Goal: Task Accomplishment & Management: Use online tool/utility

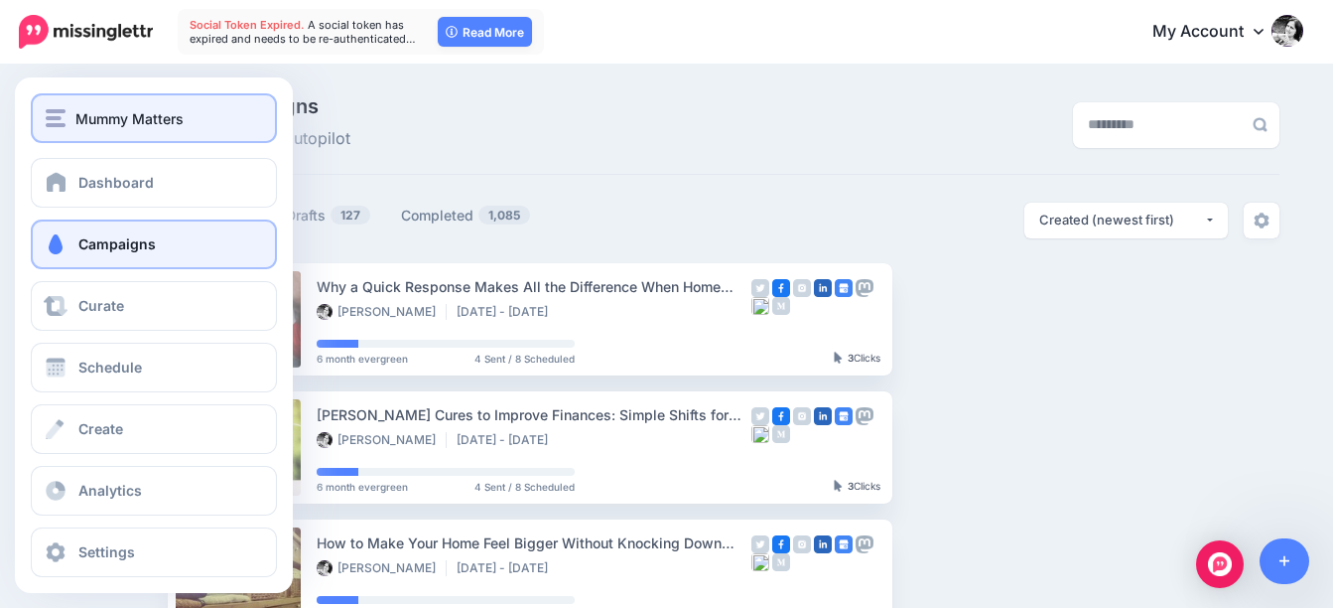
click at [59, 113] on img "button" at bounding box center [56, 118] width 20 height 18
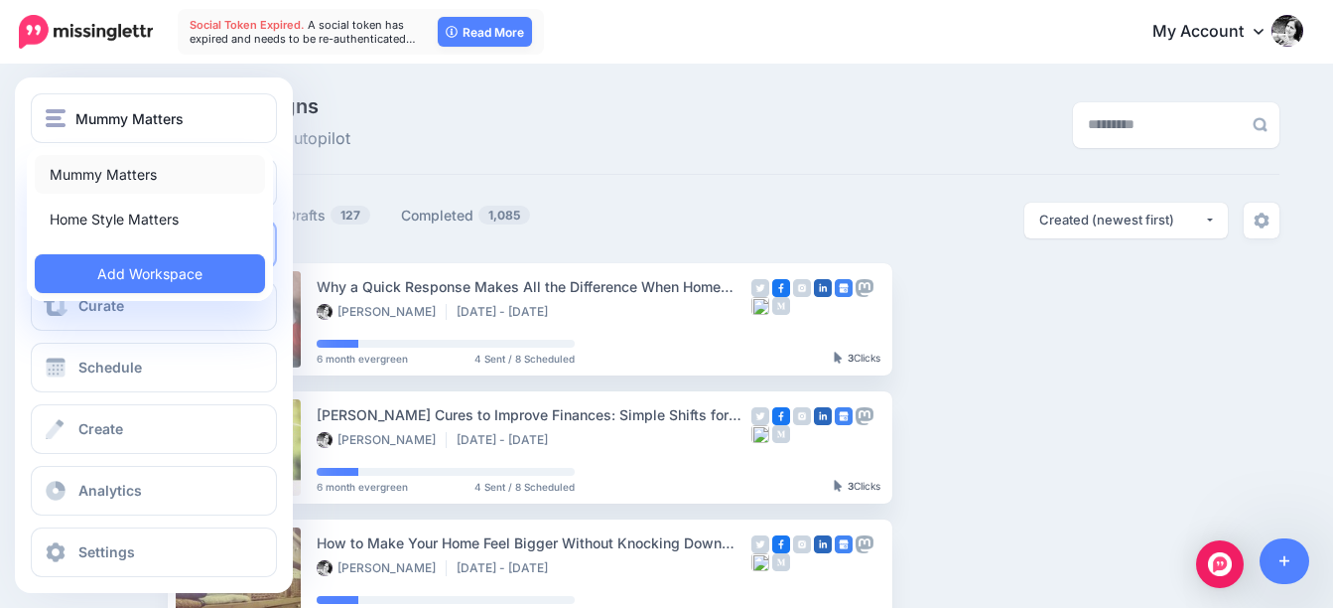
click at [81, 175] on link "Mummy Matters" at bounding box center [150, 174] width 230 height 39
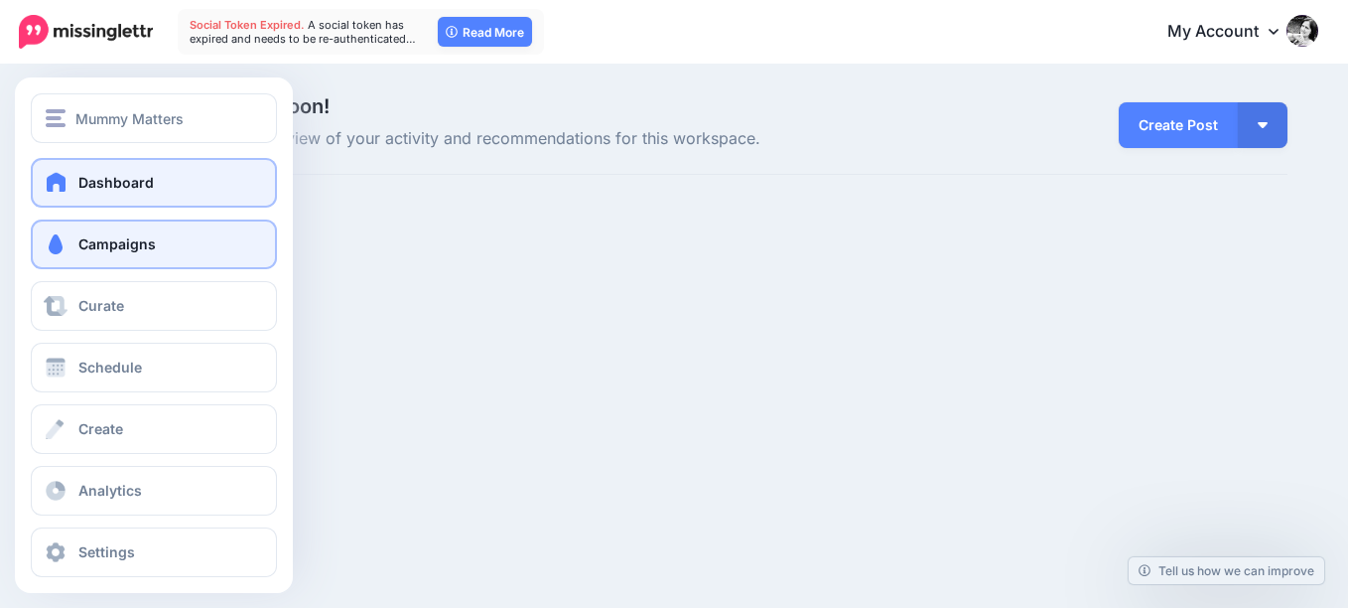
click at [141, 250] on span "Campaigns" at bounding box center [116, 243] width 77 height 17
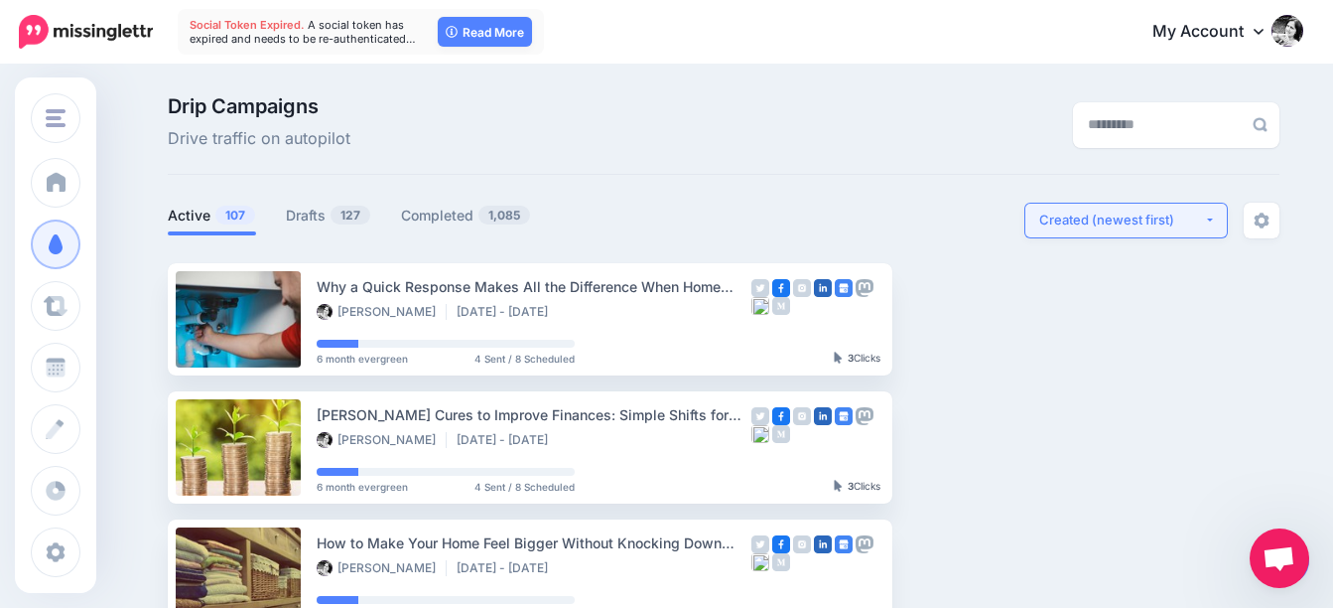
click at [1161, 220] on div "Created (newest first)" at bounding box center [1121, 219] width 165 height 19
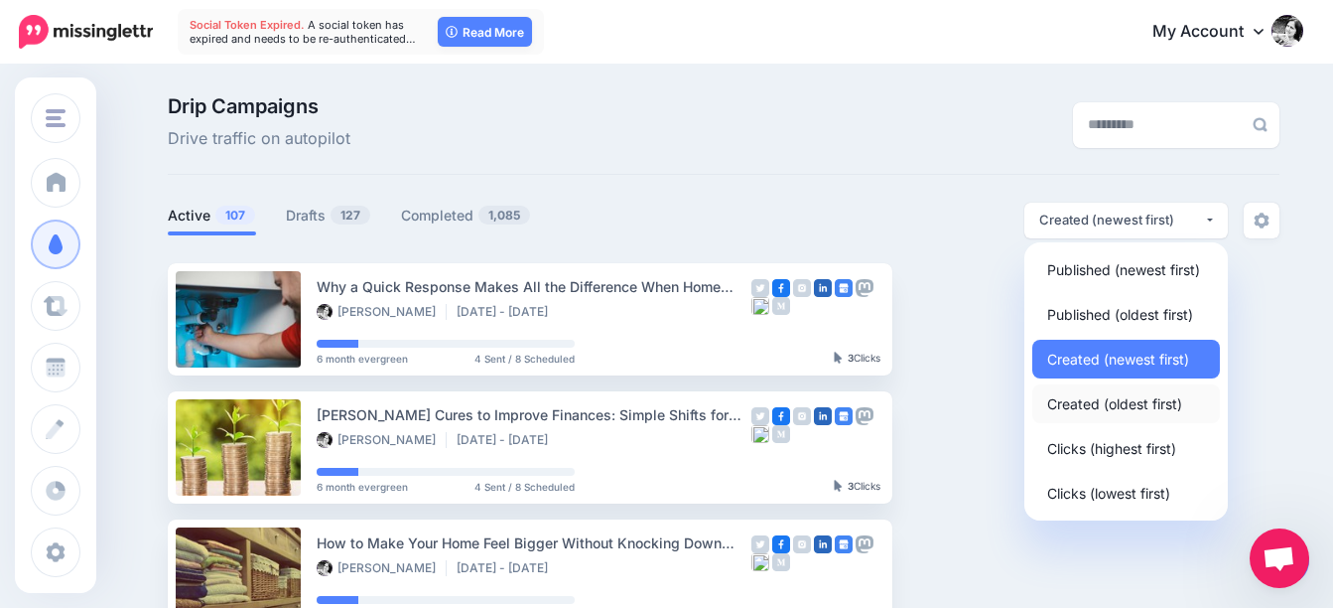
click at [1114, 407] on span "Created (oldest first)" at bounding box center [1114, 403] width 135 height 24
select select "**********"
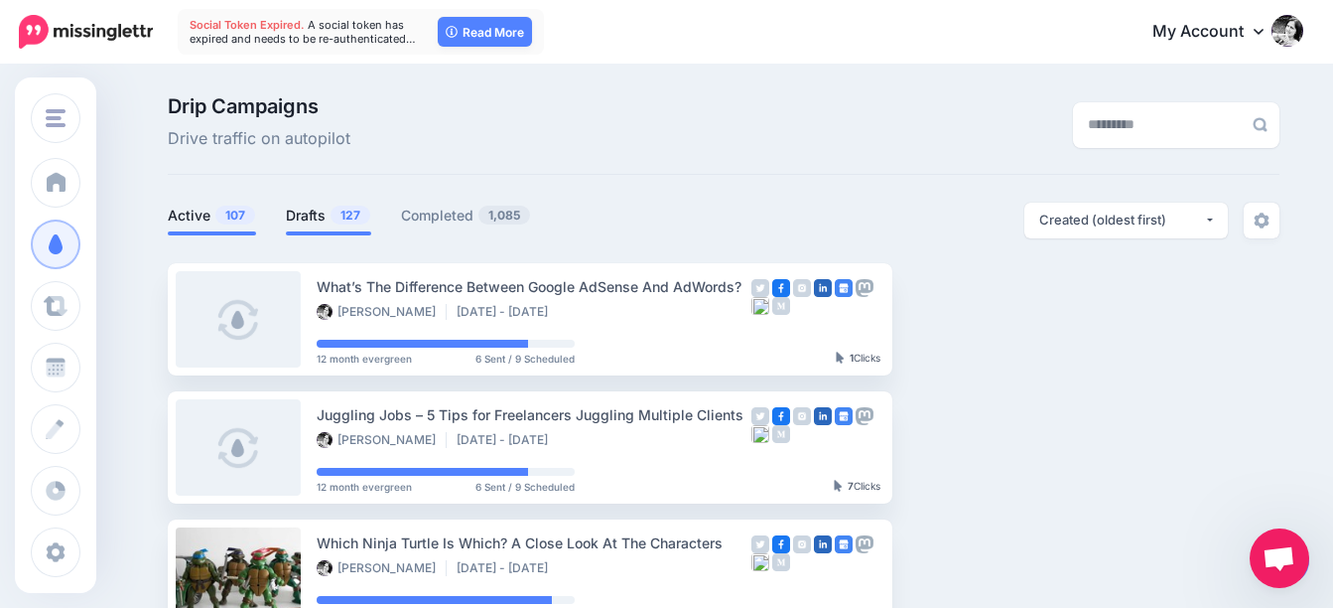
click at [327, 209] on link "Drafts 127" at bounding box center [328, 216] width 85 height 24
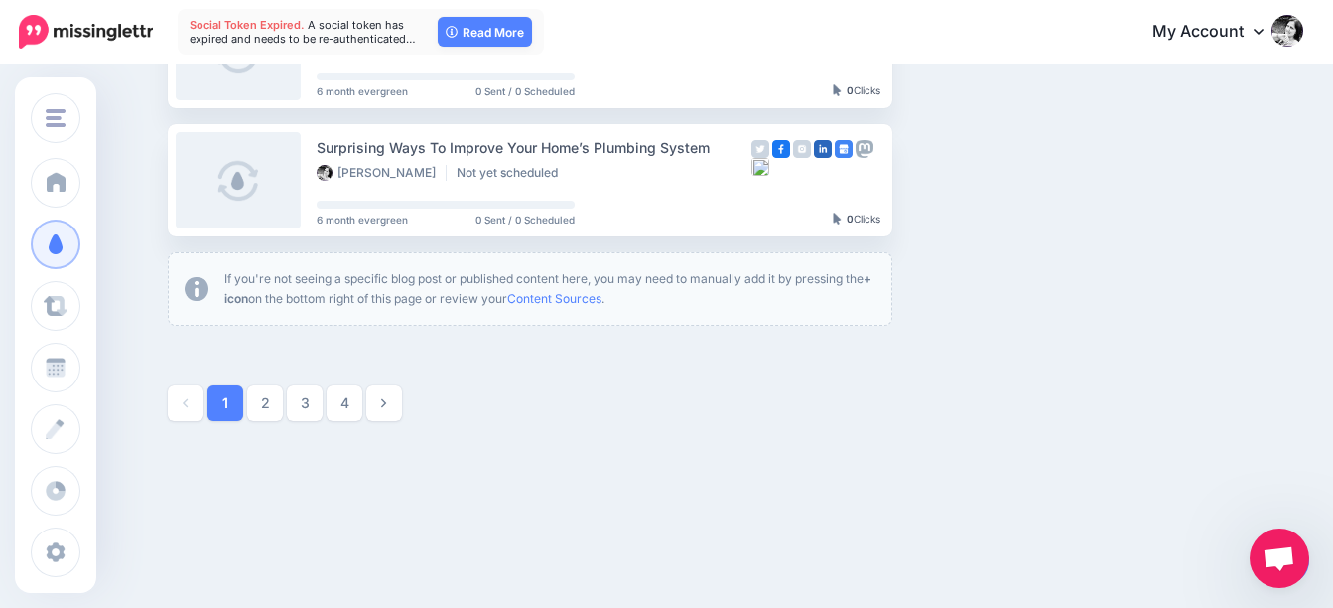
scroll to position [1304, 0]
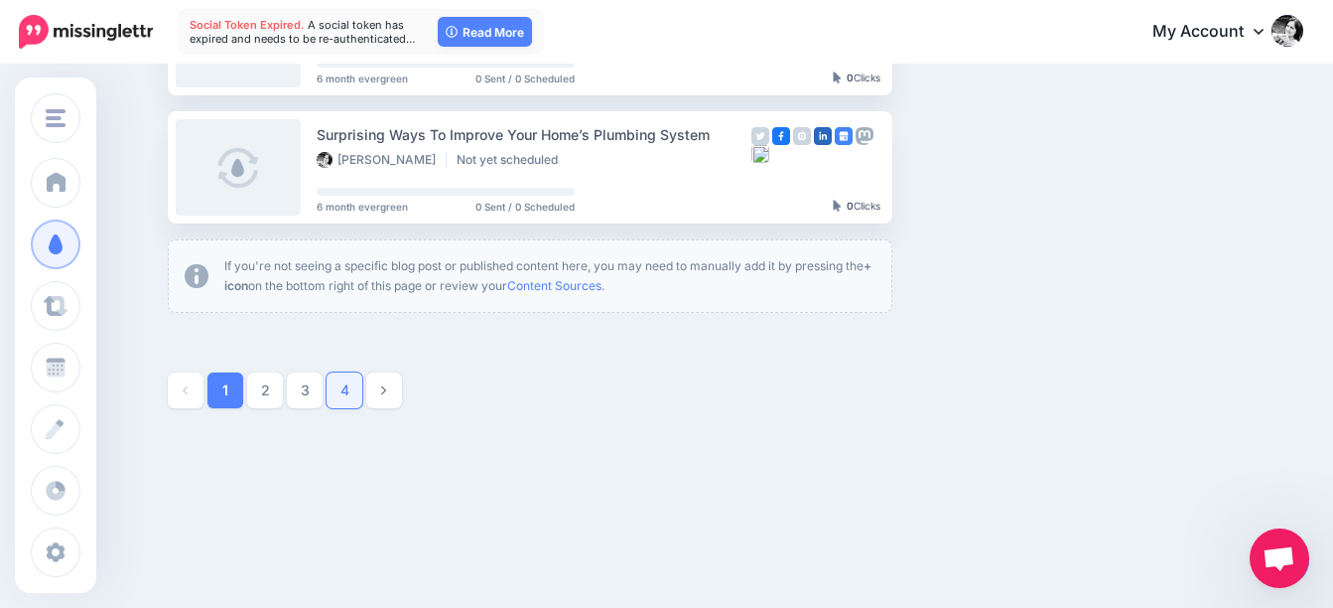
click at [356, 395] on link "4" at bounding box center [345, 390] width 36 height 36
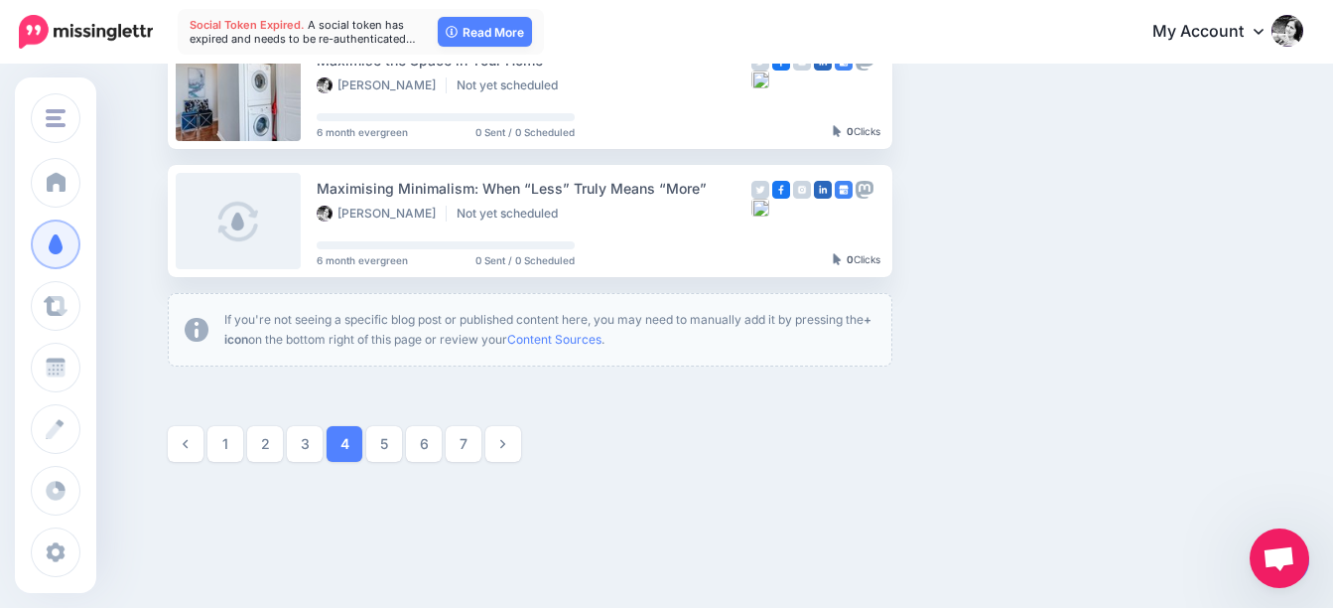
scroll to position [1263, 0]
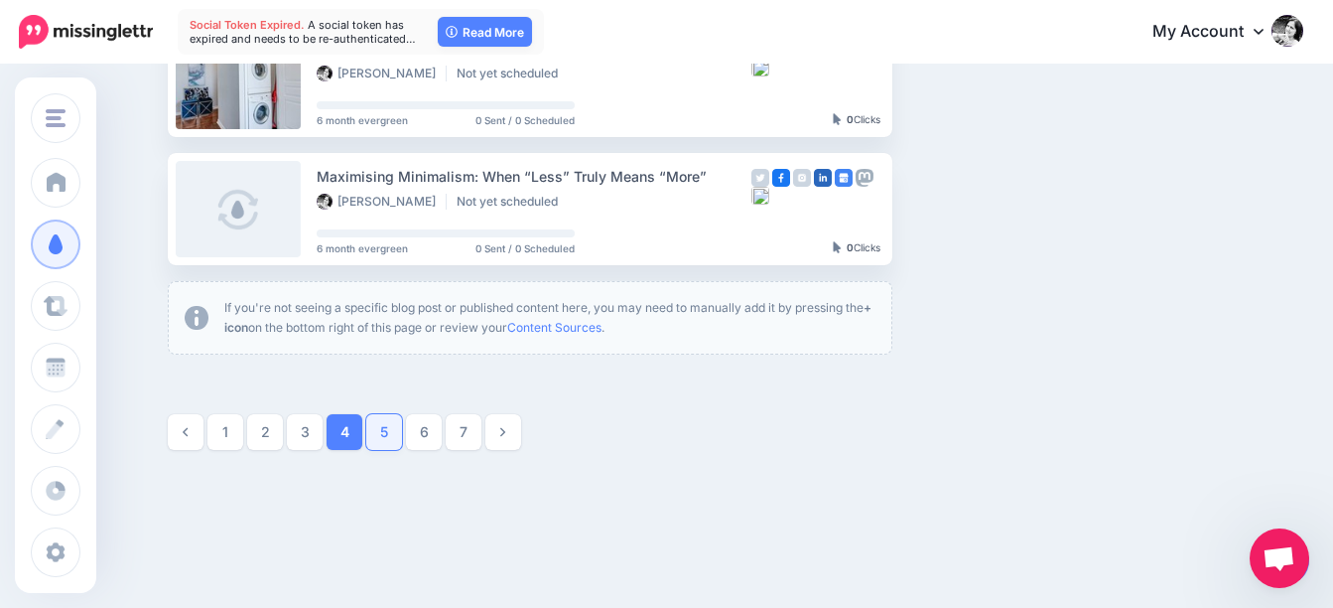
click at [394, 427] on link "5" at bounding box center [384, 432] width 36 height 36
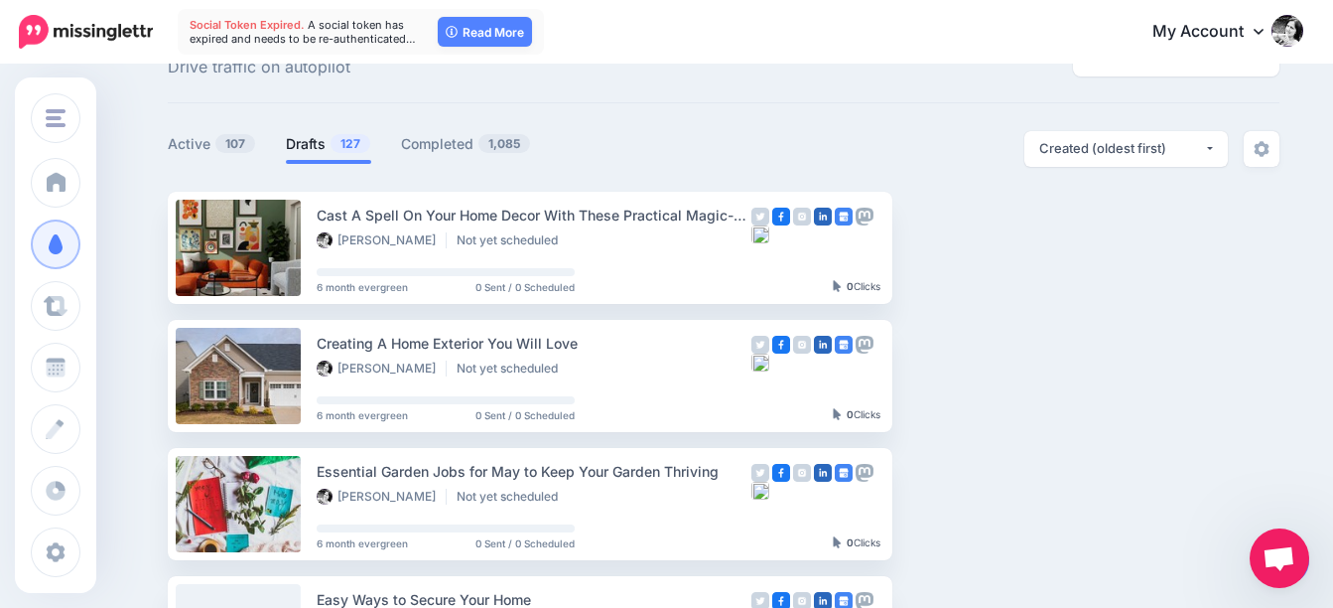
scroll to position [0, 0]
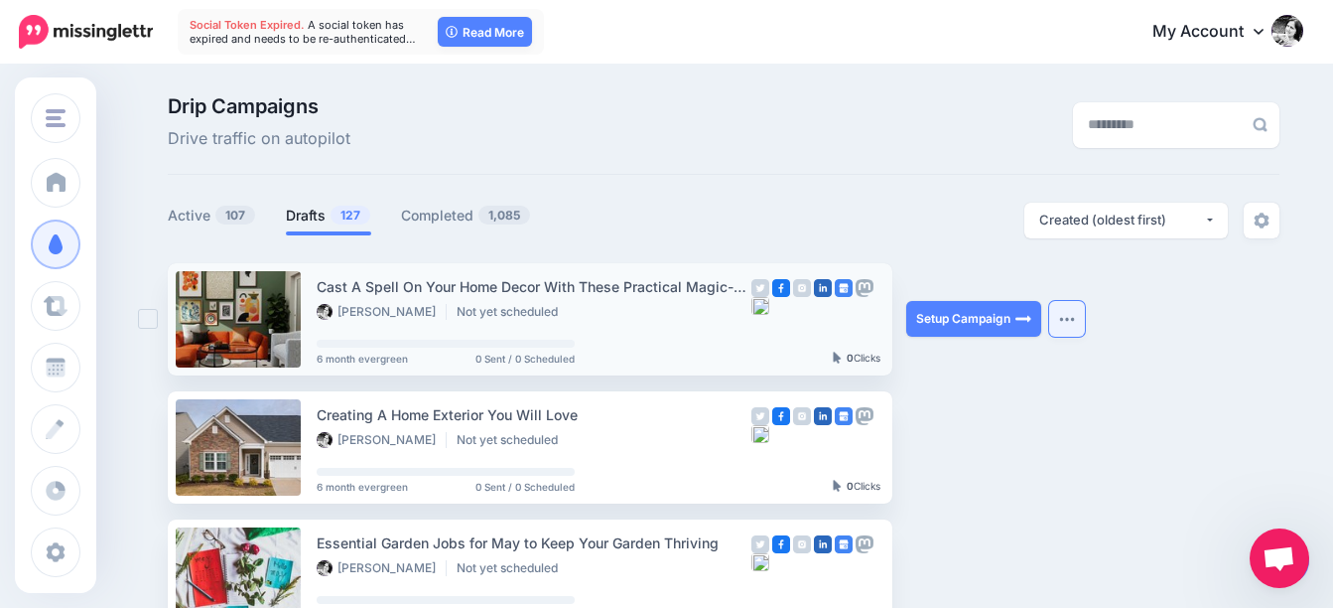
click at [1074, 317] on img "button" at bounding box center [1067, 319] width 16 height 6
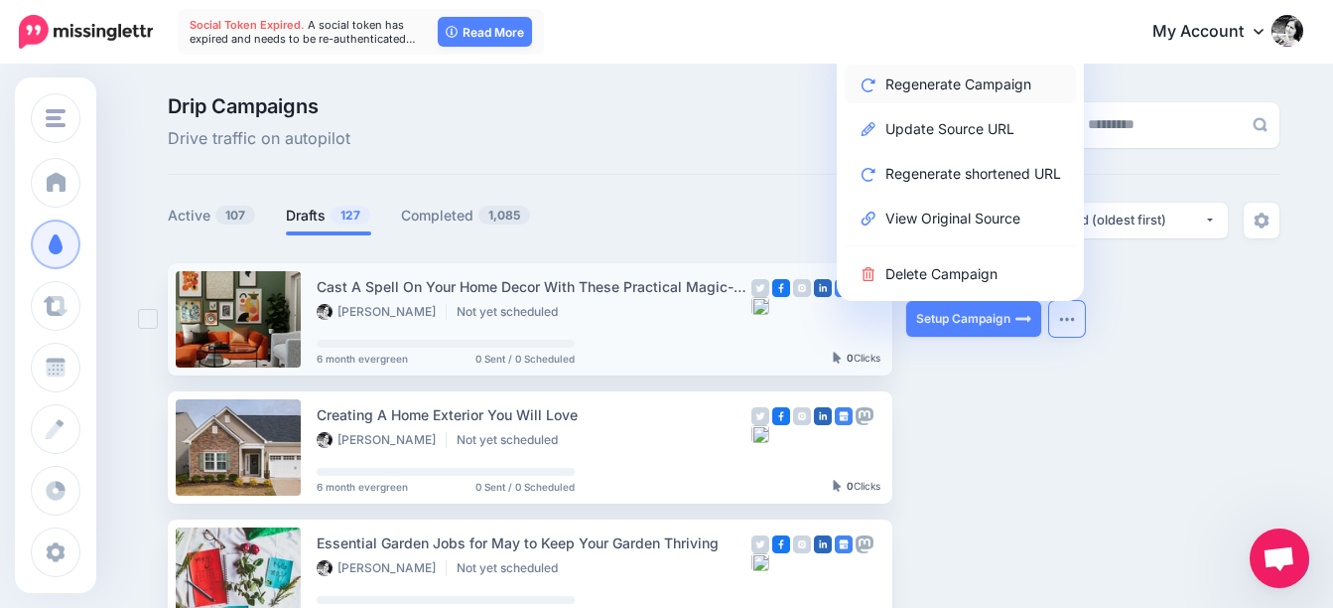
click at [938, 80] on link "Regenerate Campaign" at bounding box center [960, 84] width 231 height 39
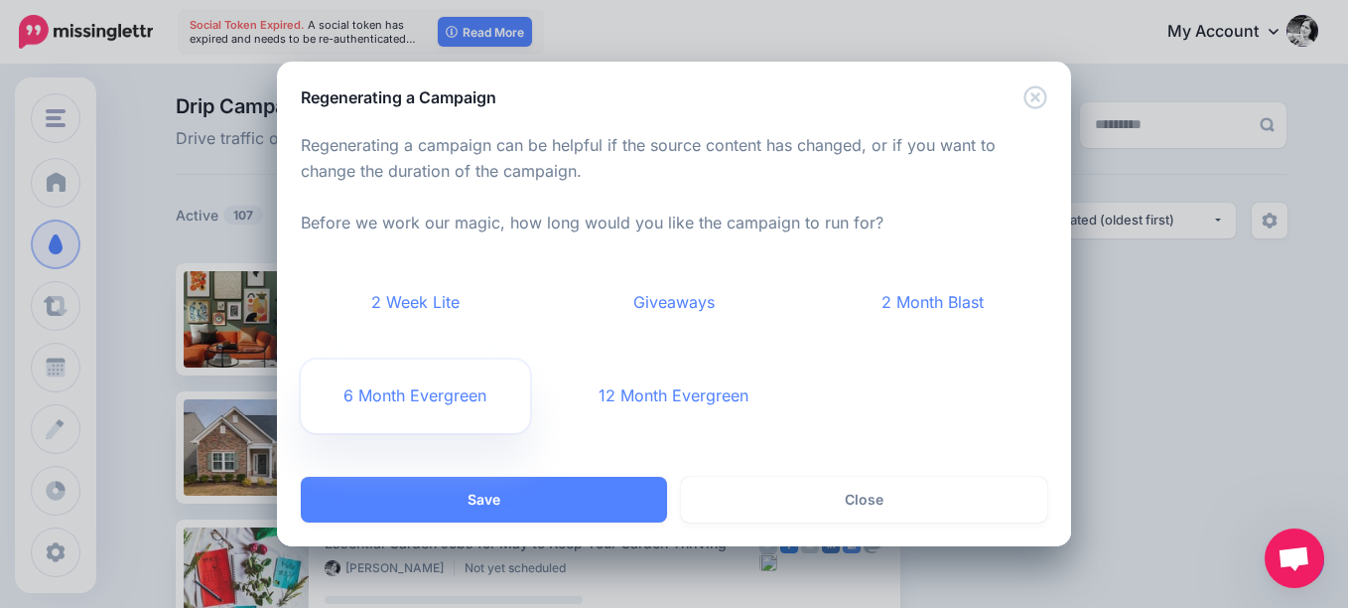
click at [424, 386] on link "6 Month Evergreen" at bounding box center [415, 395] width 229 height 73
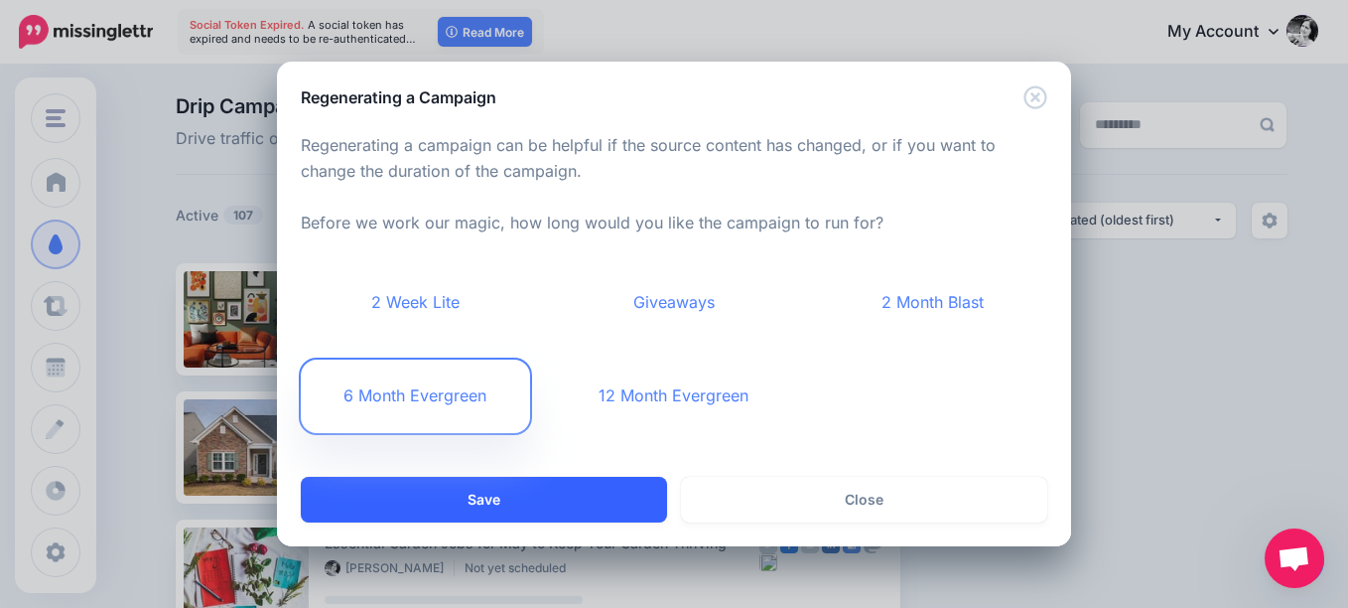
click at [623, 498] on button "Save" at bounding box center [484, 500] width 366 height 46
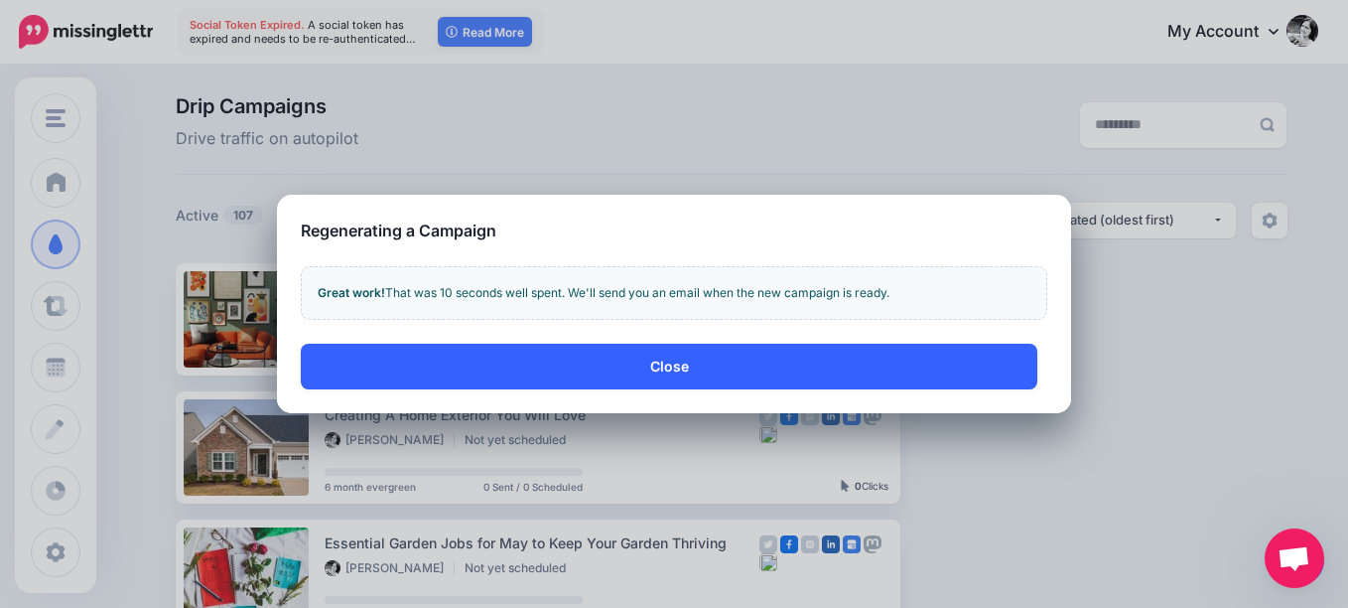
click at [670, 356] on button "Close" at bounding box center [669, 366] width 737 height 46
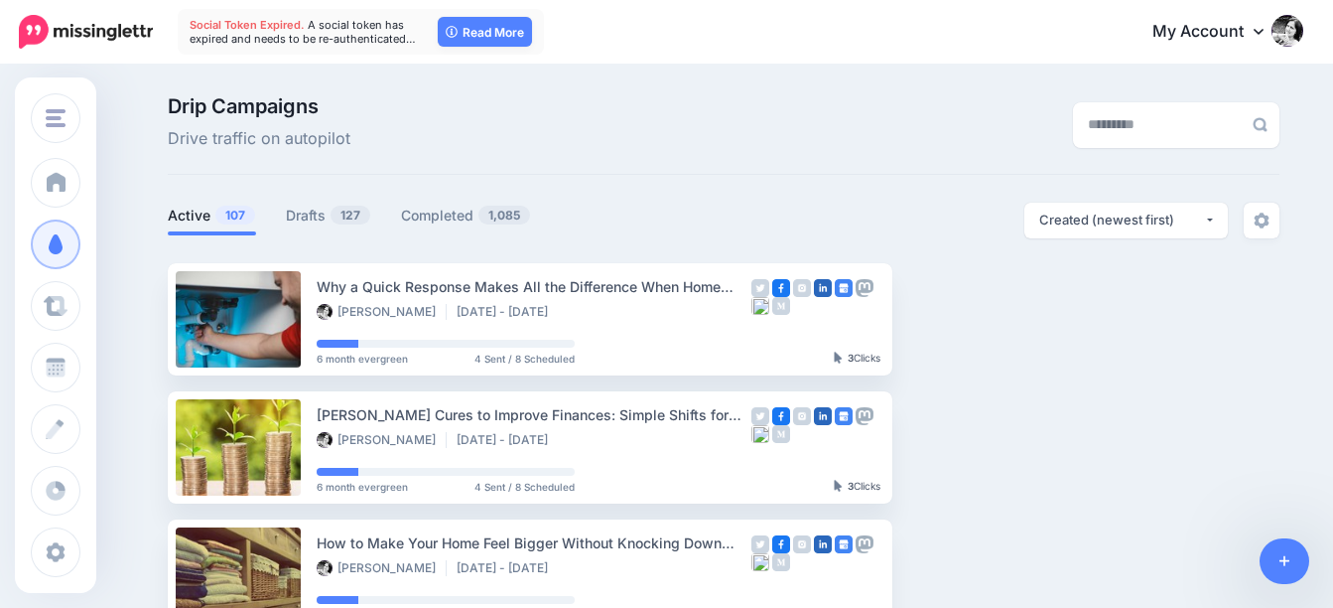
click at [1066, 247] on div at bounding box center [724, 250] width 1112 height 25
click at [1087, 218] on div "Created (newest first)" at bounding box center [1121, 219] width 165 height 19
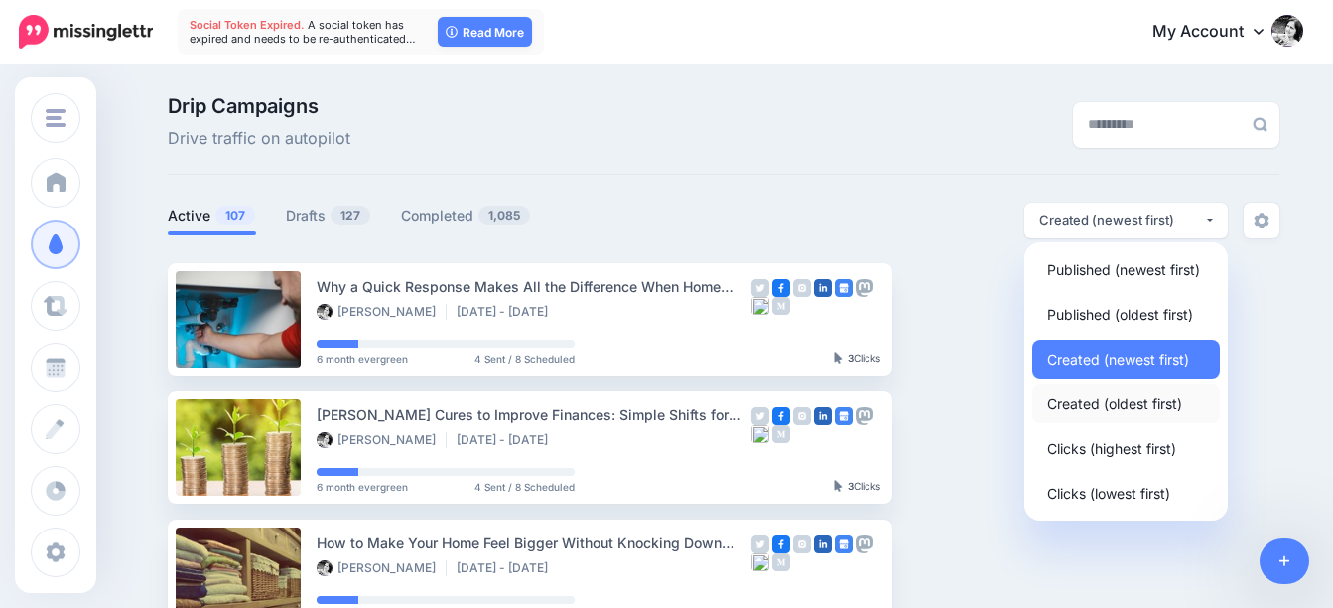
click at [1130, 403] on span "Created (oldest first)" at bounding box center [1114, 403] width 135 height 24
select select "**********"
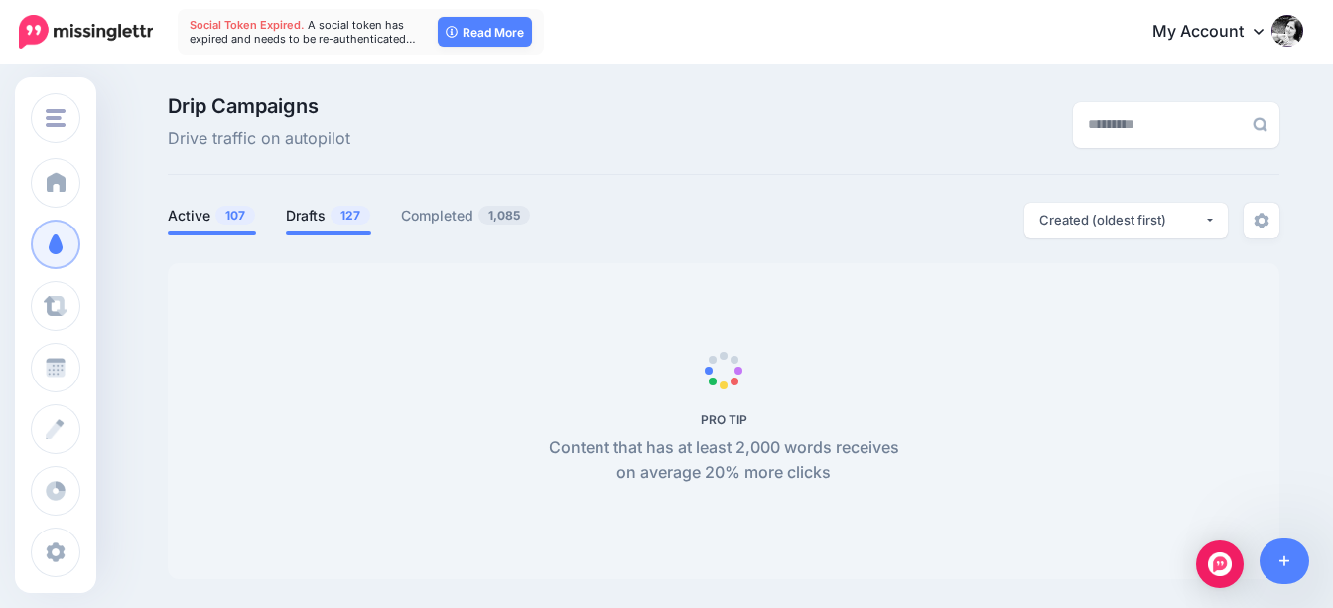
click at [324, 214] on link "Drafts 127" at bounding box center [328, 216] width 85 height 24
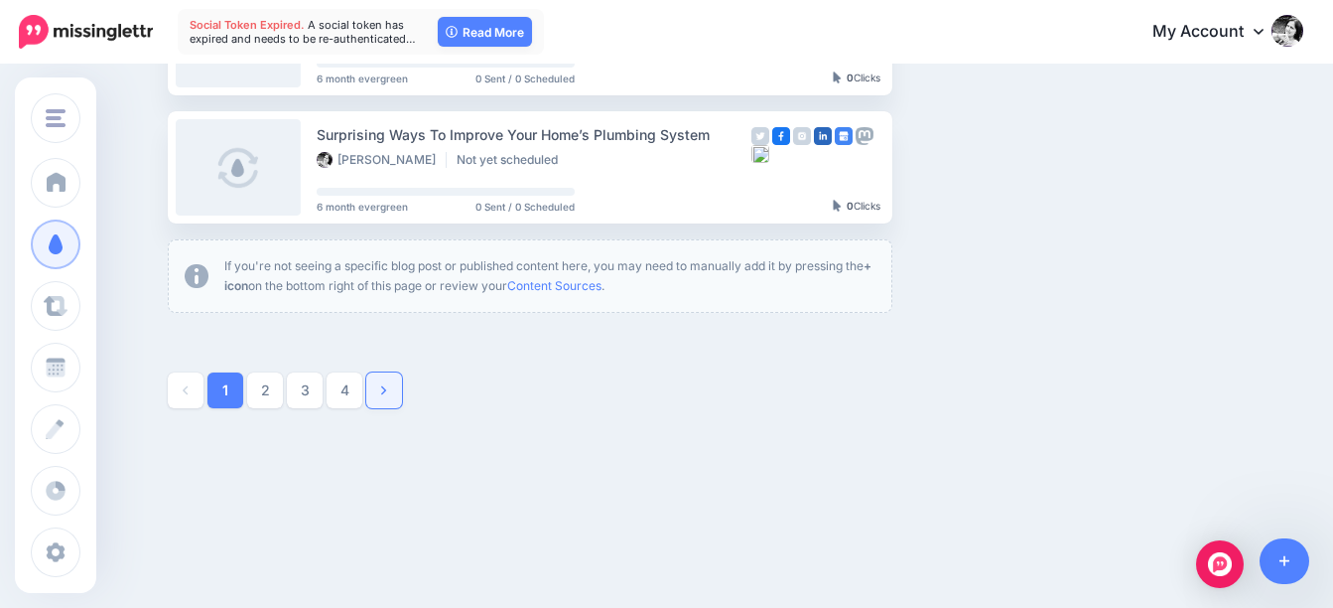
click at [396, 388] on link at bounding box center [384, 390] width 36 height 36
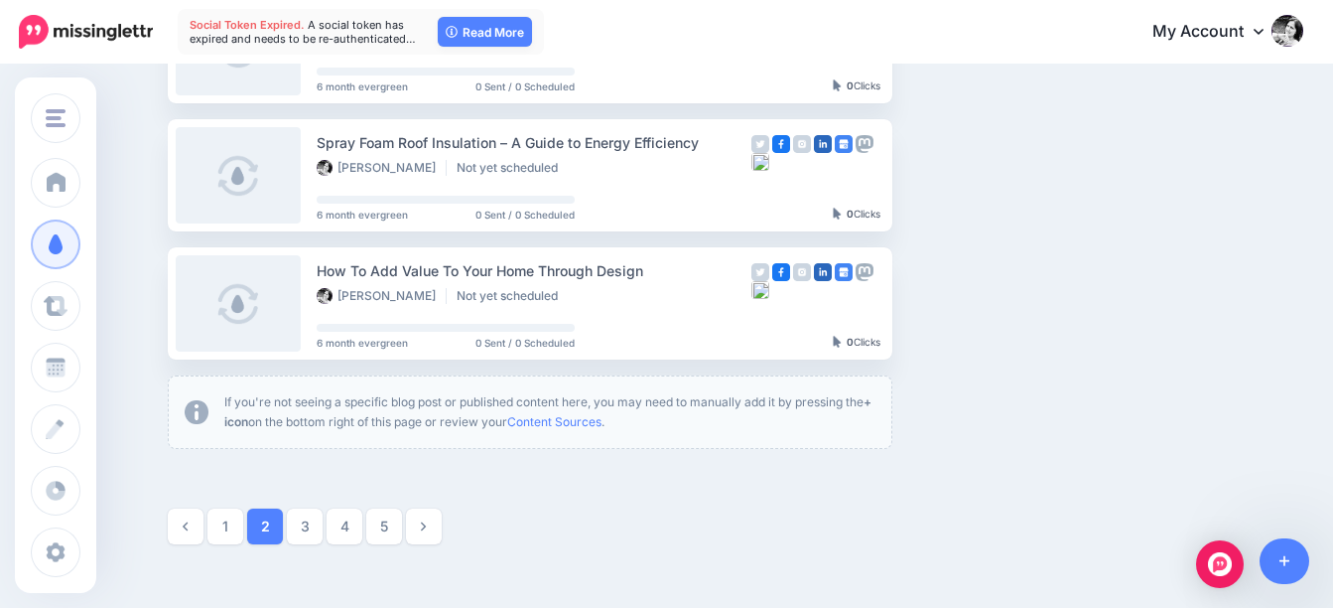
scroll to position [1263, 0]
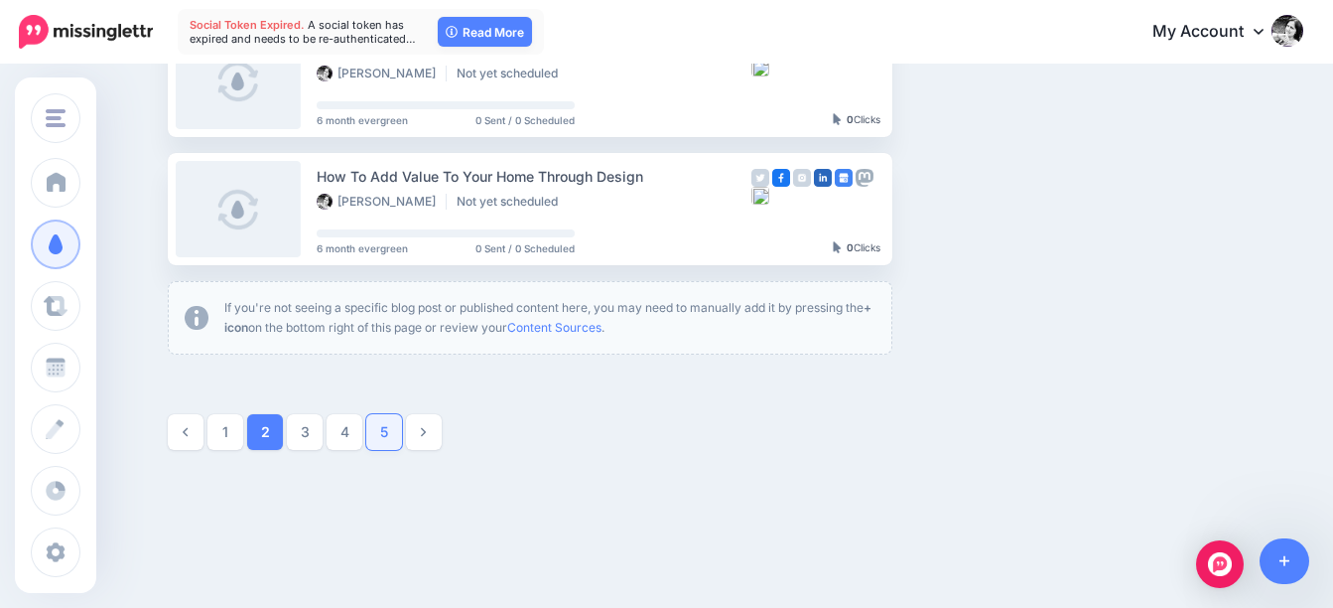
click at [401, 429] on link "5" at bounding box center [384, 432] width 36 height 36
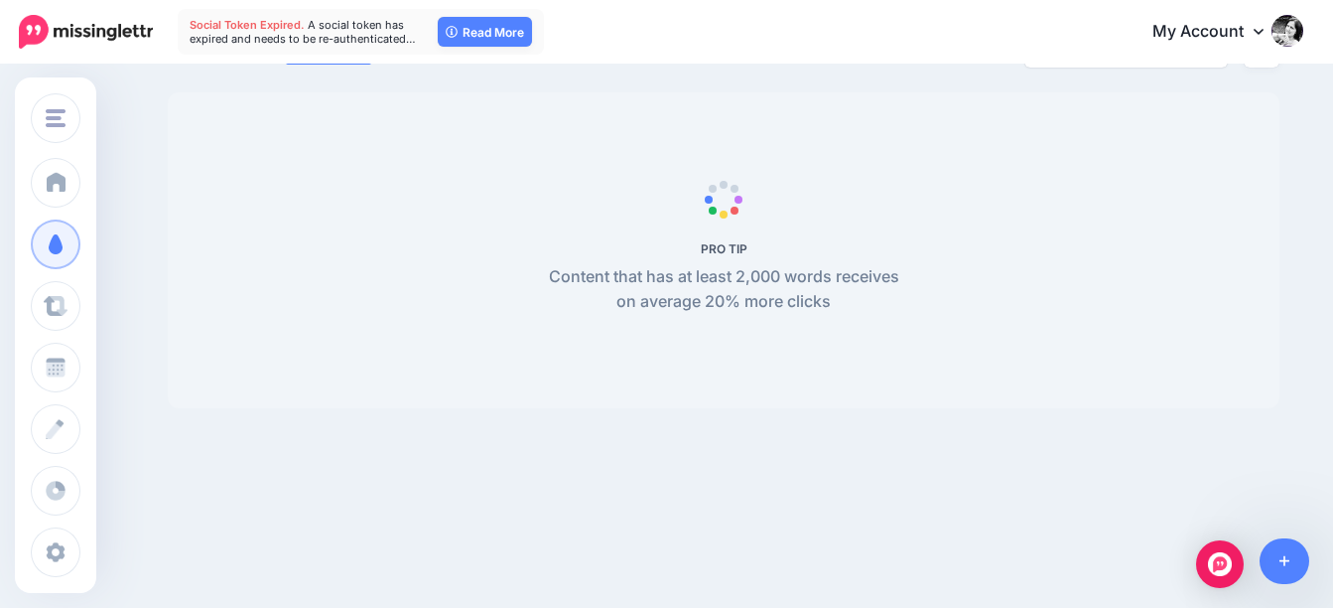
scroll to position [171, 0]
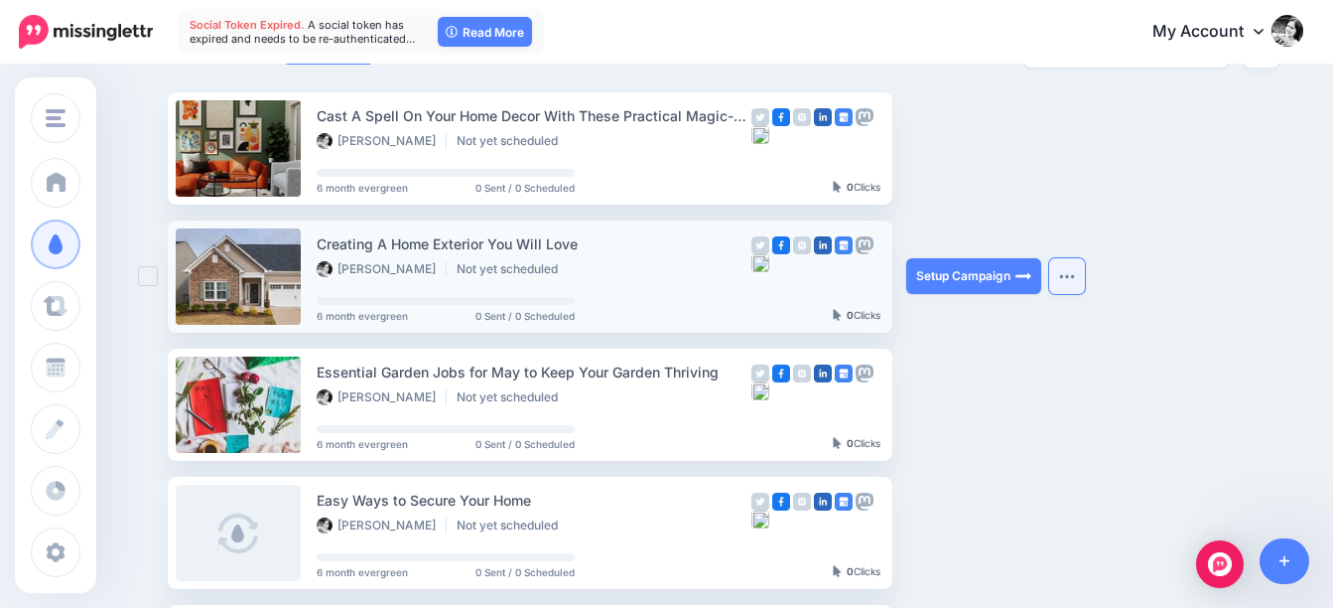
click at [1075, 276] on img "button" at bounding box center [1067, 276] width 16 height 6
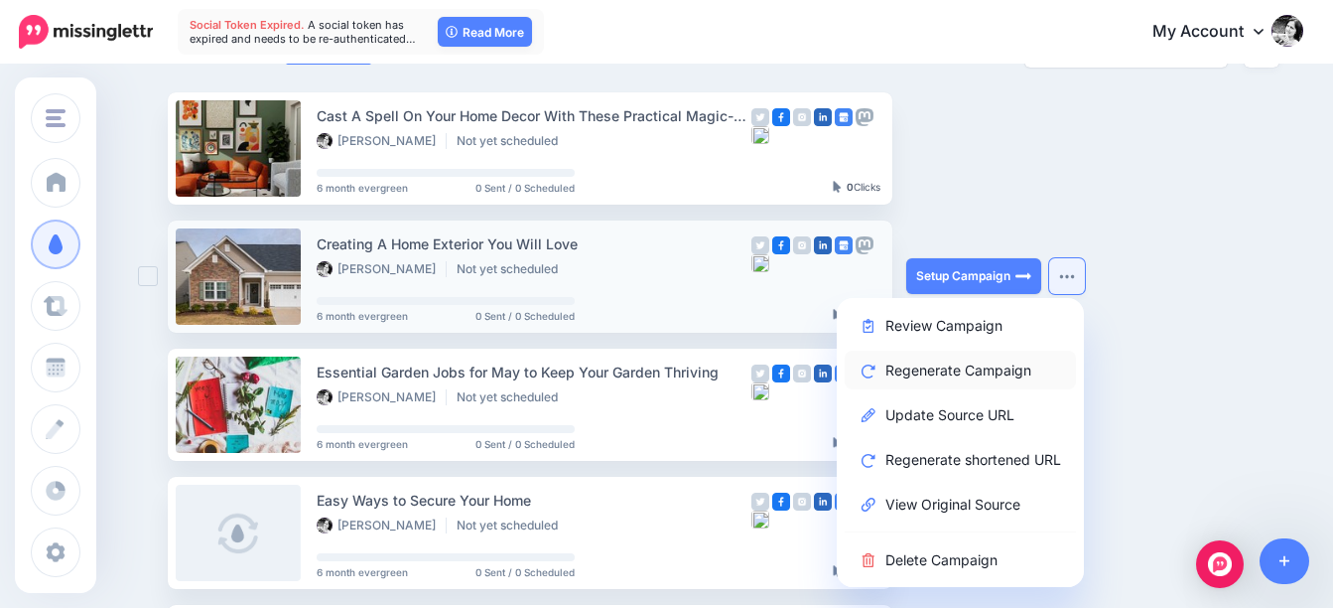
click at [944, 370] on link "Regenerate Campaign" at bounding box center [960, 369] width 231 height 39
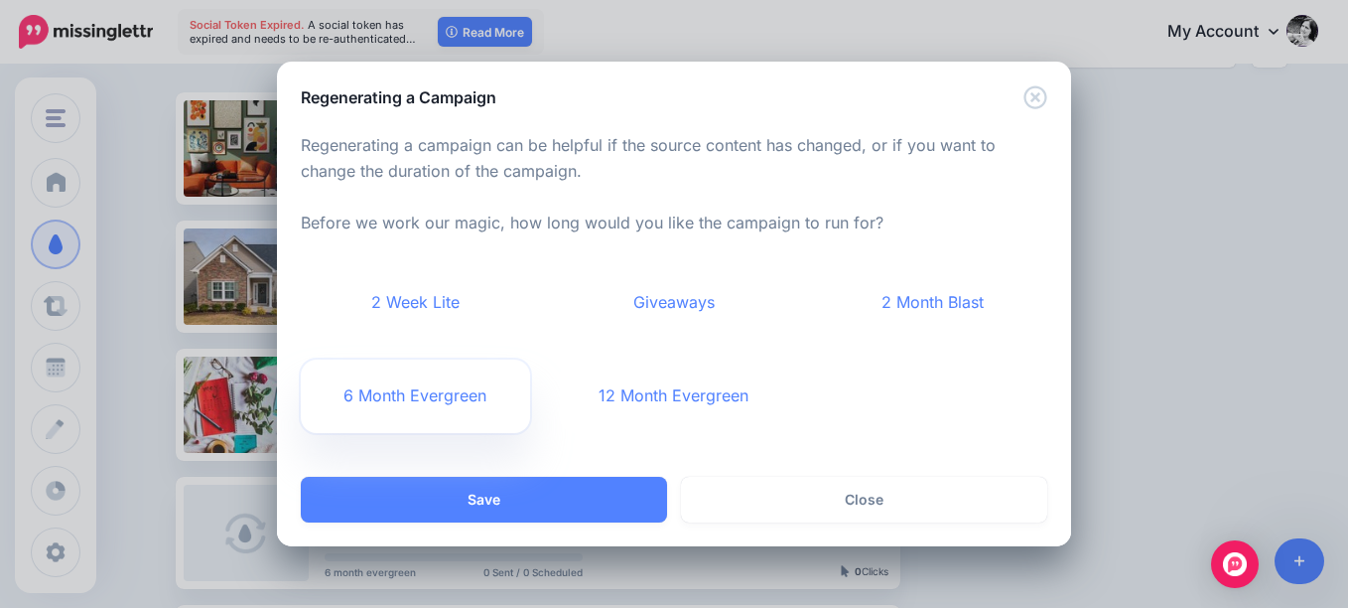
click at [455, 399] on link "6 Month Evergreen" at bounding box center [415, 395] width 229 height 73
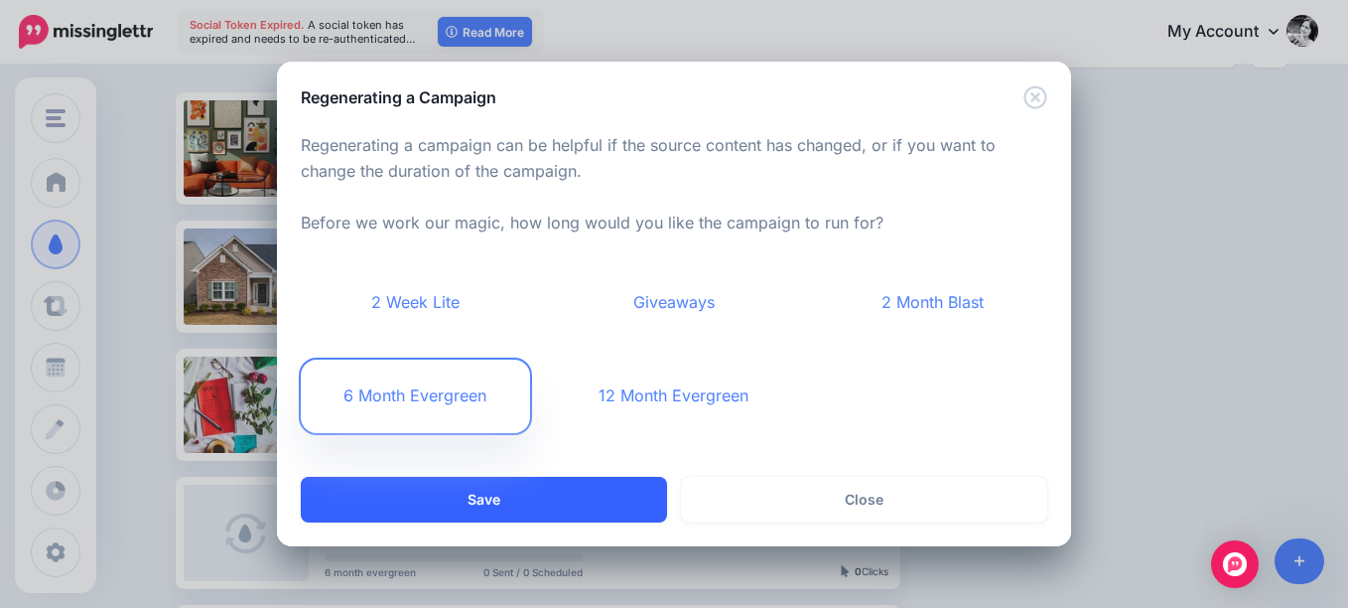
click at [573, 496] on button "Save" at bounding box center [484, 500] width 366 height 46
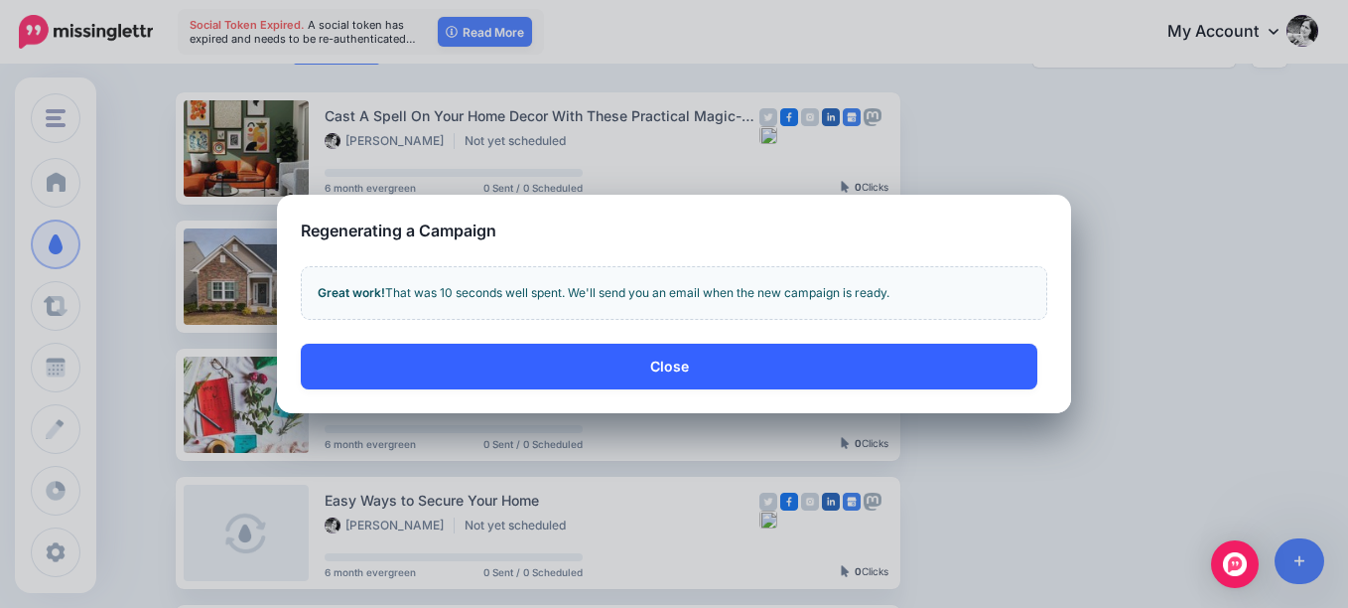
click at [675, 360] on button "Close" at bounding box center [669, 366] width 737 height 46
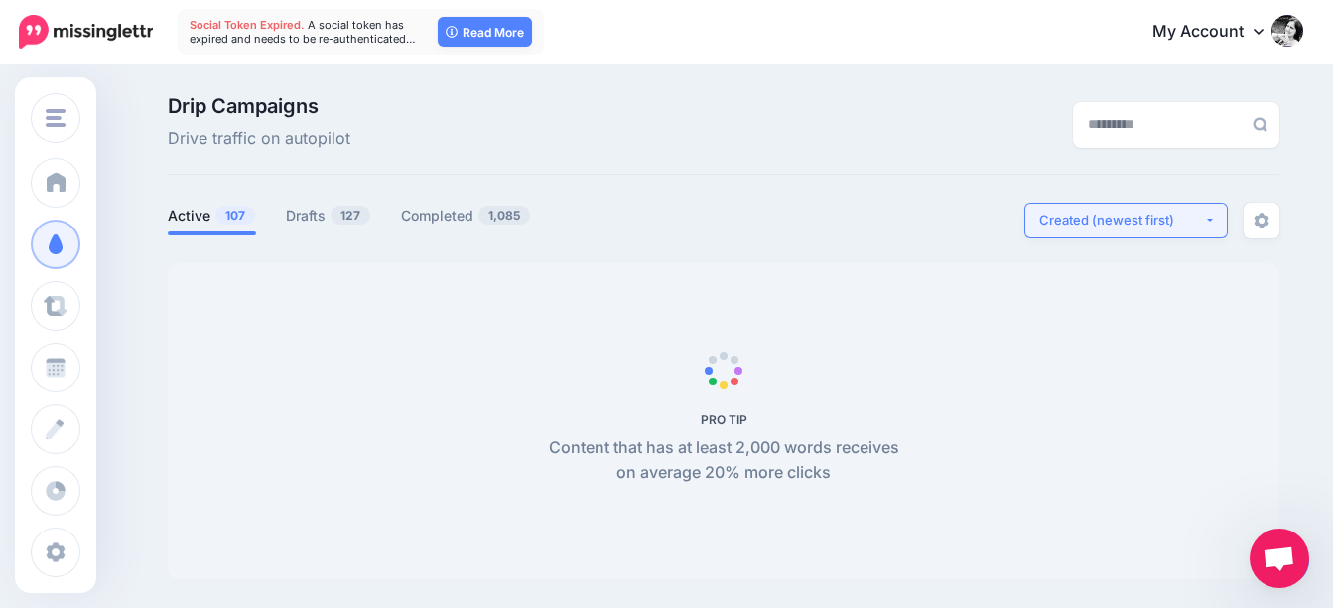
click at [1166, 229] on div "Created (newest first)" at bounding box center [1121, 219] width 165 height 19
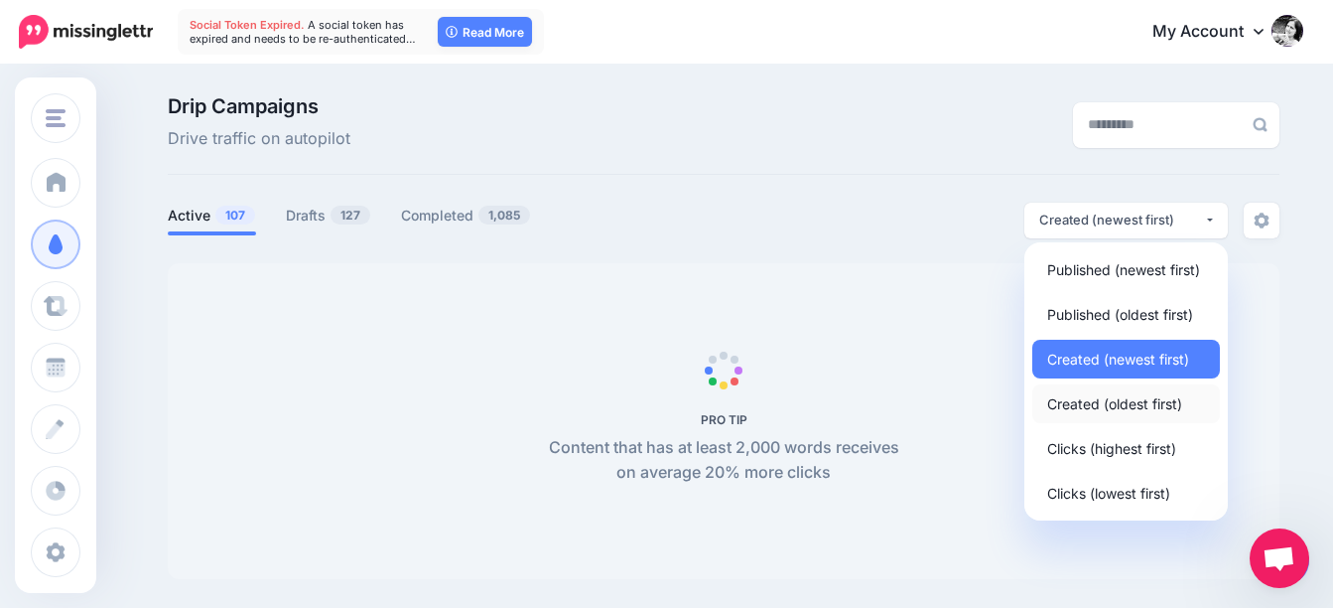
click at [1128, 399] on span "Created (oldest first)" at bounding box center [1114, 403] width 135 height 24
select select "**********"
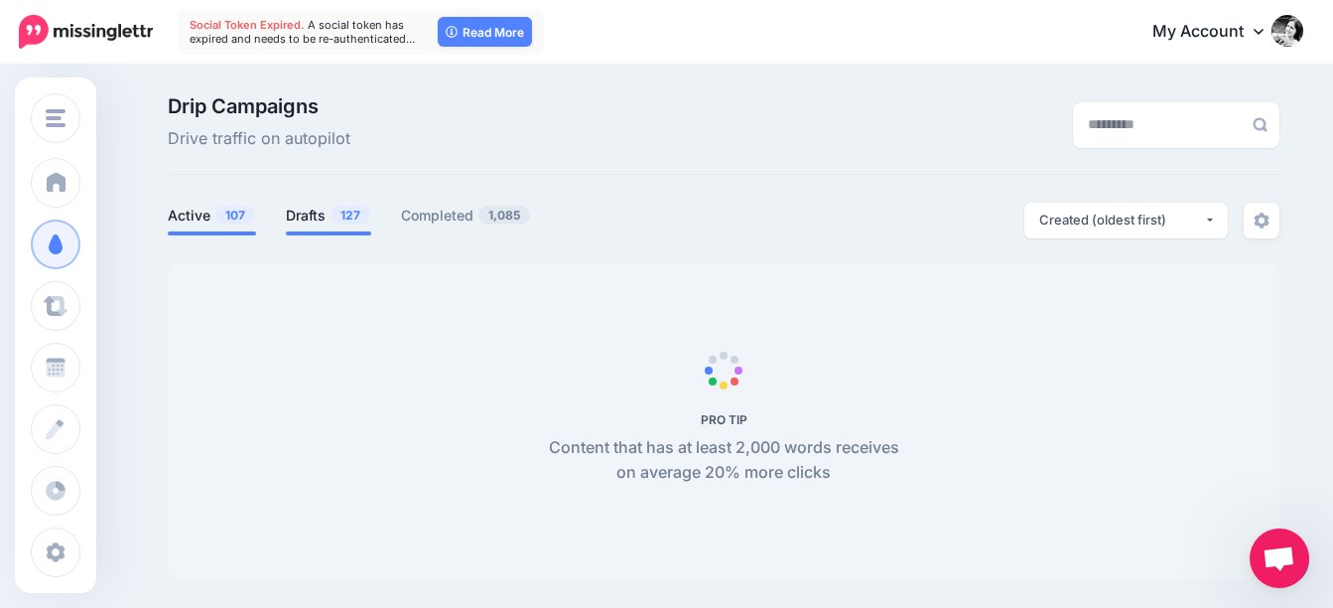
click at [316, 209] on link "Drafts 127" at bounding box center [328, 216] width 85 height 24
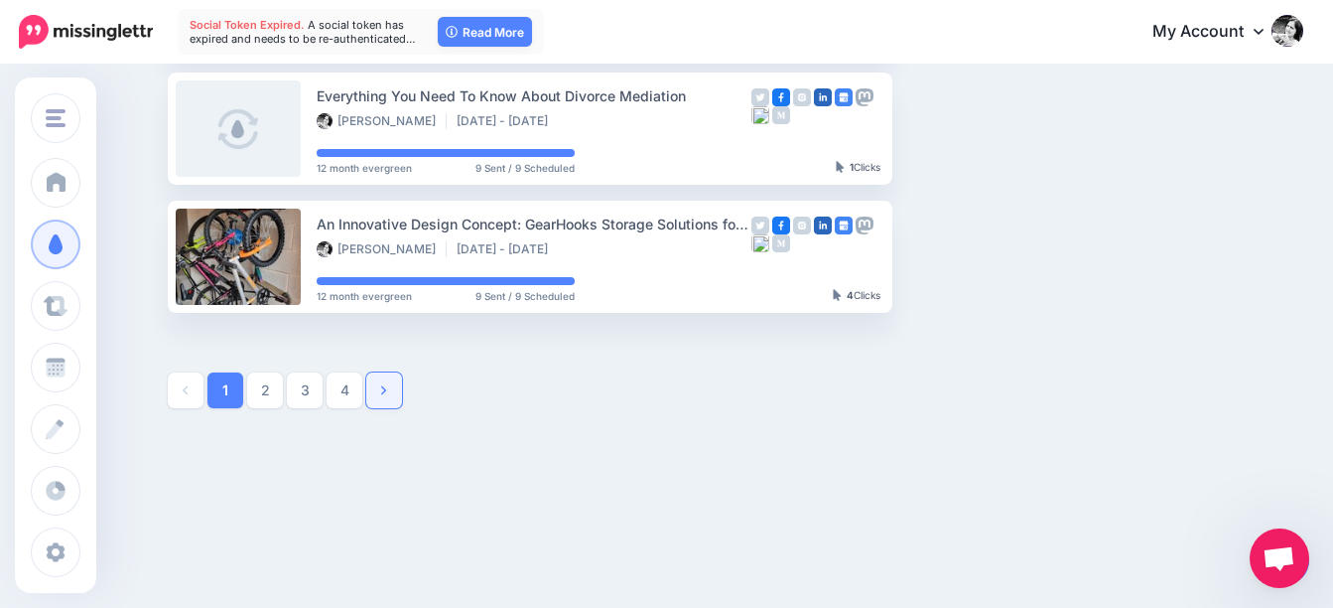
click at [386, 393] on link at bounding box center [384, 390] width 36 height 36
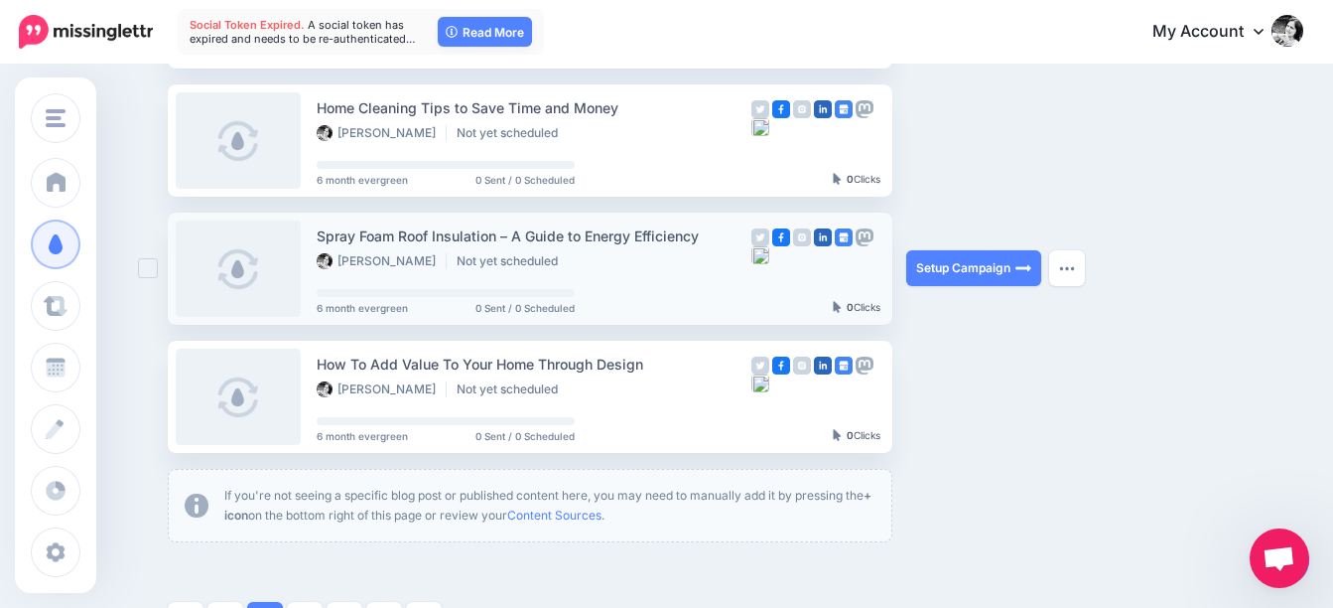
scroll to position [1263, 0]
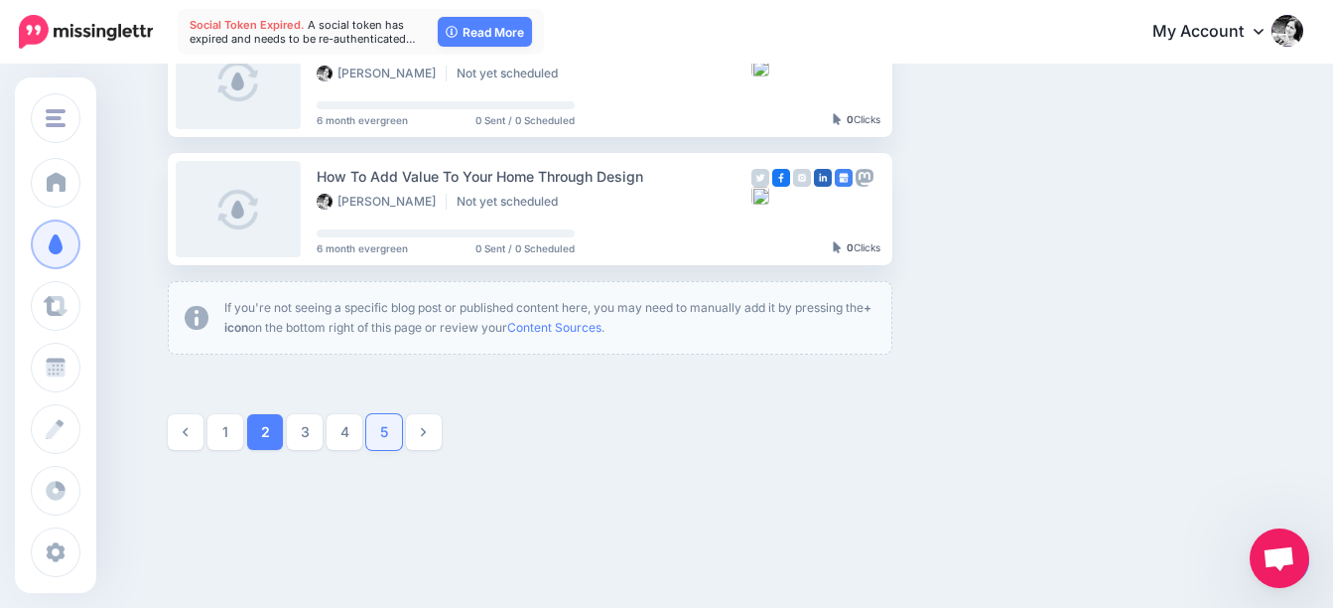
click at [385, 426] on link "5" at bounding box center [384, 432] width 36 height 36
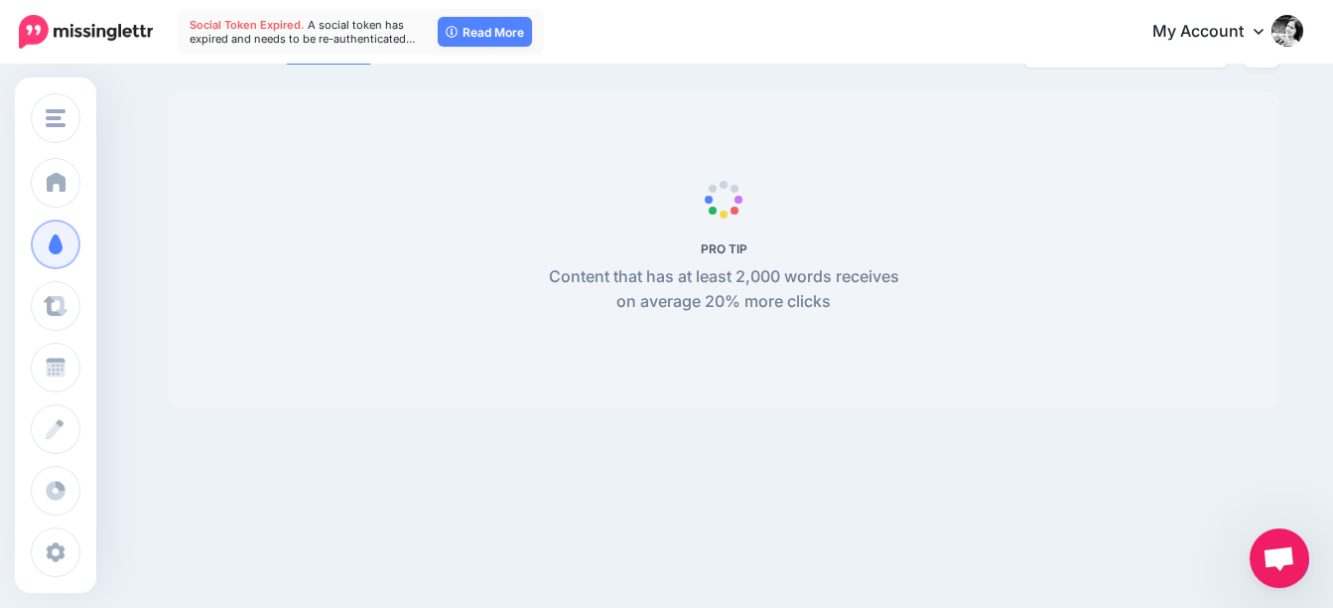
scroll to position [171, 0]
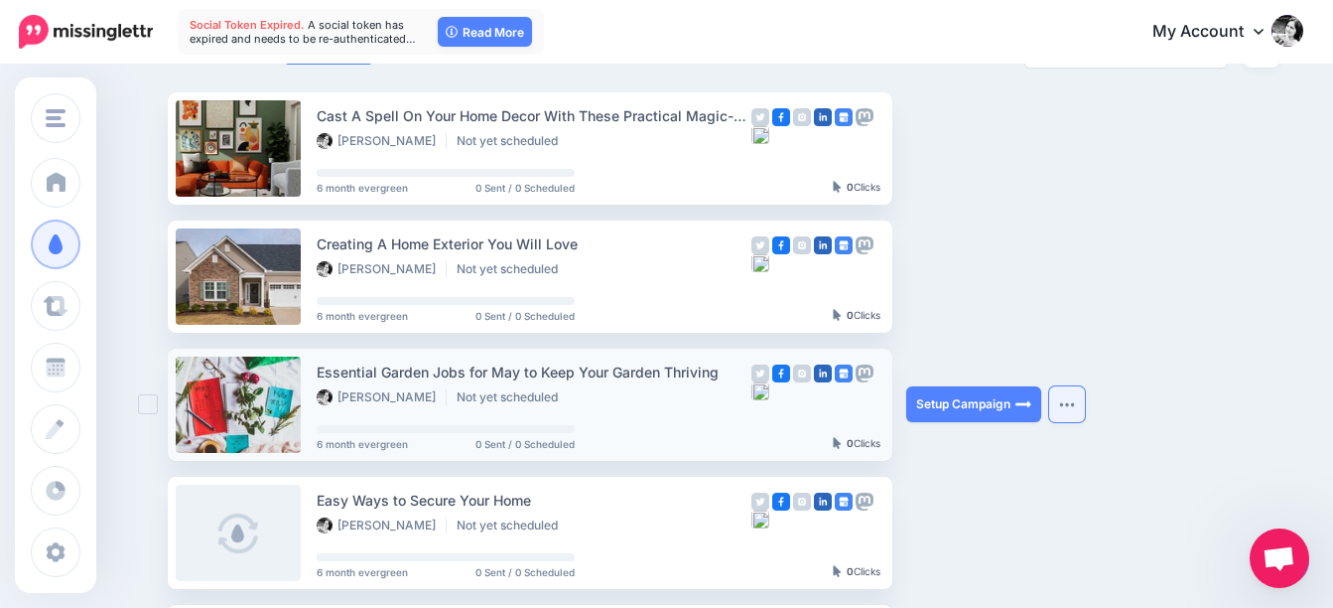
click at [1080, 398] on button "button" at bounding box center [1067, 404] width 36 height 36
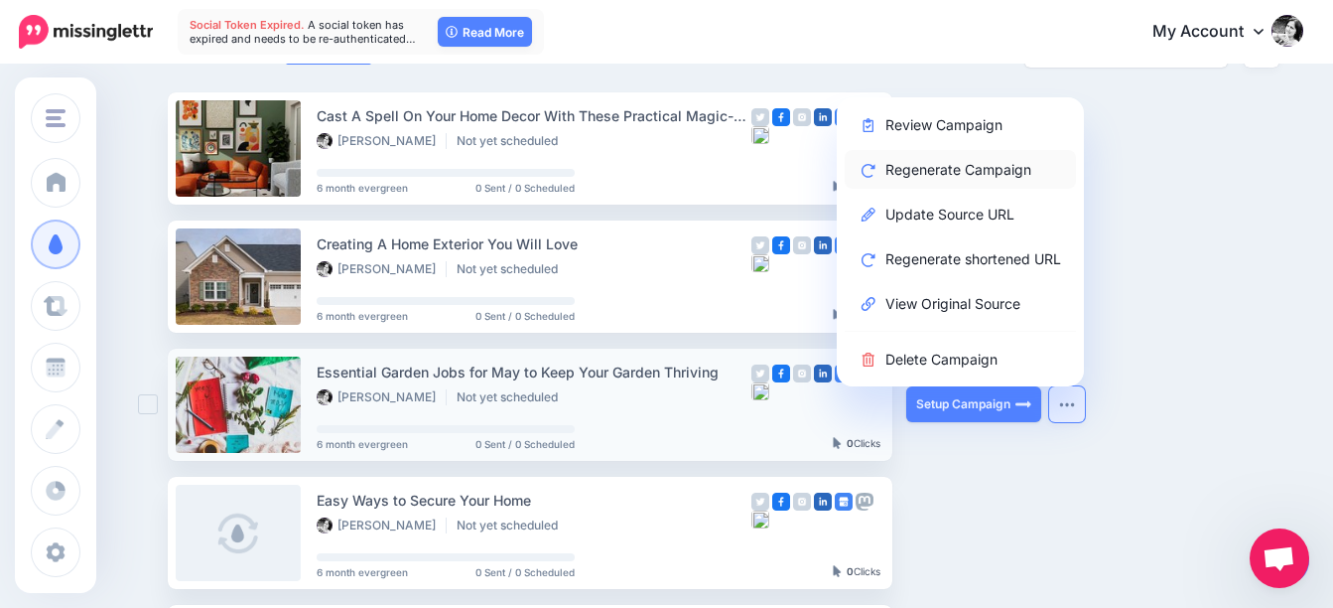
click at [950, 168] on link "Regenerate Campaign" at bounding box center [960, 169] width 231 height 39
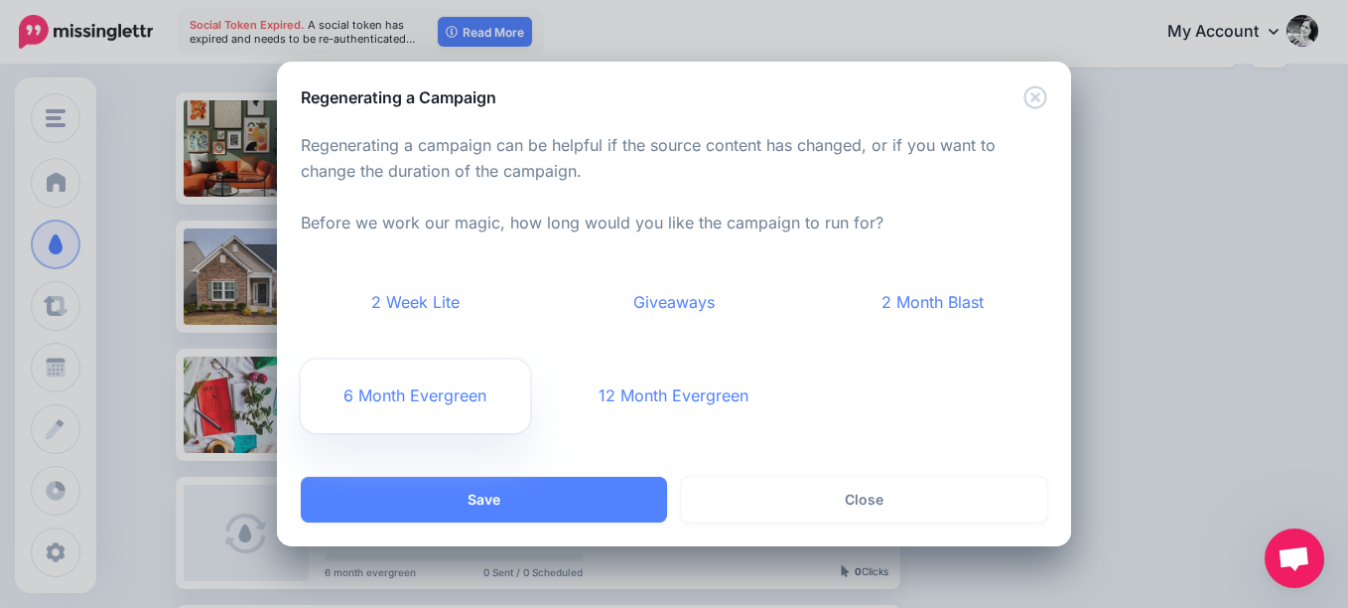
click at [437, 393] on link "6 Month Evergreen" at bounding box center [415, 395] width 229 height 73
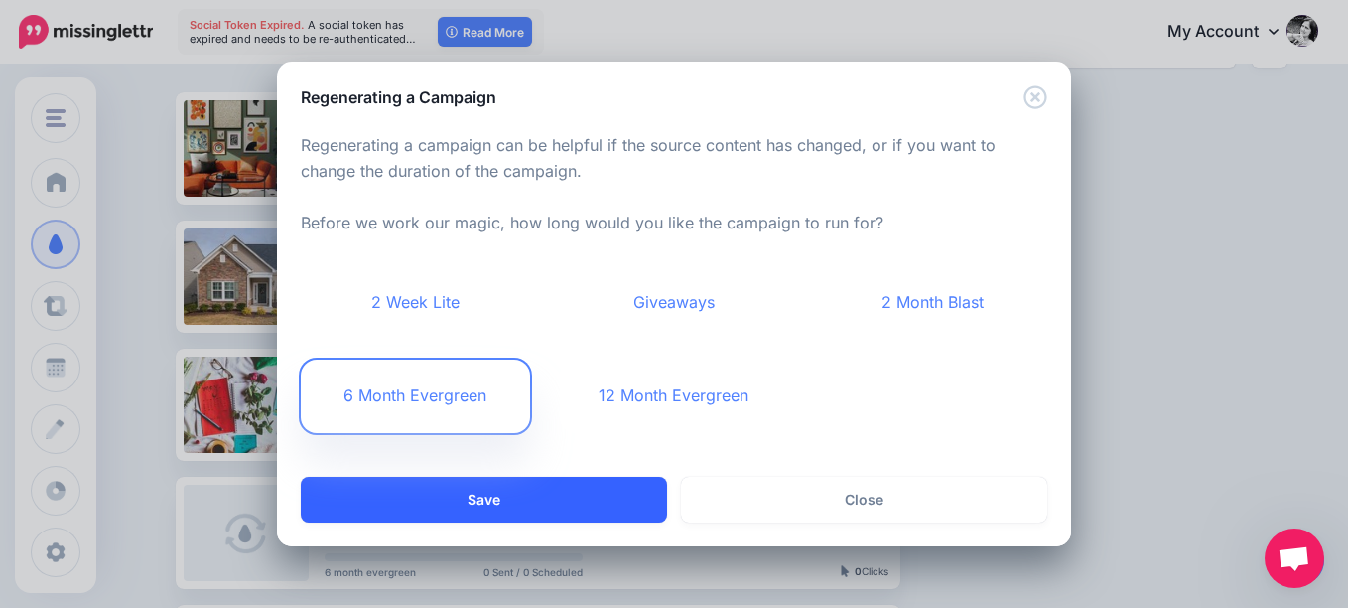
click at [547, 498] on button "Save" at bounding box center [484, 500] width 366 height 46
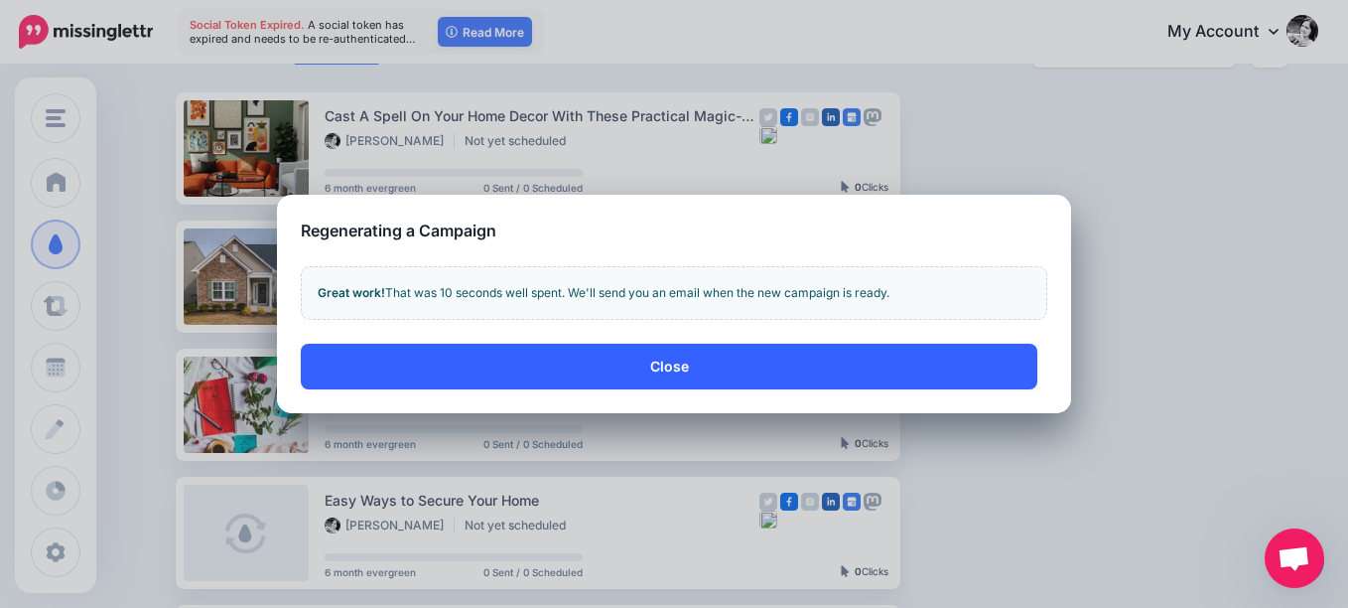
click at [661, 370] on button "Close" at bounding box center [669, 366] width 737 height 46
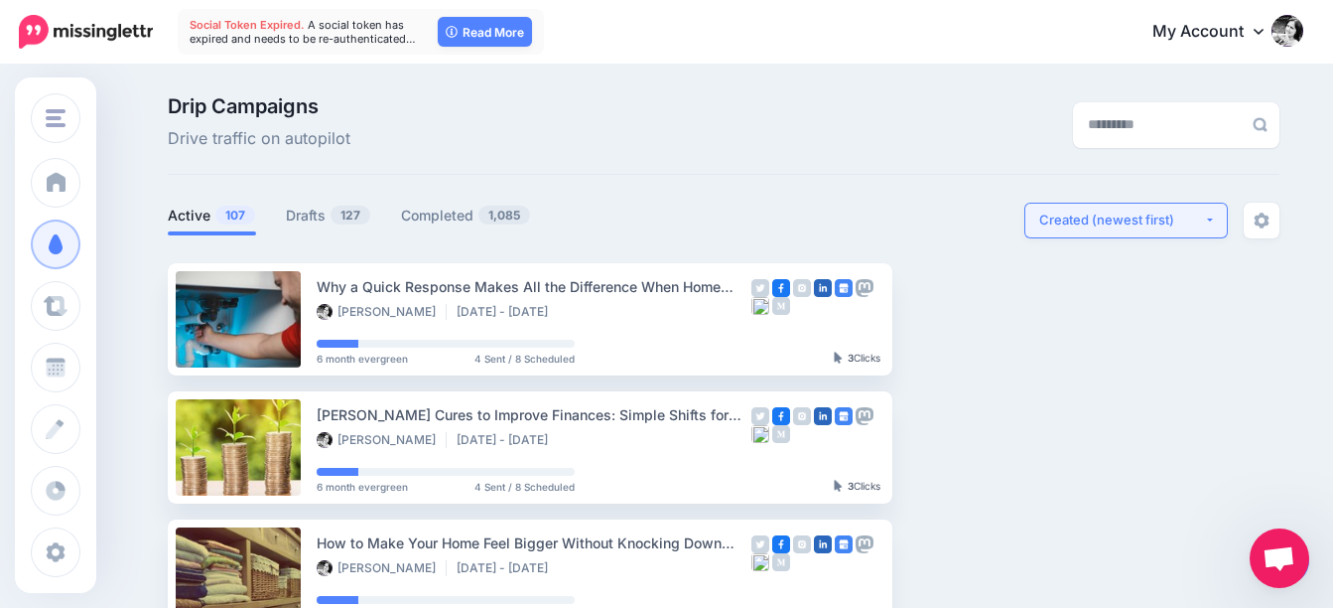
click at [1116, 214] on div "Created (newest first)" at bounding box center [1121, 219] width 165 height 19
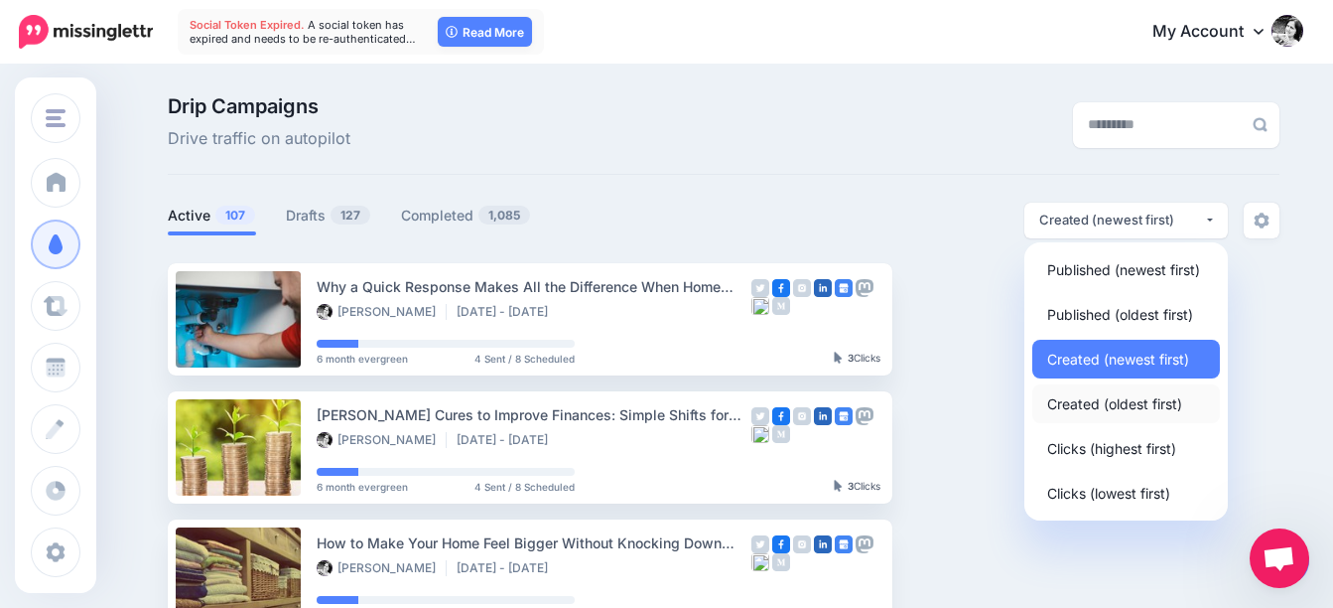
click at [1083, 404] on span "Created (oldest first)" at bounding box center [1114, 403] width 135 height 24
select select "**********"
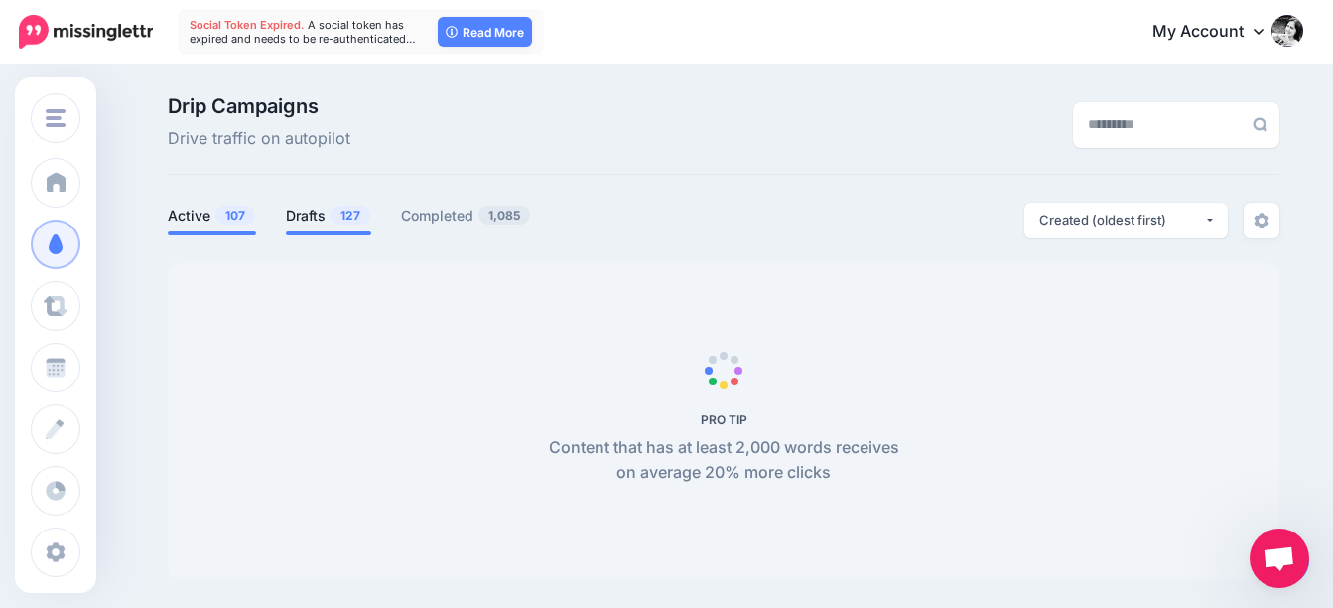
click at [346, 217] on span "127" at bounding box center [351, 214] width 40 height 19
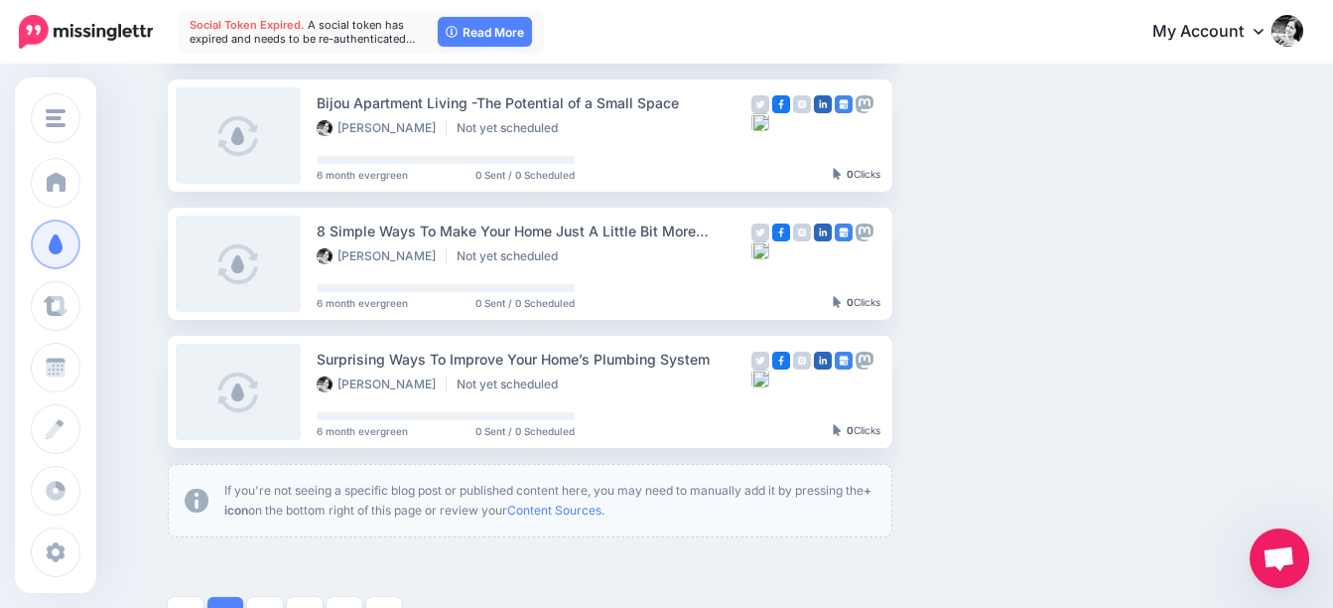
scroll to position [1191, 0]
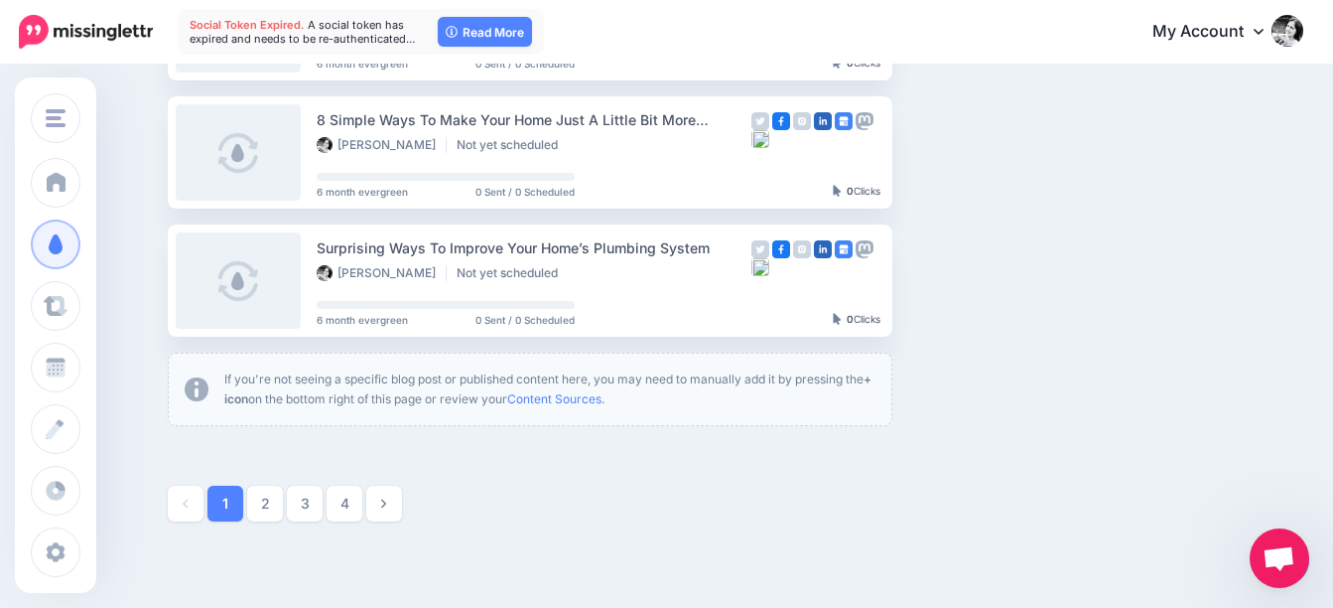
click at [354, 510] on link "4" at bounding box center [345, 503] width 36 height 36
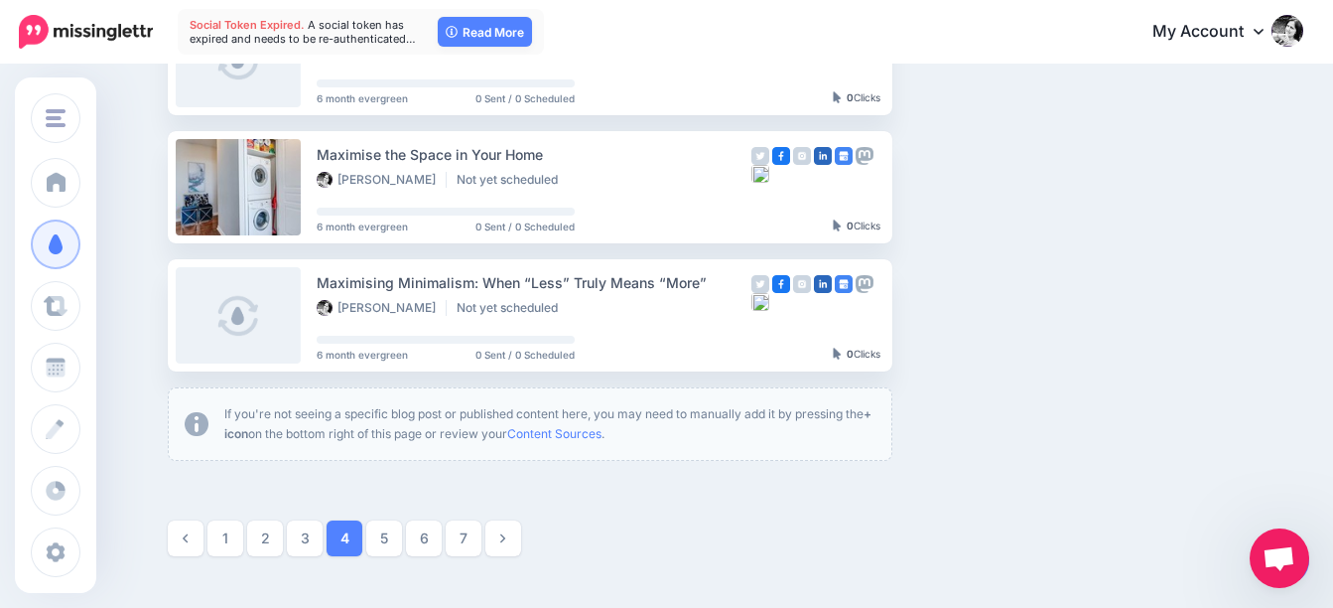
scroll to position [1163, 0]
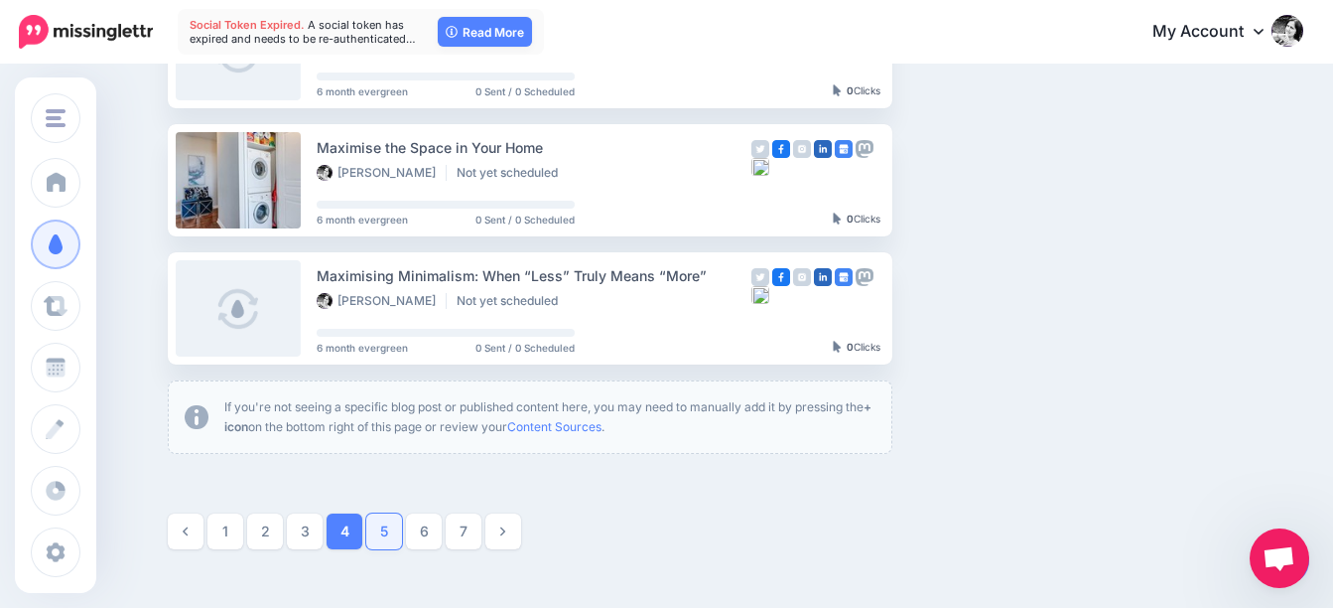
click at [385, 533] on link "5" at bounding box center [384, 531] width 36 height 36
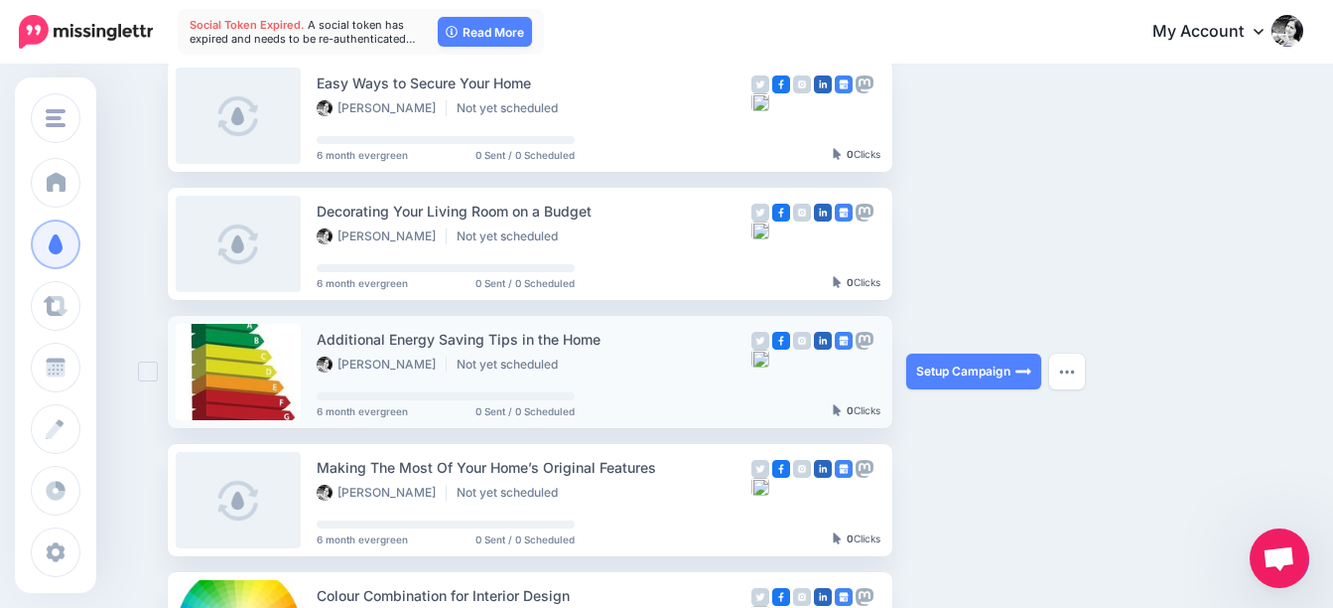
scroll to position [596, 0]
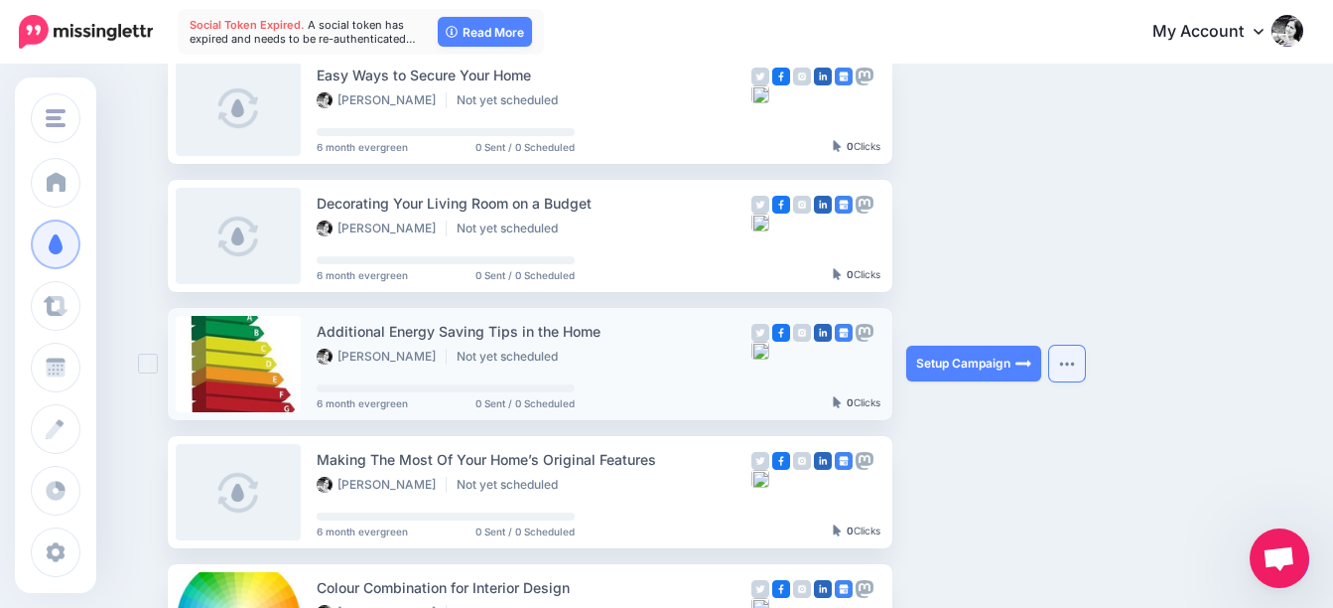
click at [1084, 357] on button "button" at bounding box center [1067, 363] width 36 height 36
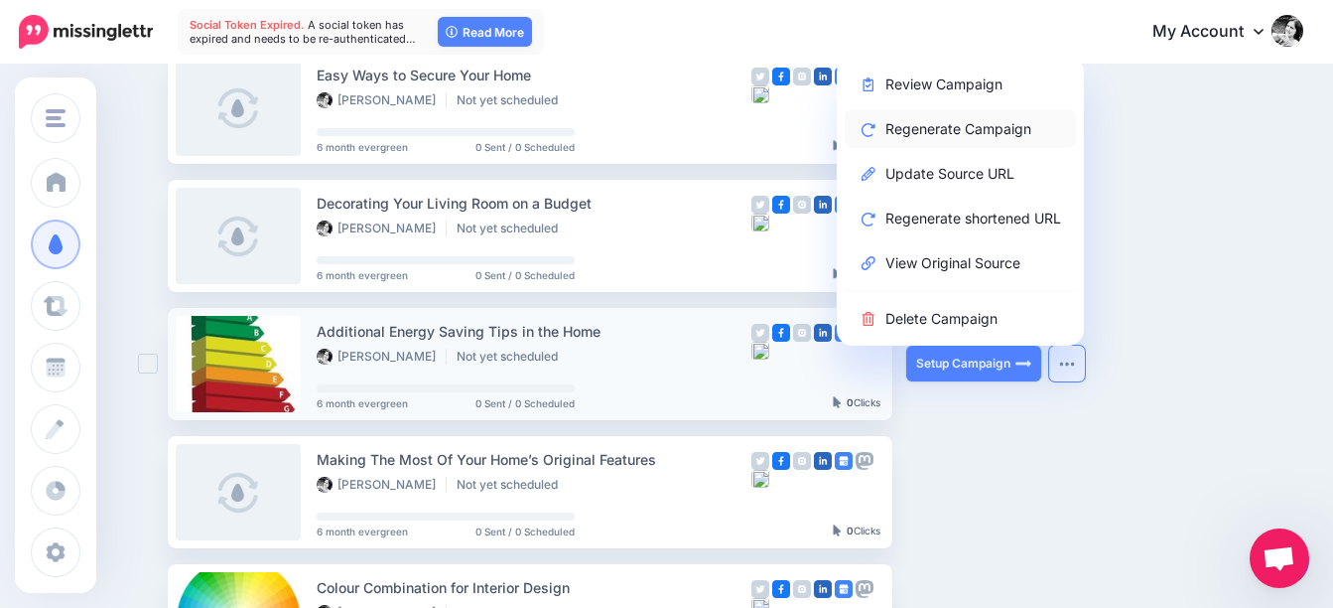
click at [949, 119] on link "Regenerate Campaign" at bounding box center [960, 128] width 231 height 39
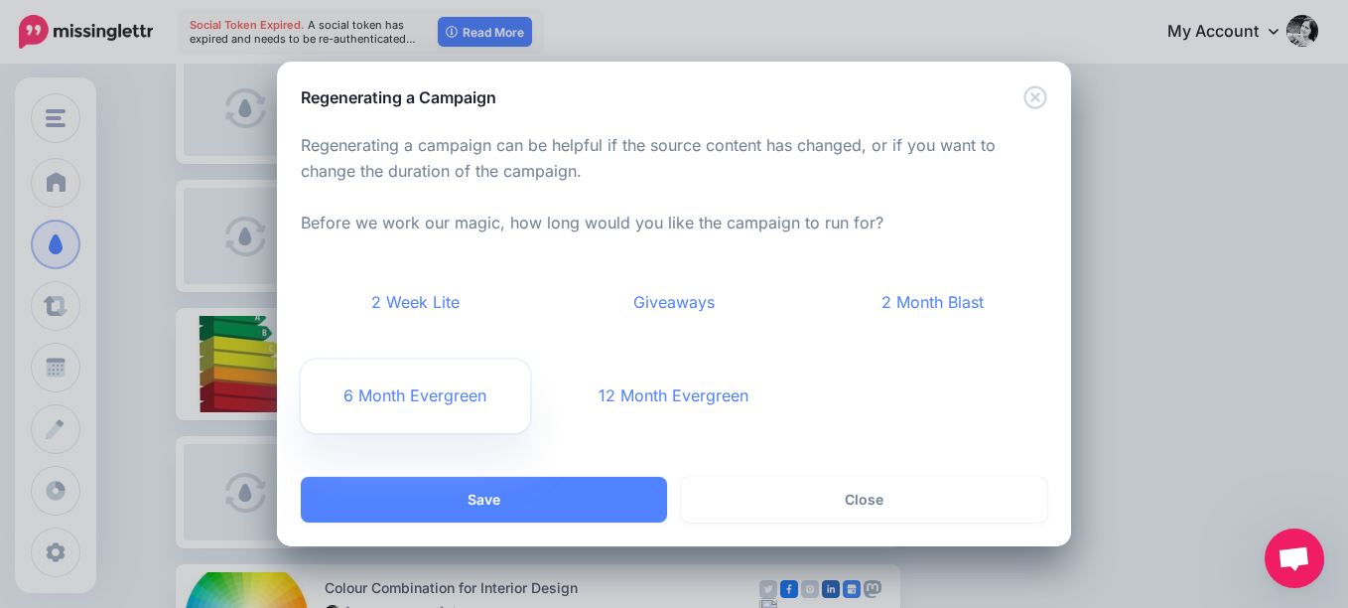
click at [431, 392] on link "6 Month Evergreen" at bounding box center [415, 395] width 229 height 73
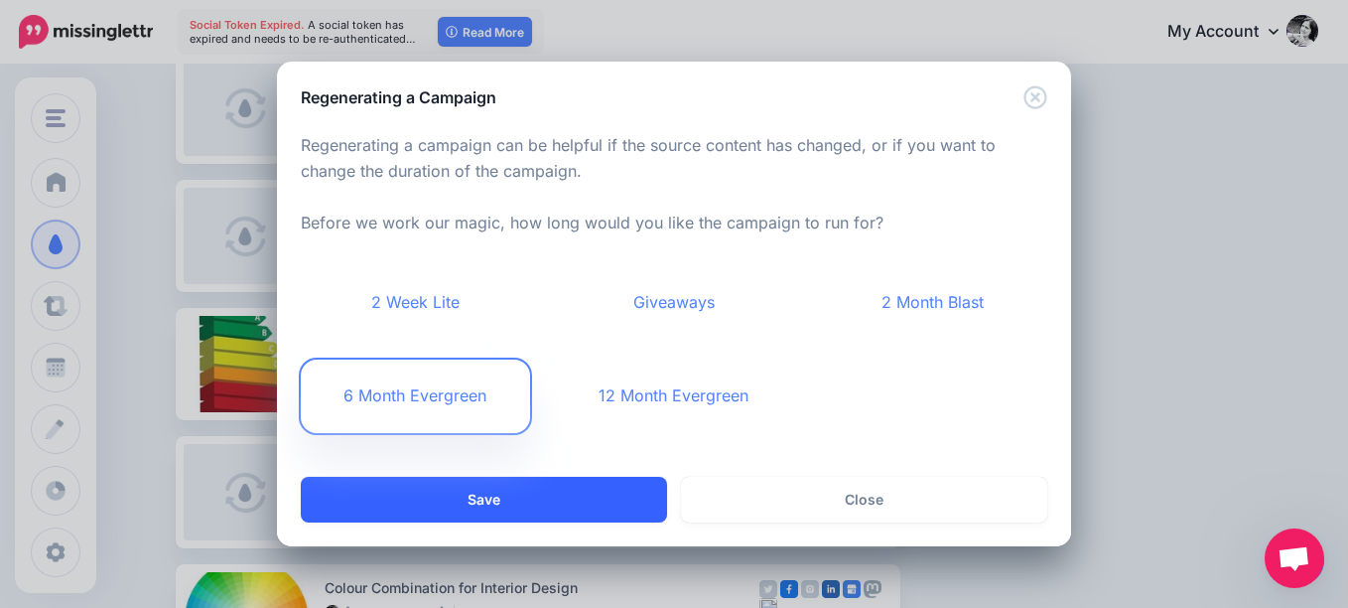
click at [630, 502] on button "Save" at bounding box center [484, 500] width 366 height 46
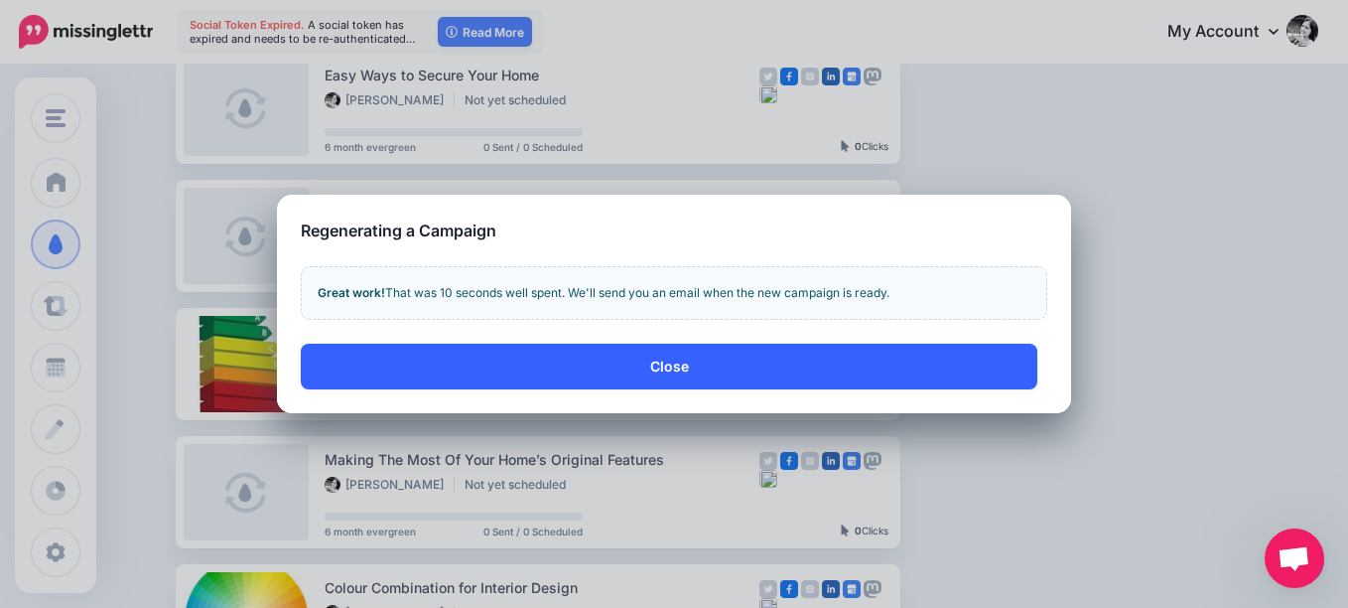
click at [664, 362] on button "Close" at bounding box center [669, 366] width 737 height 46
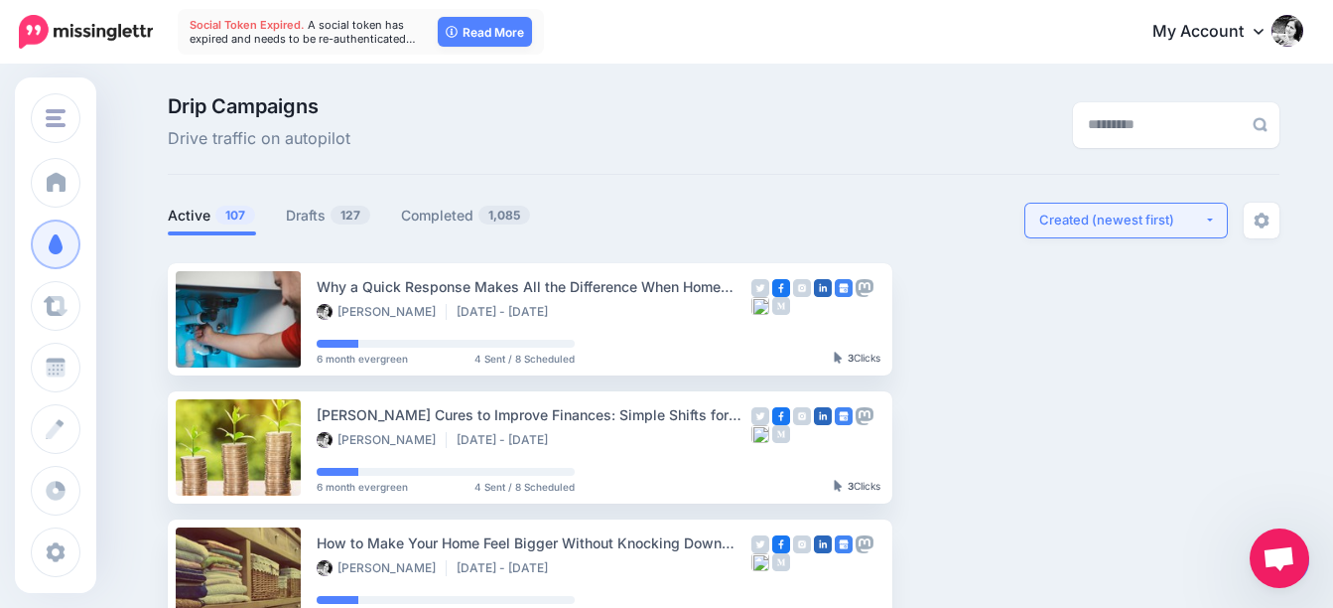
click at [1177, 230] on button "Created (newest first)" at bounding box center [1127, 221] width 204 height 36
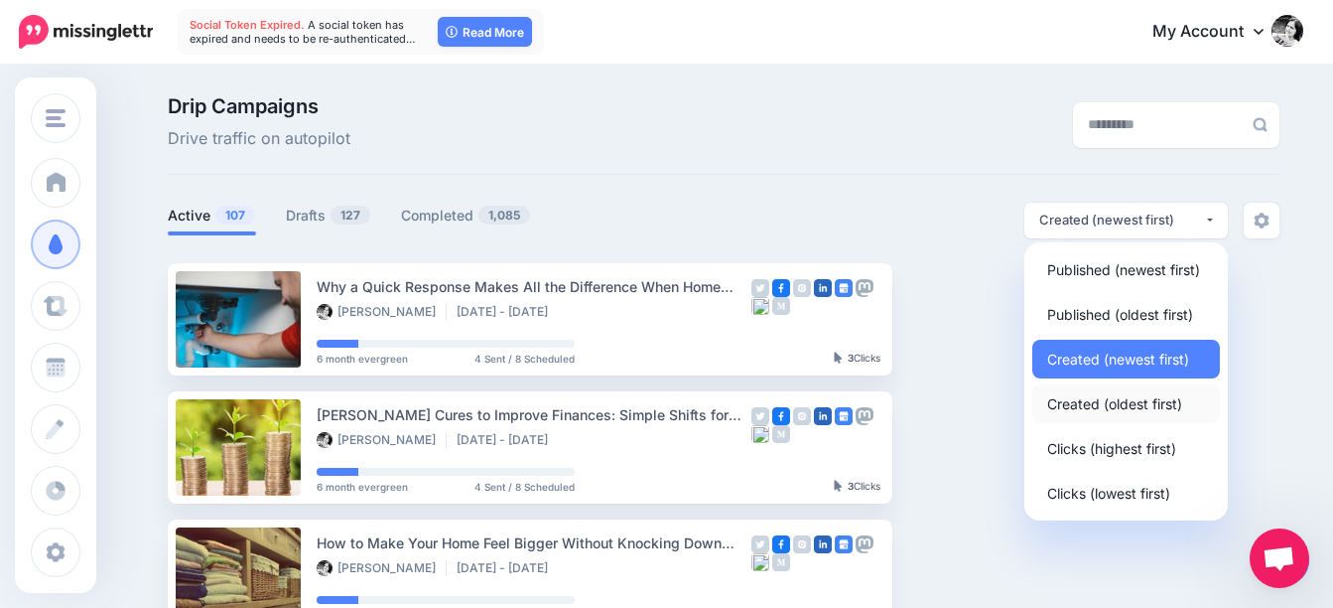
click at [1149, 403] on span "Created (oldest first)" at bounding box center [1114, 403] width 135 height 24
select select "**********"
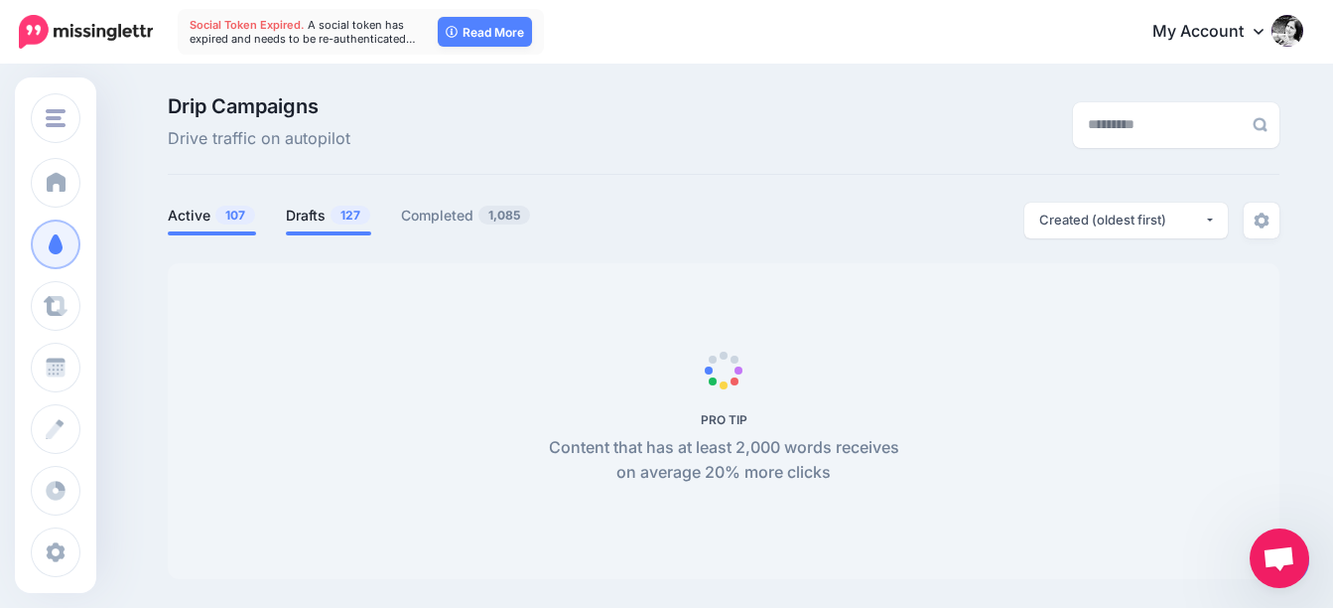
click at [316, 215] on link "Drafts 127" at bounding box center [328, 216] width 85 height 24
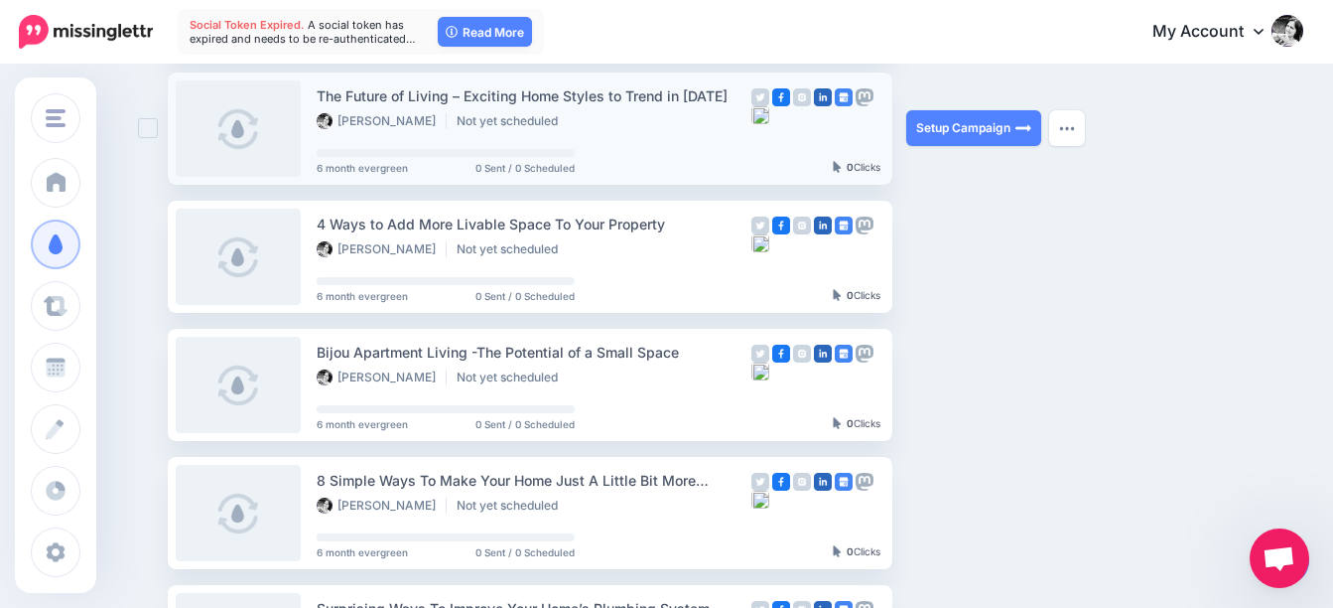
scroll to position [1191, 0]
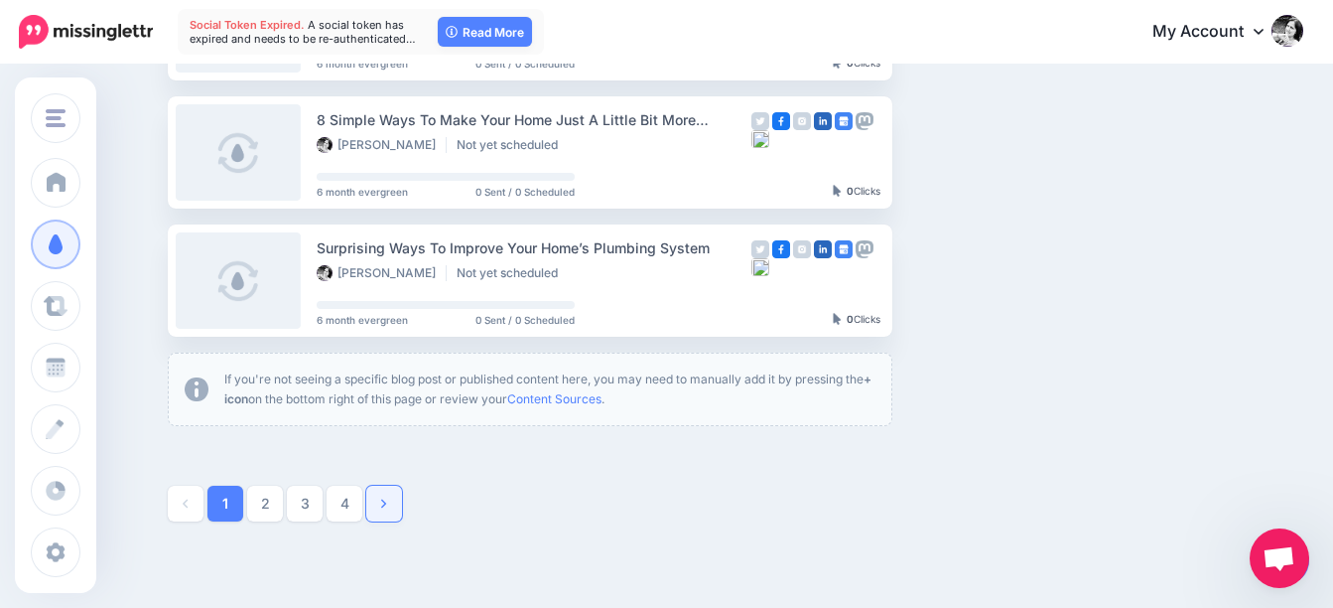
click at [386, 500] on icon at bounding box center [383, 503] width 5 height 14
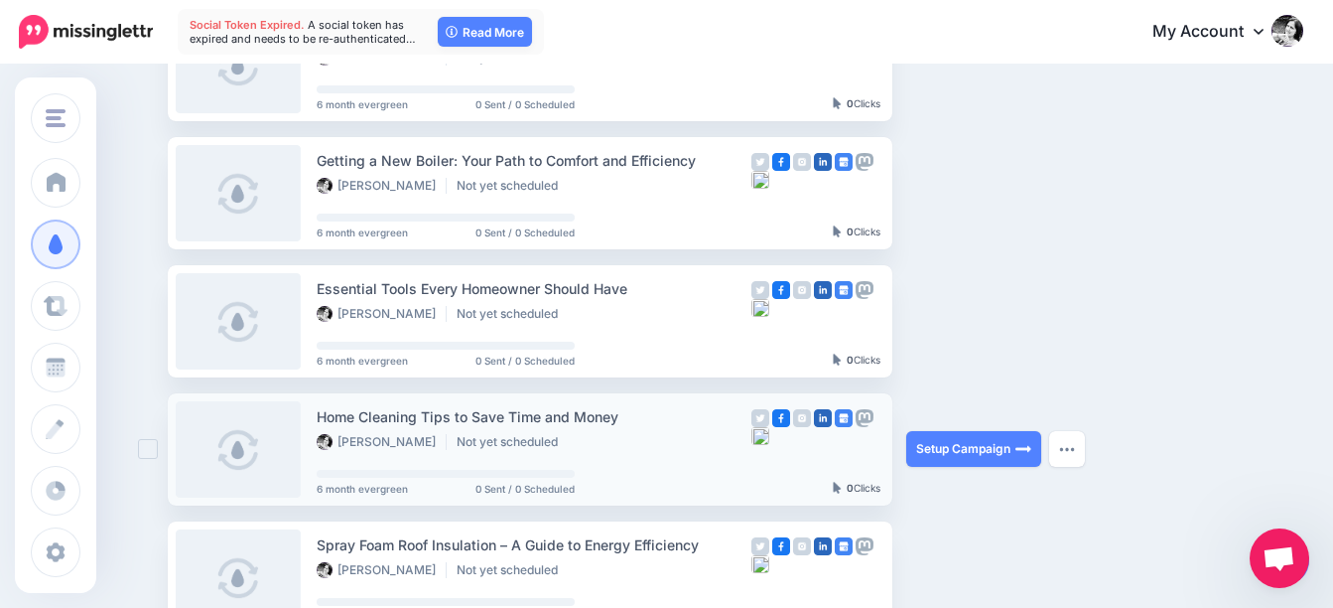
scroll to position [1304, 0]
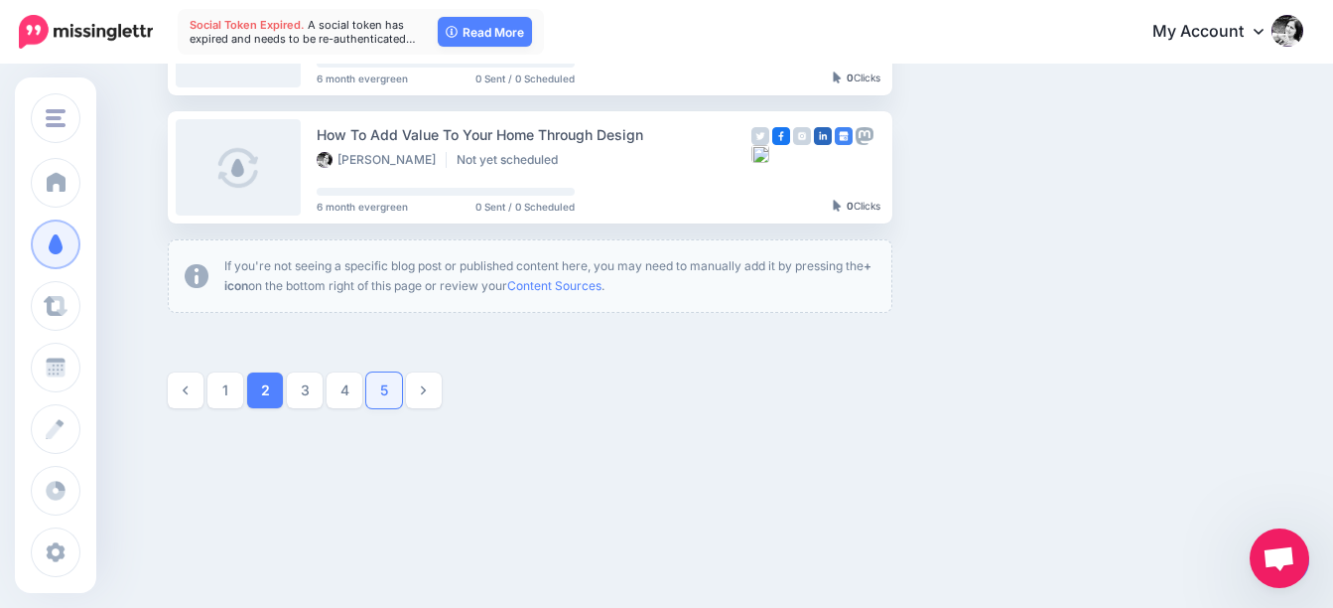
click at [379, 387] on link "5" at bounding box center [384, 390] width 36 height 36
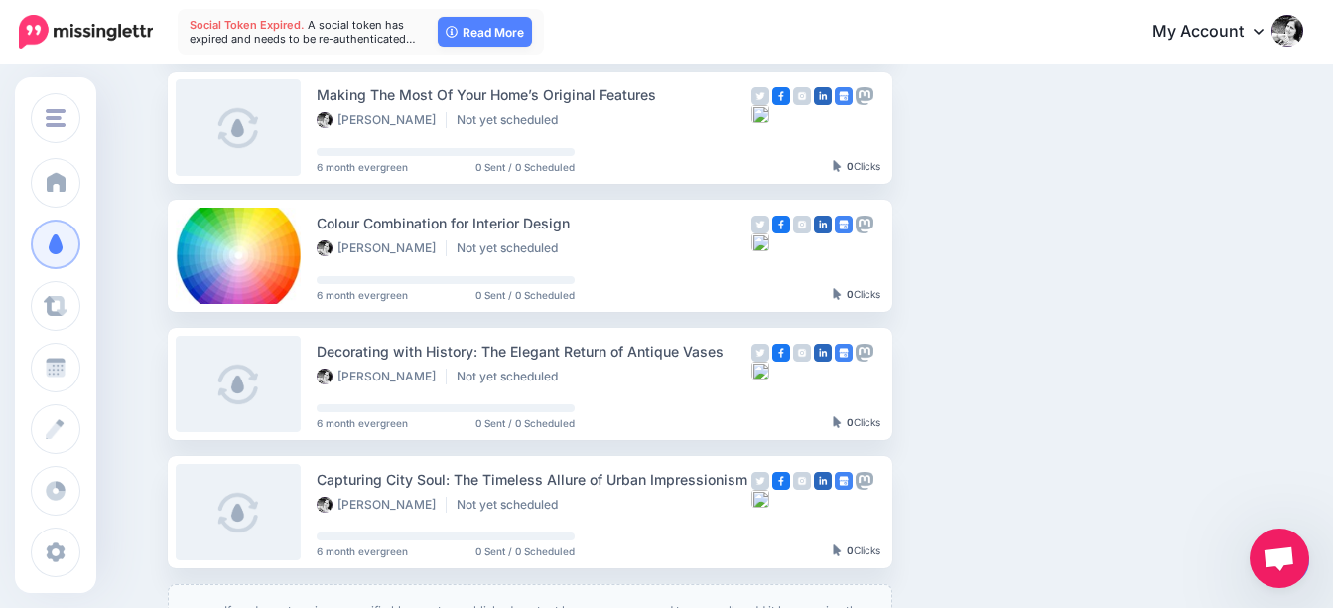
scroll to position [965, 0]
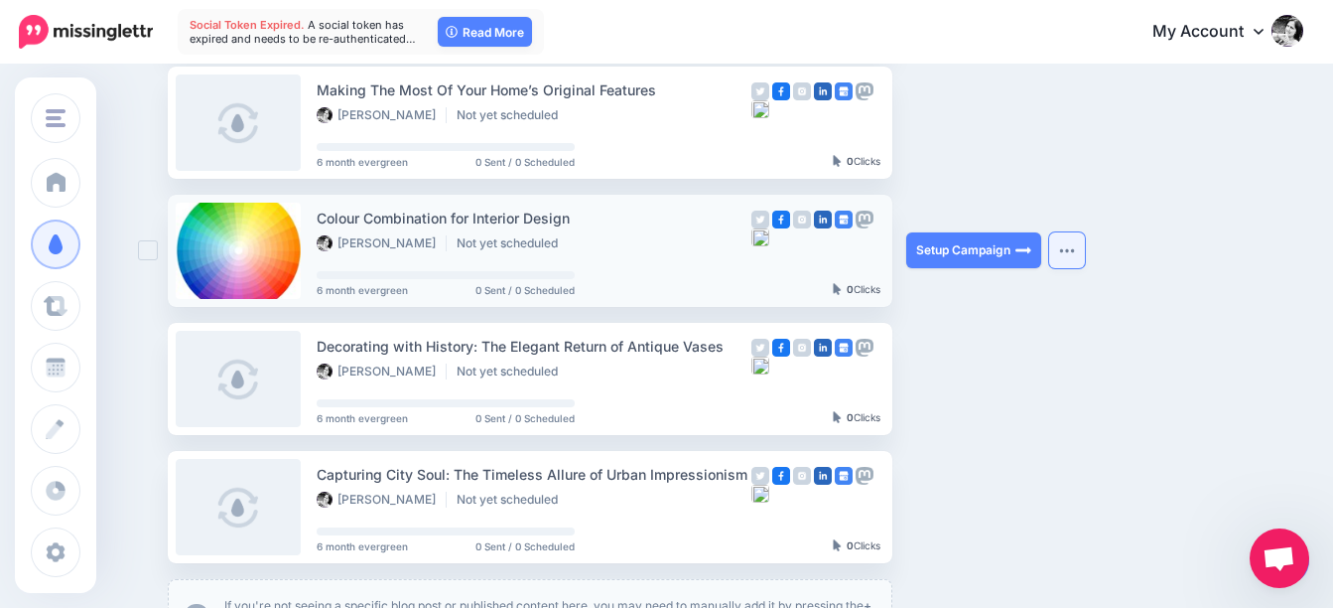
click at [1075, 248] on img "button" at bounding box center [1067, 250] width 16 height 6
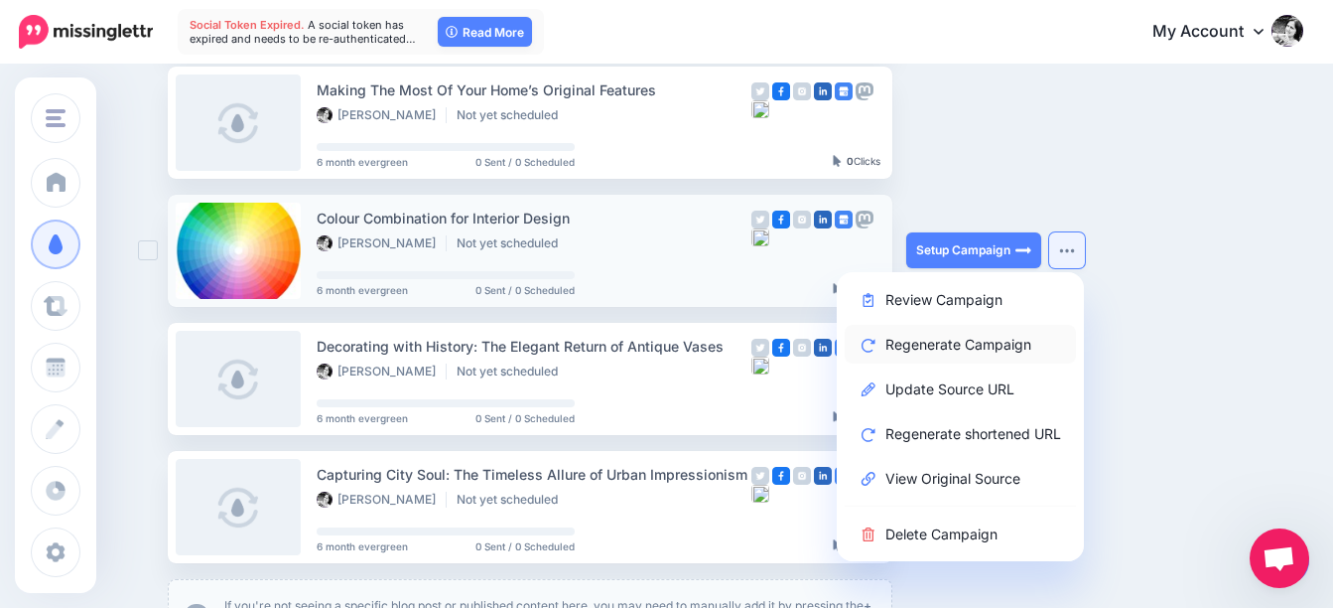
click at [977, 339] on link "Regenerate Campaign" at bounding box center [960, 344] width 231 height 39
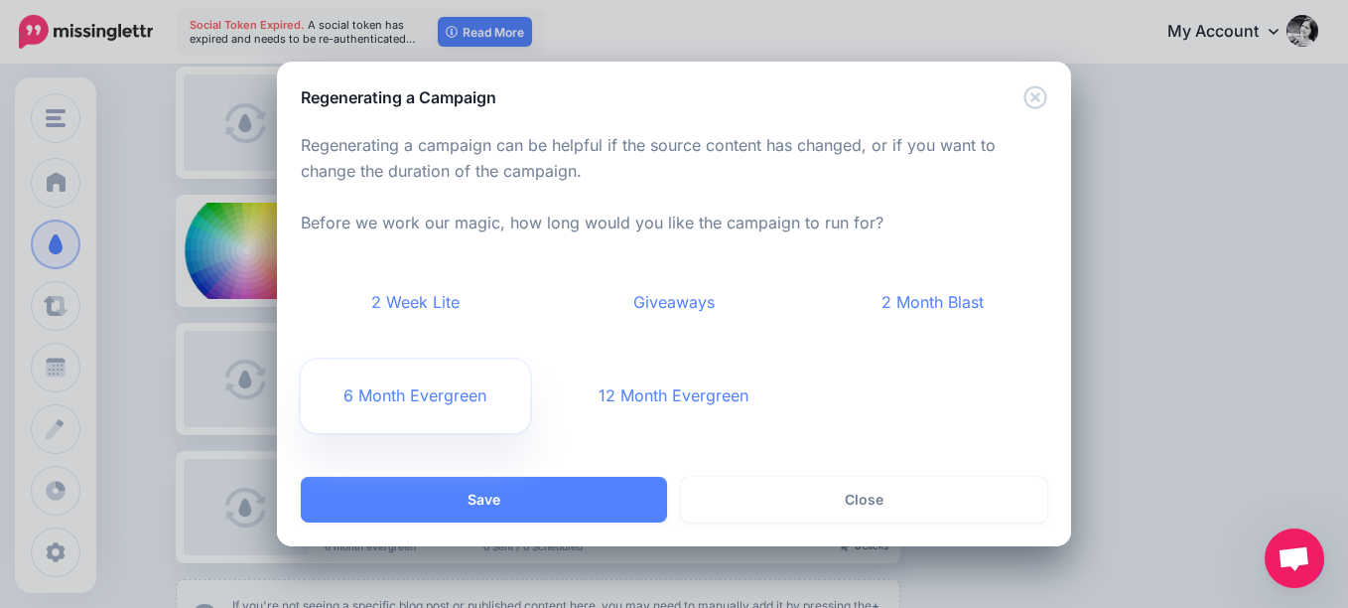
click at [419, 389] on link "6 Month Evergreen" at bounding box center [415, 395] width 229 height 73
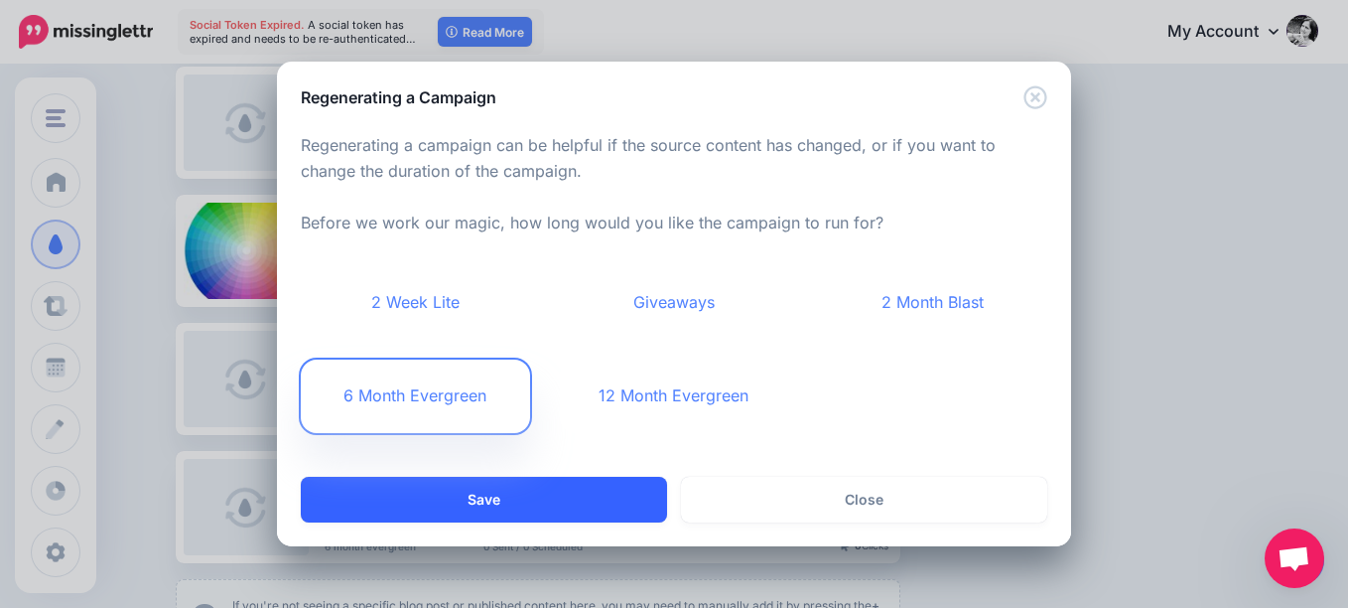
click at [563, 493] on button "Save" at bounding box center [484, 500] width 366 height 46
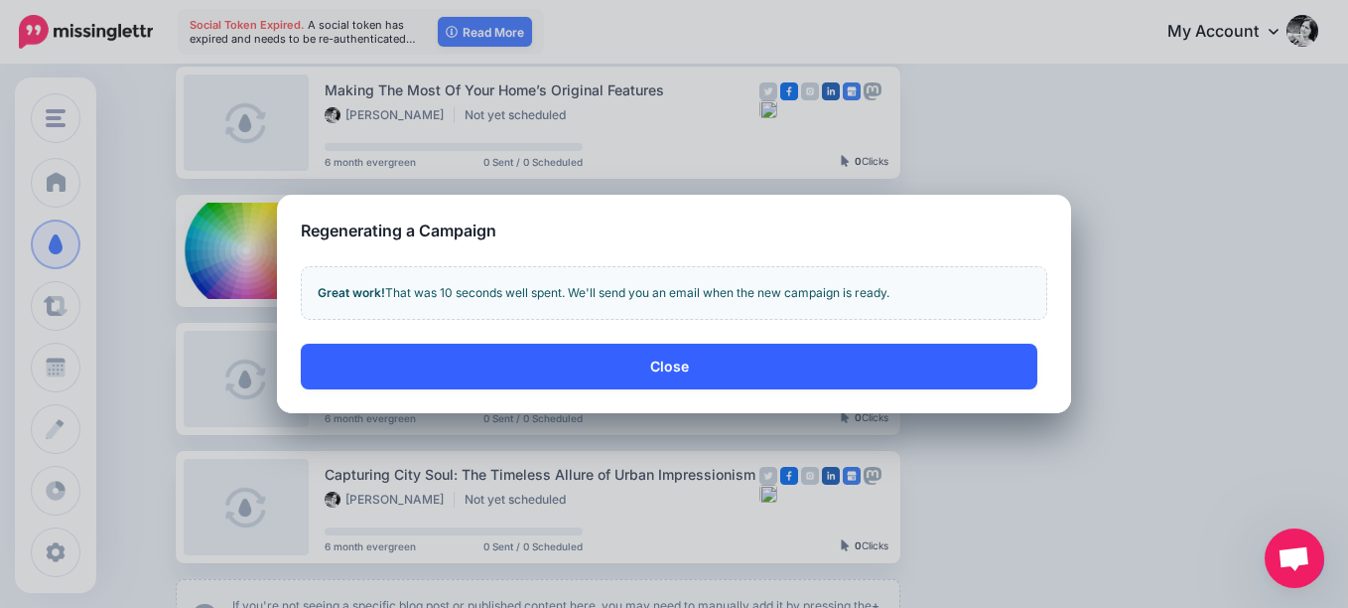
click at [660, 359] on button "Close" at bounding box center [669, 366] width 737 height 46
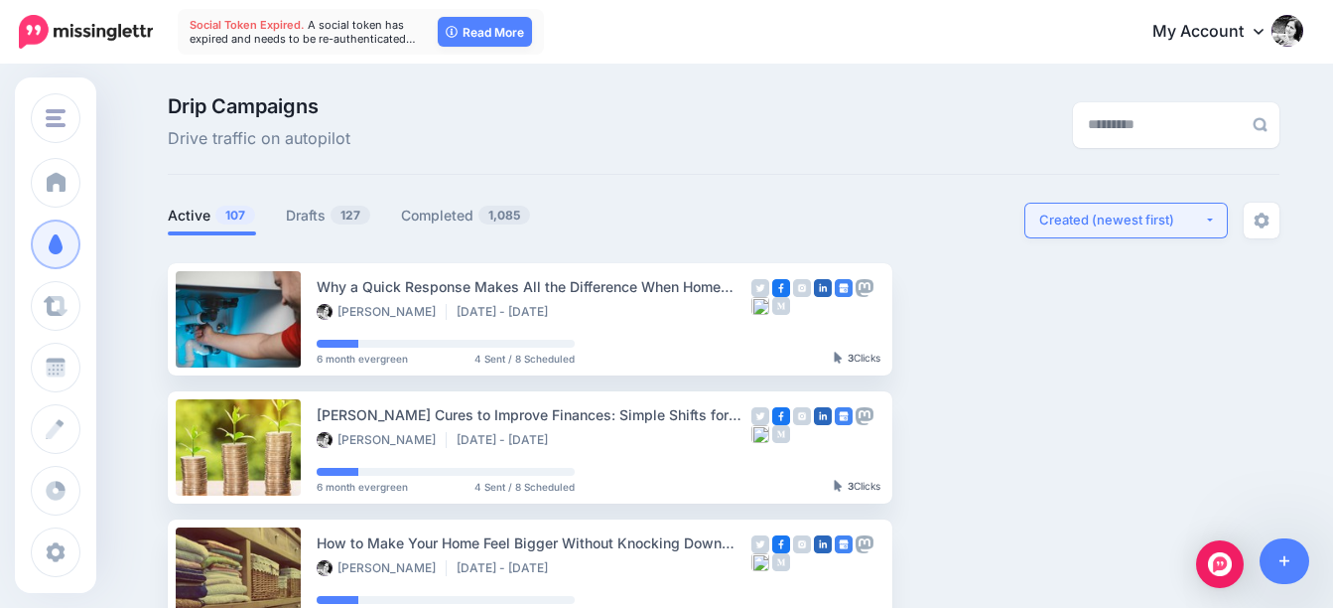
click at [1202, 220] on div "Created (newest first)" at bounding box center [1121, 219] width 165 height 19
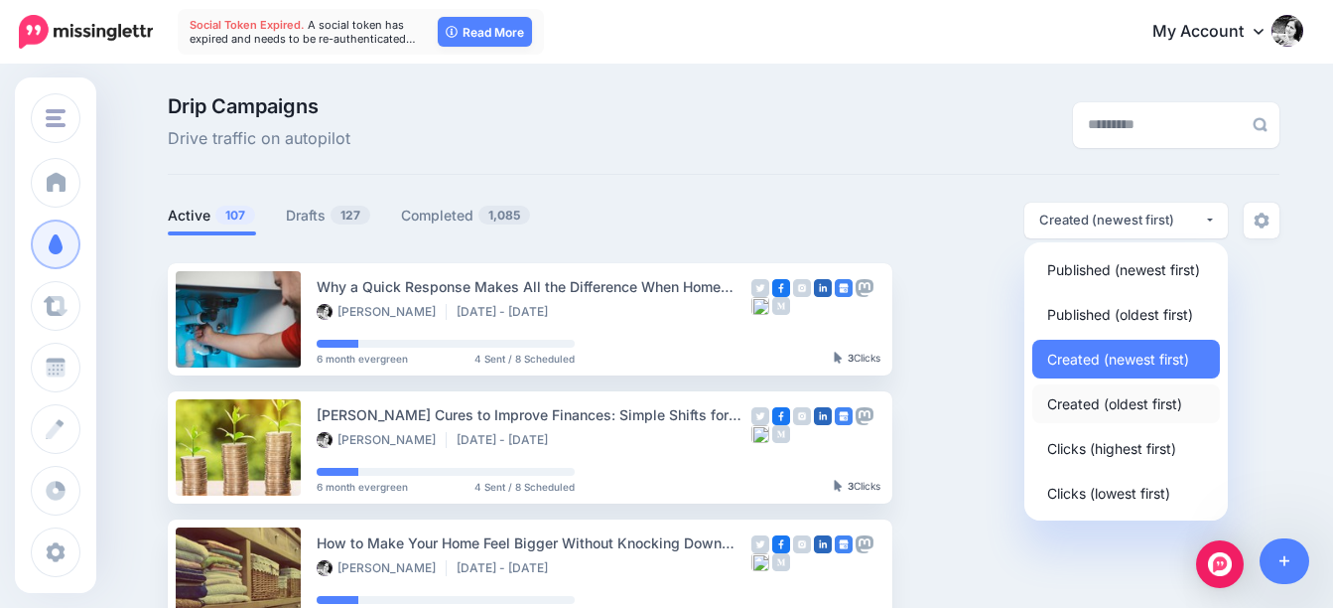
click at [1123, 408] on span "Created (oldest first)" at bounding box center [1114, 403] width 135 height 24
select select "**********"
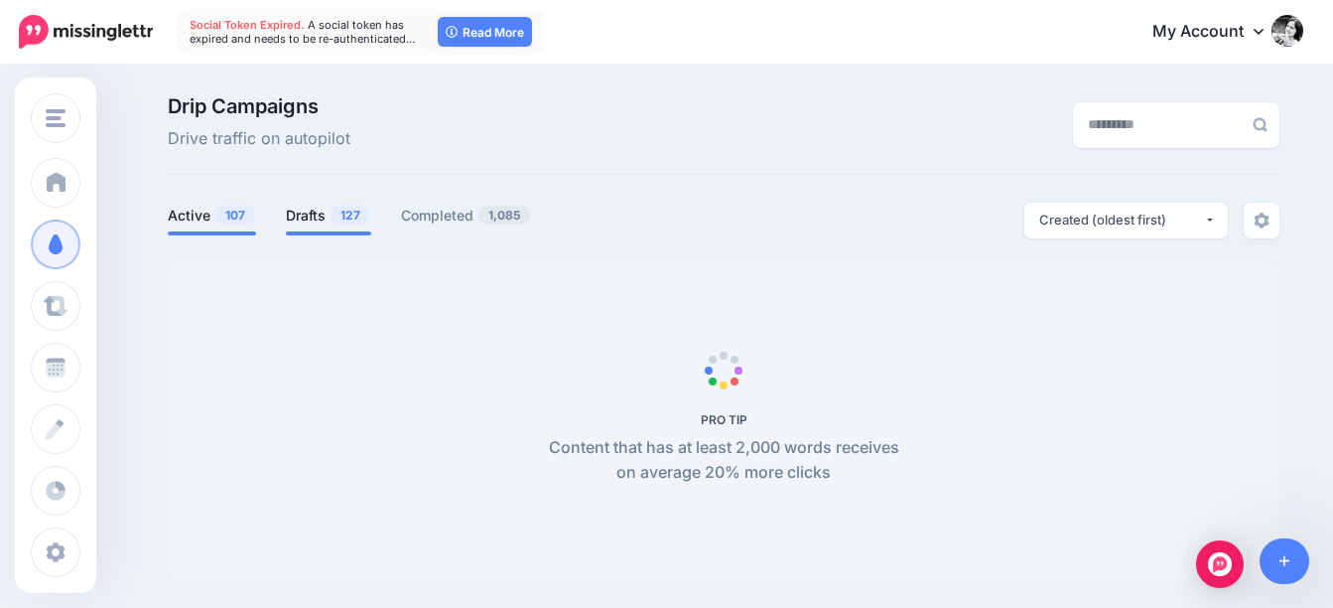
click at [362, 221] on span "127" at bounding box center [351, 214] width 40 height 19
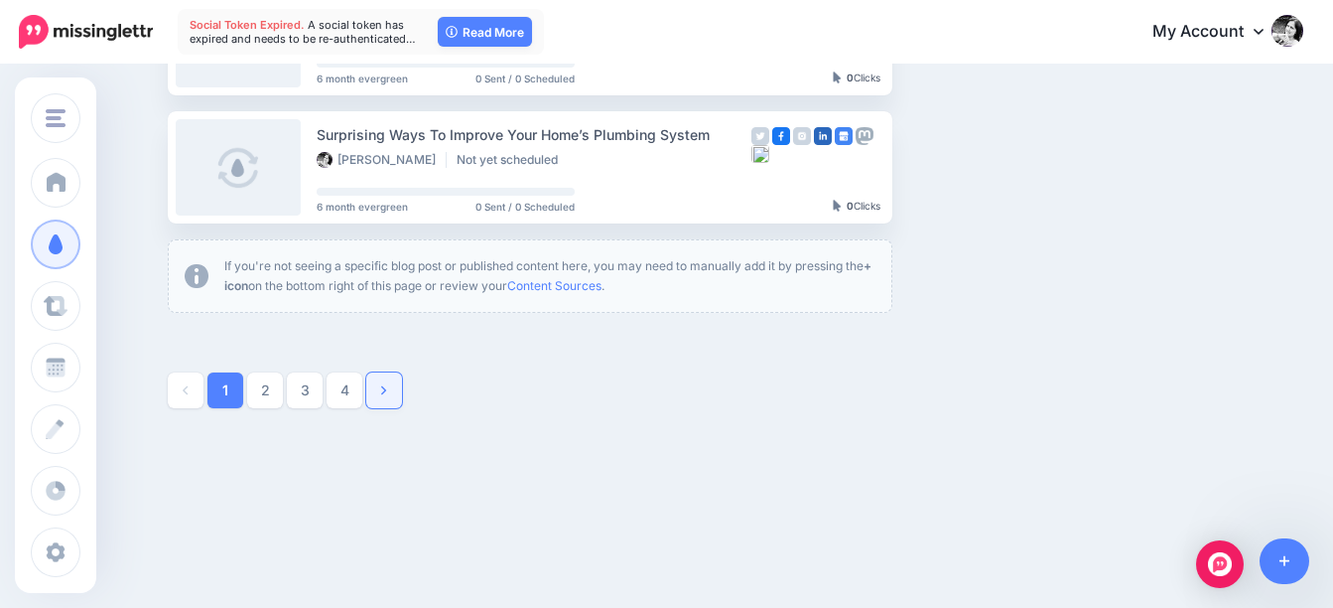
click at [395, 386] on link at bounding box center [384, 390] width 36 height 36
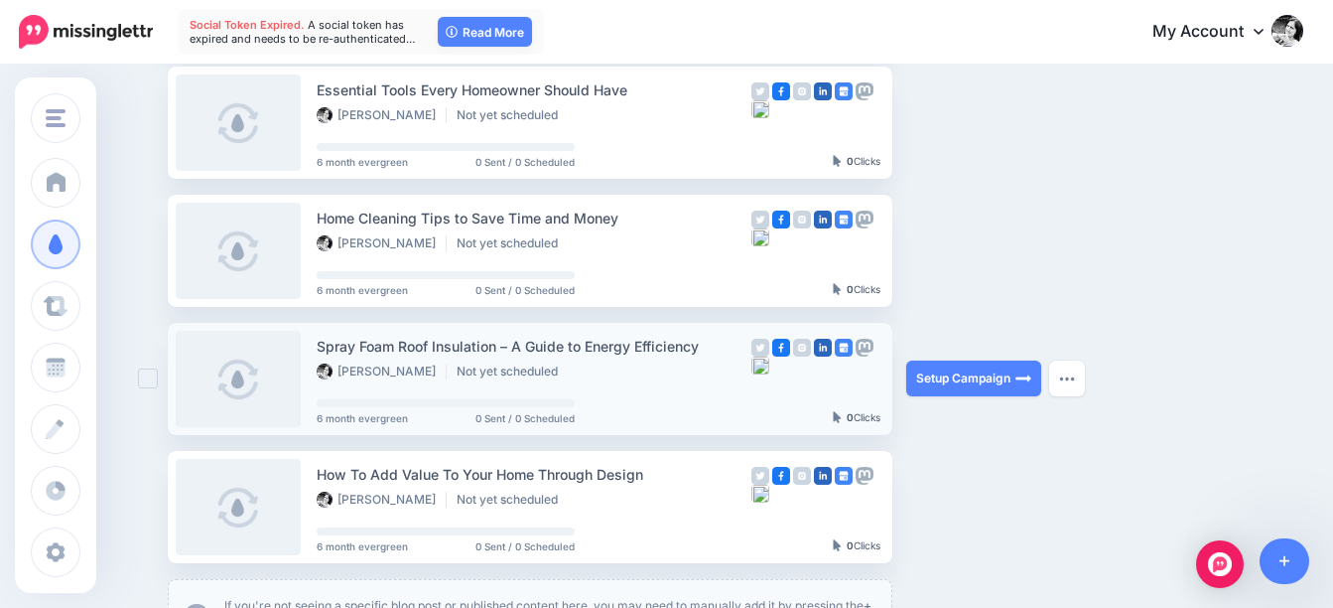
scroll to position [1304, 0]
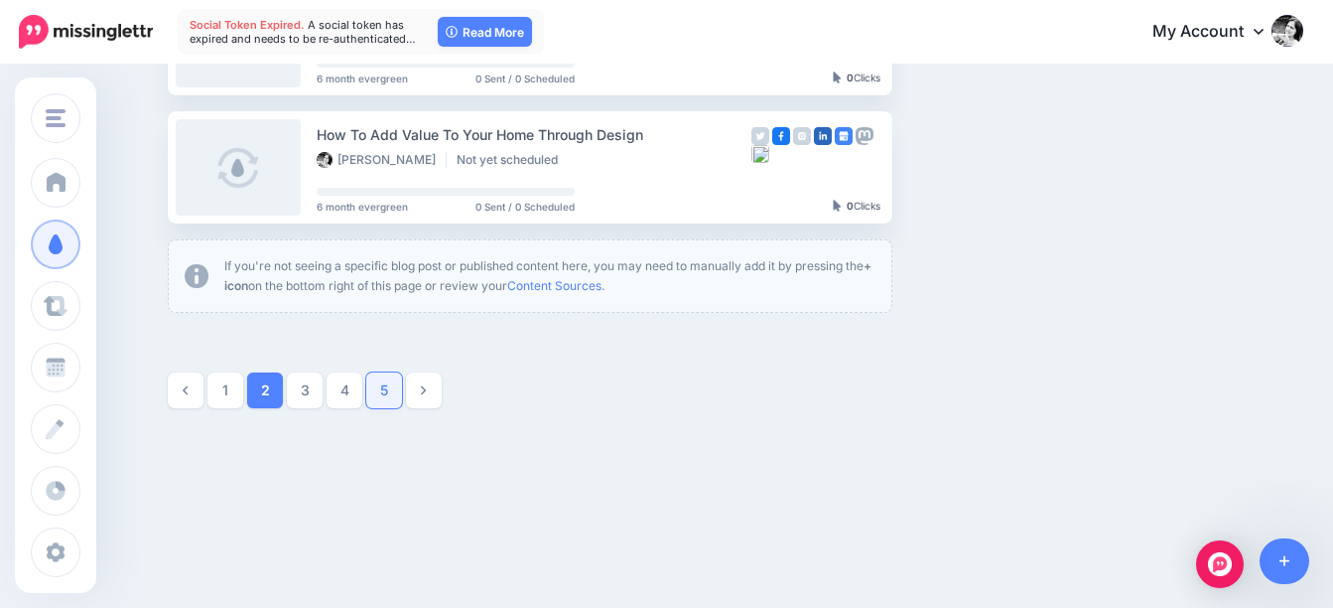
click at [395, 383] on link "5" at bounding box center [384, 390] width 36 height 36
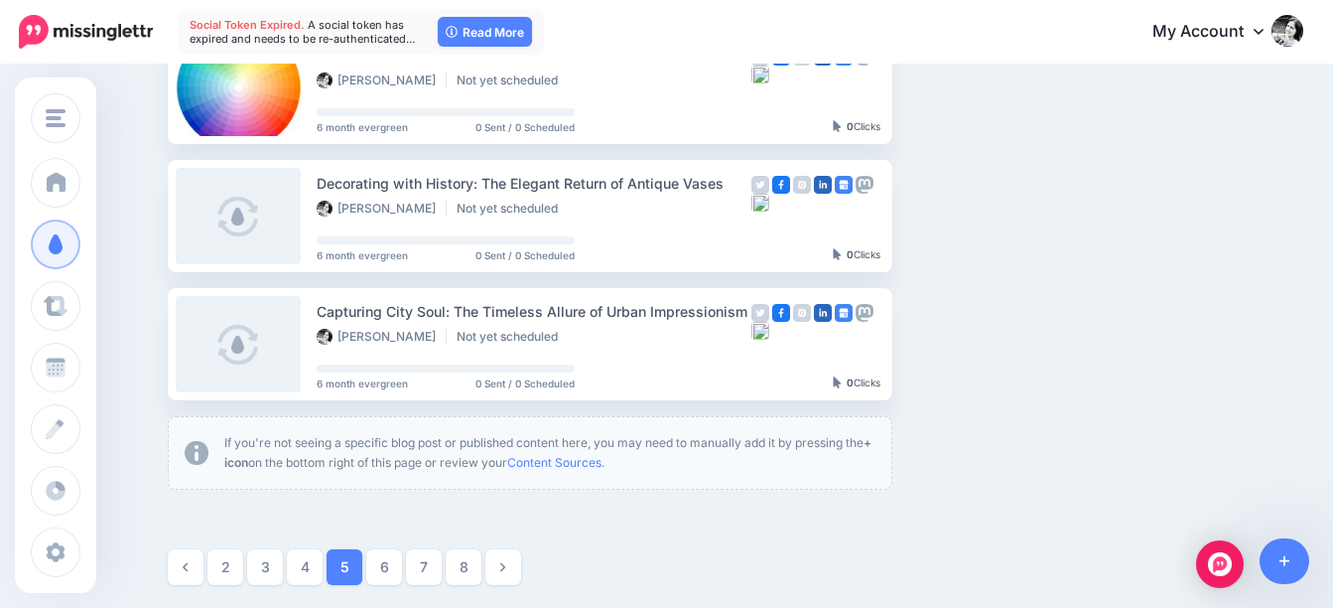
scroll to position [1163, 0]
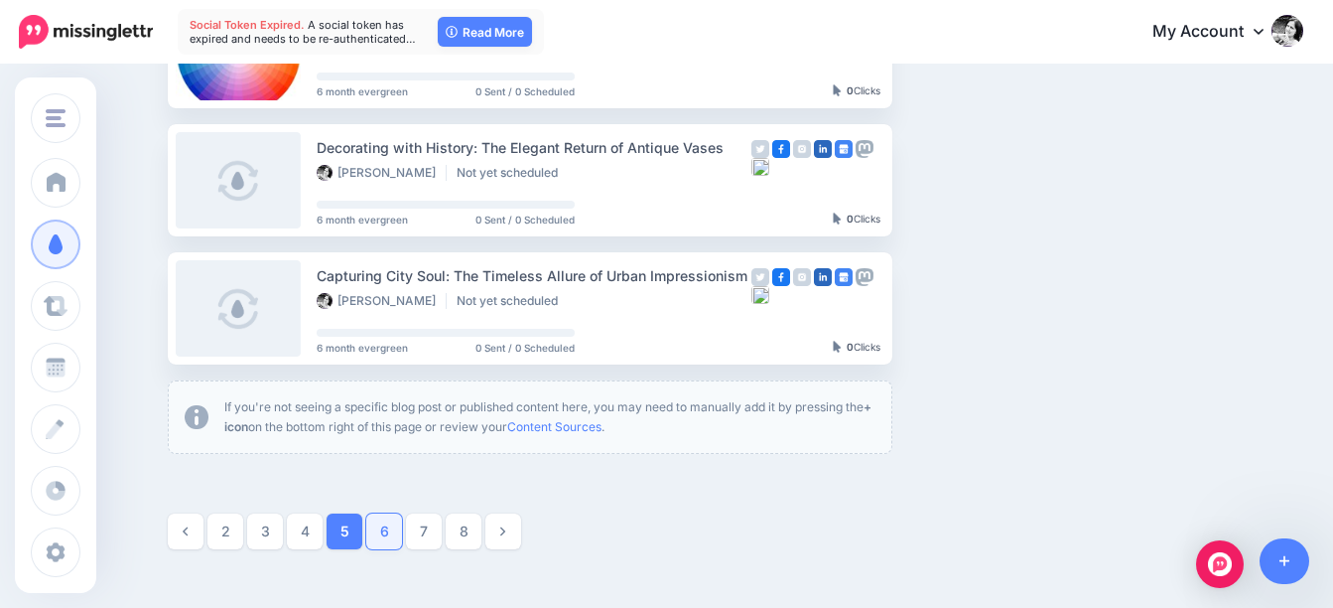
click at [396, 525] on link "6" at bounding box center [384, 531] width 36 height 36
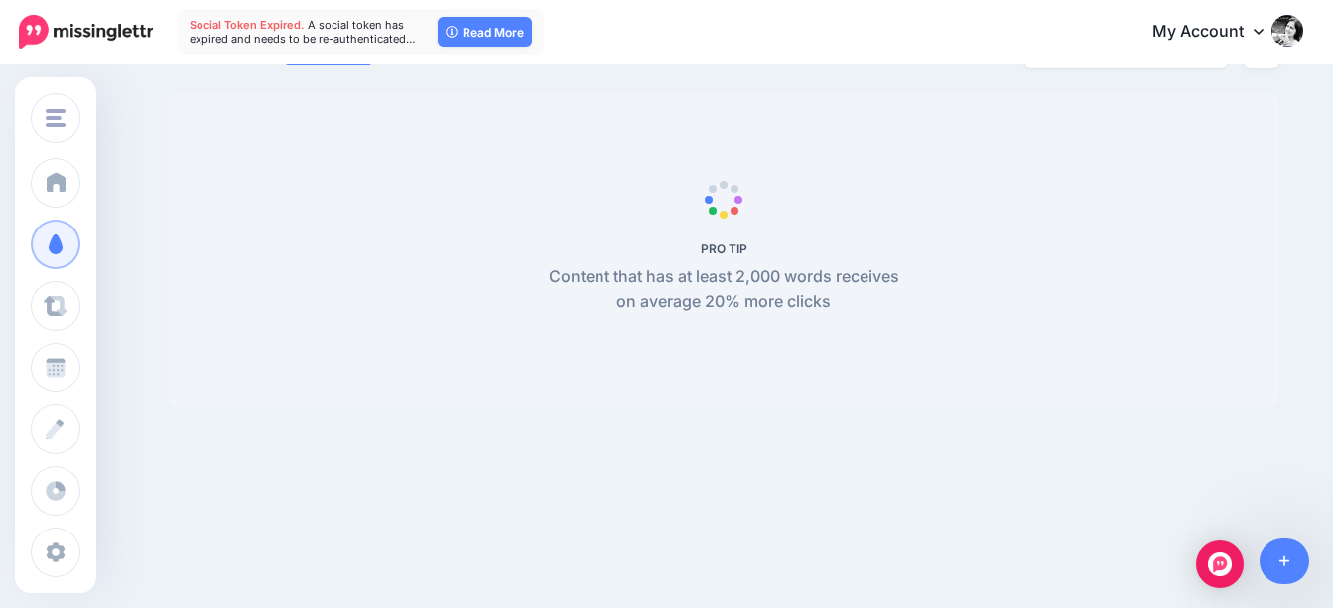
scroll to position [171, 0]
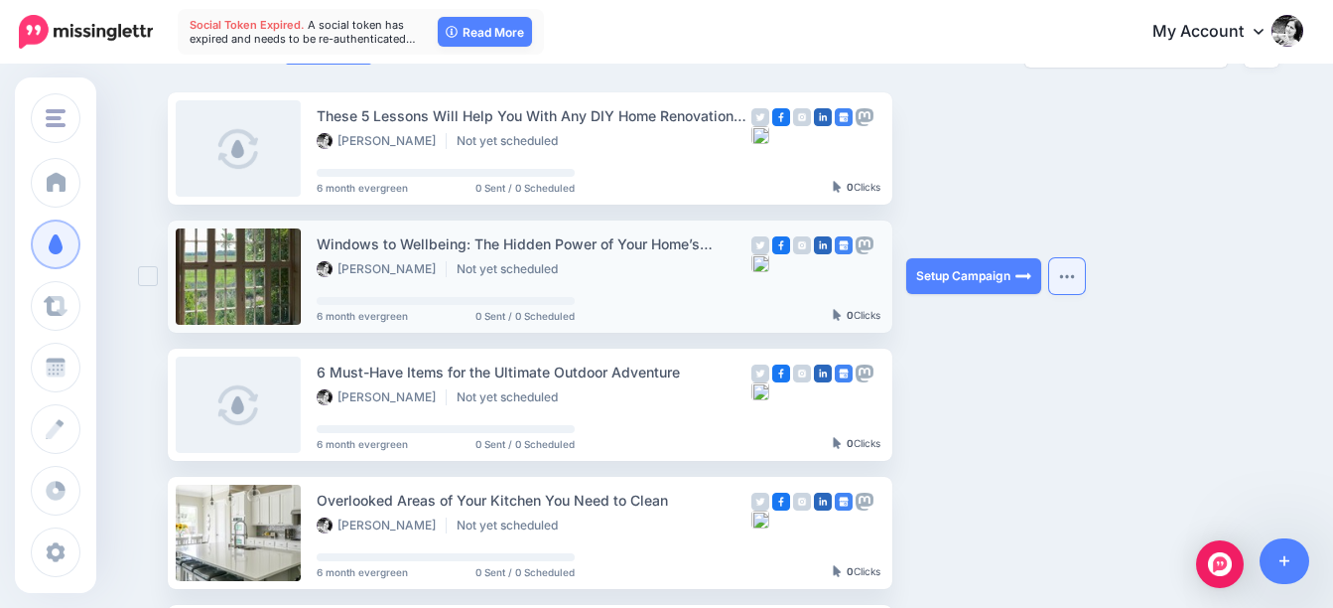
click at [1072, 275] on img "button" at bounding box center [1067, 276] width 16 height 6
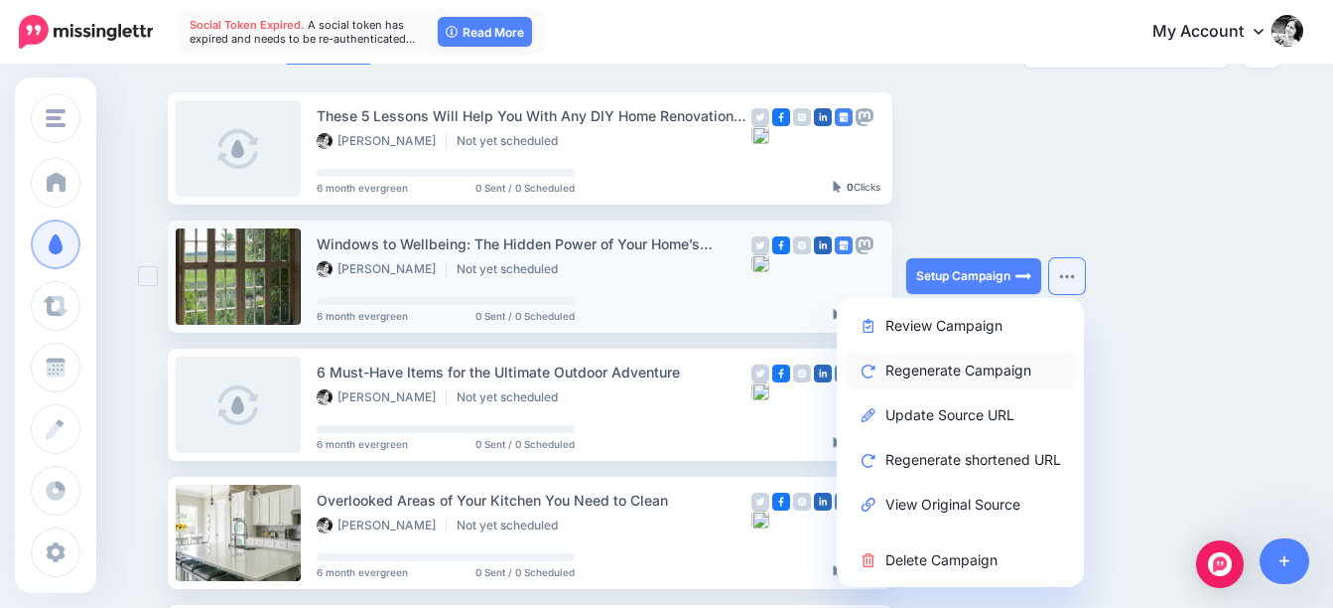
click at [936, 368] on link "Regenerate Campaign" at bounding box center [960, 369] width 231 height 39
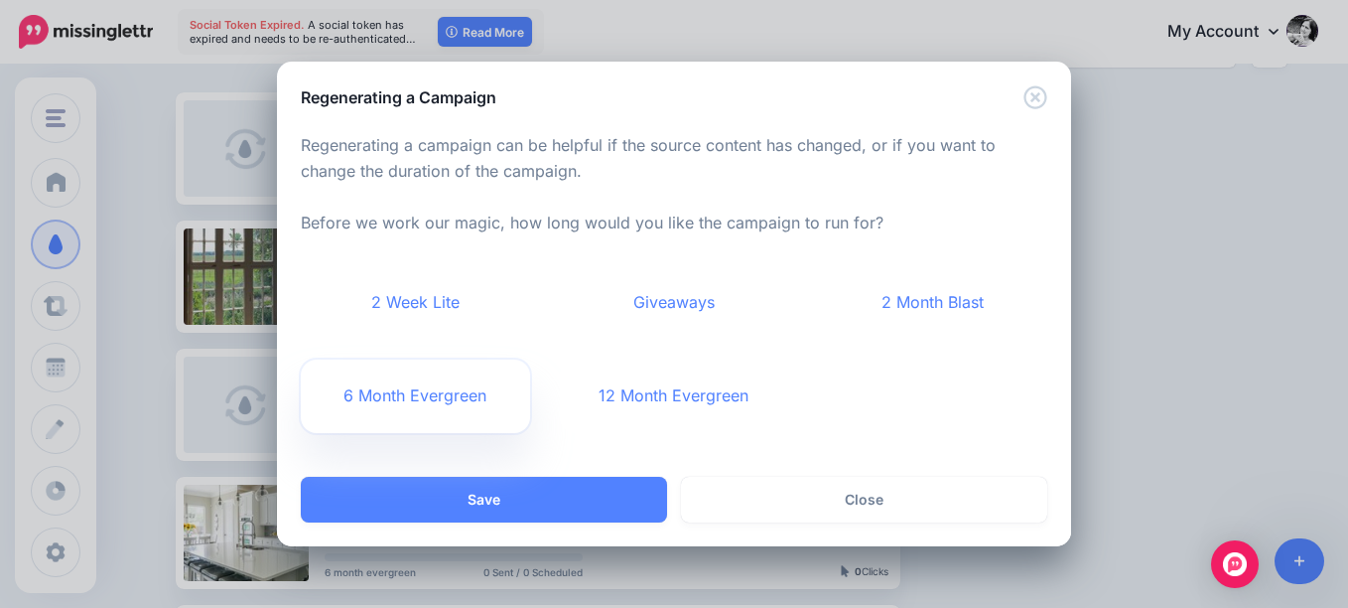
click at [415, 392] on link "6 Month Evergreen" at bounding box center [415, 395] width 229 height 73
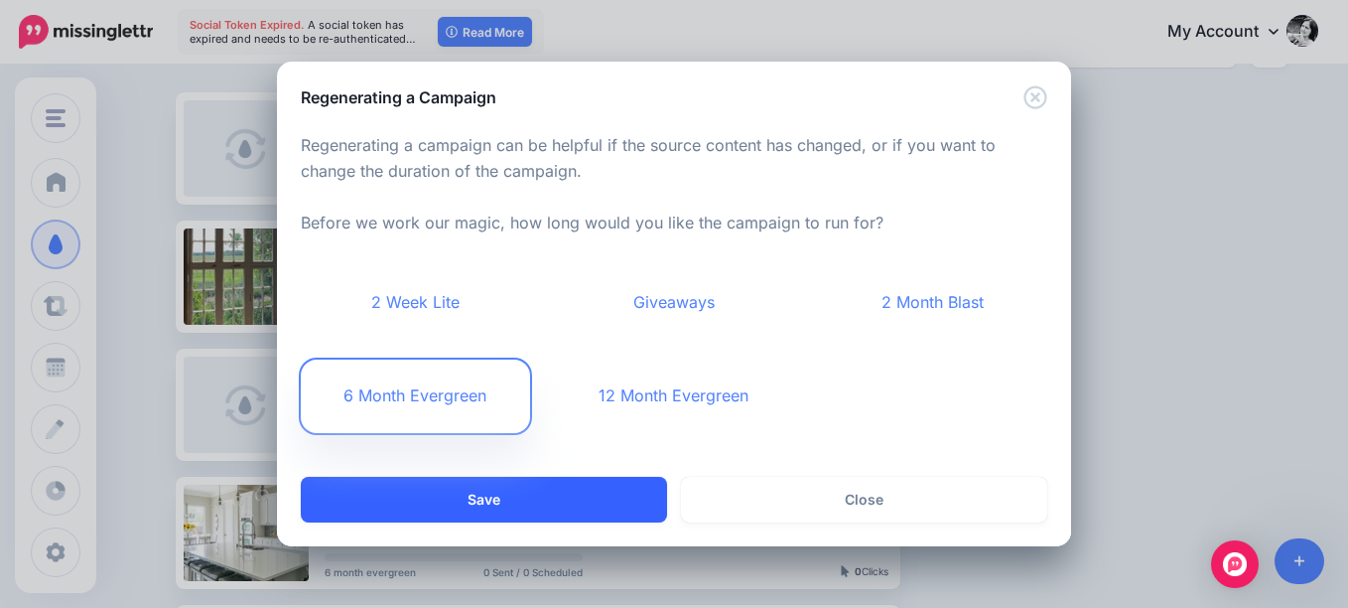
click at [592, 494] on button "Save" at bounding box center [484, 500] width 366 height 46
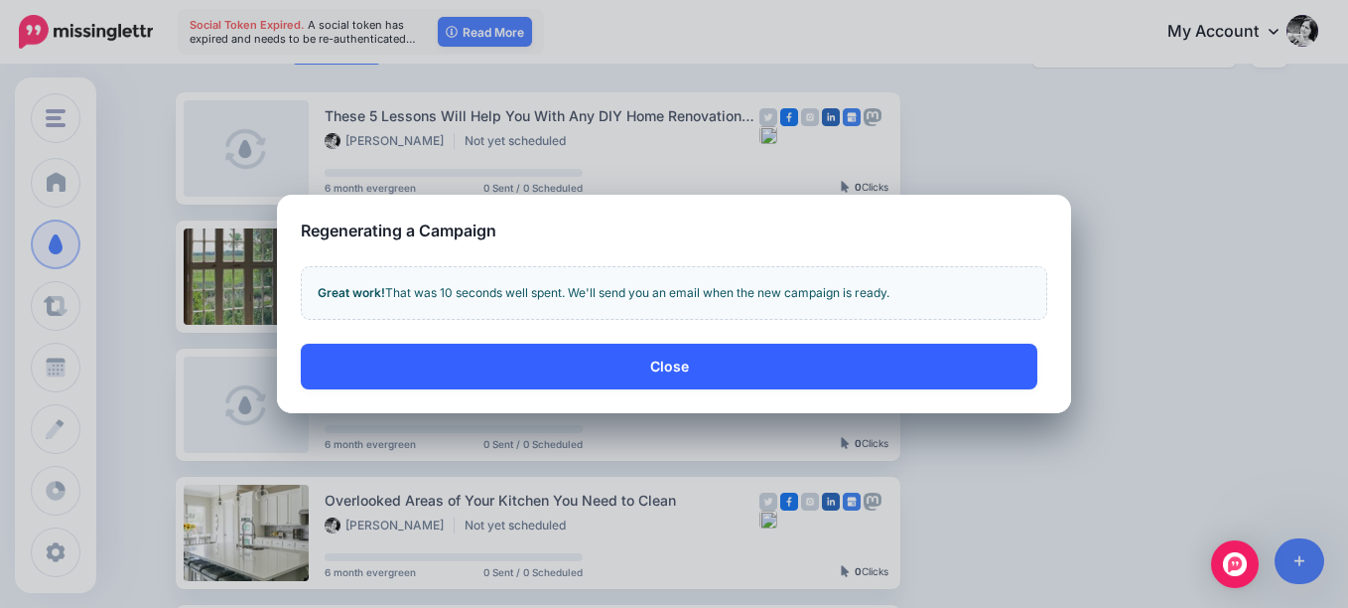
click at [691, 367] on button "Close" at bounding box center [669, 366] width 737 height 46
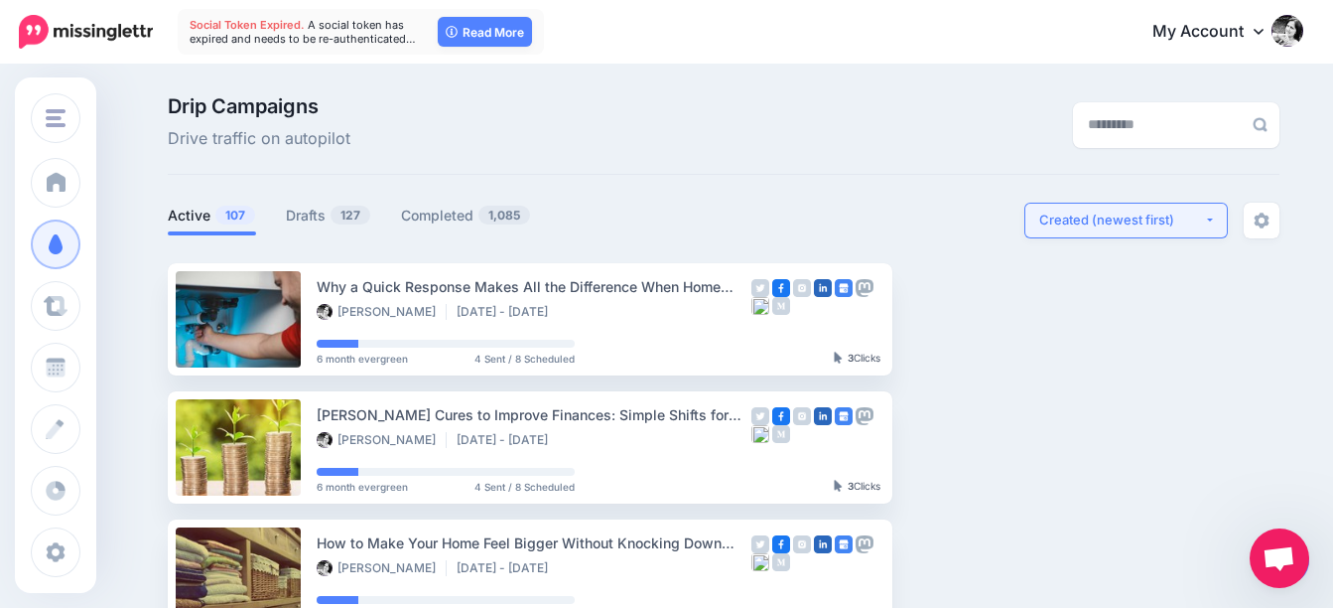
click at [1124, 218] on div "Created (newest first)" at bounding box center [1121, 219] width 165 height 19
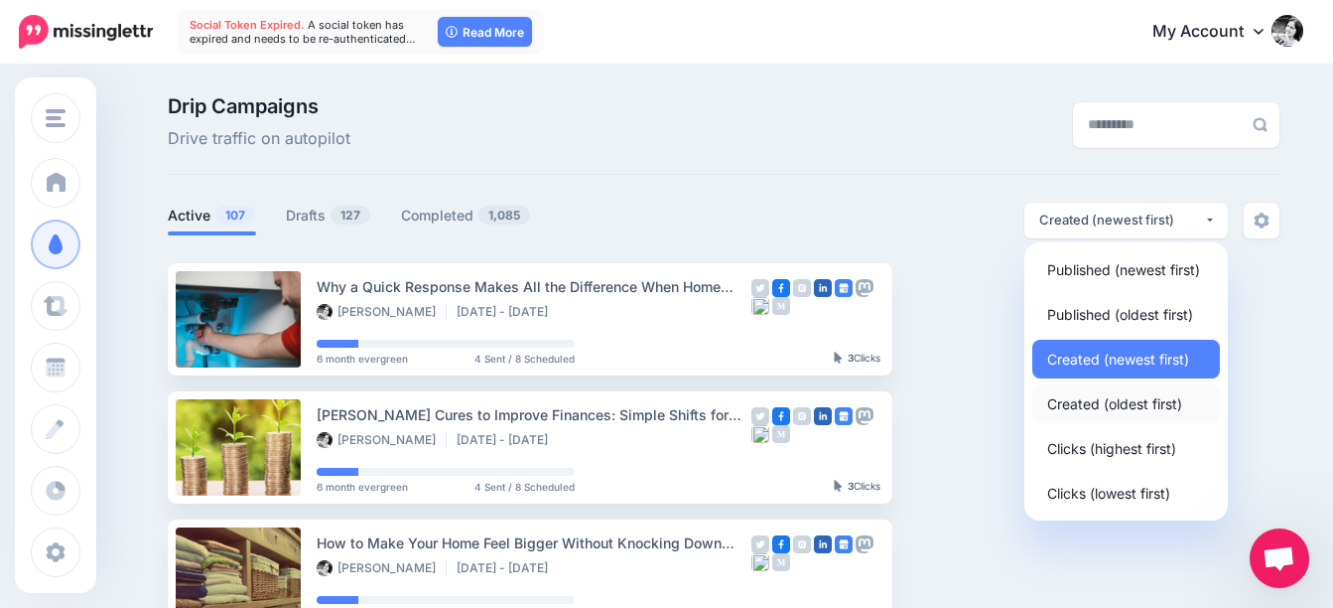
click at [1134, 403] on span "Created (oldest first)" at bounding box center [1114, 403] width 135 height 24
select select "**********"
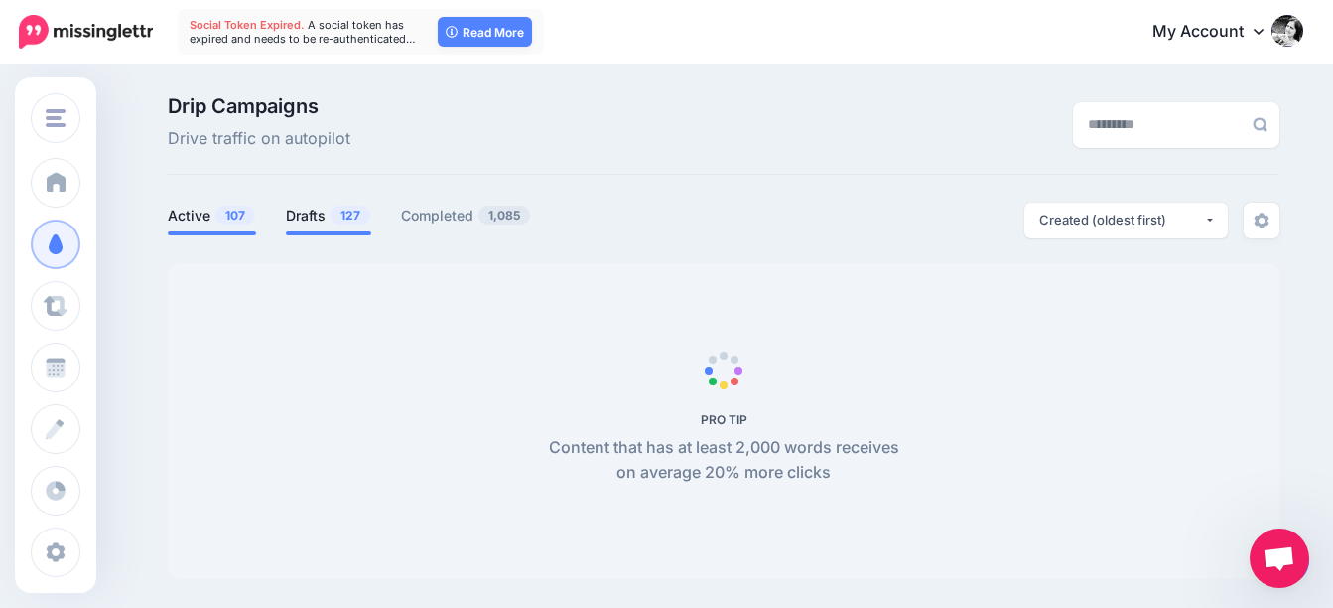
click at [321, 215] on link "Drafts 127" at bounding box center [328, 216] width 85 height 24
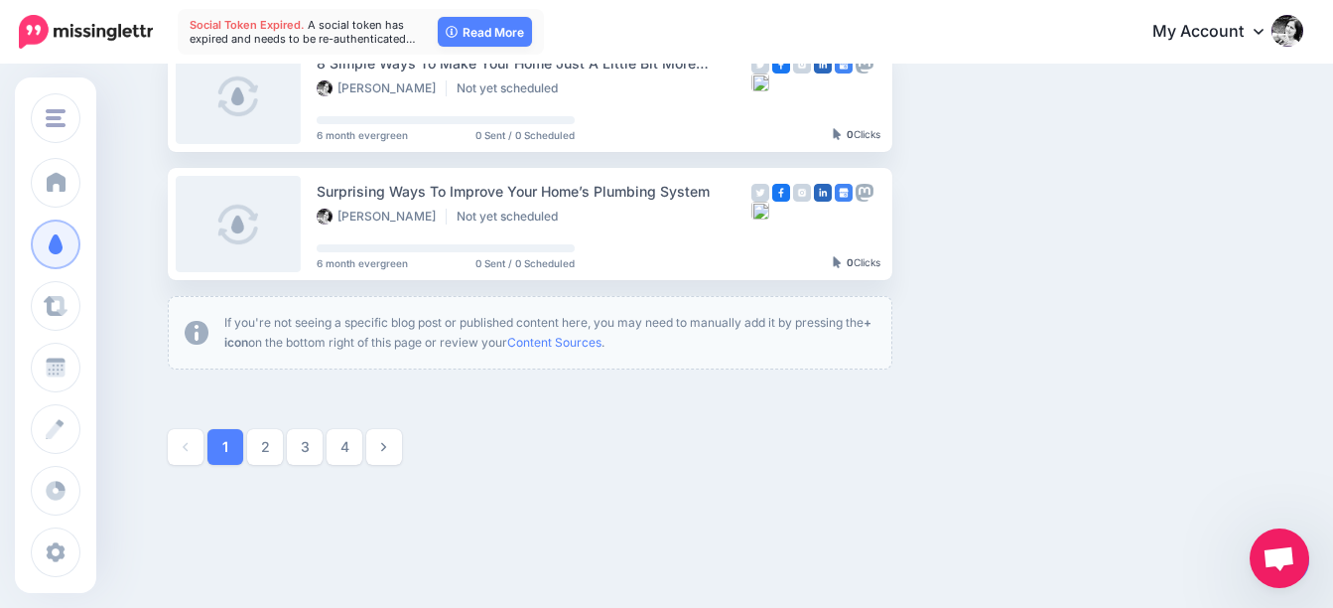
scroll to position [1304, 0]
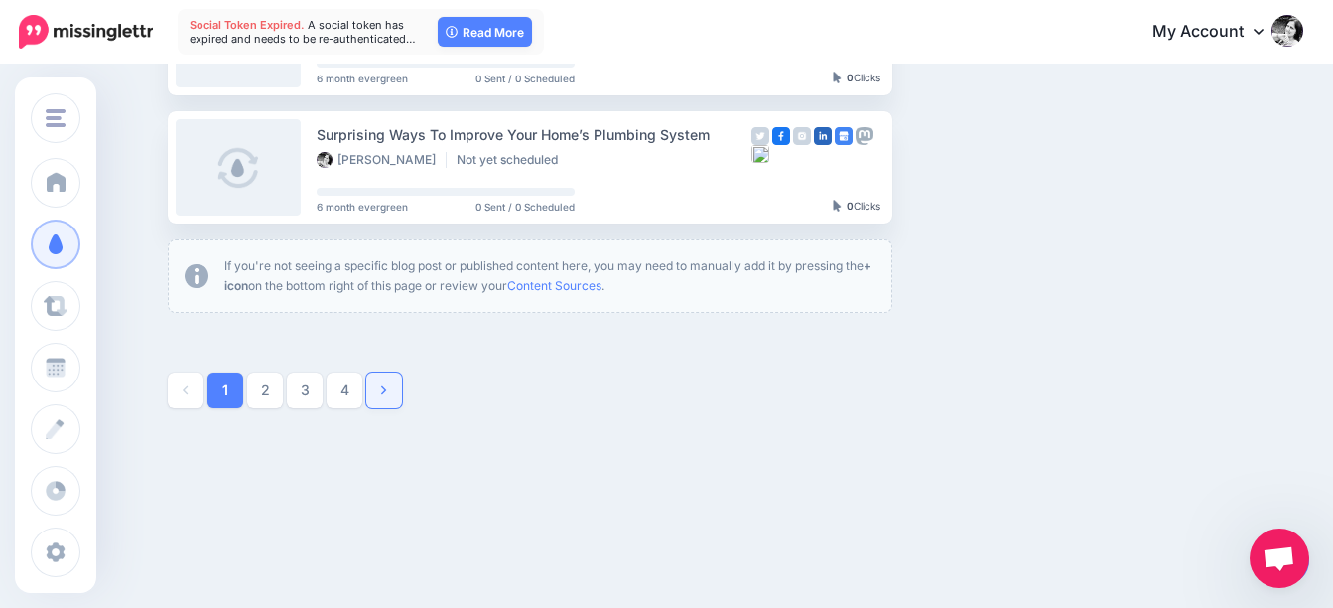
click at [386, 383] on icon at bounding box center [383, 390] width 5 height 14
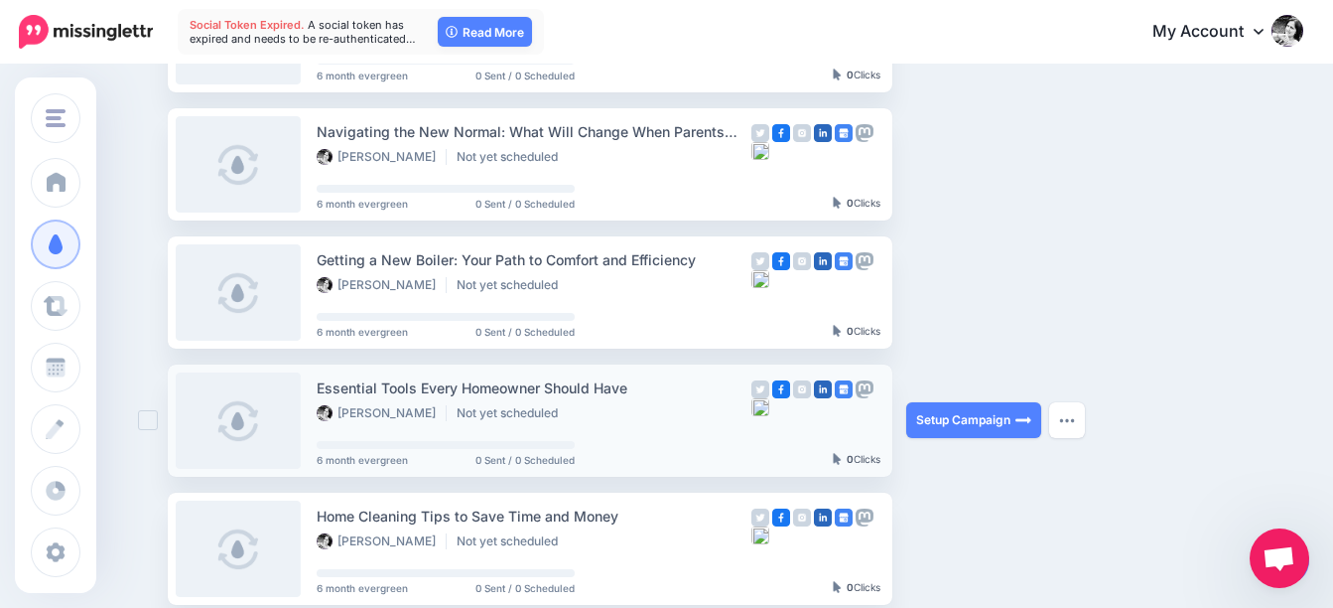
scroll to position [1263, 0]
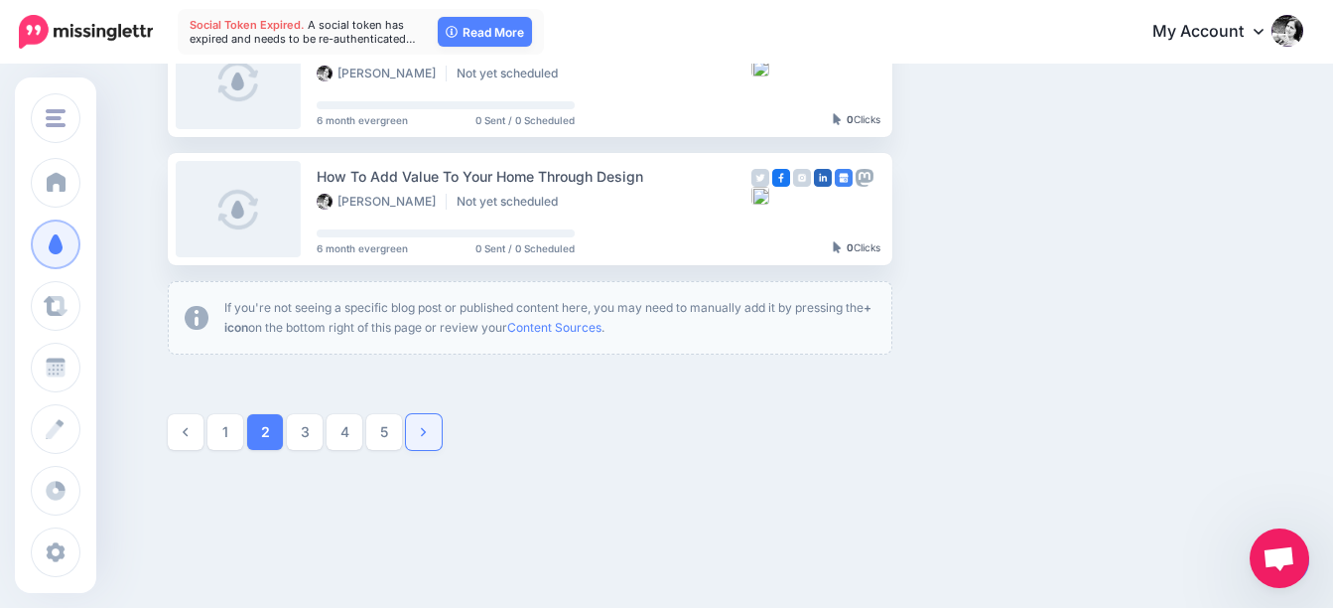
click at [426, 436] on icon at bounding box center [423, 432] width 5 height 14
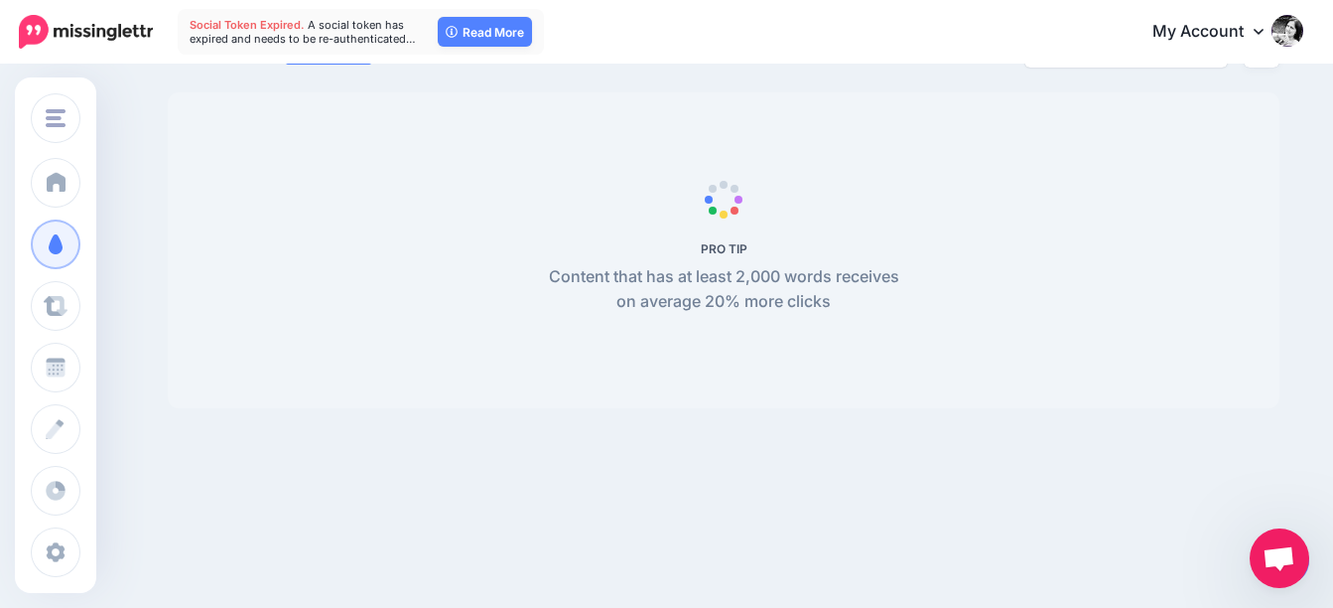
scroll to position [171, 0]
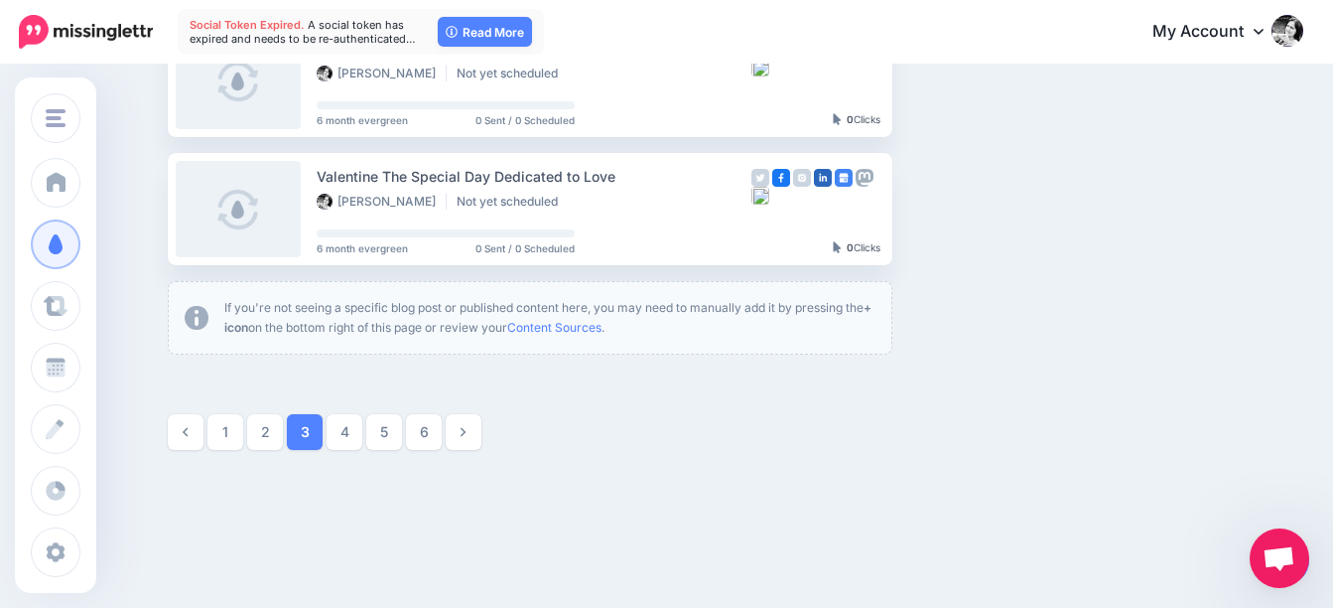
click at [431, 436] on link "6" at bounding box center [424, 432] width 36 height 36
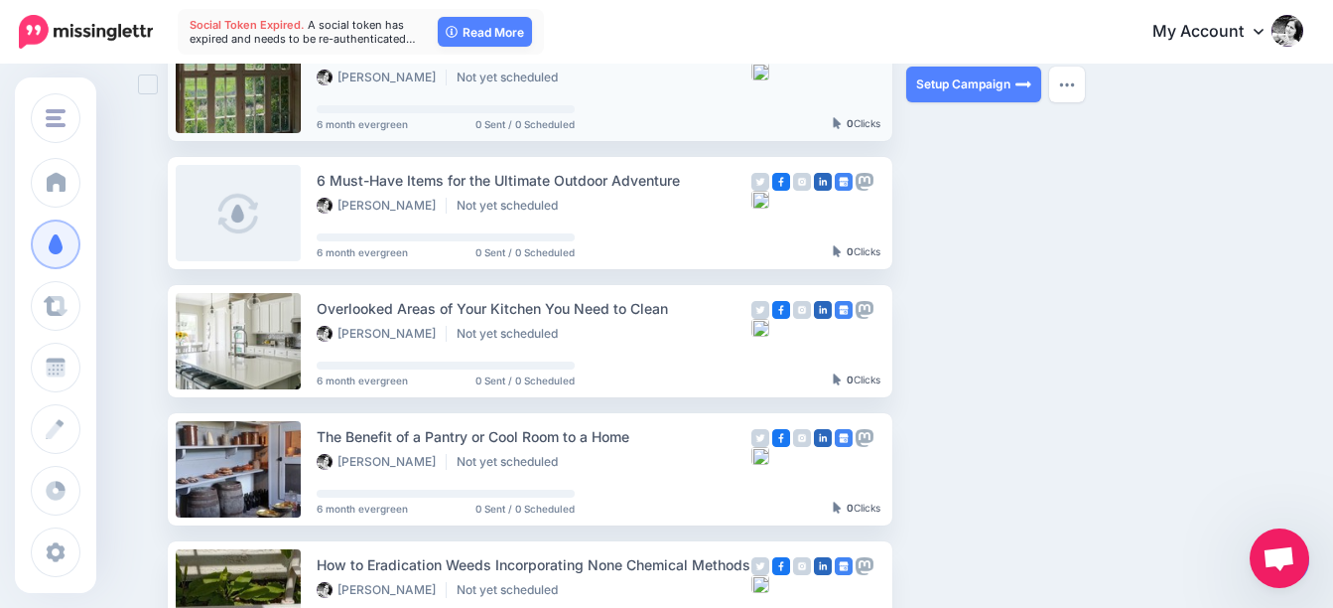
scroll to position [369, 0]
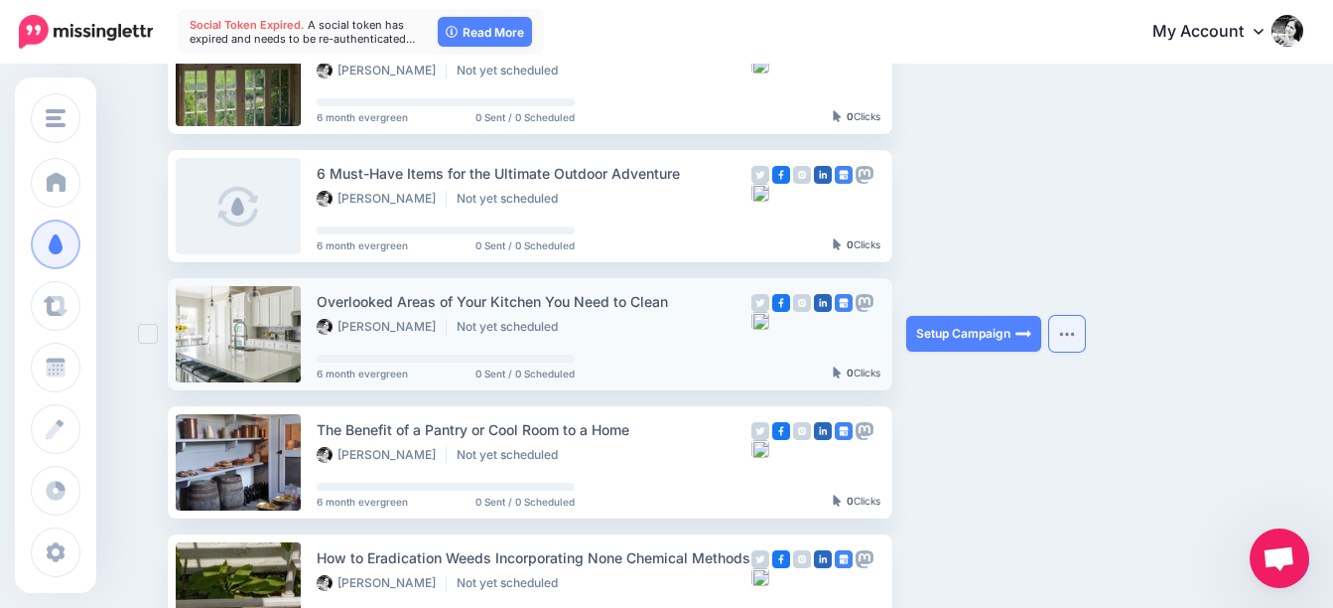
click at [1075, 334] on img "button" at bounding box center [1067, 334] width 16 height 6
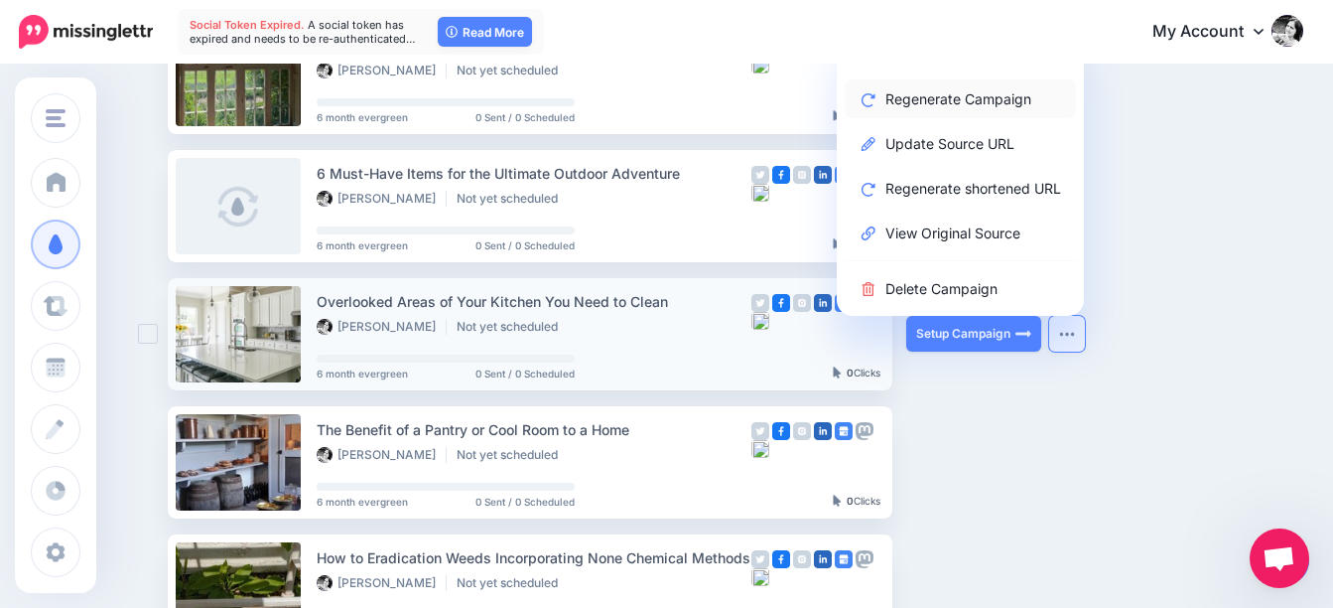
click at [984, 99] on link "Regenerate Campaign" at bounding box center [960, 98] width 231 height 39
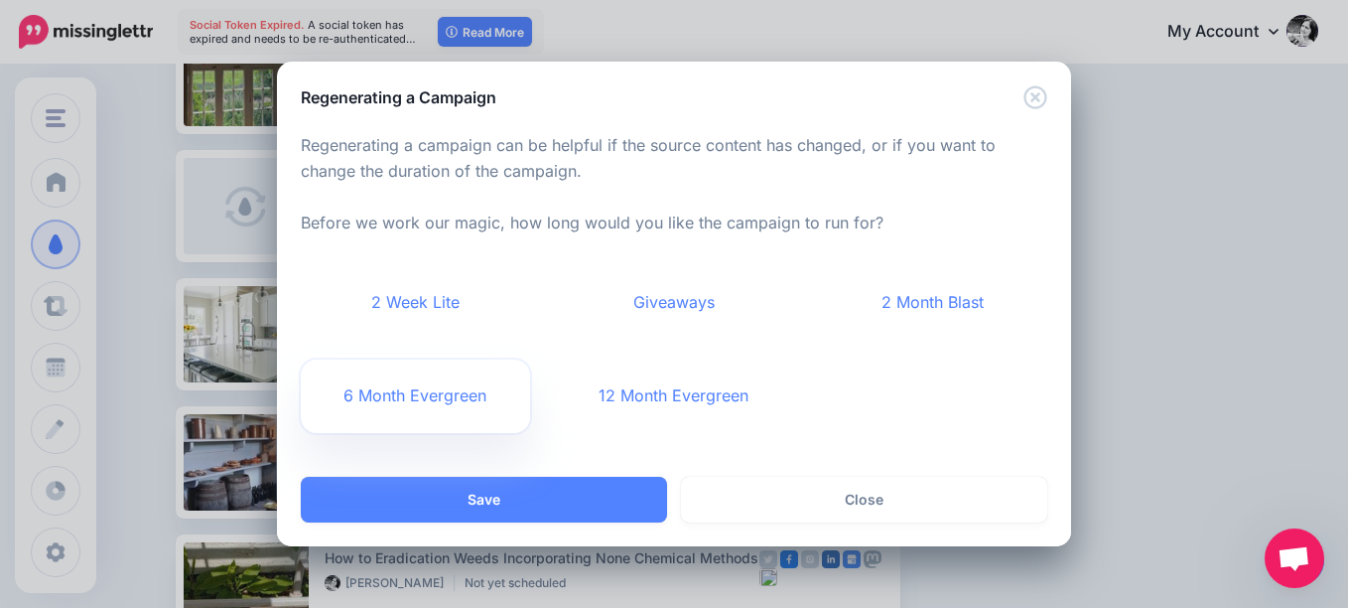
click at [445, 393] on link "6 Month Evergreen" at bounding box center [415, 395] width 229 height 73
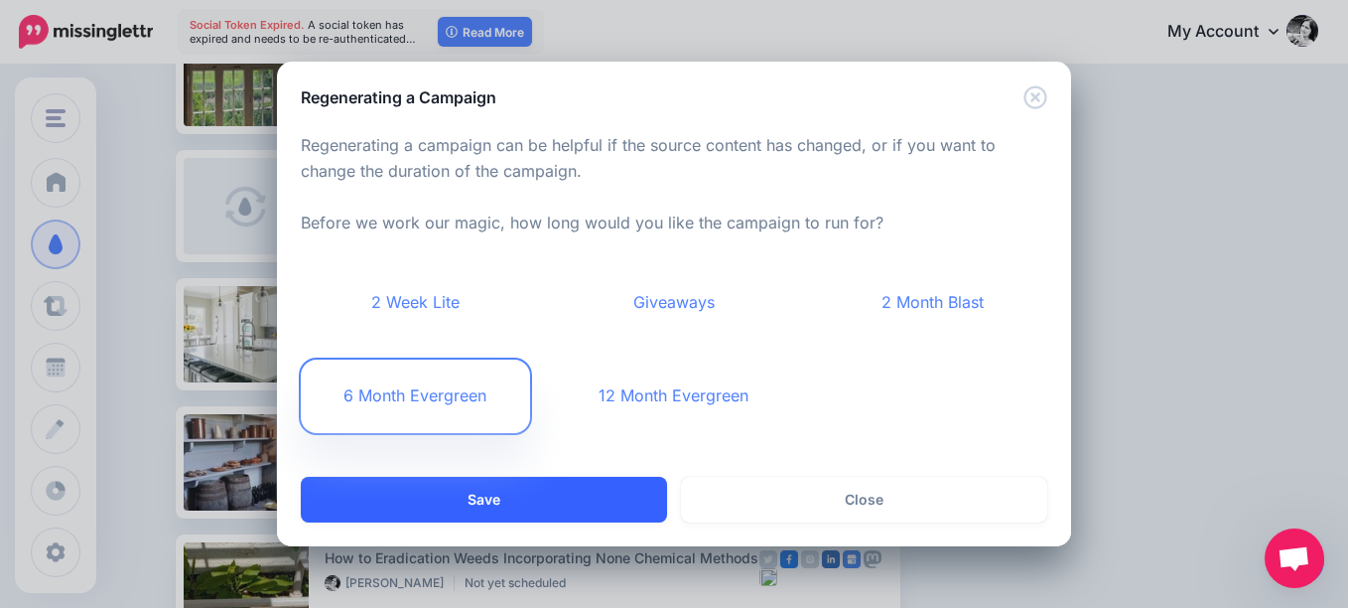
click at [588, 511] on button "Save" at bounding box center [484, 500] width 366 height 46
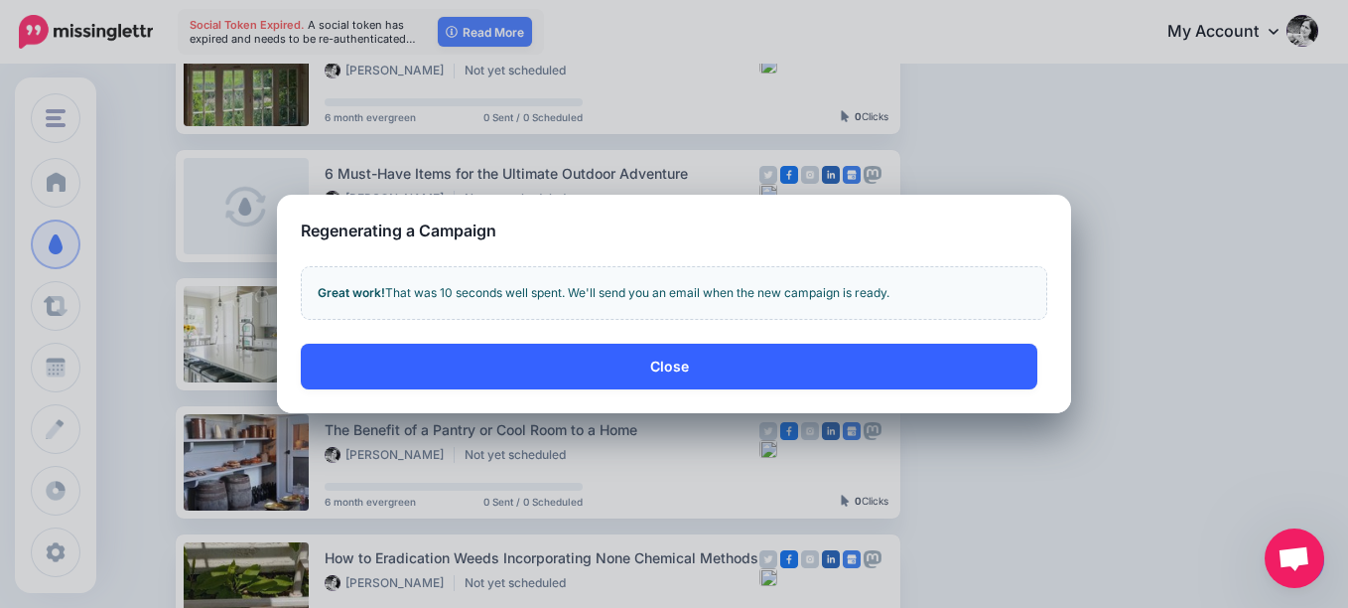
click at [681, 369] on button "Close" at bounding box center [669, 366] width 737 height 46
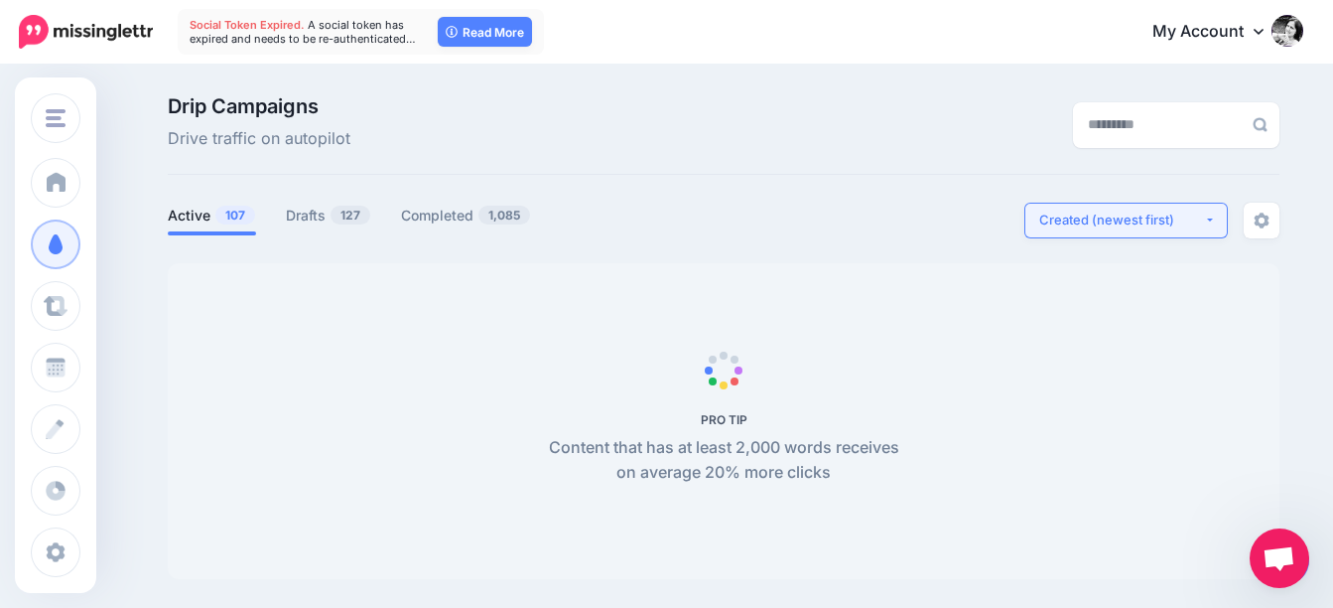
click at [1134, 224] on div "Created (newest first)" at bounding box center [1121, 219] width 165 height 19
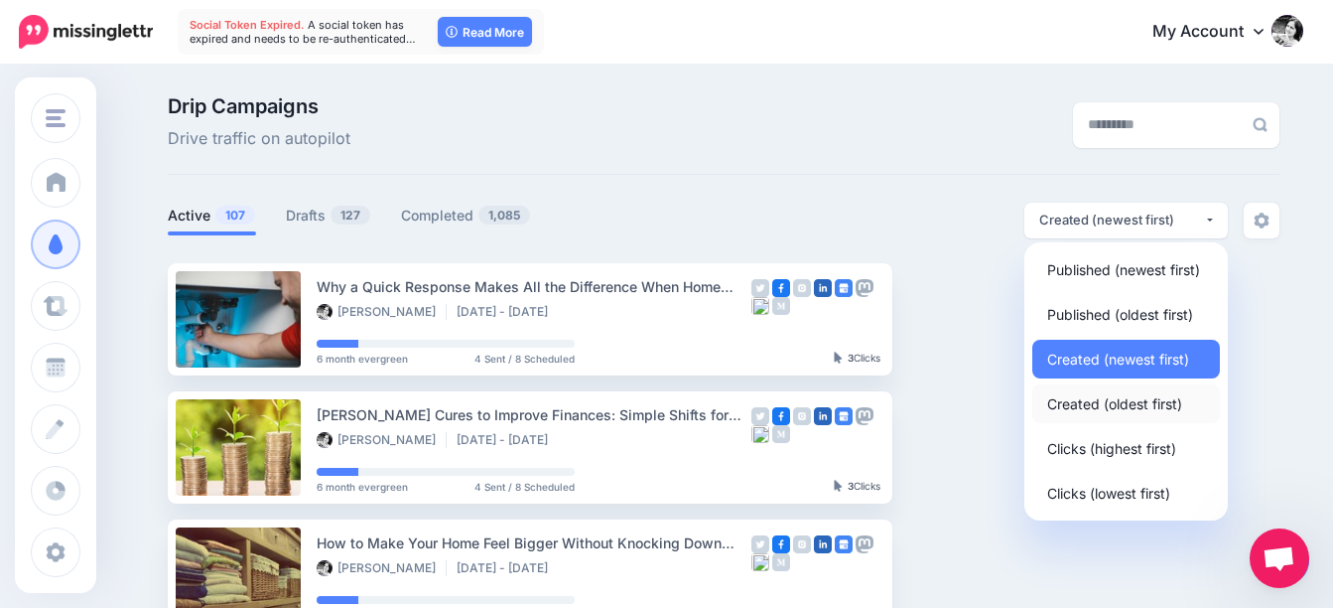
click at [1103, 407] on span "Created (oldest first)" at bounding box center [1114, 403] width 135 height 24
select select "**********"
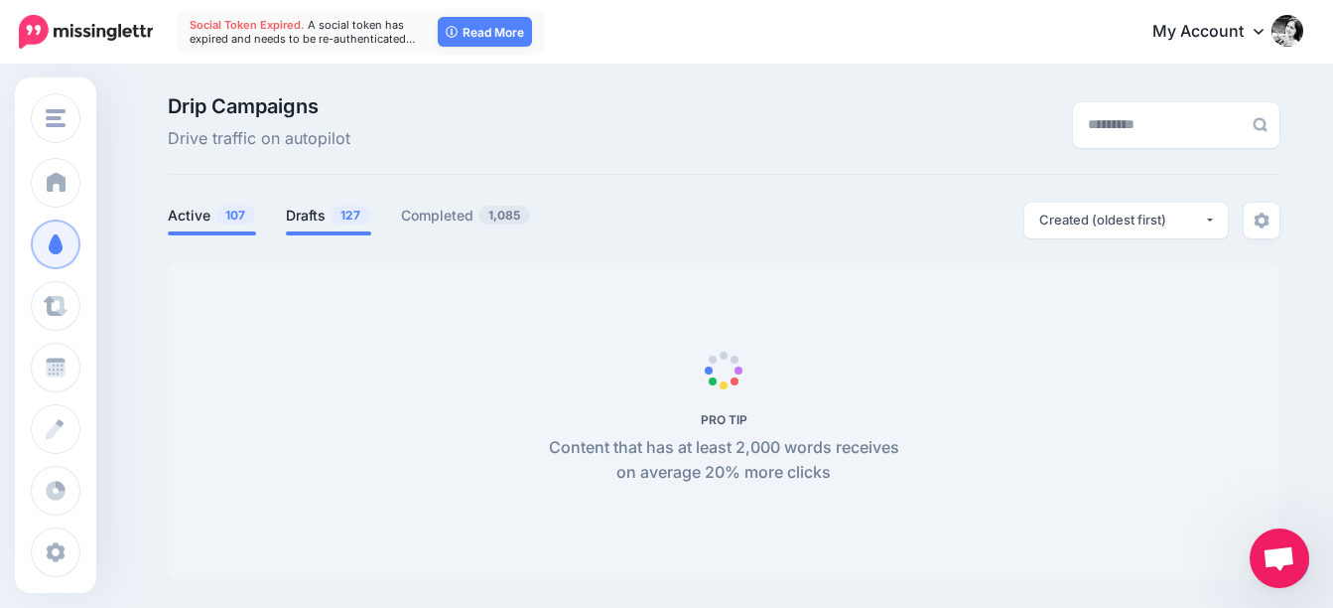
click at [314, 217] on link "Drafts 127" at bounding box center [328, 216] width 85 height 24
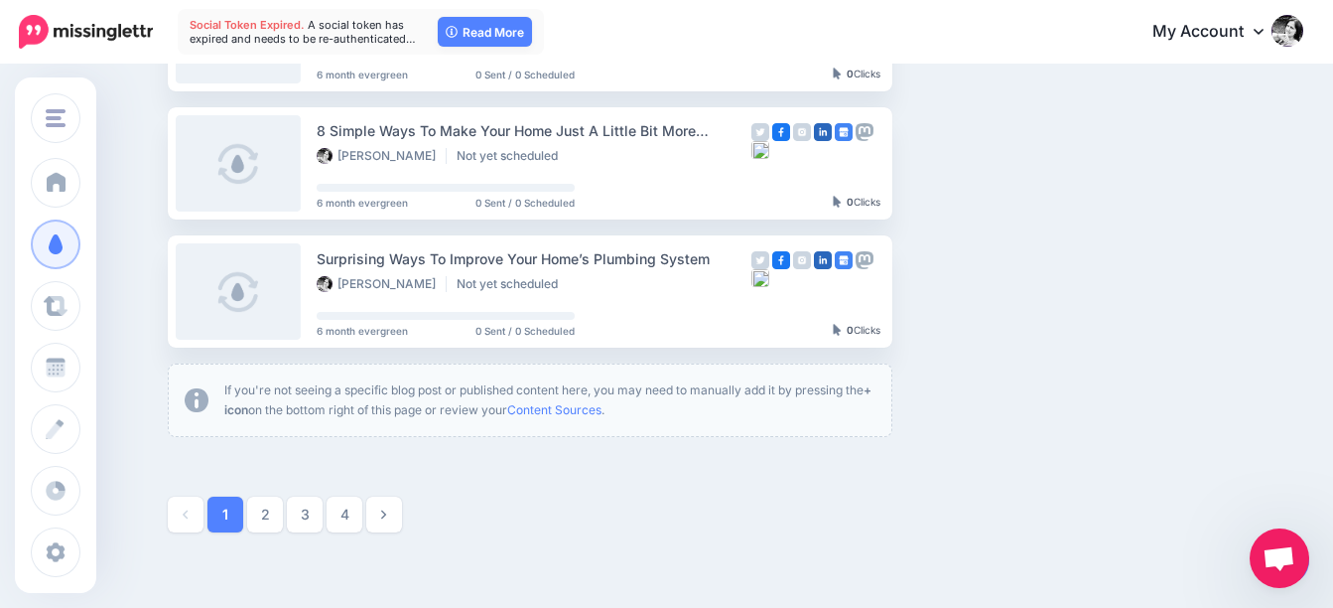
scroll to position [1191, 0]
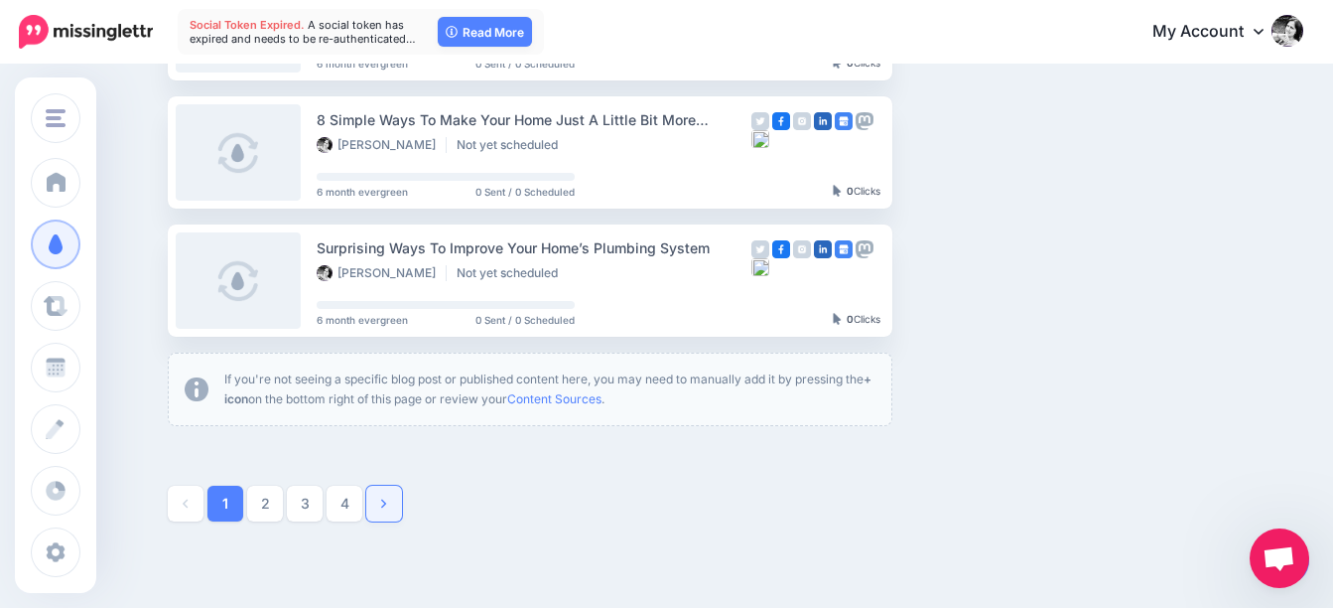
click at [397, 503] on link at bounding box center [384, 503] width 36 height 36
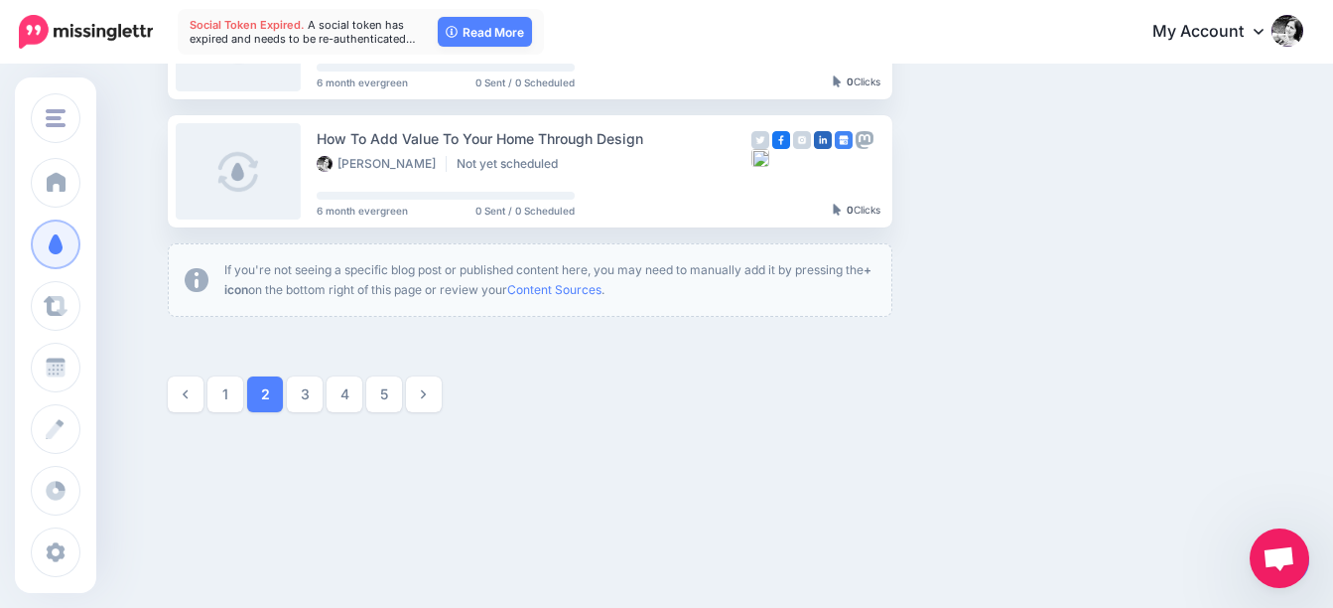
scroll to position [1304, 0]
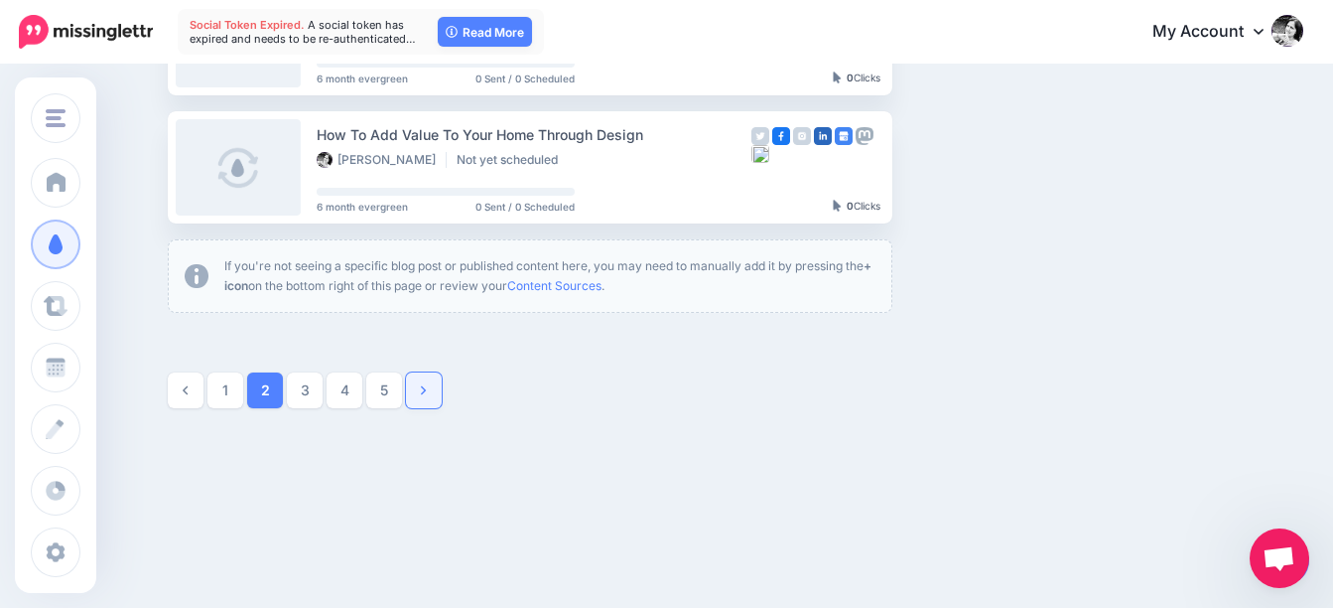
click at [440, 395] on link at bounding box center [424, 390] width 36 height 36
click at [440, 397] on link "6" at bounding box center [424, 390] width 36 height 36
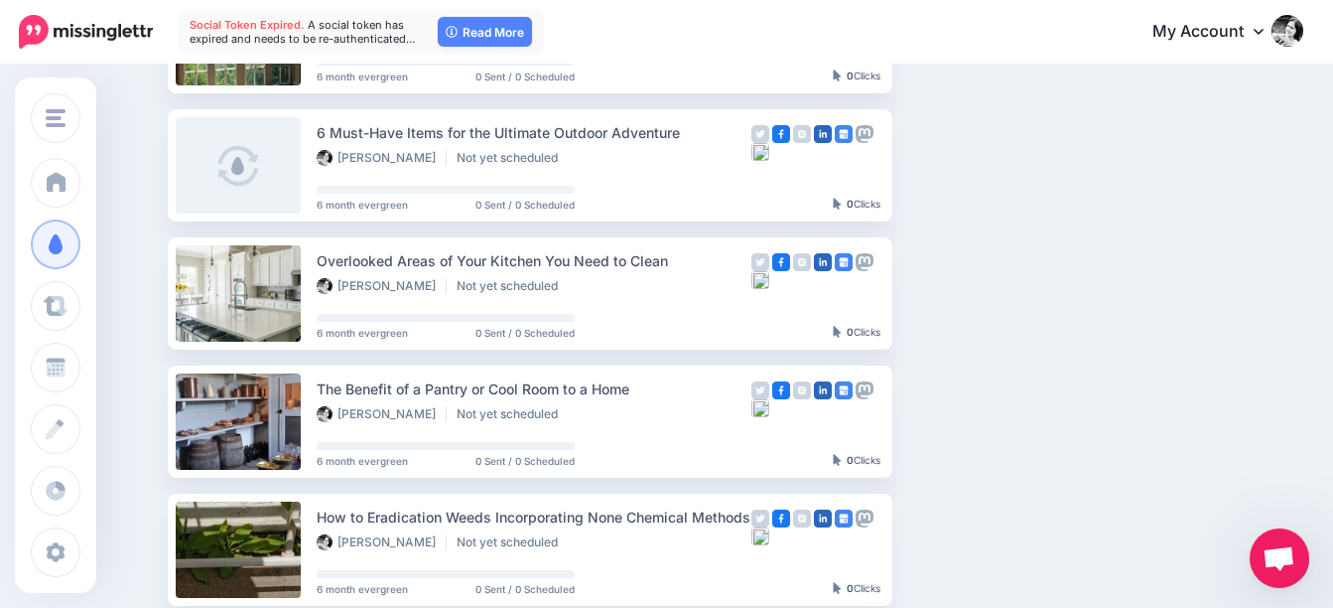
scroll to position [469, 0]
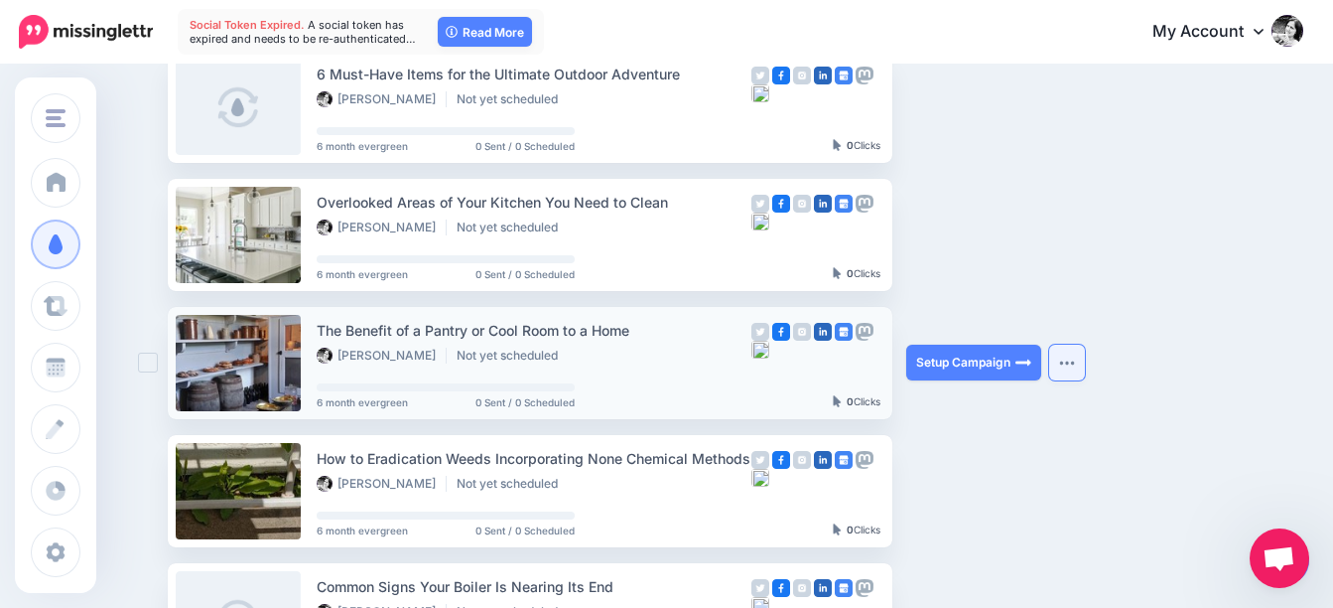
click at [1075, 359] on img "button" at bounding box center [1067, 362] width 16 height 6
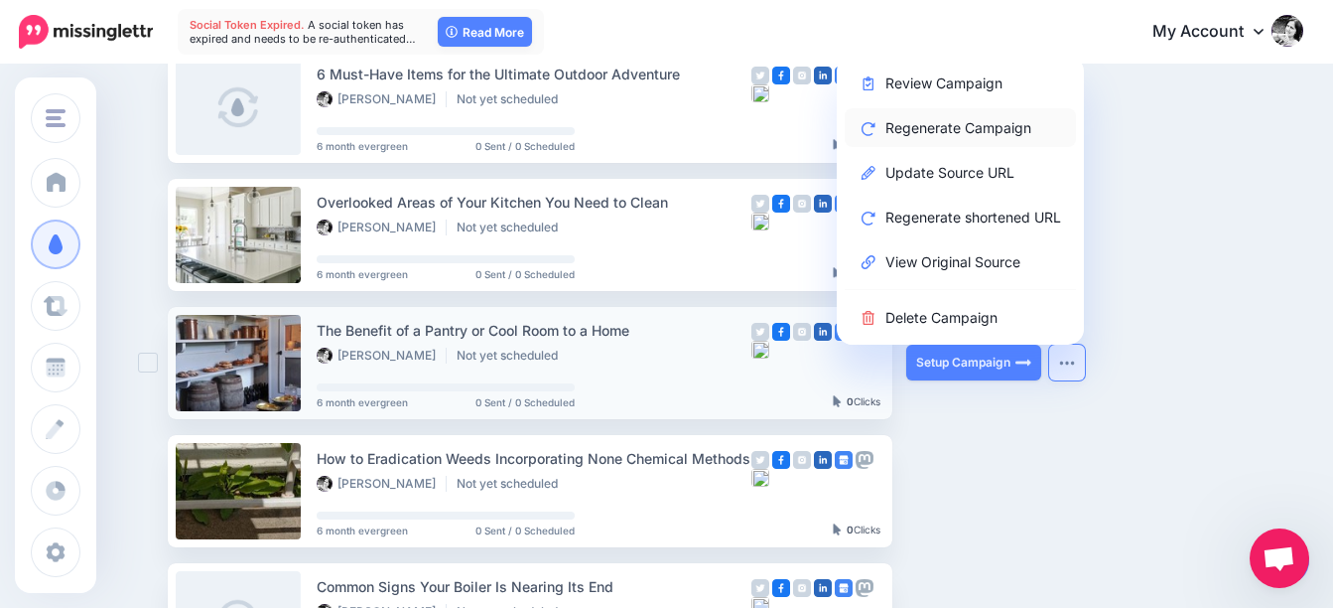
click at [941, 129] on link "Regenerate Campaign" at bounding box center [960, 127] width 231 height 39
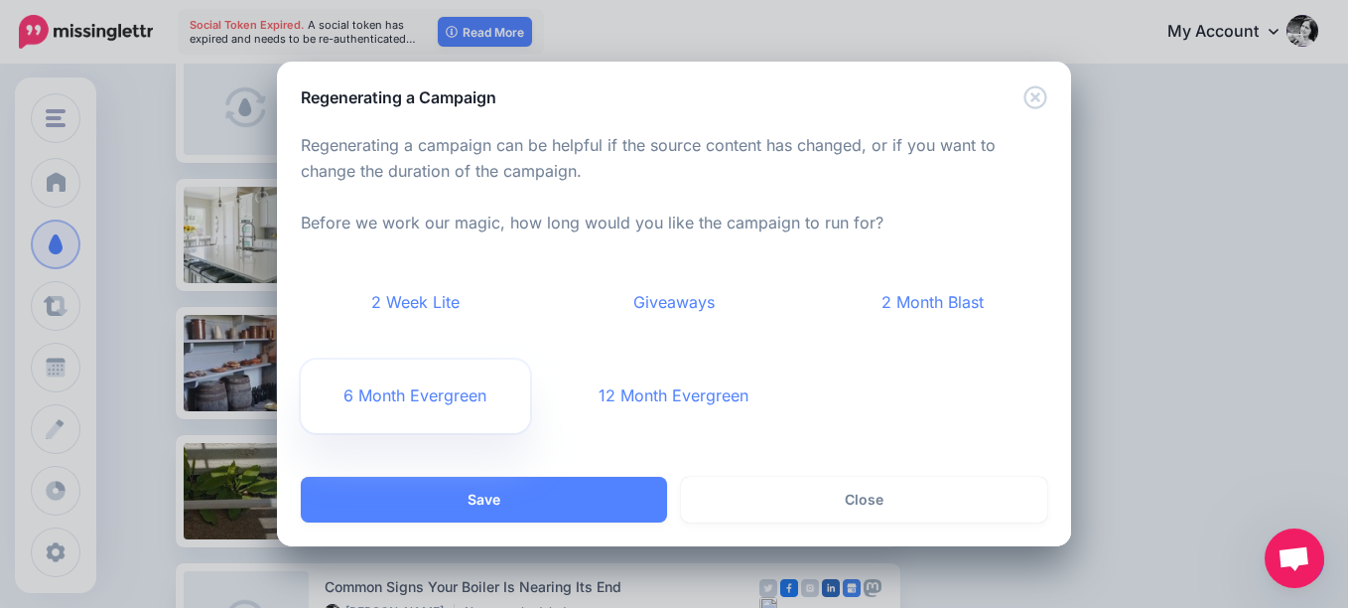
click at [436, 395] on link "6 Month Evergreen" at bounding box center [415, 395] width 229 height 73
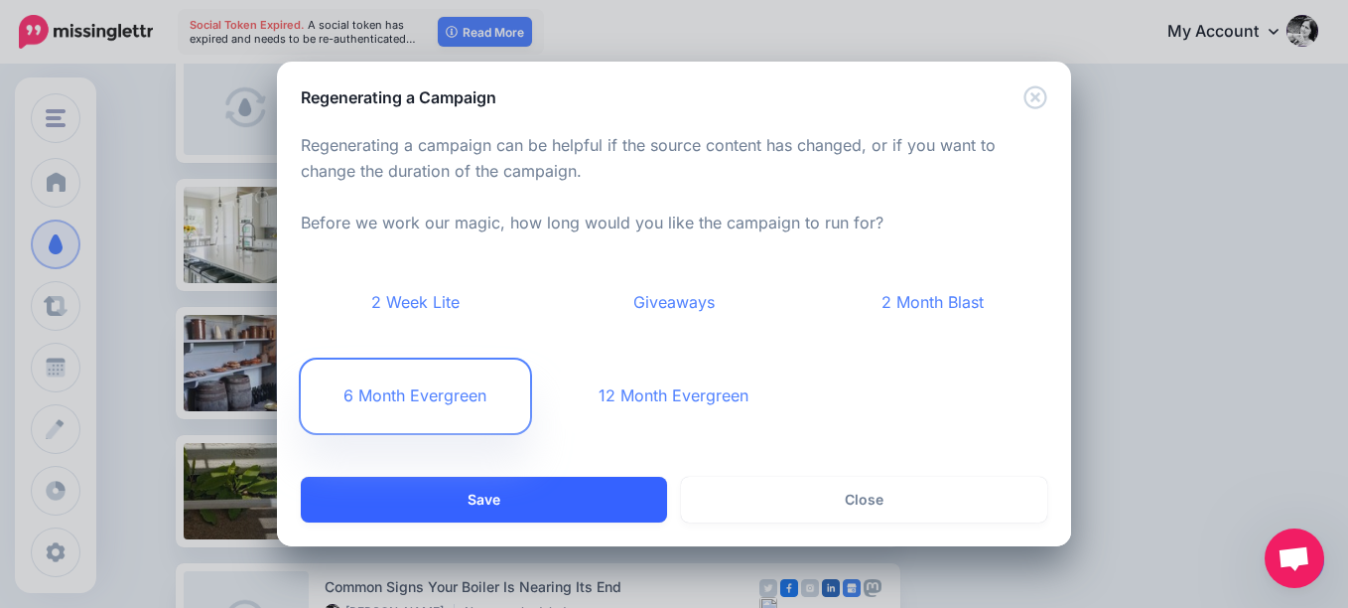
click at [577, 497] on button "Save" at bounding box center [484, 500] width 366 height 46
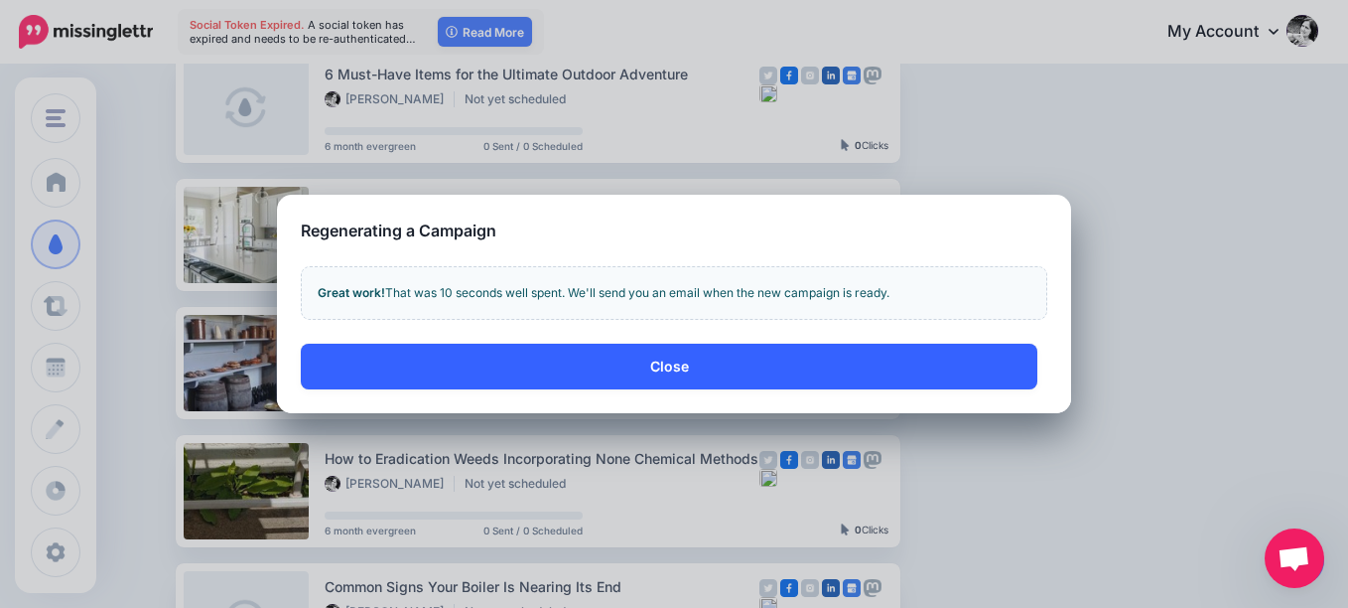
click at [677, 363] on button "Close" at bounding box center [669, 366] width 737 height 46
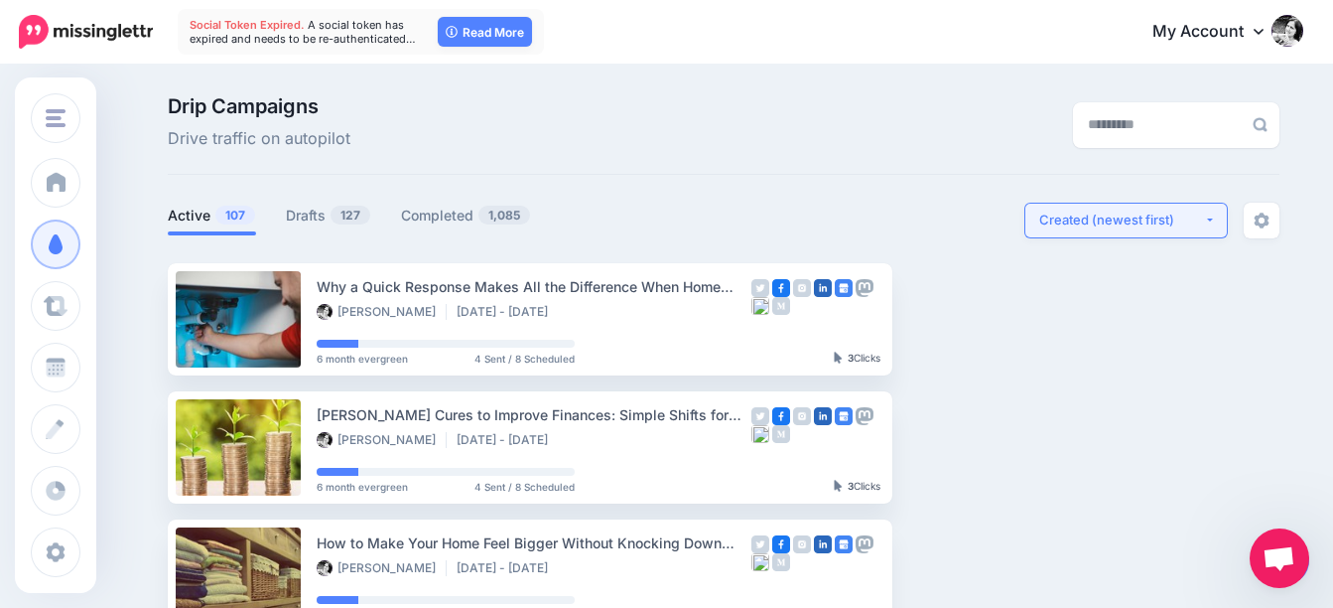
click at [1126, 229] on div "Created (newest first)" at bounding box center [1121, 219] width 165 height 19
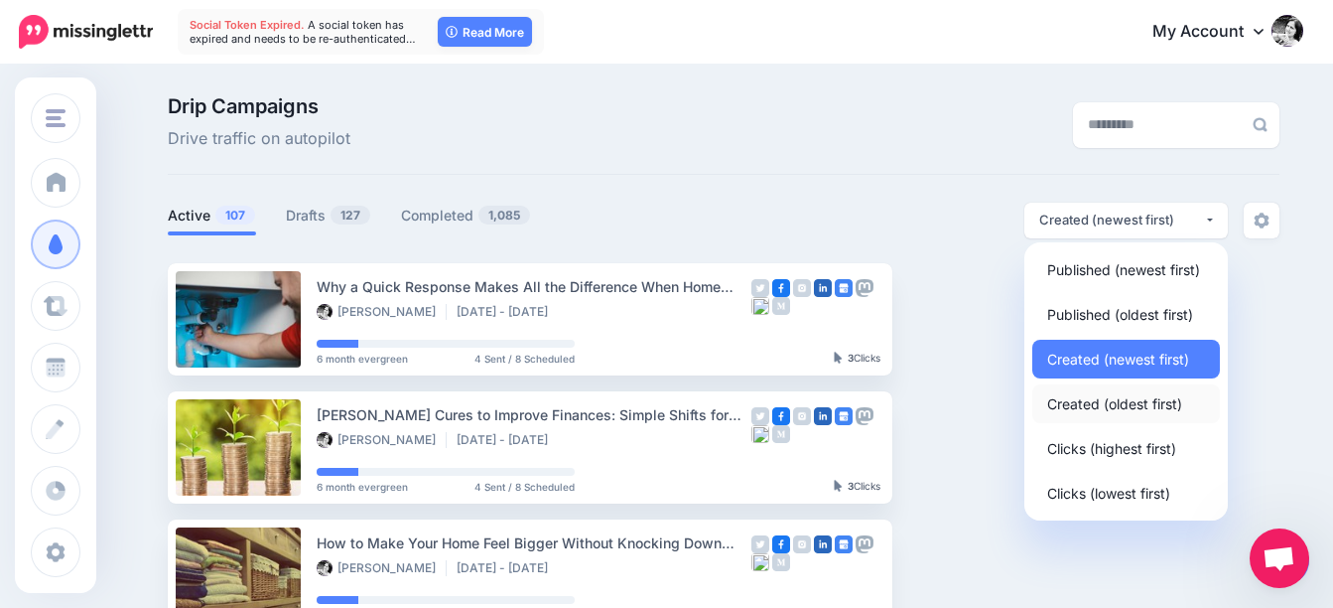
click at [1132, 397] on span "Created (oldest first)" at bounding box center [1114, 403] width 135 height 24
select select "**********"
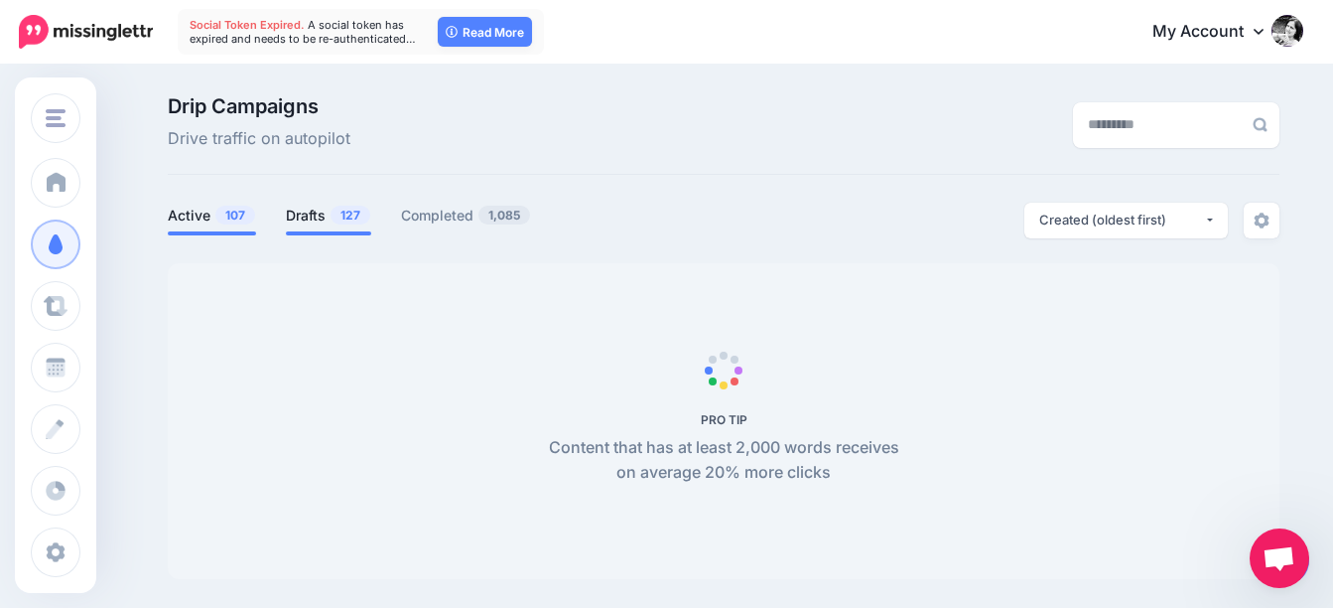
click at [334, 209] on link "Drafts 127" at bounding box center [328, 216] width 85 height 24
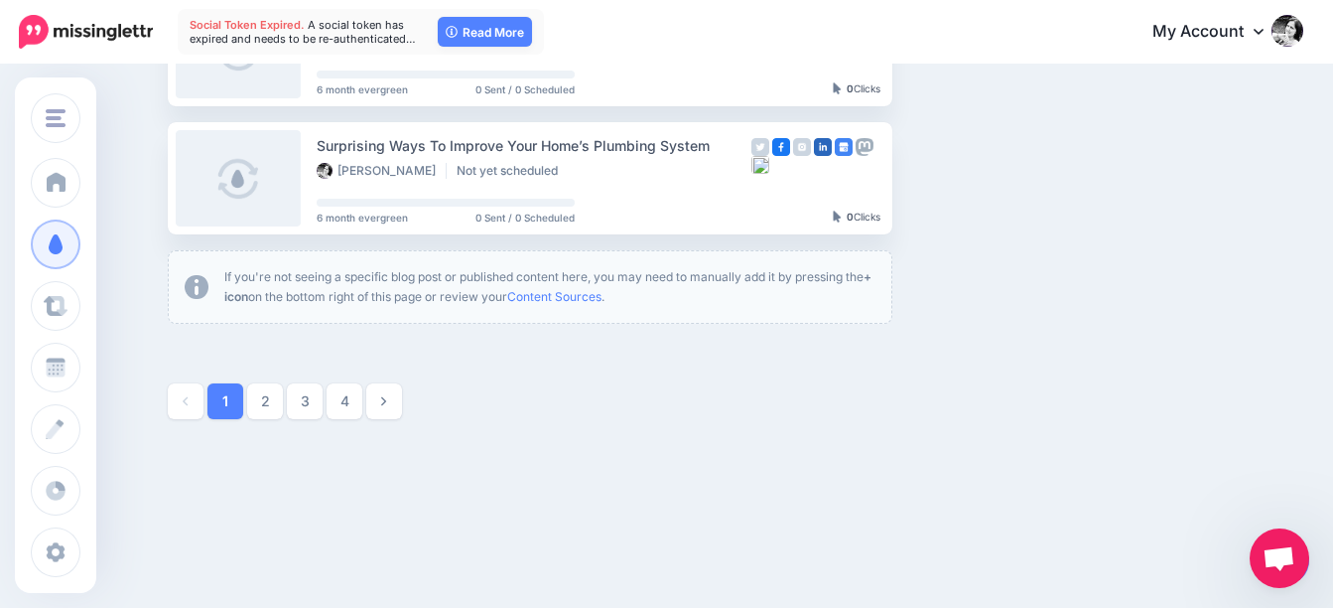
scroll to position [1304, 0]
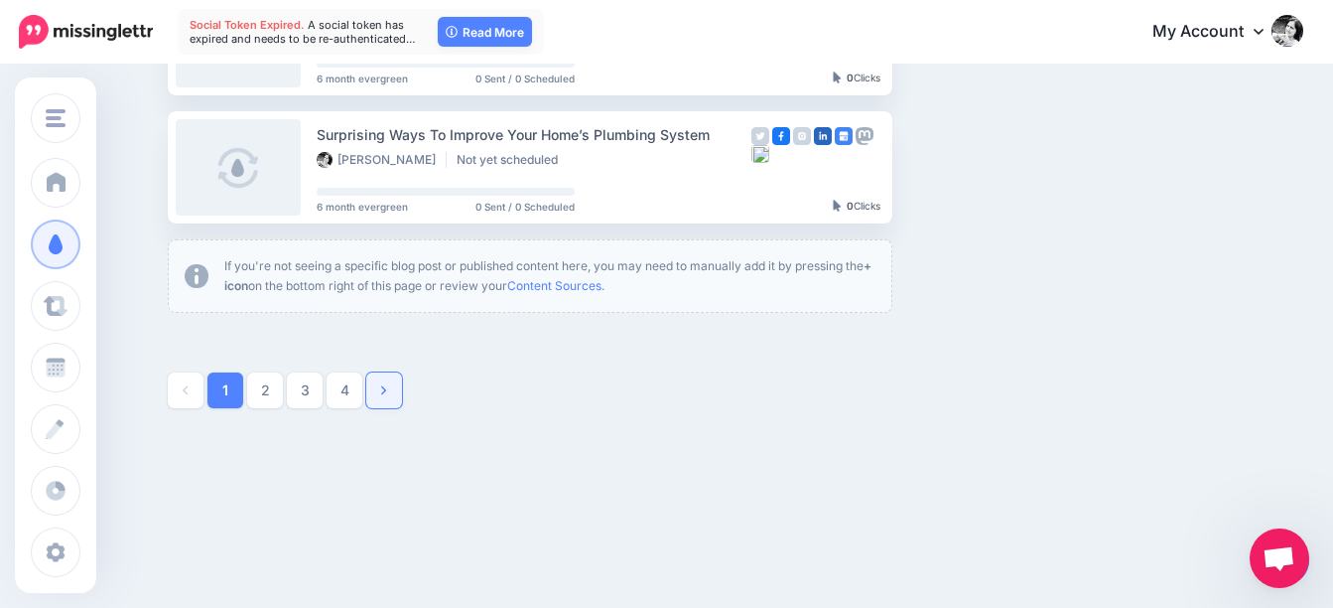
click at [402, 392] on link at bounding box center [384, 390] width 36 height 36
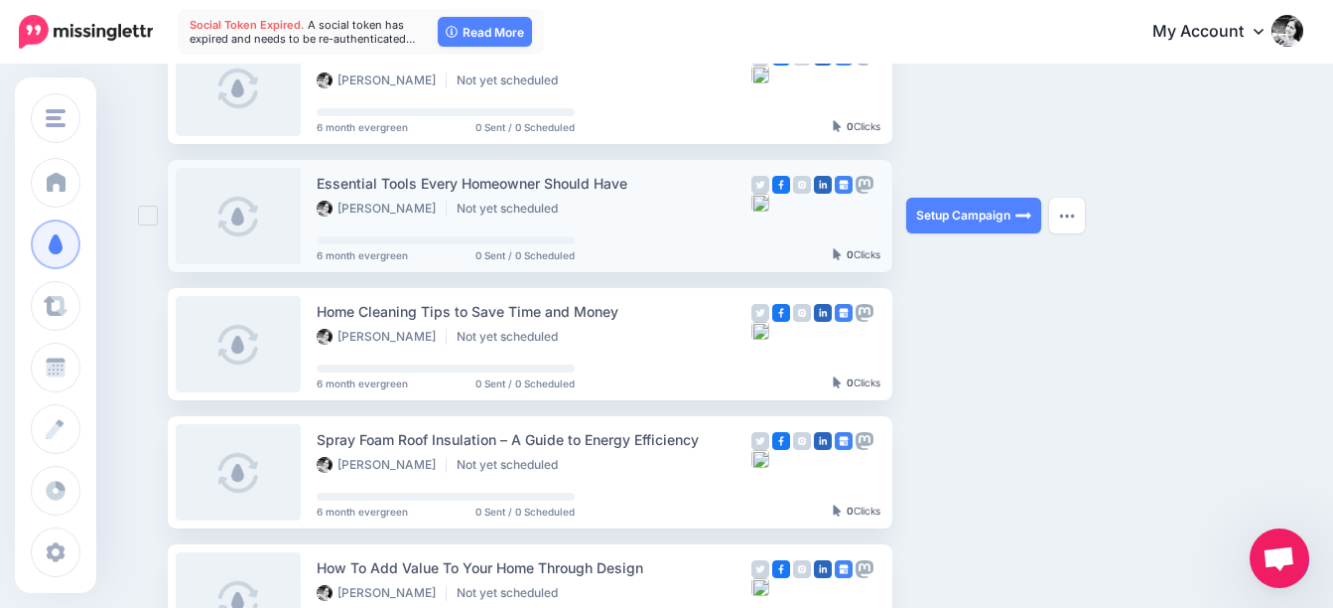
scroll to position [1163, 0]
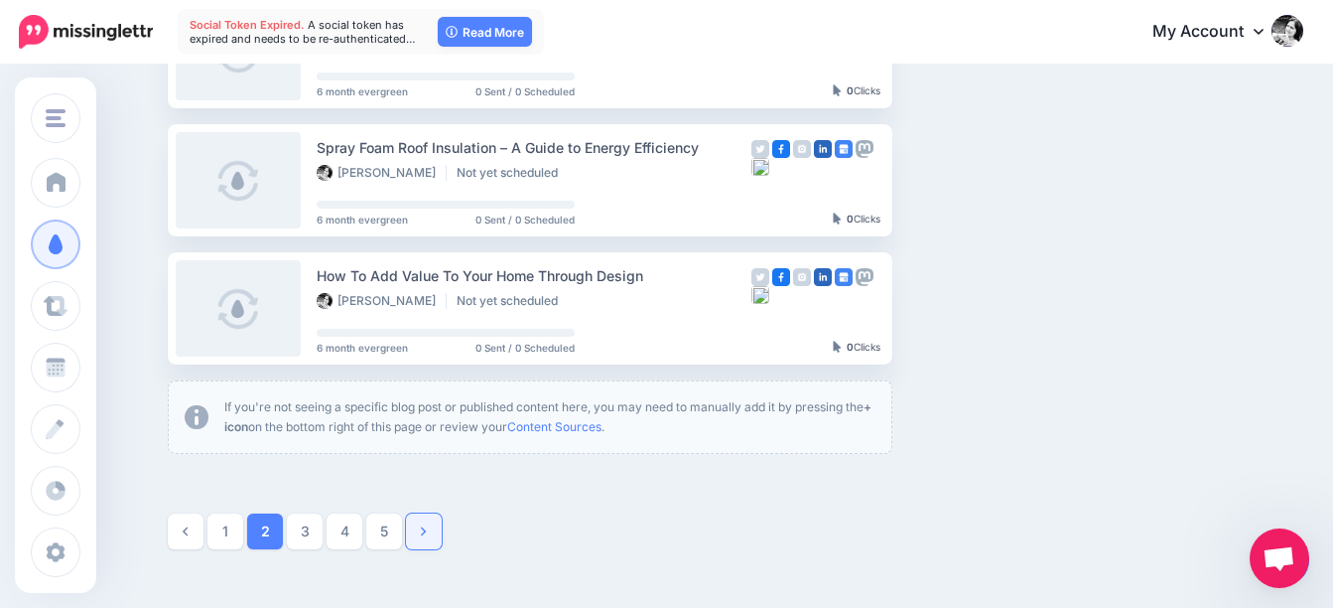
click at [426, 535] on icon at bounding box center [423, 531] width 5 height 14
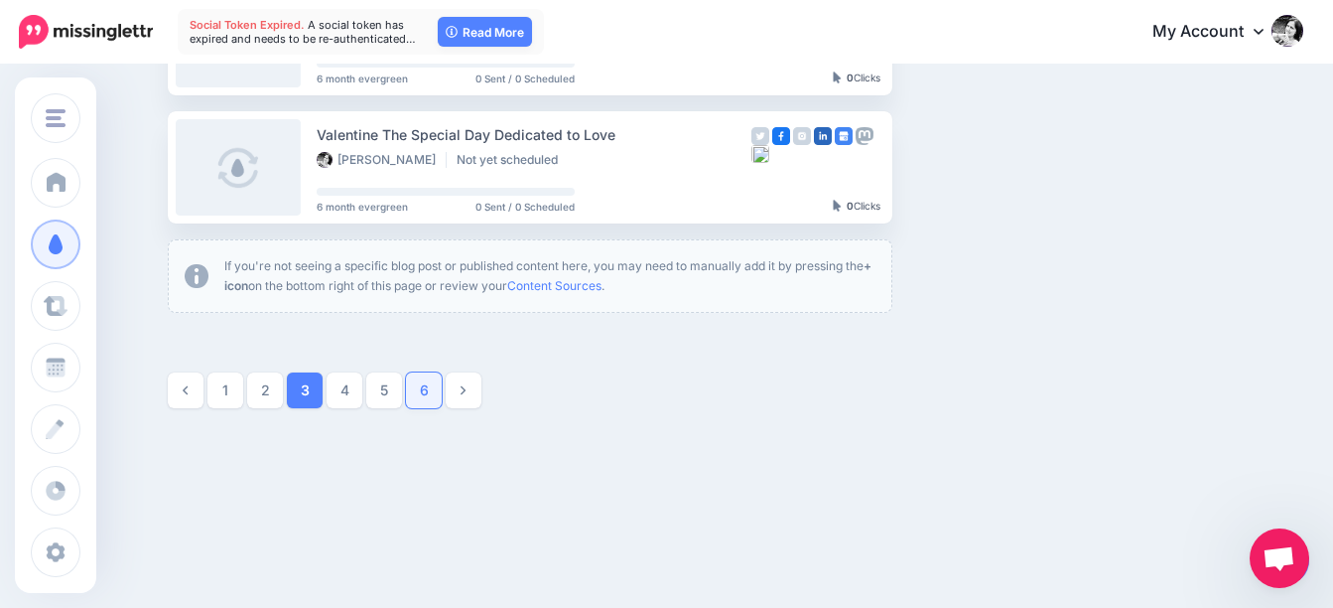
click at [428, 396] on link "6" at bounding box center [424, 390] width 36 height 36
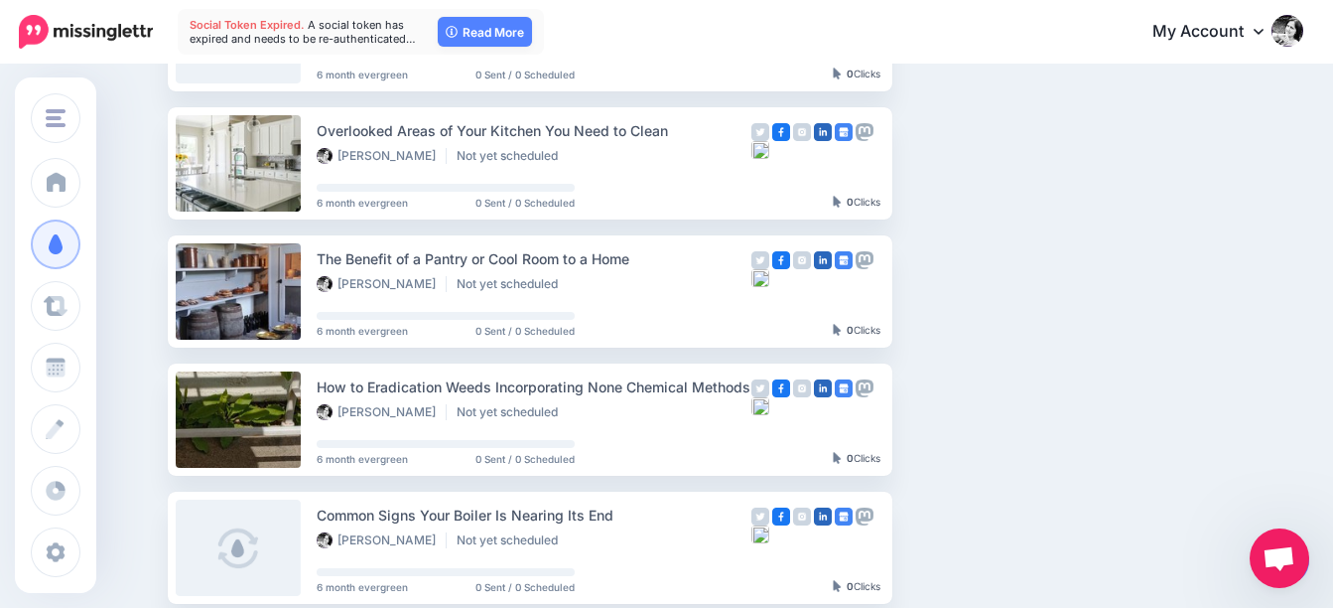
scroll to position [667, 0]
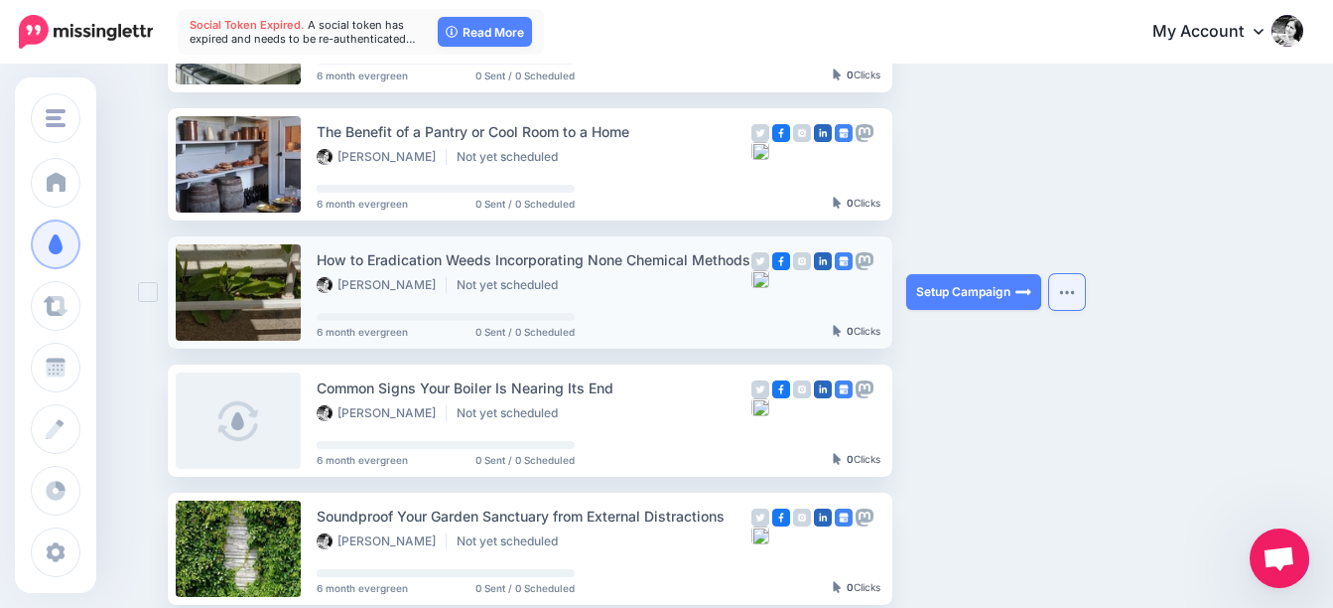
click at [1075, 293] on img "button" at bounding box center [1067, 292] width 16 height 6
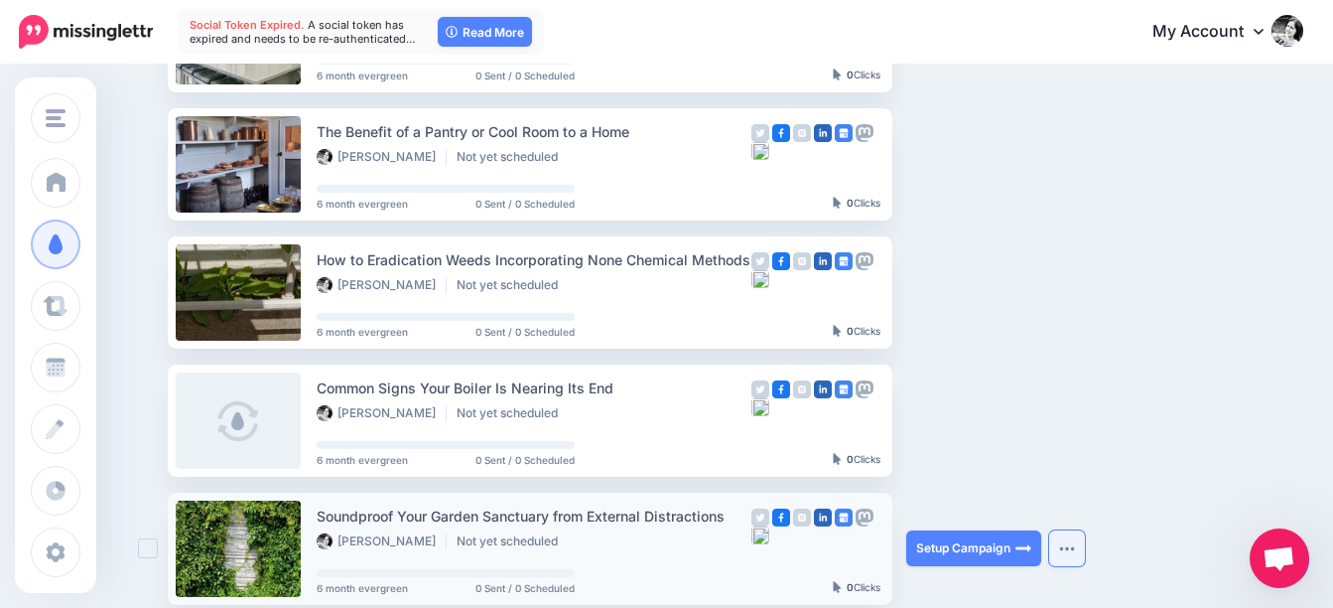
click at [1073, 551] on img "button" at bounding box center [1067, 548] width 16 height 6
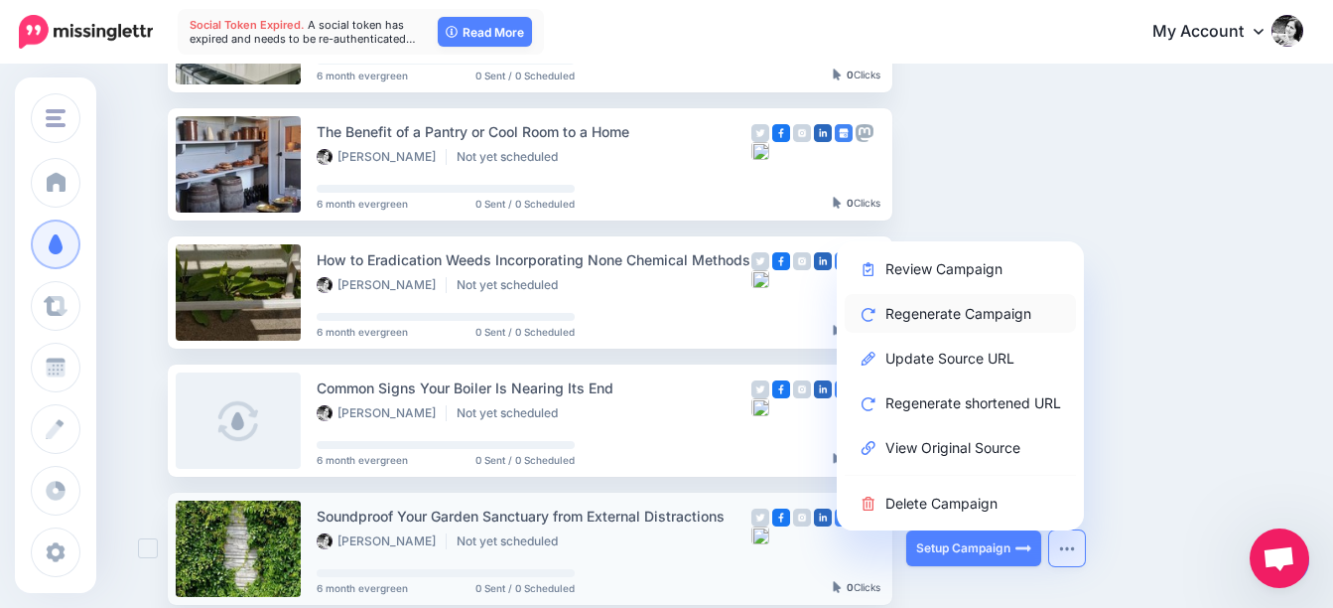
click at [977, 317] on link "Regenerate Campaign" at bounding box center [960, 313] width 231 height 39
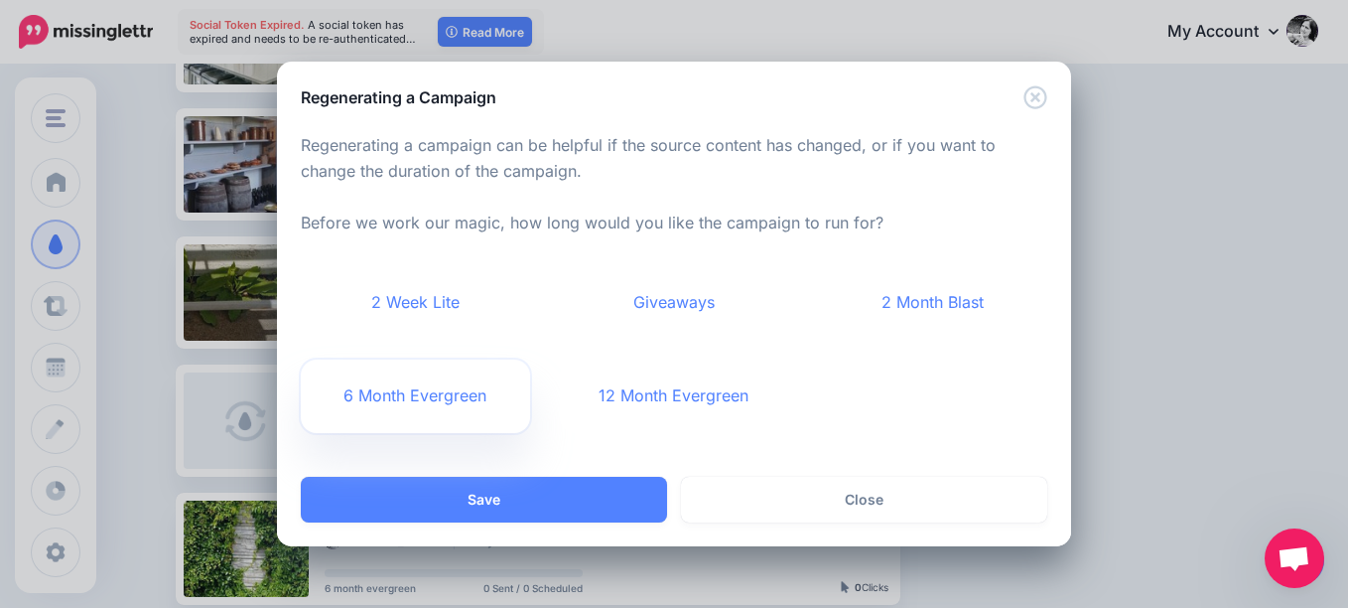
click at [385, 400] on link "6 Month Evergreen" at bounding box center [415, 395] width 229 height 73
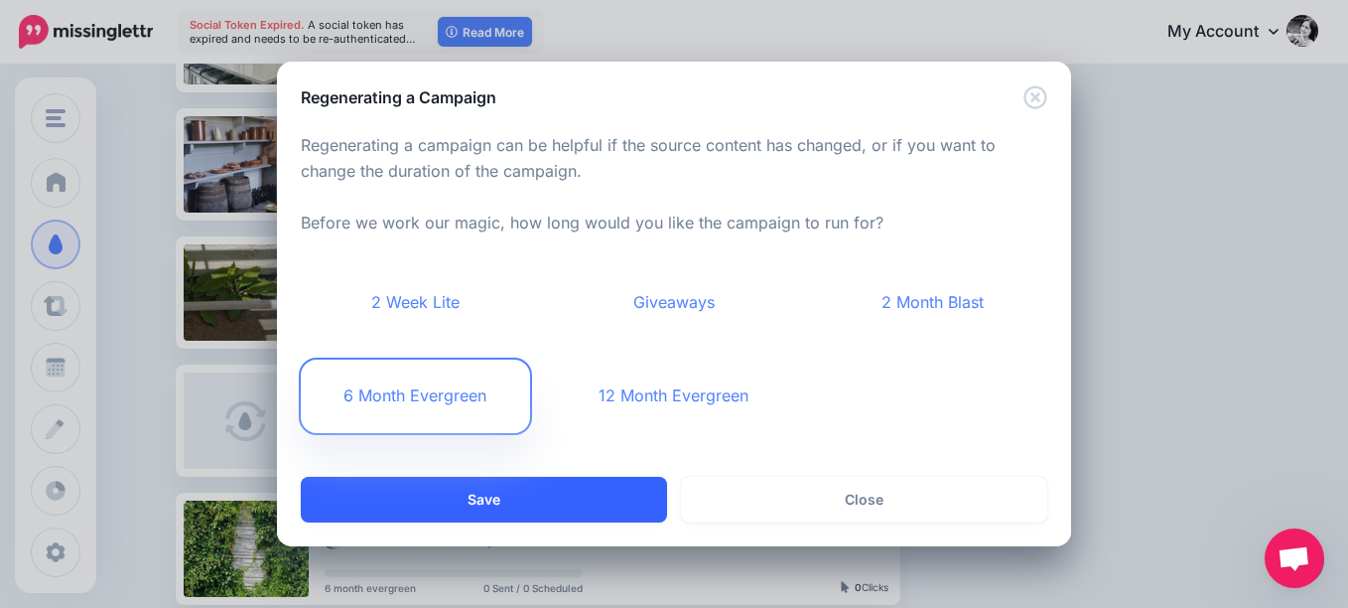
click at [573, 505] on button "Save" at bounding box center [484, 500] width 366 height 46
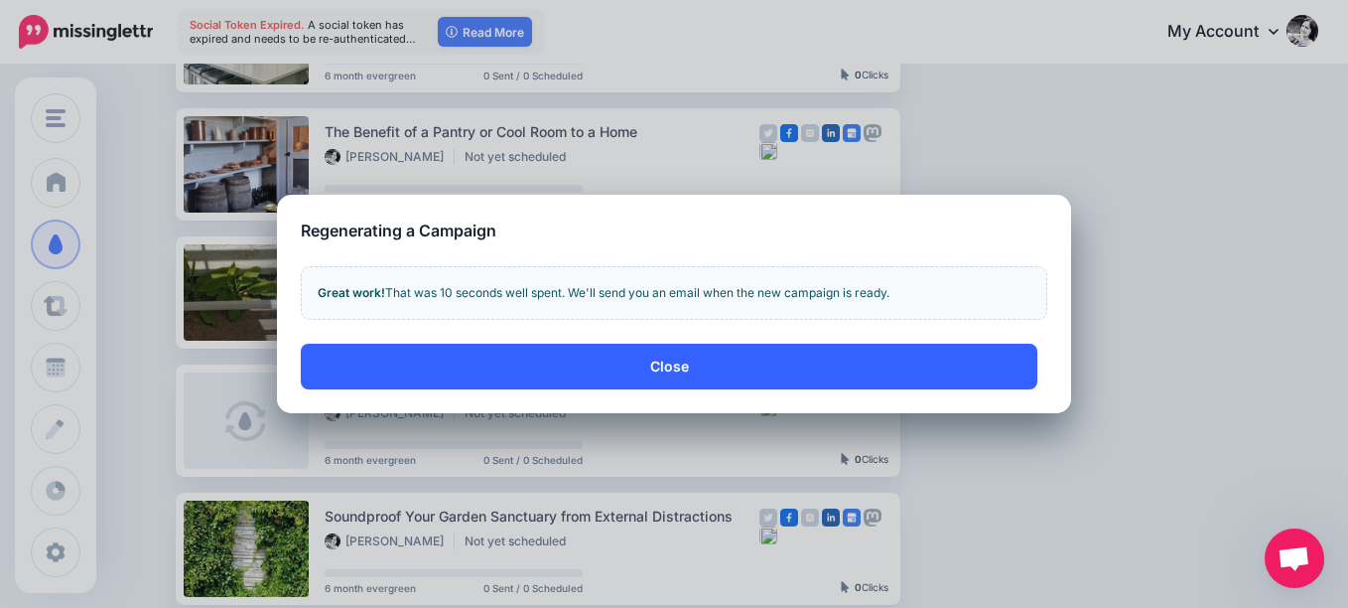
click at [687, 361] on button "Close" at bounding box center [669, 366] width 737 height 46
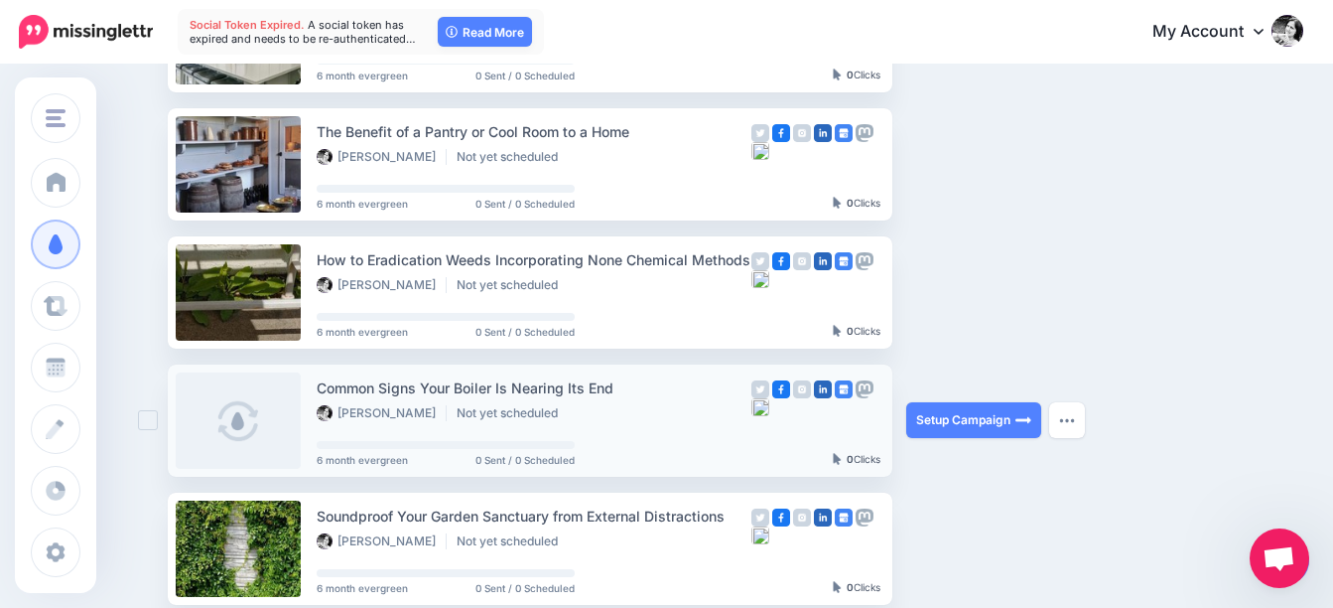
scroll to position [724, 0]
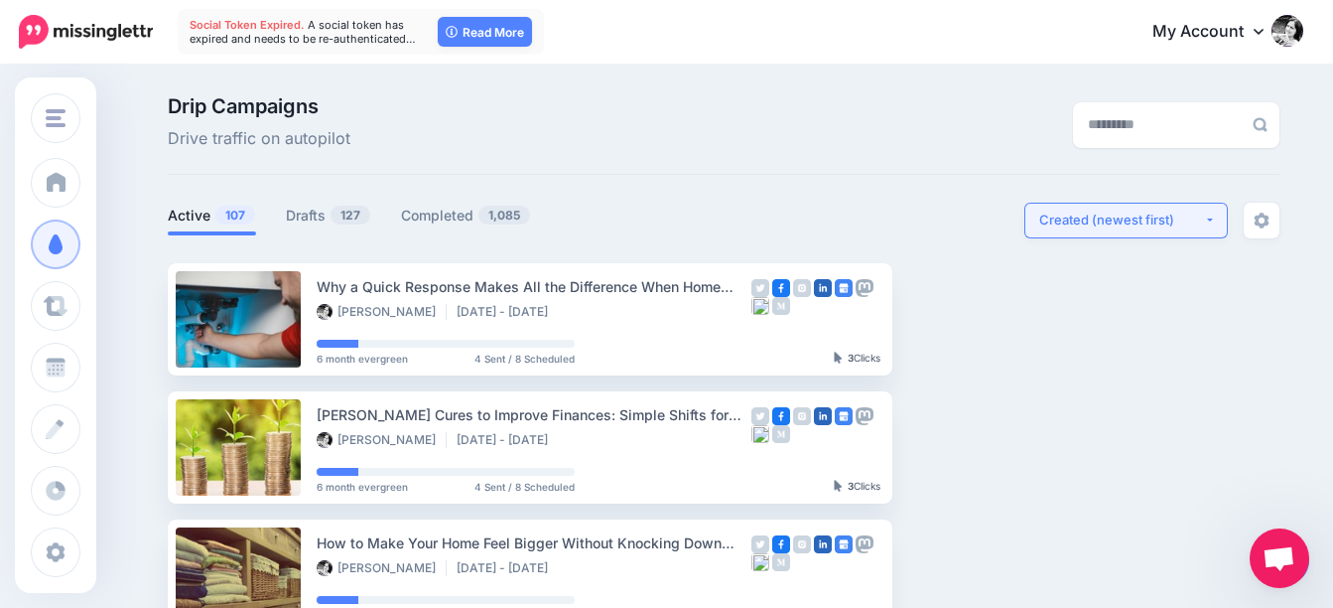
click at [1115, 227] on div "Created (newest first)" at bounding box center [1121, 219] width 165 height 19
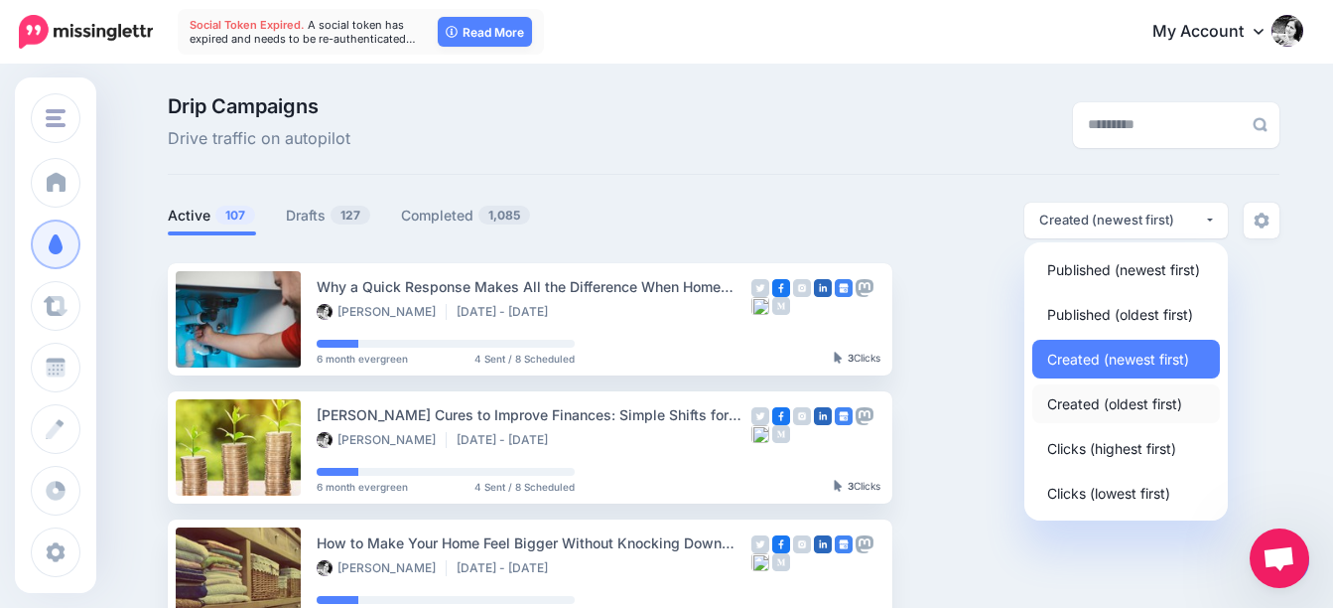
click at [1103, 406] on span "Created (oldest first)" at bounding box center [1114, 403] width 135 height 24
select select "**********"
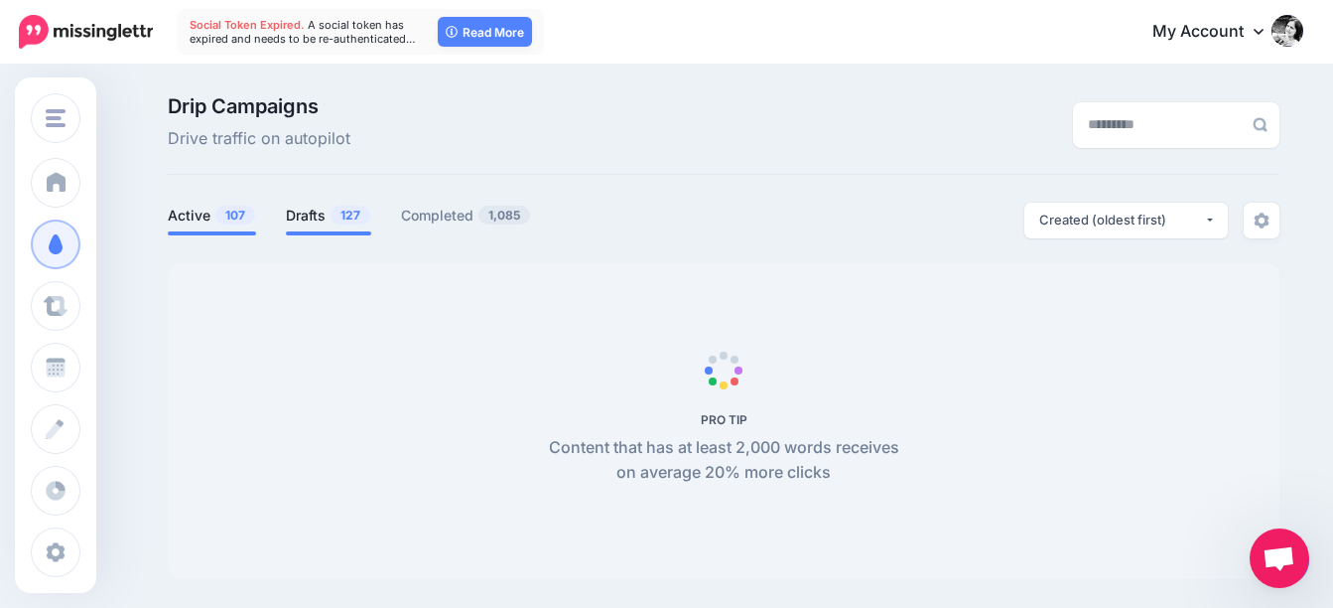
click at [319, 216] on link "Drafts 127" at bounding box center [328, 216] width 85 height 24
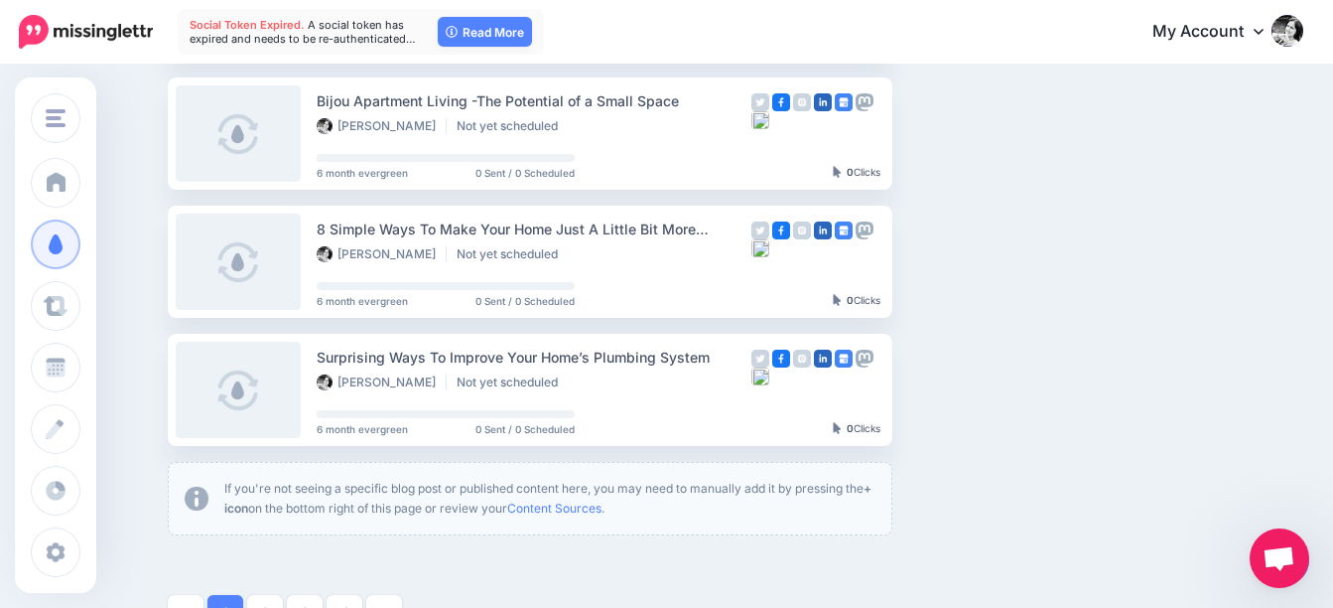
scroll to position [1291, 0]
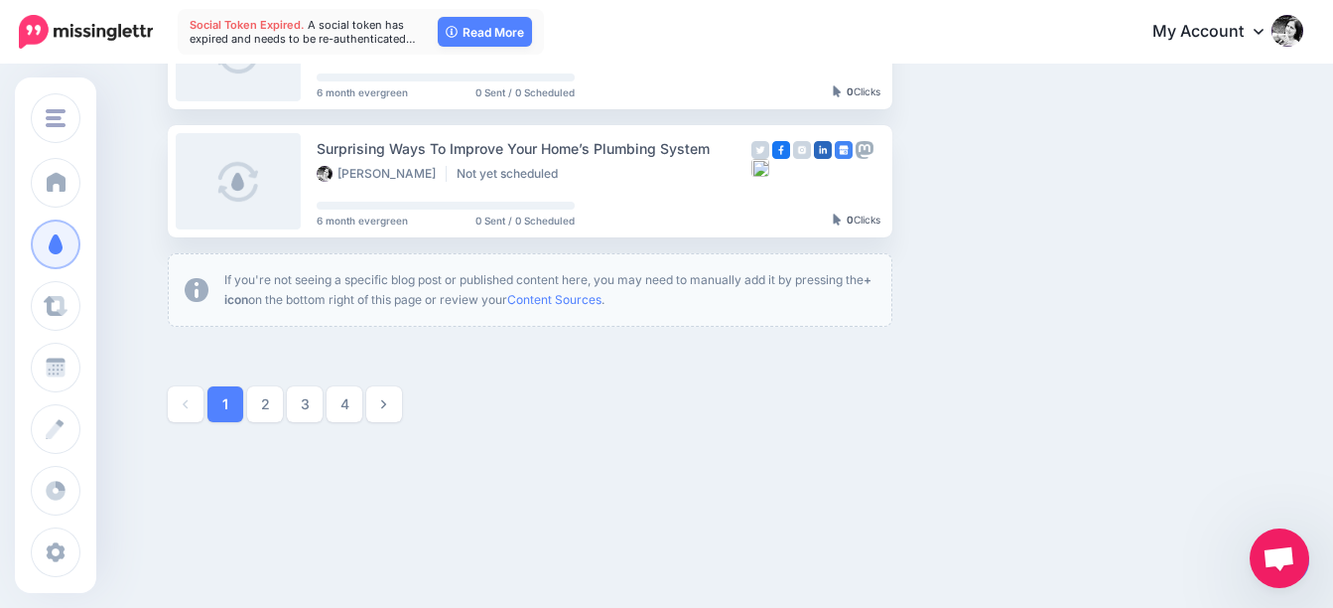
click at [387, 411] on link at bounding box center [384, 404] width 36 height 36
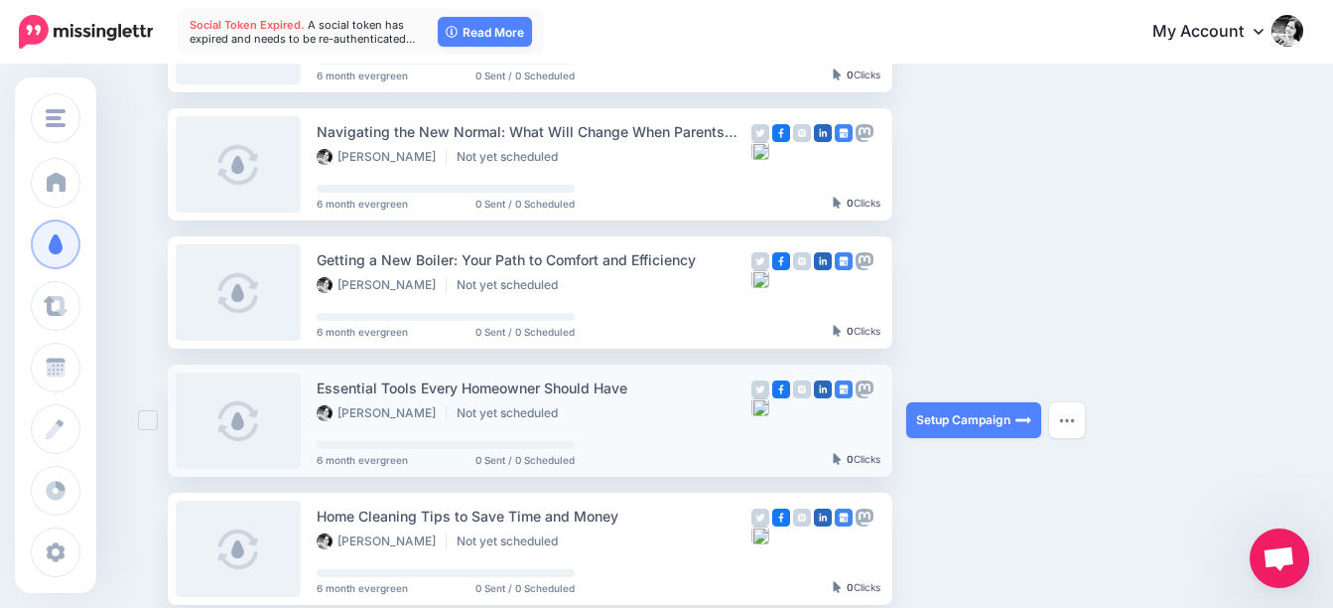
scroll to position [1263, 0]
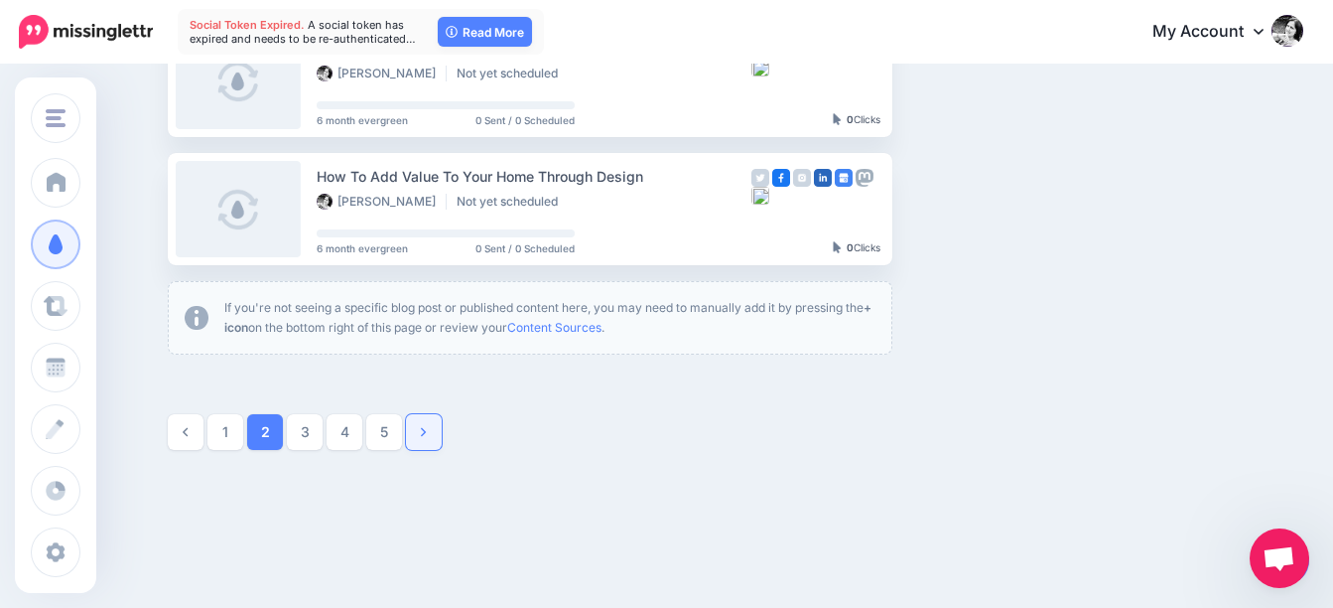
click at [426, 427] on icon at bounding box center [423, 432] width 5 height 14
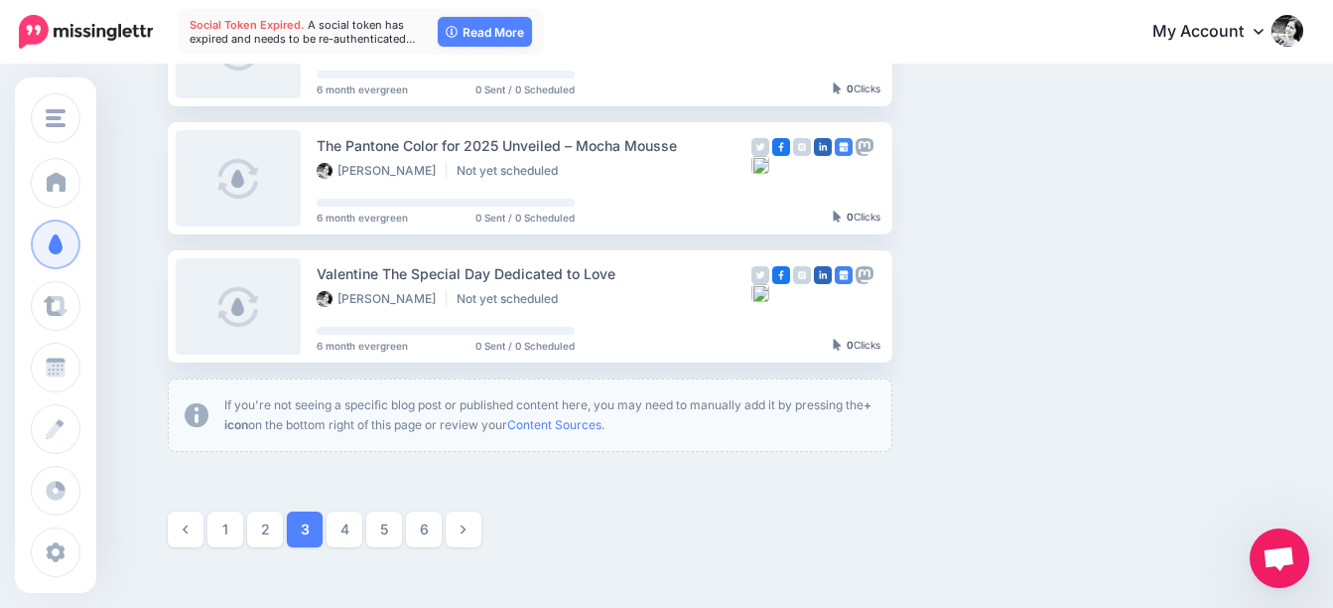
scroll to position [1304, 0]
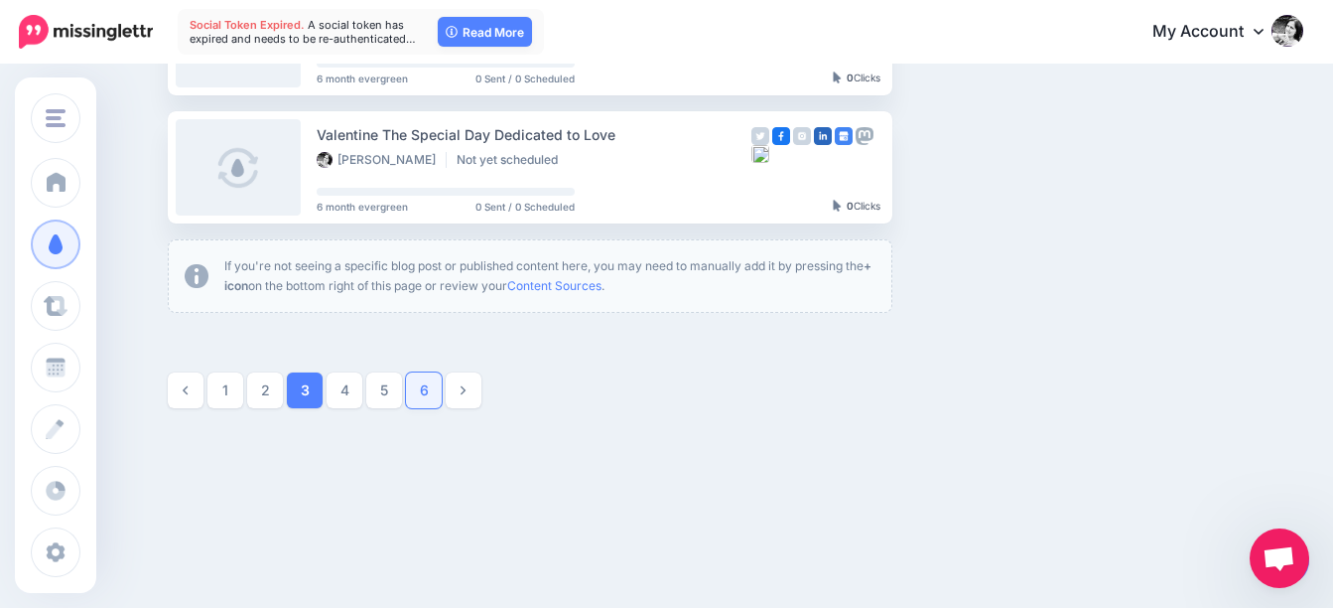
click at [425, 399] on link "6" at bounding box center [424, 390] width 36 height 36
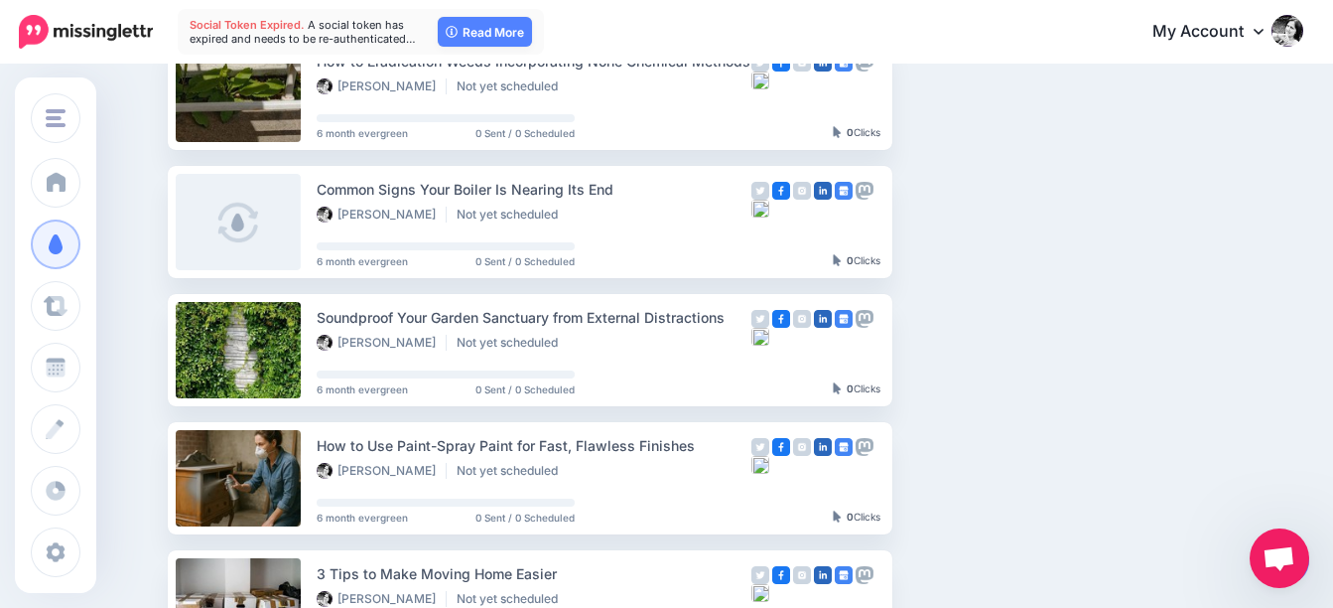
scroll to position [965, 0]
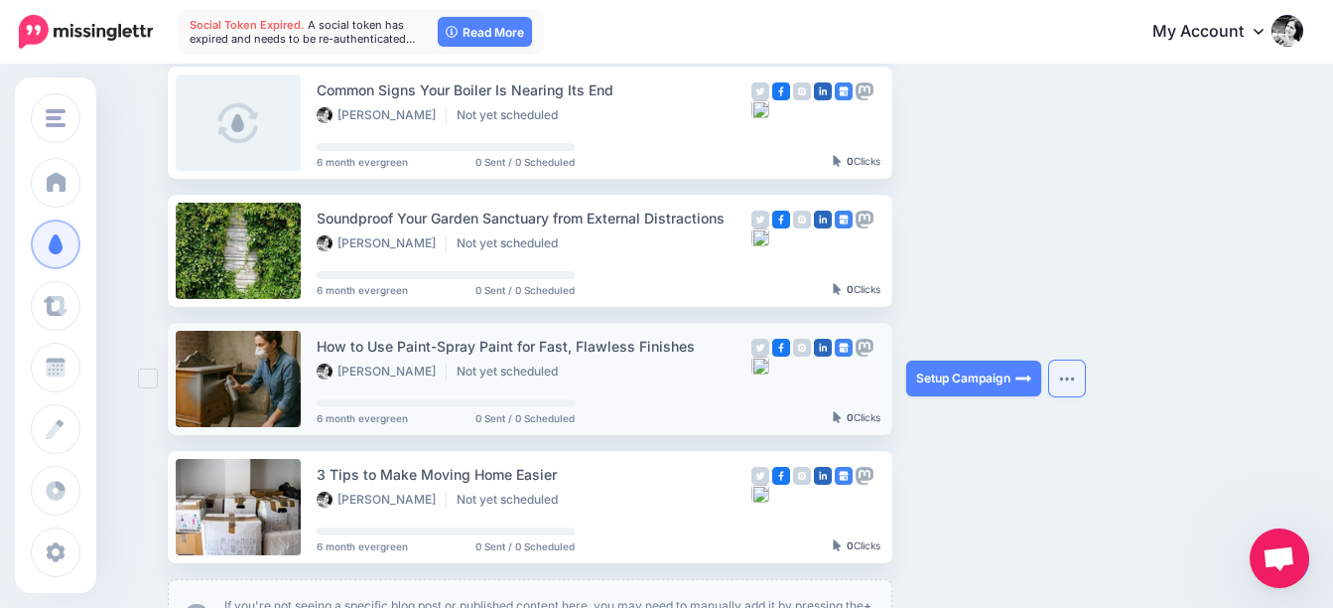
click at [1085, 383] on button "button" at bounding box center [1067, 378] width 36 height 36
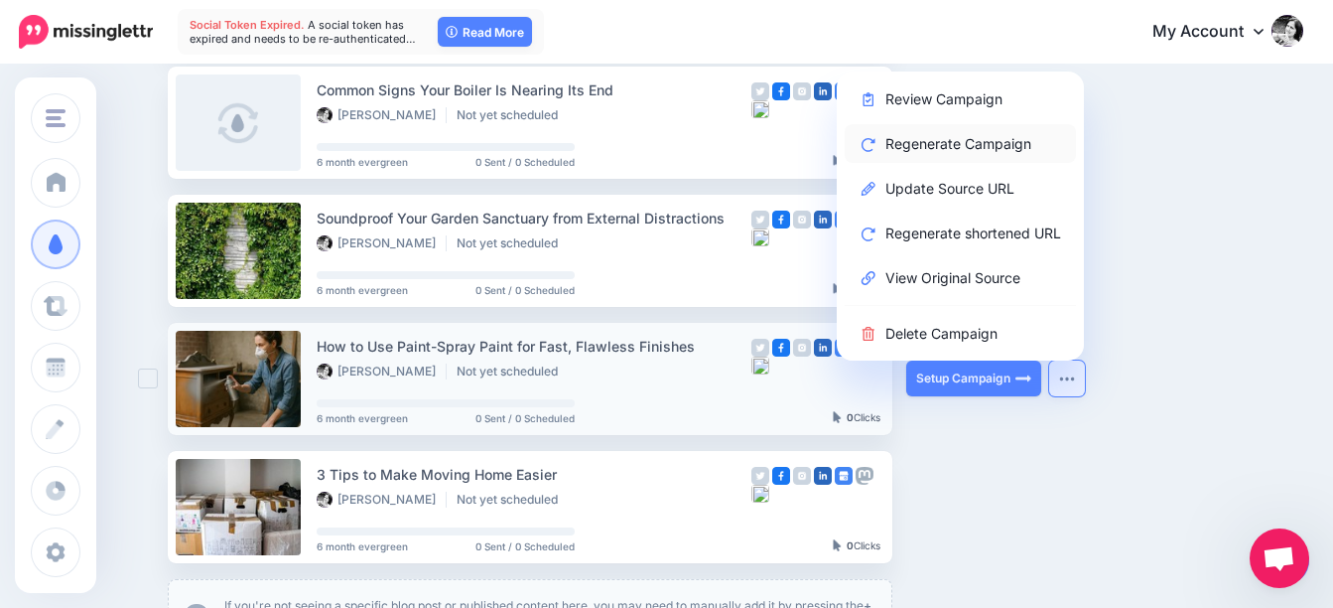
click at [976, 143] on link "Regenerate Campaign" at bounding box center [960, 143] width 231 height 39
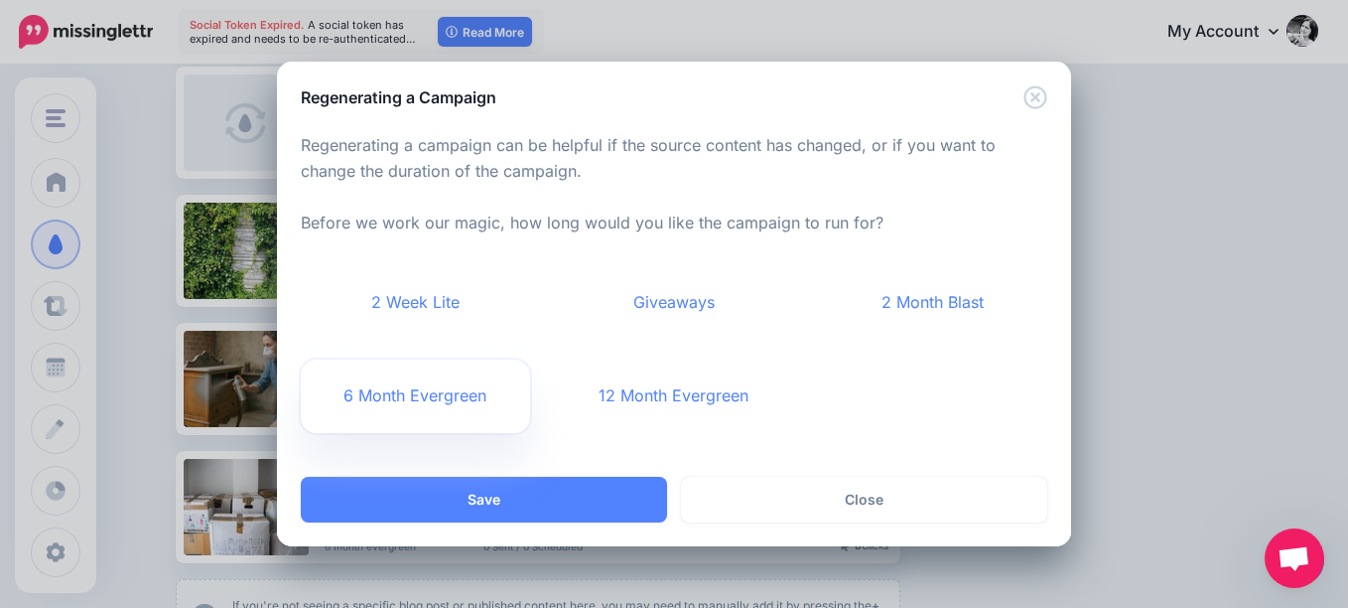
click at [419, 390] on link "6 Month Evergreen" at bounding box center [415, 395] width 229 height 73
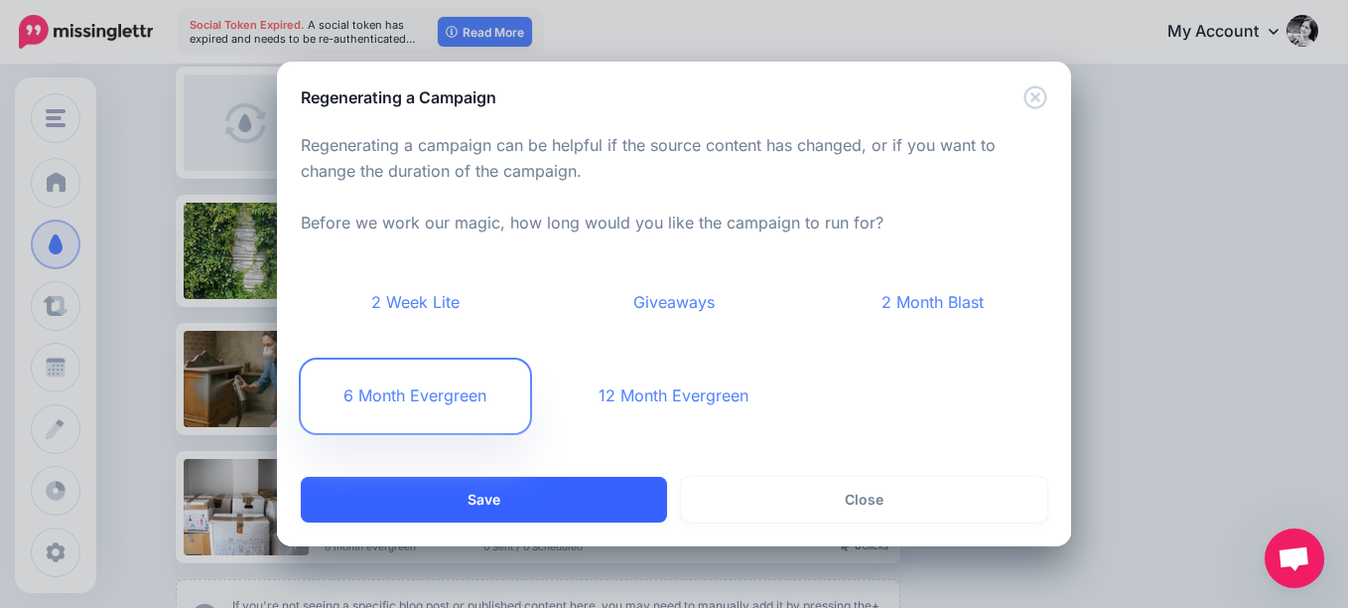
click at [562, 482] on button "Save" at bounding box center [484, 500] width 366 height 46
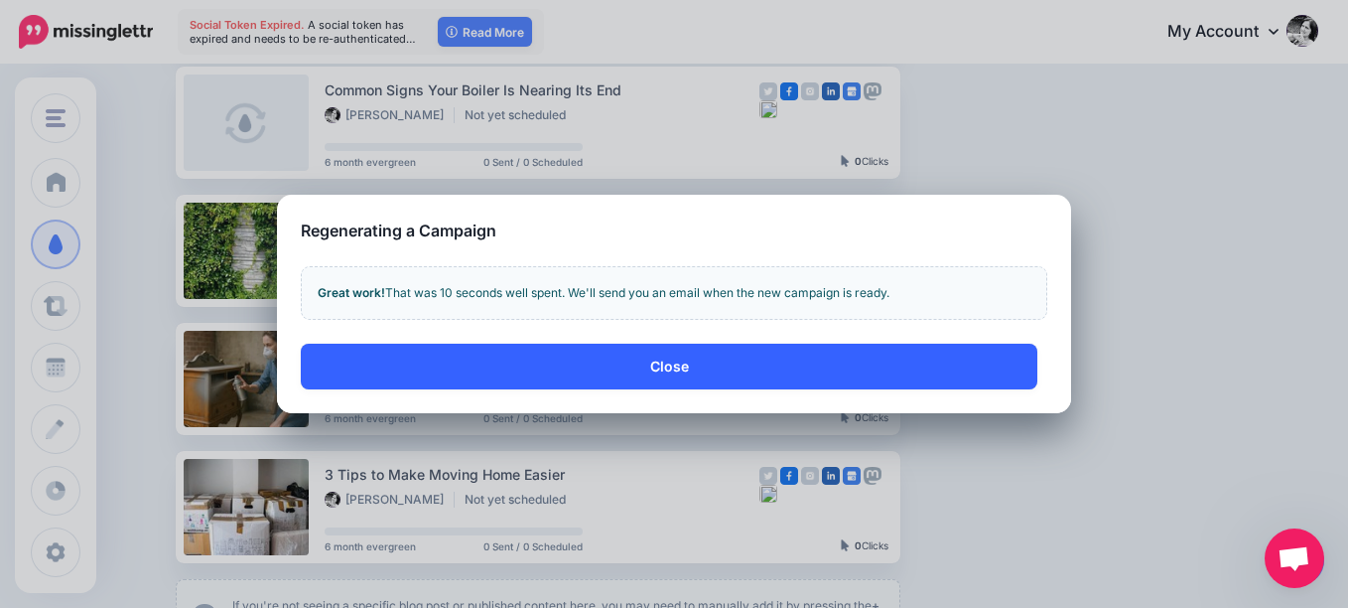
click at [705, 370] on button "Close" at bounding box center [669, 366] width 737 height 46
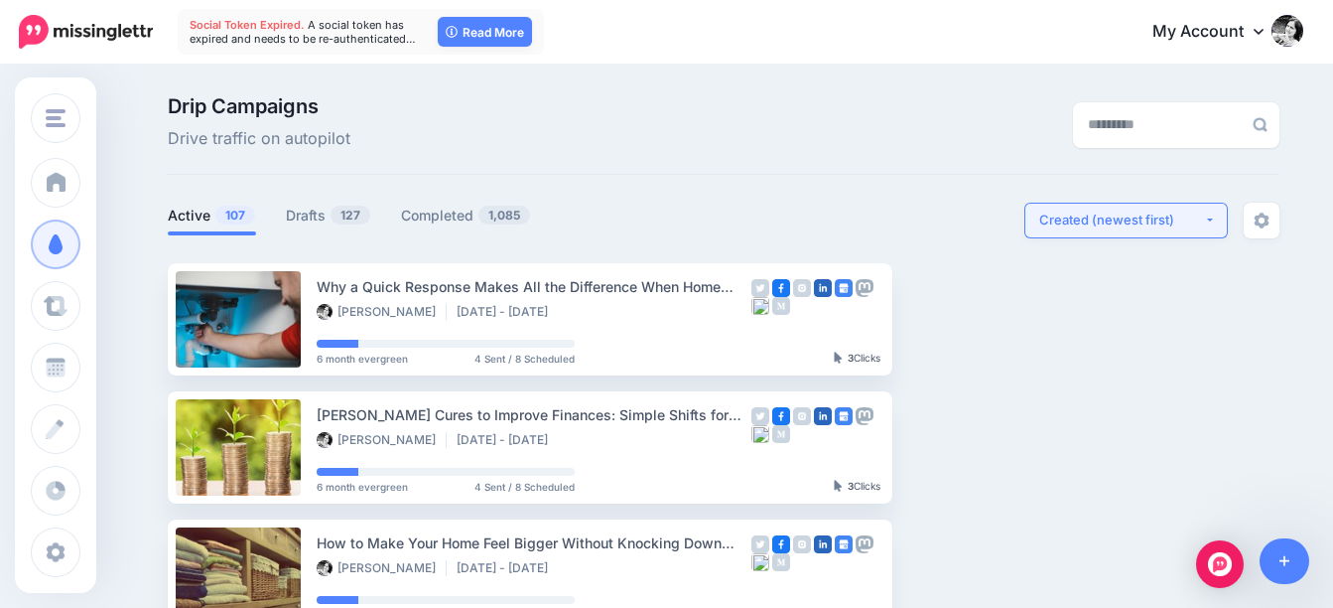
click at [1131, 220] on div "Created (newest first)" at bounding box center [1121, 219] width 165 height 19
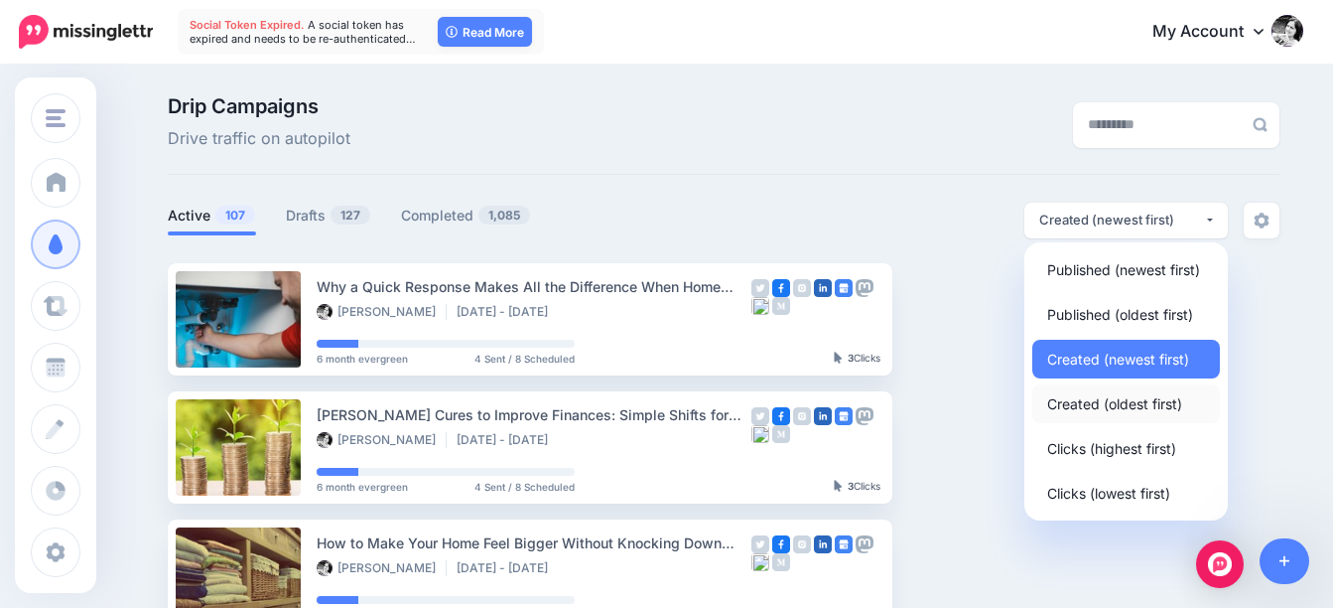
click at [1125, 406] on span "Created (oldest first)" at bounding box center [1114, 403] width 135 height 24
select select "**********"
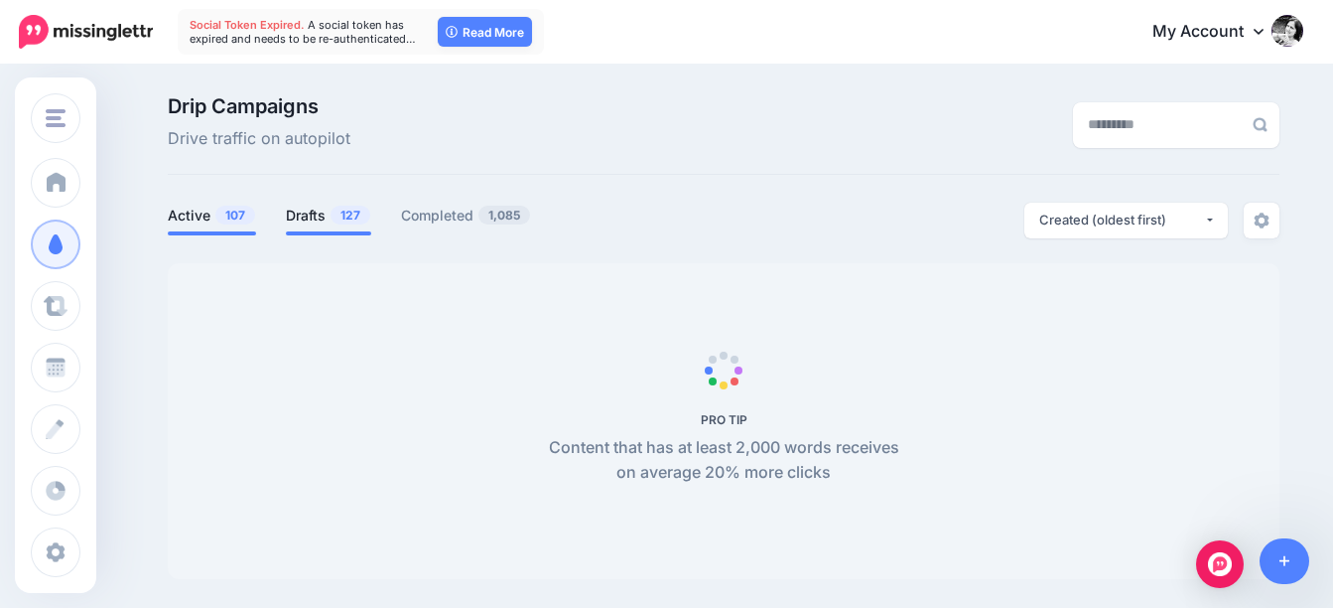
click at [340, 210] on span "127" at bounding box center [351, 214] width 40 height 19
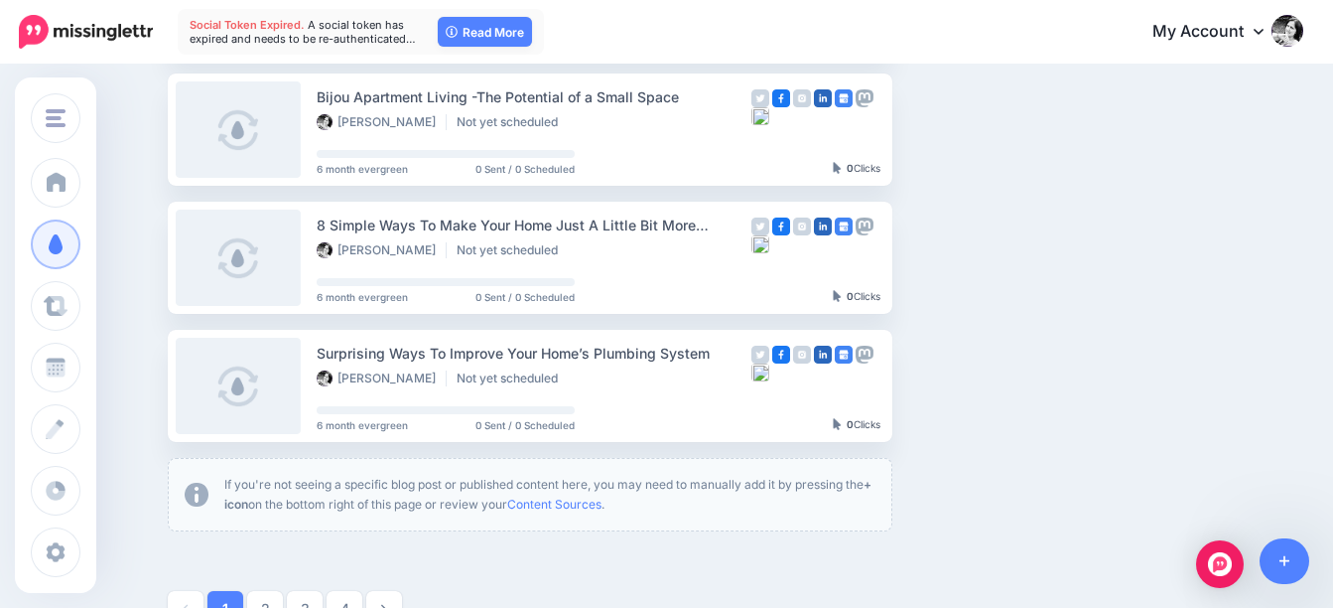
scroll to position [1304, 0]
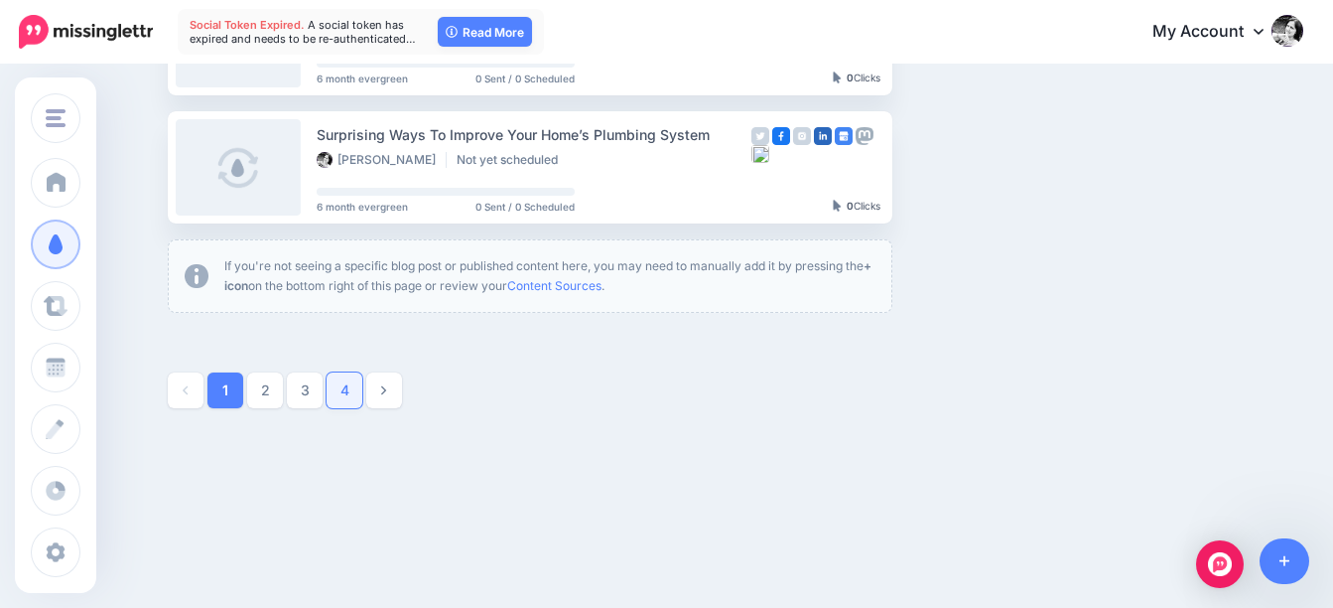
click at [355, 385] on link "4" at bounding box center [345, 390] width 36 height 36
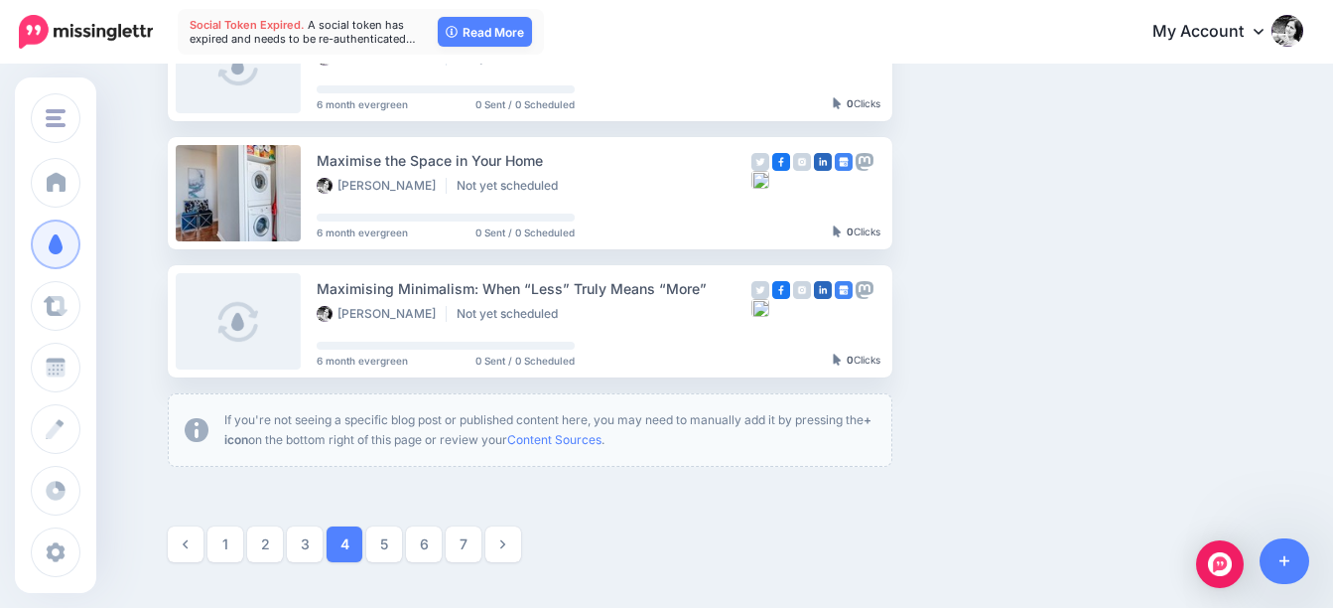
scroll to position [1163, 0]
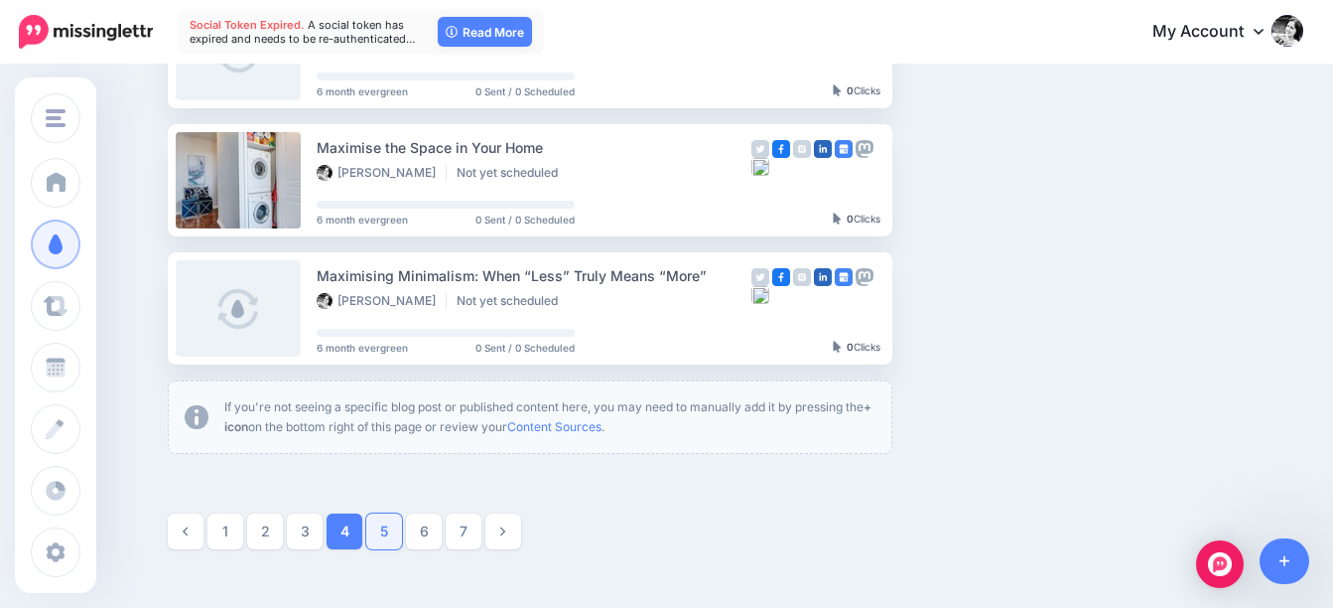
click at [381, 528] on link "5" at bounding box center [384, 531] width 36 height 36
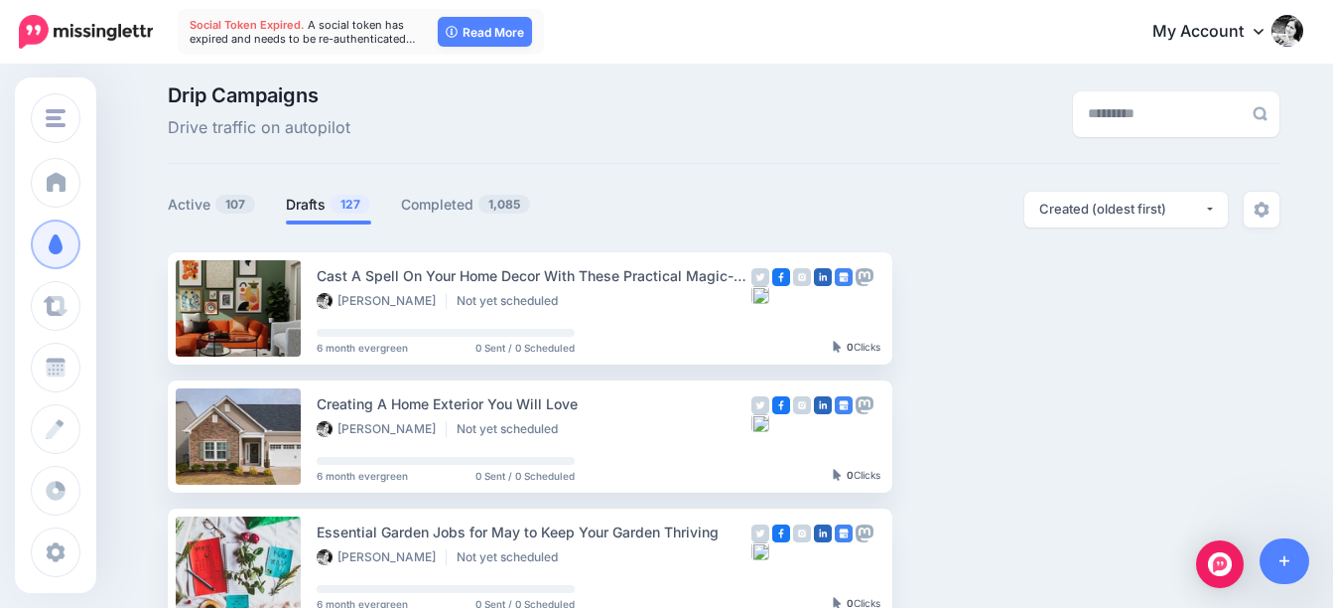
scroll to position [0, 0]
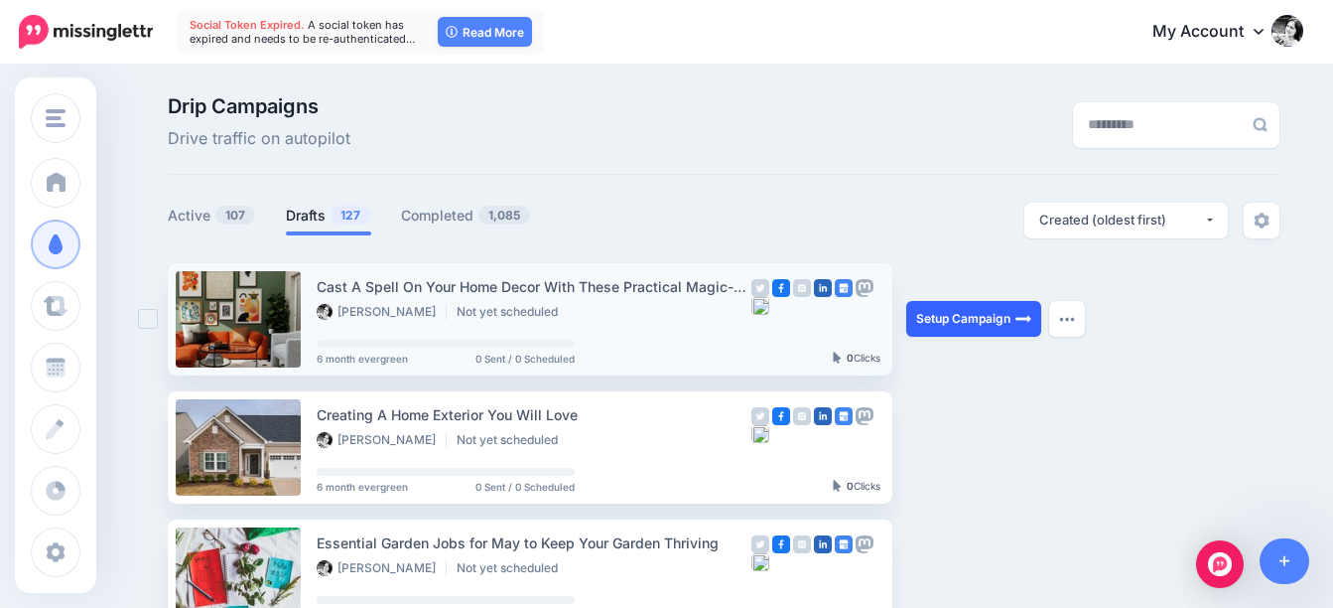
click at [962, 319] on link "Setup Campaign" at bounding box center [973, 319] width 135 height 36
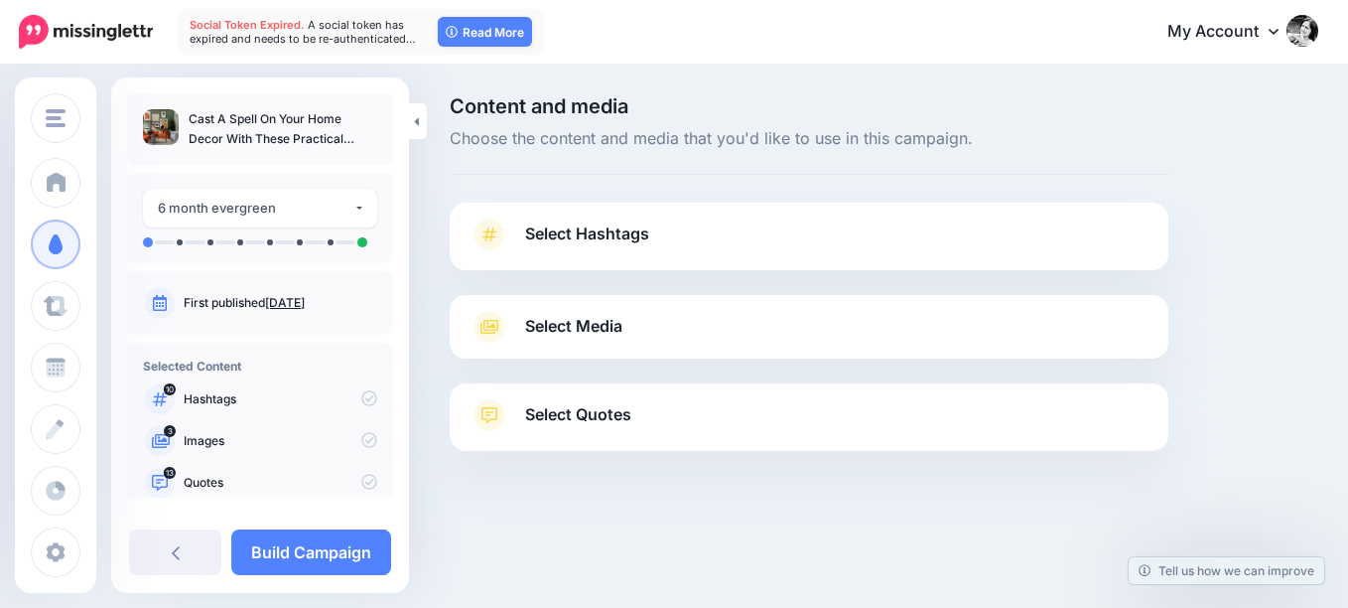
click at [660, 235] on link "Select Hashtags" at bounding box center [809, 244] width 679 height 52
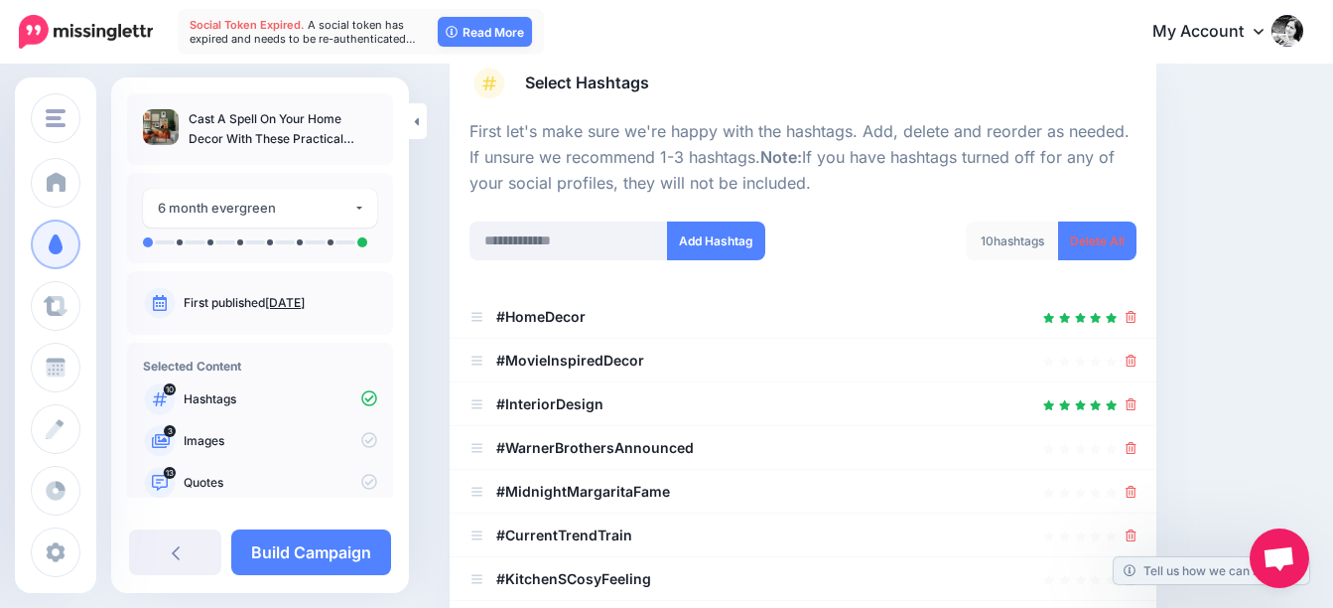
scroll to position [199, 0]
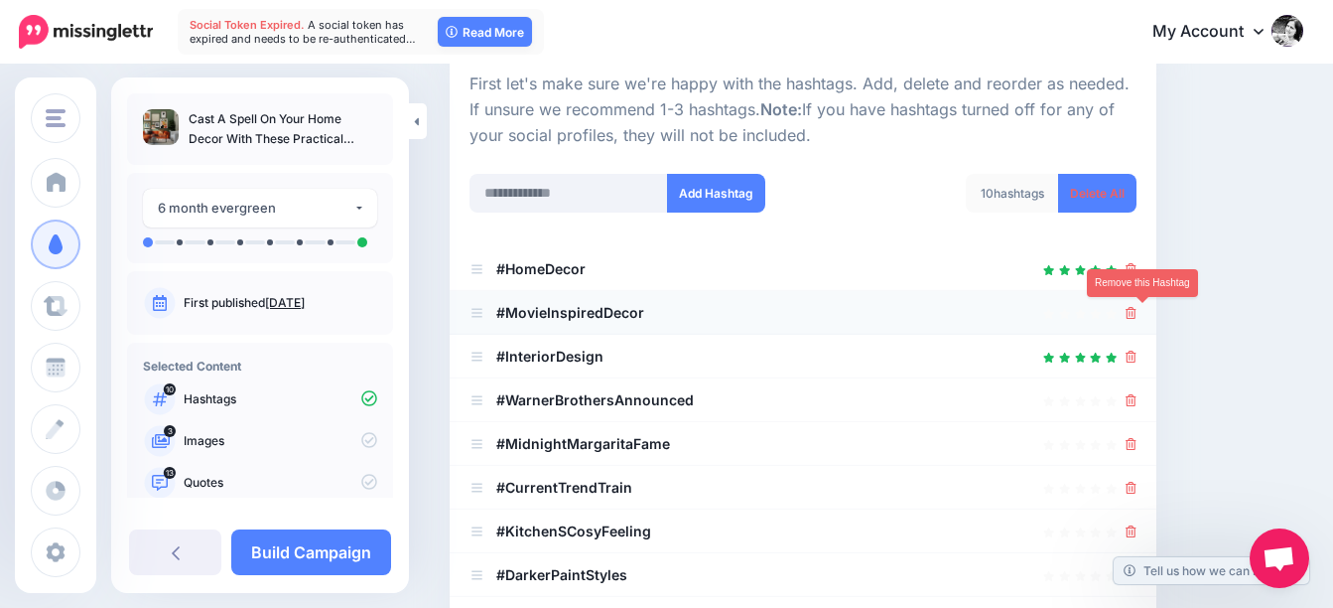
click at [1137, 311] on icon at bounding box center [1131, 313] width 11 height 12
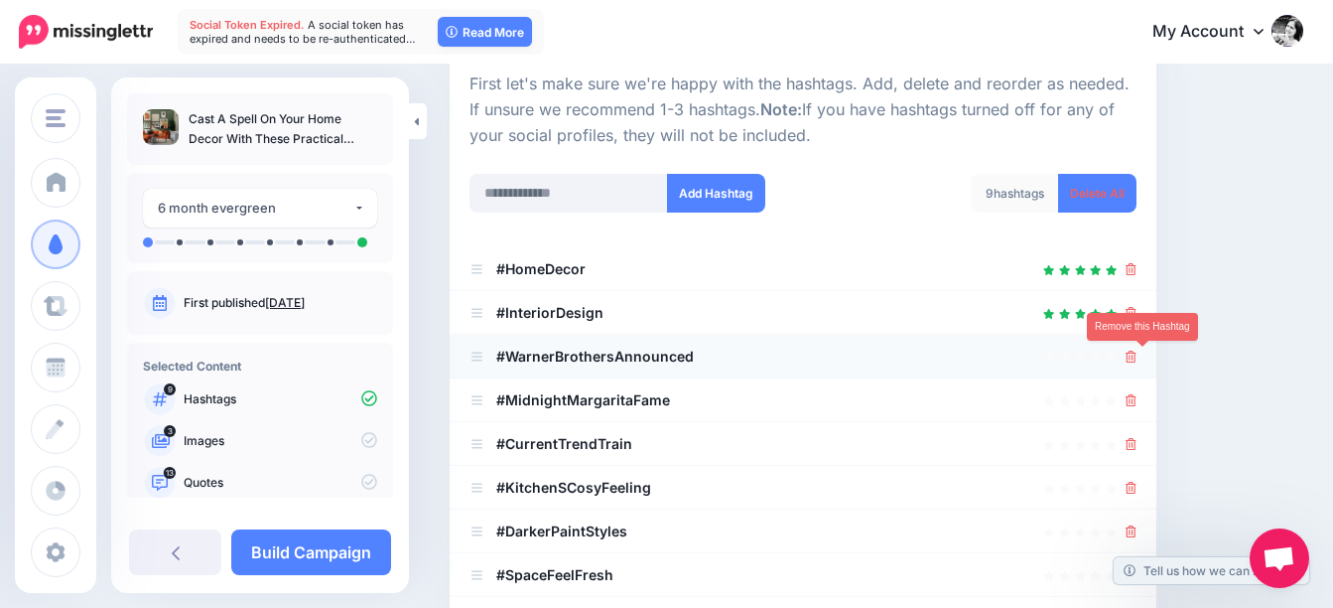
click at [1137, 360] on icon at bounding box center [1131, 356] width 11 height 12
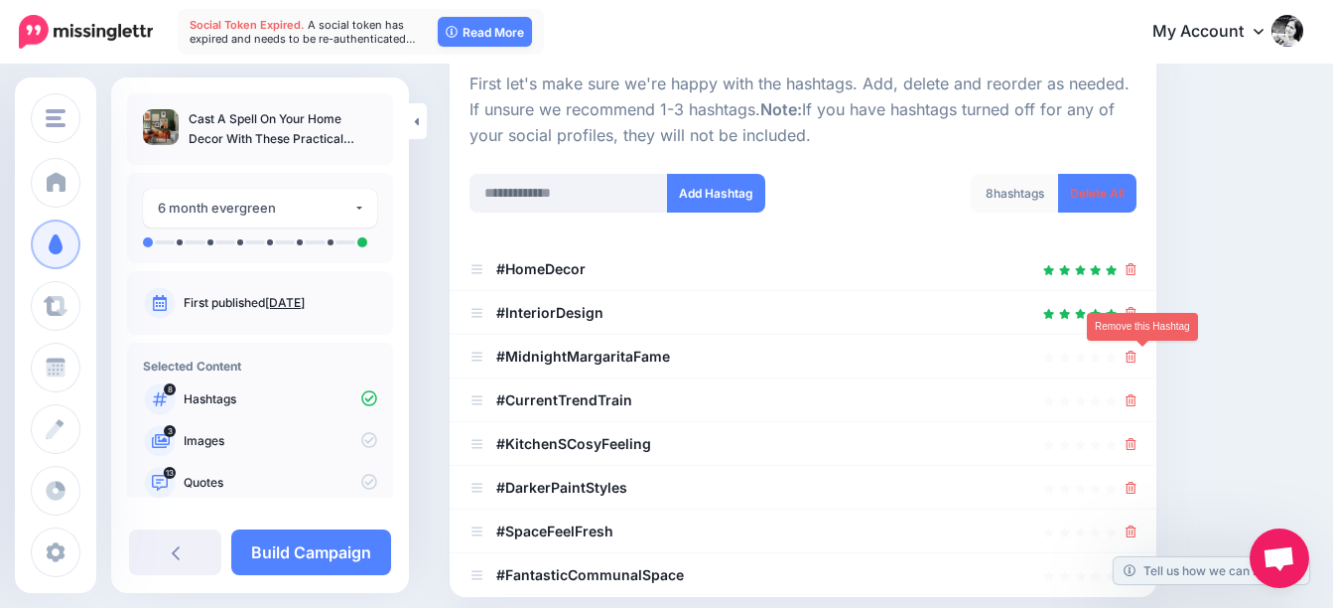
click at [1137, 360] on icon at bounding box center [1131, 356] width 11 height 12
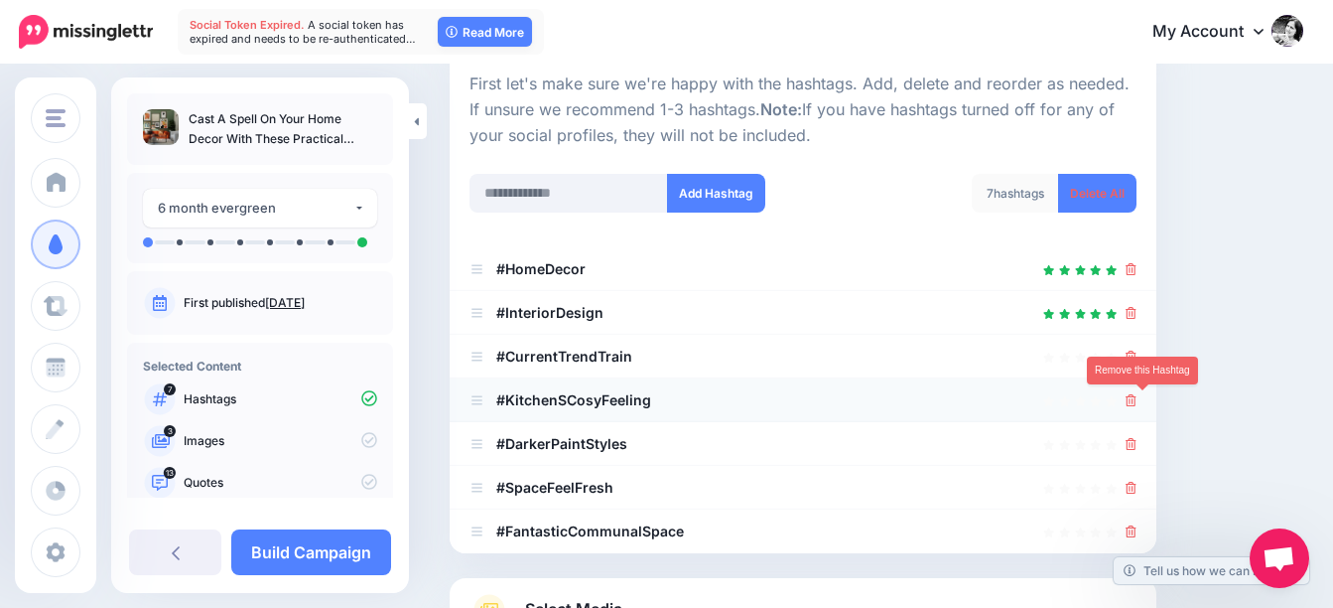
click at [1137, 402] on icon at bounding box center [1131, 400] width 11 height 12
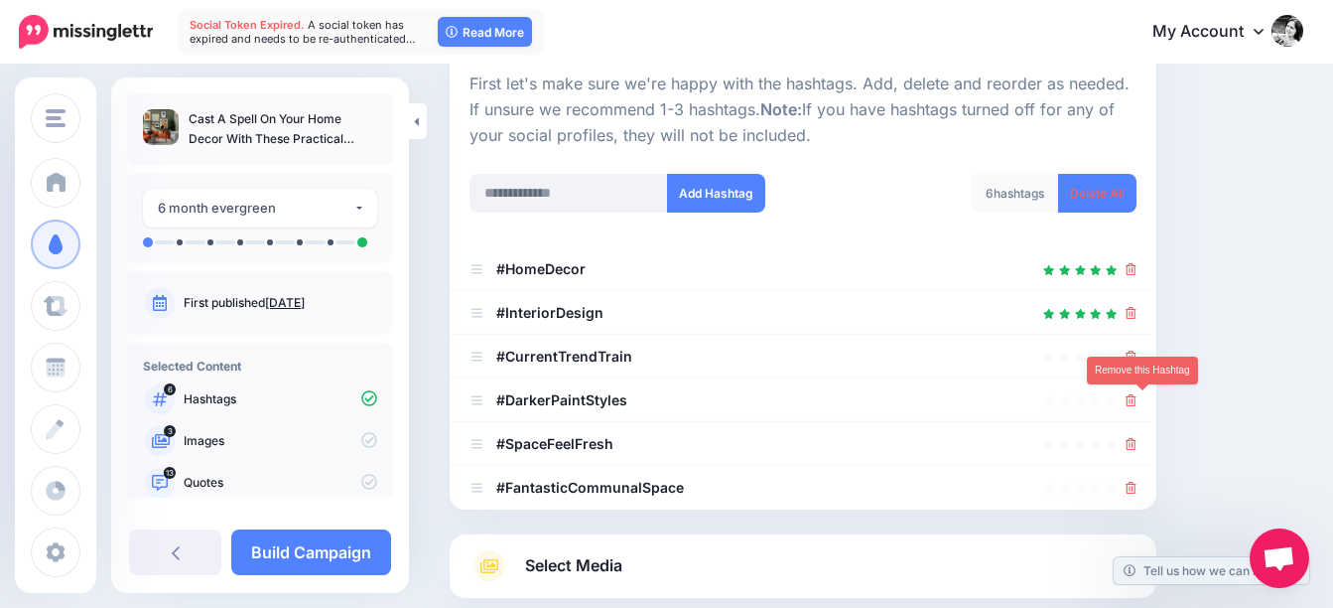
click at [1137, 402] on icon at bounding box center [1131, 400] width 11 height 12
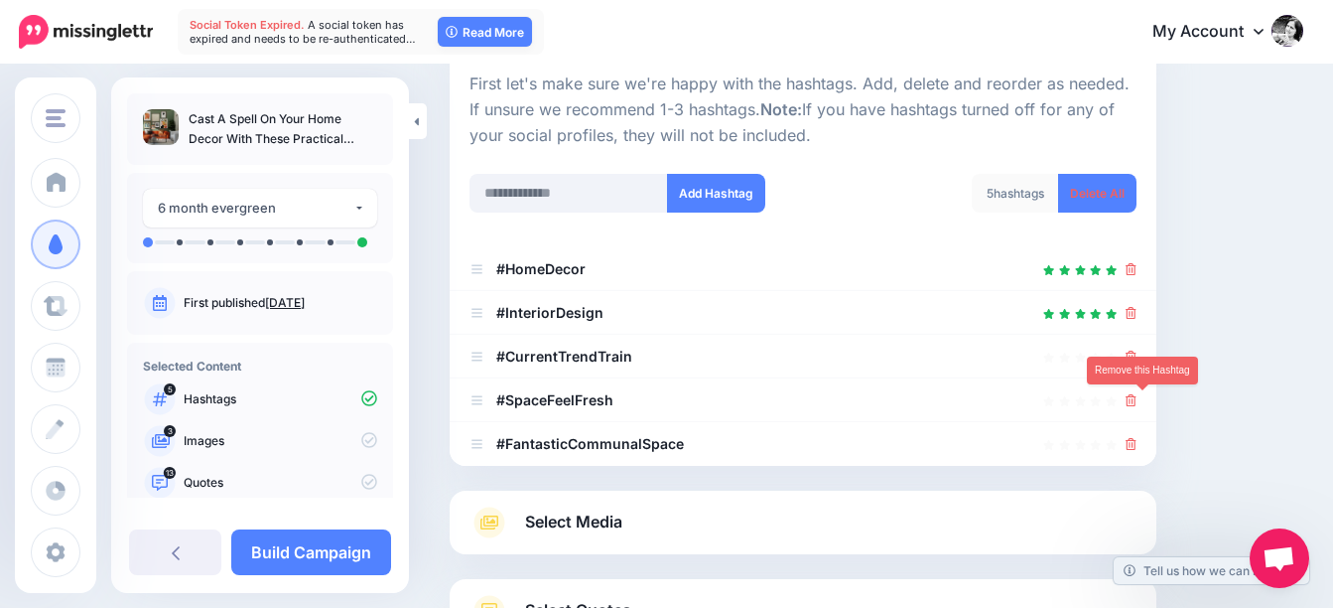
click at [1137, 402] on icon at bounding box center [1131, 400] width 11 height 12
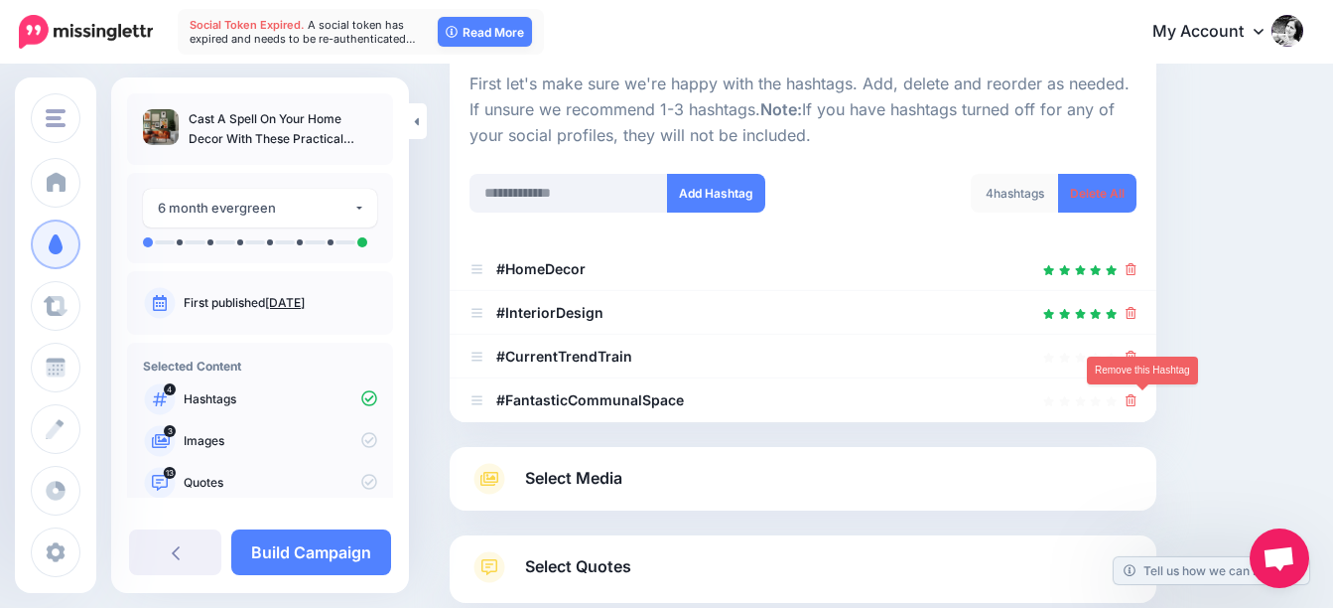
click at [1137, 401] on icon at bounding box center [1131, 400] width 11 height 12
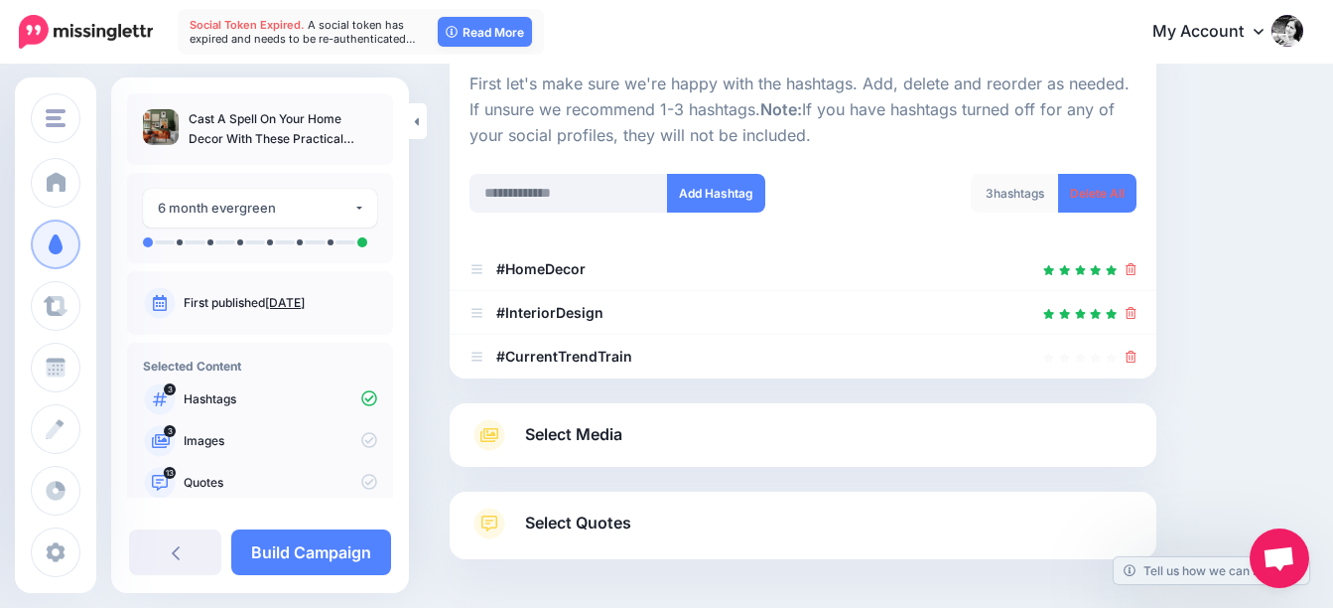
click at [580, 424] on span "Select Media" at bounding box center [573, 434] width 97 height 27
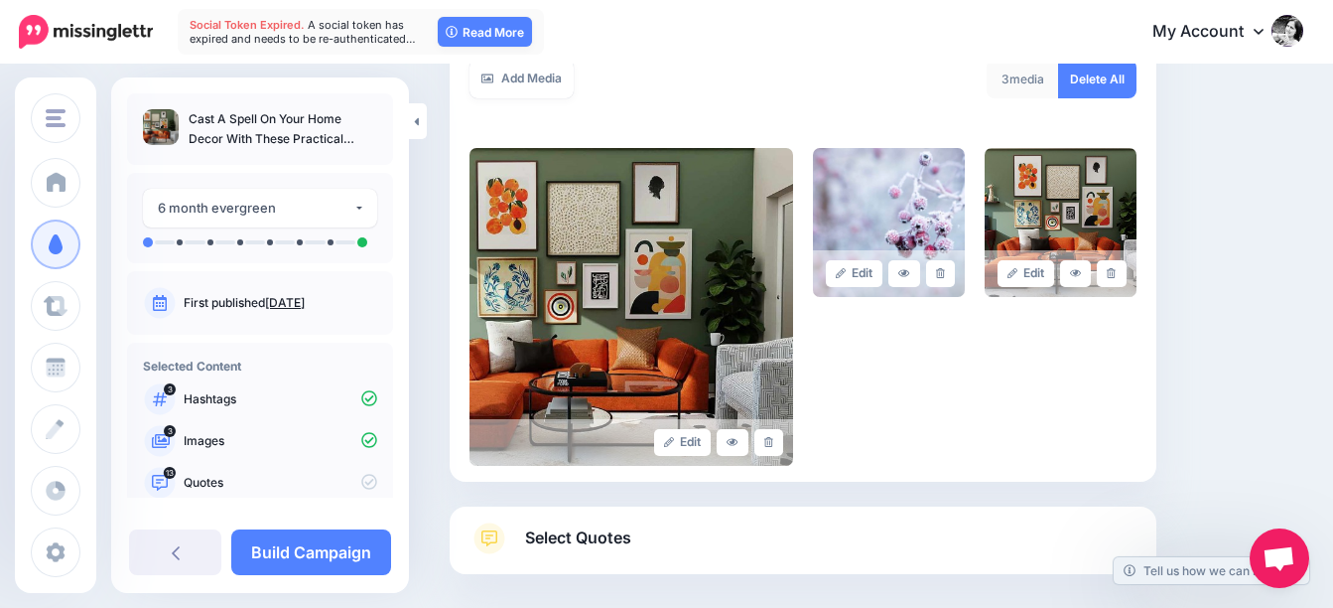
scroll to position [397, 0]
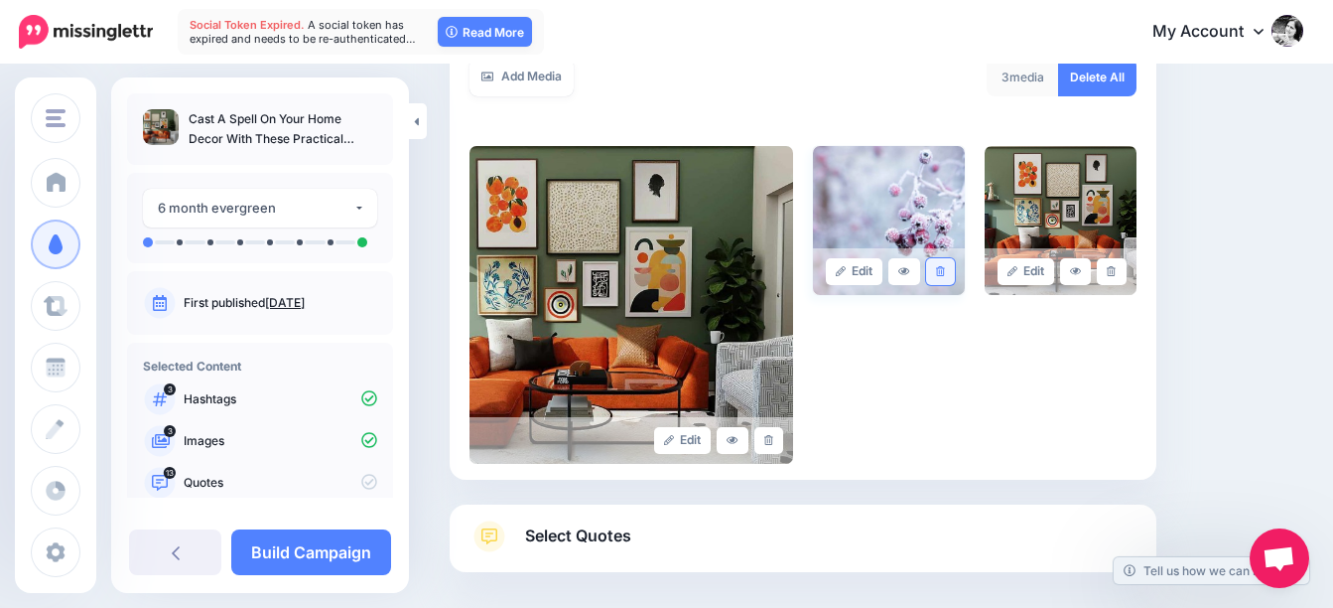
click at [945, 271] on icon at bounding box center [940, 271] width 9 height 11
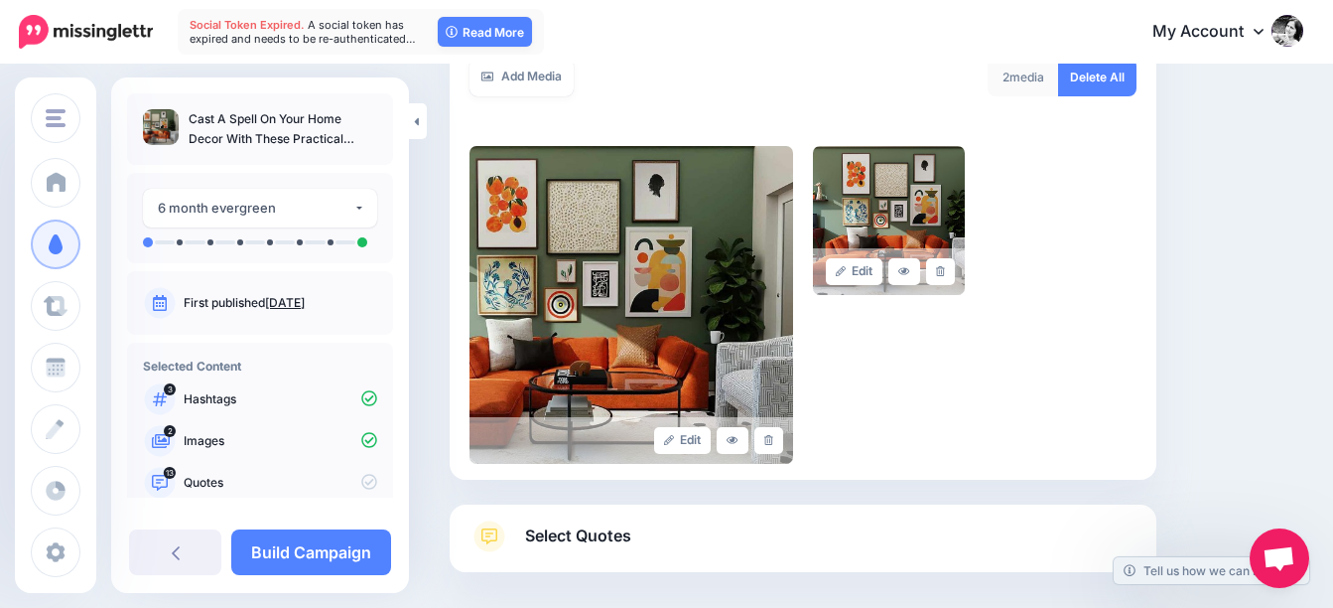
click at [594, 533] on span "Select Quotes" at bounding box center [578, 535] width 106 height 27
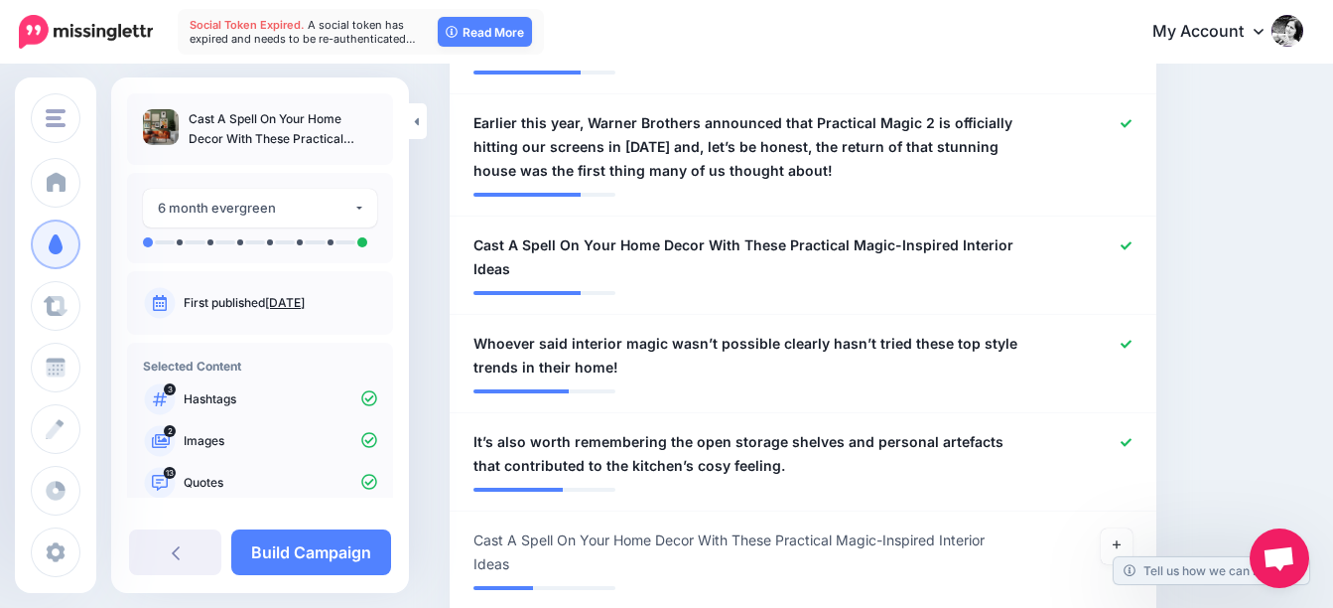
scroll to position [1688, 0]
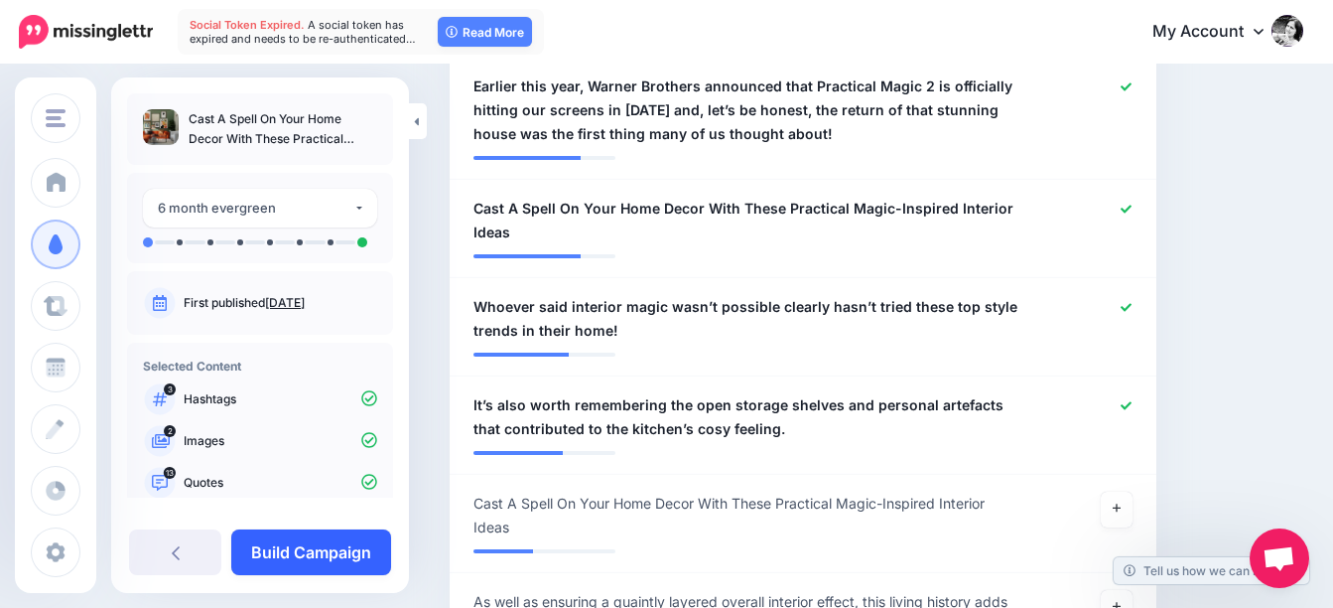
click at [336, 540] on link "Build Campaign" at bounding box center [311, 552] width 160 height 46
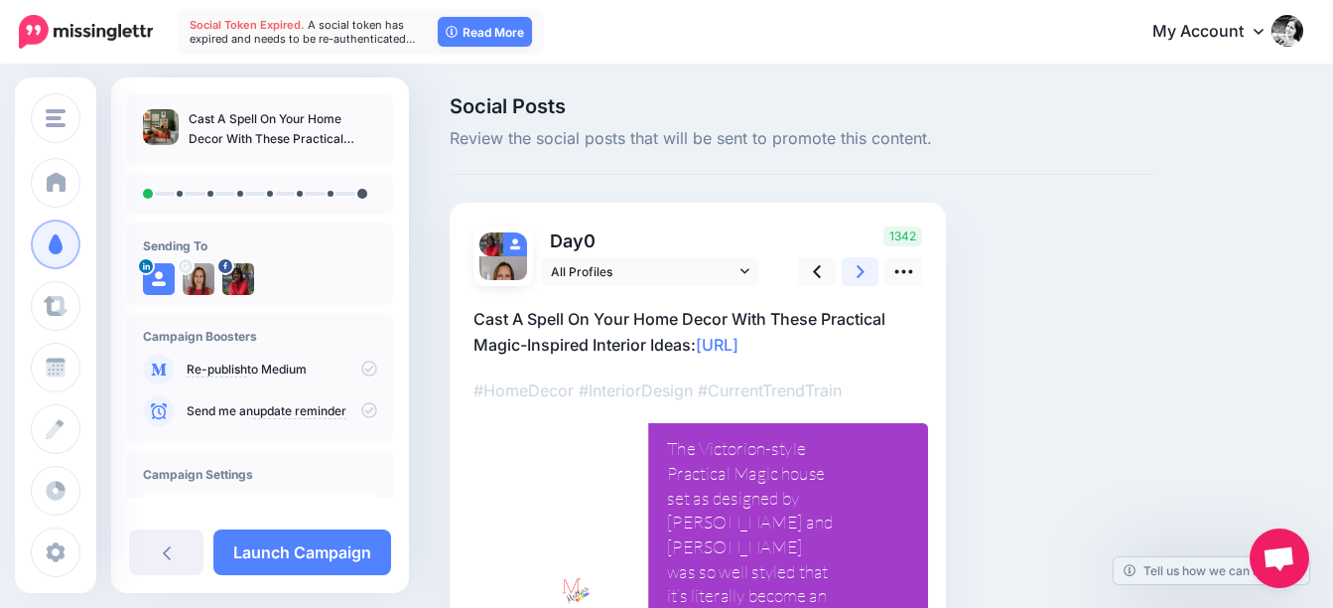
click at [868, 270] on link at bounding box center [861, 271] width 38 height 29
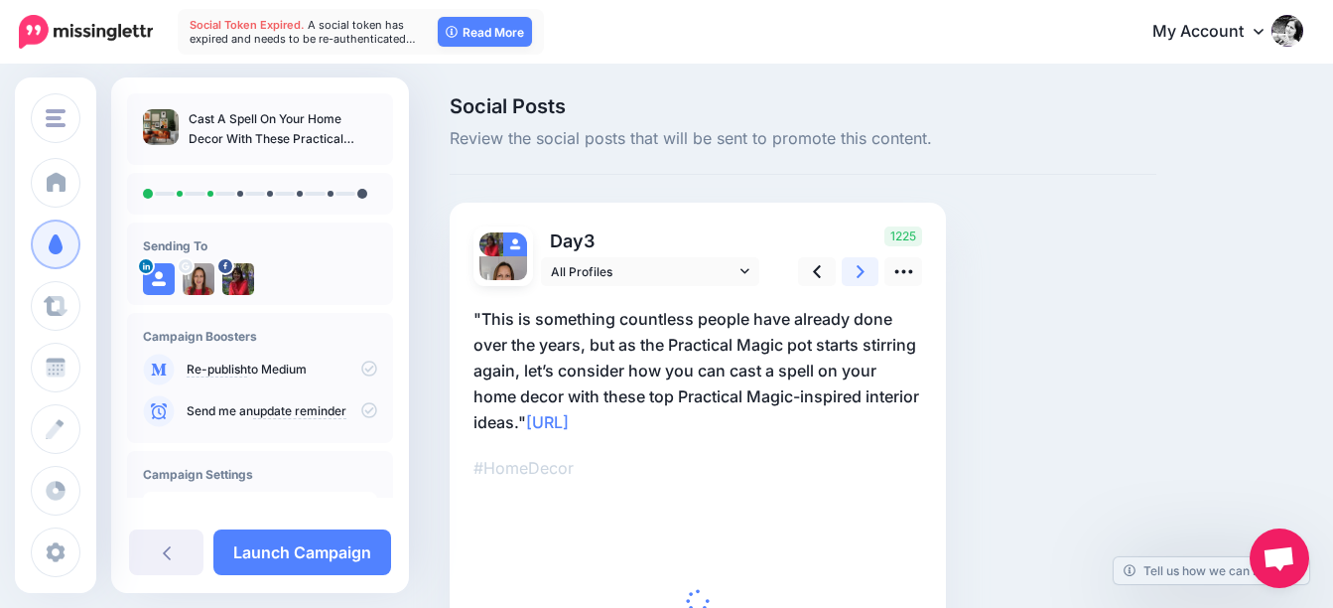
click at [868, 270] on link at bounding box center [861, 271] width 38 height 29
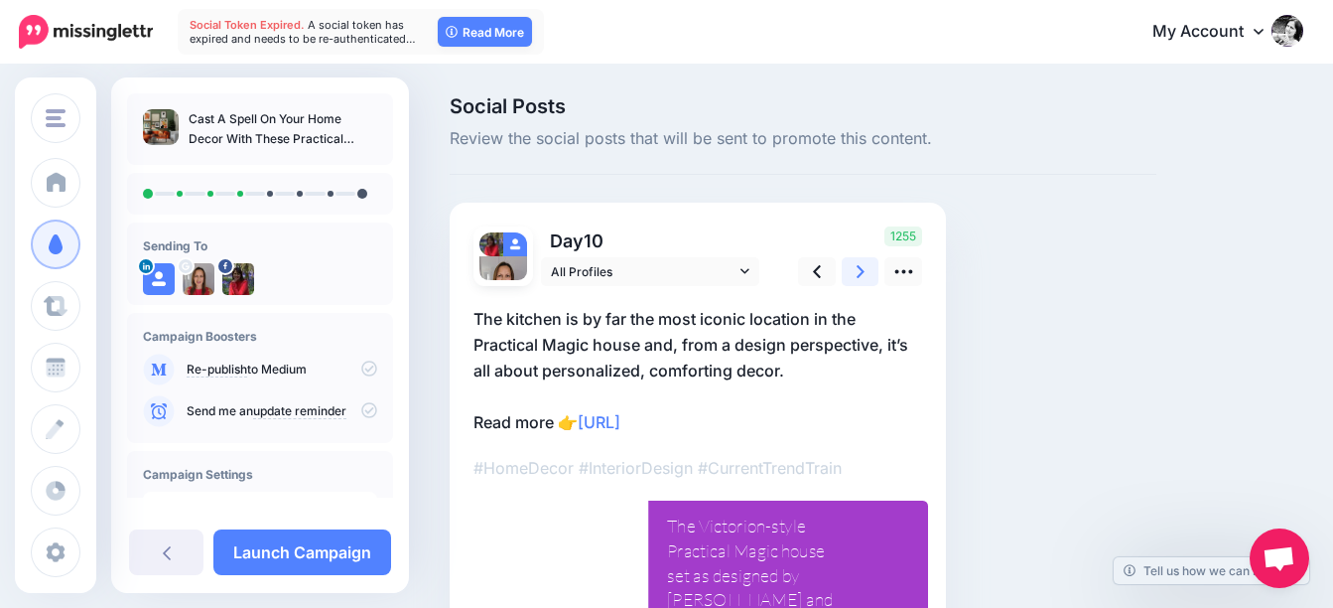
click at [868, 270] on link at bounding box center [861, 271] width 38 height 29
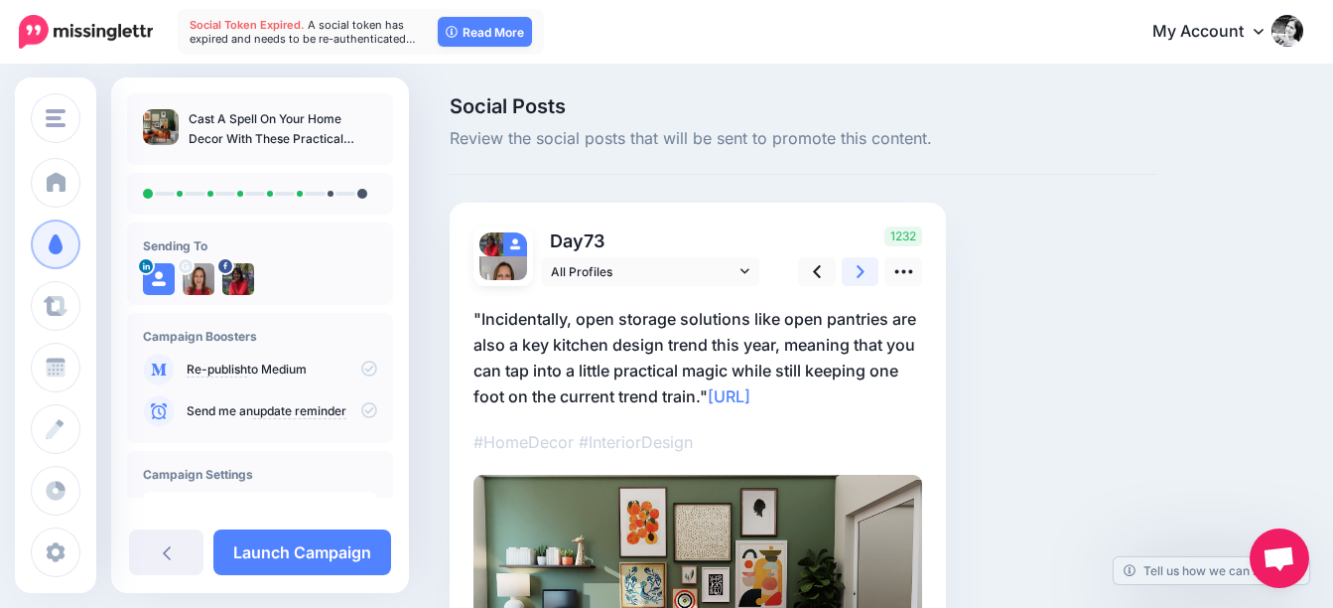
click at [868, 270] on link at bounding box center [861, 271] width 38 height 29
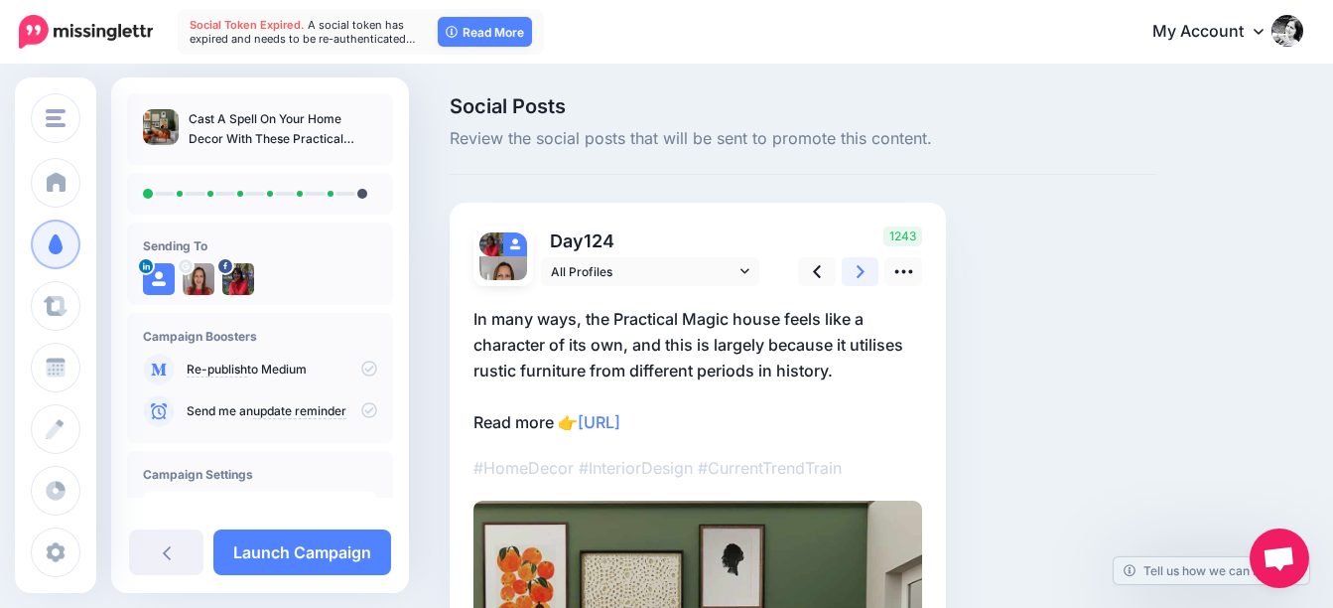
click at [868, 270] on link at bounding box center [861, 271] width 38 height 29
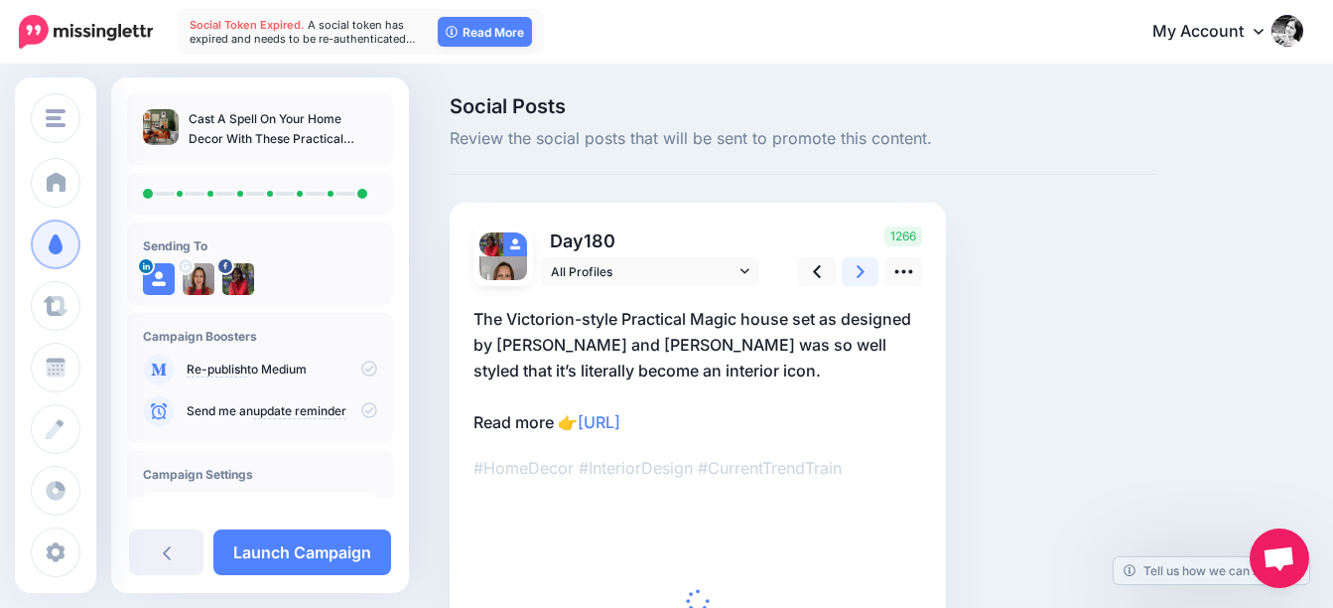
click at [868, 270] on link at bounding box center [861, 271] width 38 height 29
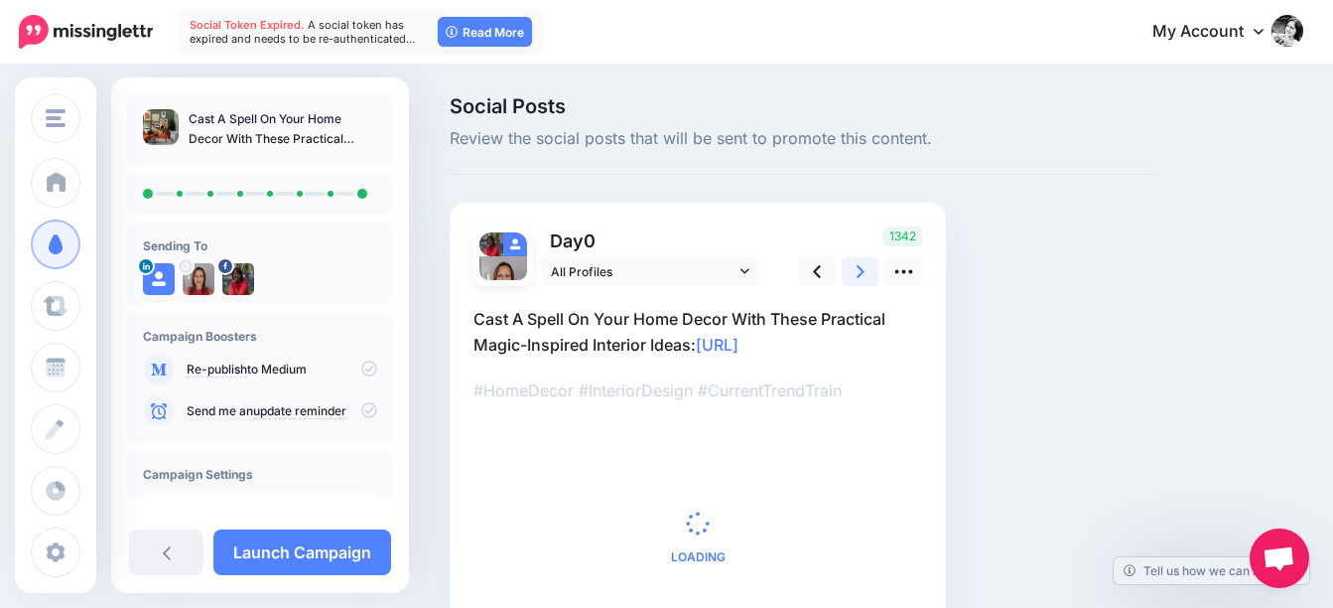
click at [868, 270] on link at bounding box center [861, 271] width 38 height 29
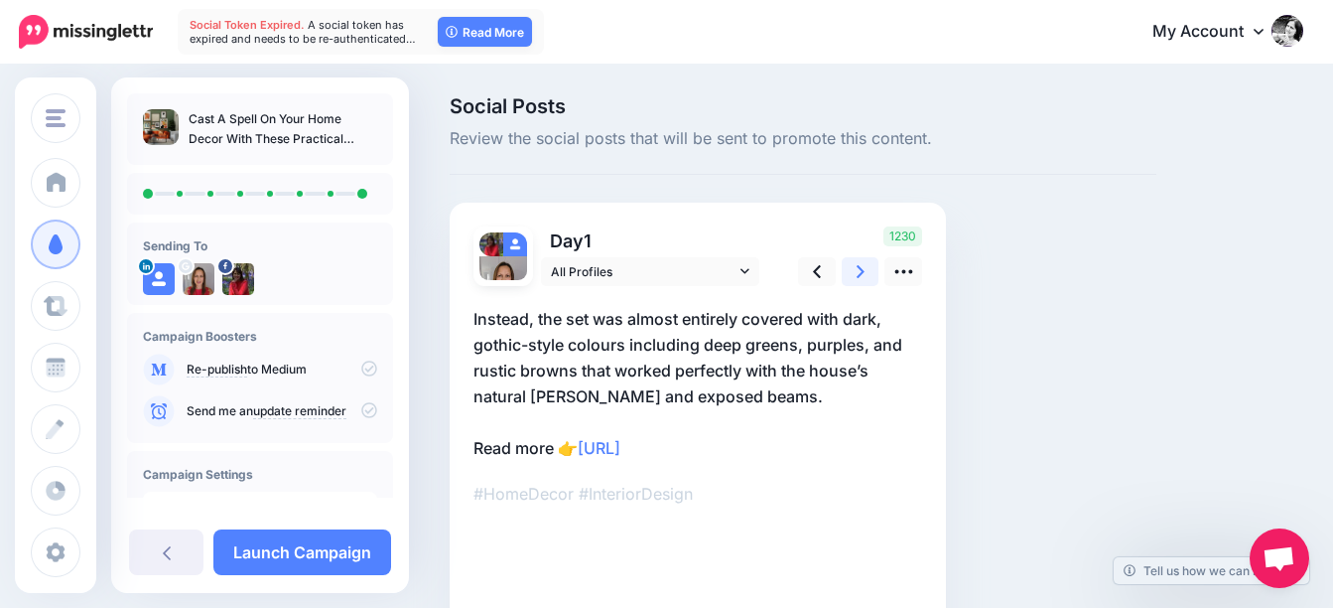
click at [868, 270] on link at bounding box center [861, 271] width 38 height 29
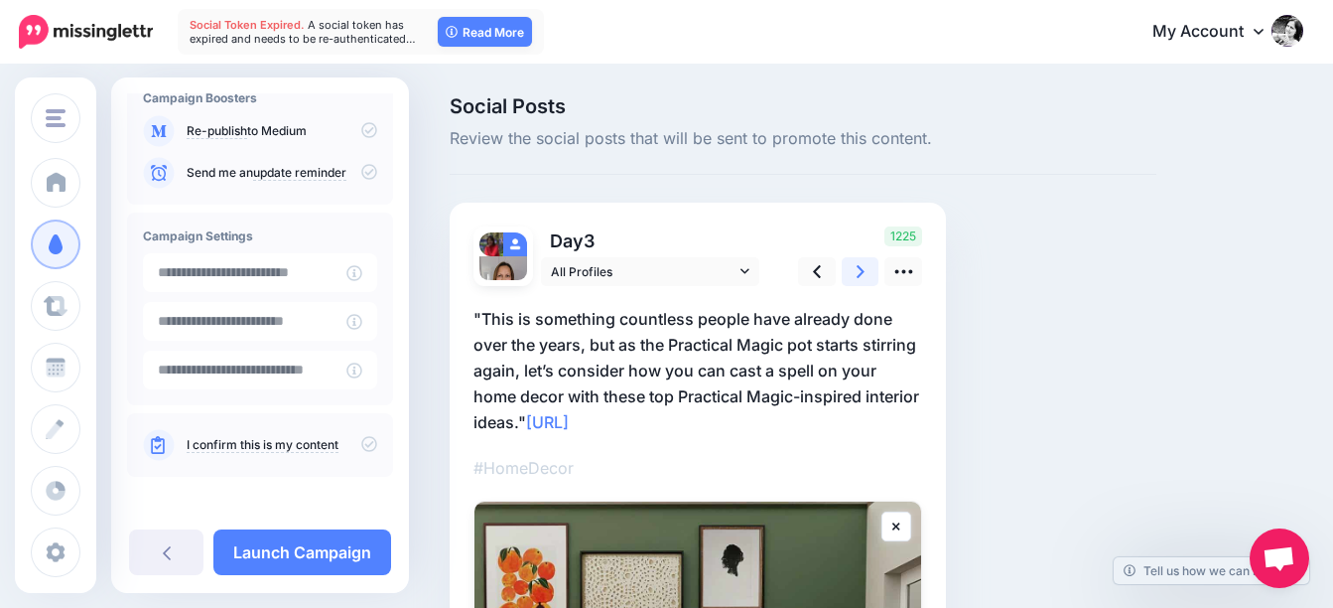
scroll to position [241, 0]
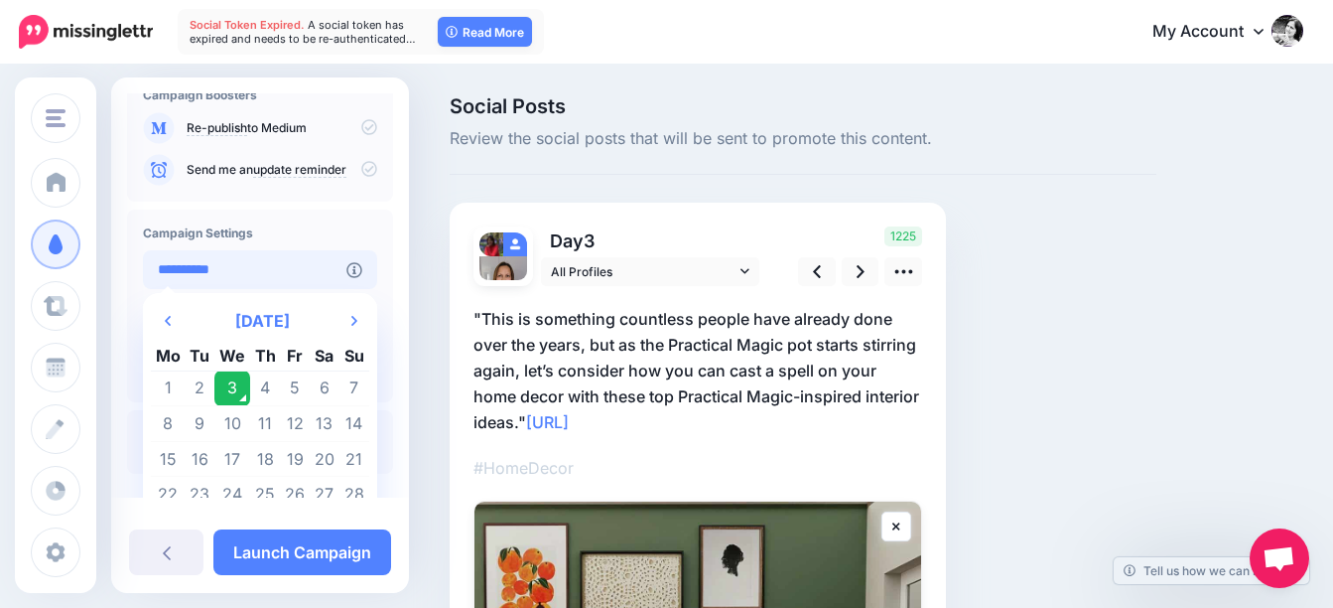
click at [258, 271] on input "**********" at bounding box center [245, 269] width 204 height 39
click at [270, 388] on td "4" at bounding box center [265, 388] width 31 height 36
type input "**********"
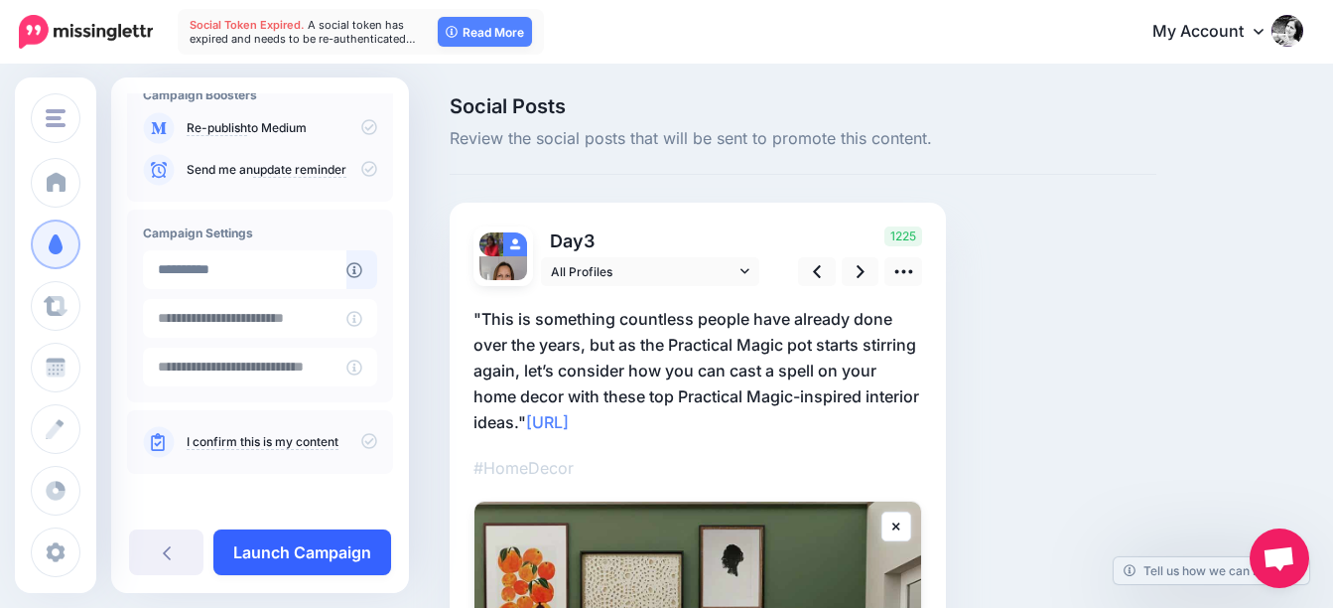
click at [338, 541] on link "Launch Campaign" at bounding box center [302, 552] width 178 height 46
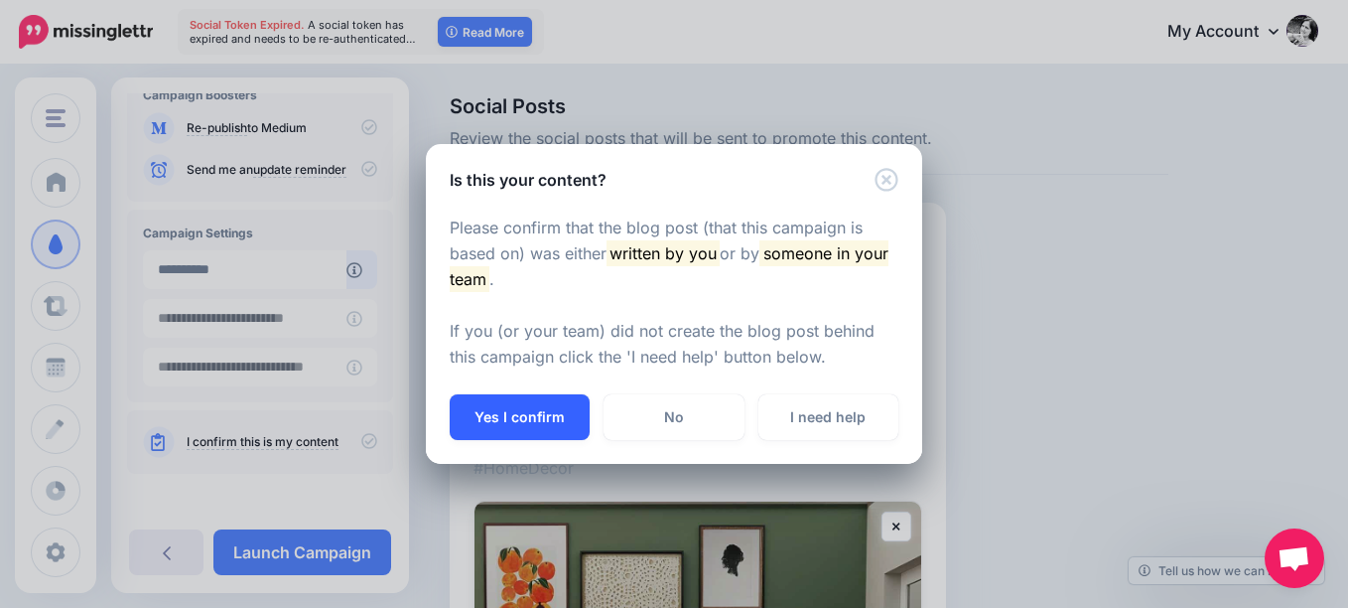
click at [577, 419] on button "Yes I confirm" at bounding box center [520, 417] width 140 height 46
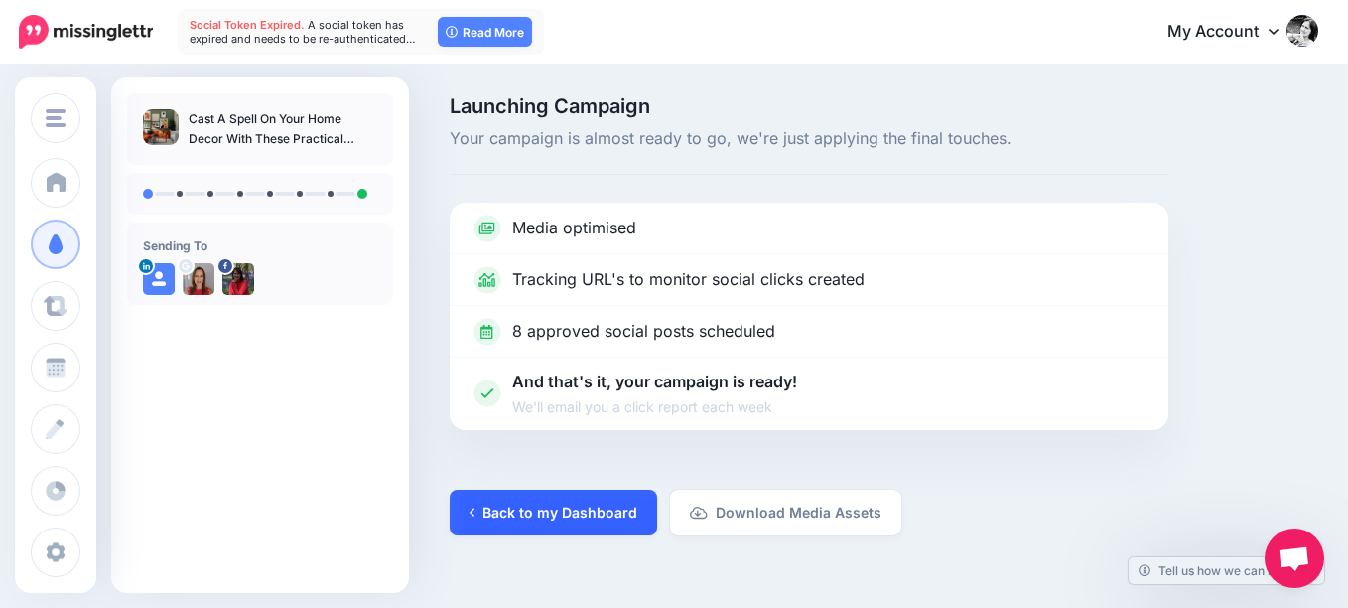
click at [606, 505] on link "Back to my Dashboard" at bounding box center [553, 512] width 207 height 46
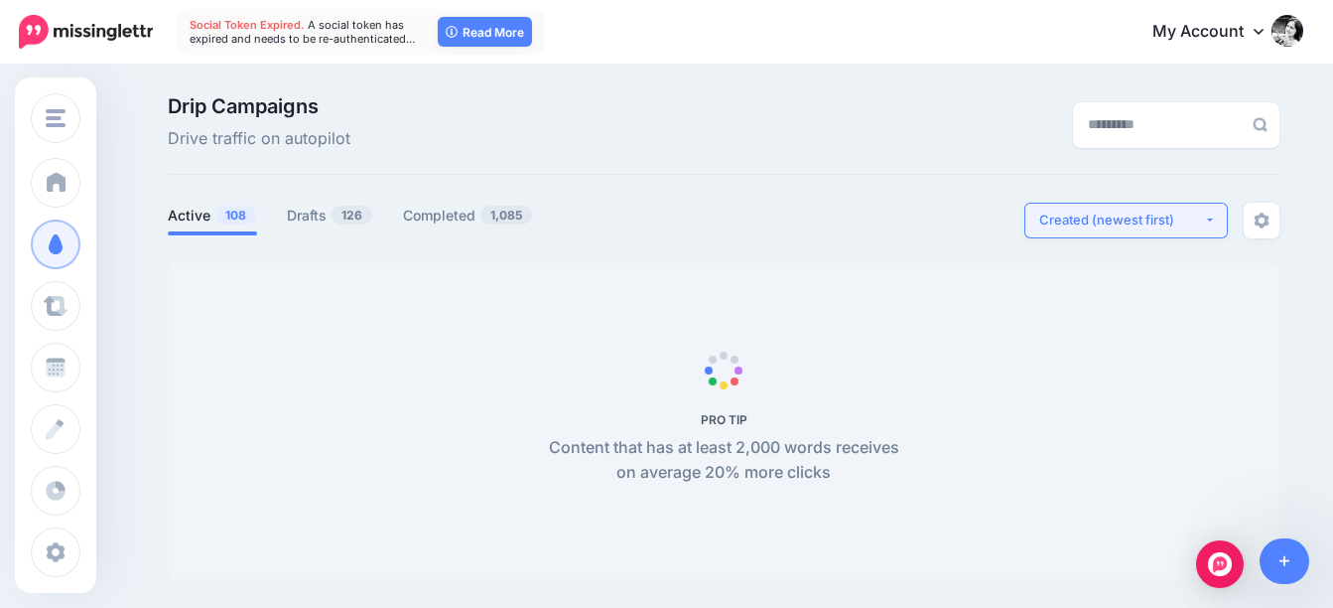
click at [1135, 225] on div "Created (newest first)" at bounding box center [1121, 219] width 165 height 19
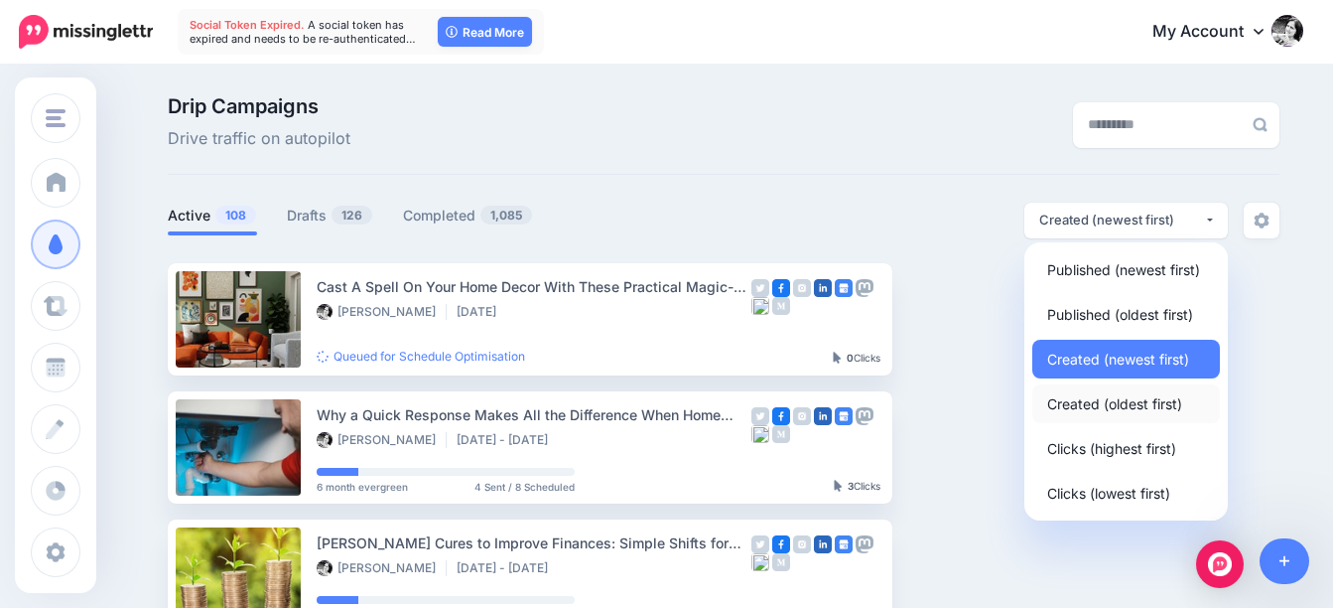
click at [1109, 403] on span "Created (oldest first)" at bounding box center [1114, 403] width 135 height 24
select select "**********"
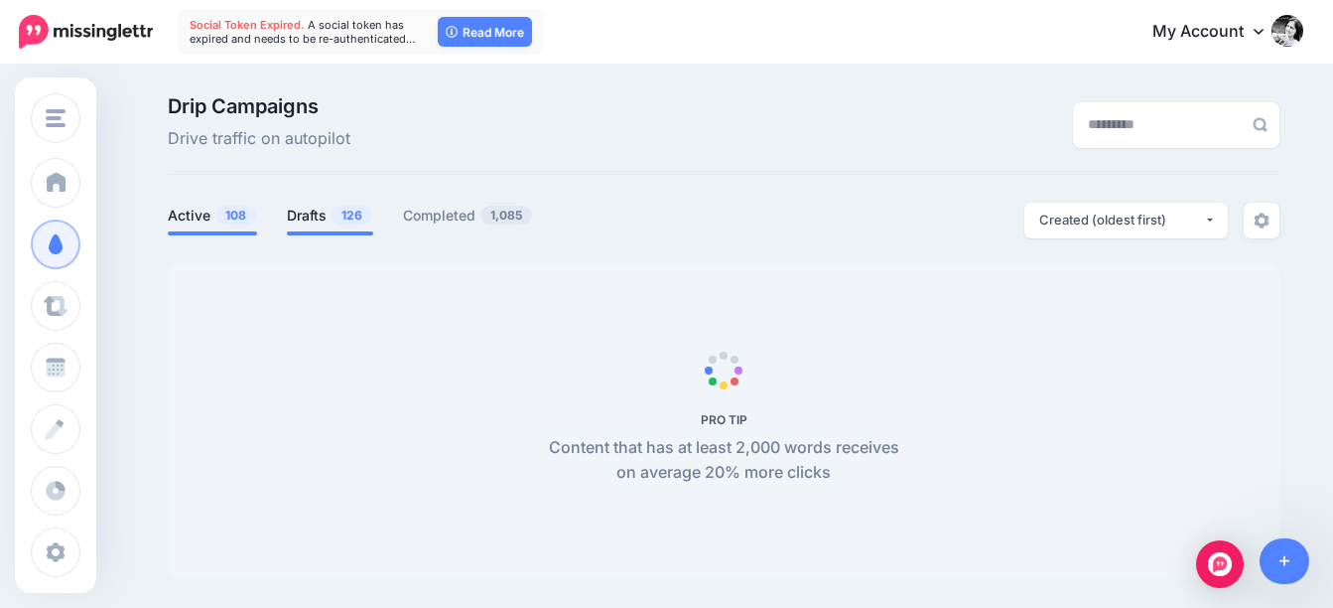
click at [326, 211] on link "Drafts 126" at bounding box center [330, 216] width 86 height 24
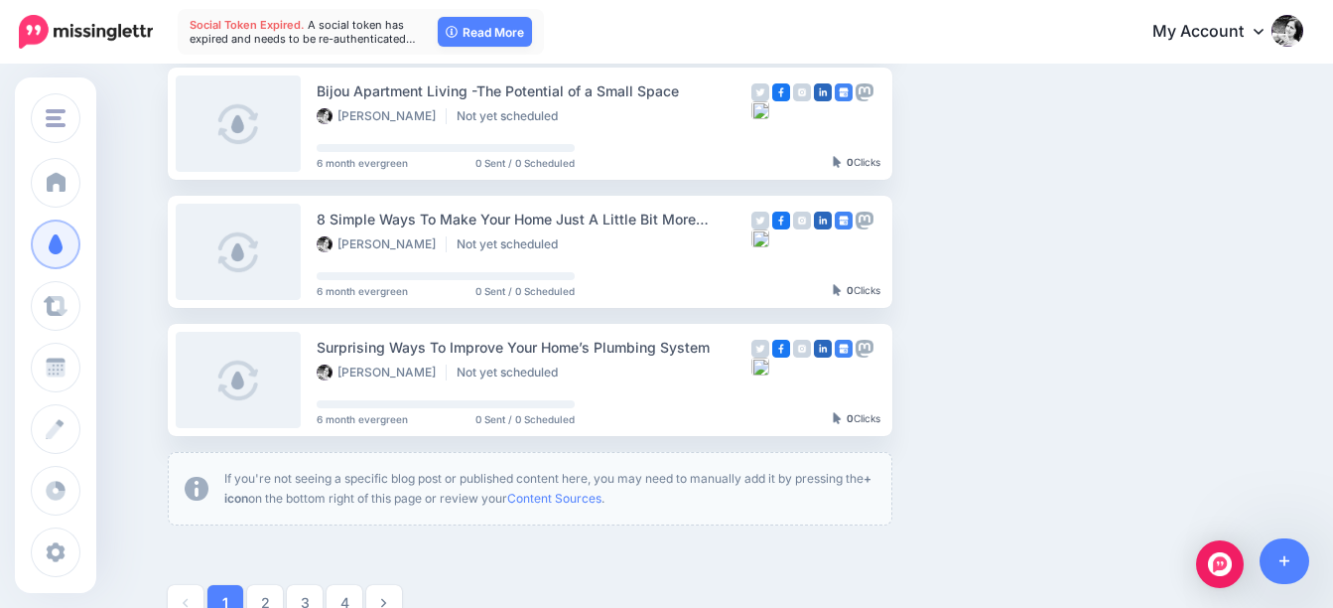
scroll to position [1291, 0]
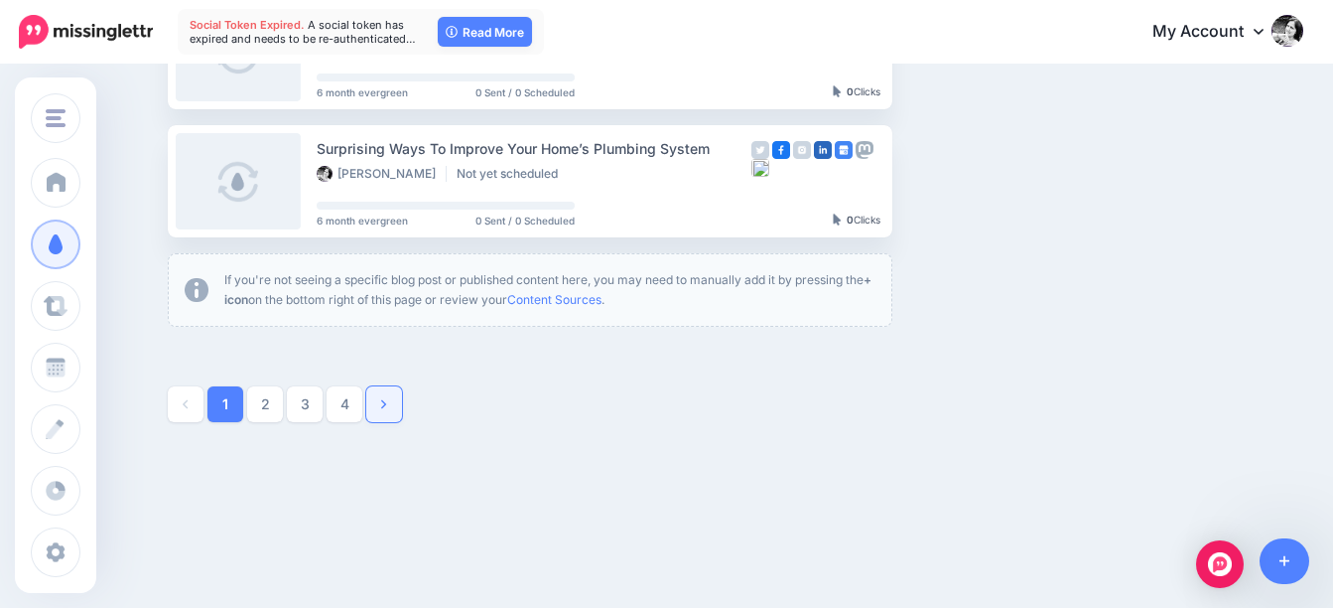
click at [397, 400] on link at bounding box center [384, 404] width 36 height 36
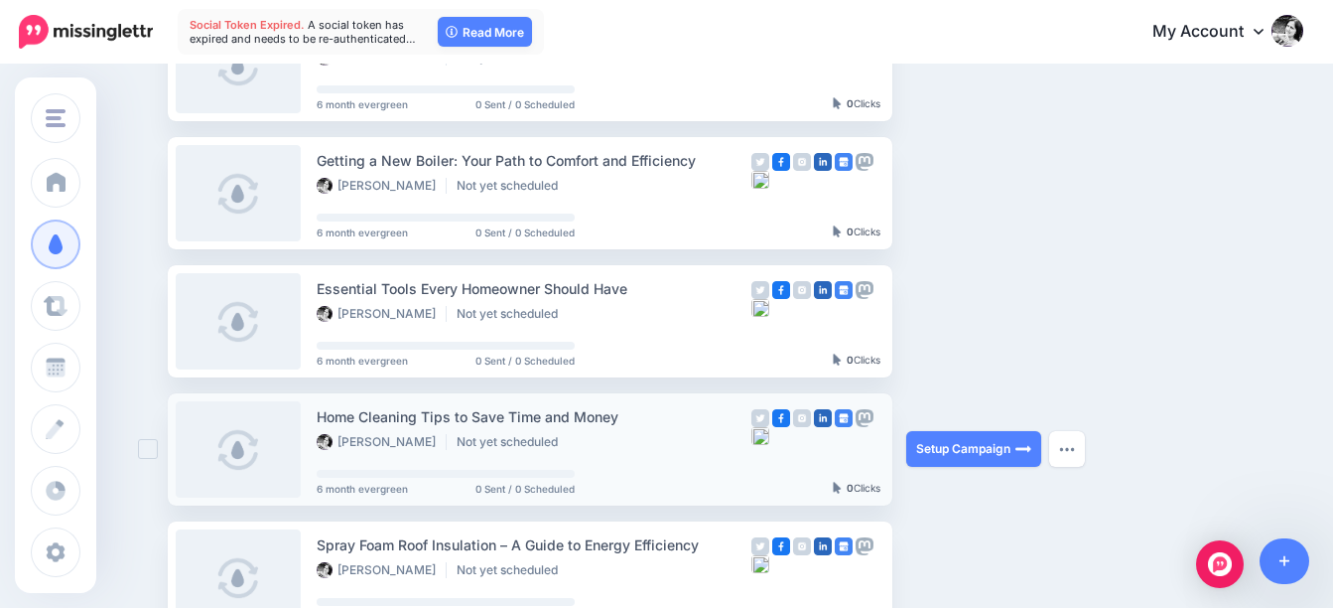
scroll to position [1263, 0]
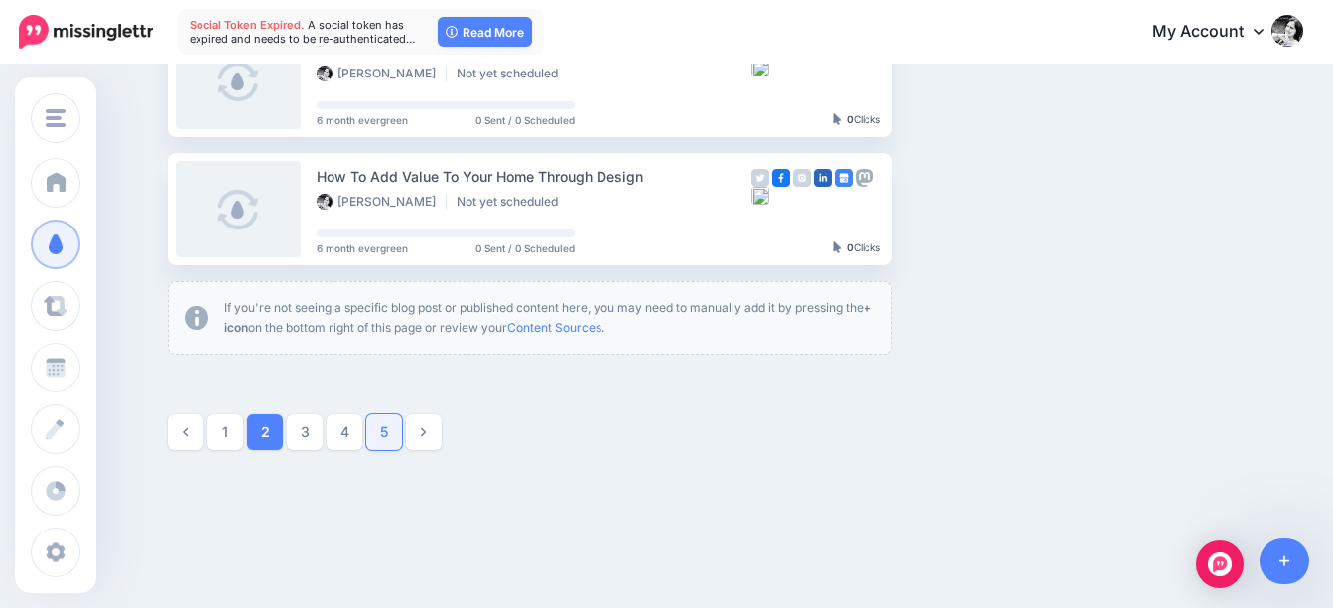
click at [384, 425] on link "5" at bounding box center [384, 432] width 36 height 36
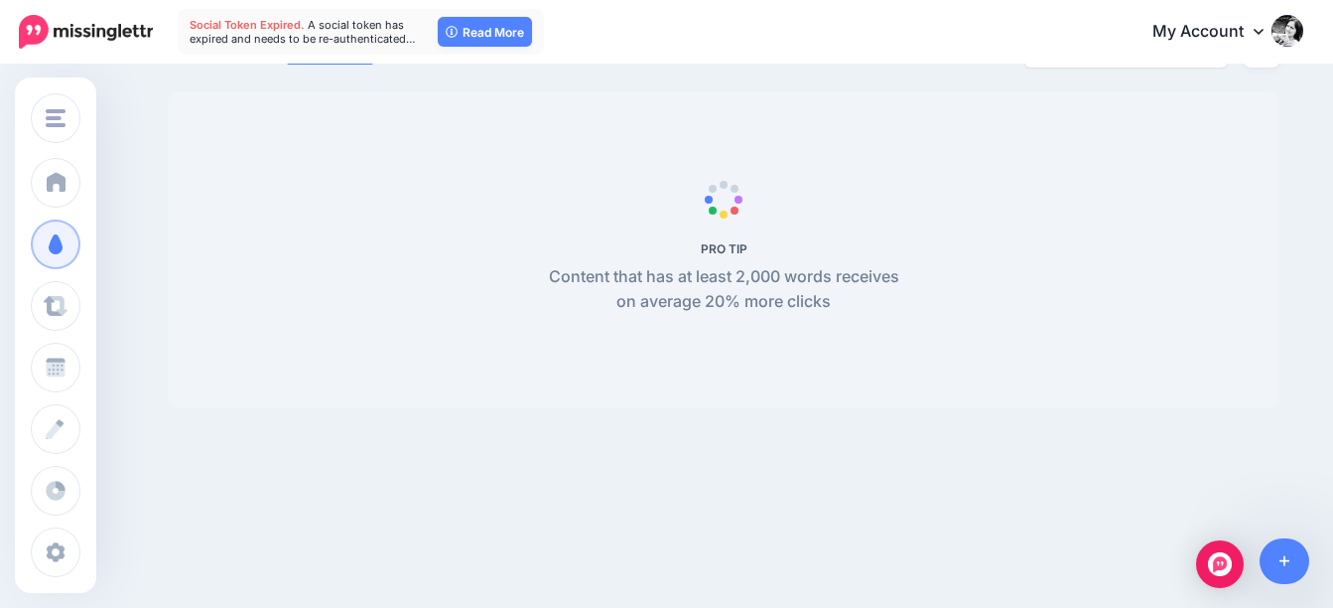
scroll to position [171, 0]
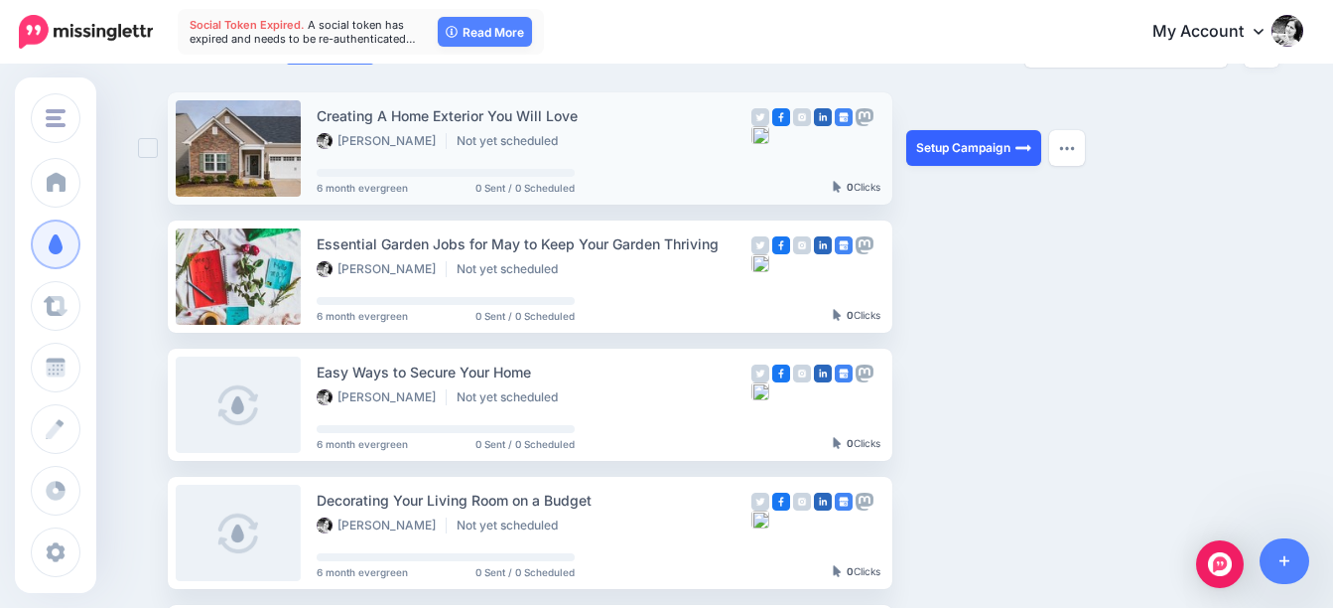
click at [984, 142] on link "Setup Campaign" at bounding box center [973, 148] width 135 height 36
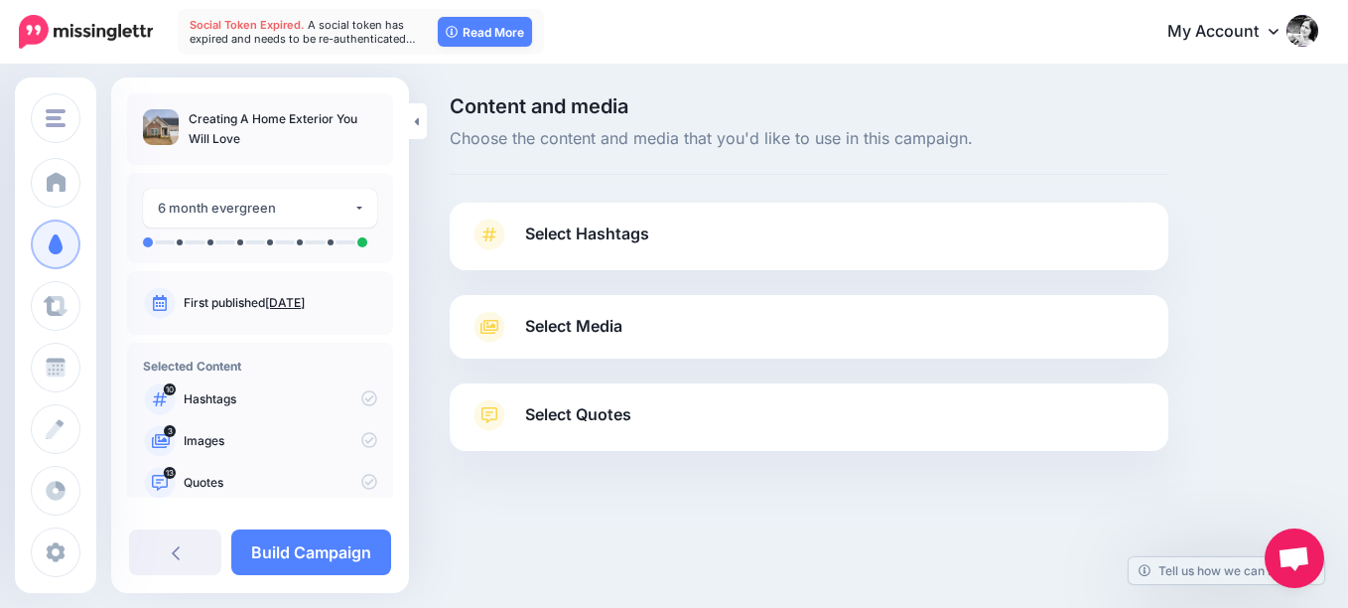
click at [597, 242] on span "Select Hashtags" at bounding box center [587, 233] width 124 height 27
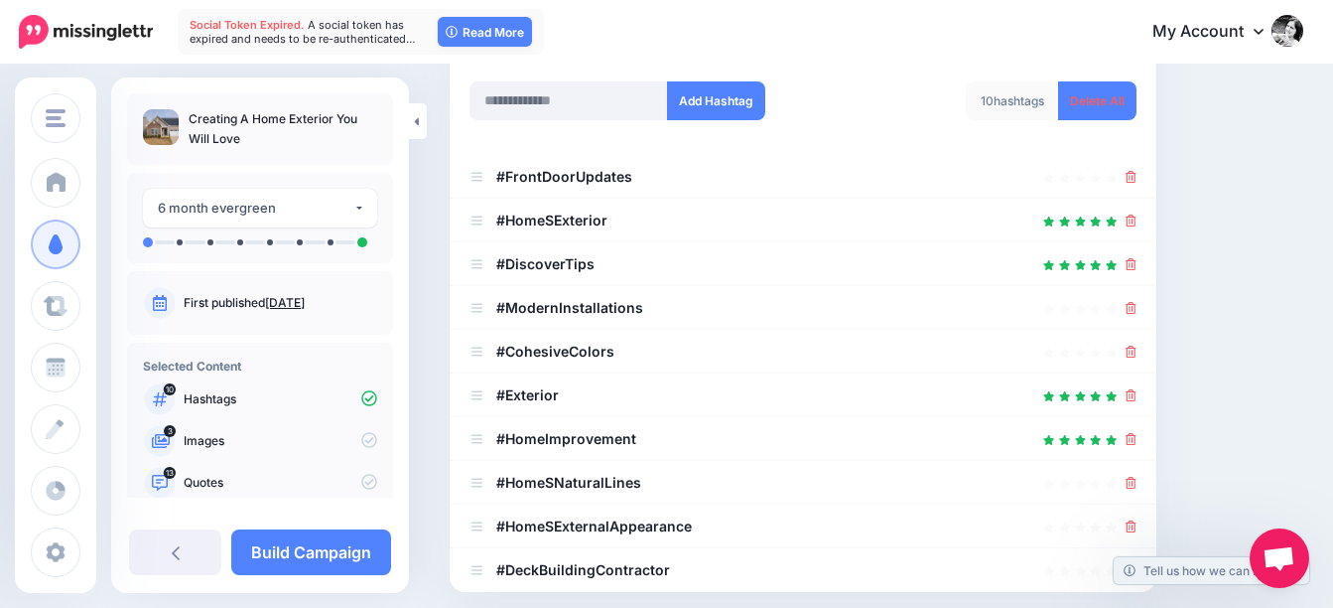
scroll to position [298, 0]
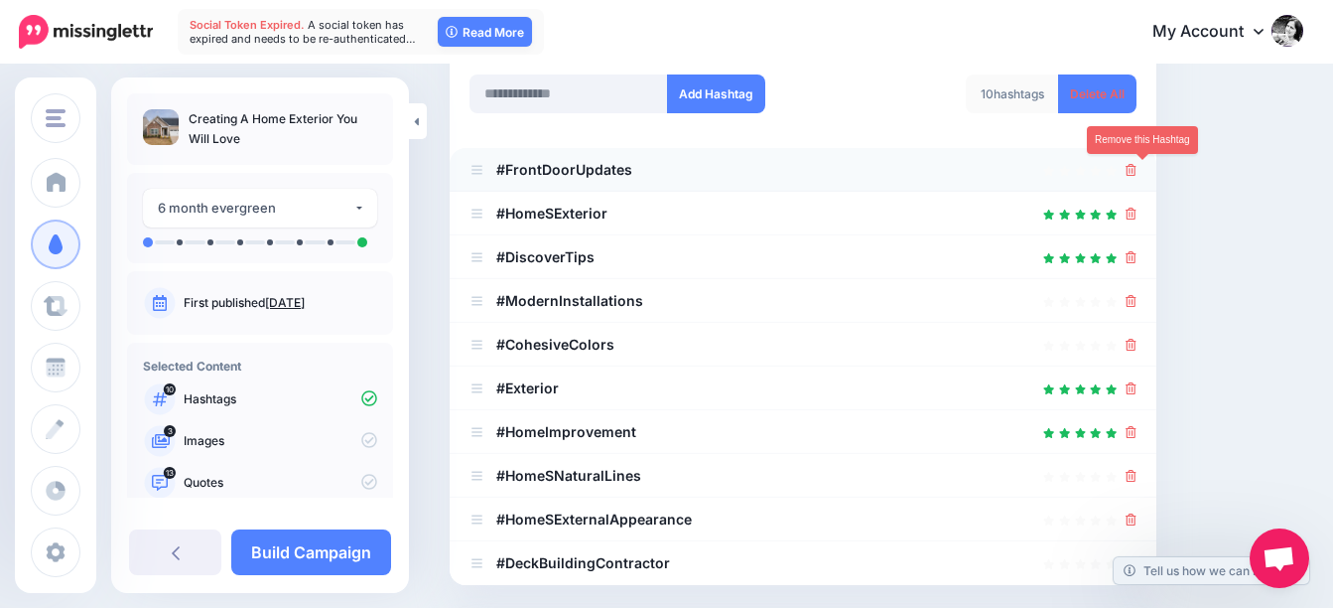
click at [1137, 169] on icon at bounding box center [1131, 170] width 11 height 12
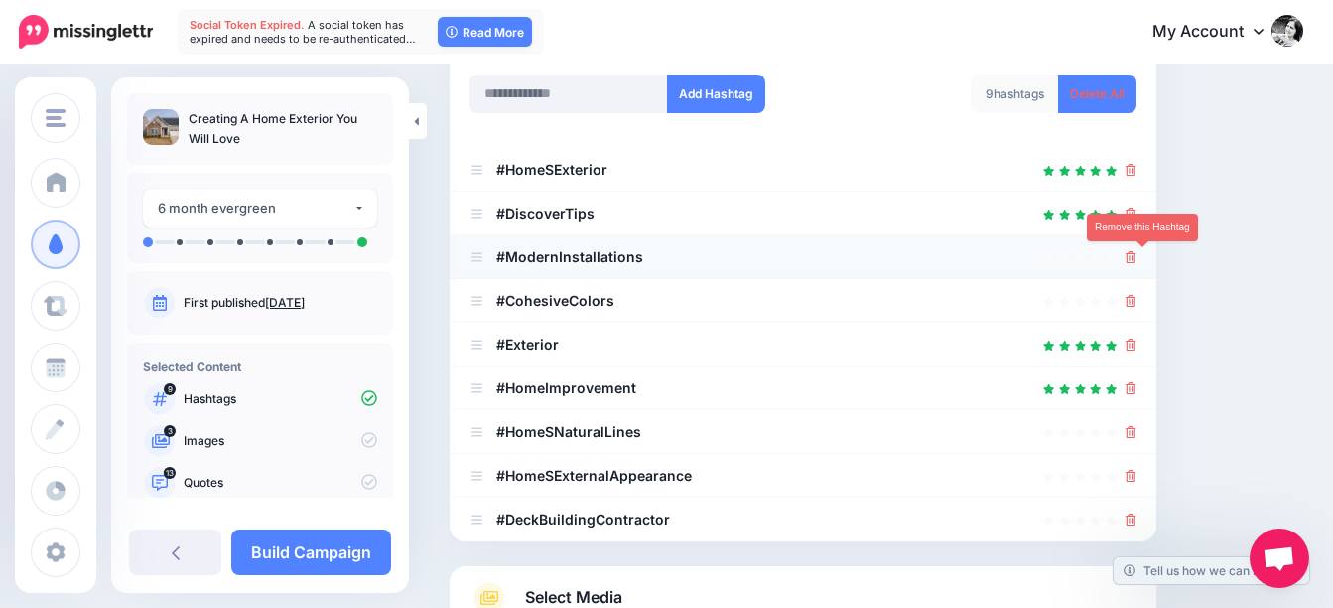
click at [1137, 259] on icon at bounding box center [1131, 257] width 11 height 12
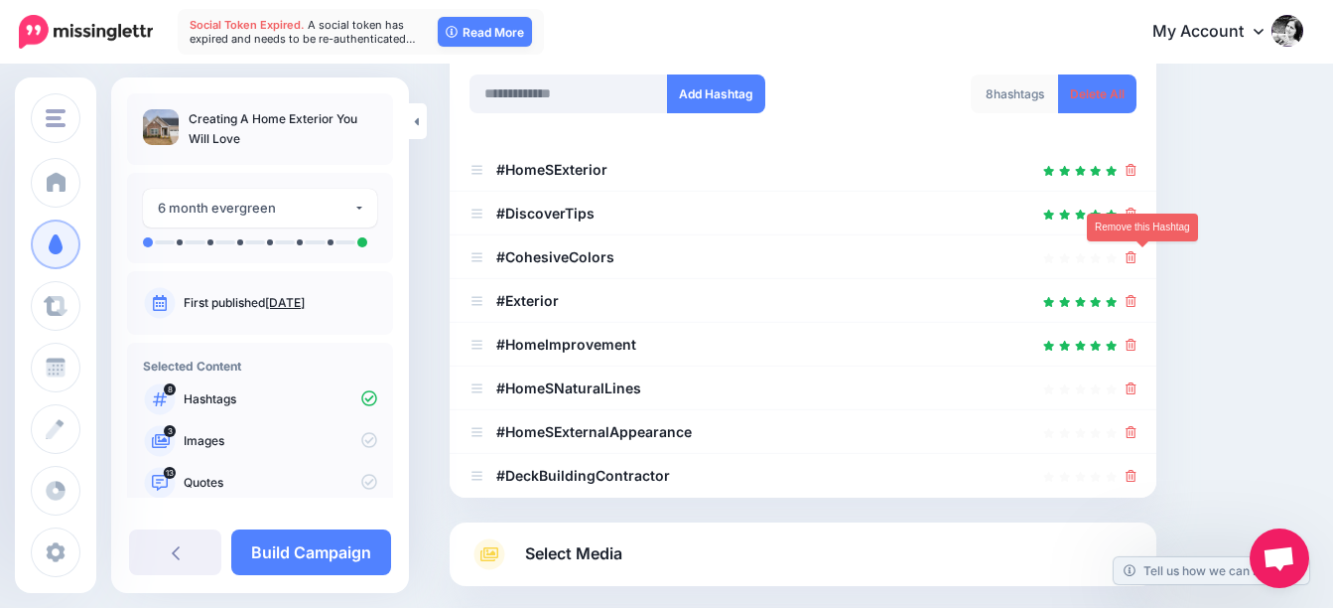
click at [1137, 259] on icon at bounding box center [1131, 257] width 11 height 12
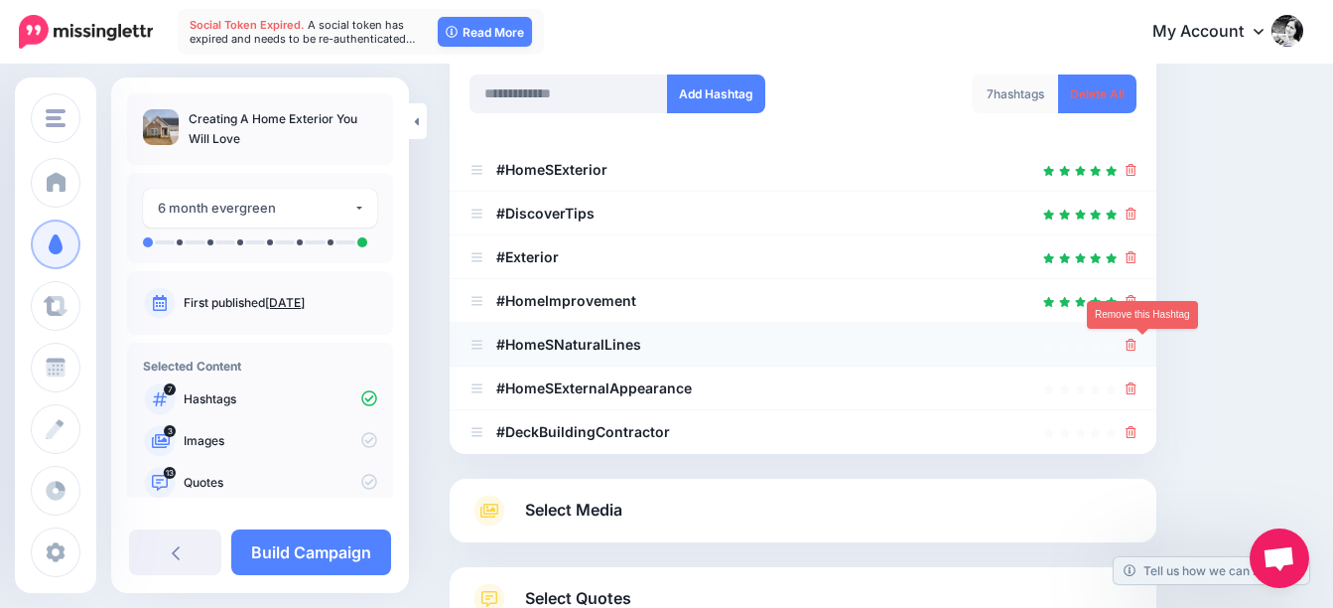
click at [1137, 346] on icon at bounding box center [1131, 345] width 11 height 12
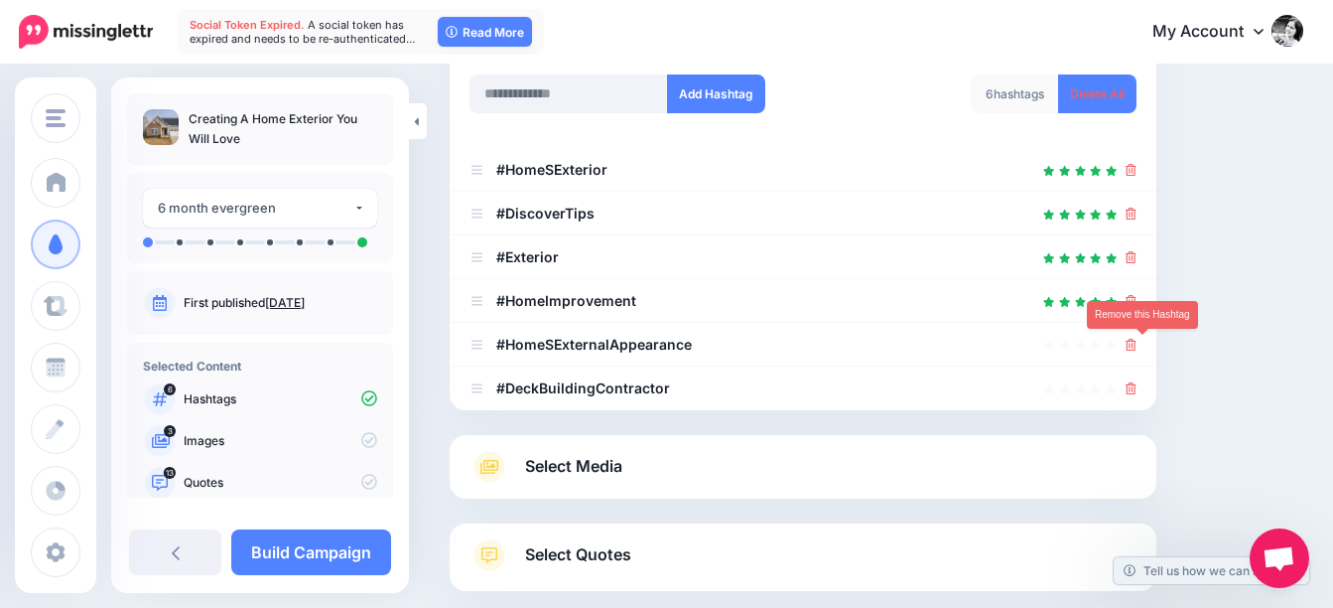
click at [1137, 346] on icon at bounding box center [1131, 345] width 11 height 12
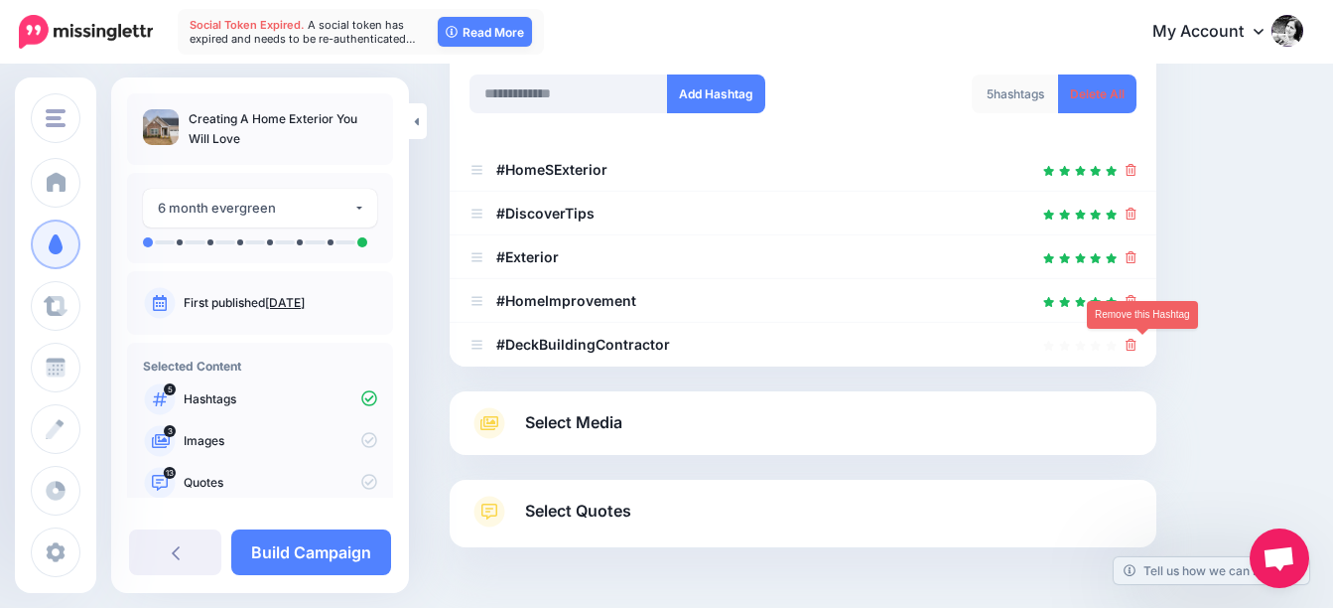
click at [1137, 346] on icon at bounding box center [1131, 345] width 11 height 12
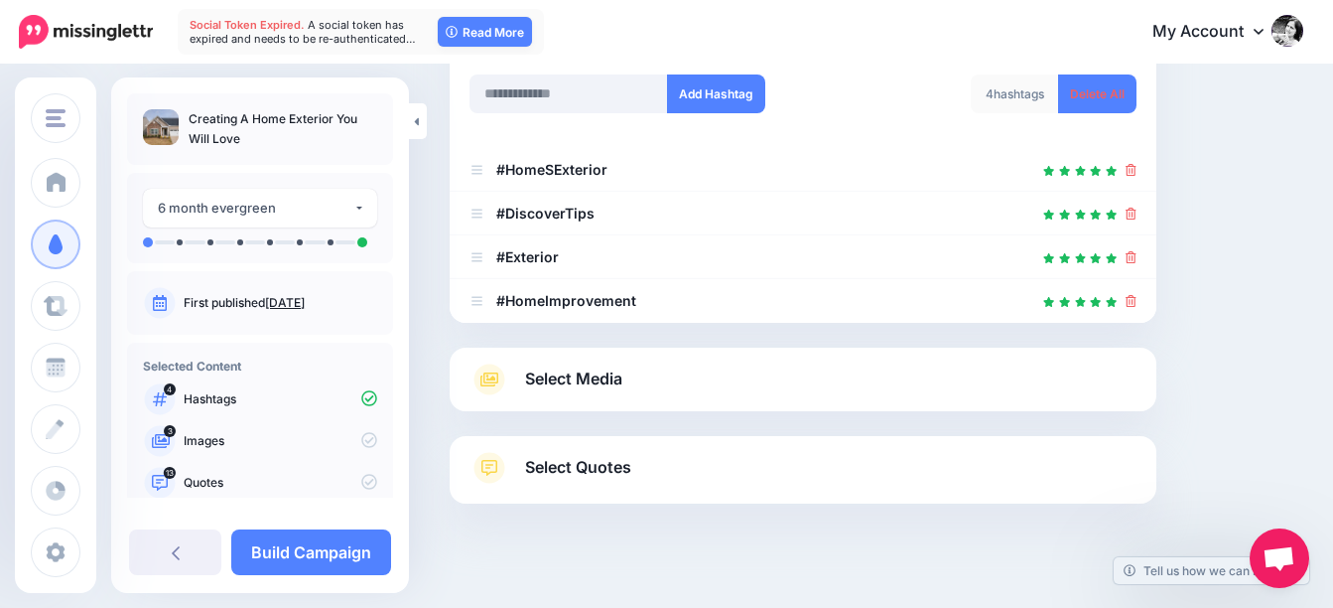
click at [739, 371] on link "Select Media" at bounding box center [803, 379] width 667 height 32
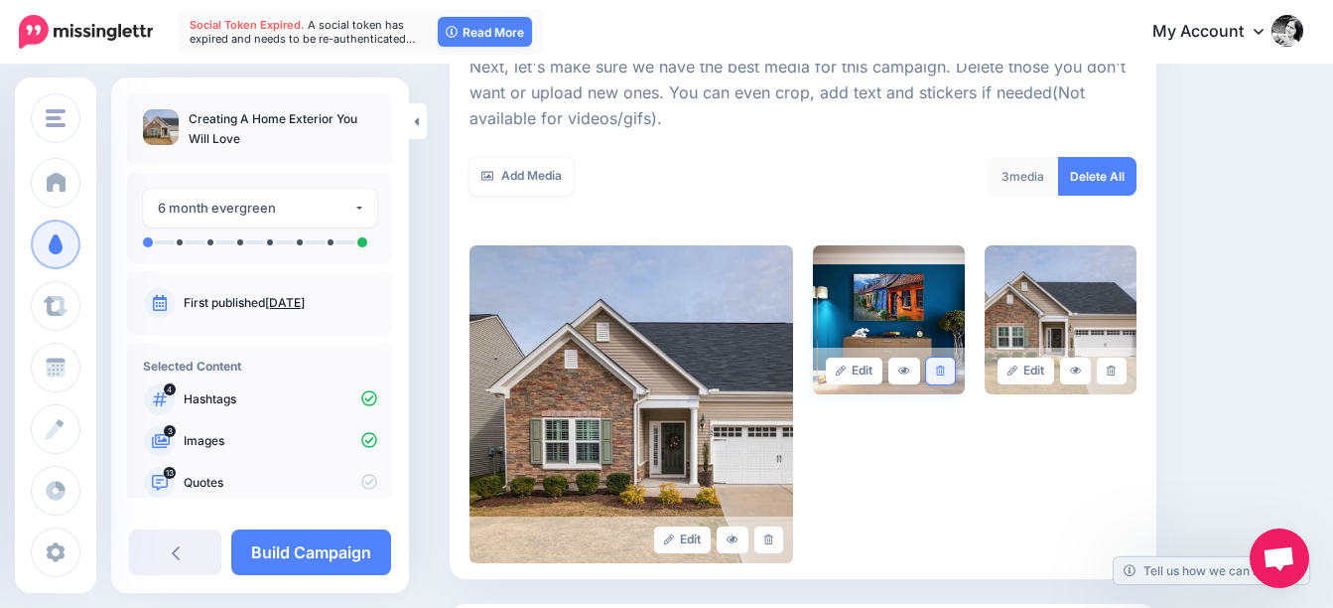
click at [955, 372] on link at bounding box center [940, 370] width 29 height 27
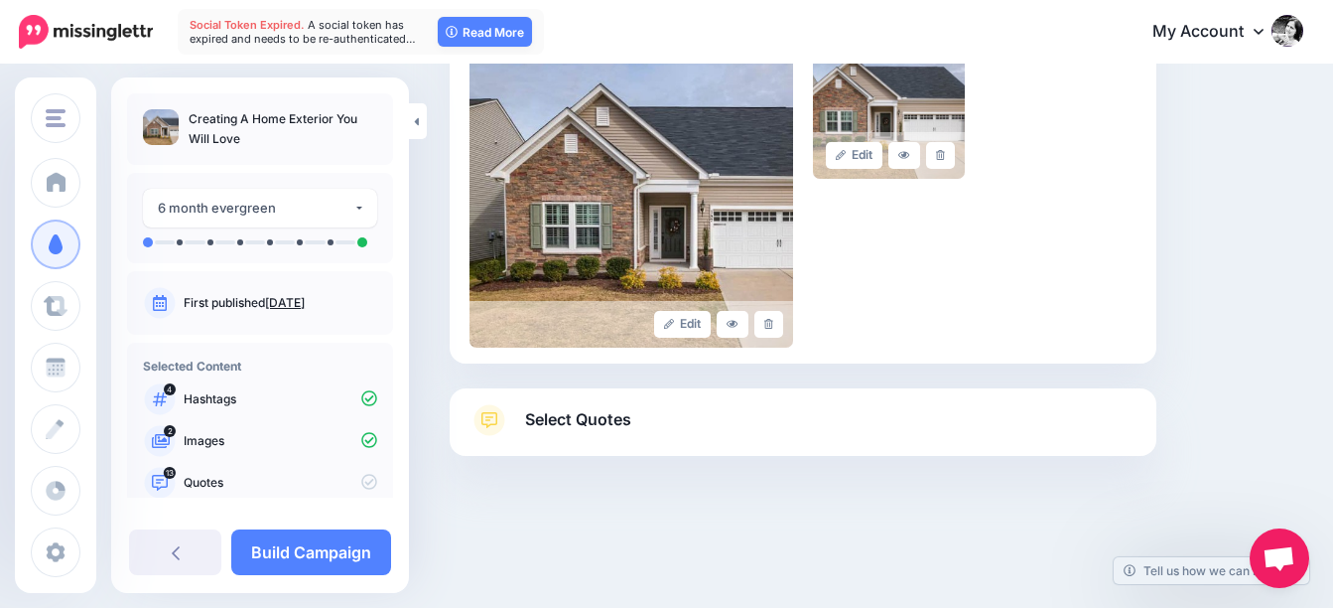
scroll to position [518, 0]
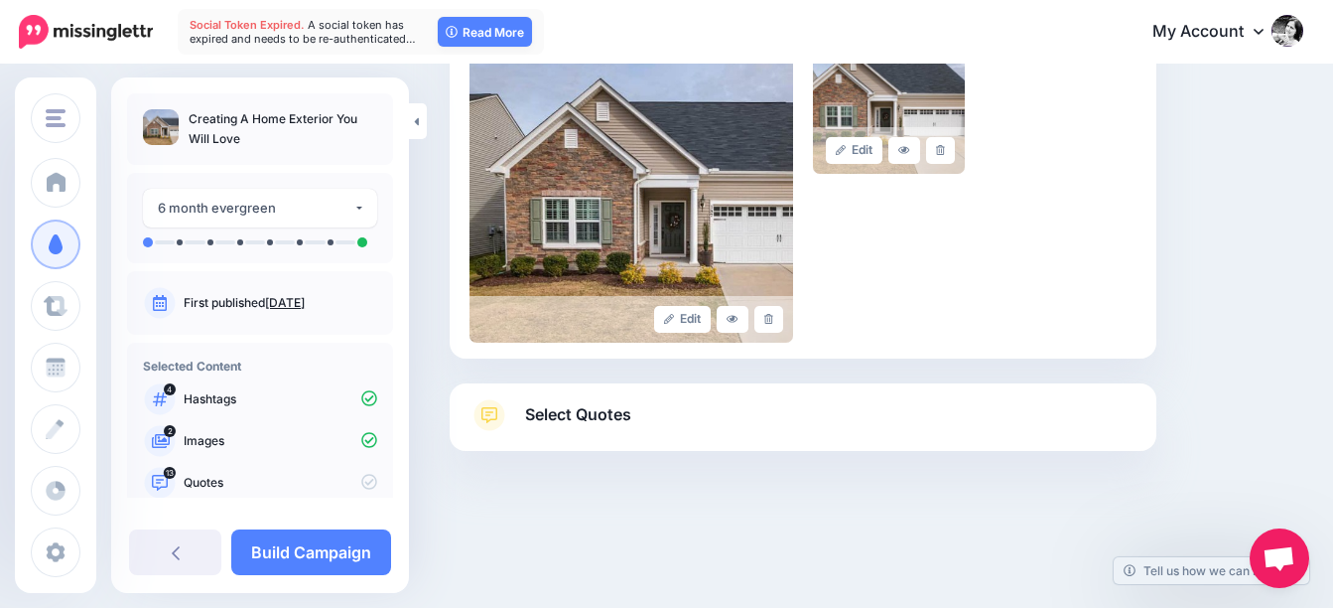
click at [612, 417] on span "Select Quotes" at bounding box center [578, 414] width 106 height 27
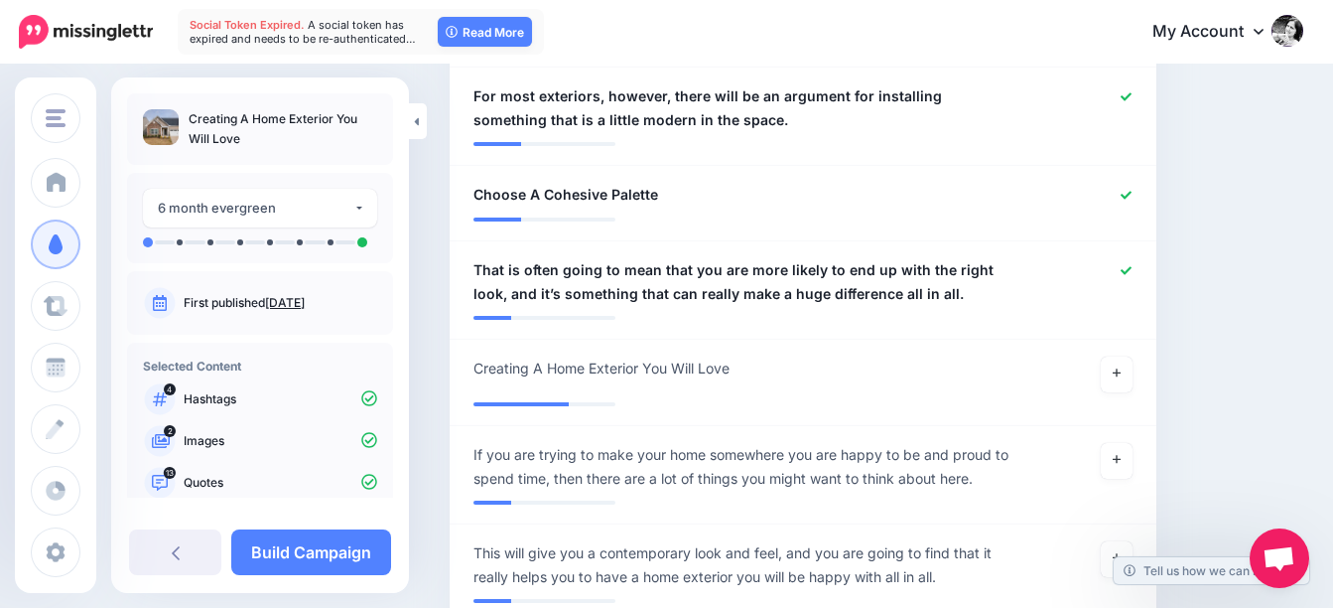
scroll to position [1709, 0]
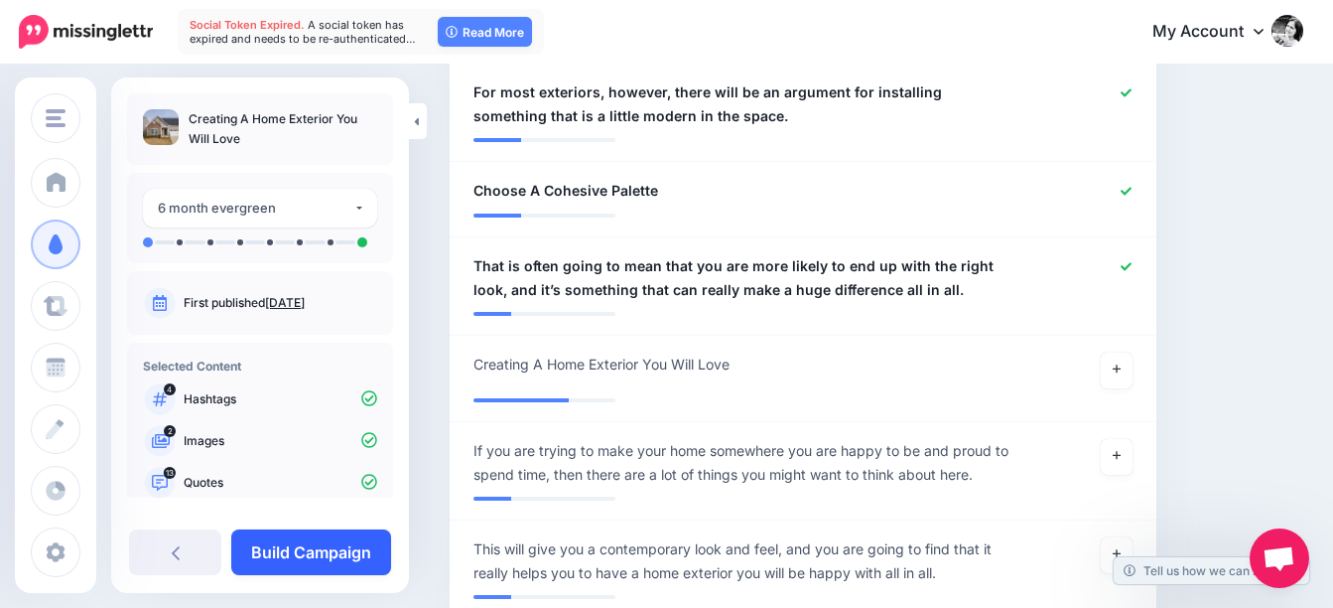
click at [300, 542] on link "Build Campaign" at bounding box center [311, 552] width 160 height 46
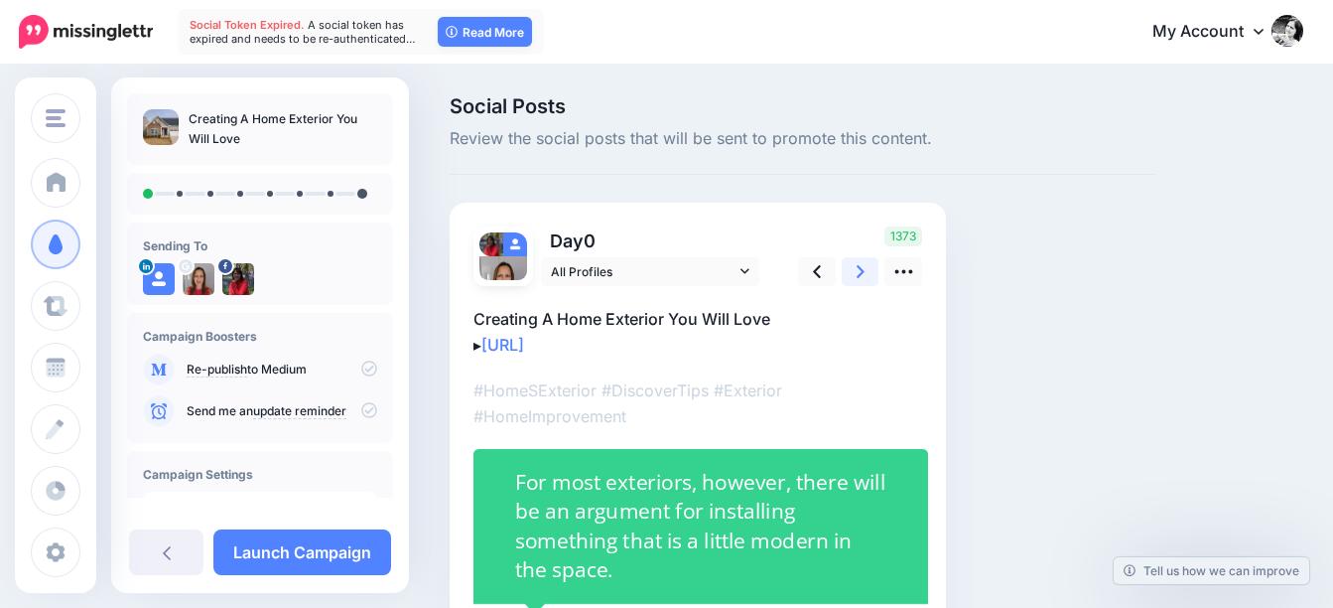
click at [853, 269] on link at bounding box center [861, 271] width 38 height 29
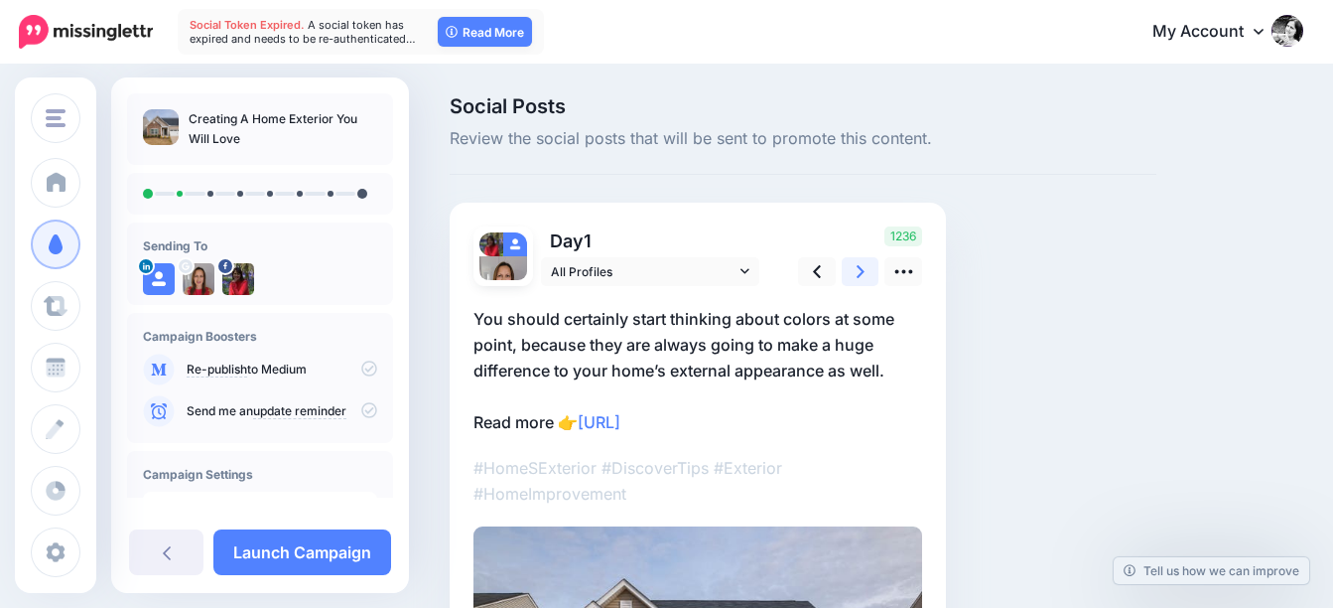
click at [853, 269] on link at bounding box center [861, 271] width 38 height 29
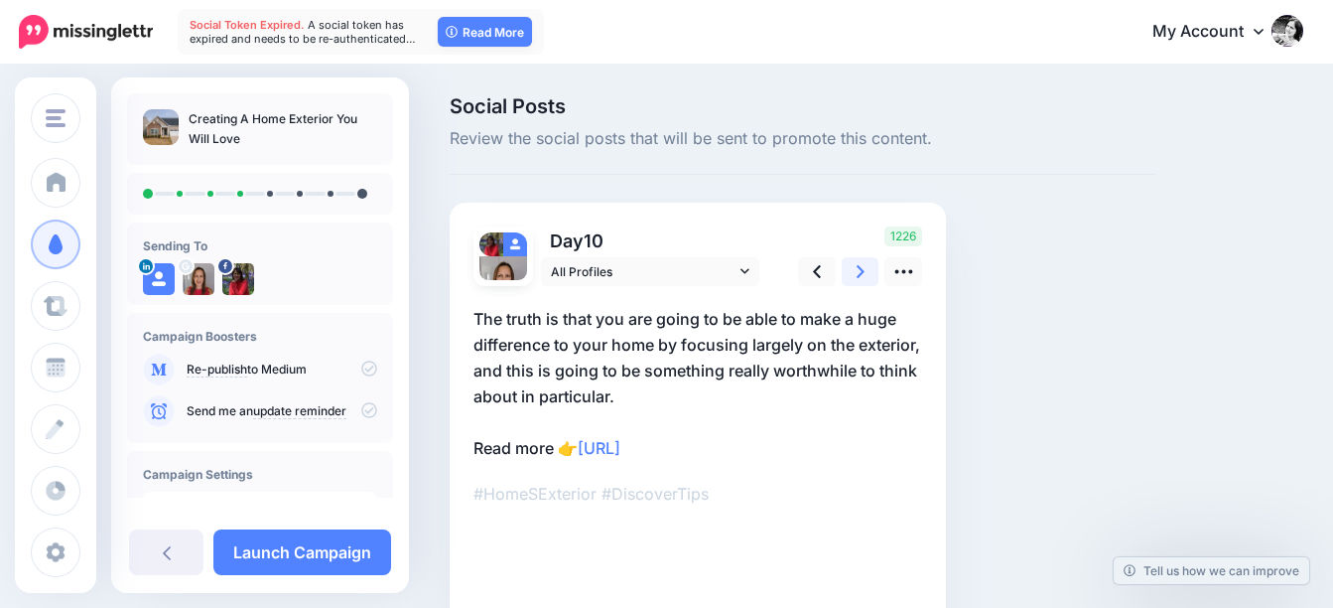
click at [853, 269] on link at bounding box center [861, 271] width 38 height 29
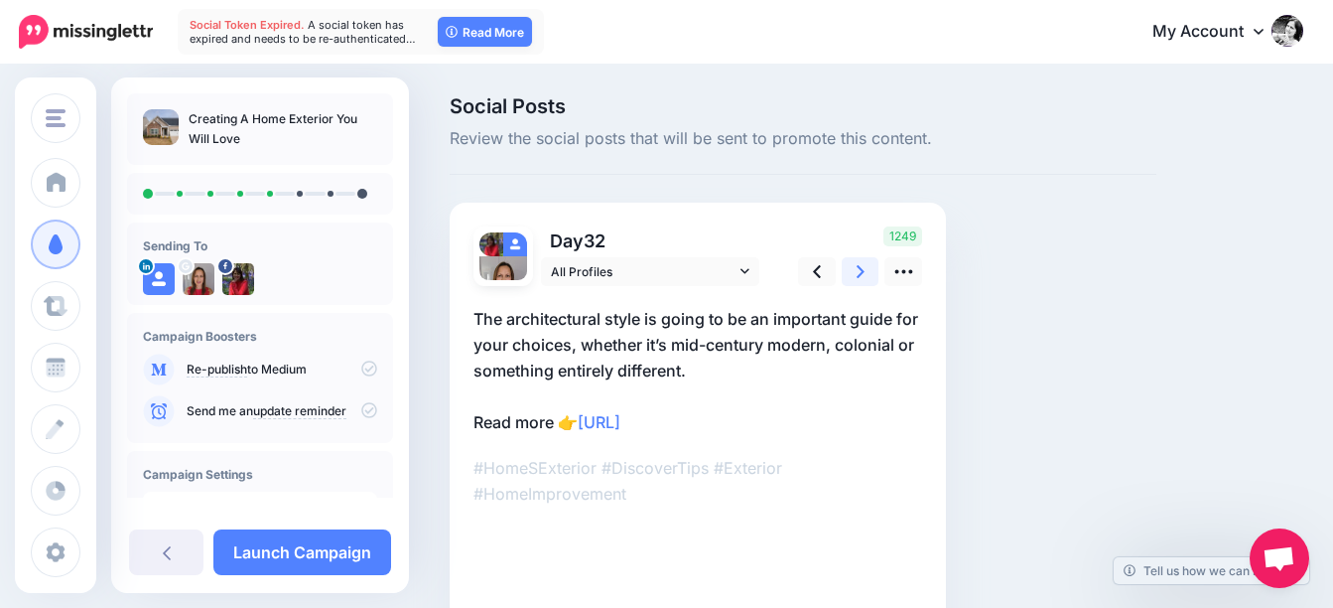
click at [853, 269] on link at bounding box center [861, 271] width 38 height 29
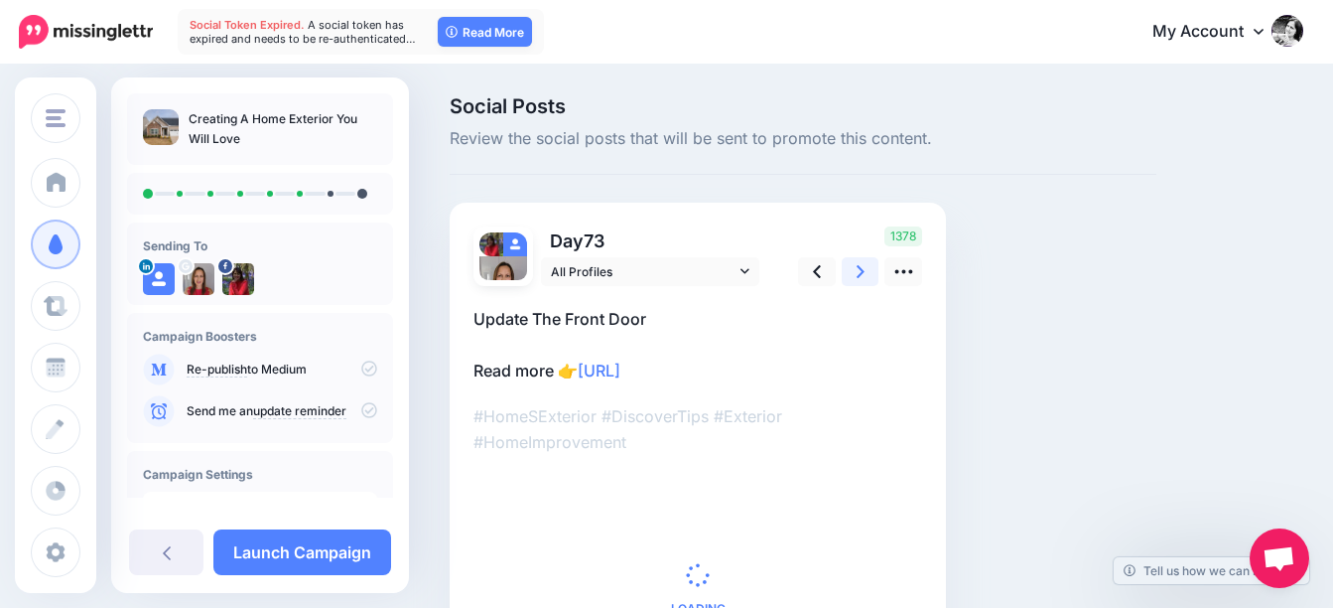
click at [853, 269] on link at bounding box center [861, 271] width 38 height 29
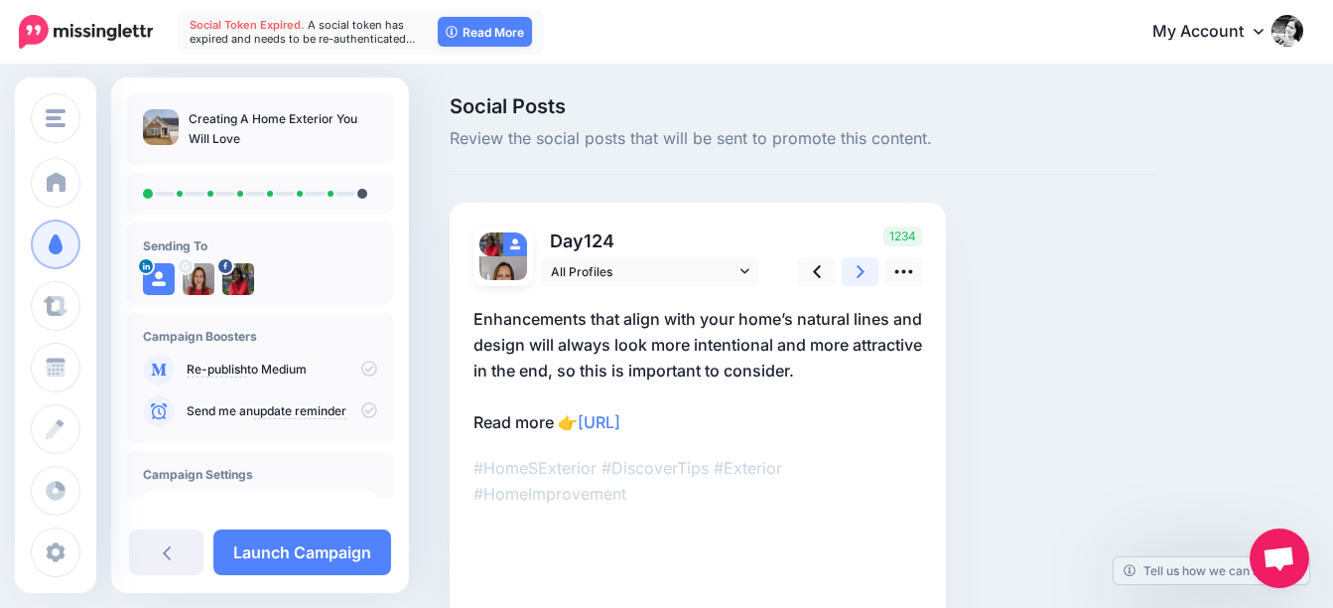
click at [853, 269] on link at bounding box center [861, 271] width 38 height 29
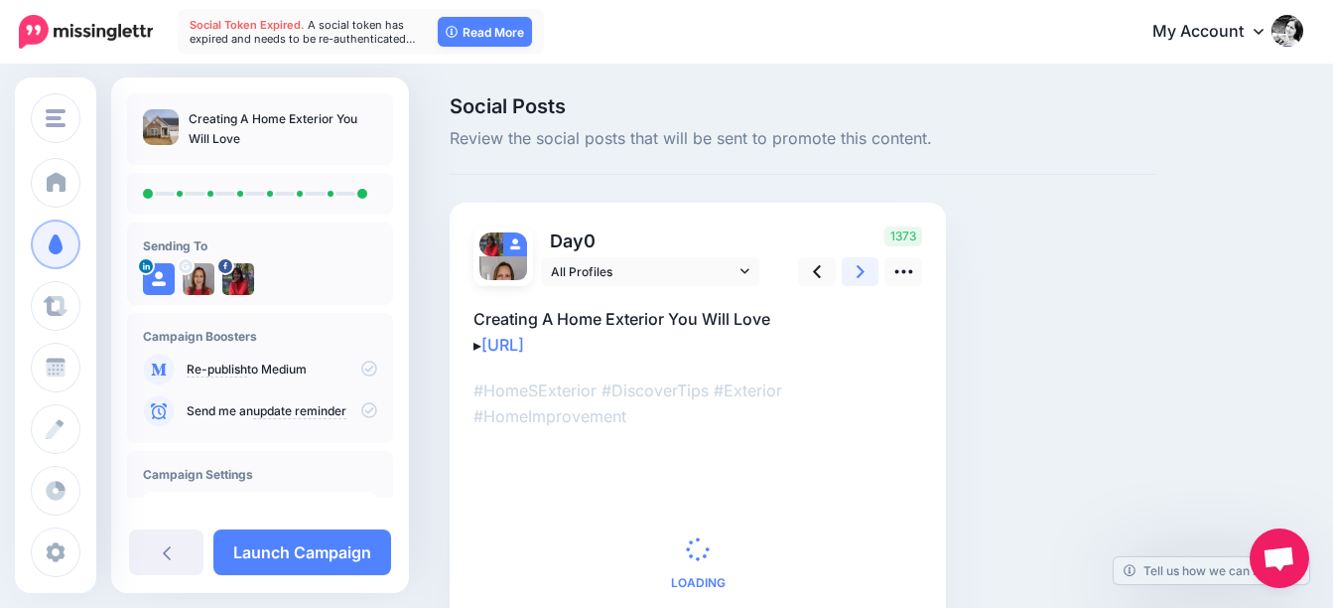
click at [853, 269] on link at bounding box center [861, 271] width 38 height 29
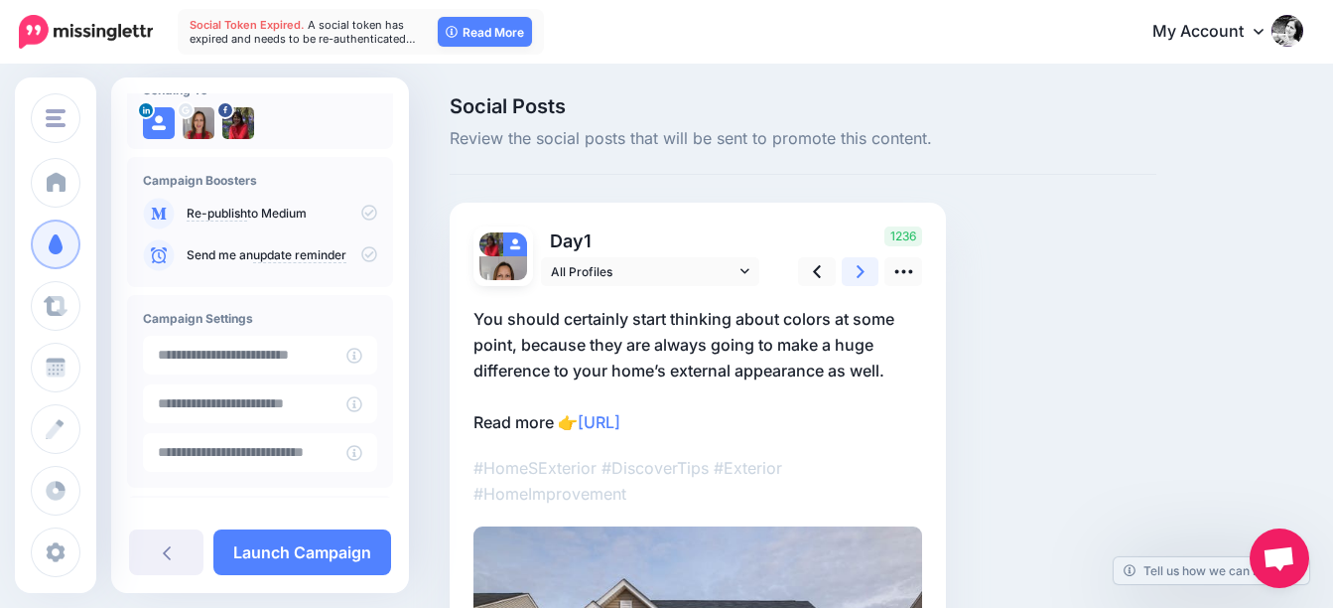
scroll to position [241, 0]
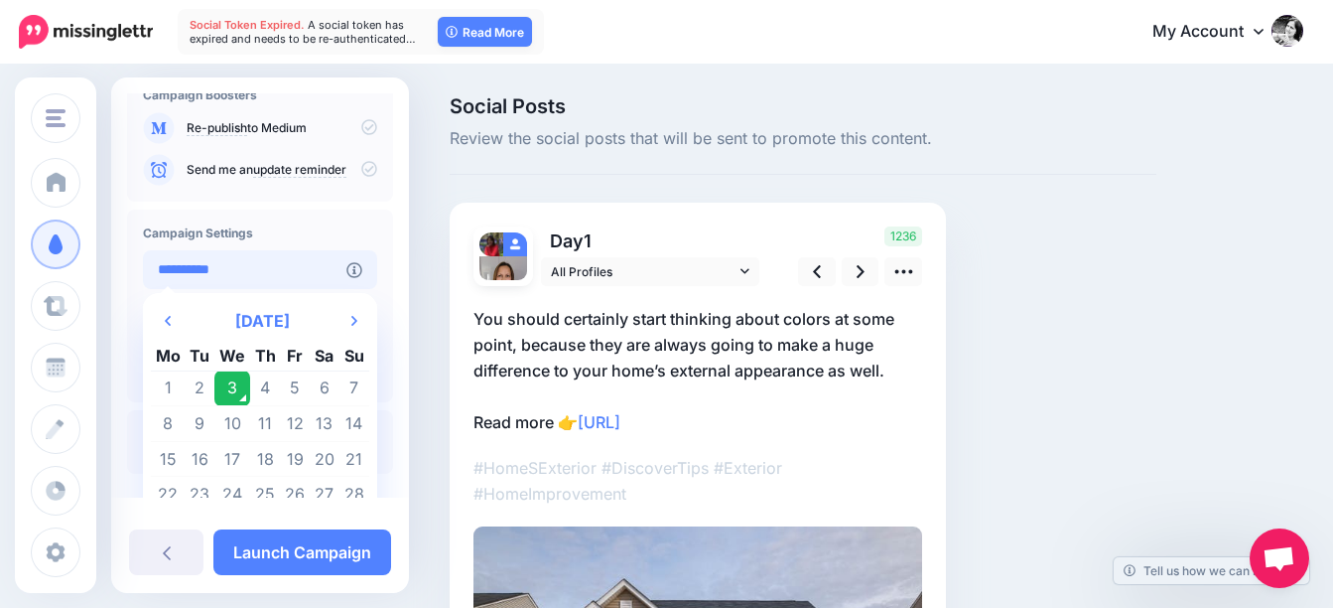
click at [255, 266] on input "**********" at bounding box center [245, 269] width 204 height 39
click at [298, 386] on td "5" at bounding box center [295, 388] width 30 height 36
type input "**********"
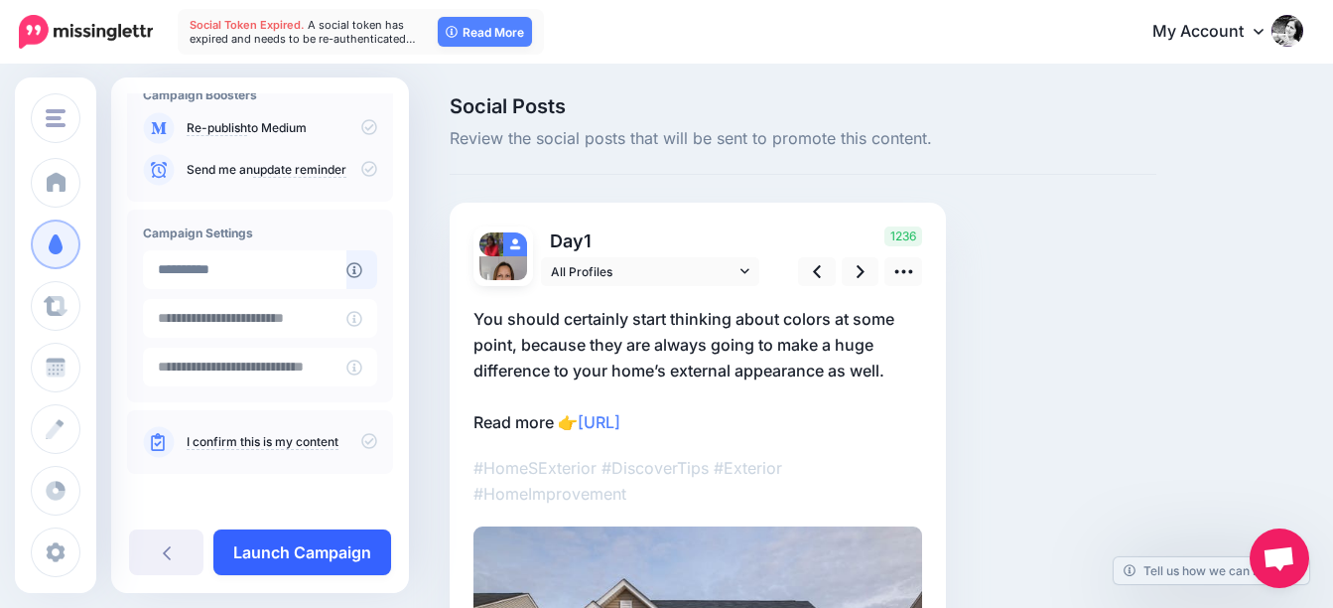
click at [338, 557] on link "Launch Campaign" at bounding box center [302, 552] width 178 height 46
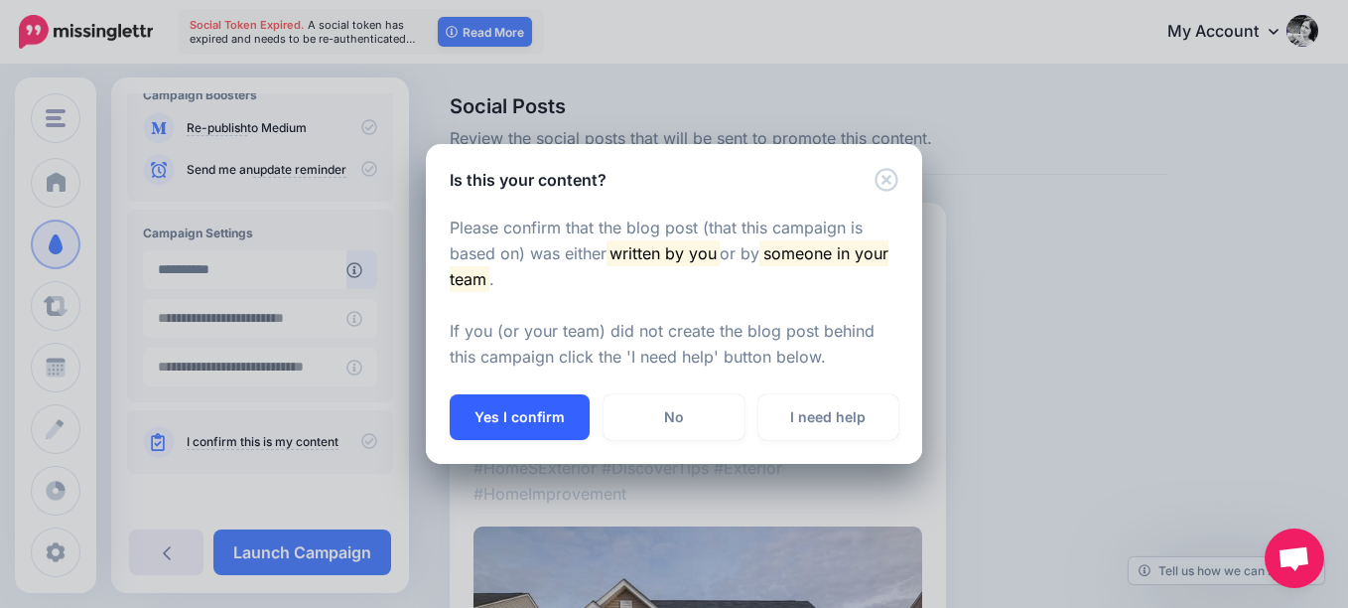
click at [531, 424] on button "Yes I confirm" at bounding box center [520, 417] width 140 height 46
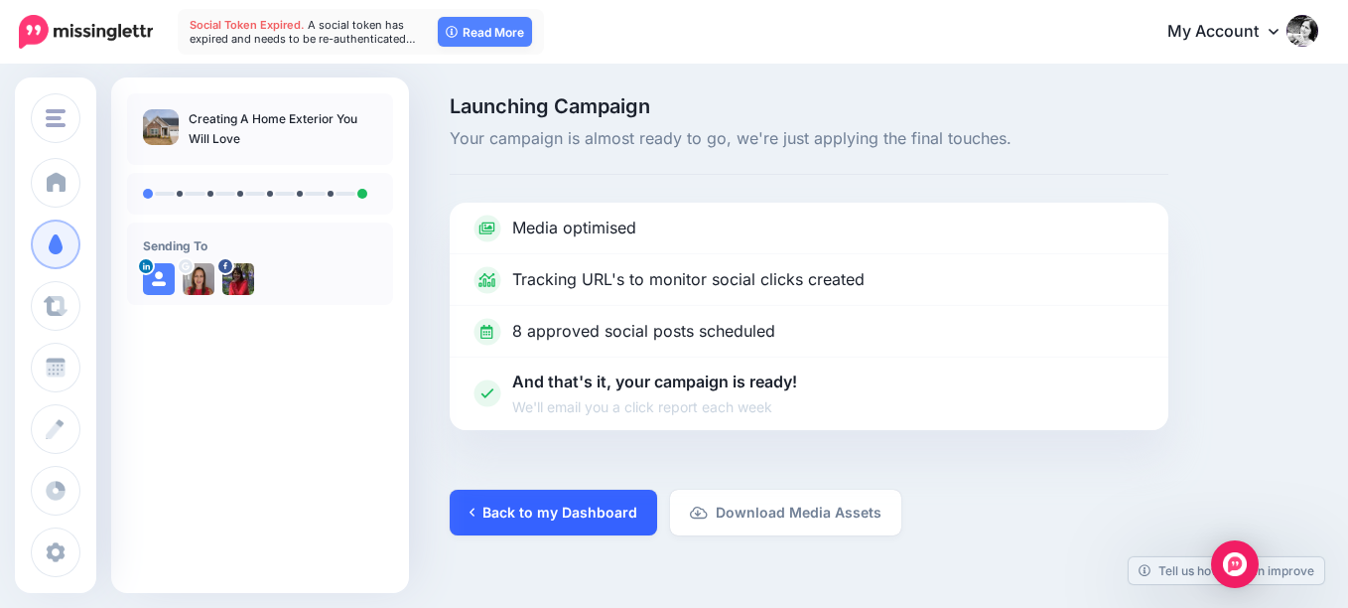
click at [574, 519] on link "Back to my Dashboard" at bounding box center [553, 512] width 207 height 46
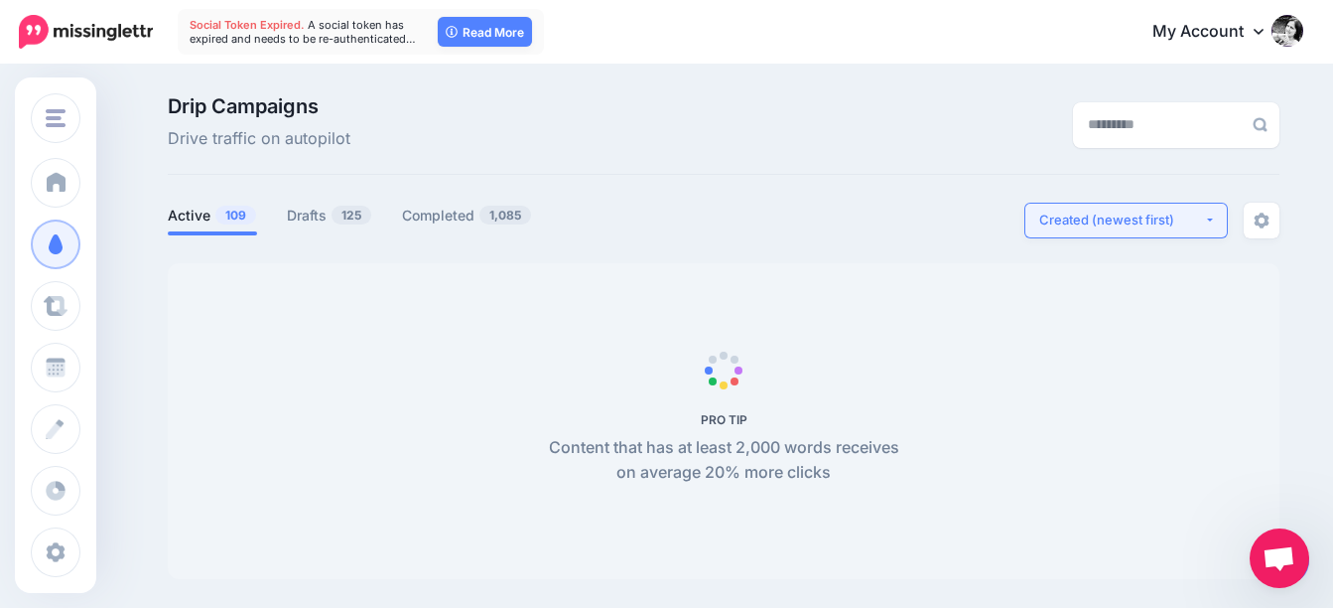
click at [1119, 216] on div "Created (newest first)" at bounding box center [1121, 219] width 165 height 19
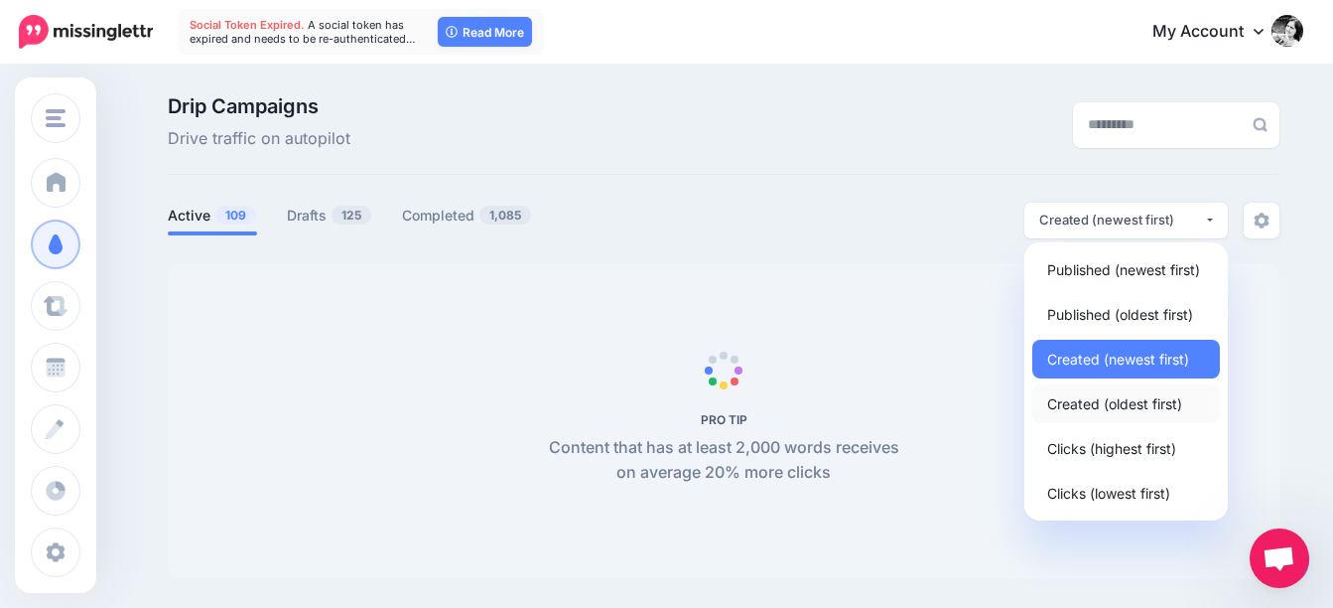
click at [1108, 409] on span "Created (oldest first)" at bounding box center [1114, 403] width 135 height 24
select select "**********"
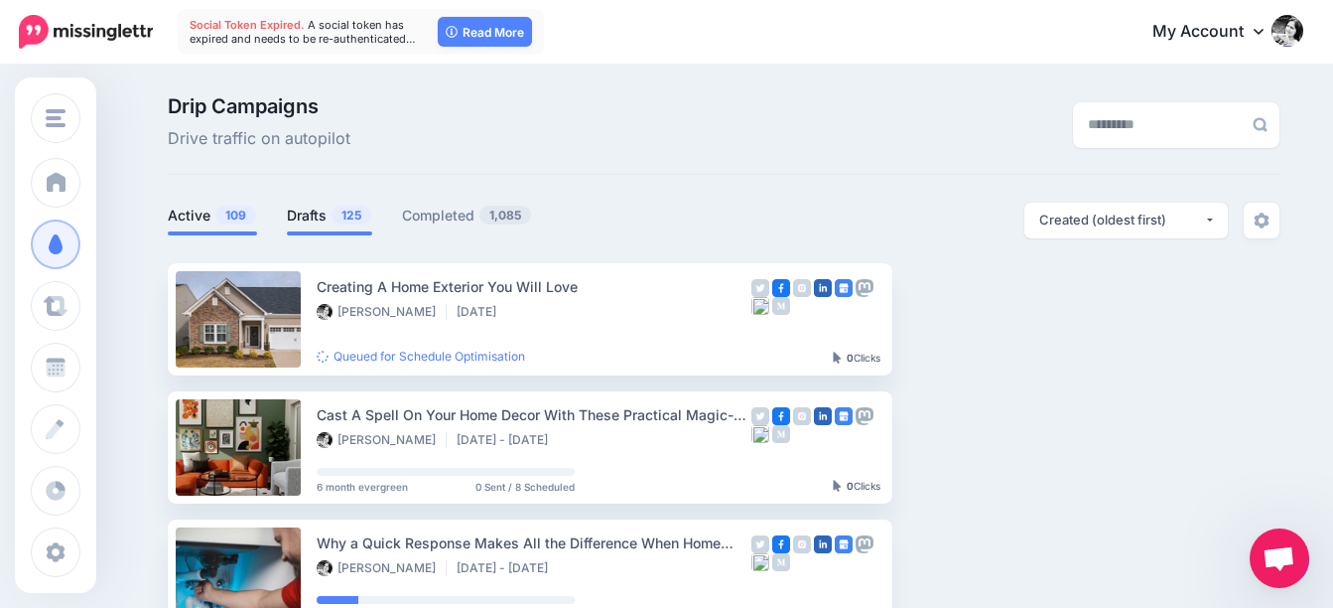
click at [337, 214] on link "Drafts 125" at bounding box center [329, 216] width 85 height 24
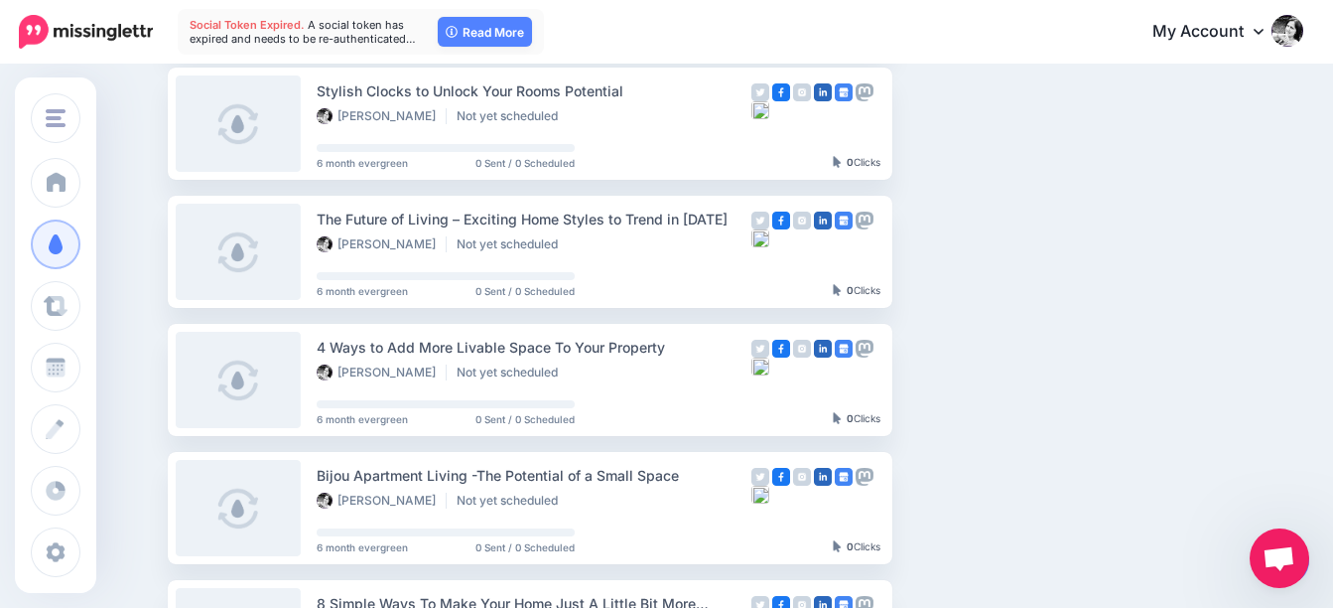
scroll to position [1191, 0]
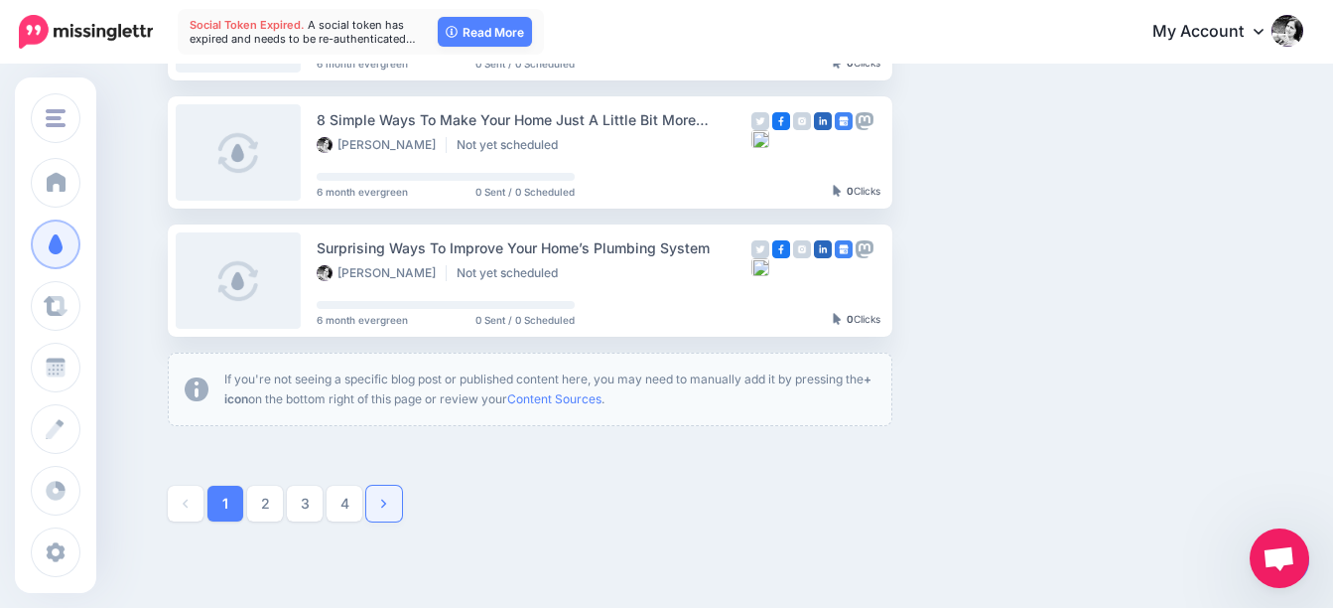
click at [396, 507] on link at bounding box center [384, 503] width 36 height 36
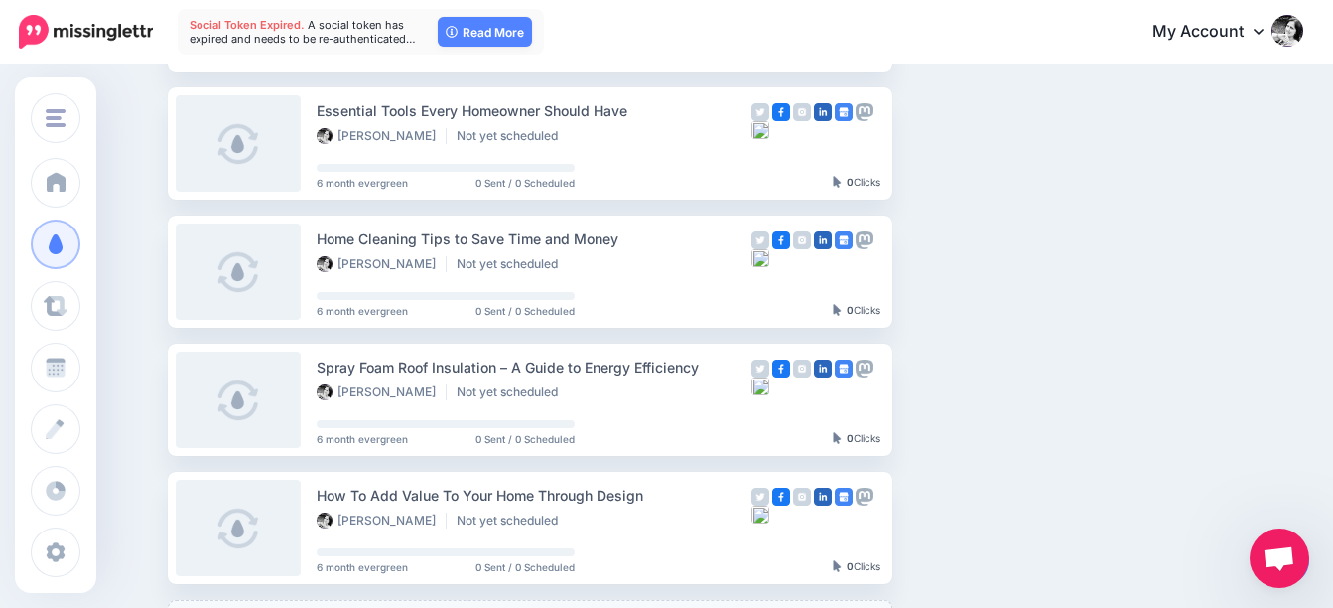
scroll to position [1263, 0]
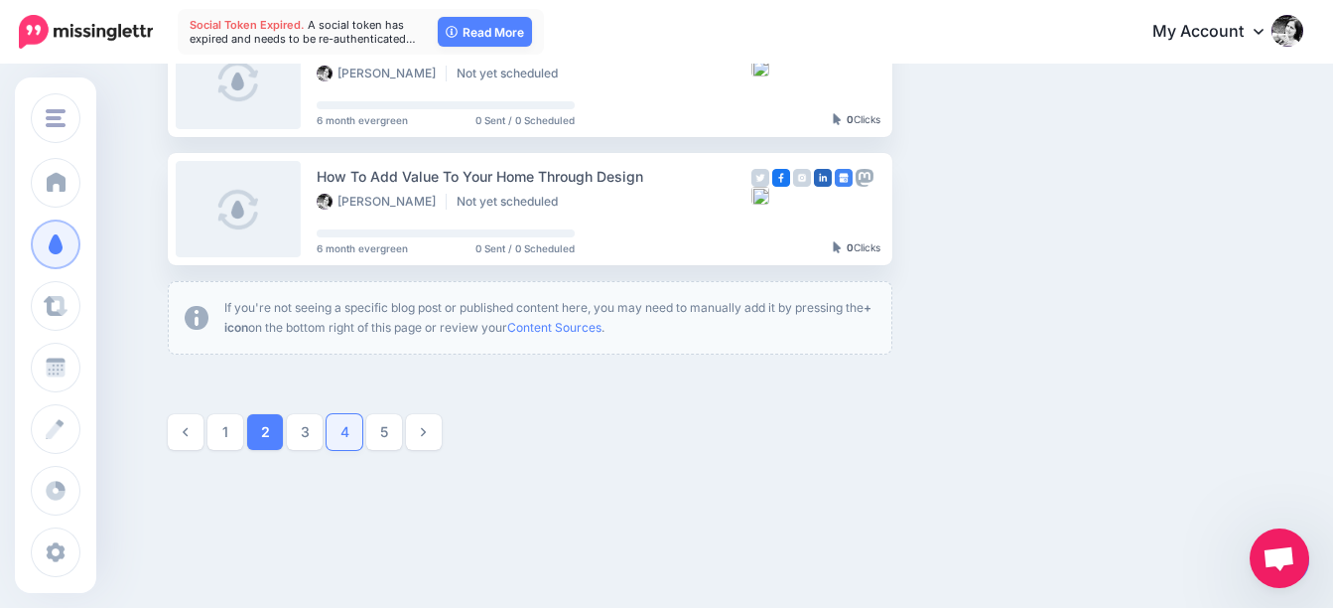
click at [362, 428] on link "4" at bounding box center [345, 432] width 36 height 36
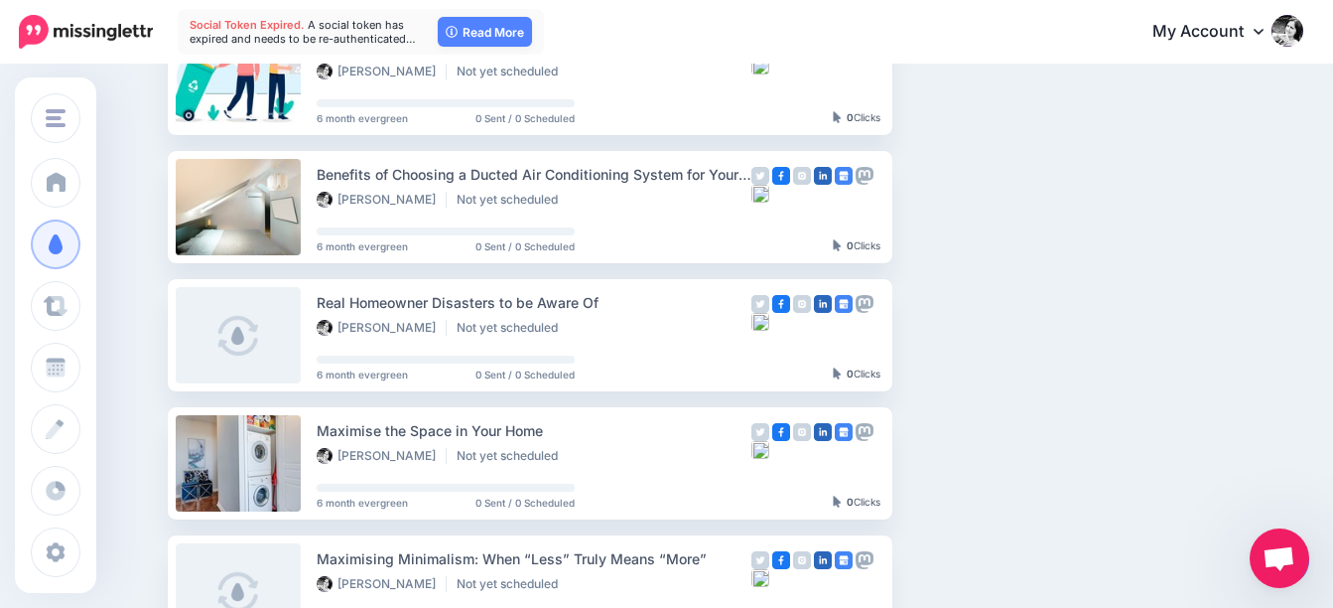
scroll to position [1163, 0]
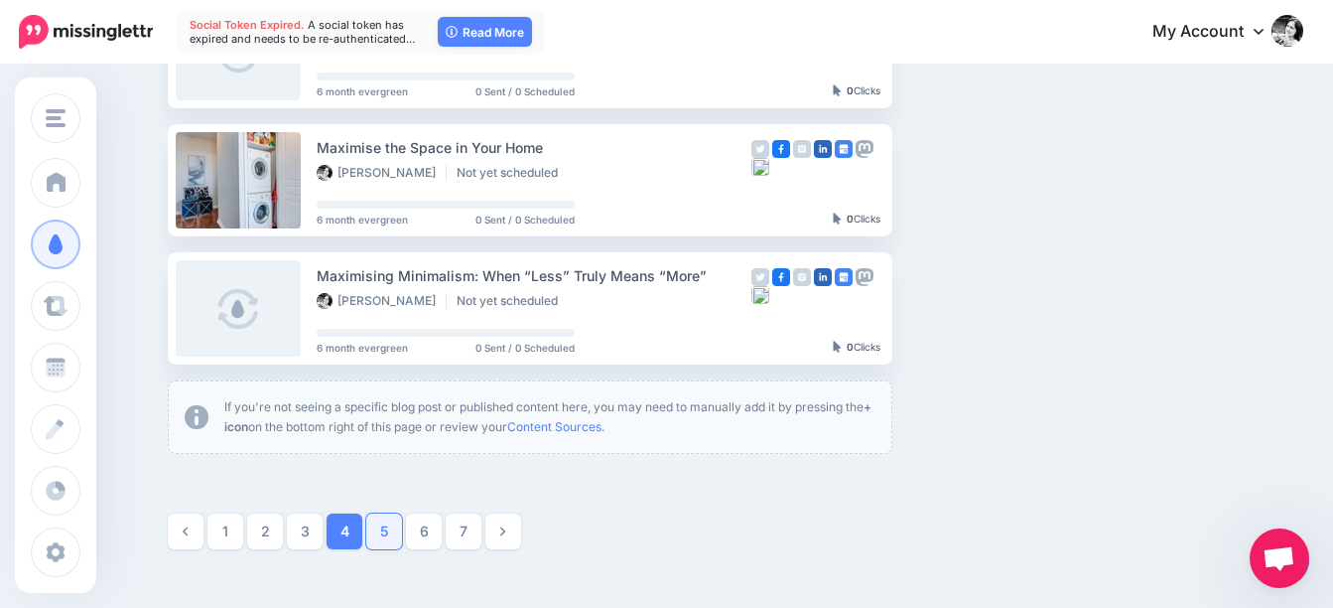
click at [396, 530] on link "5" at bounding box center [384, 531] width 36 height 36
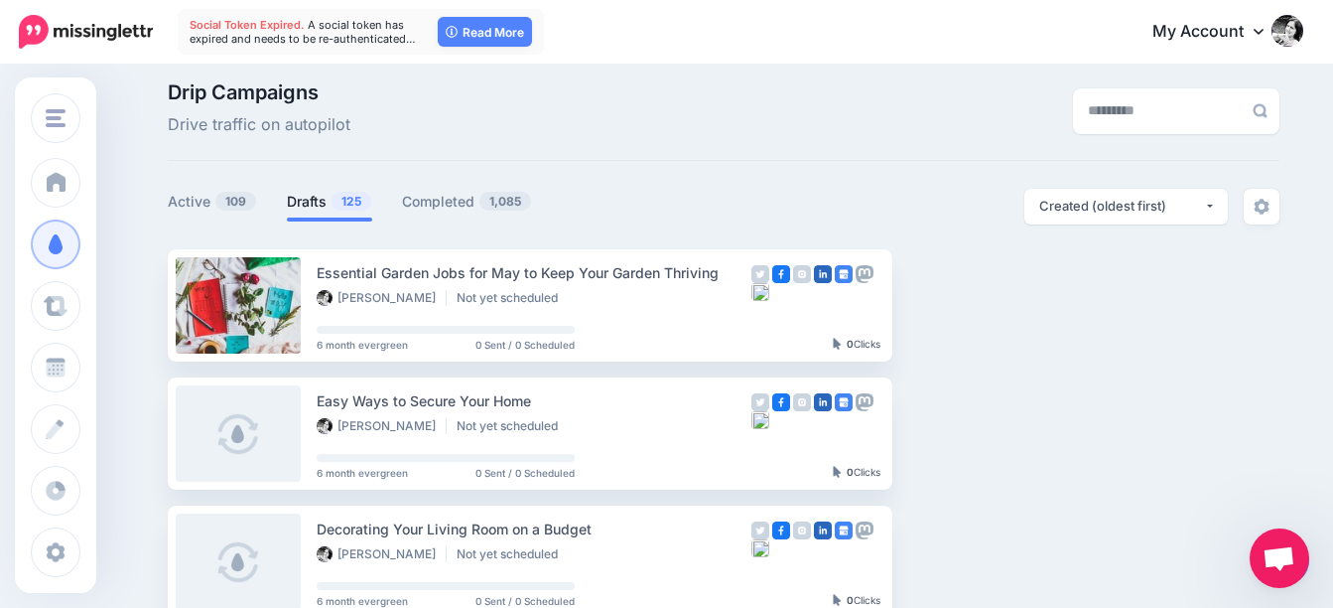
scroll to position [0, 0]
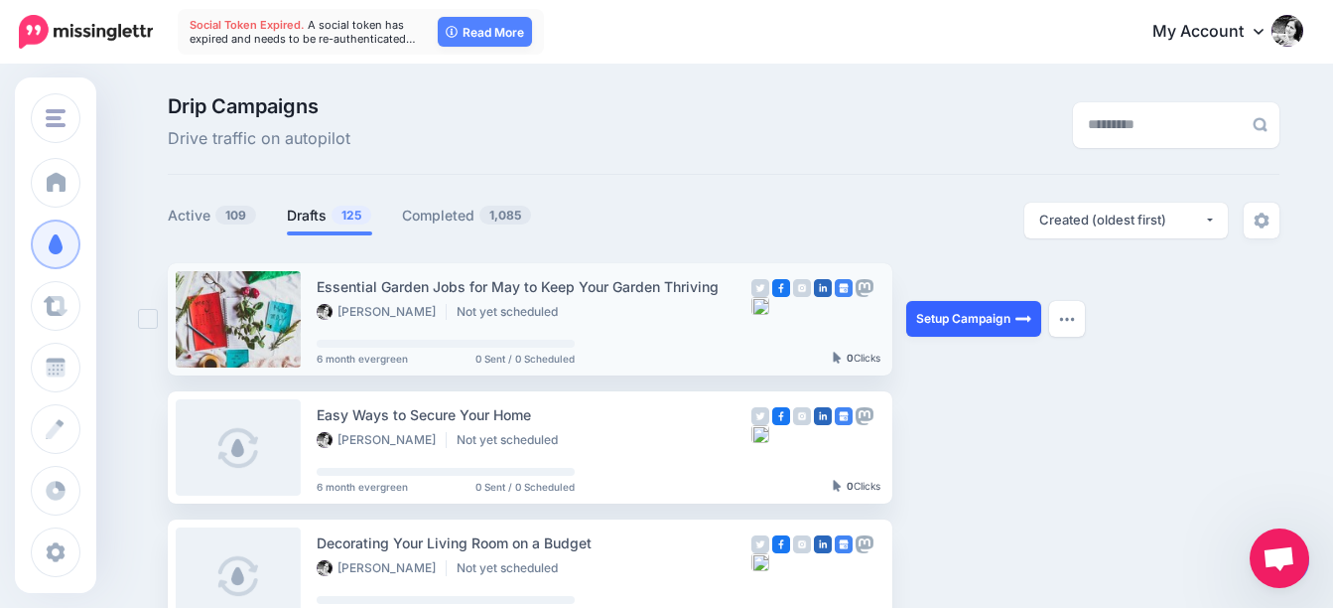
click at [976, 325] on link "Setup Campaign" at bounding box center [973, 319] width 135 height 36
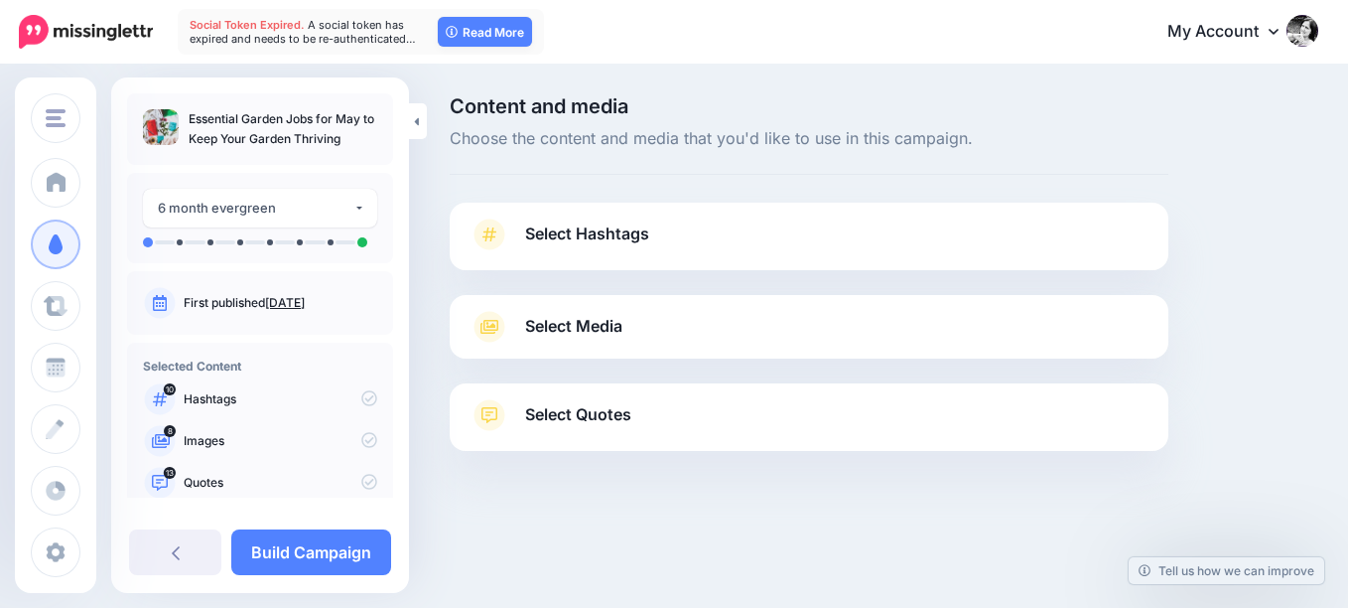
click at [624, 232] on span "Select Hashtags" at bounding box center [587, 233] width 124 height 27
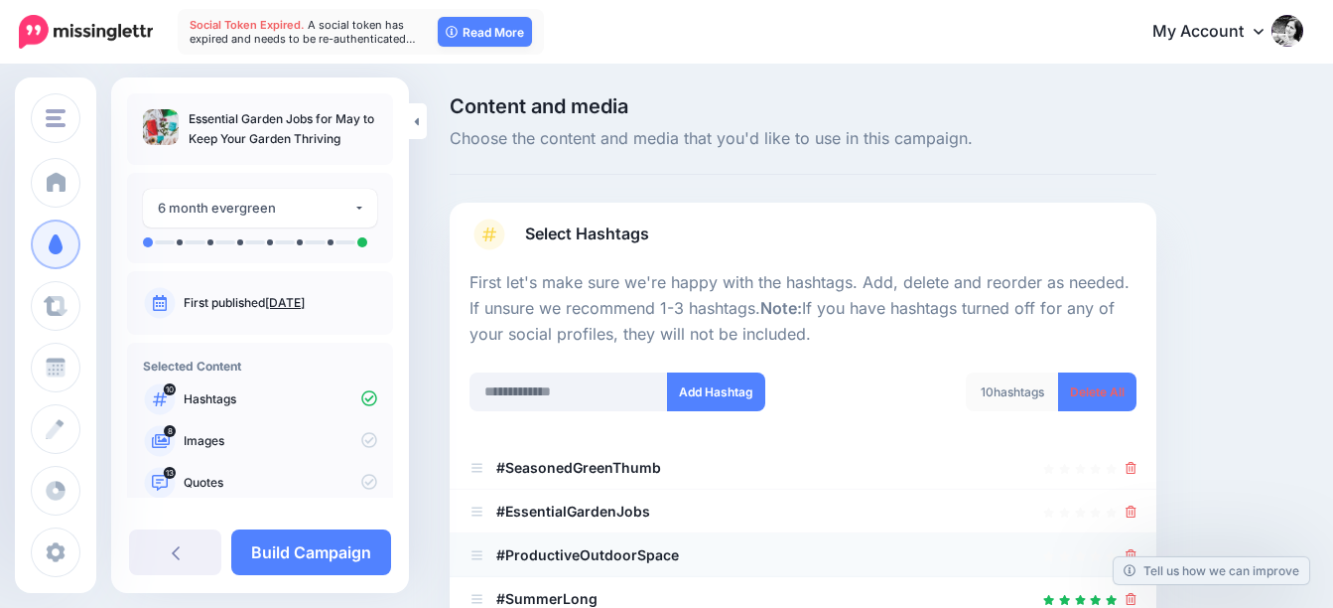
scroll to position [298, 0]
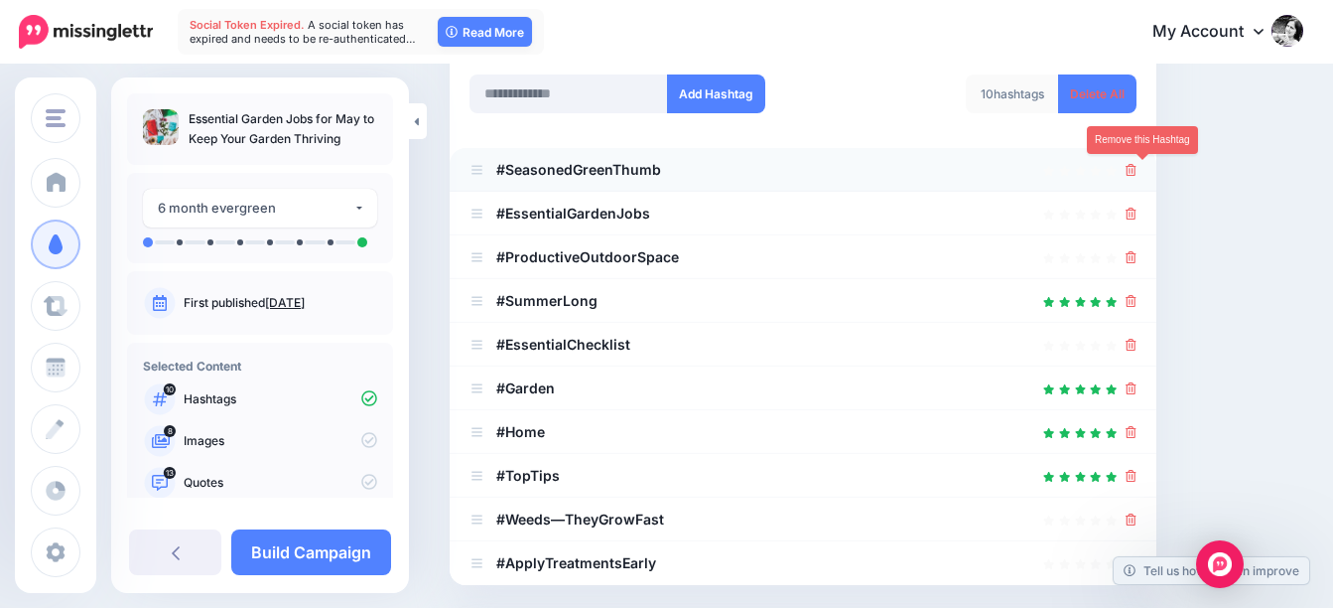
click at [1137, 166] on icon at bounding box center [1131, 170] width 11 height 12
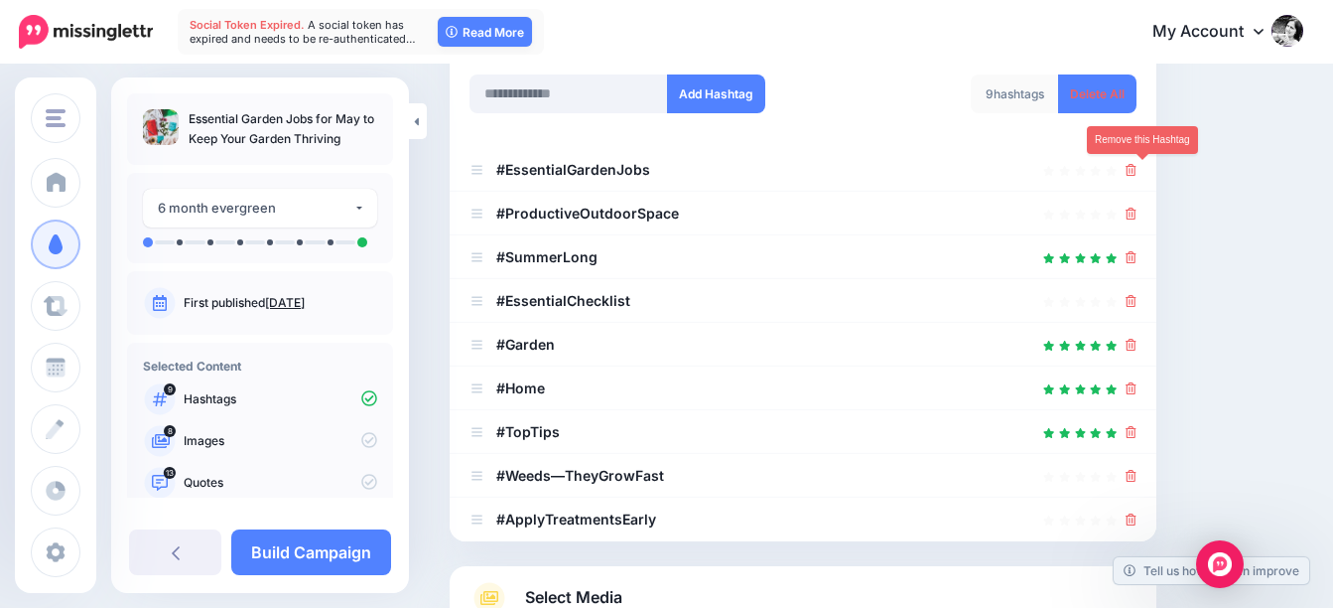
click at [1137, 167] on icon at bounding box center [1131, 170] width 11 height 12
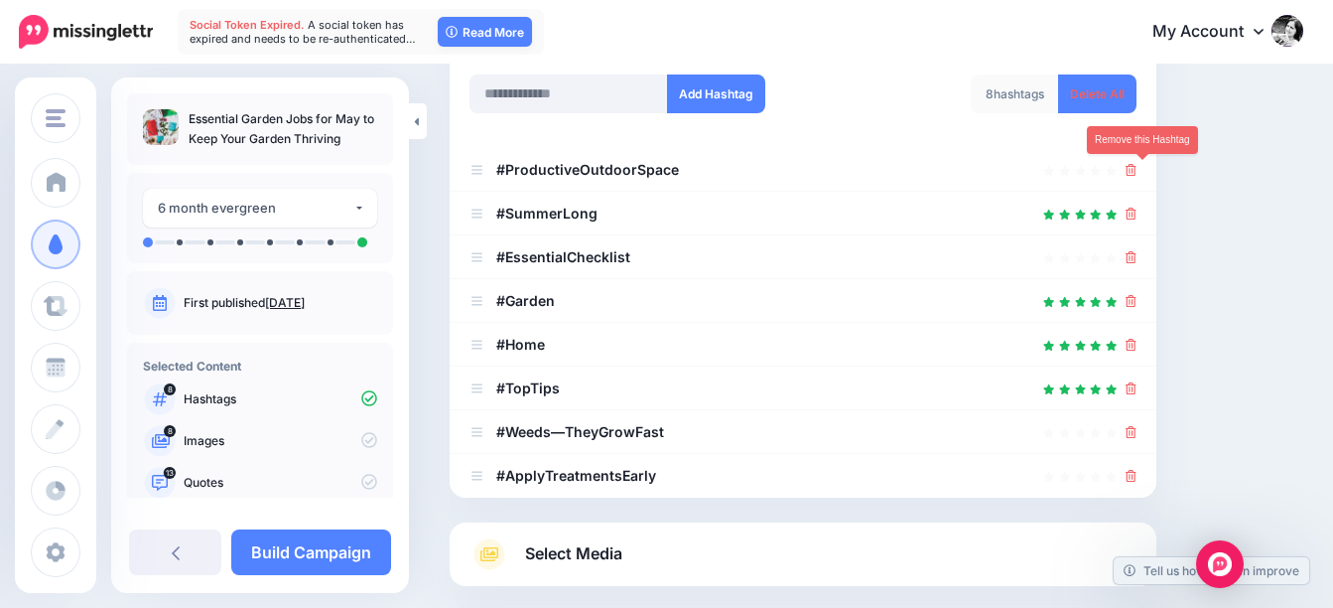
click at [1137, 167] on icon at bounding box center [1131, 170] width 11 height 12
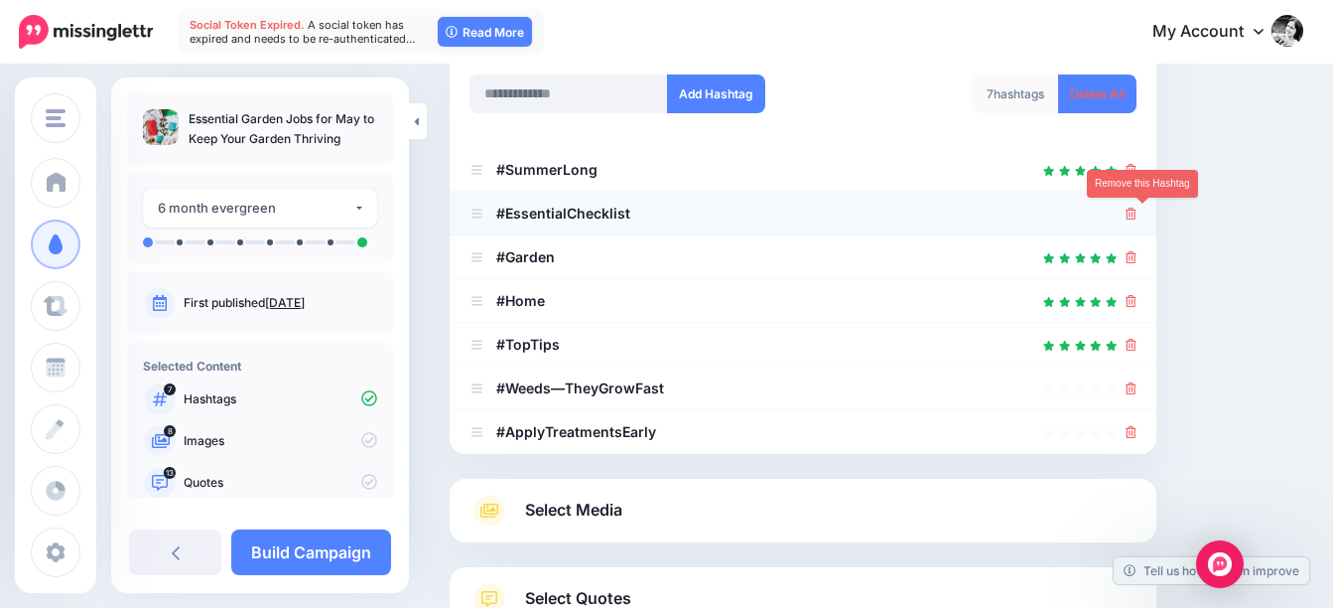
click at [1137, 213] on icon at bounding box center [1131, 213] width 11 height 12
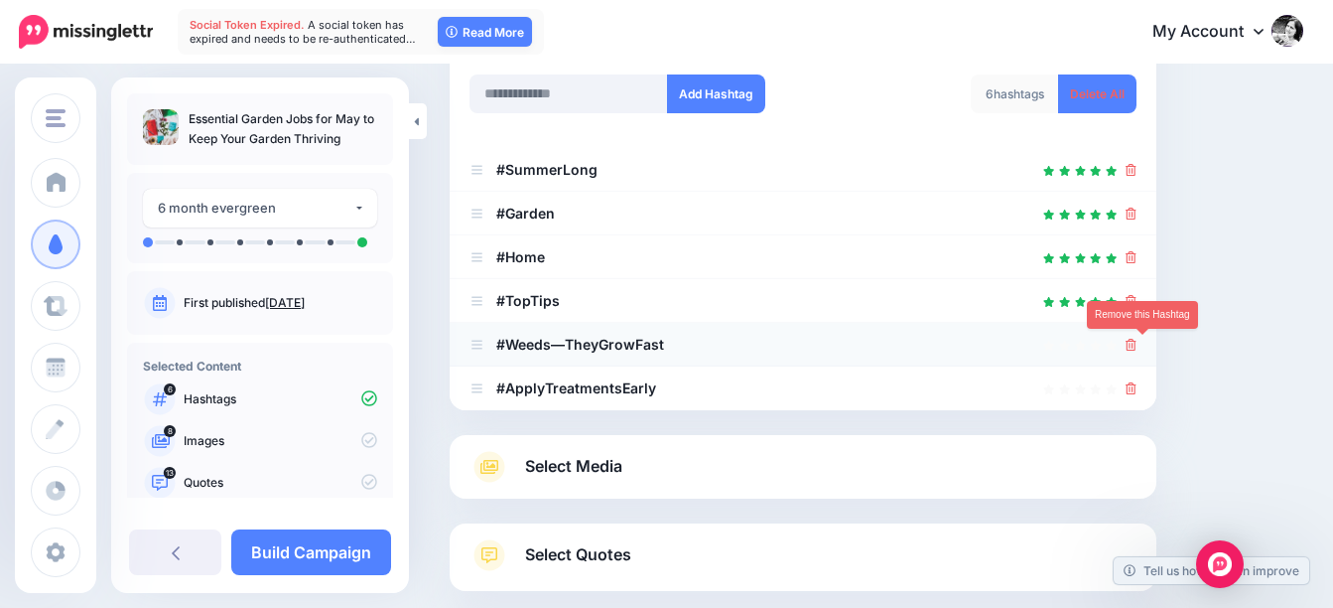
click at [1137, 350] on icon at bounding box center [1131, 345] width 11 height 12
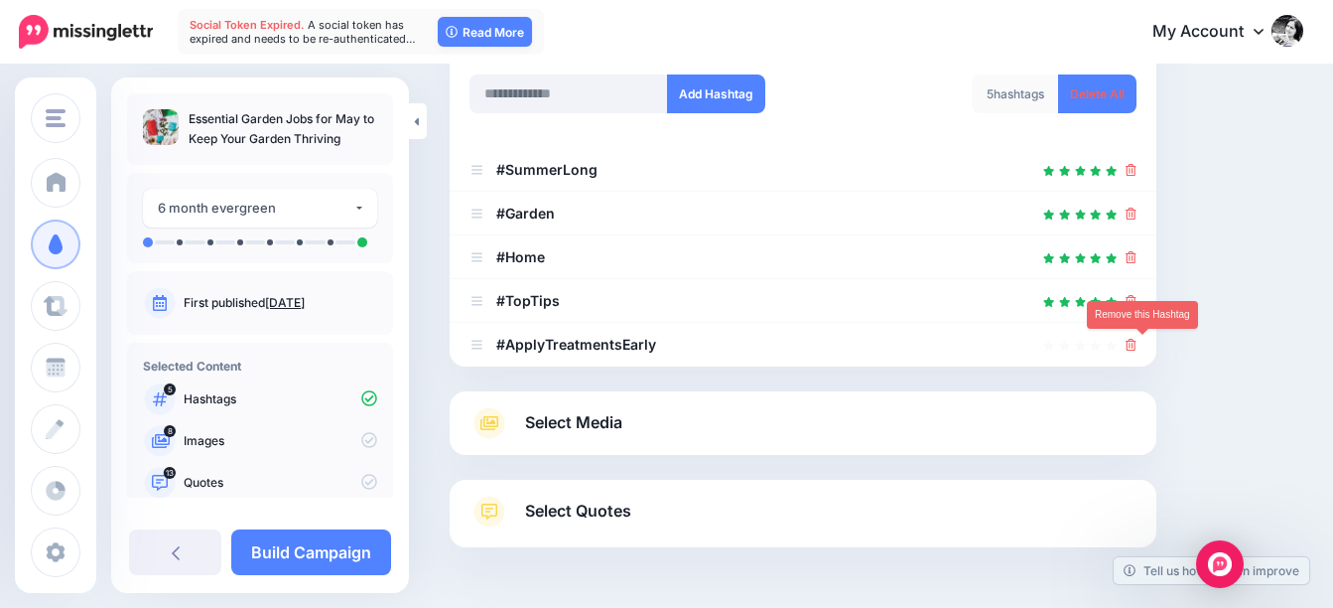
click at [1137, 350] on icon at bounding box center [1131, 345] width 11 height 12
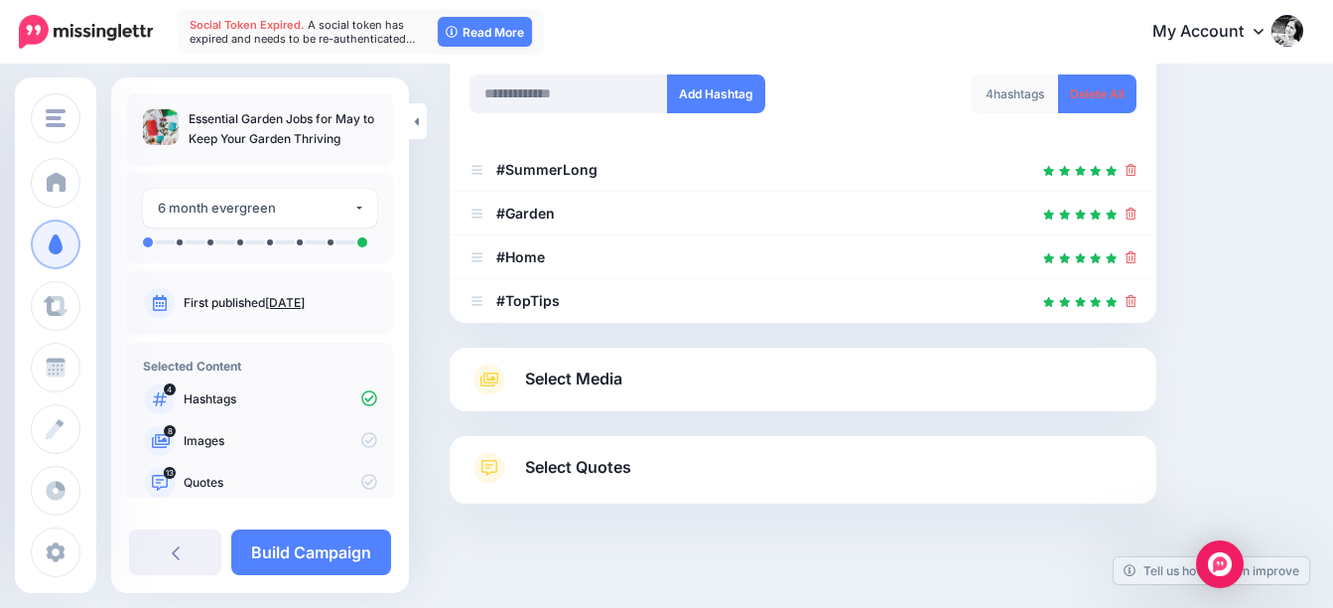
click at [553, 371] on span "Select Media" at bounding box center [573, 378] width 97 height 27
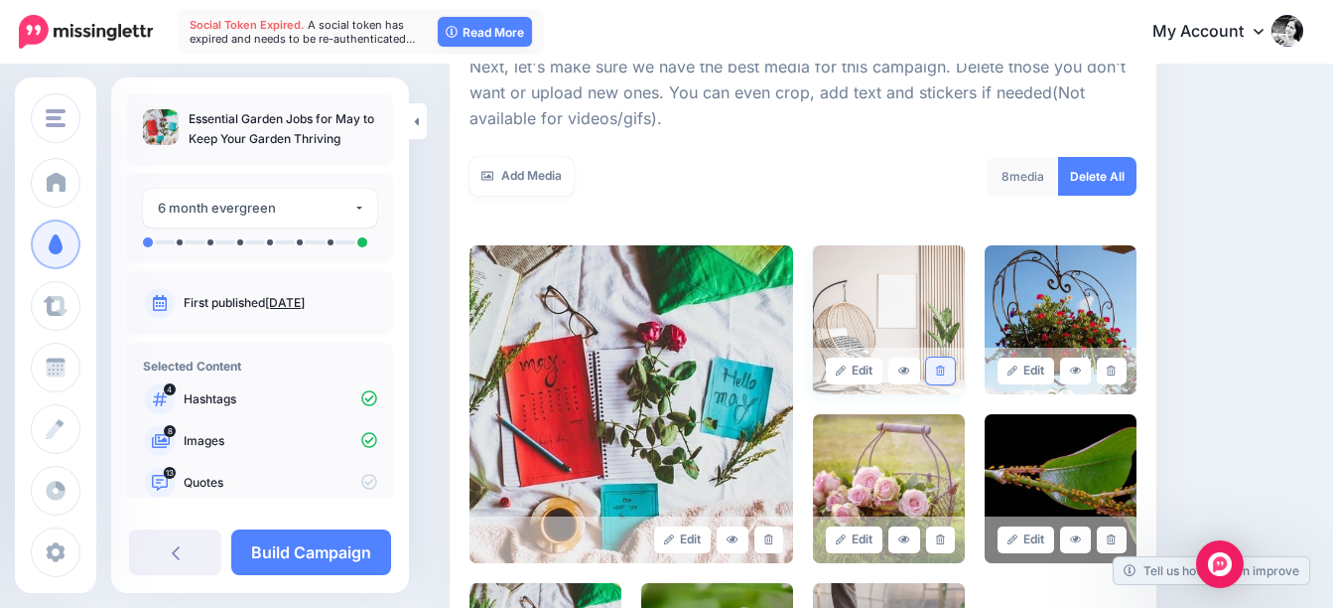
click at [945, 370] on icon at bounding box center [940, 370] width 9 height 11
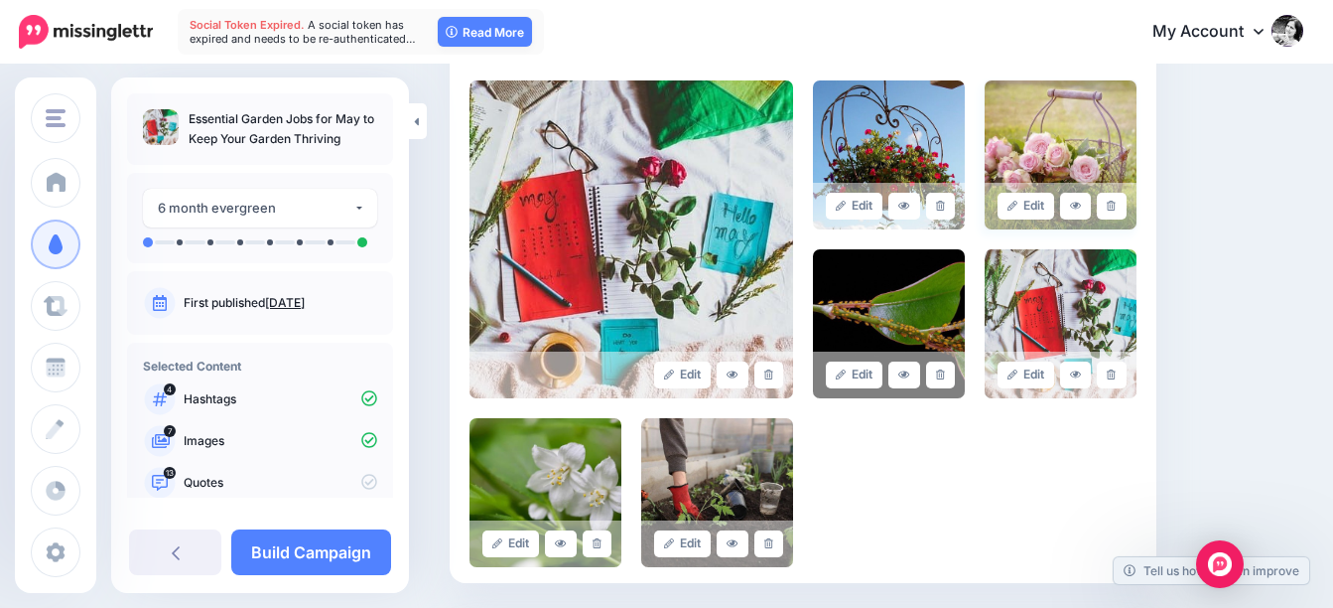
scroll to position [496, 0]
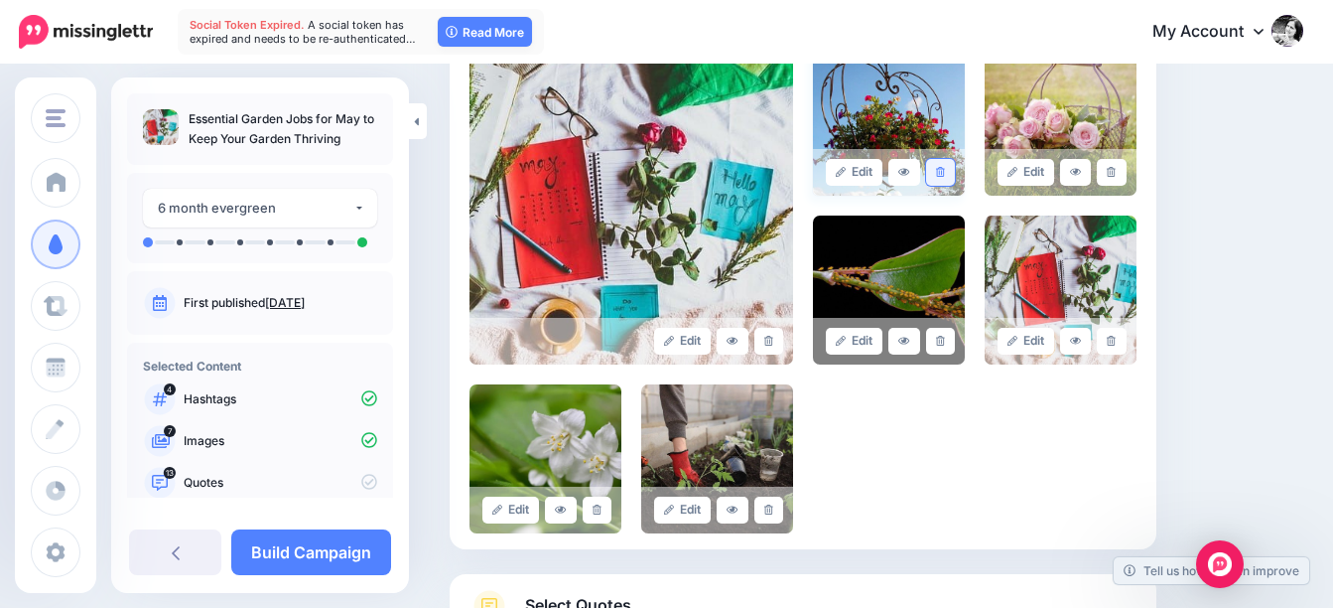
click at [950, 165] on link at bounding box center [940, 172] width 29 height 27
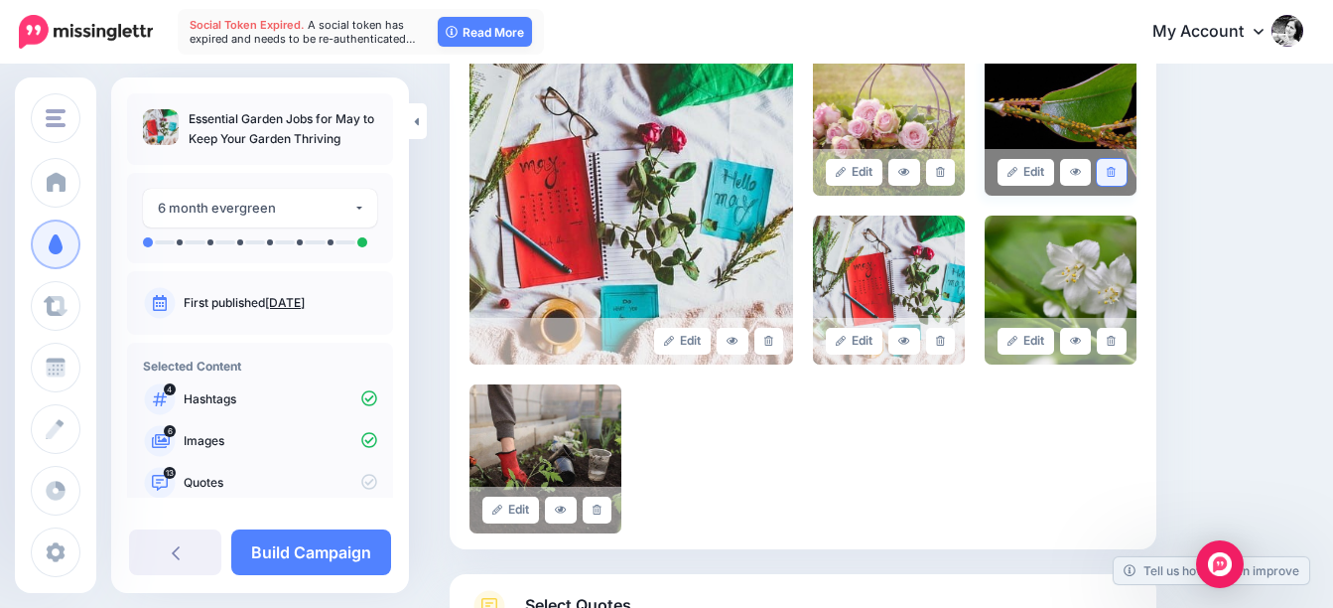
click at [1116, 167] on icon at bounding box center [1111, 172] width 9 height 11
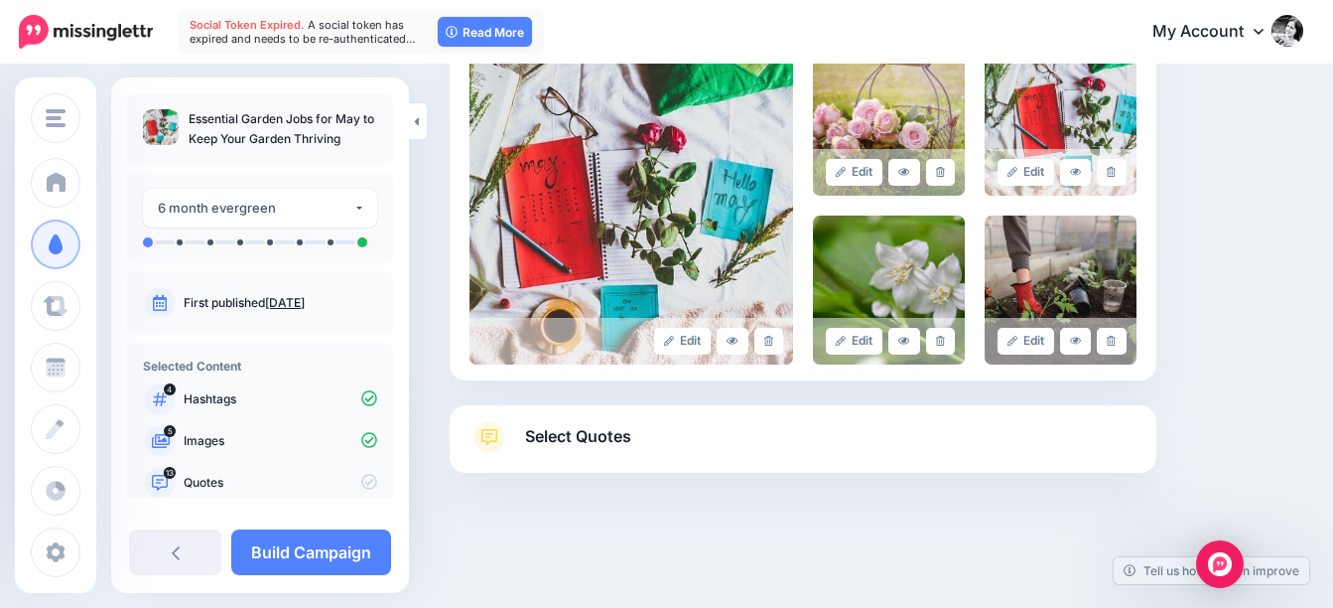
click at [616, 423] on span "Select Quotes" at bounding box center [578, 436] width 106 height 27
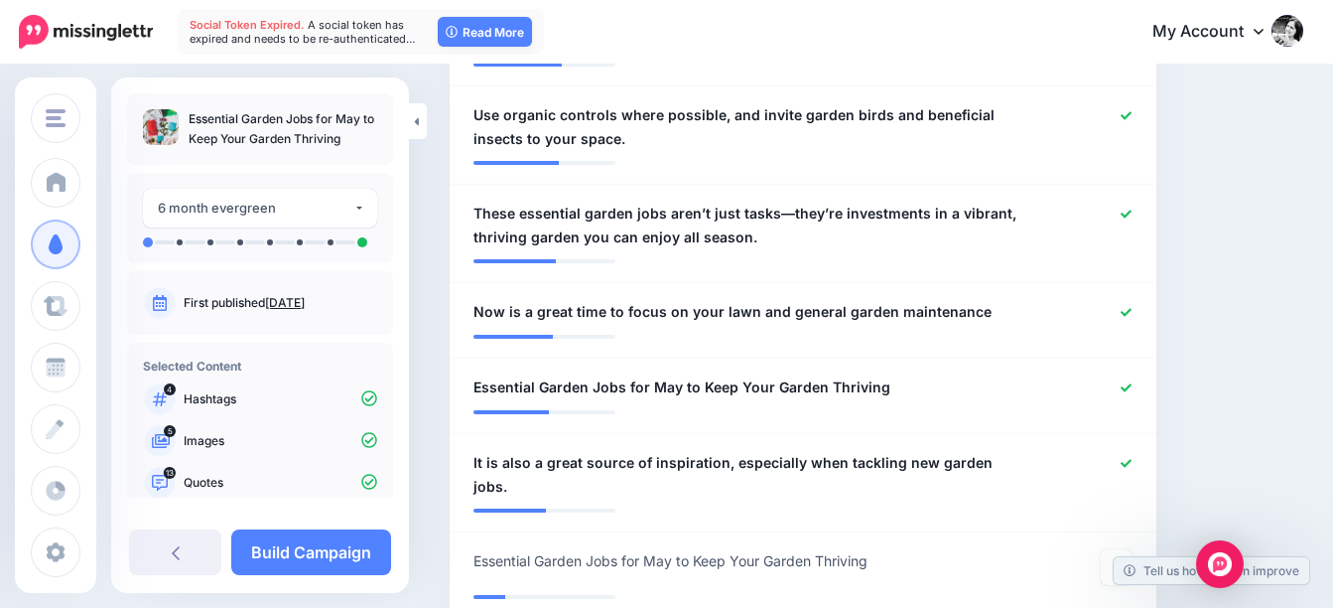
scroll to position [1588, 0]
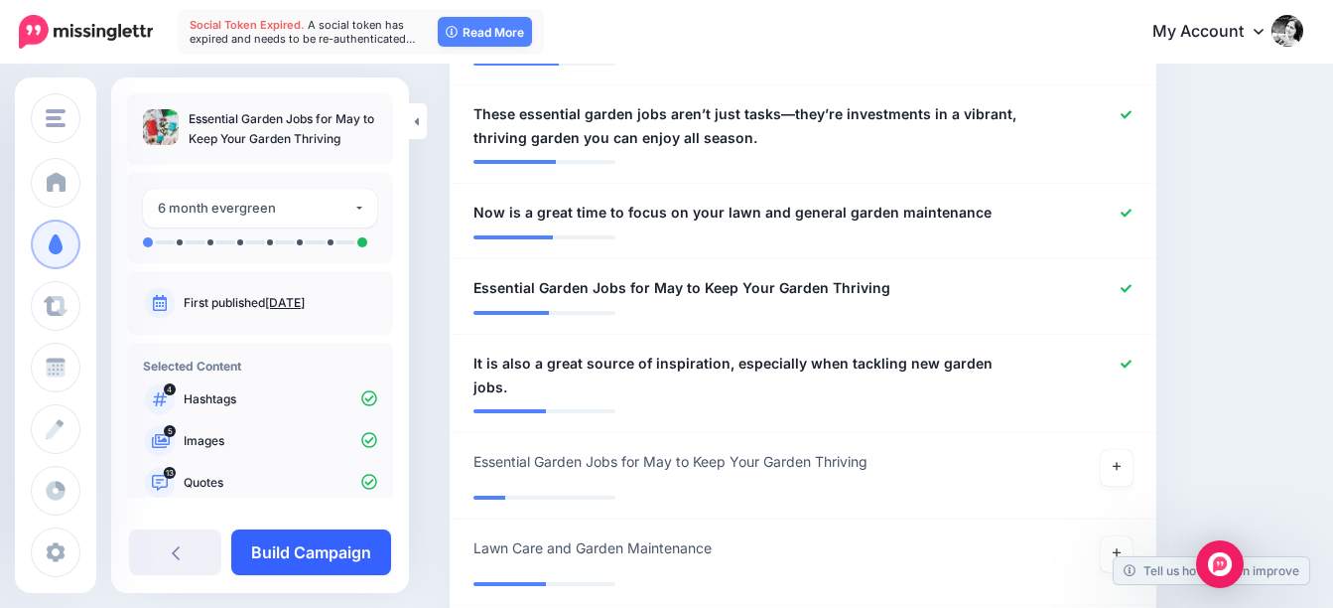
click at [317, 542] on link "Build Campaign" at bounding box center [311, 552] width 160 height 46
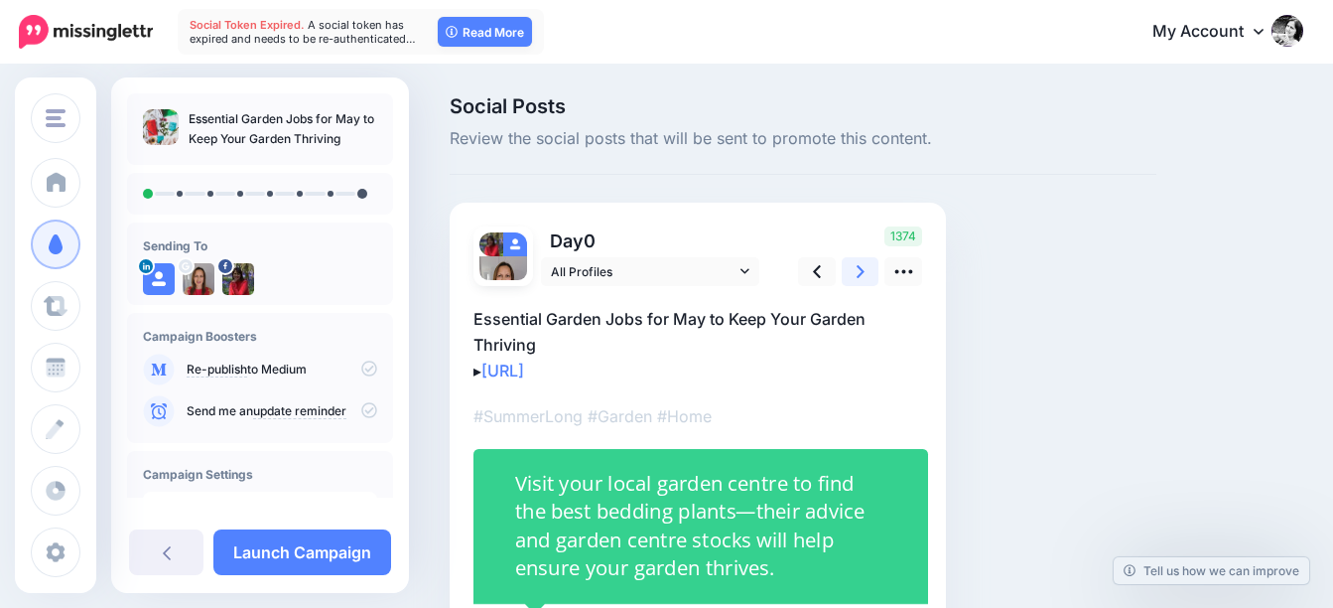
click at [855, 274] on link at bounding box center [861, 271] width 38 height 29
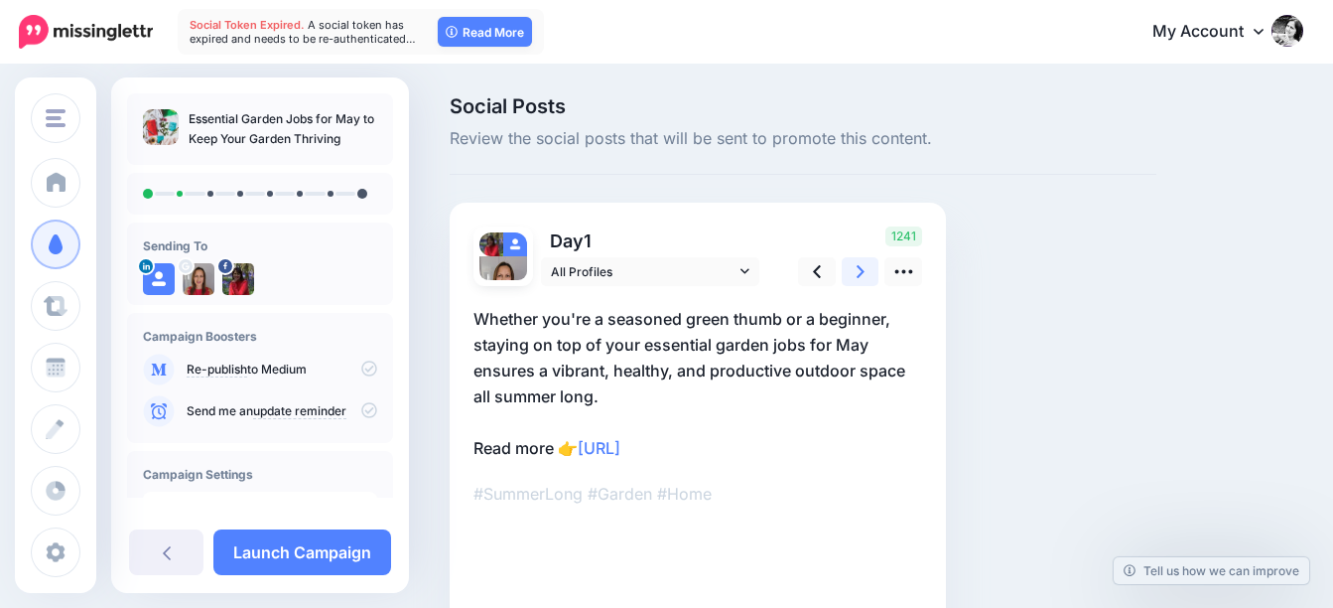
click at [856, 274] on link at bounding box center [861, 271] width 38 height 29
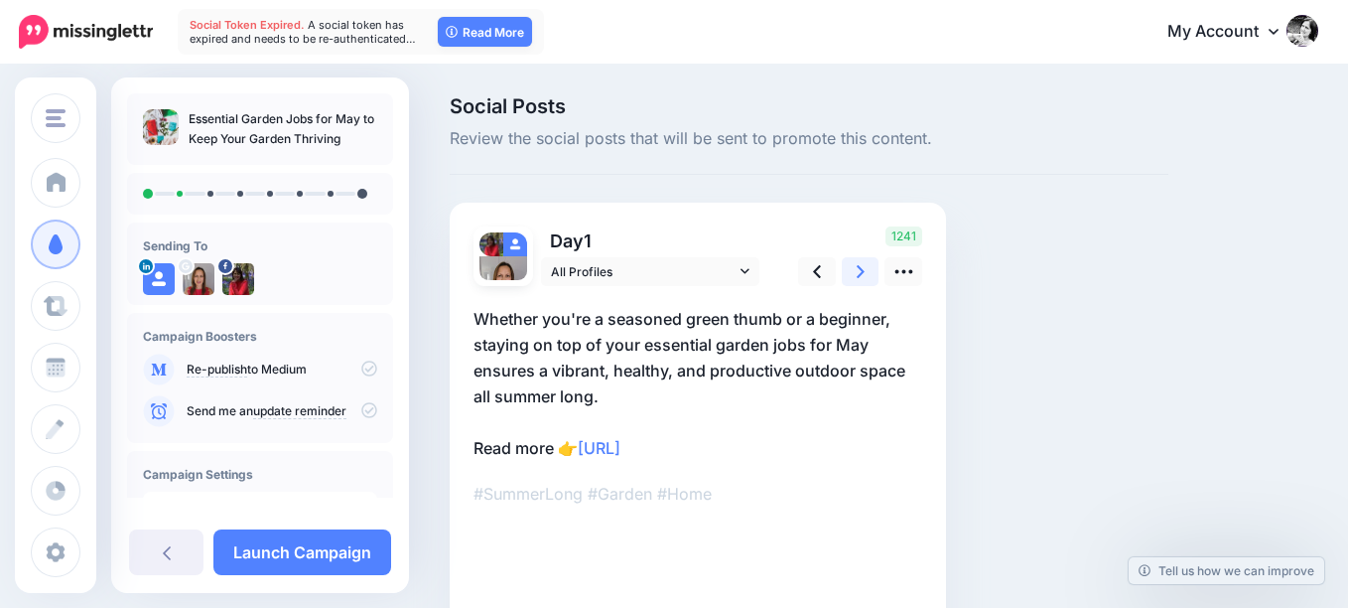
click at [857, 274] on icon at bounding box center [861, 271] width 8 height 21
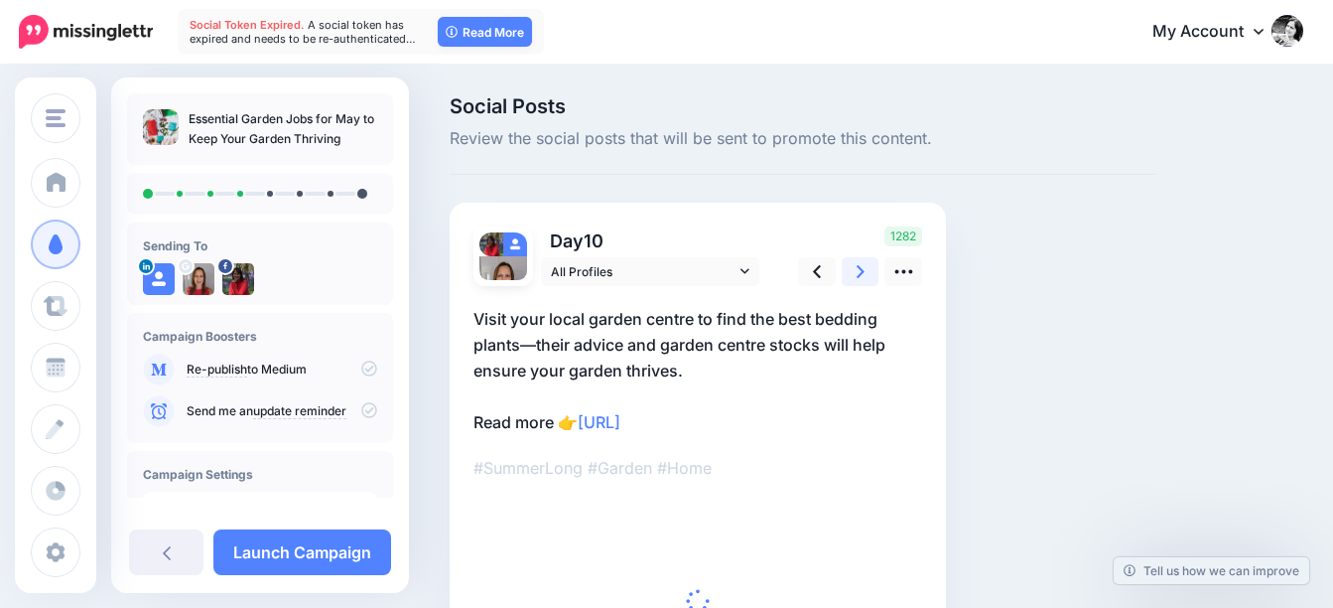
click at [857, 274] on icon at bounding box center [861, 271] width 8 height 21
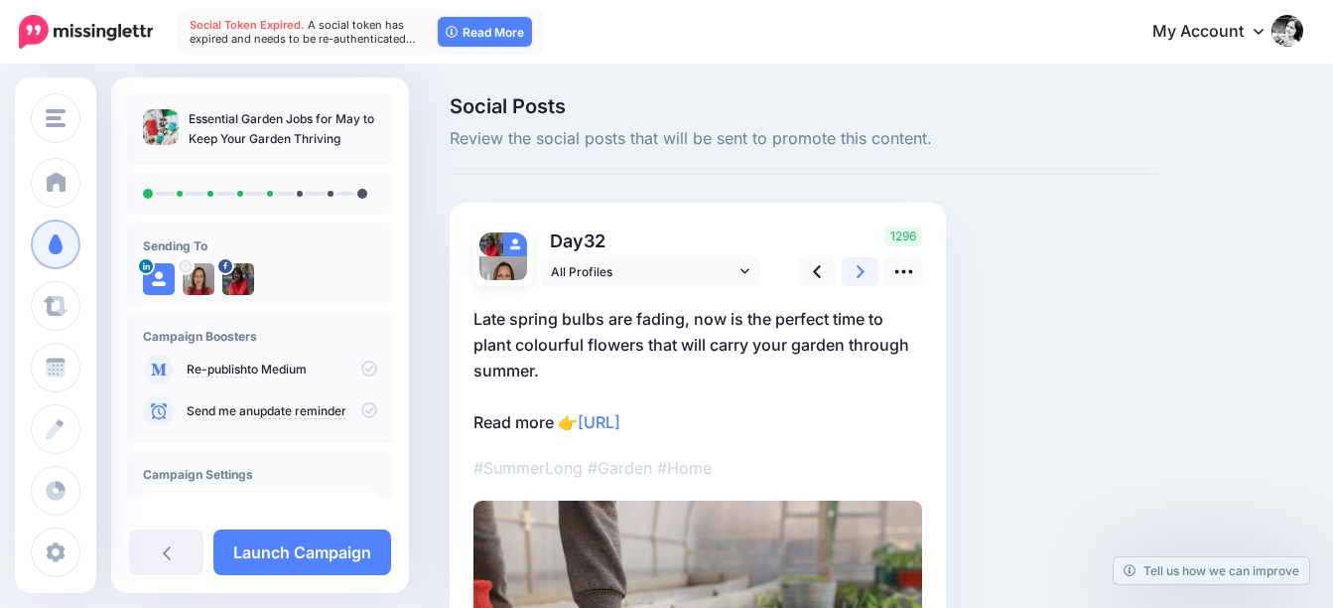
click at [857, 274] on icon at bounding box center [861, 271] width 8 height 21
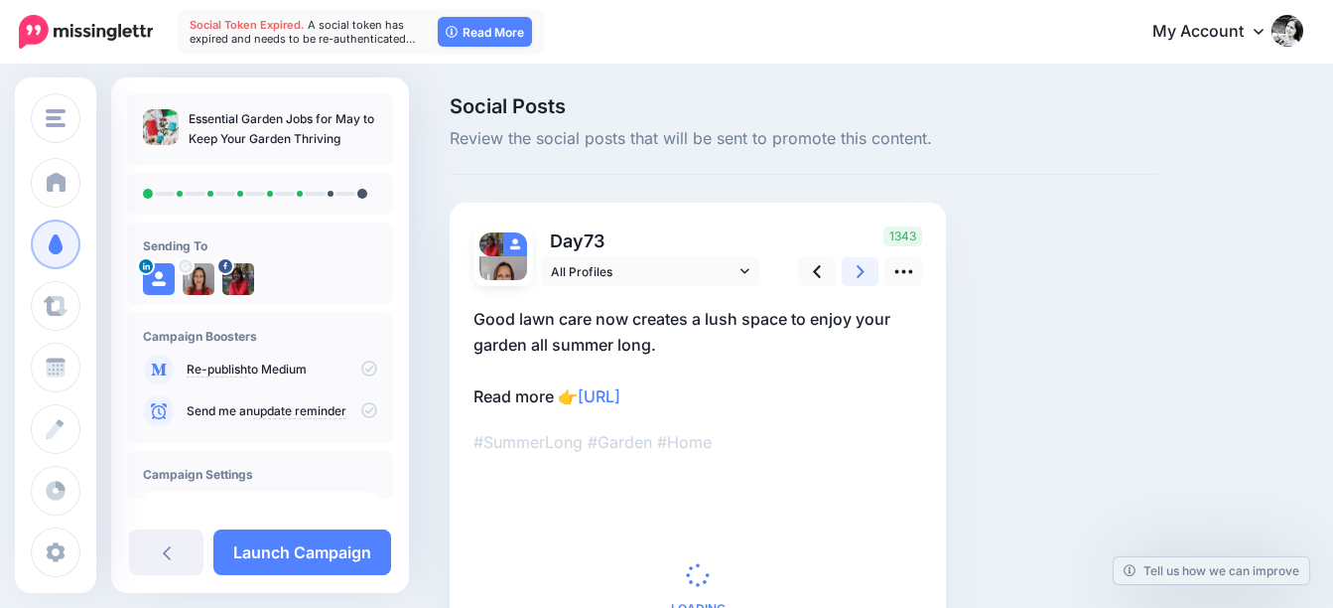
click at [857, 274] on icon at bounding box center [861, 271] width 8 height 21
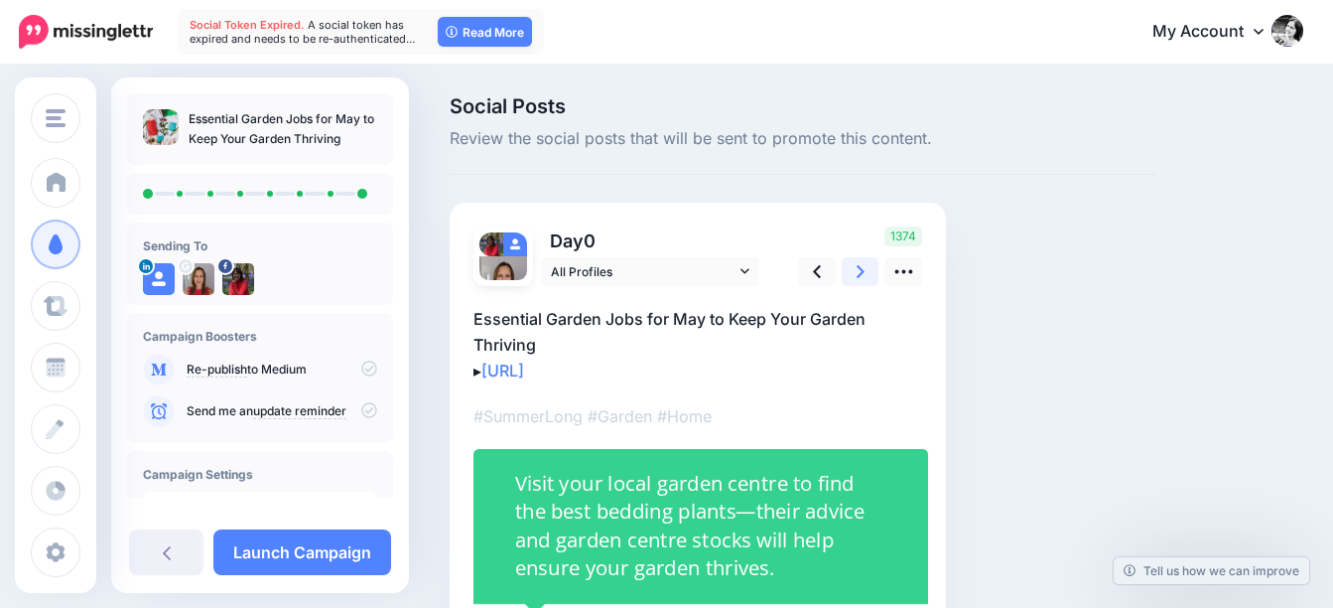
click at [857, 274] on icon at bounding box center [861, 271] width 8 height 21
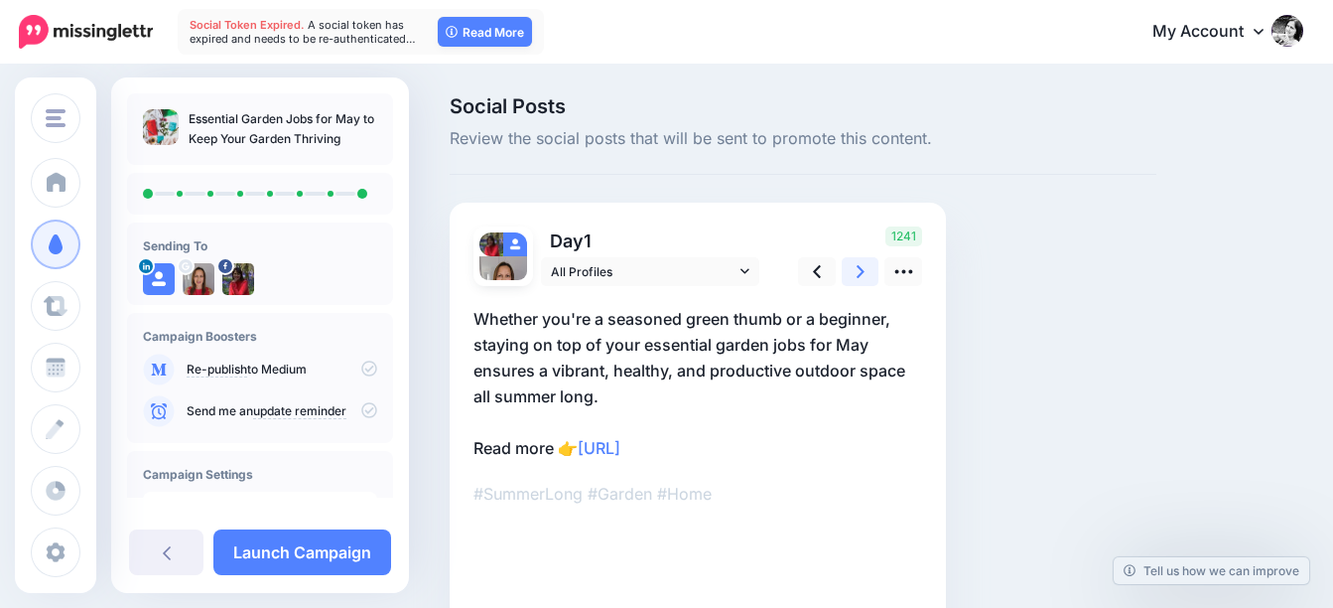
click at [857, 274] on icon at bounding box center [861, 271] width 8 height 21
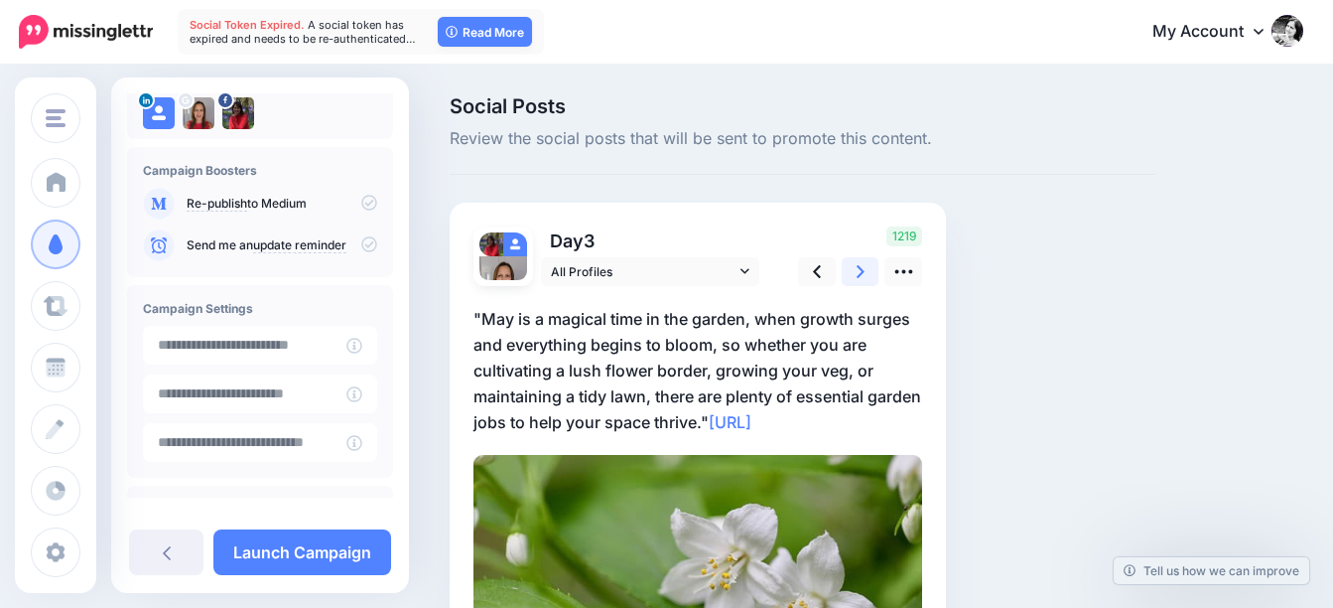
scroll to position [241, 0]
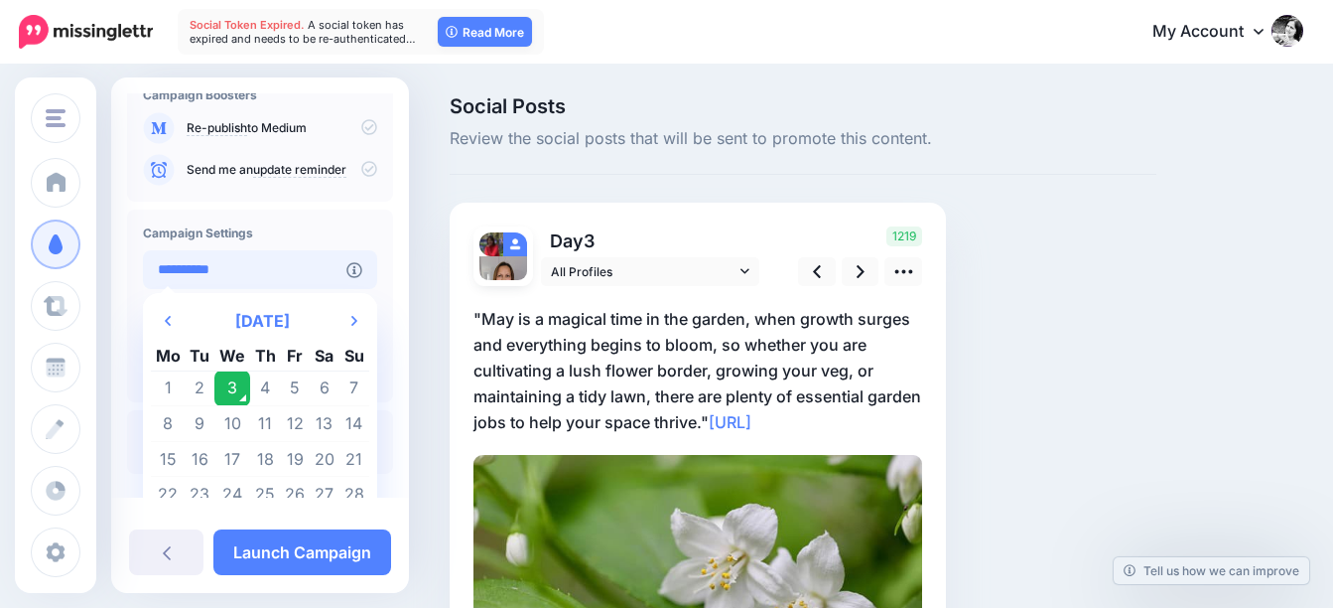
click at [278, 261] on input "**********" at bounding box center [245, 269] width 204 height 39
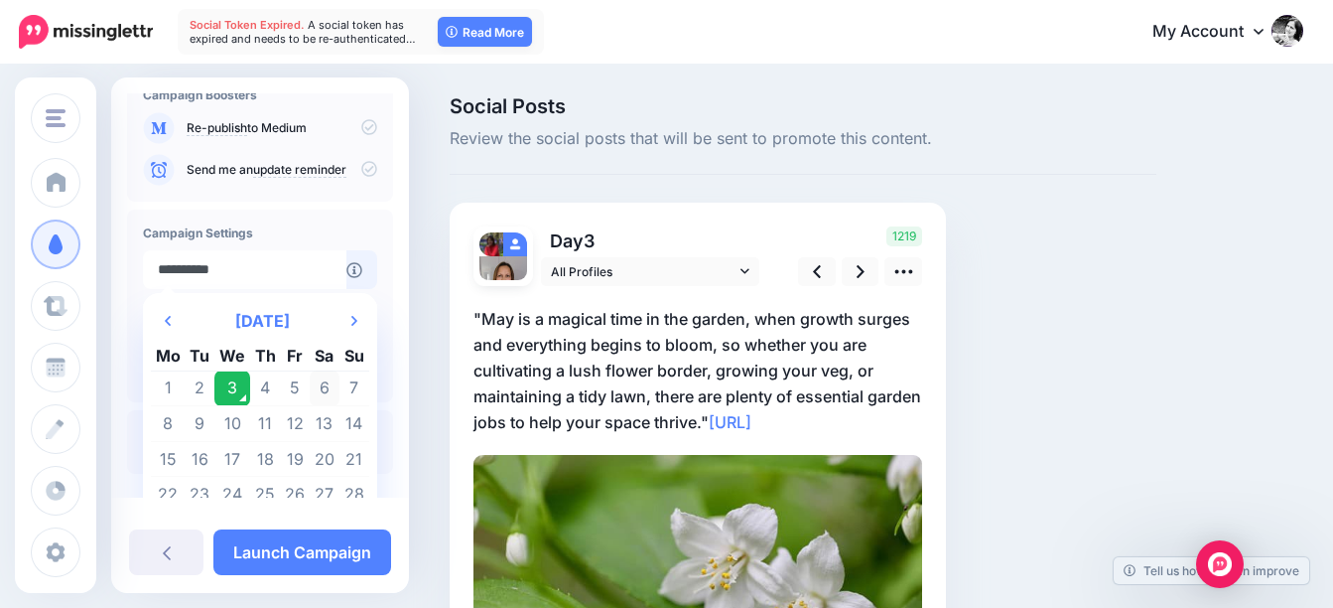
click at [322, 385] on td "6" at bounding box center [325, 388] width 30 height 36
type input "**********"
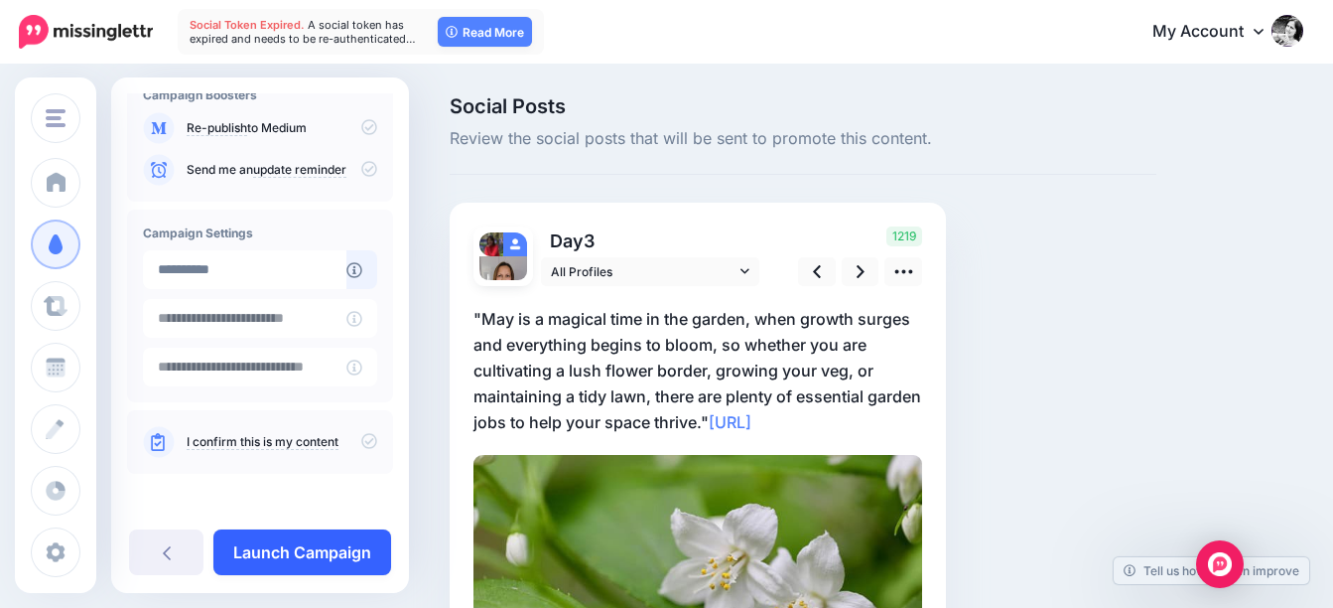
click at [335, 539] on link "Launch Campaign" at bounding box center [302, 552] width 178 height 46
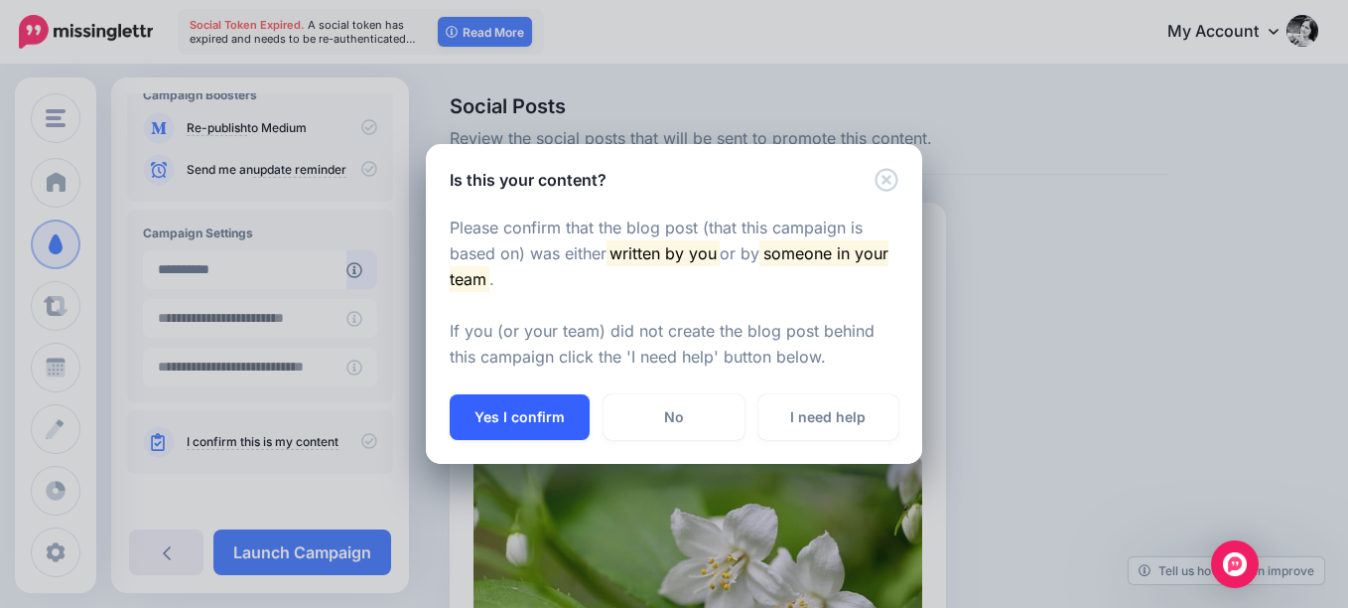
click at [535, 413] on button "Yes I confirm" at bounding box center [520, 417] width 140 height 46
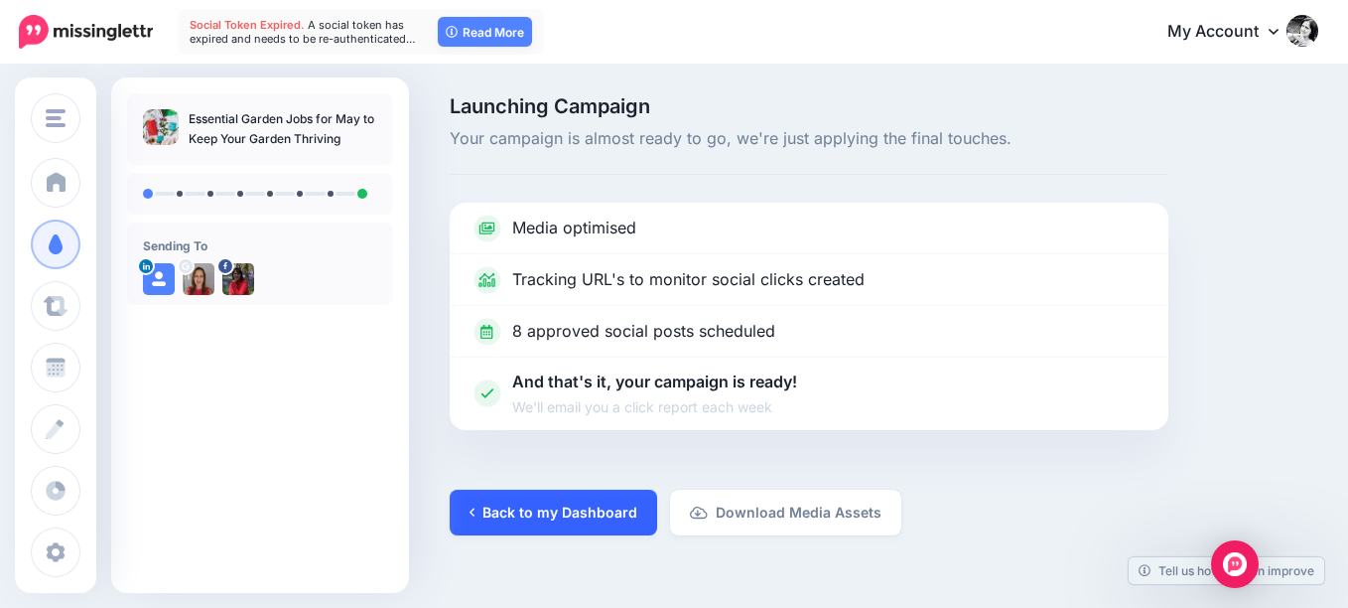
click at [579, 511] on link "Back to my Dashboard" at bounding box center [553, 512] width 207 height 46
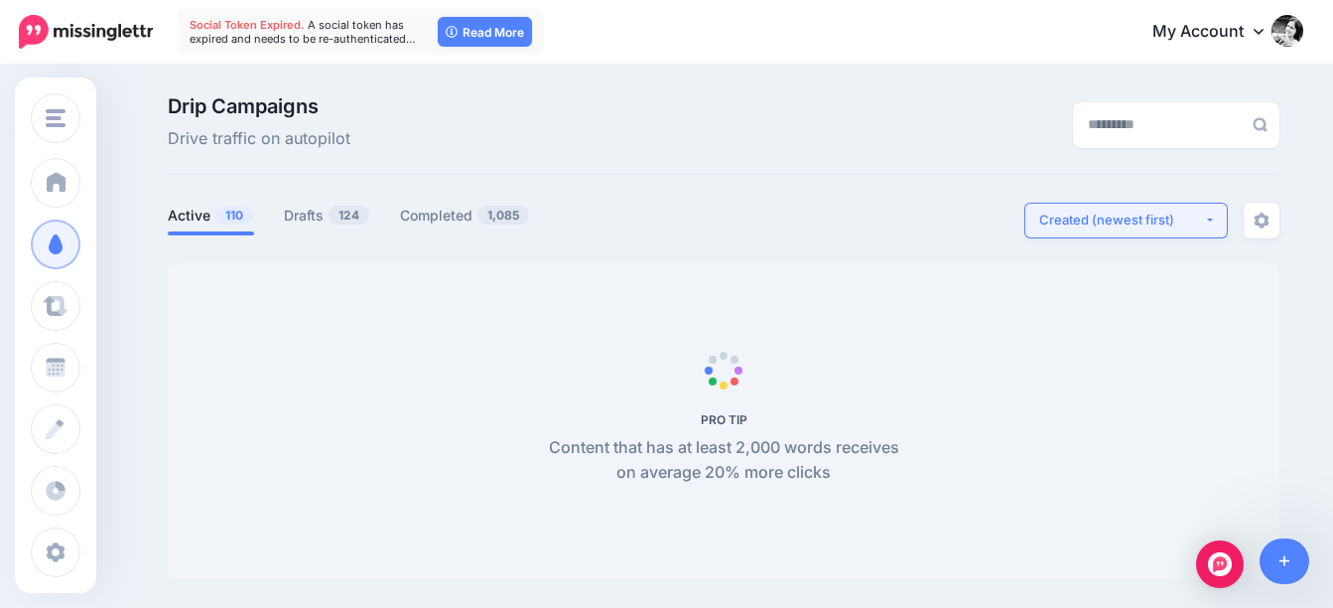
click at [1105, 226] on div "Created (newest first)" at bounding box center [1121, 219] width 165 height 19
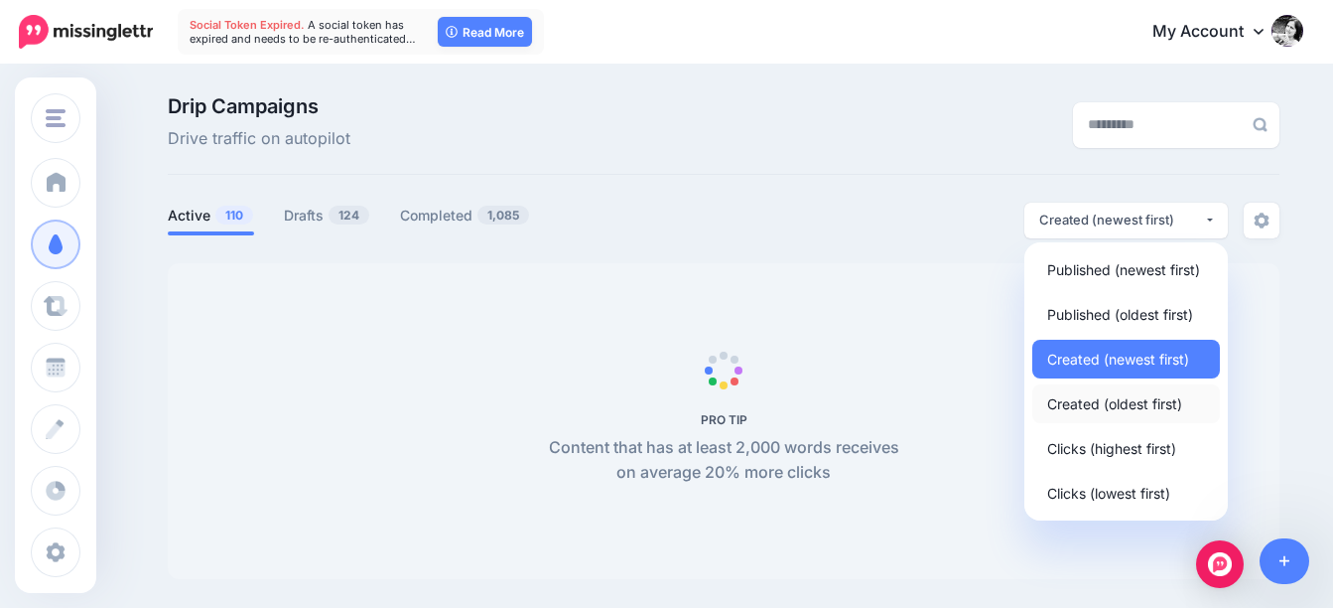
click at [1120, 403] on span "Created (oldest first)" at bounding box center [1114, 403] width 135 height 24
select select "**********"
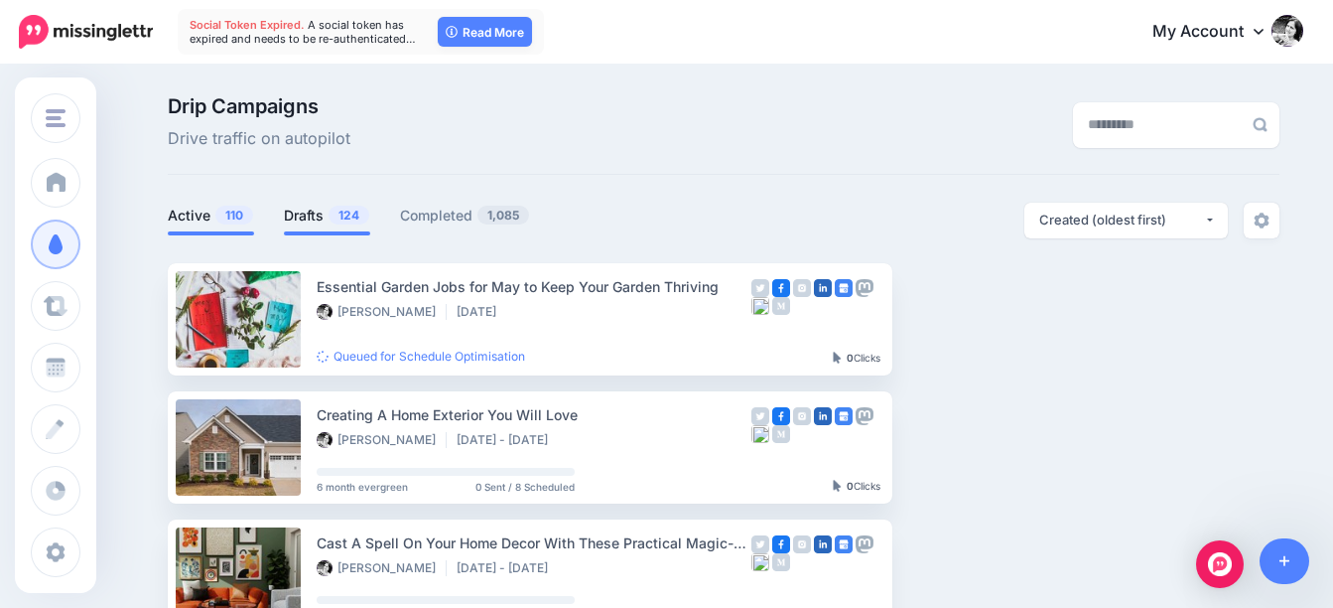
click at [344, 213] on span "124" at bounding box center [349, 214] width 41 height 19
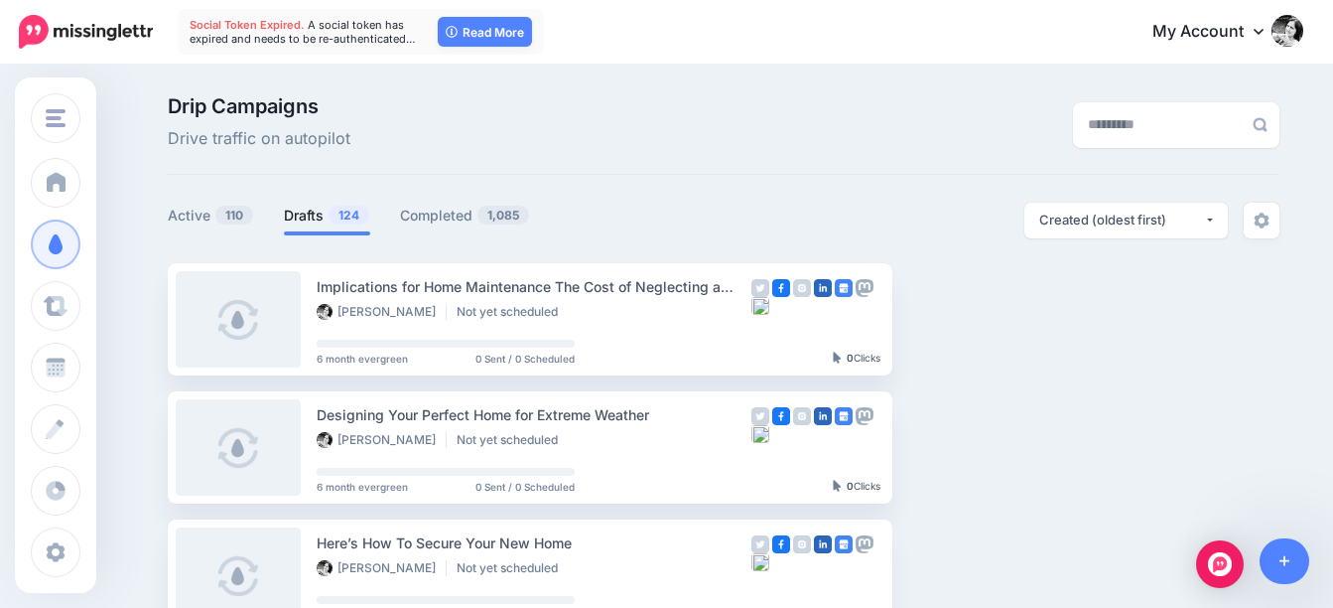
click at [345, 212] on span "124" at bounding box center [349, 214] width 41 height 19
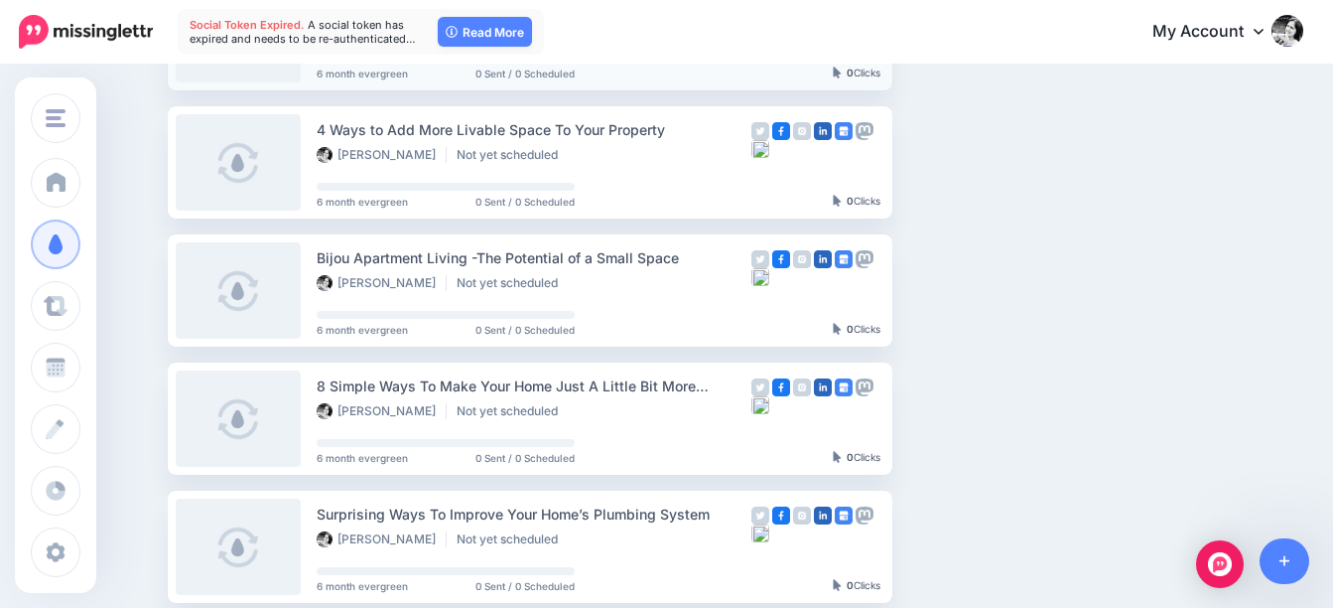
scroll to position [1191, 0]
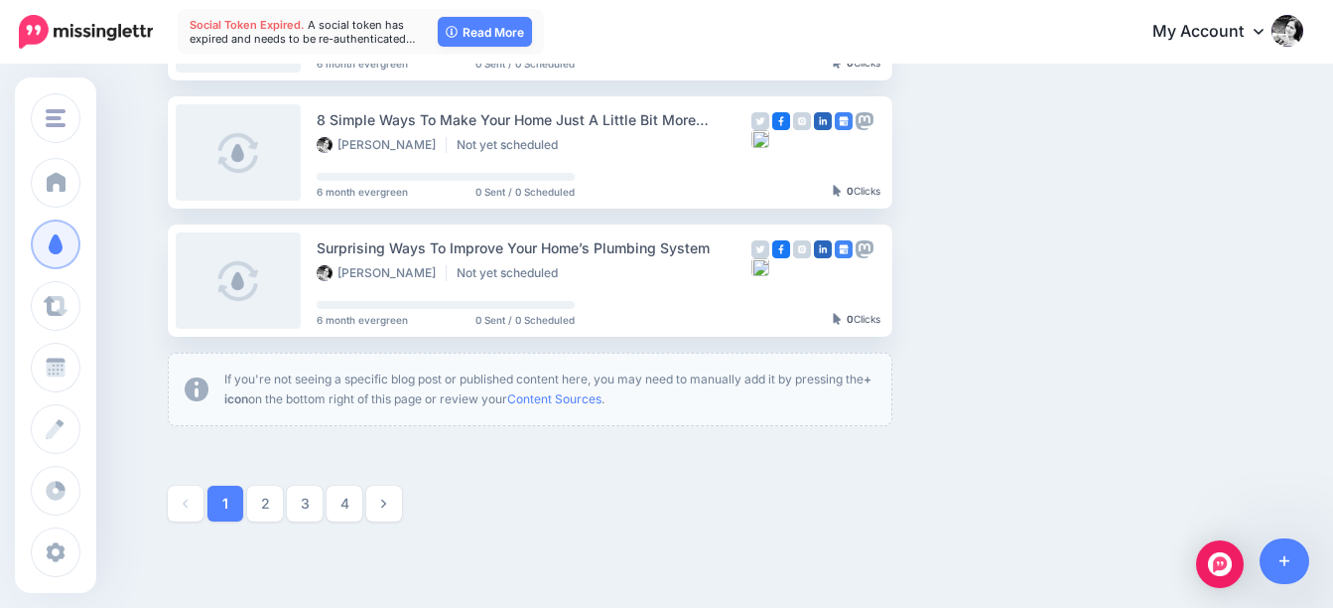
click at [352, 501] on link "4" at bounding box center [345, 503] width 36 height 36
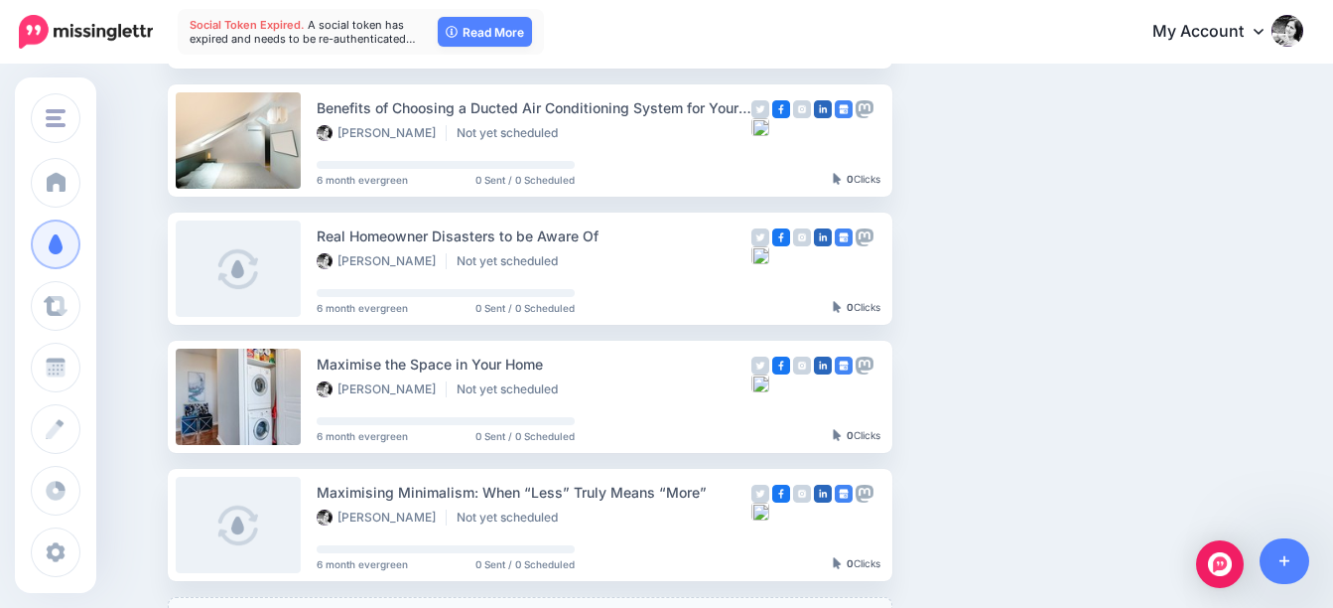
scroll to position [1263, 0]
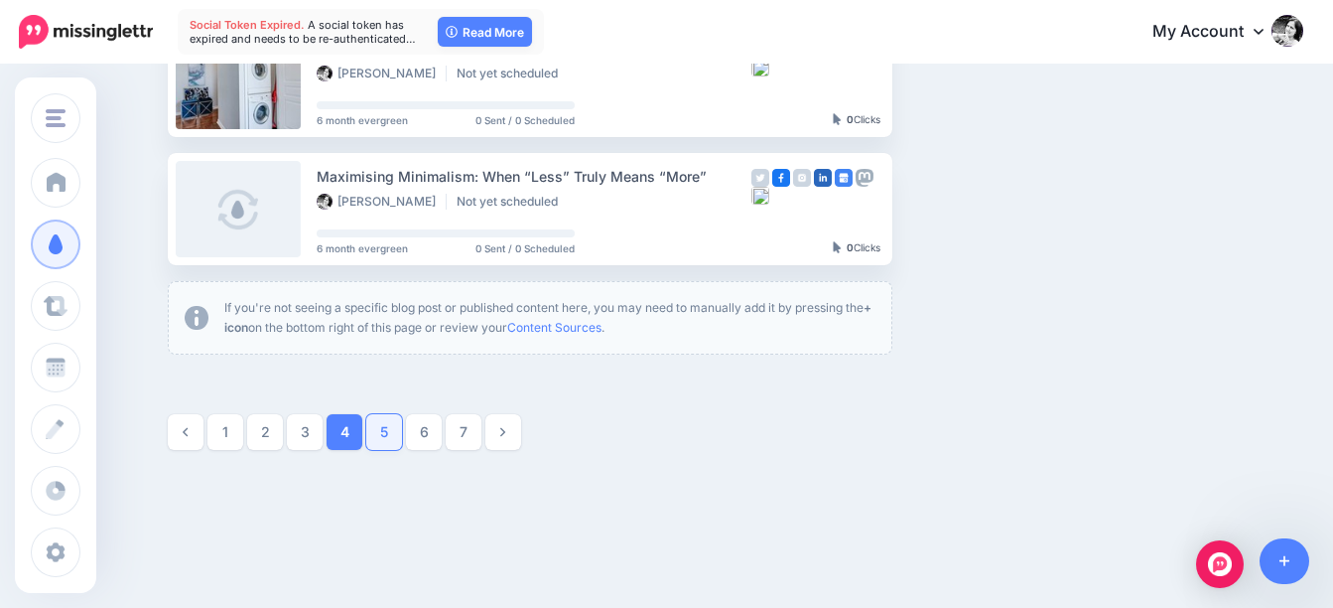
click at [396, 437] on link "5" at bounding box center [384, 432] width 36 height 36
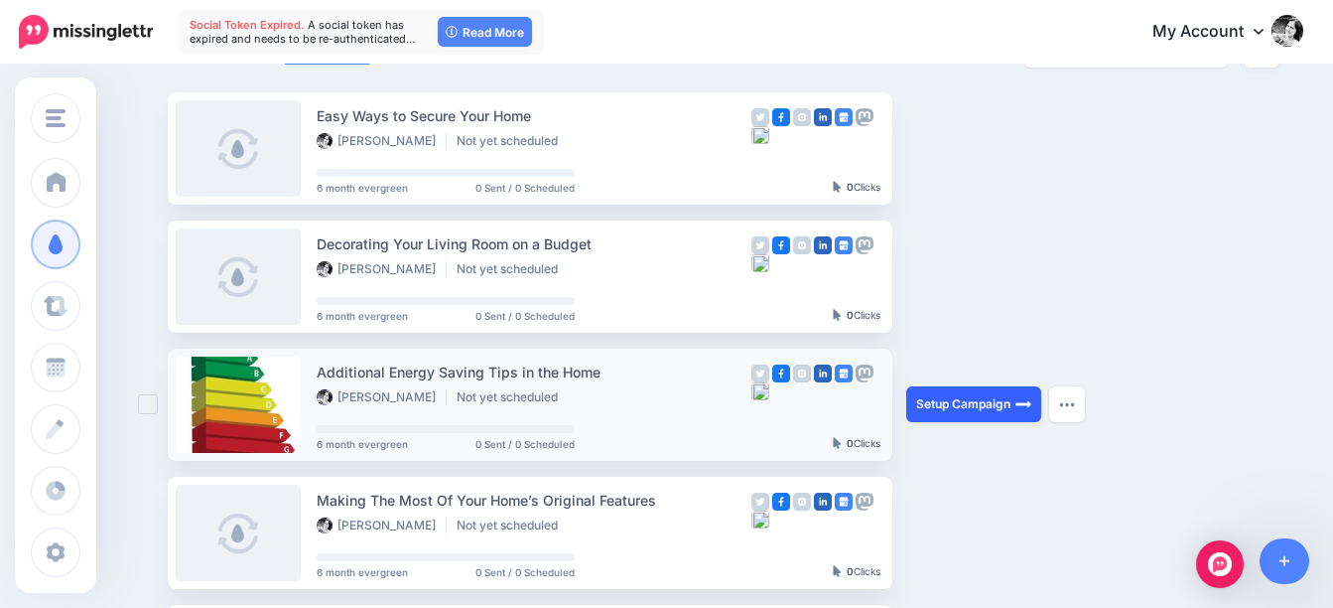
click at [948, 393] on link "Setup Campaign" at bounding box center [973, 404] width 135 height 36
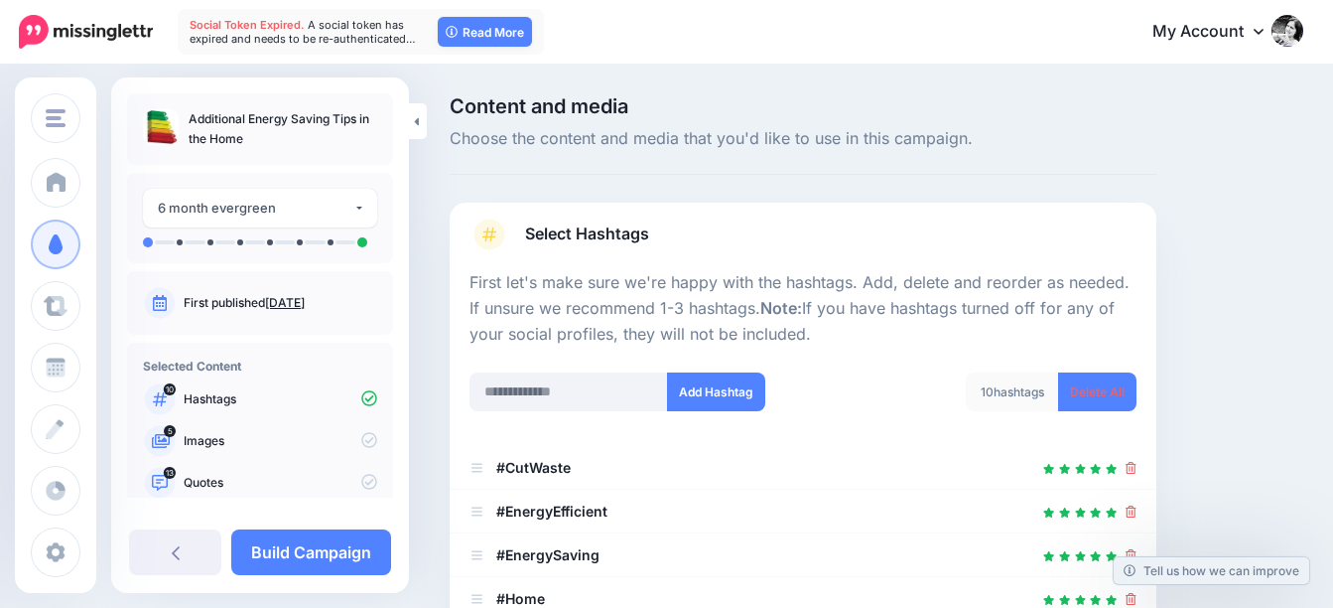
scroll to position [298, 0]
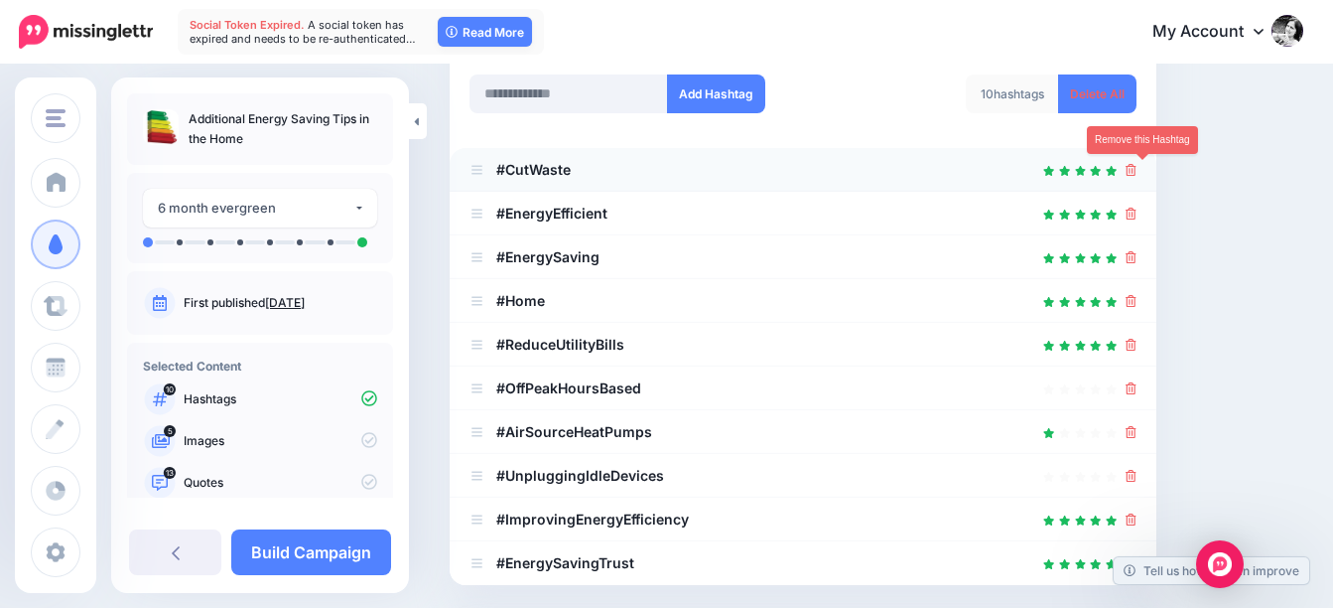
click at [1137, 166] on icon at bounding box center [1131, 170] width 11 height 12
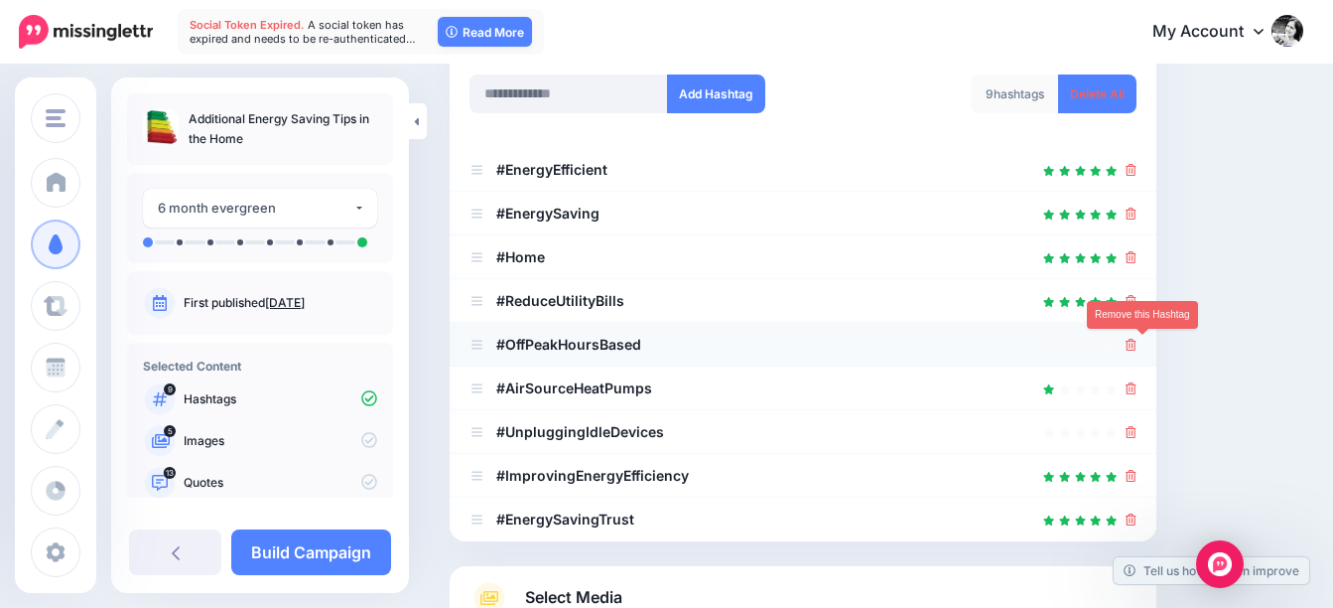
click at [1137, 347] on icon at bounding box center [1131, 345] width 11 height 12
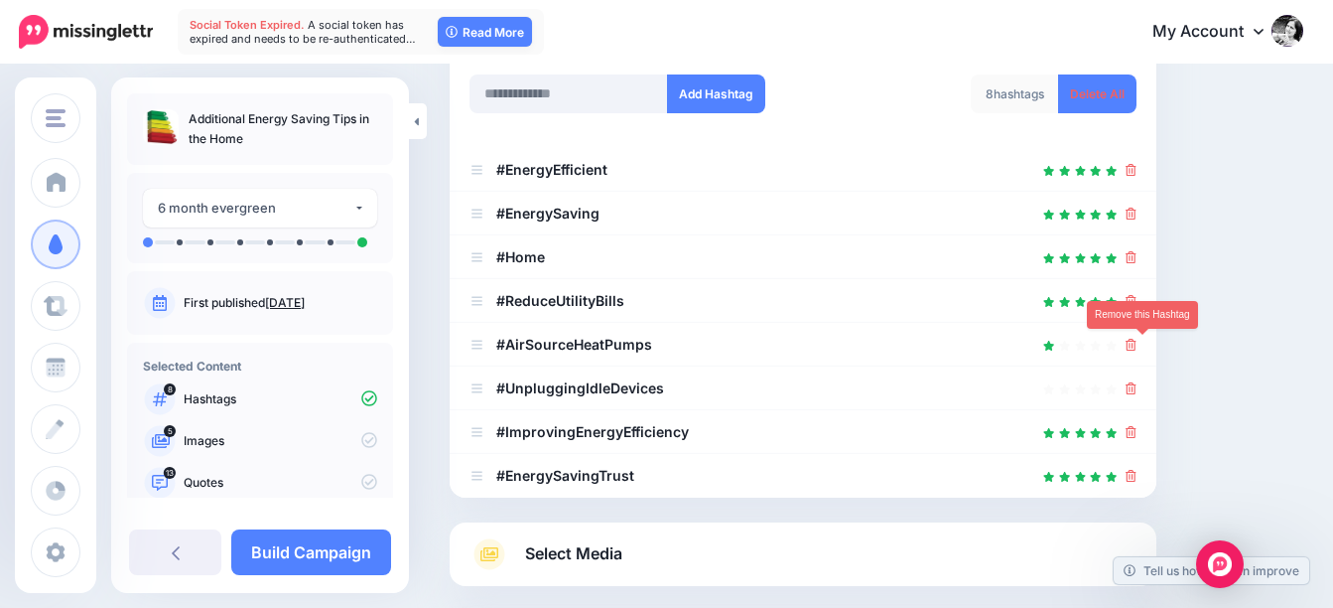
click at [1137, 346] on icon at bounding box center [1131, 345] width 11 height 12
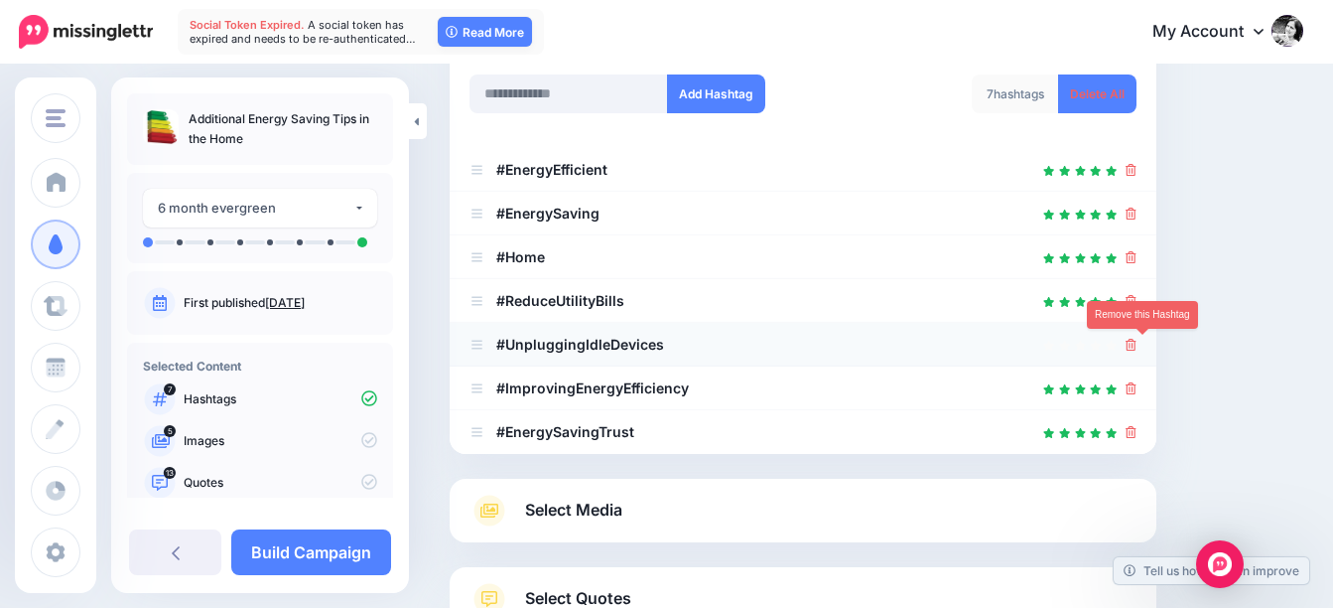
click at [1137, 346] on icon at bounding box center [1131, 345] width 11 height 12
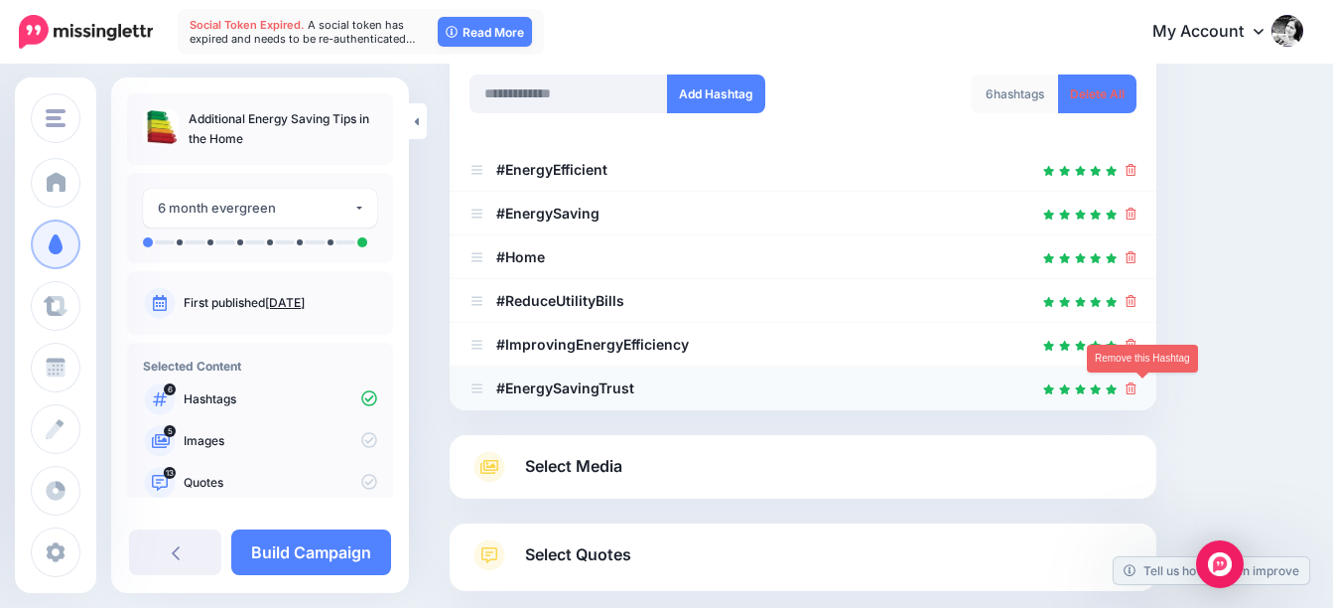
click at [1137, 388] on icon at bounding box center [1131, 388] width 11 height 12
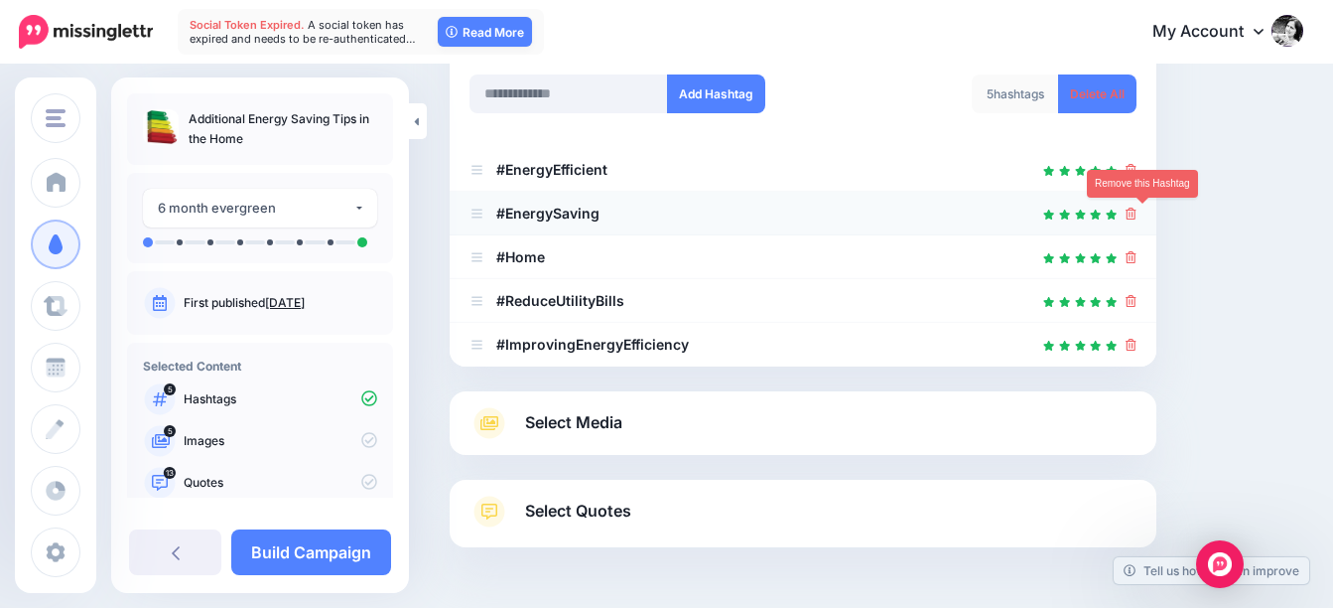
click at [1137, 211] on icon at bounding box center [1131, 213] width 11 height 12
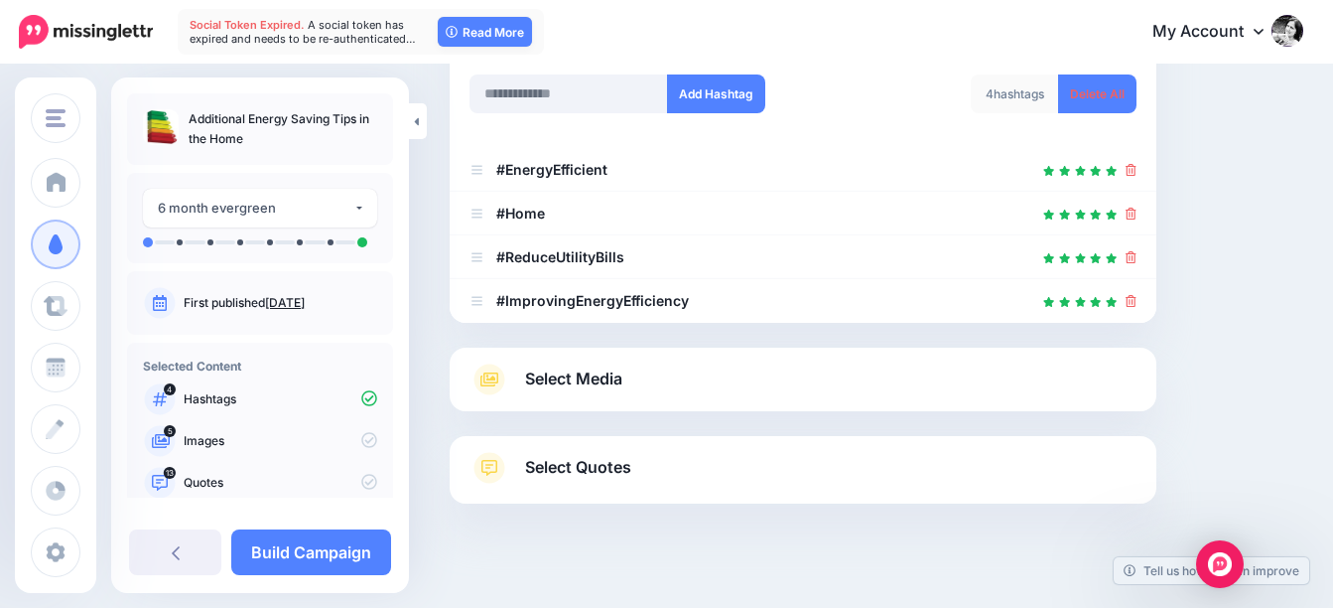
click at [569, 372] on span "Select Media" at bounding box center [573, 378] width 97 height 27
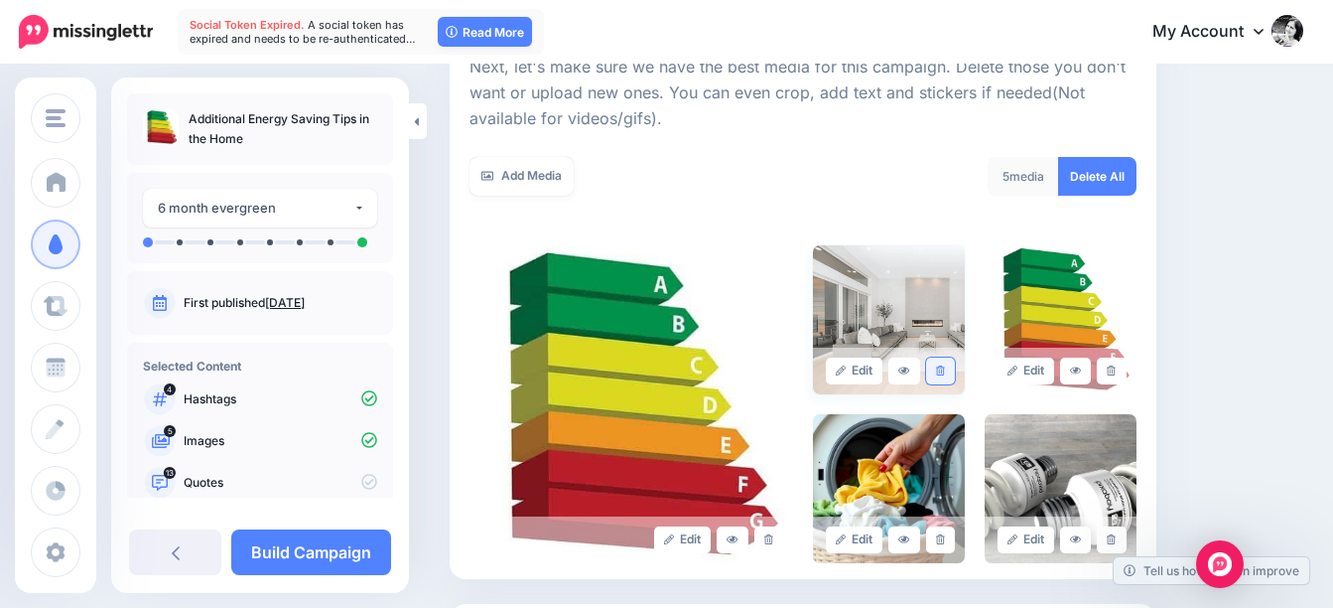
click at [945, 370] on icon at bounding box center [940, 370] width 9 height 11
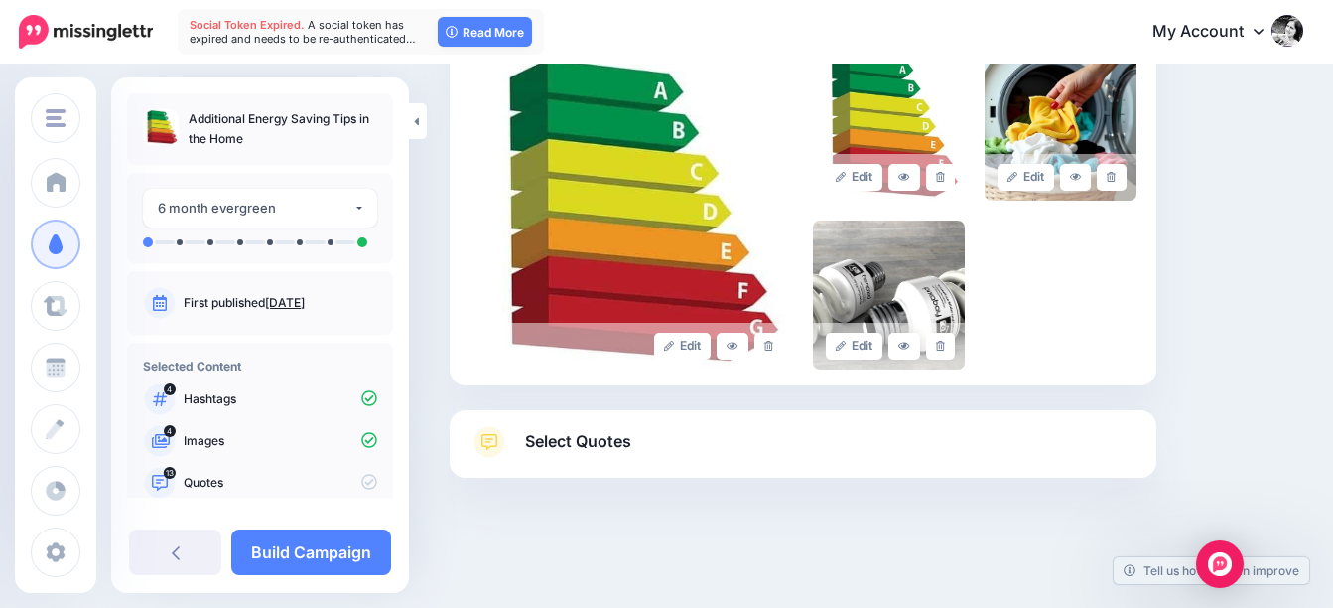
scroll to position [518, 0]
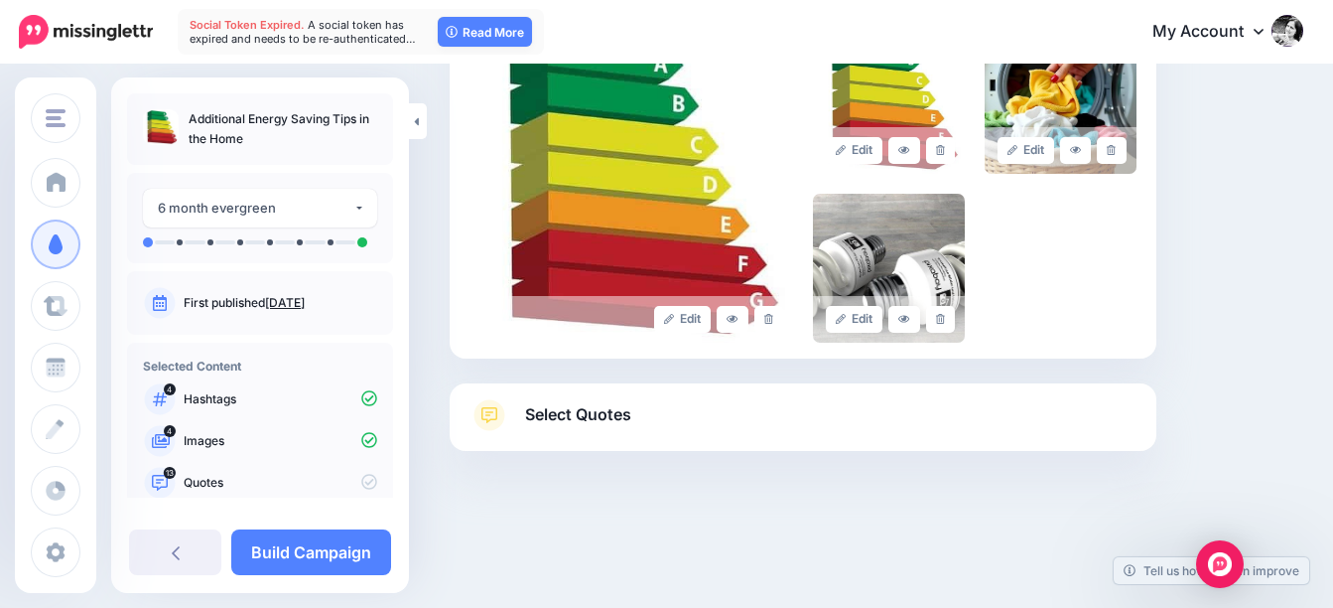
click at [550, 414] on span "Select Quotes" at bounding box center [578, 414] width 106 height 27
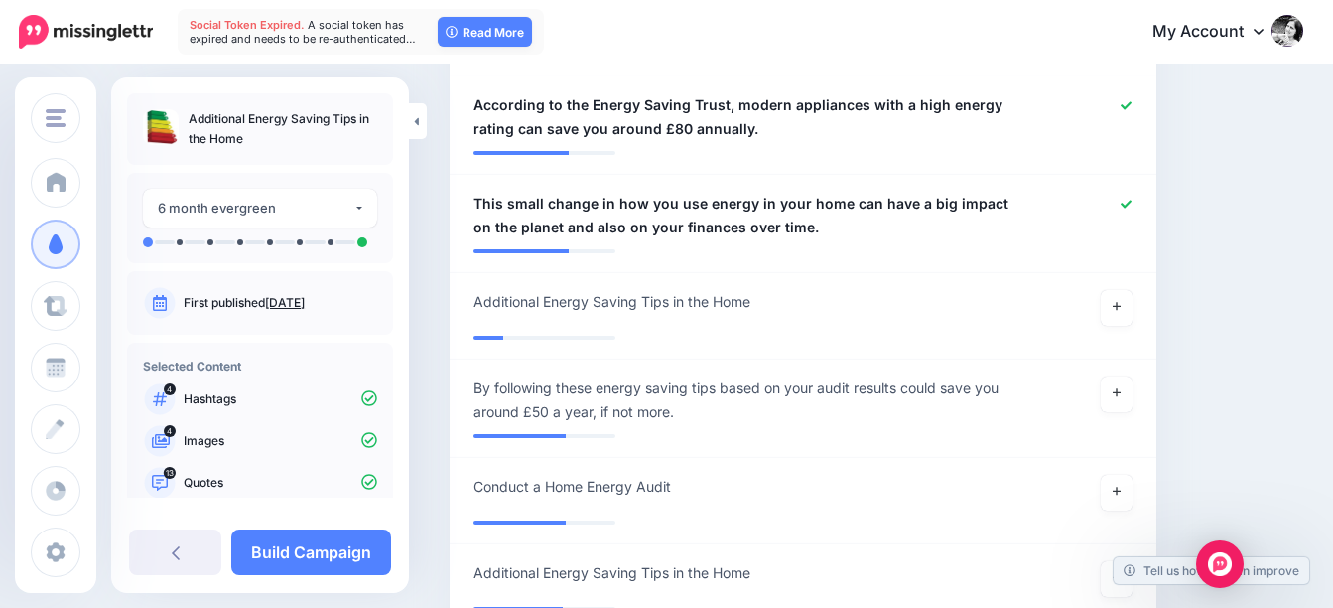
scroll to position [1709, 0]
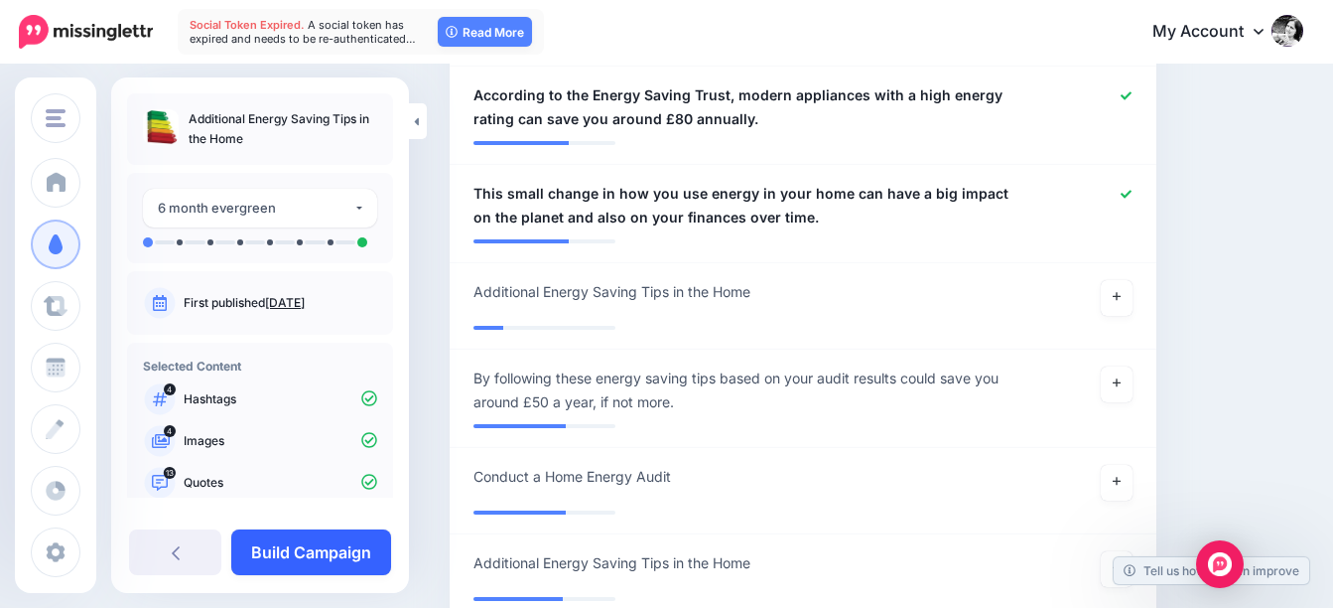
click at [350, 552] on link "Build Campaign" at bounding box center [311, 552] width 160 height 46
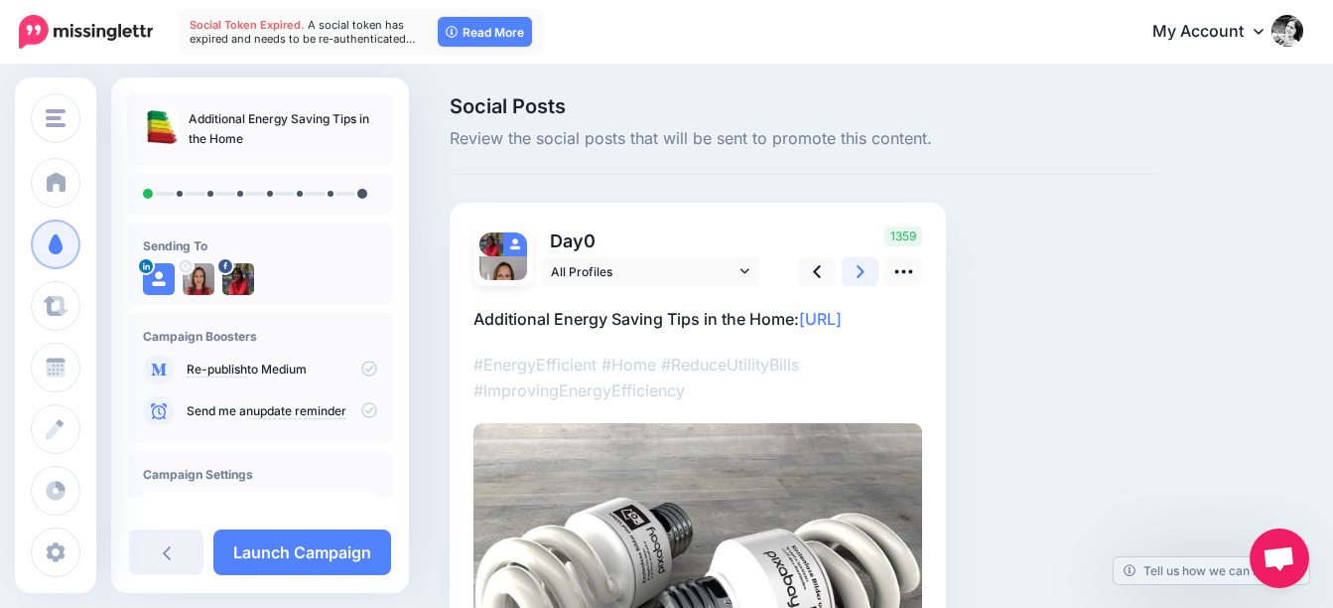
click at [862, 277] on icon at bounding box center [861, 271] width 8 height 21
click at [864, 277] on icon at bounding box center [861, 271] width 8 height 21
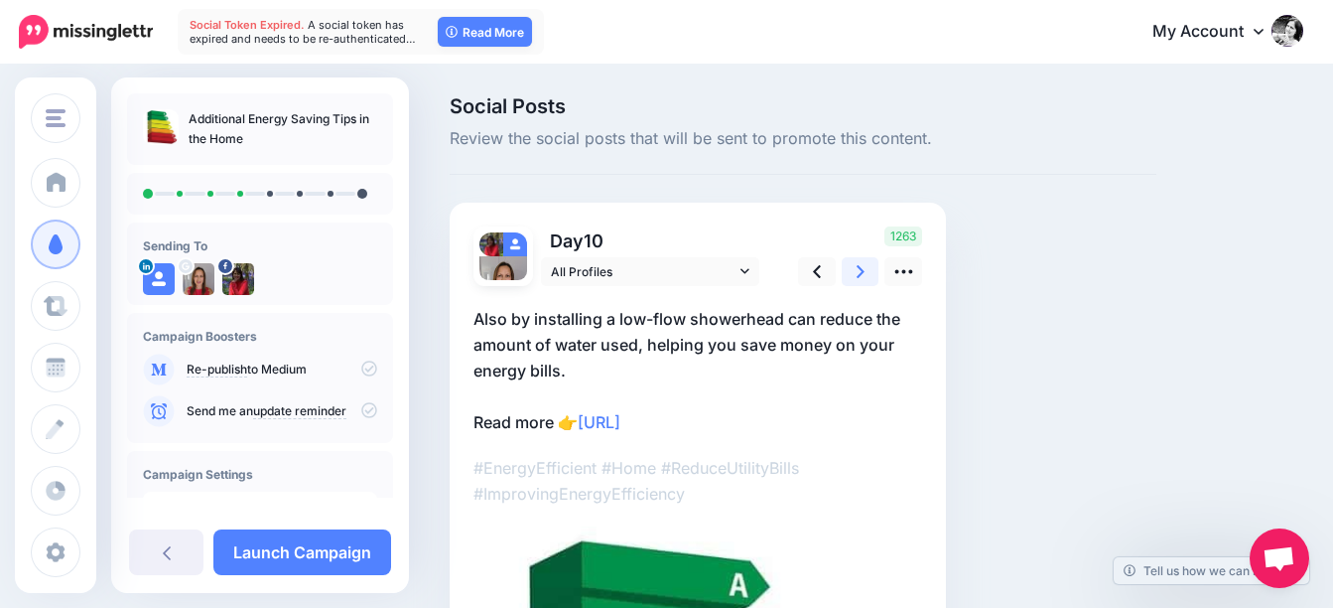
click at [864, 277] on icon at bounding box center [861, 271] width 8 height 21
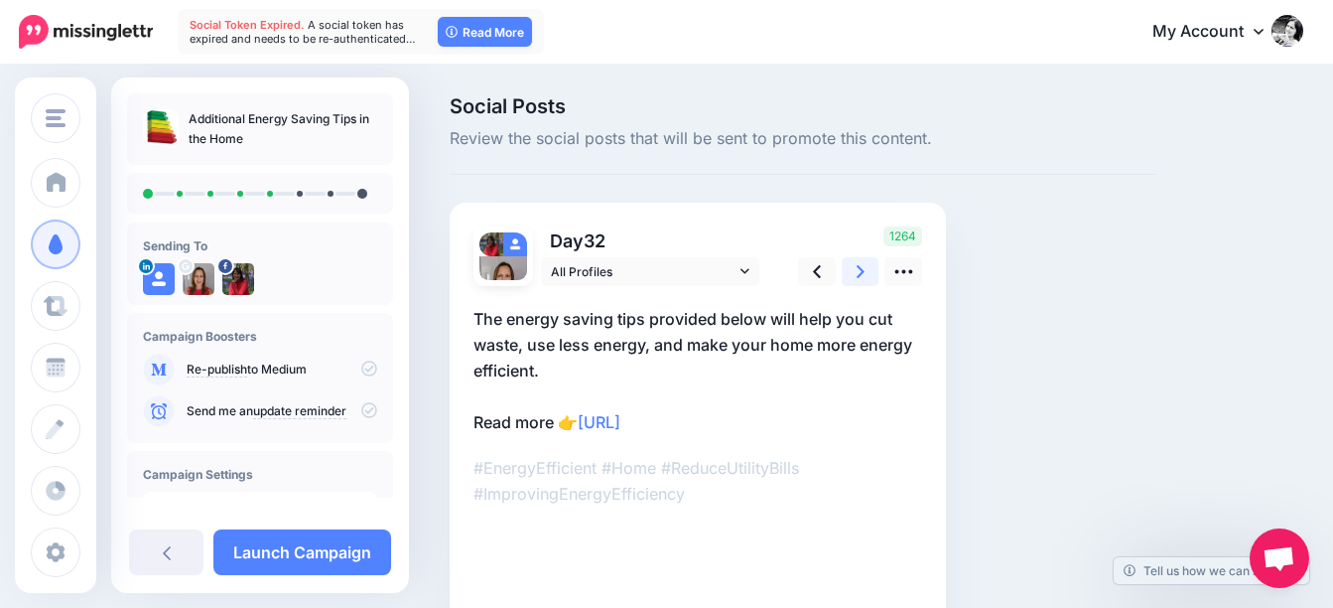
click at [864, 277] on icon at bounding box center [861, 271] width 8 height 21
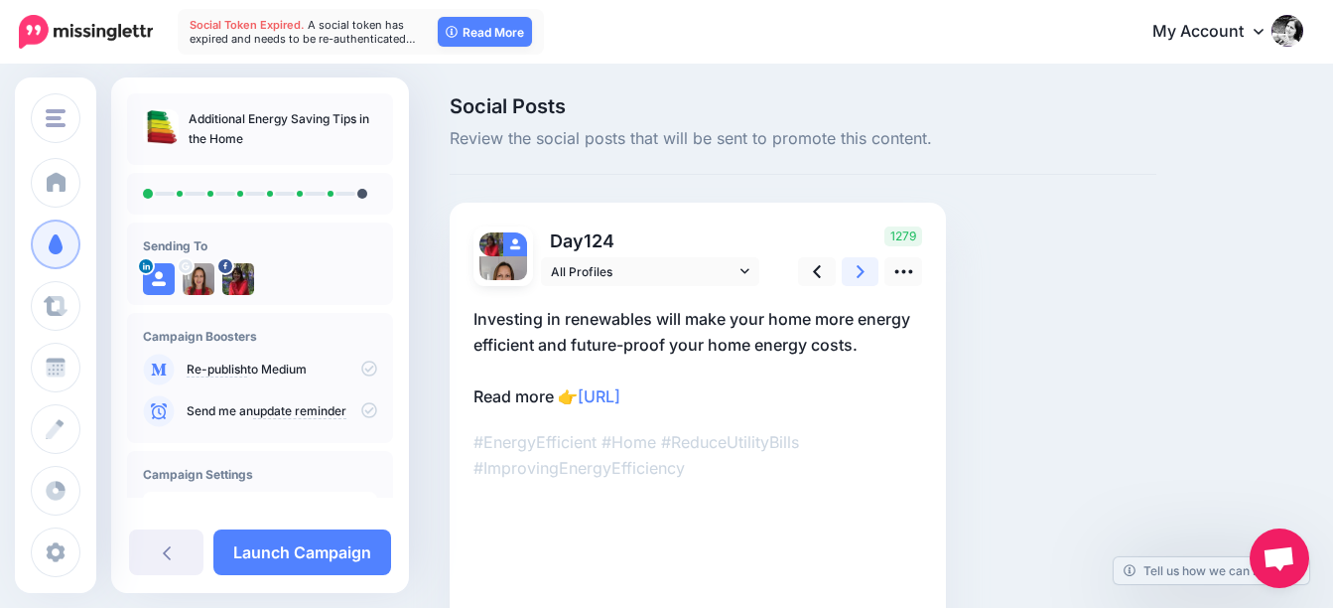
click at [864, 277] on icon at bounding box center [861, 271] width 8 height 21
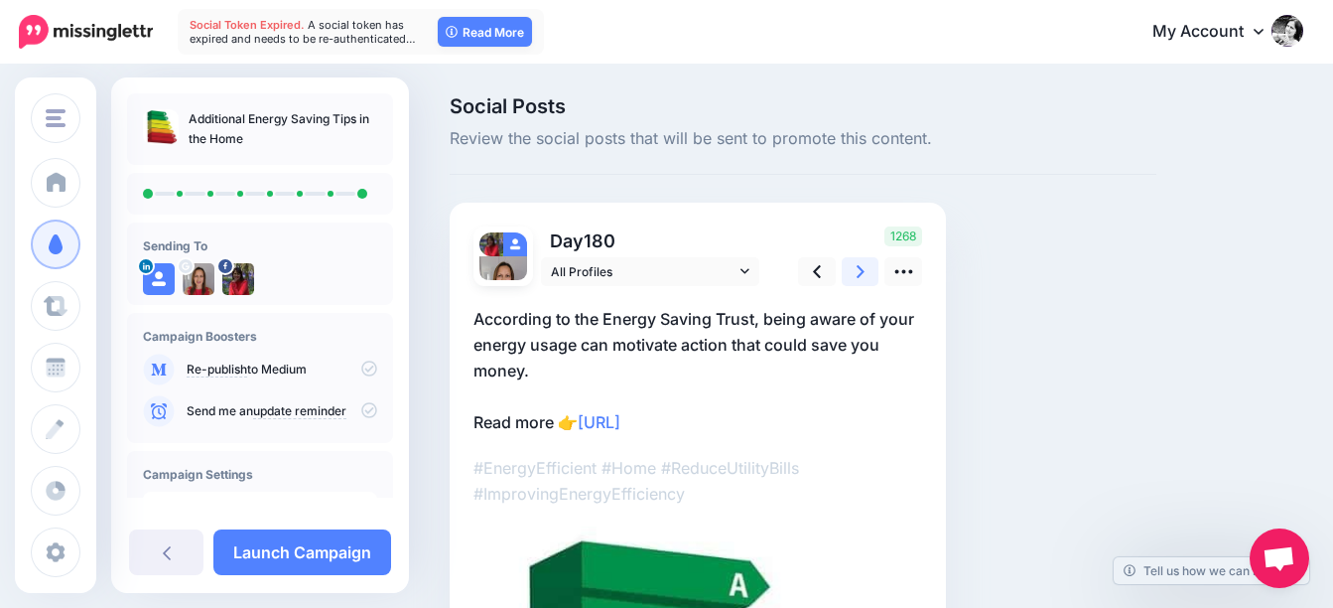
click at [864, 277] on icon at bounding box center [861, 271] width 8 height 21
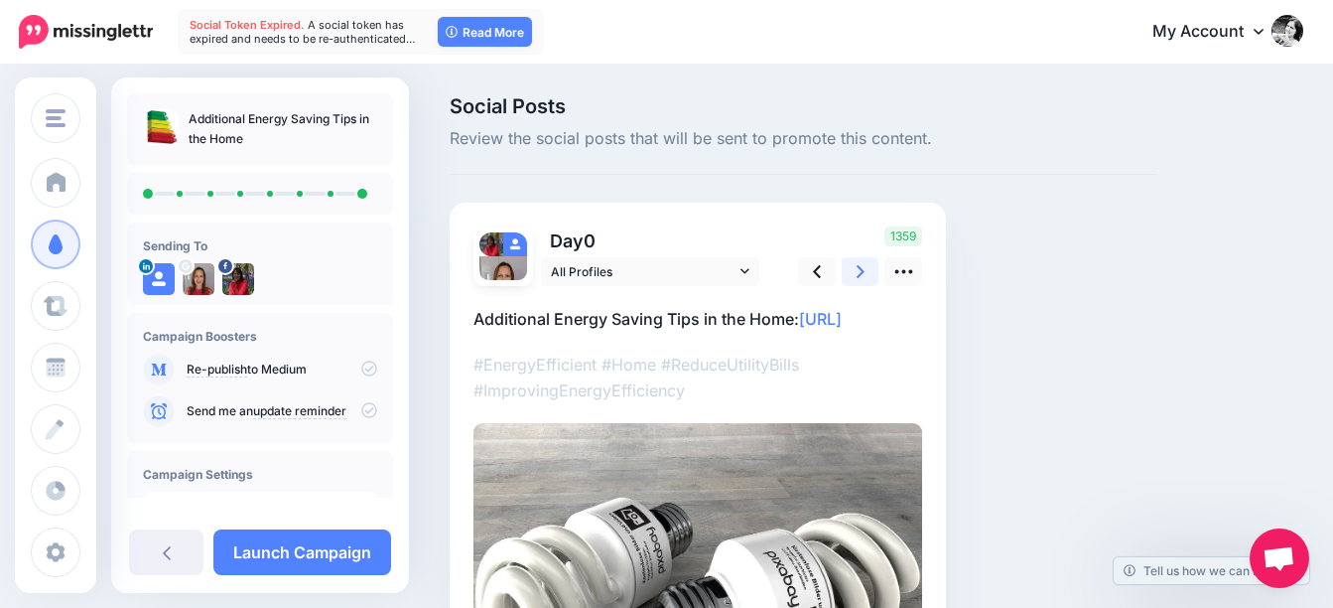
click at [864, 277] on icon at bounding box center [861, 271] width 8 height 21
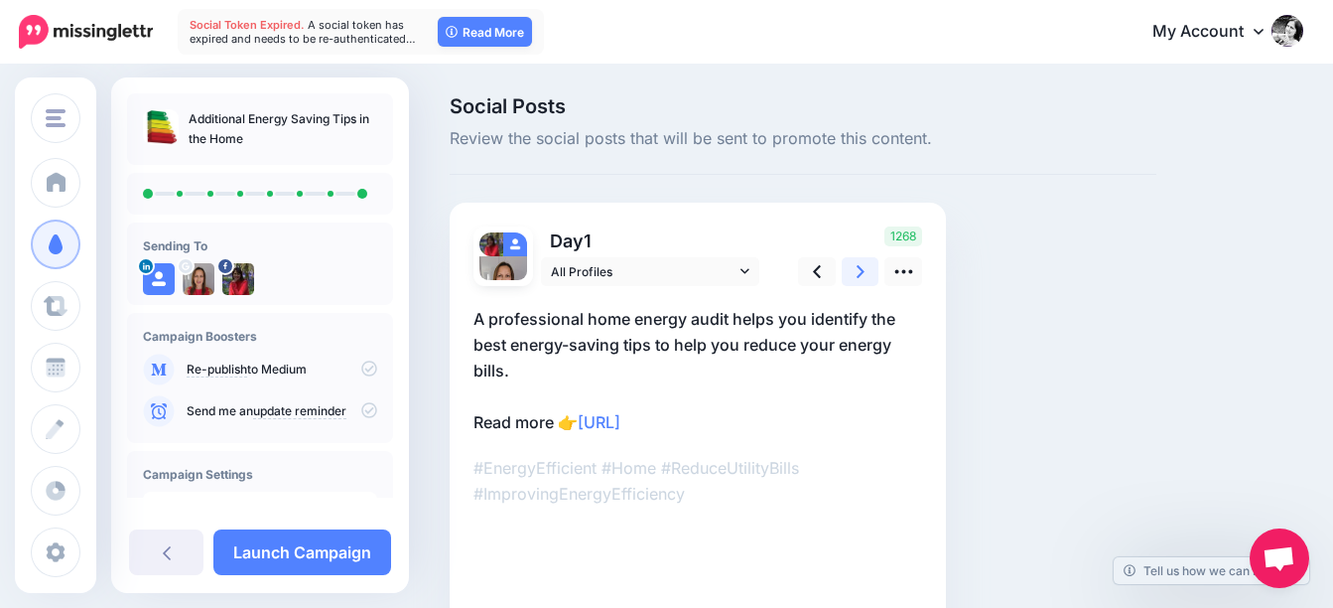
click at [864, 277] on icon at bounding box center [861, 271] width 8 height 21
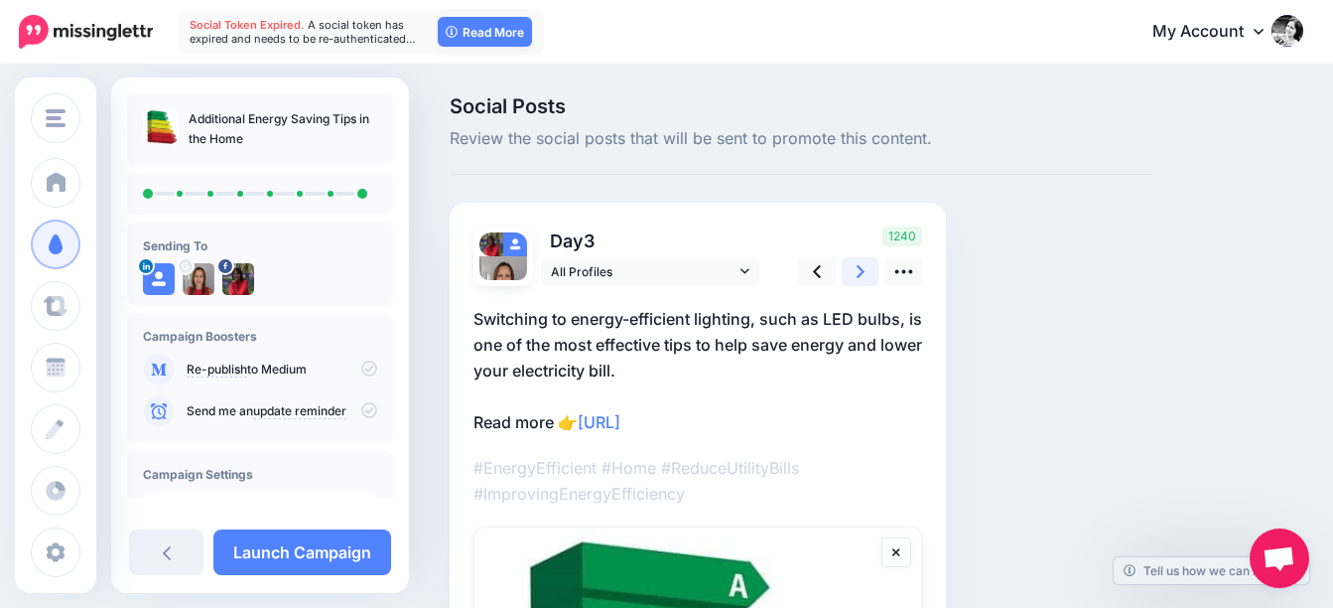
scroll to position [241, 0]
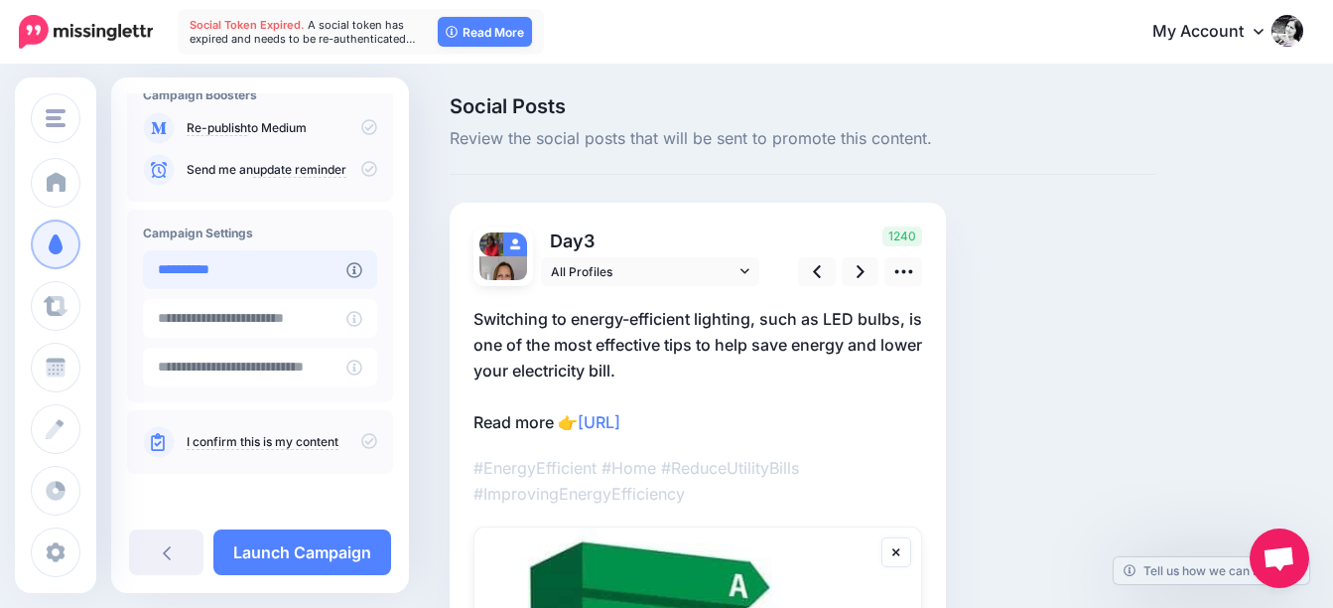
click at [262, 265] on input "**********" at bounding box center [245, 269] width 204 height 39
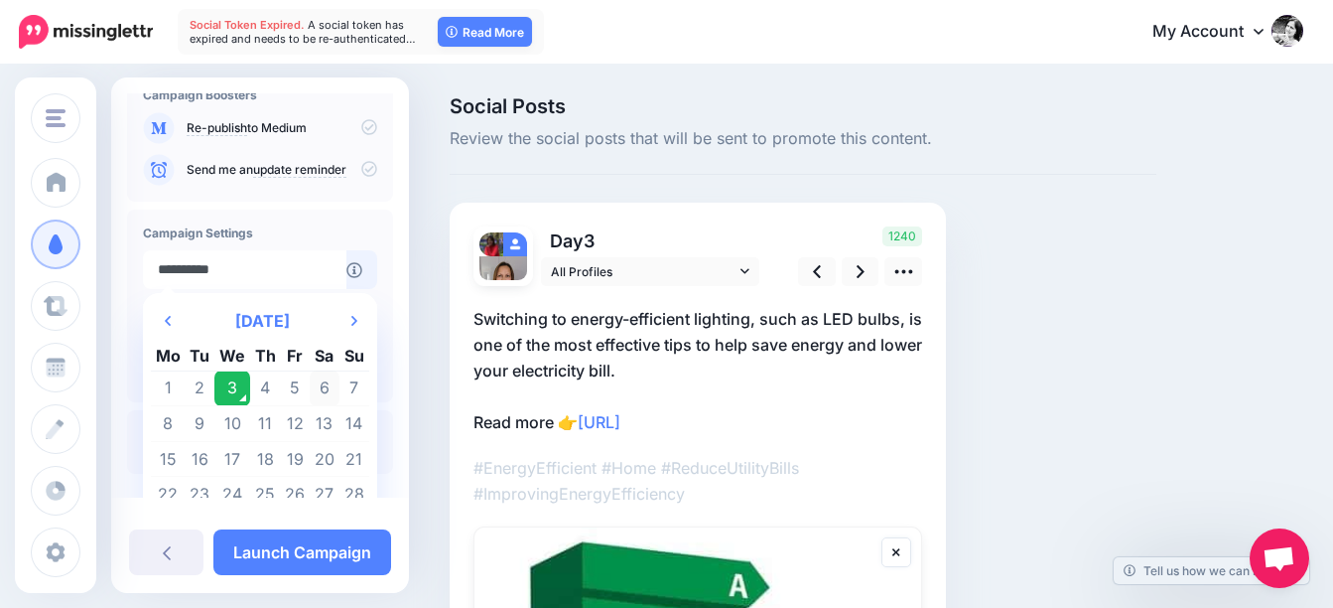
click at [334, 387] on td "6" at bounding box center [325, 388] width 30 height 36
type input "**********"
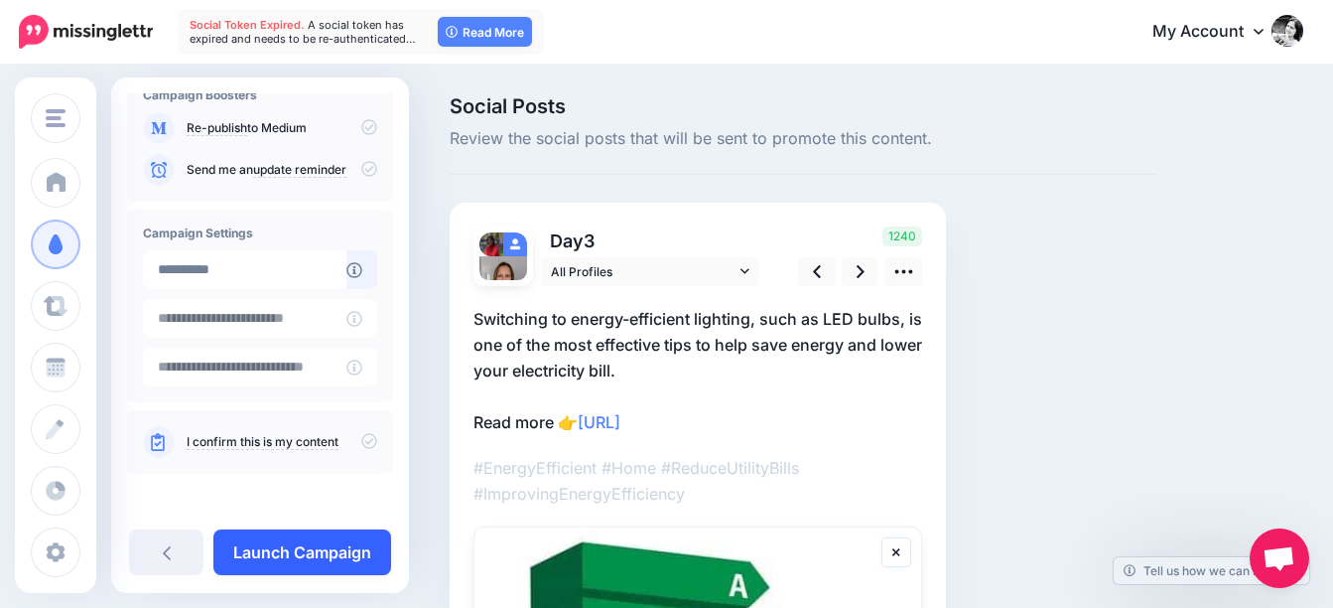
click at [306, 544] on link "Launch Campaign" at bounding box center [302, 552] width 178 height 46
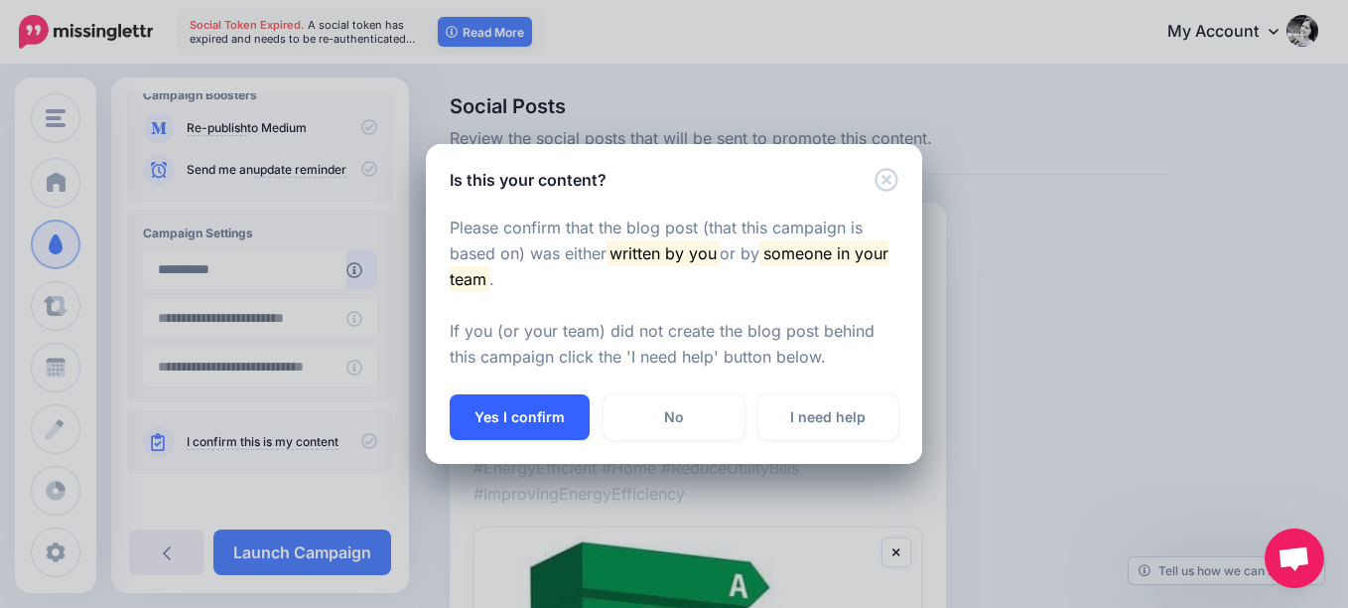
click at [561, 416] on button "Yes I confirm" at bounding box center [520, 417] width 140 height 46
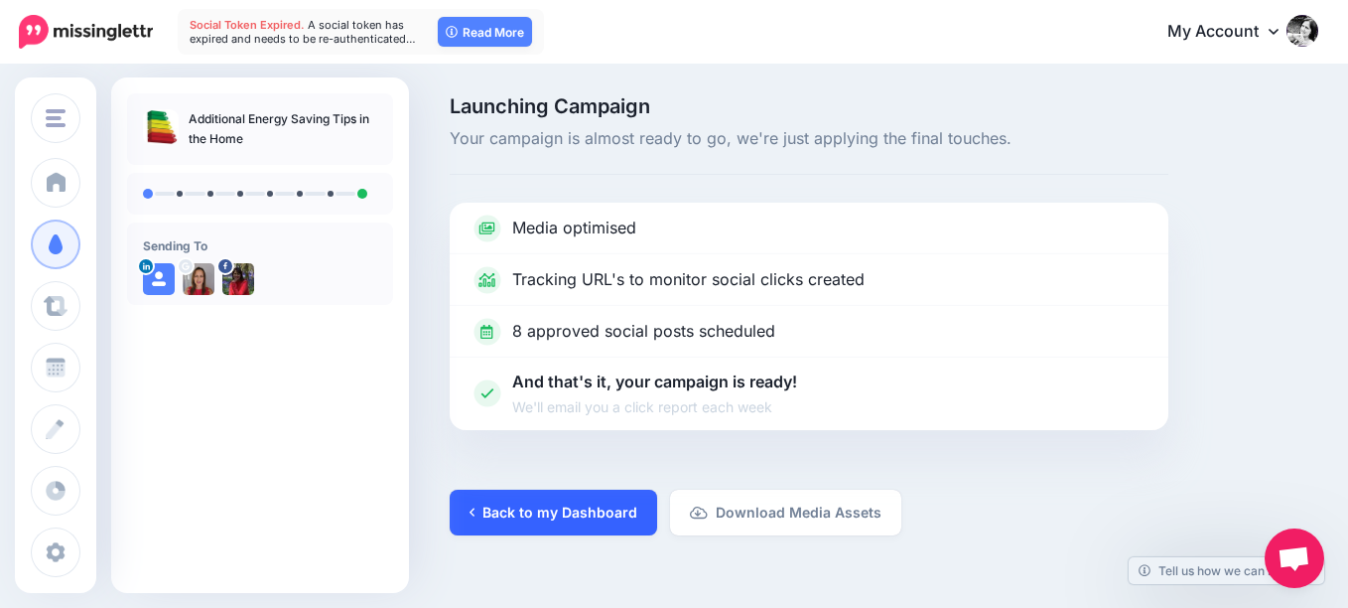
click at [596, 516] on link "Back to my Dashboard" at bounding box center [553, 512] width 207 height 46
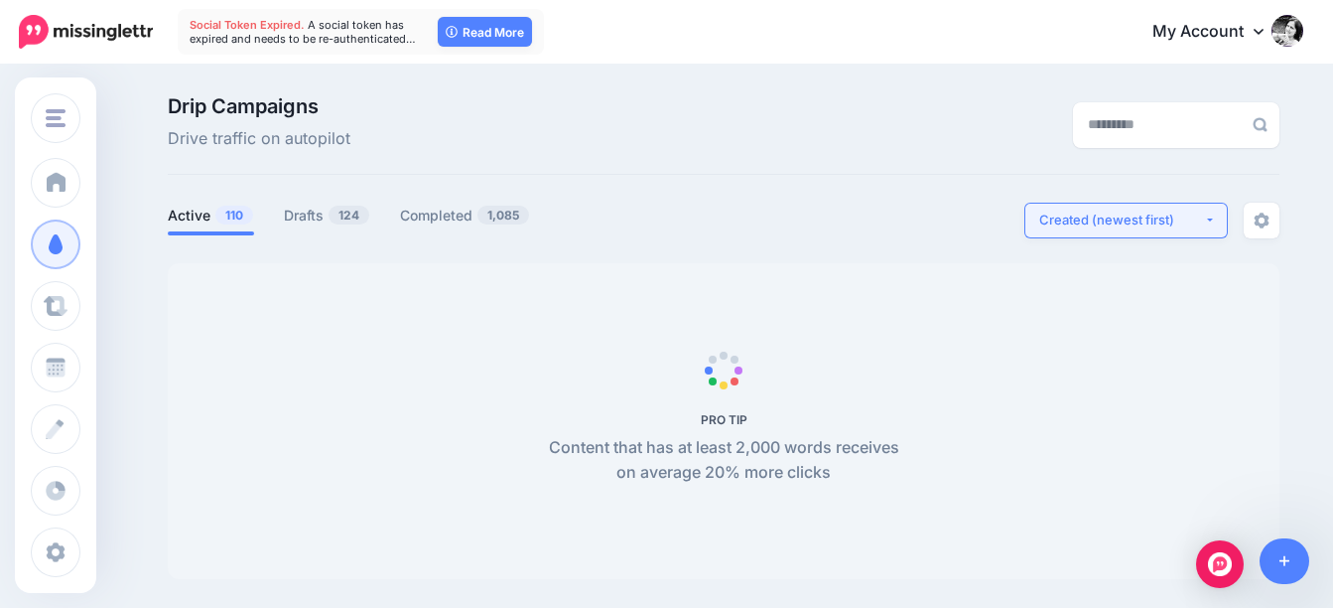
click at [1137, 224] on div "Created (newest first)" at bounding box center [1121, 219] width 165 height 19
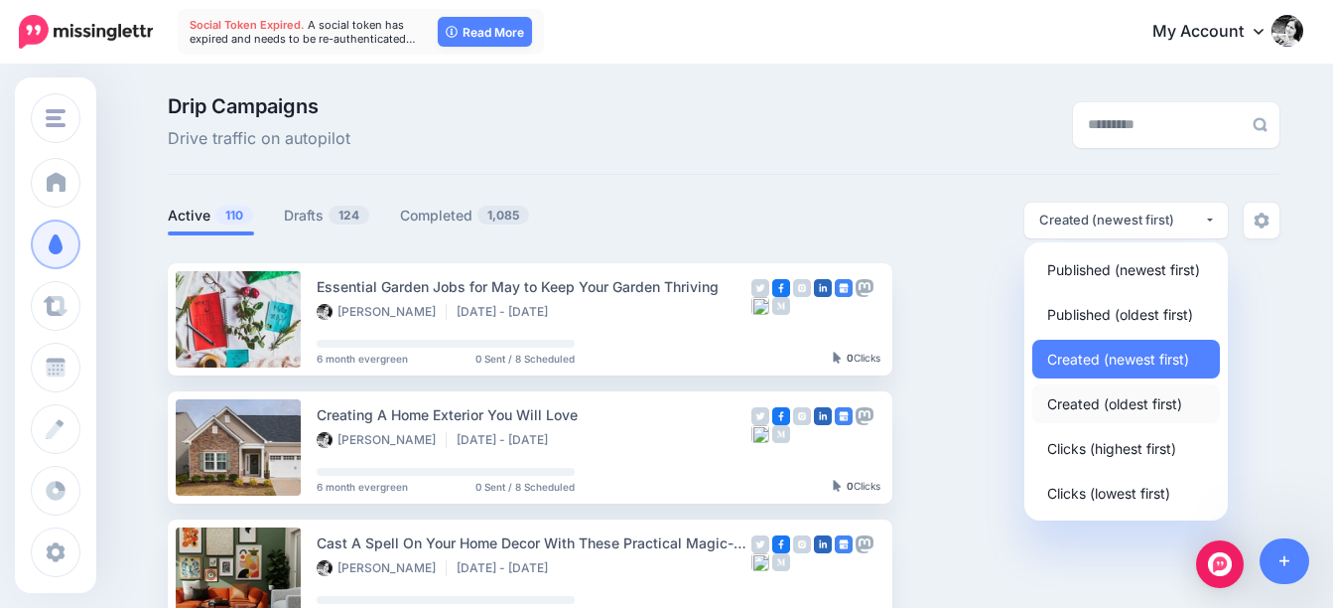
click at [1108, 400] on span "Created (oldest first)" at bounding box center [1114, 403] width 135 height 24
select select "**********"
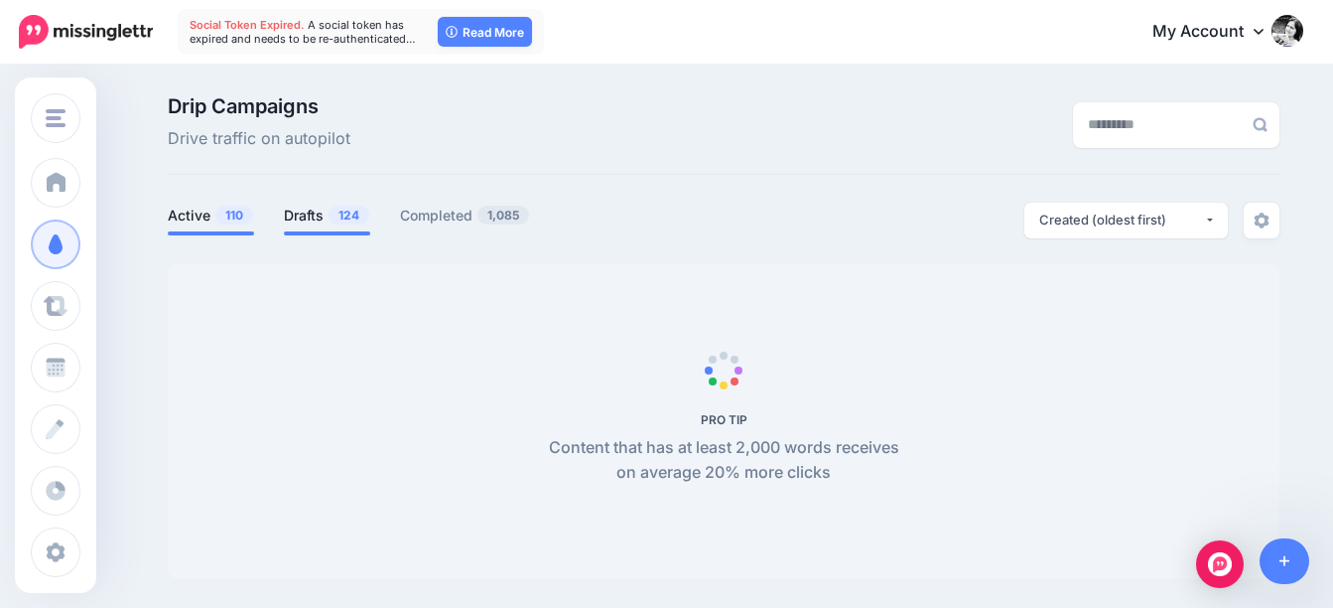
click at [352, 217] on span "124" at bounding box center [349, 214] width 41 height 19
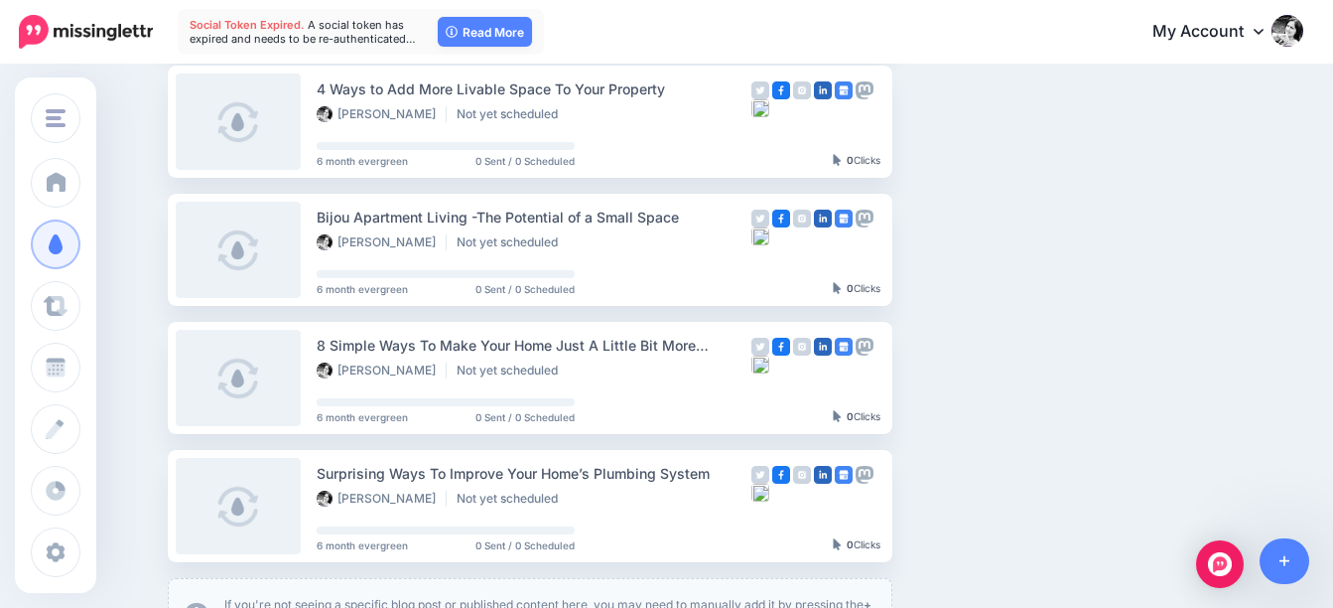
scroll to position [1092, 0]
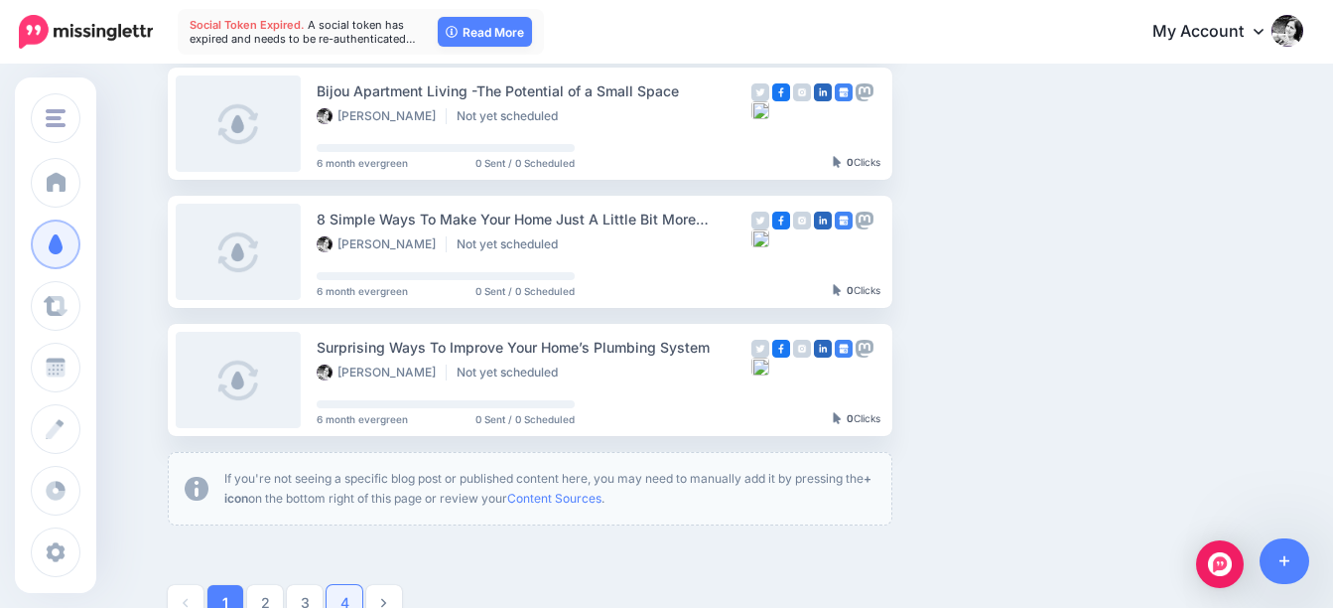
click at [347, 593] on link "4" at bounding box center [345, 603] width 36 height 36
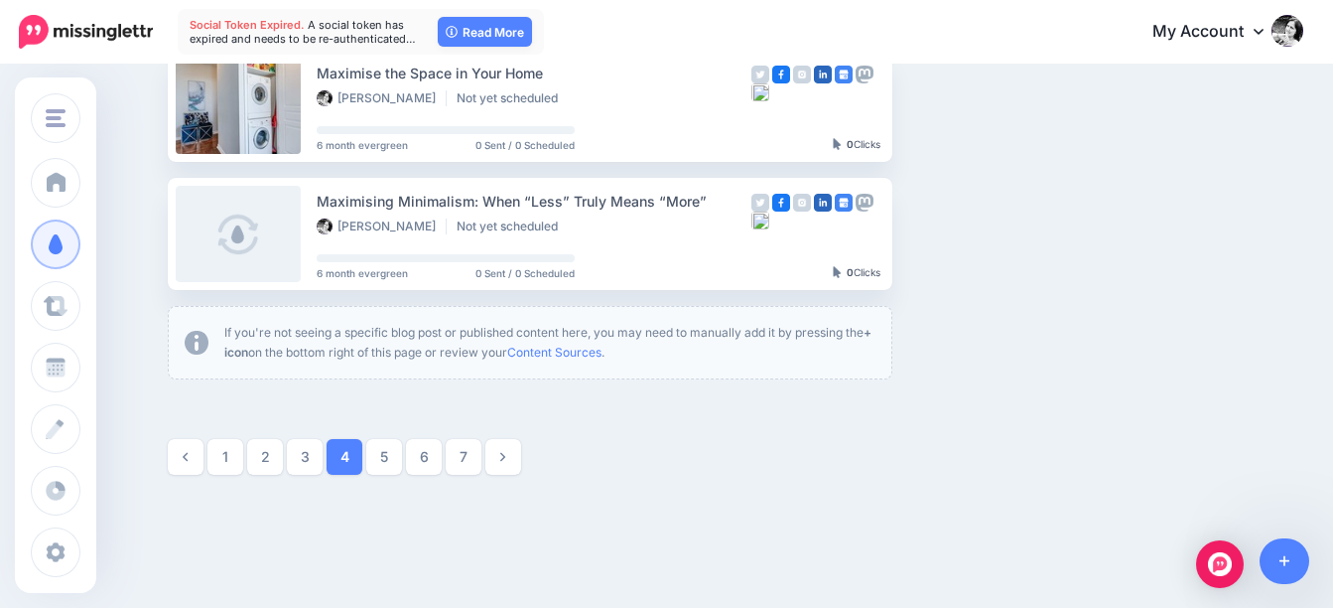
scroll to position [1263, 0]
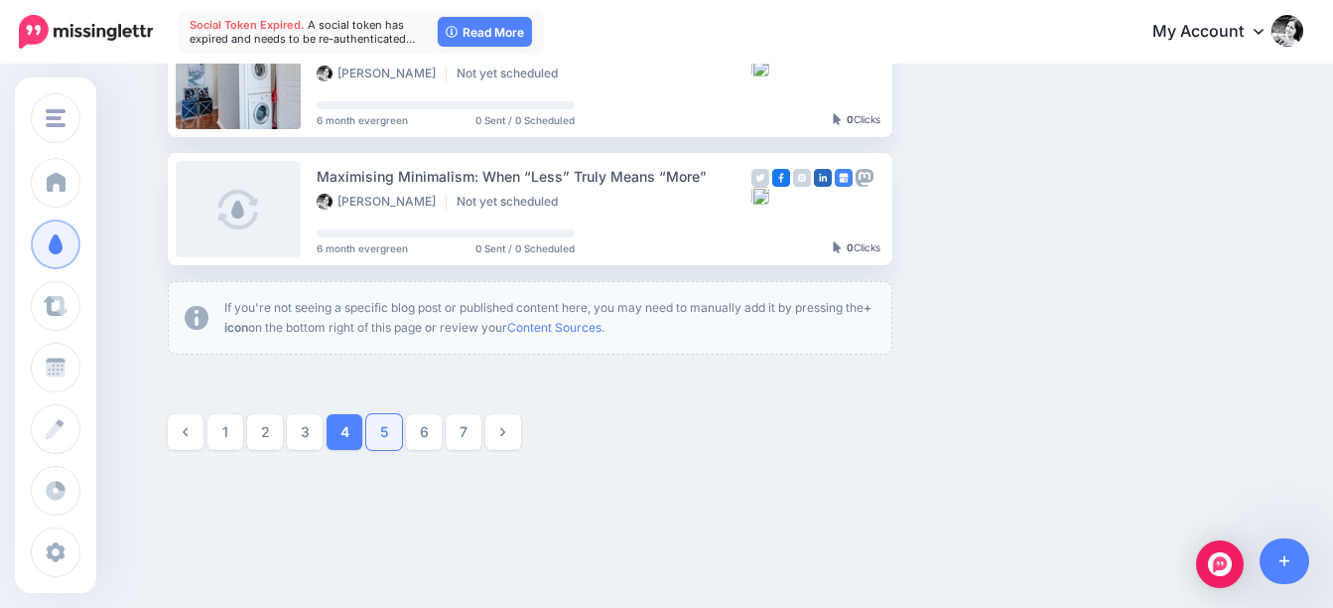
click at [396, 435] on link "5" at bounding box center [384, 432] width 36 height 36
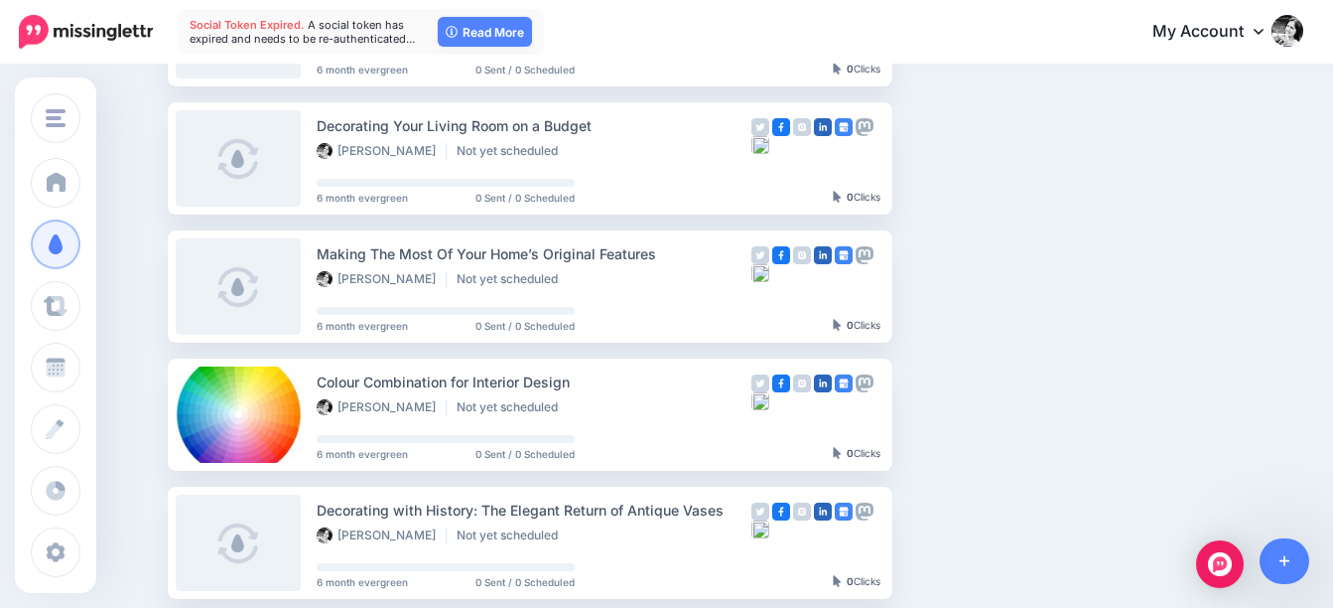
scroll to position [369, 0]
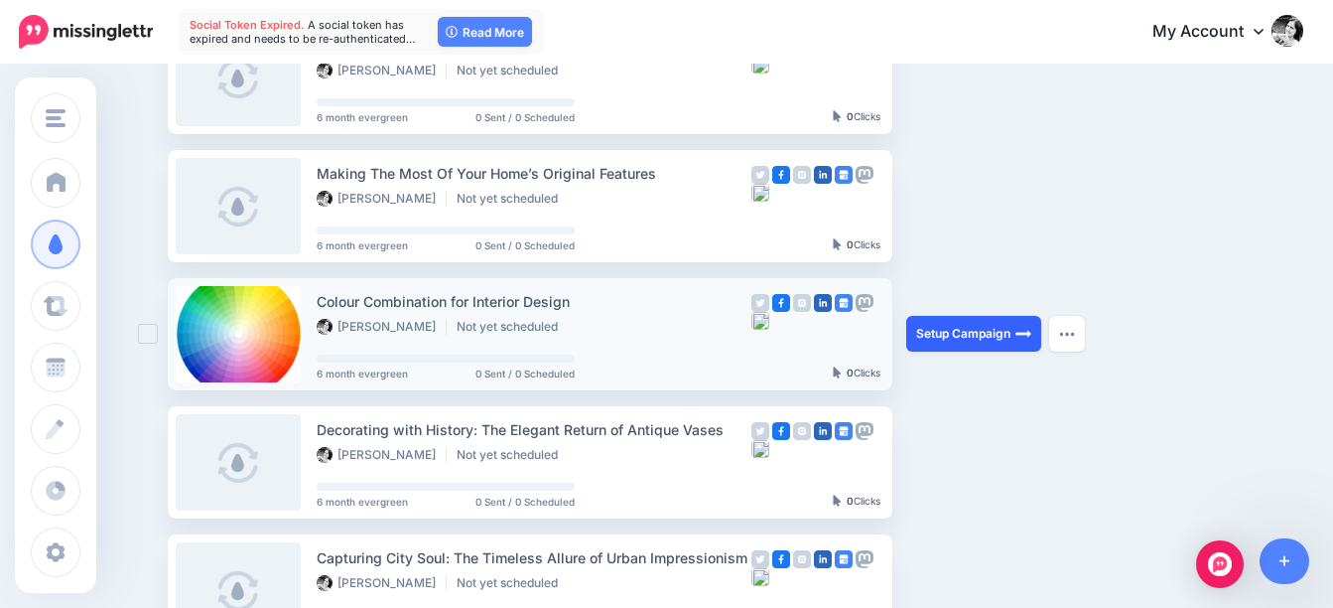
click at [977, 328] on link "Setup Campaign" at bounding box center [973, 334] width 135 height 36
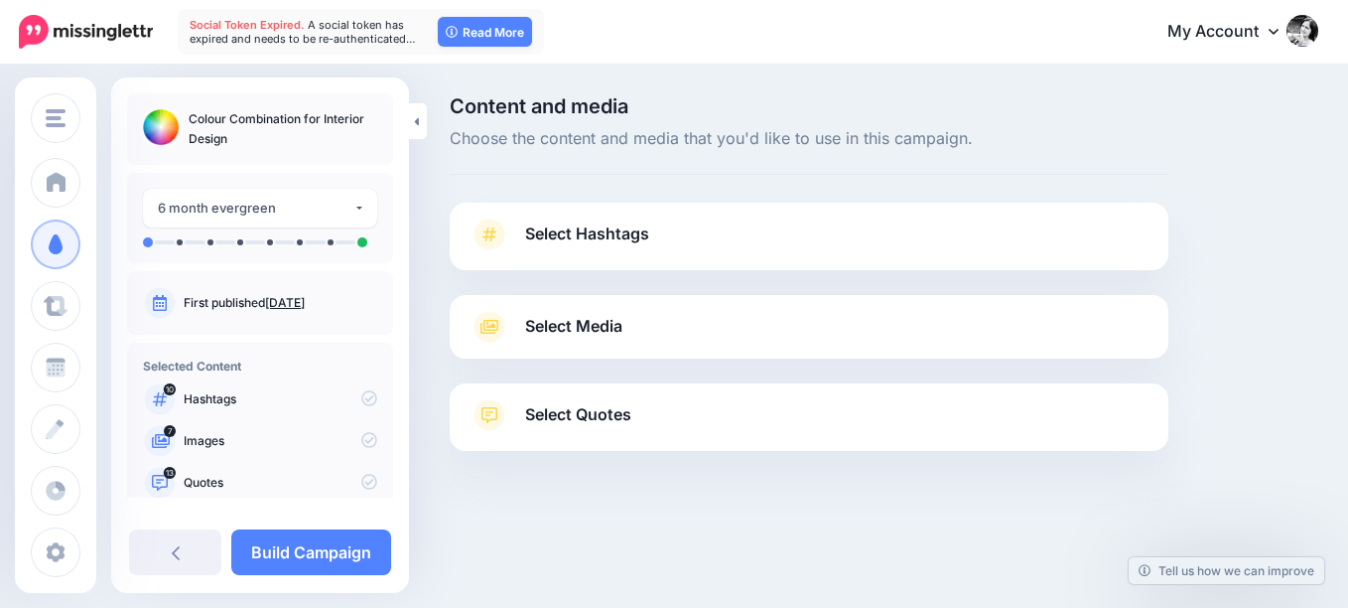
click at [583, 240] on span "Select Hashtags" at bounding box center [587, 233] width 124 height 27
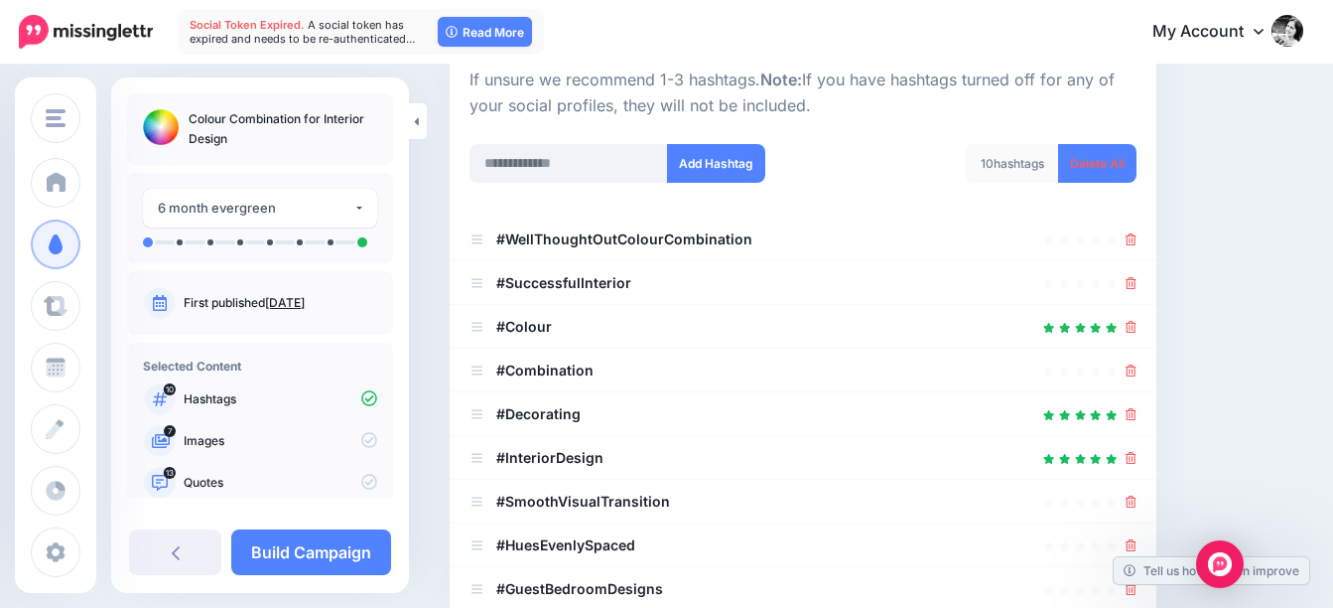
scroll to position [298, 0]
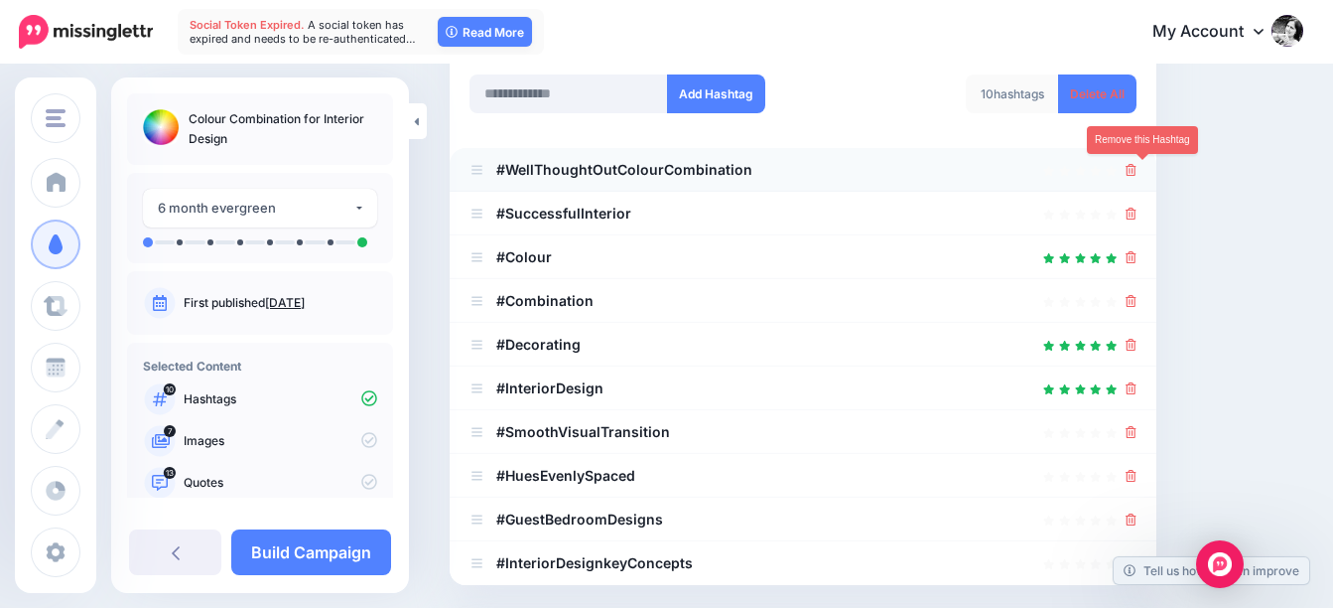
click at [1137, 170] on icon at bounding box center [1131, 170] width 11 height 12
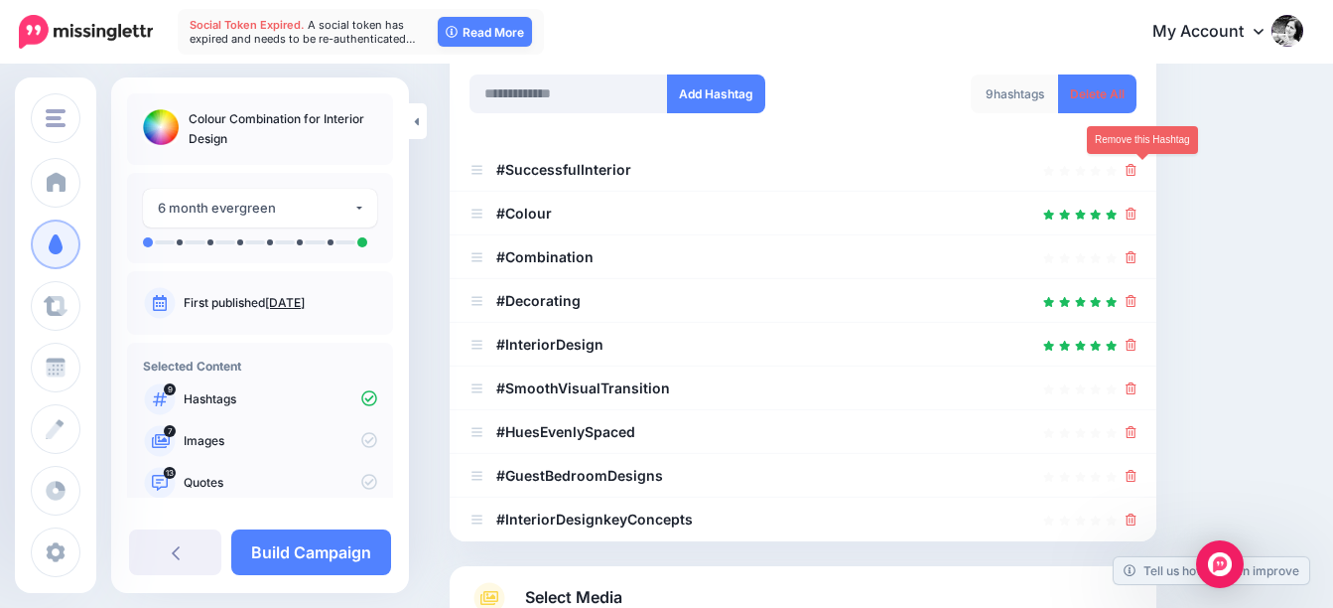
click at [1137, 170] on icon at bounding box center [1131, 170] width 11 height 12
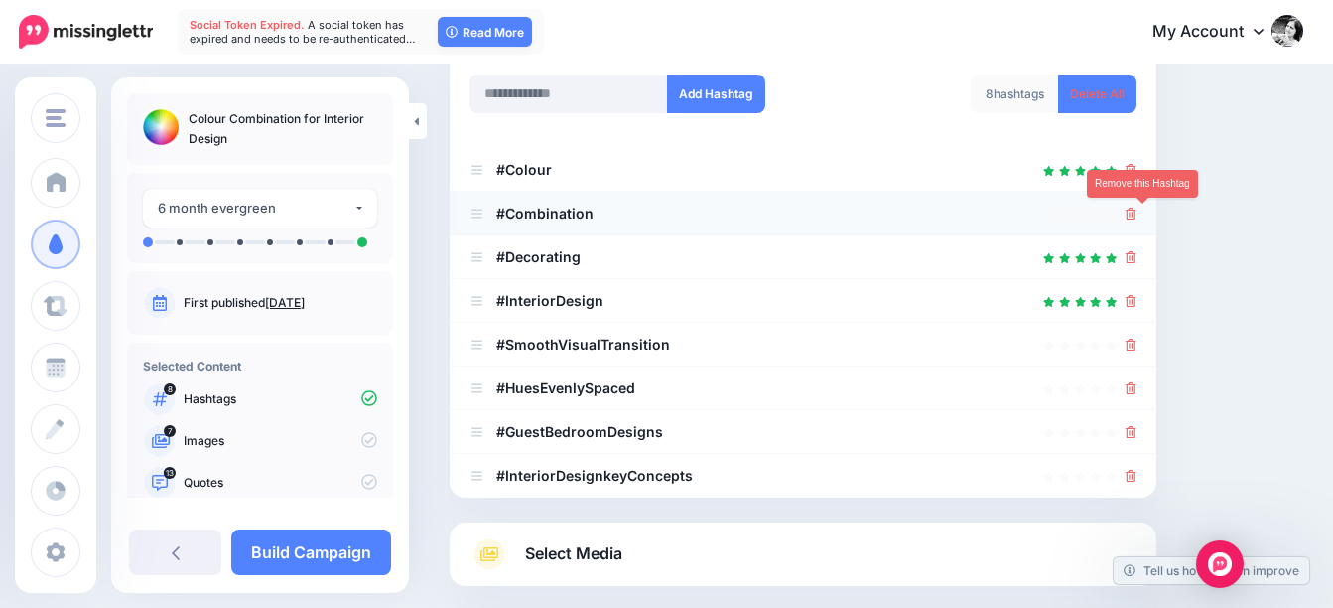
click at [1137, 216] on icon at bounding box center [1131, 213] width 11 height 12
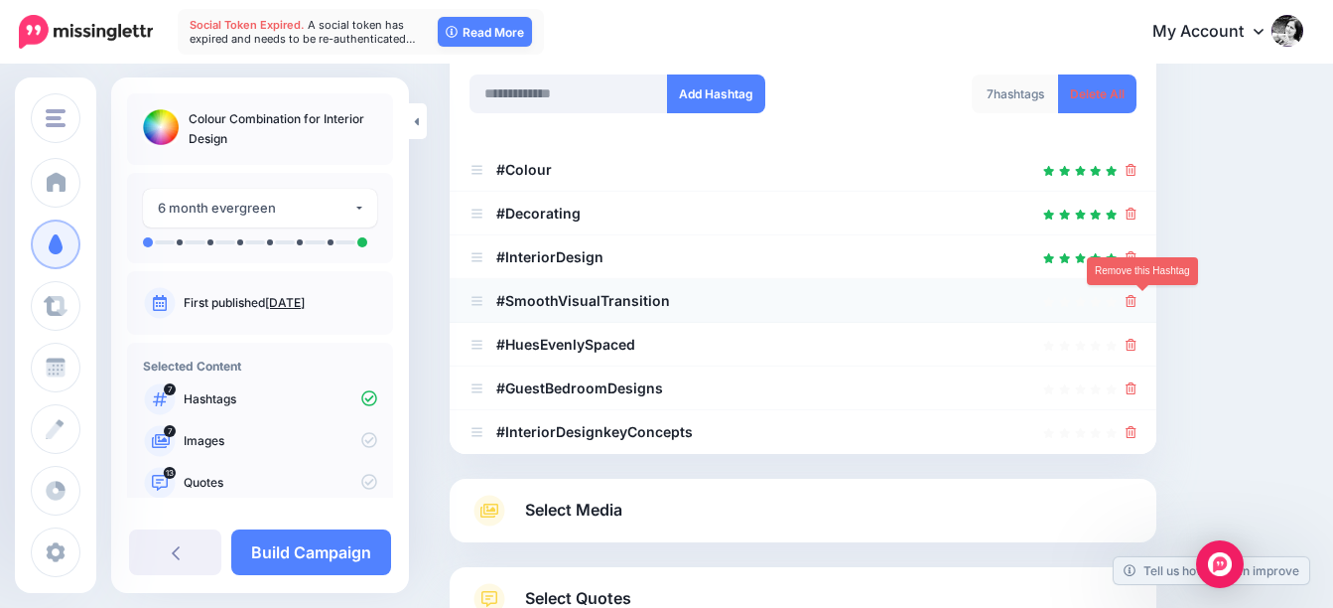
click at [1137, 304] on icon at bounding box center [1131, 301] width 11 height 12
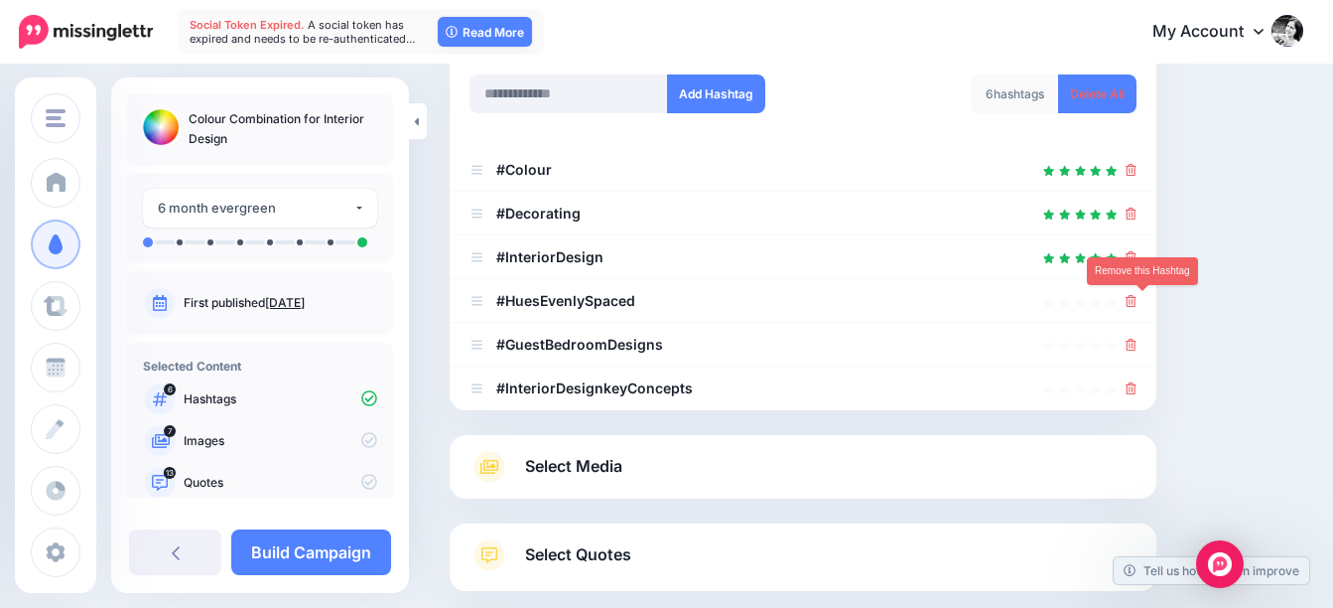
click at [1137, 304] on icon at bounding box center [1131, 301] width 11 height 12
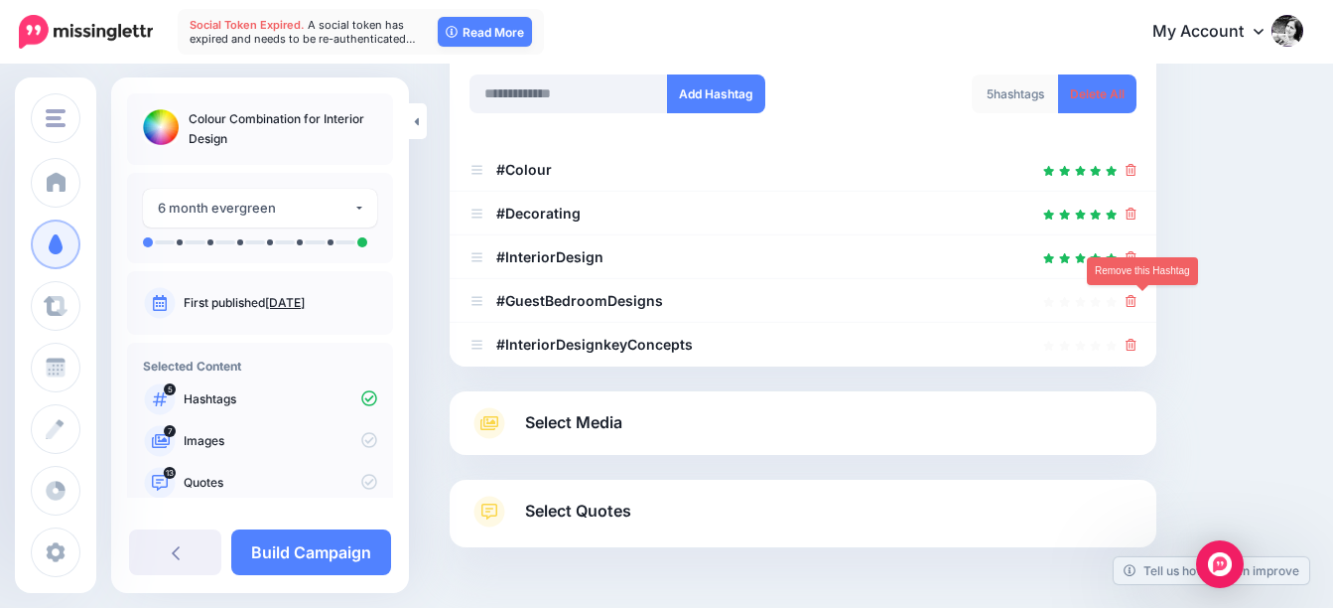
click at [1137, 304] on icon at bounding box center [1131, 301] width 11 height 12
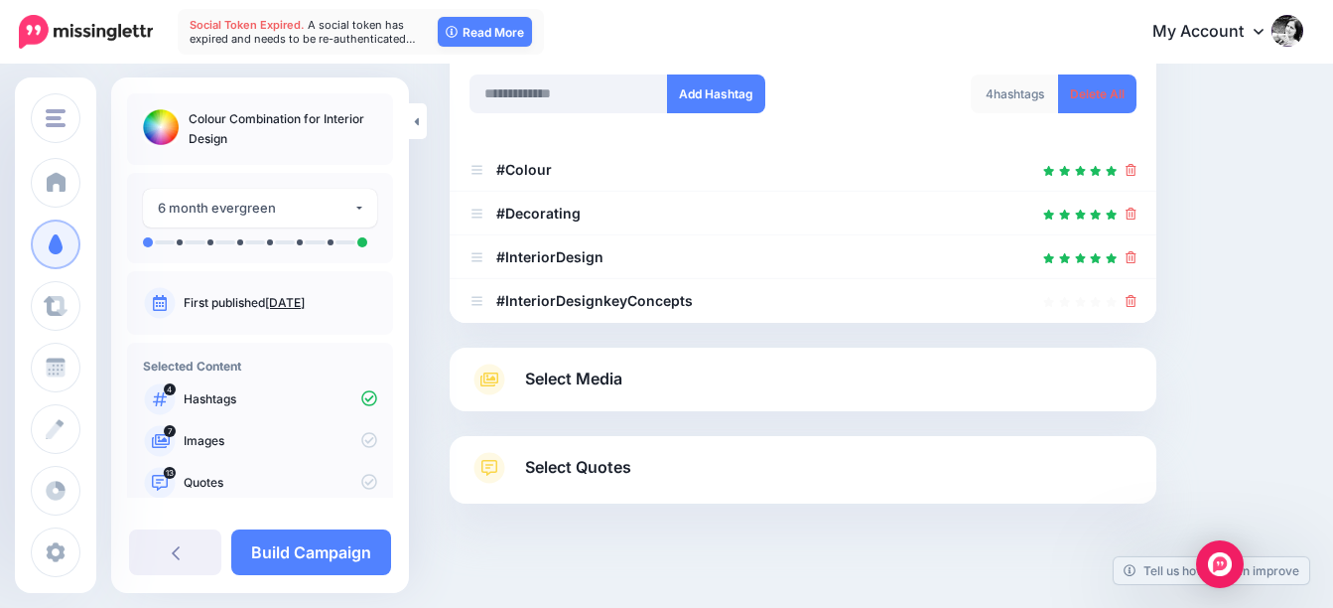
click at [624, 383] on link "Select Media" at bounding box center [803, 379] width 667 height 32
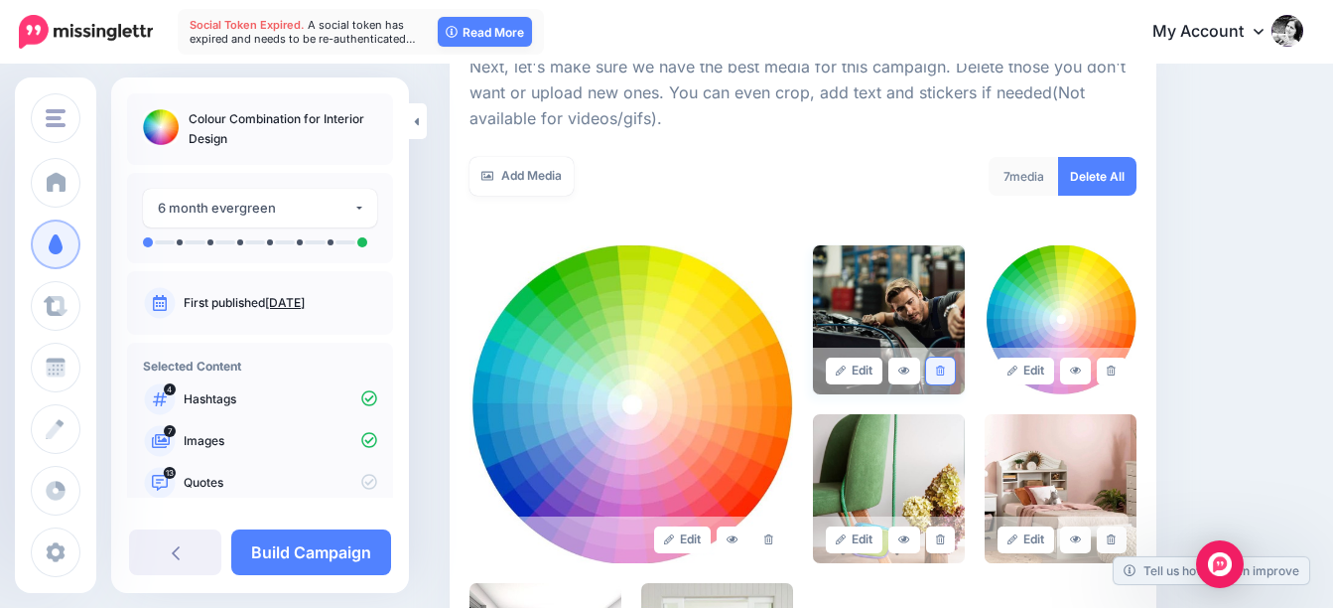
click at [941, 364] on link at bounding box center [940, 370] width 29 height 27
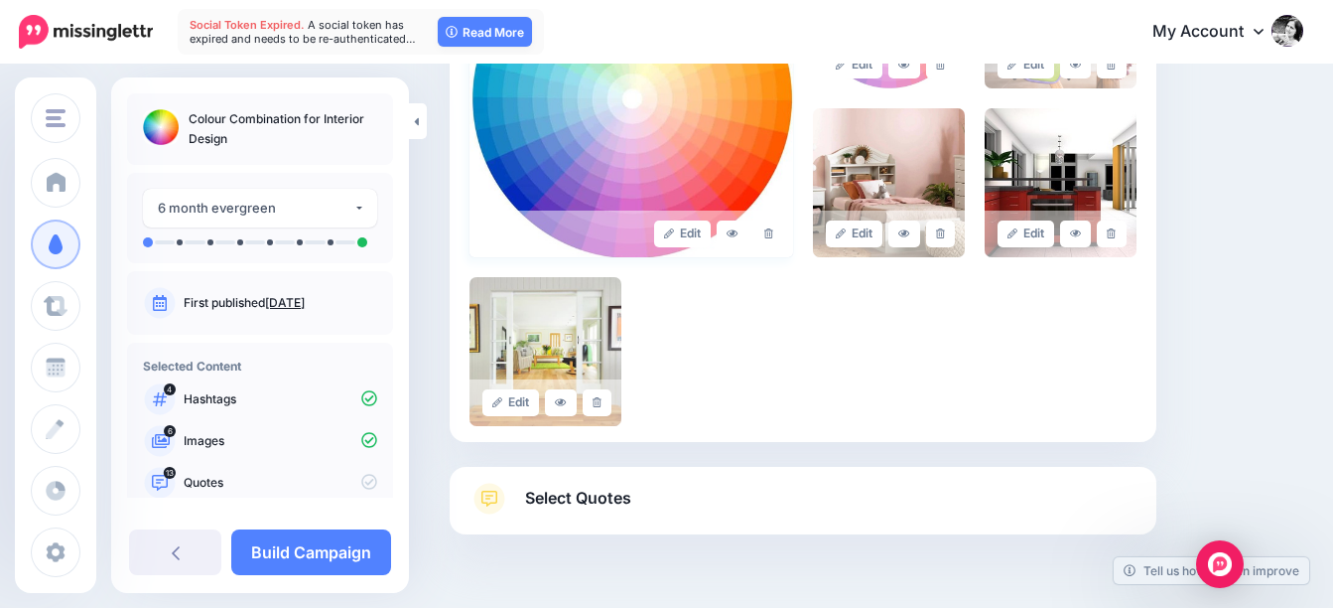
scroll to position [687, 0]
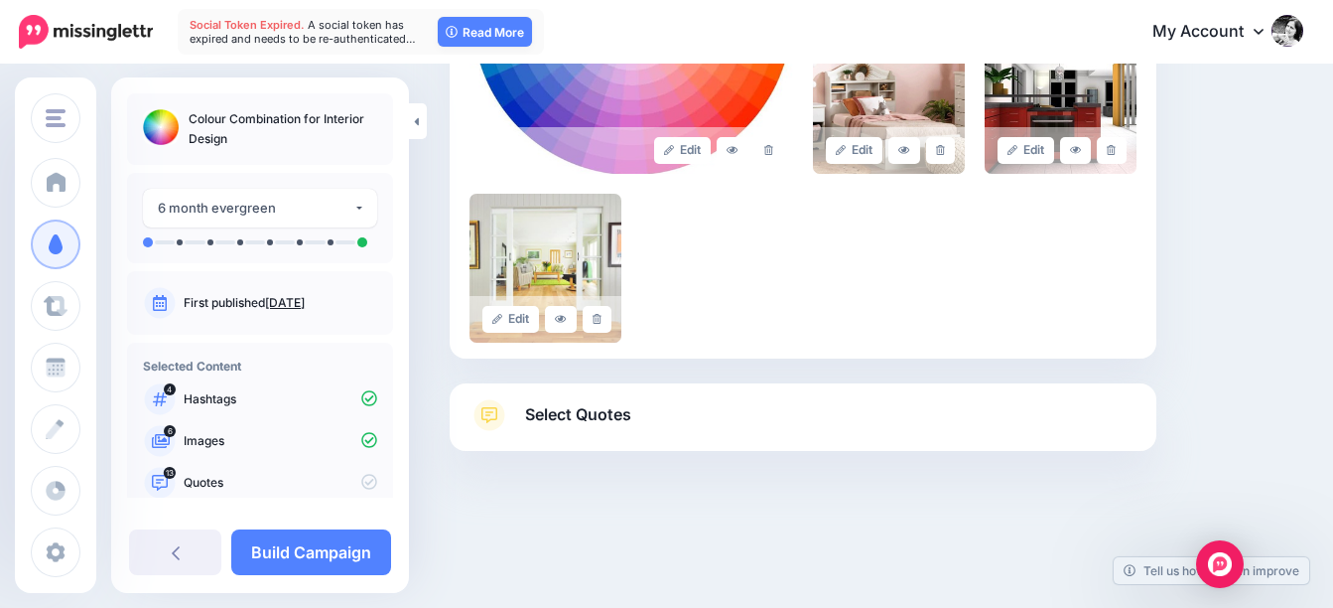
click at [599, 404] on span "Select Quotes" at bounding box center [578, 414] width 106 height 27
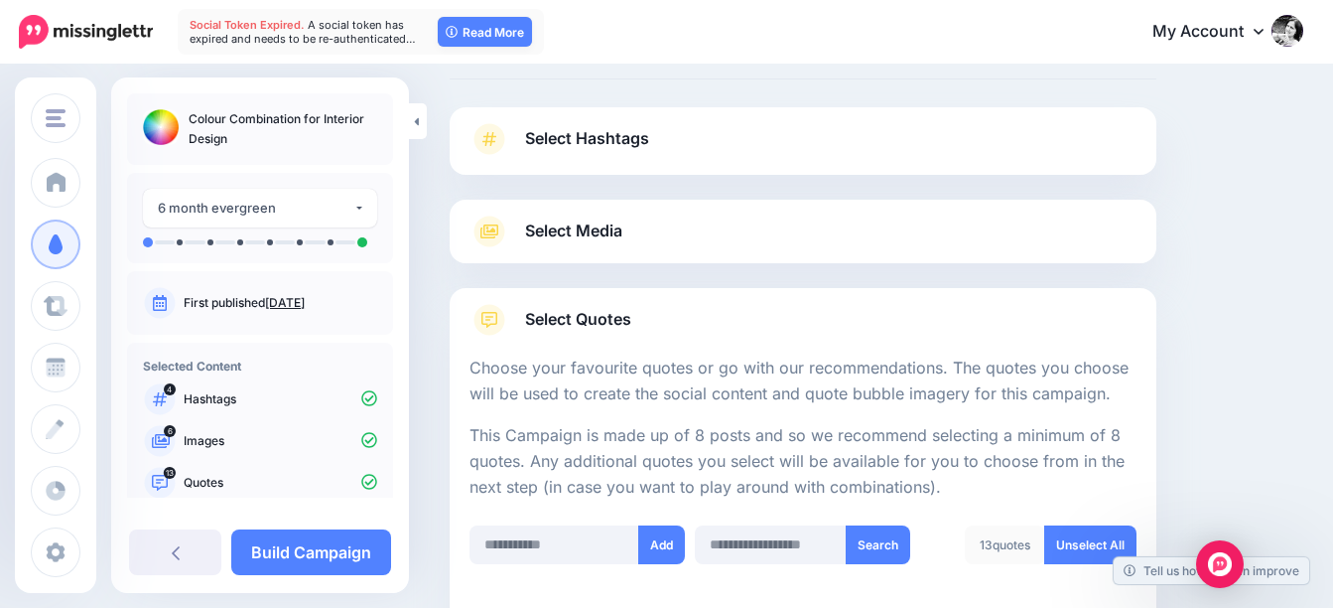
scroll to position [91, 0]
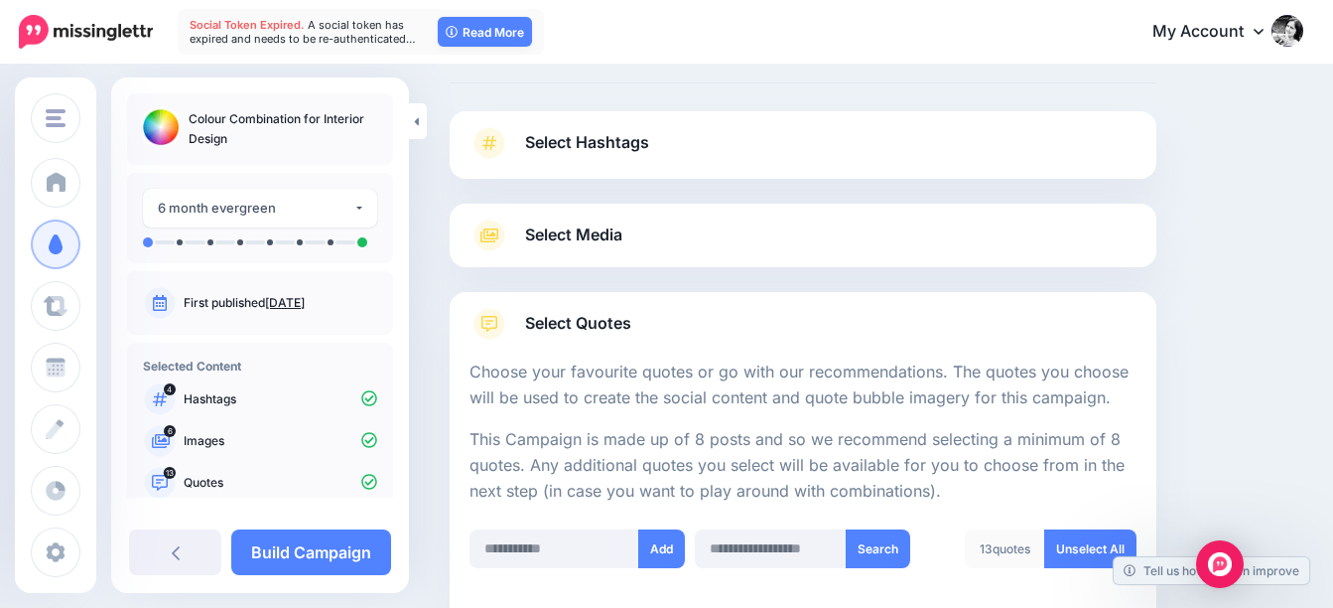
click at [584, 229] on span "Select Media" at bounding box center [573, 234] width 97 height 27
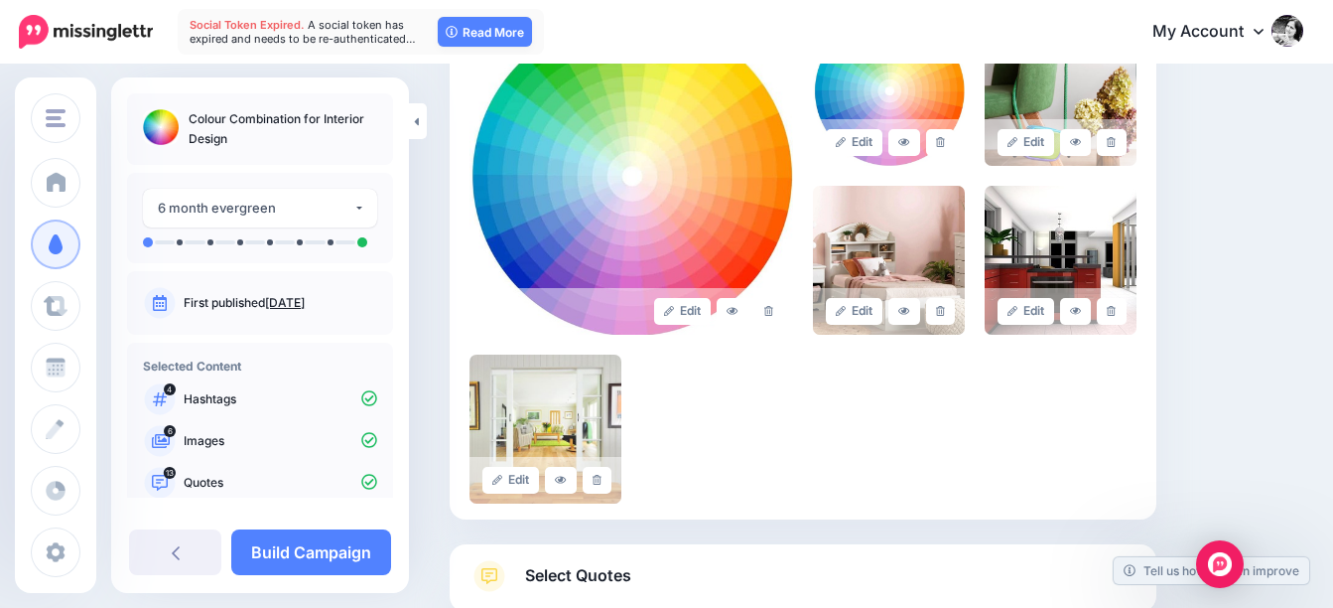
scroll to position [588, 0]
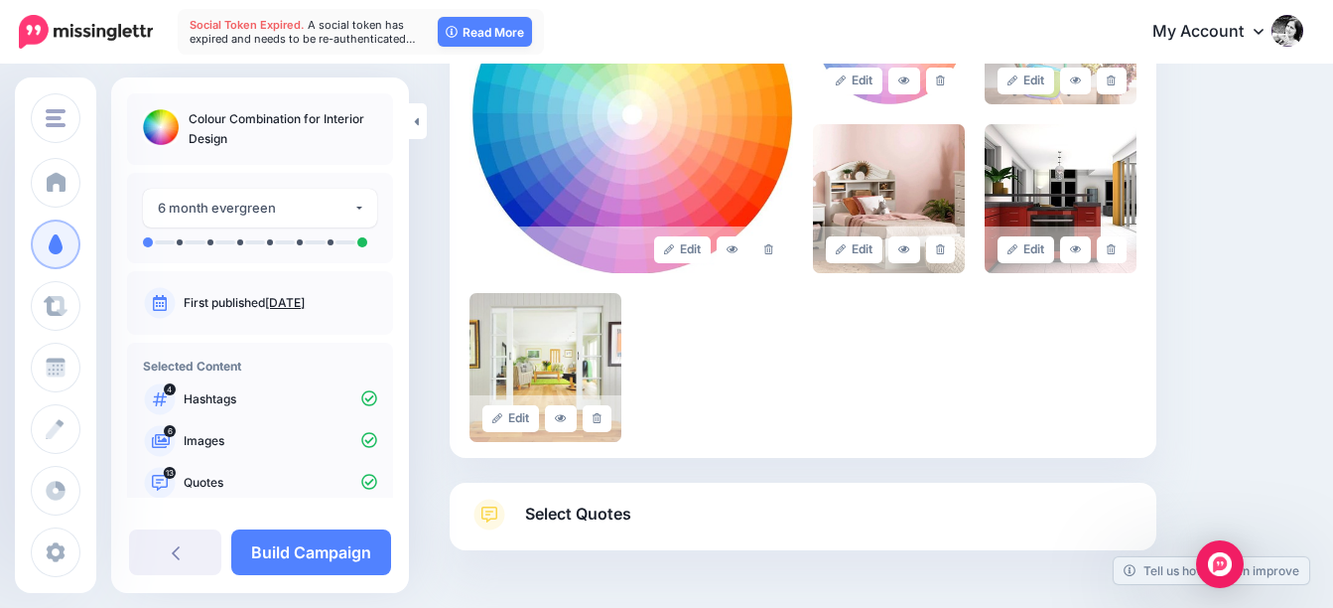
click at [527, 518] on span "Select Quotes" at bounding box center [578, 513] width 106 height 27
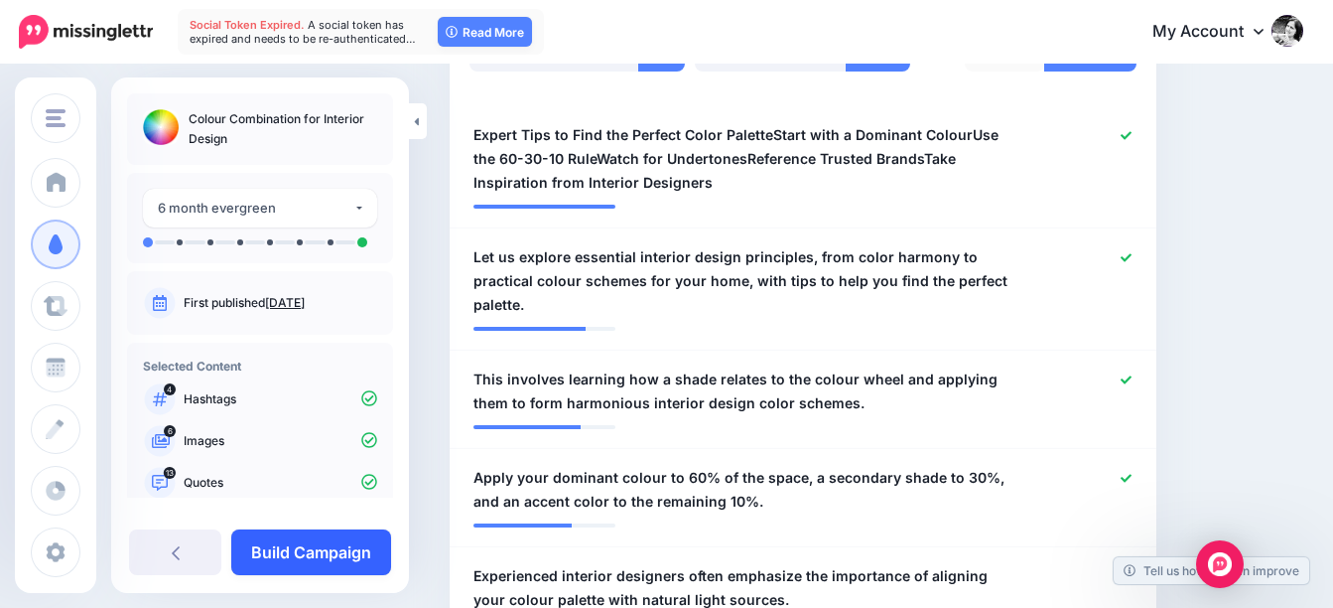
click at [290, 549] on link "Build Campaign" at bounding box center [311, 552] width 160 height 46
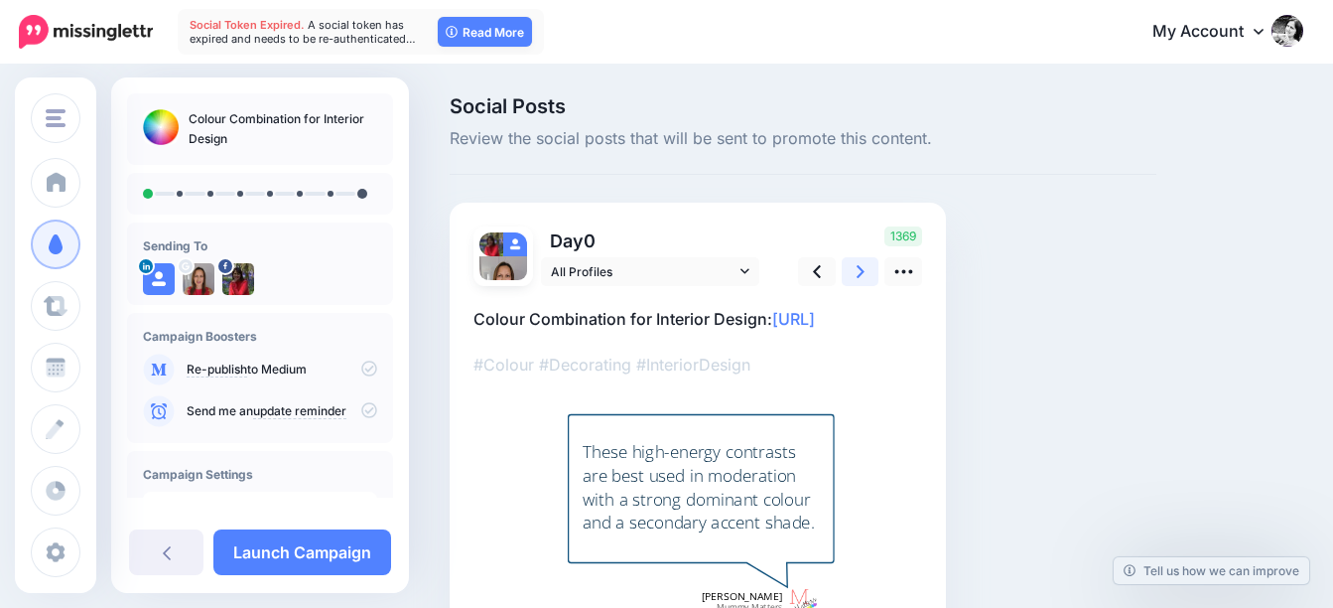
click at [857, 273] on icon at bounding box center [861, 271] width 8 height 21
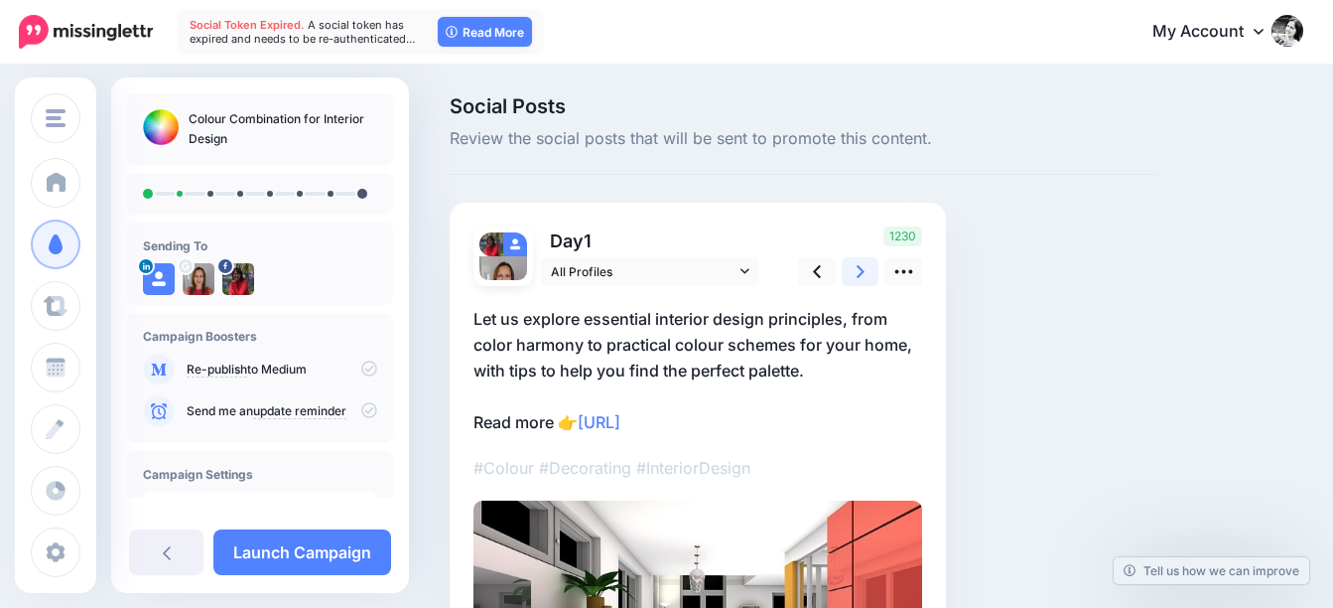
click at [857, 273] on icon at bounding box center [861, 271] width 8 height 21
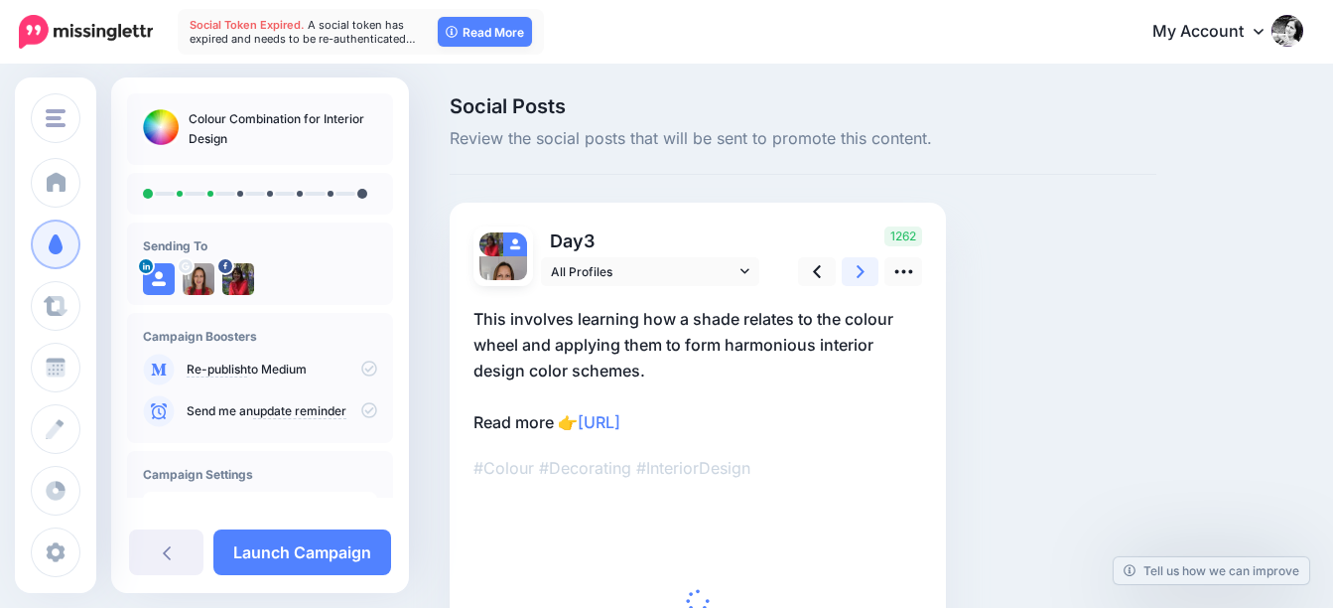
click at [857, 273] on icon at bounding box center [861, 271] width 8 height 21
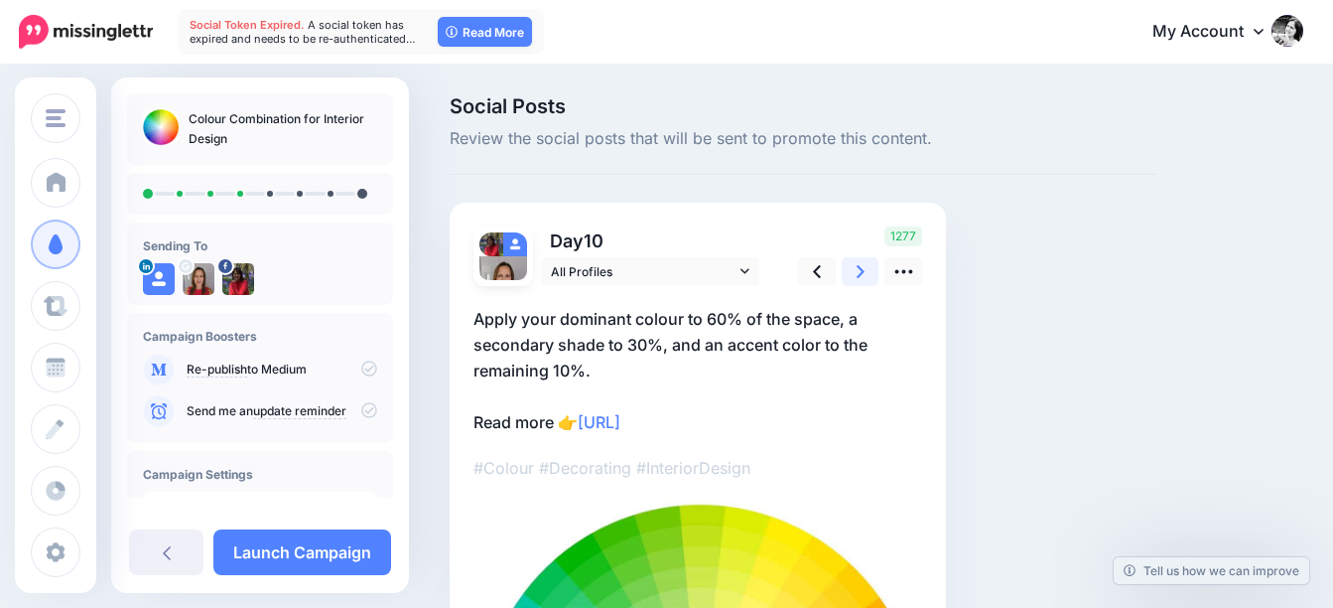
click at [857, 273] on icon at bounding box center [861, 271] width 8 height 21
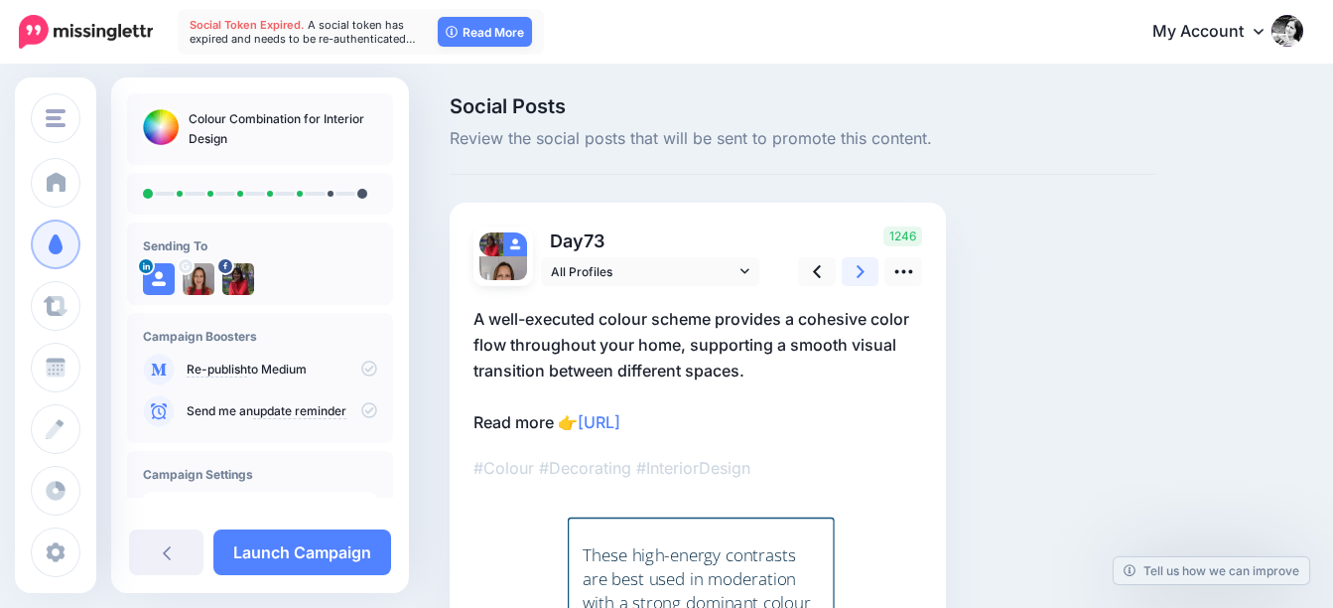
click at [857, 273] on icon at bounding box center [861, 271] width 8 height 21
click at [858, 273] on icon at bounding box center [861, 271] width 8 height 21
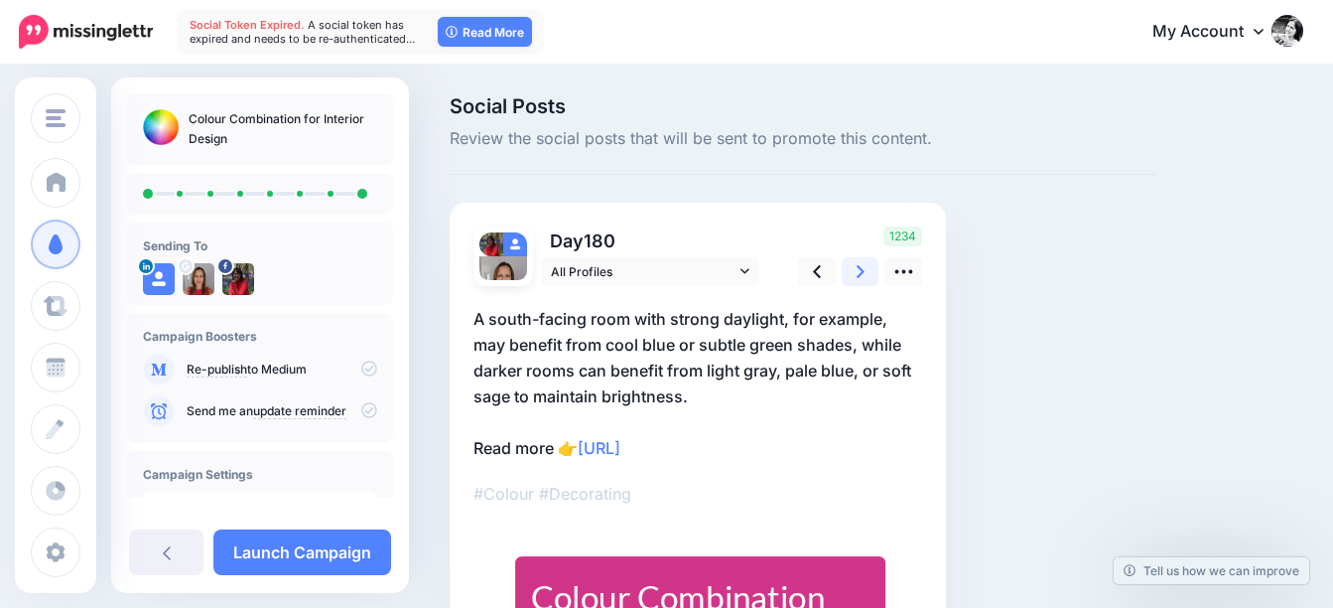
scroll to position [241, 0]
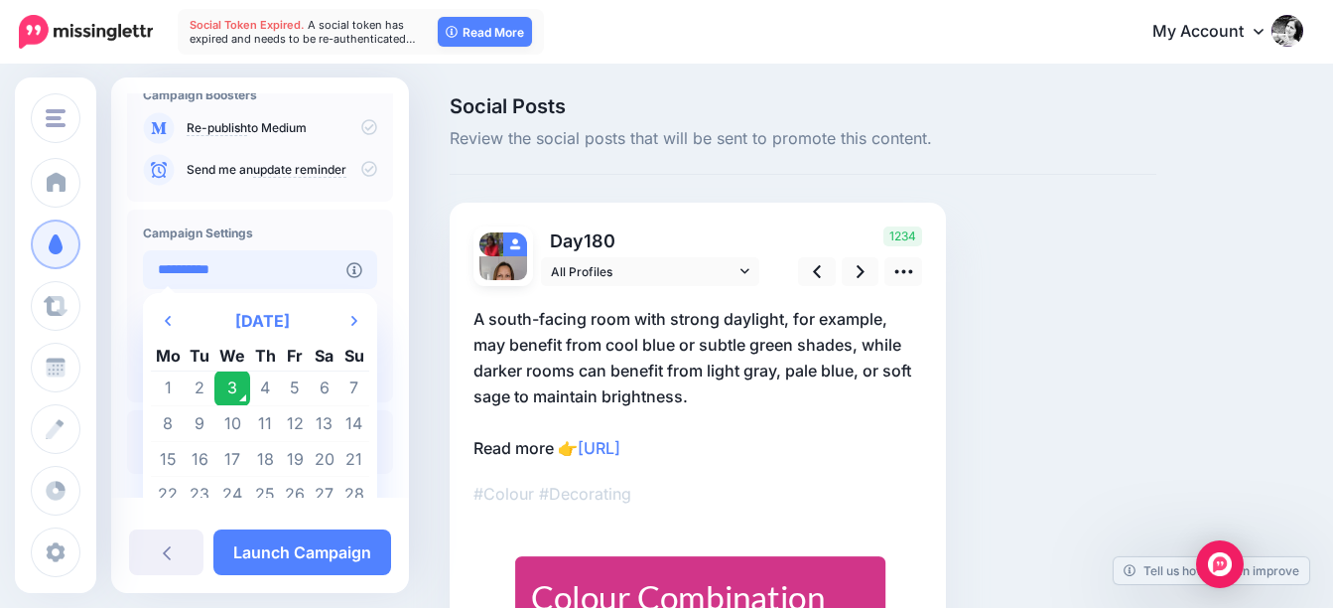
click at [234, 260] on input "**********" at bounding box center [245, 269] width 204 height 39
click at [357, 389] on td "7" at bounding box center [355, 388] width 30 height 36
type input "**********"
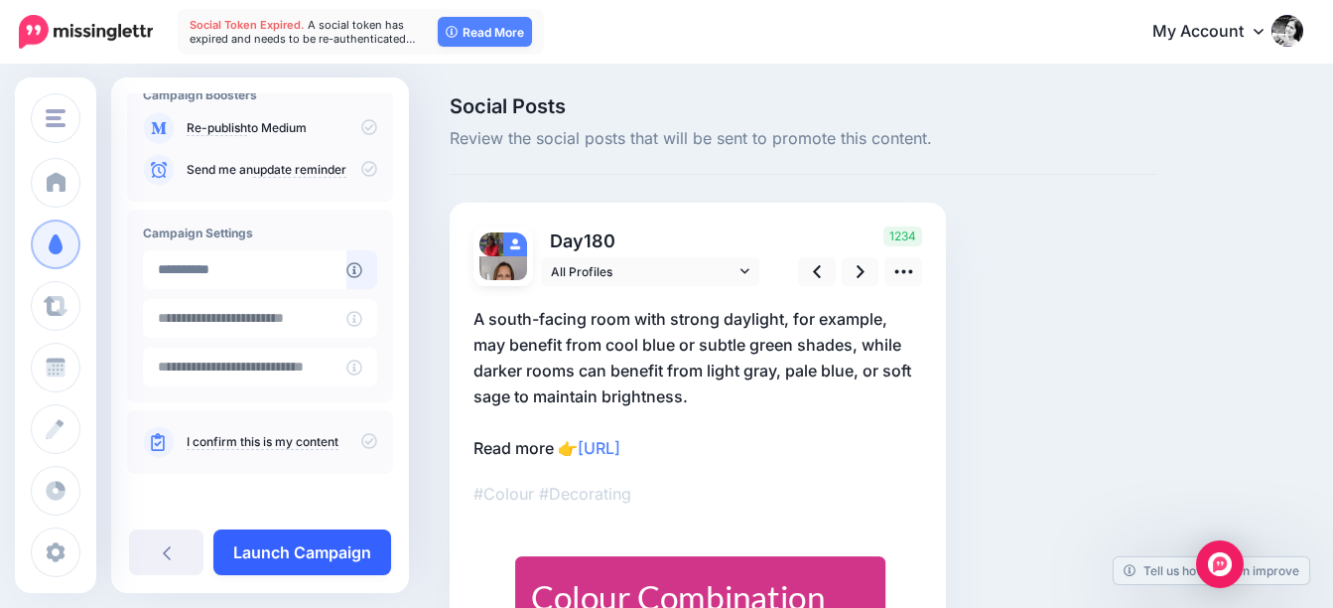
click at [353, 536] on link "Launch Campaign" at bounding box center [302, 552] width 178 height 46
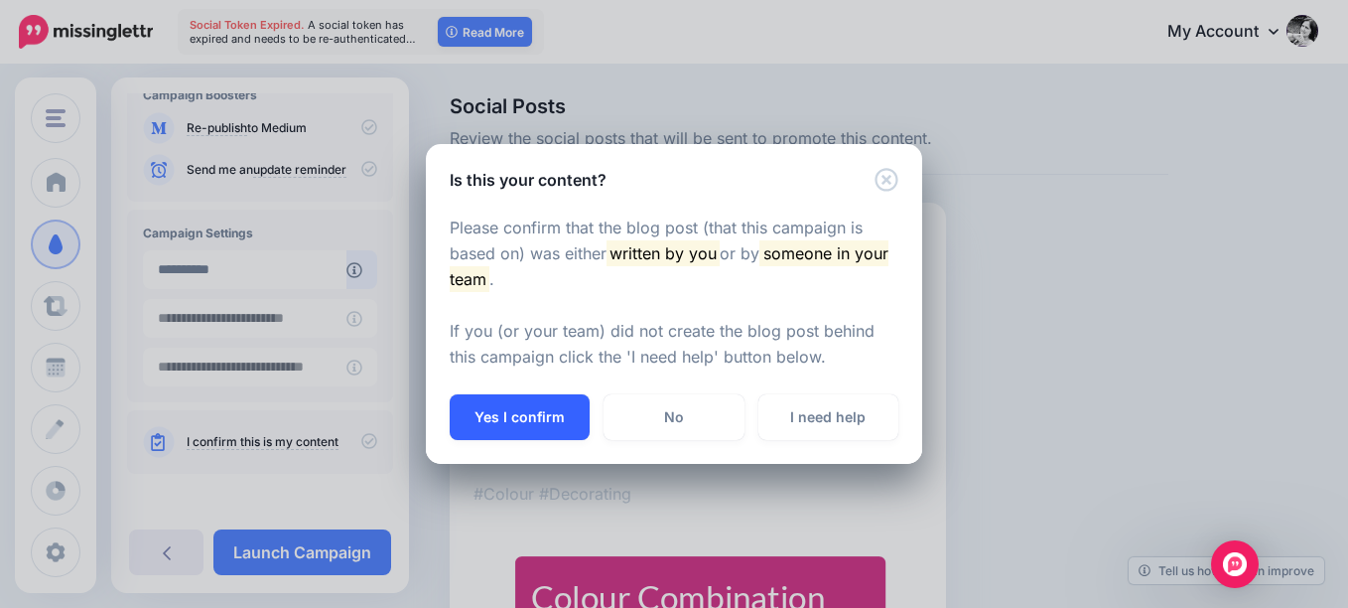
click at [520, 409] on button "Yes I confirm" at bounding box center [520, 417] width 140 height 46
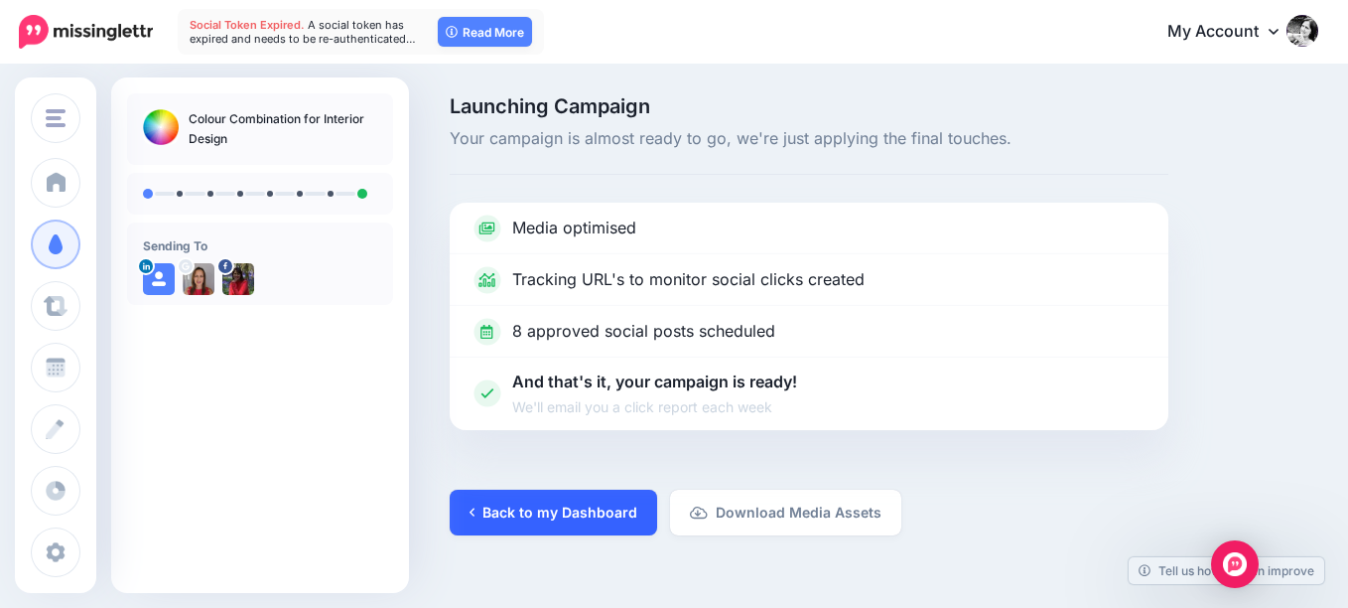
click at [580, 501] on link "Back to my Dashboard" at bounding box center [553, 512] width 207 height 46
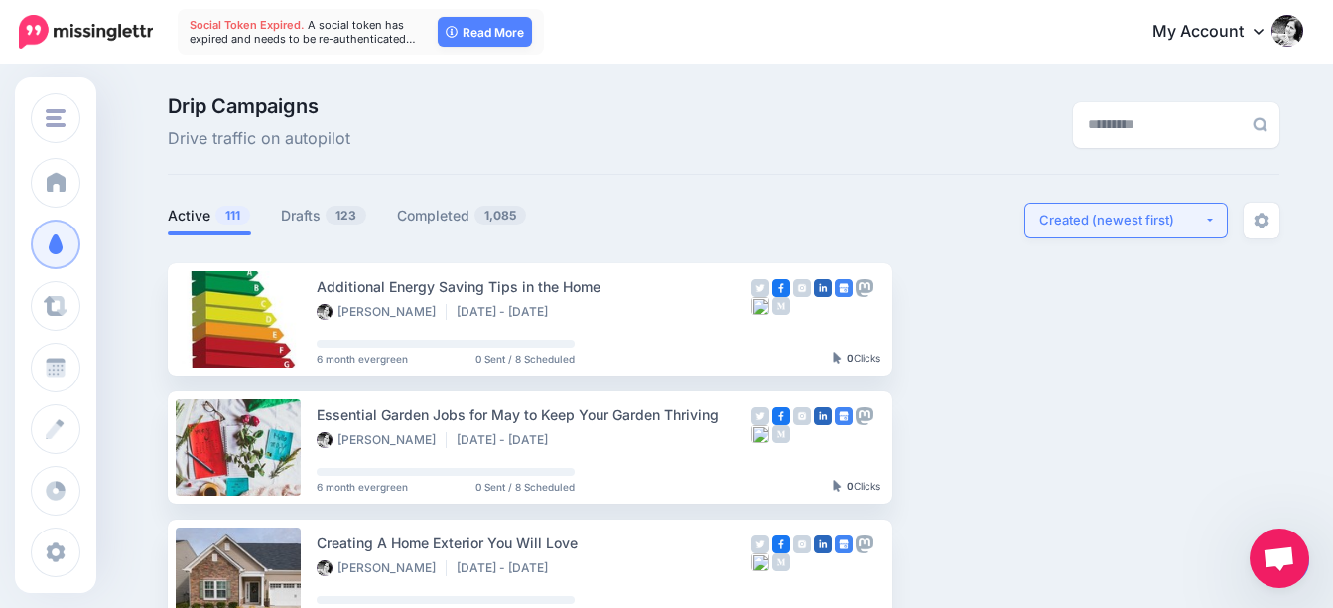
click at [1122, 227] on div "Created (newest first)" at bounding box center [1121, 219] width 165 height 19
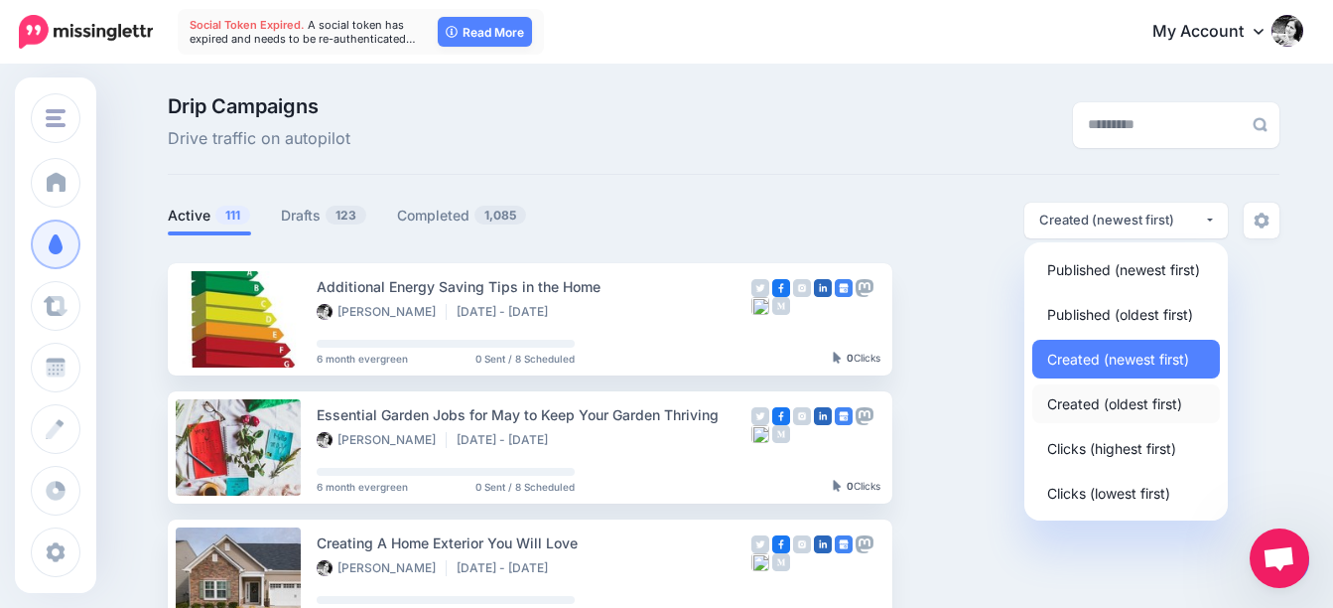
click at [1103, 404] on span "Created (oldest first)" at bounding box center [1114, 403] width 135 height 24
select select "**********"
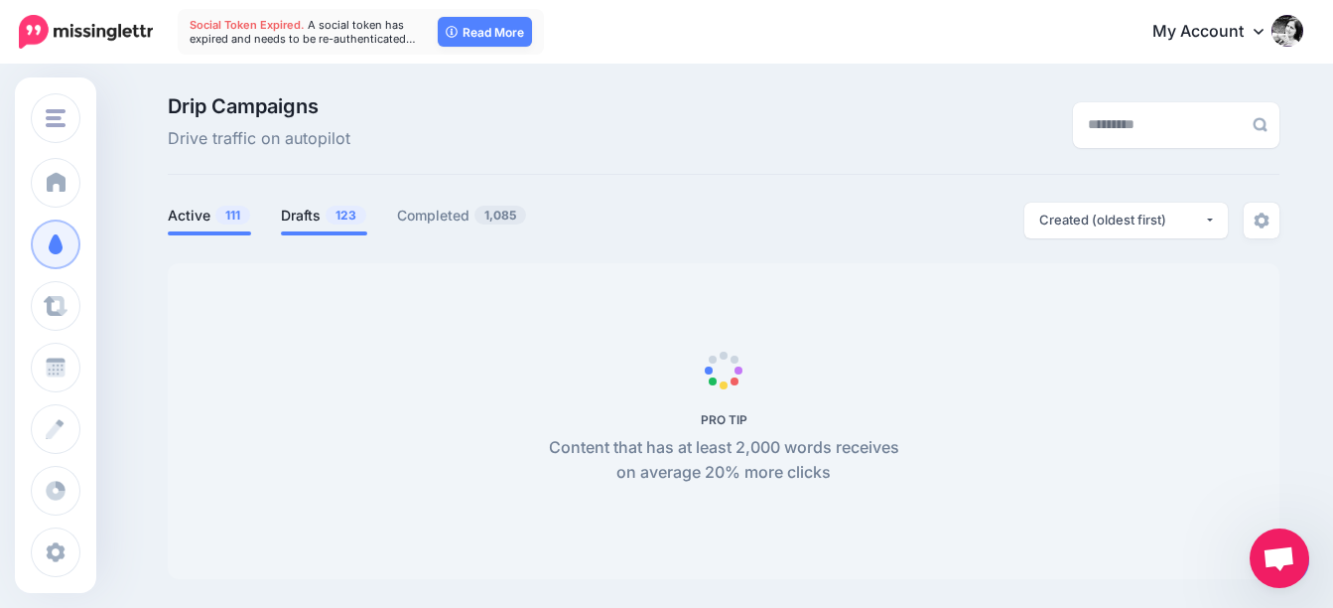
click at [330, 212] on link "Drafts 123" at bounding box center [324, 216] width 86 height 24
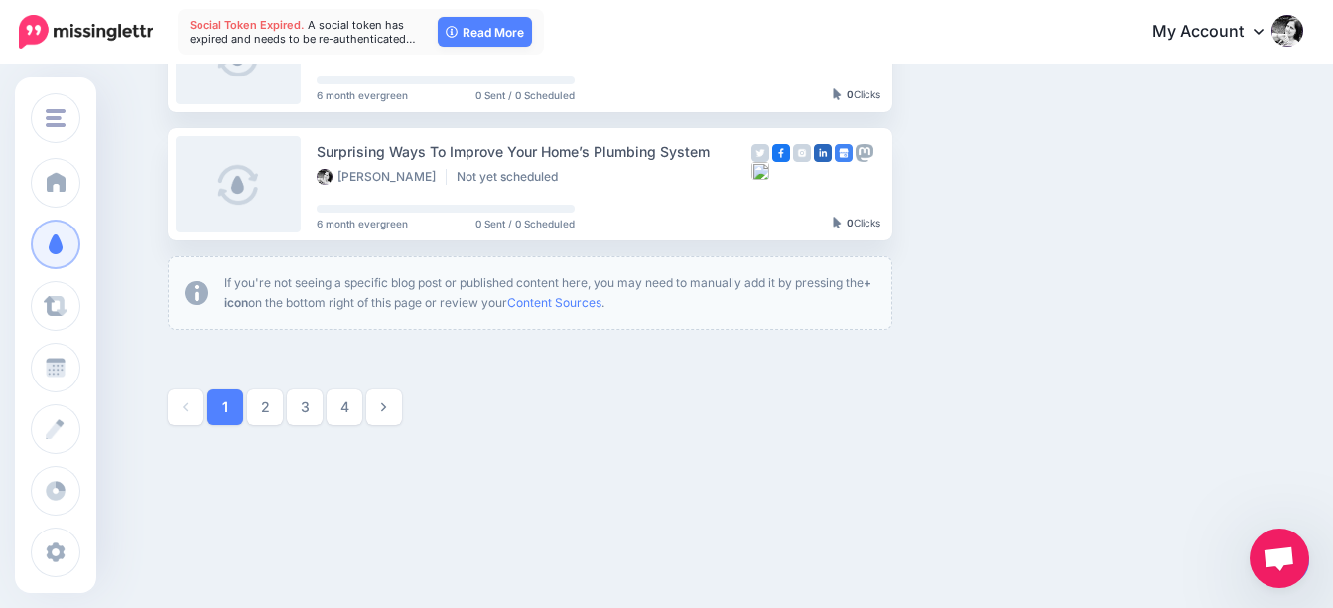
scroll to position [1304, 0]
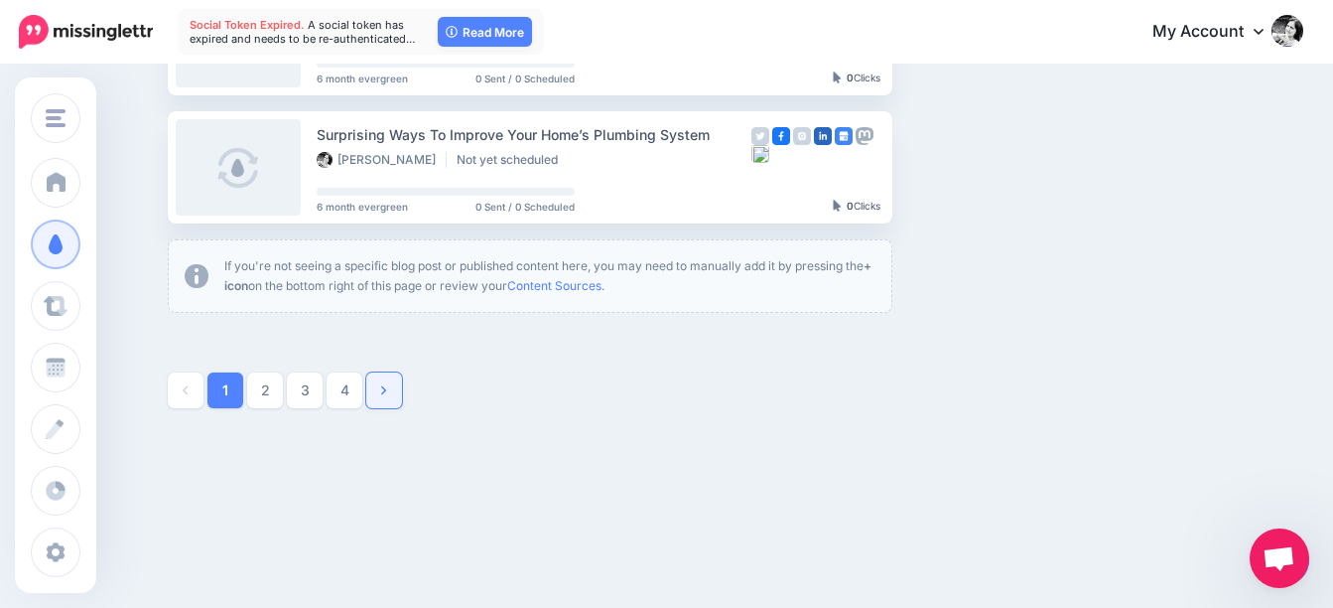
click at [402, 396] on link at bounding box center [384, 390] width 36 height 36
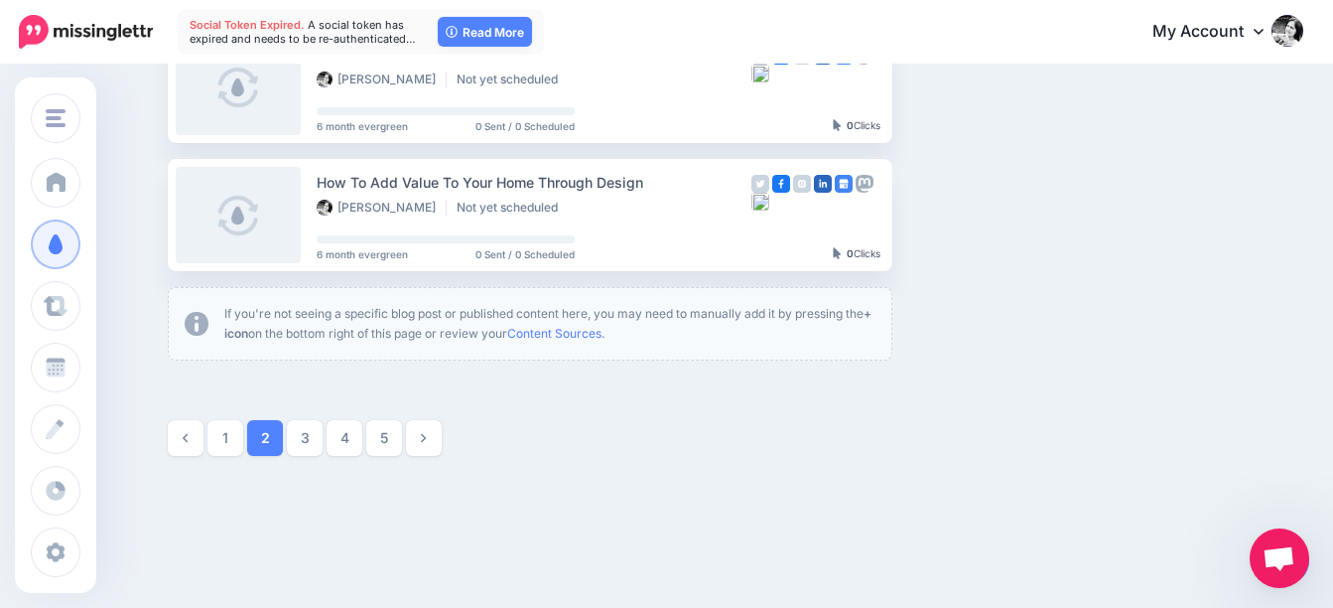
scroll to position [1263, 0]
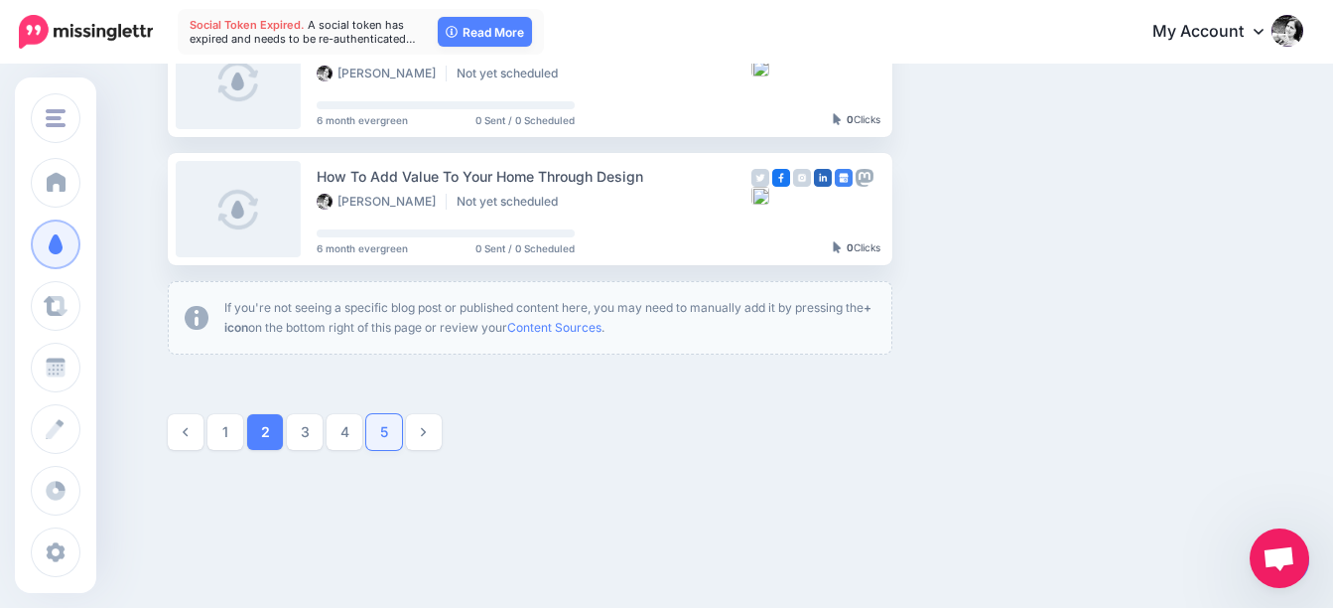
click at [401, 431] on link "5" at bounding box center [384, 432] width 36 height 36
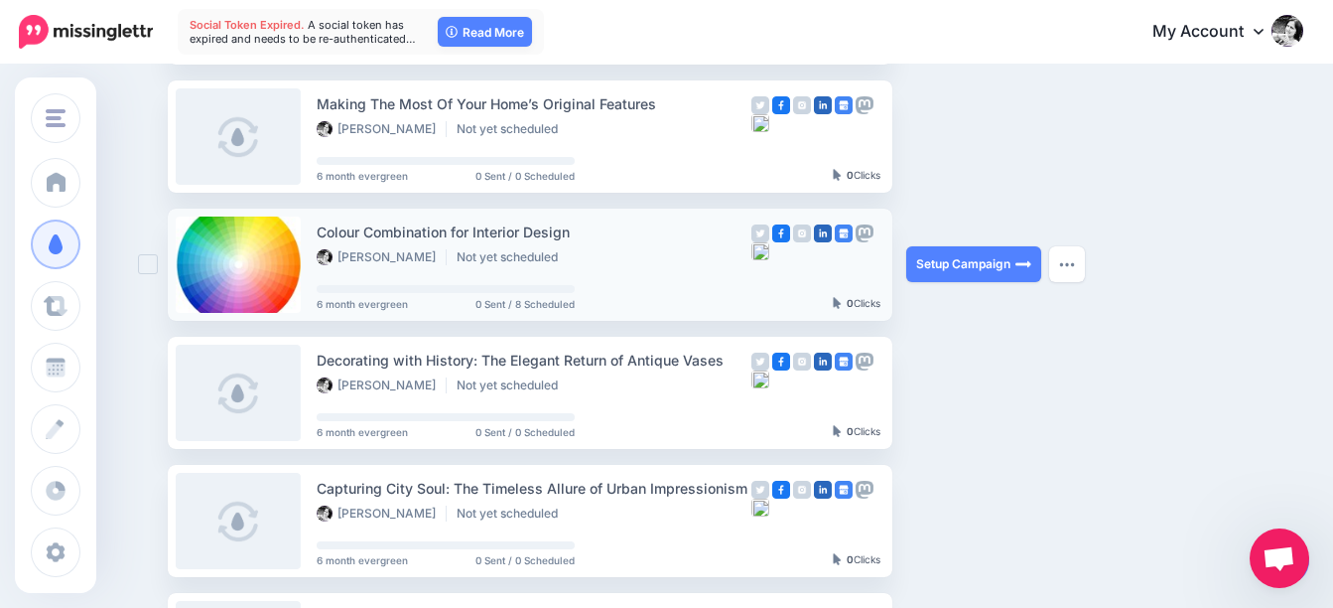
scroll to position [469, 0]
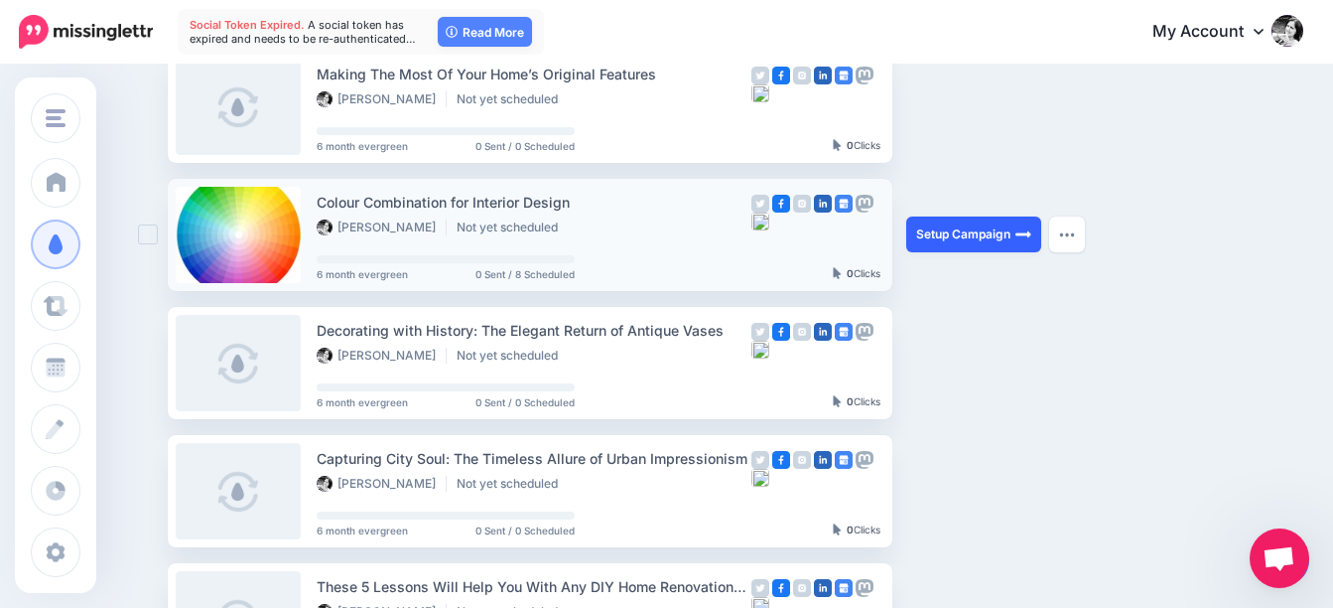
click at [948, 234] on link "Setup Campaign" at bounding box center [973, 234] width 135 height 36
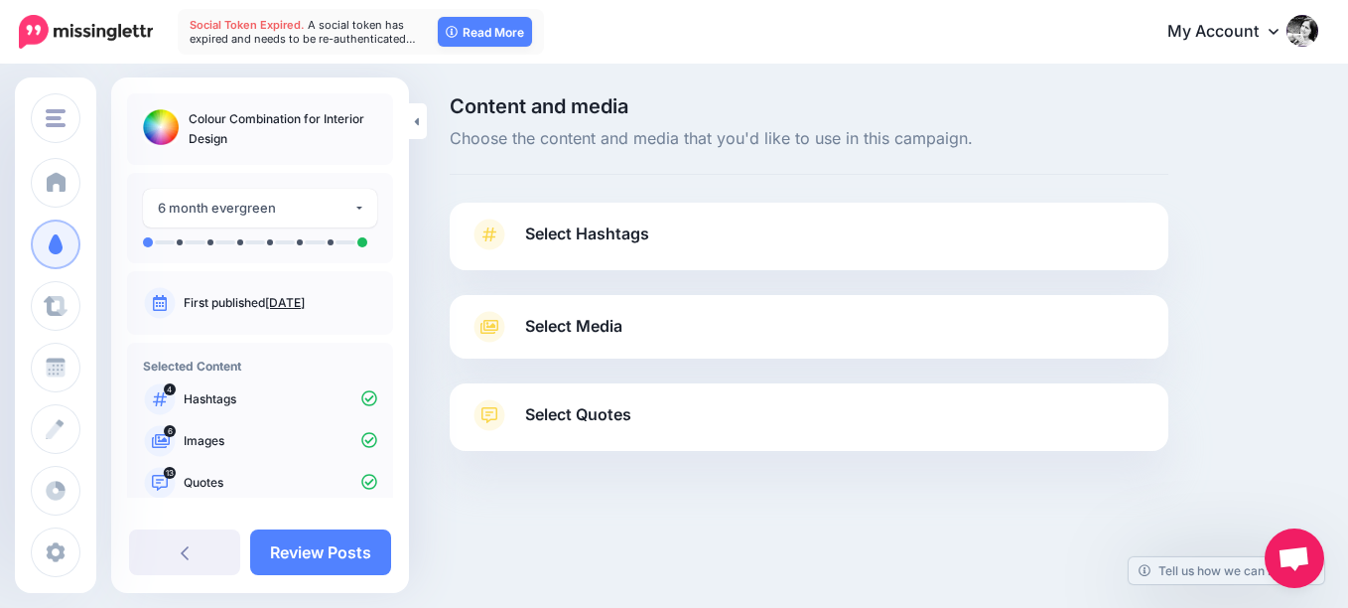
click at [612, 235] on span "Select Hashtags" at bounding box center [587, 233] width 124 height 27
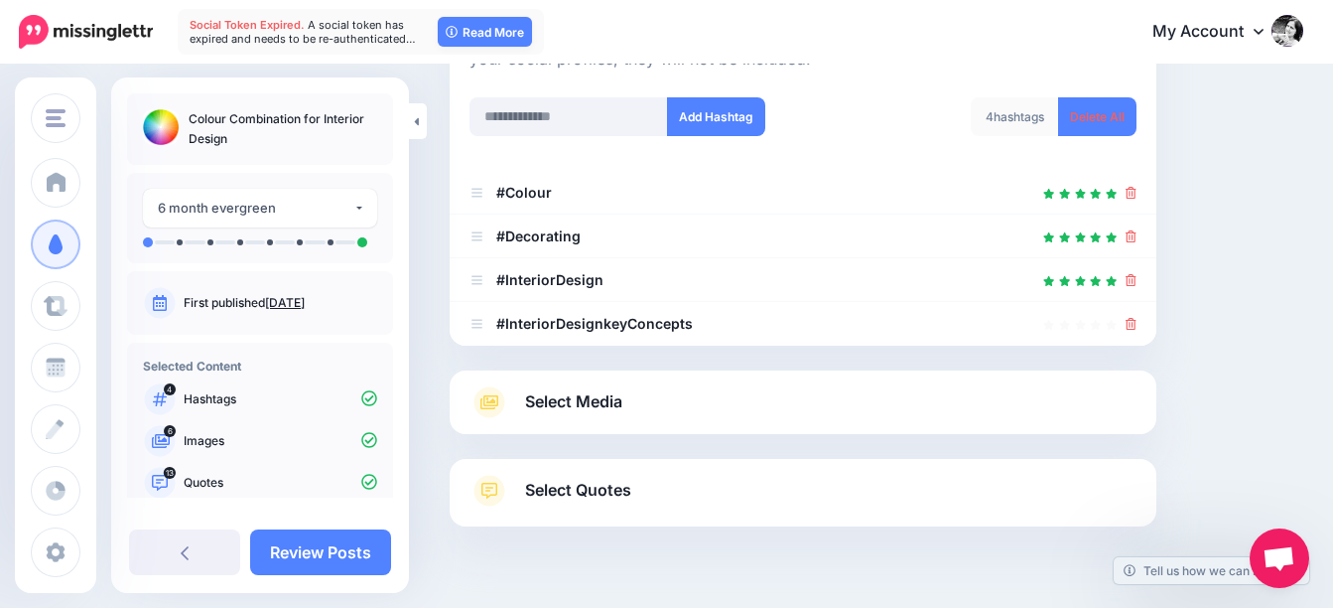
scroll to position [323, 0]
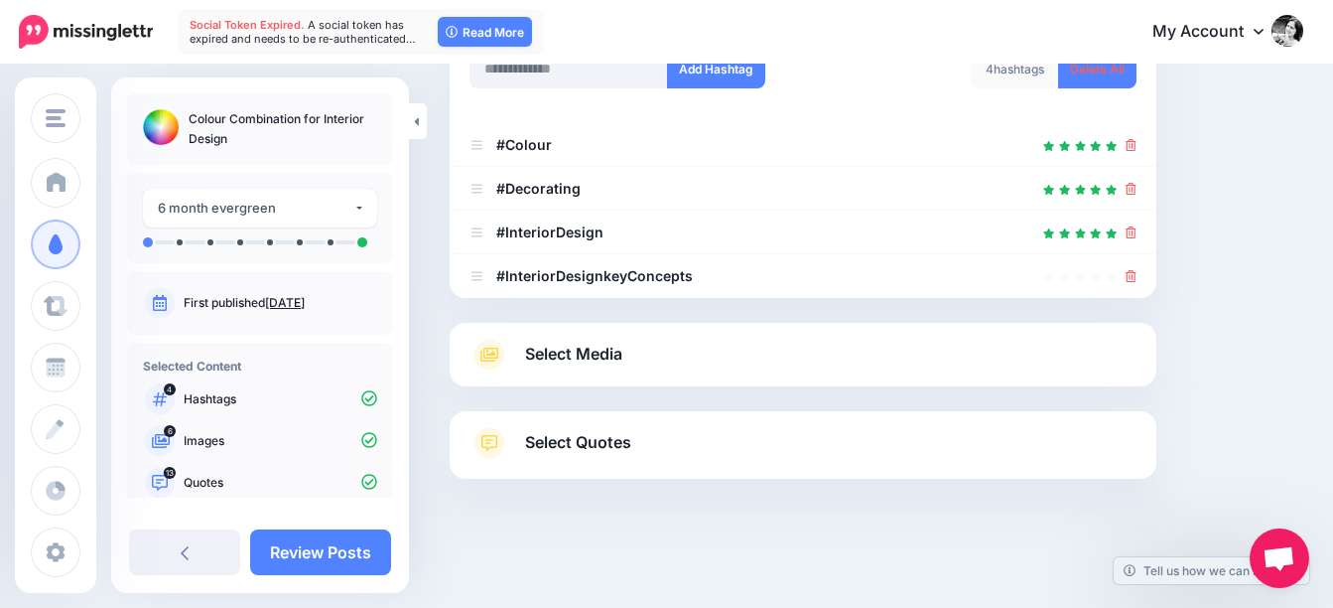
click at [569, 349] on span "Select Media" at bounding box center [573, 354] width 97 height 27
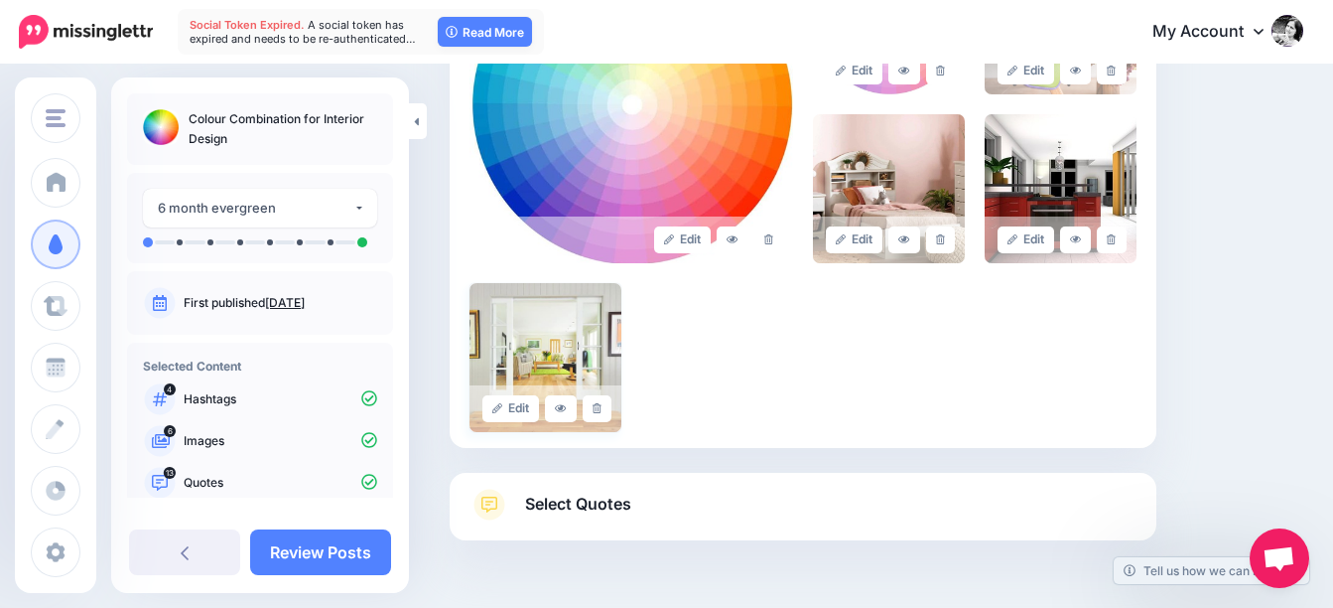
scroll to position [618, 0]
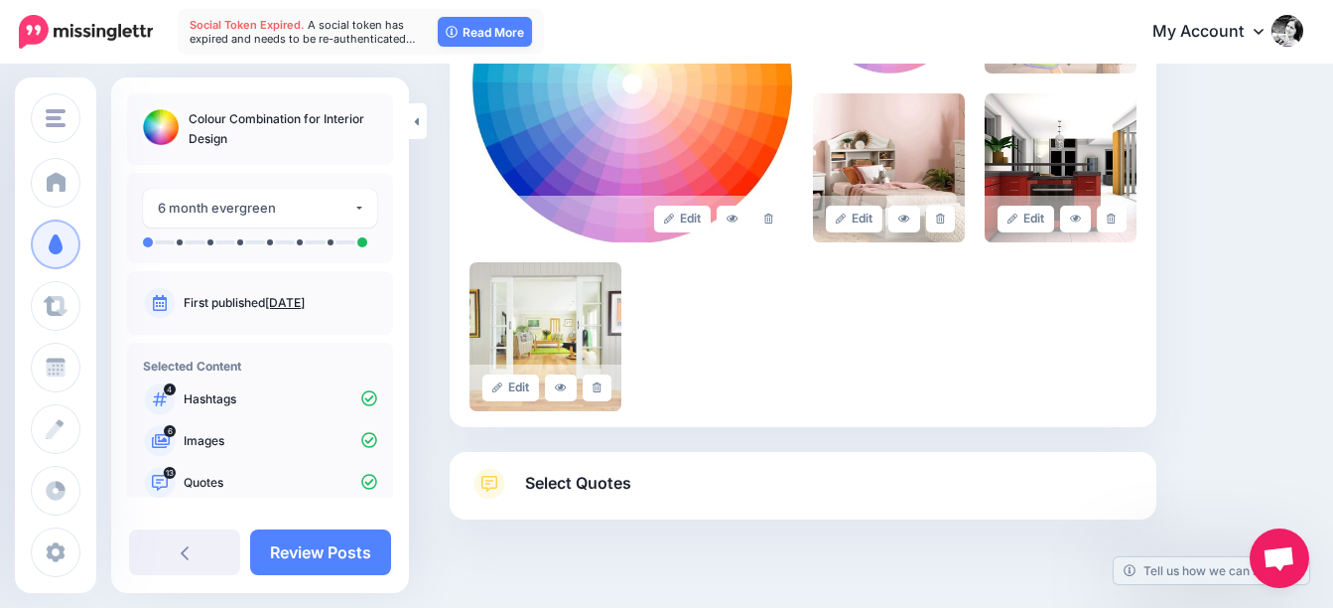
click at [598, 481] on span "Select Quotes" at bounding box center [578, 483] width 106 height 27
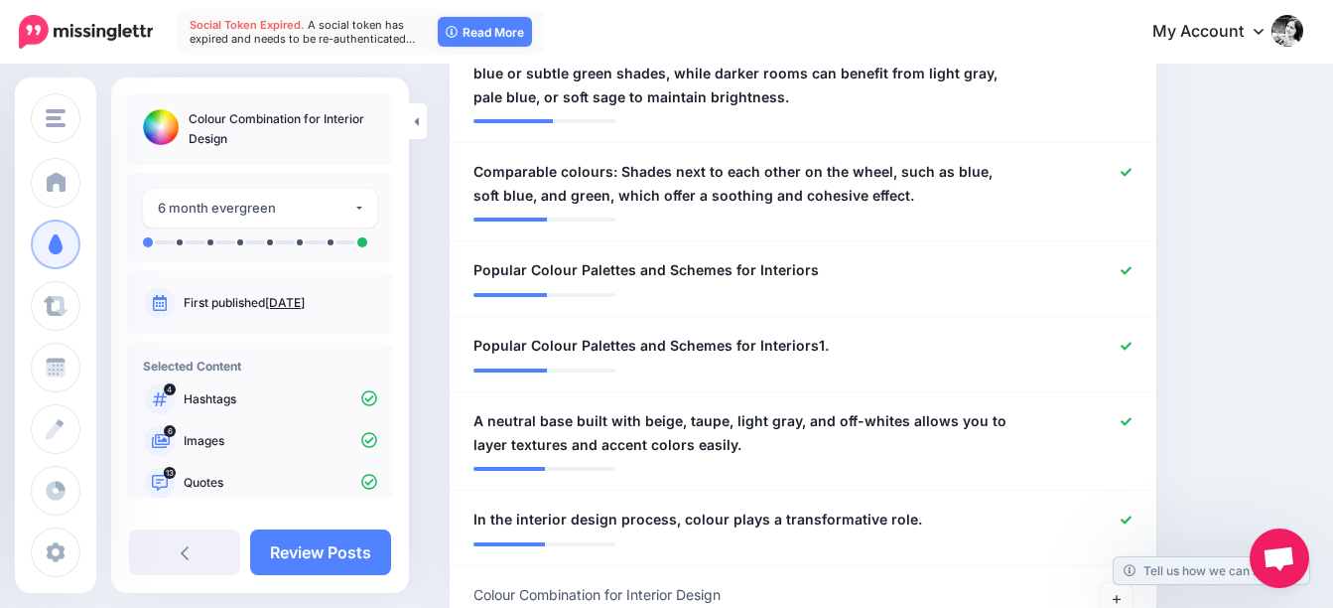
scroll to position [1413, 0]
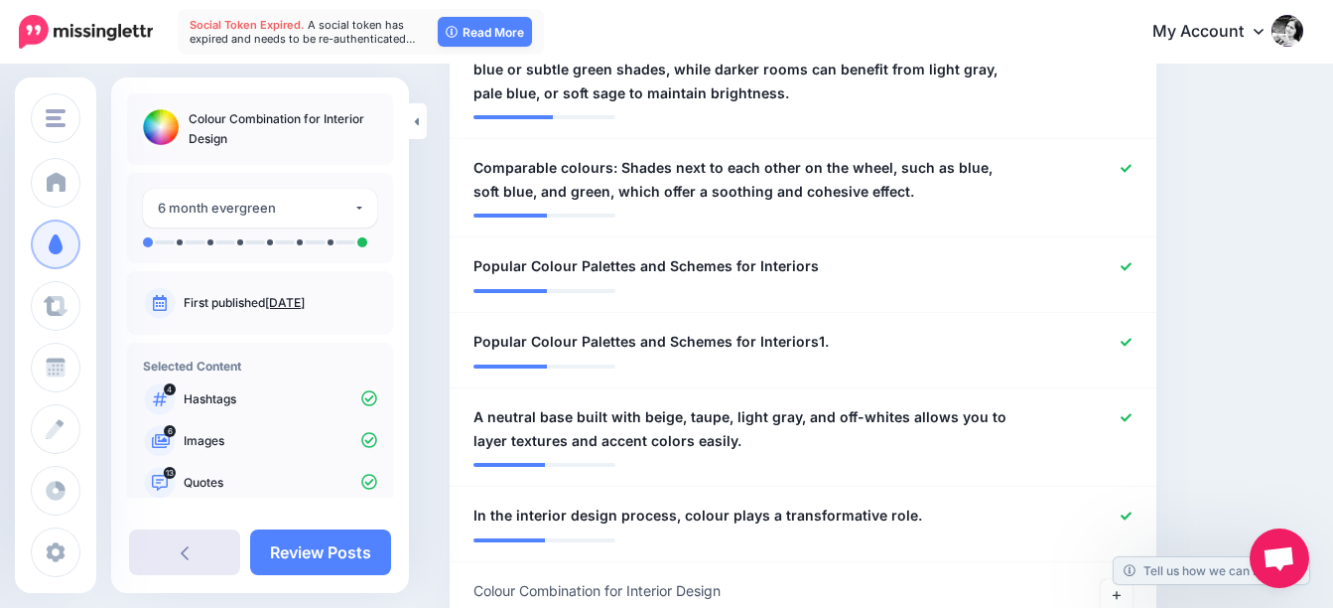
click at [190, 556] on link at bounding box center [184, 552] width 111 height 46
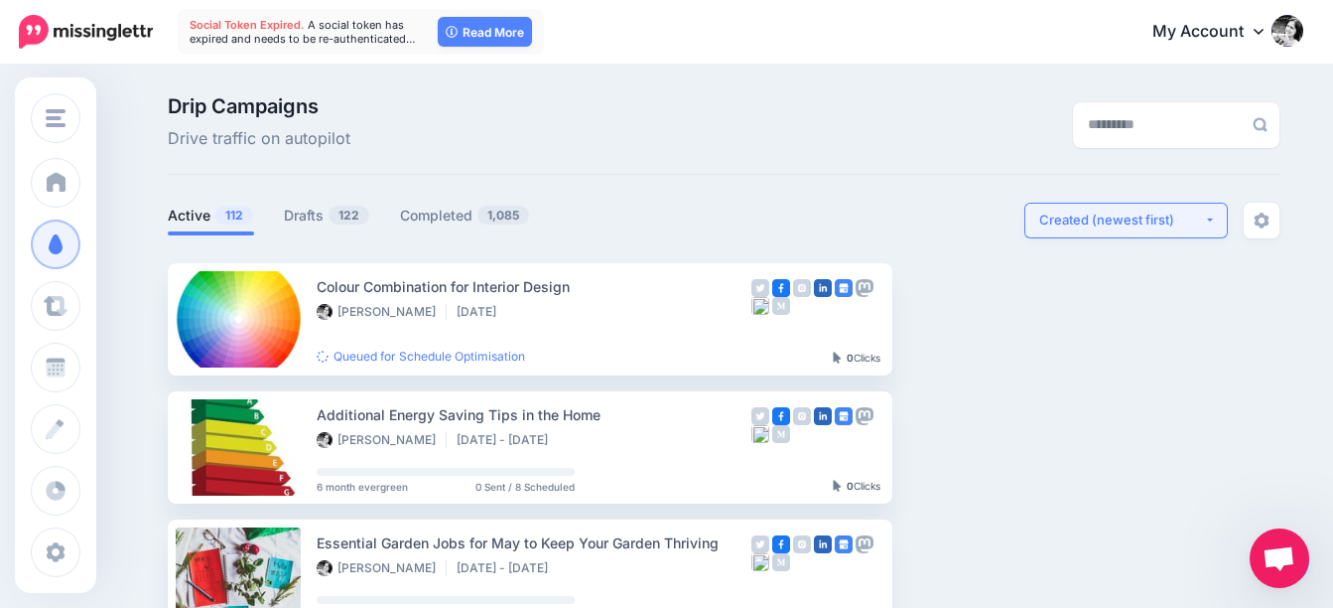
click at [1107, 224] on div "Created (newest first)" at bounding box center [1121, 219] width 165 height 19
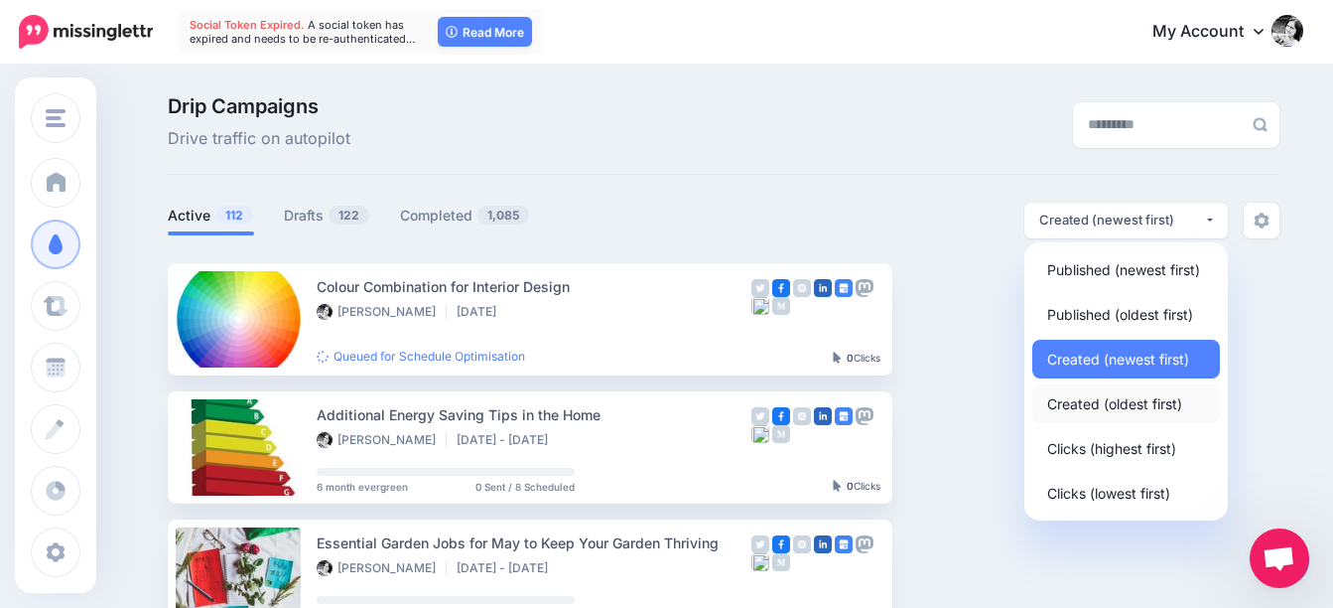
click at [1169, 395] on span "Created (oldest first)" at bounding box center [1114, 403] width 135 height 24
select select "**********"
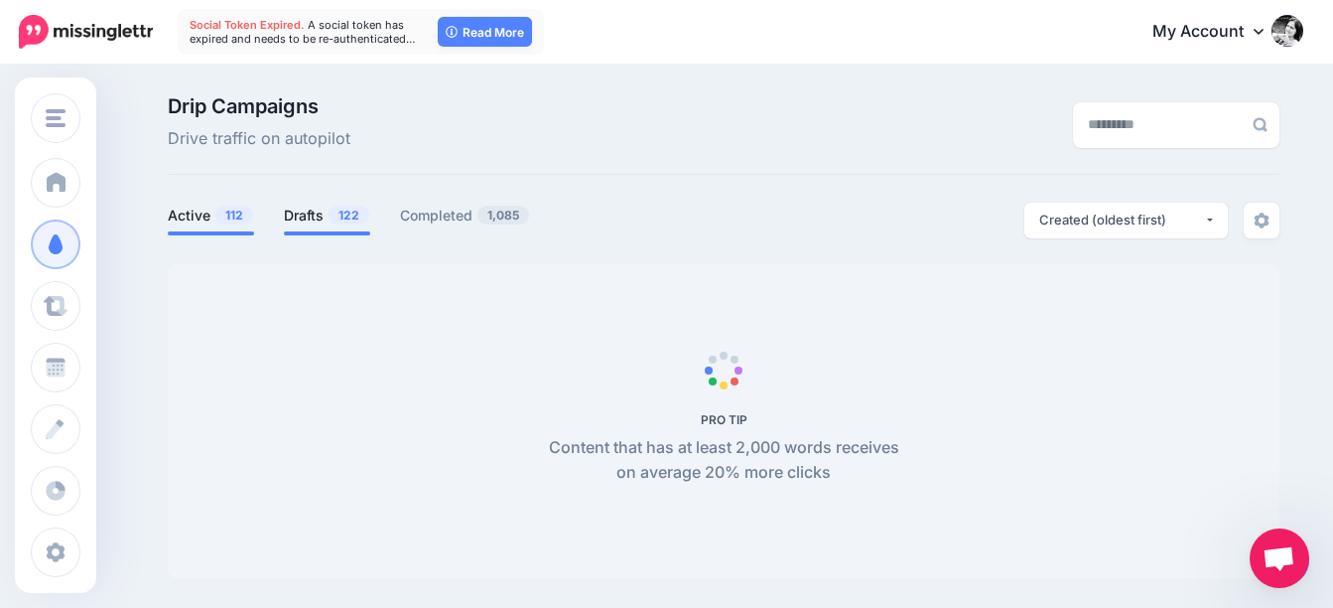
click at [339, 212] on span "122" at bounding box center [349, 214] width 41 height 19
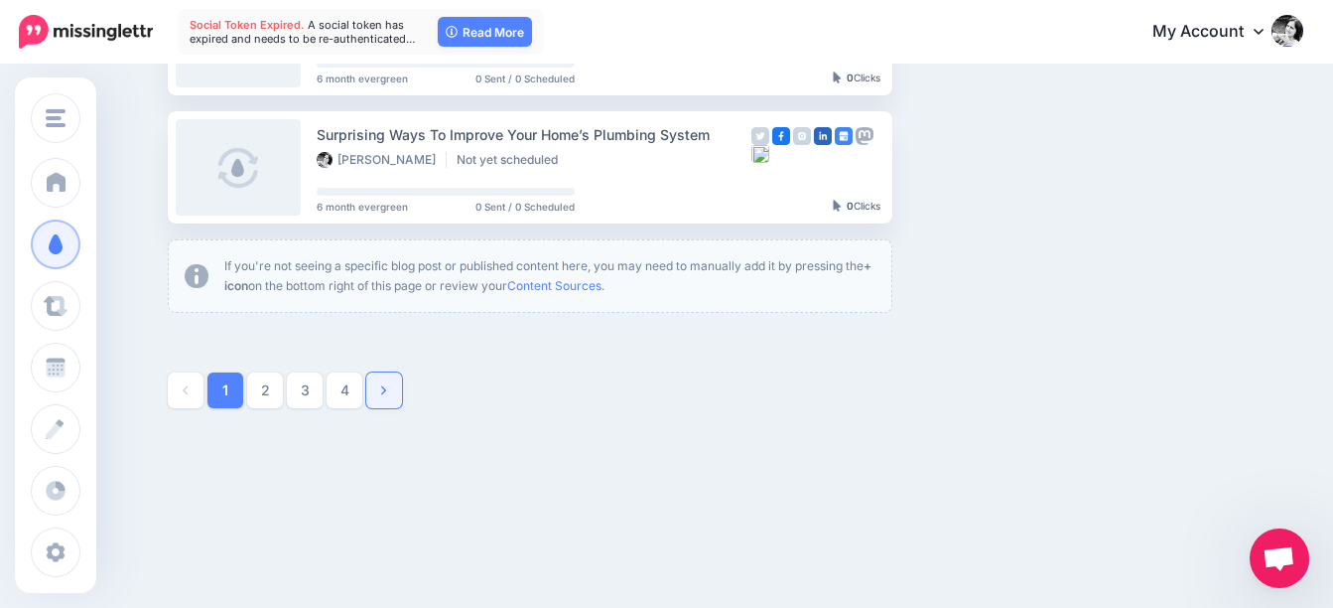
click at [402, 390] on link at bounding box center [384, 390] width 36 height 36
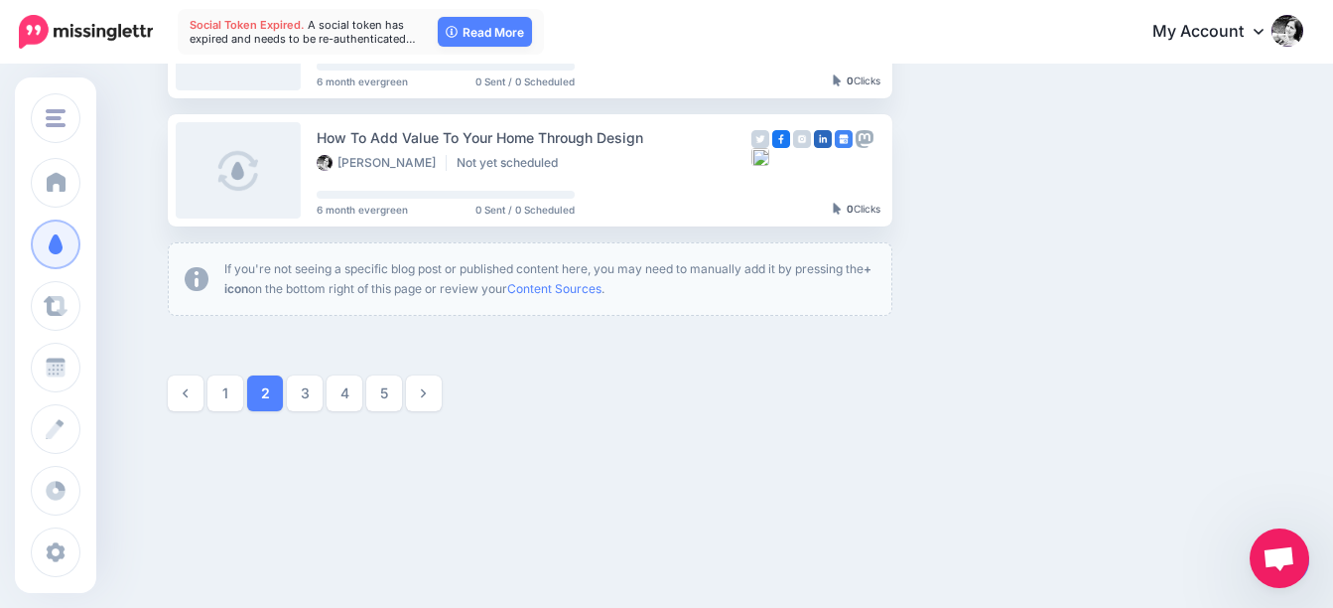
scroll to position [1304, 0]
click at [396, 389] on link "5" at bounding box center [384, 390] width 36 height 36
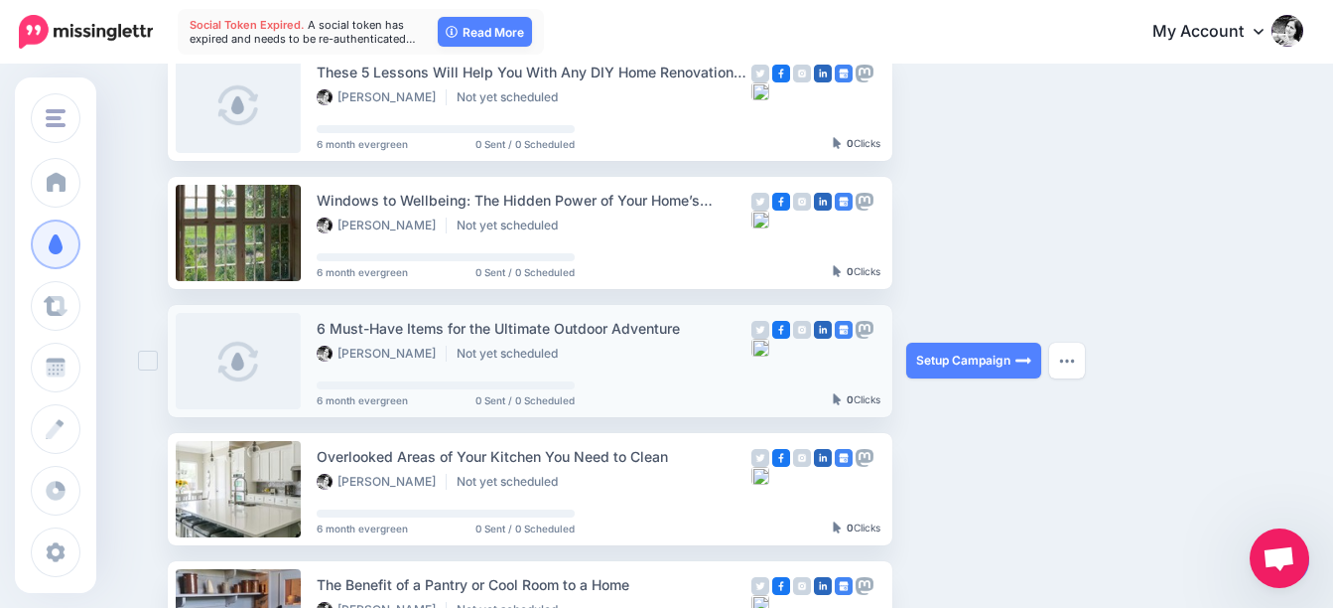
scroll to position [866, 0]
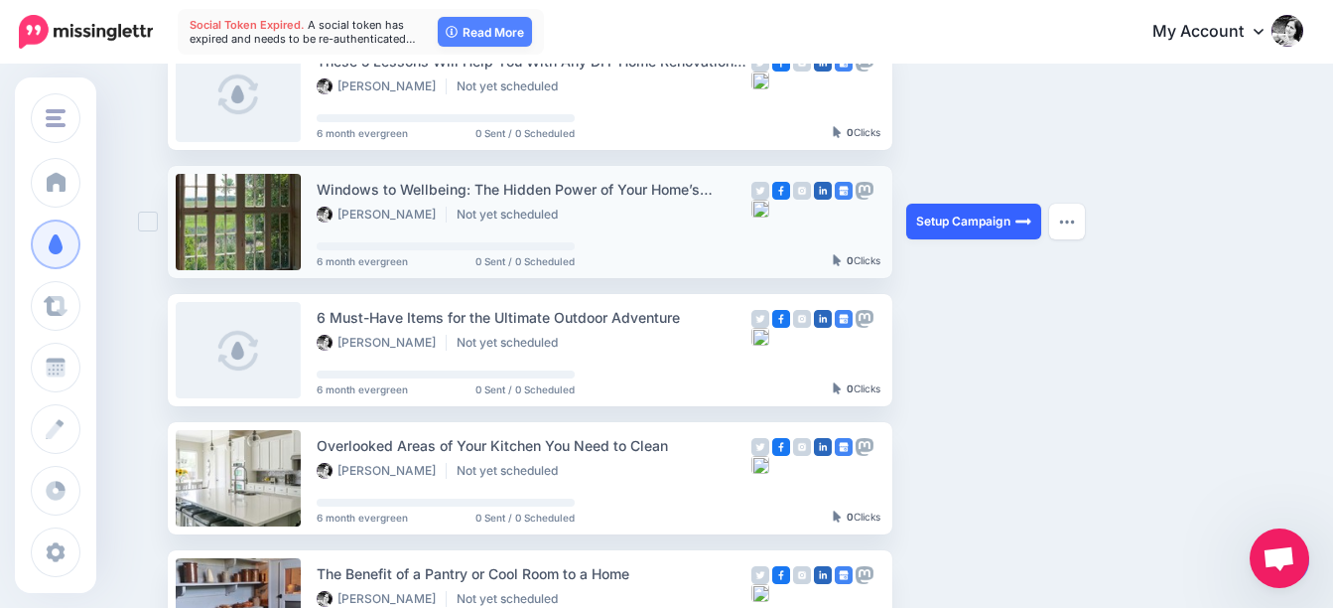
click at [1015, 225] on link "Setup Campaign" at bounding box center [973, 222] width 135 height 36
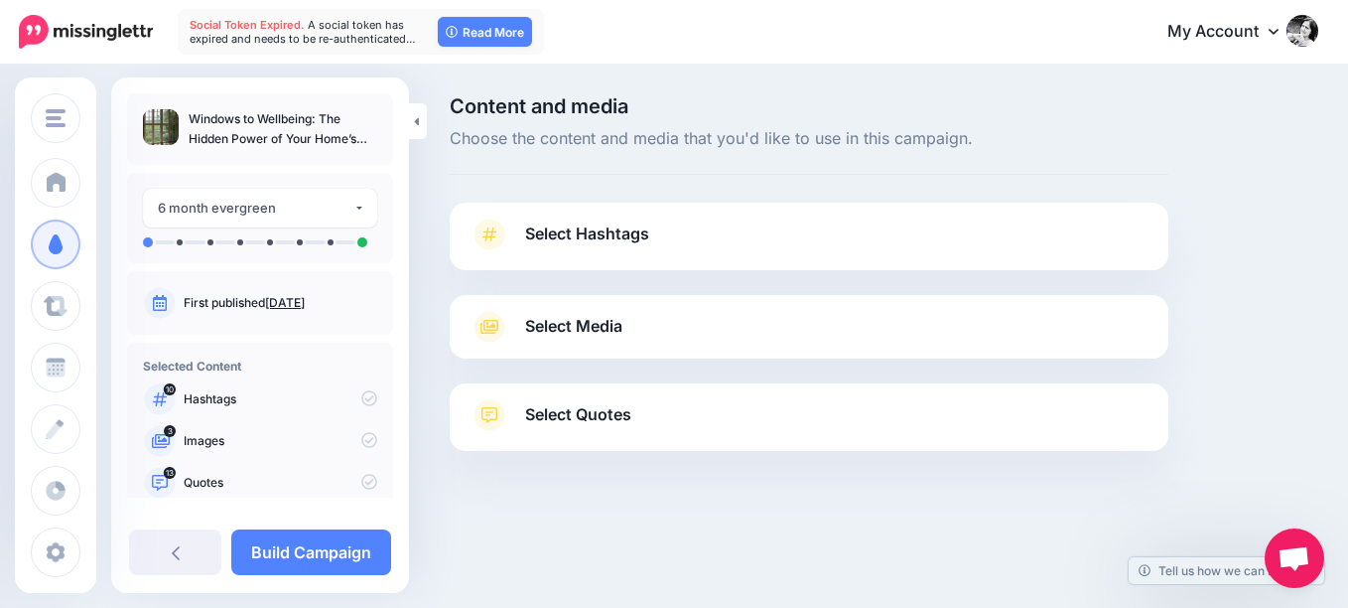
click at [602, 238] on span "Select Hashtags" at bounding box center [587, 233] width 124 height 27
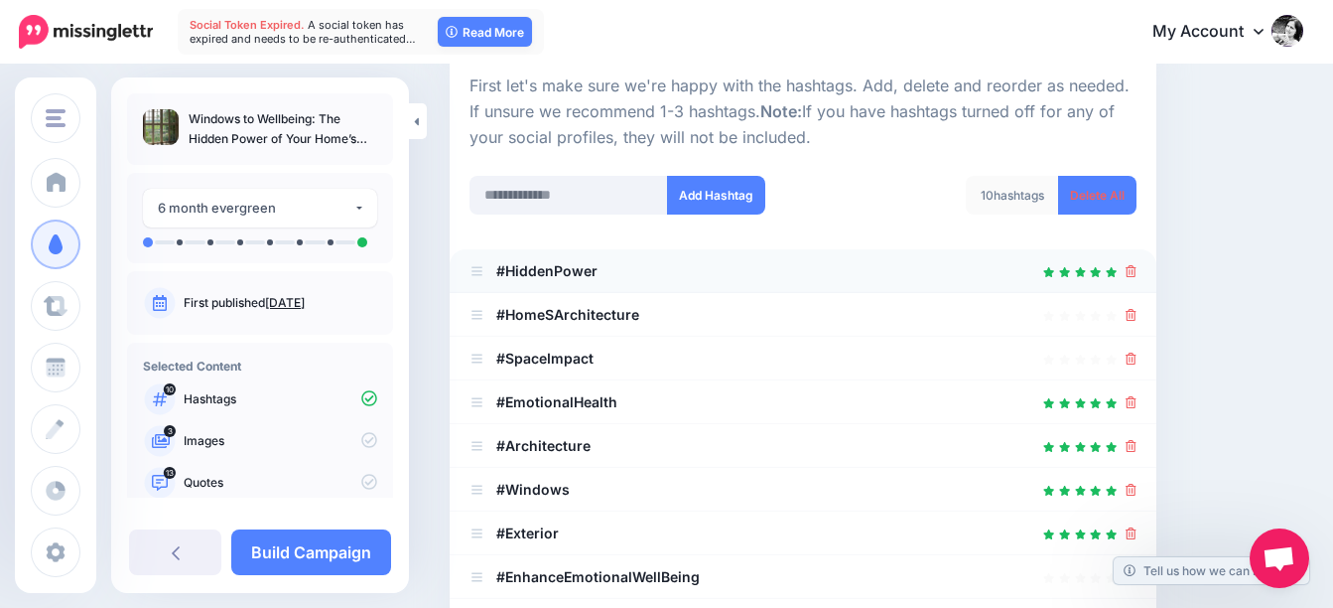
scroll to position [199, 0]
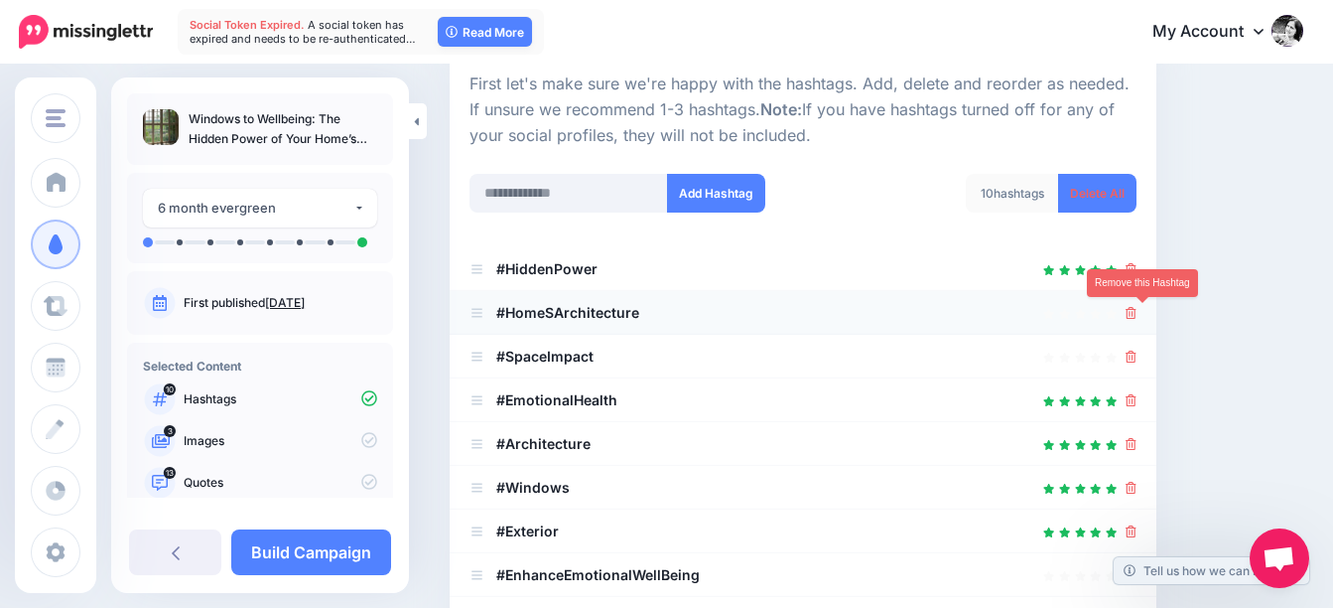
click at [1137, 313] on icon at bounding box center [1131, 313] width 11 height 12
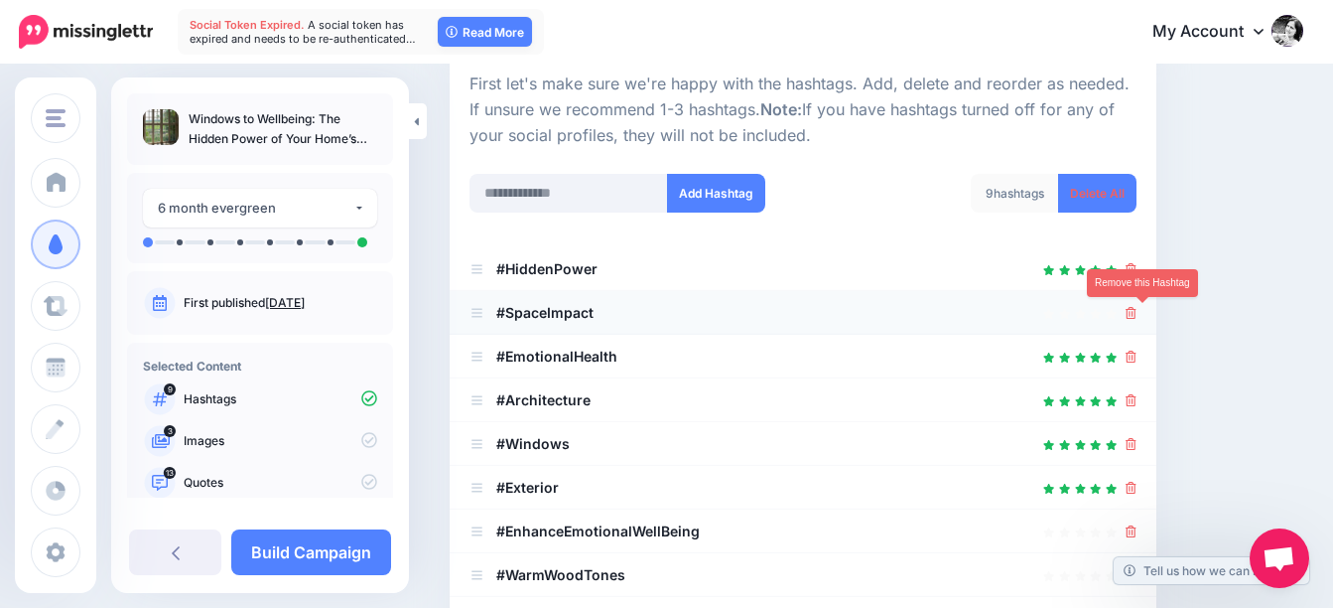
click at [1137, 314] on icon at bounding box center [1131, 313] width 11 height 12
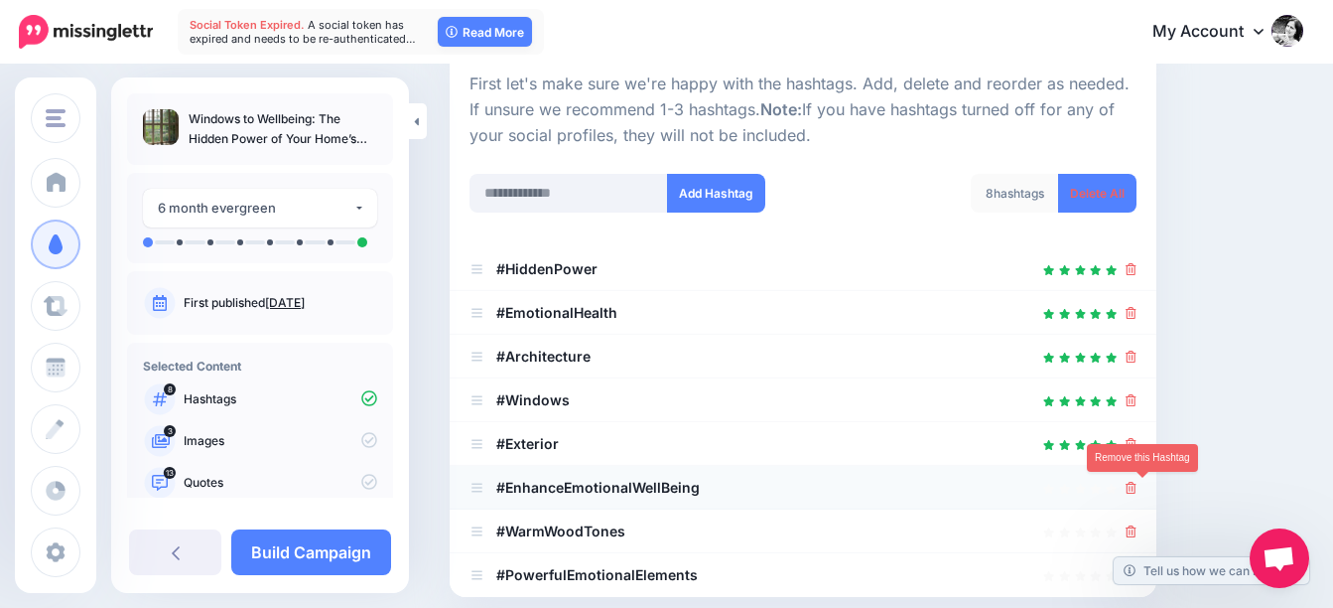
click at [1137, 485] on icon at bounding box center [1131, 487] width 11 height 12
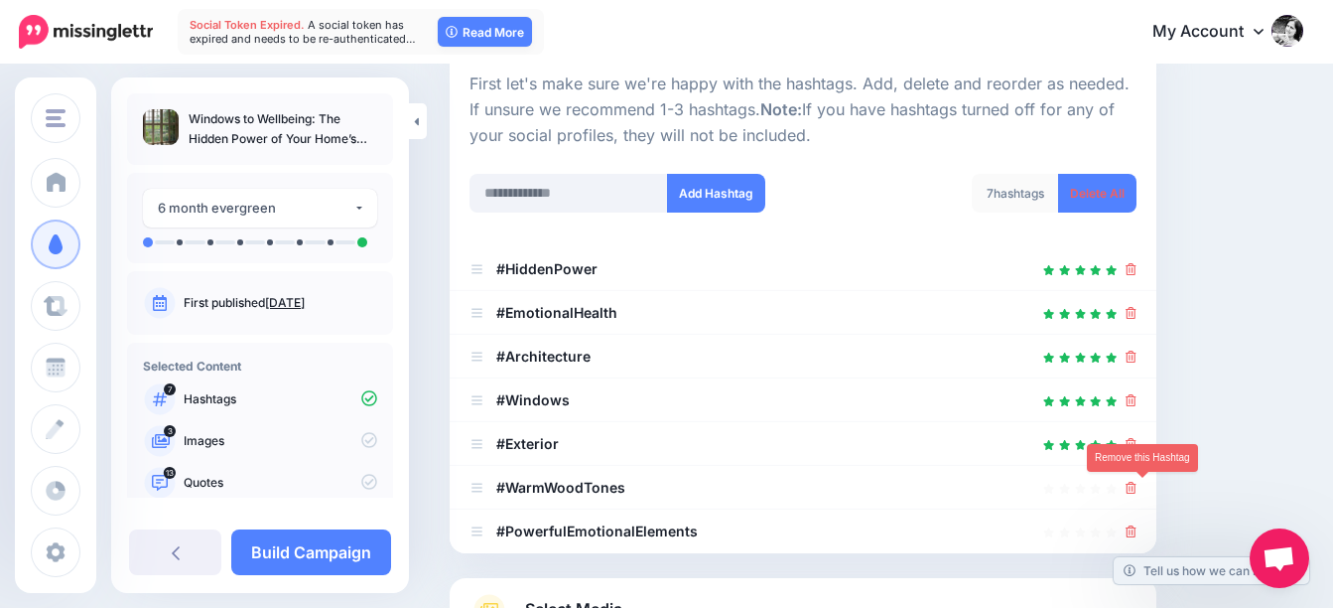
click at [1137, 485] on icon at bounding box center [1131, 487] width 11 height 12
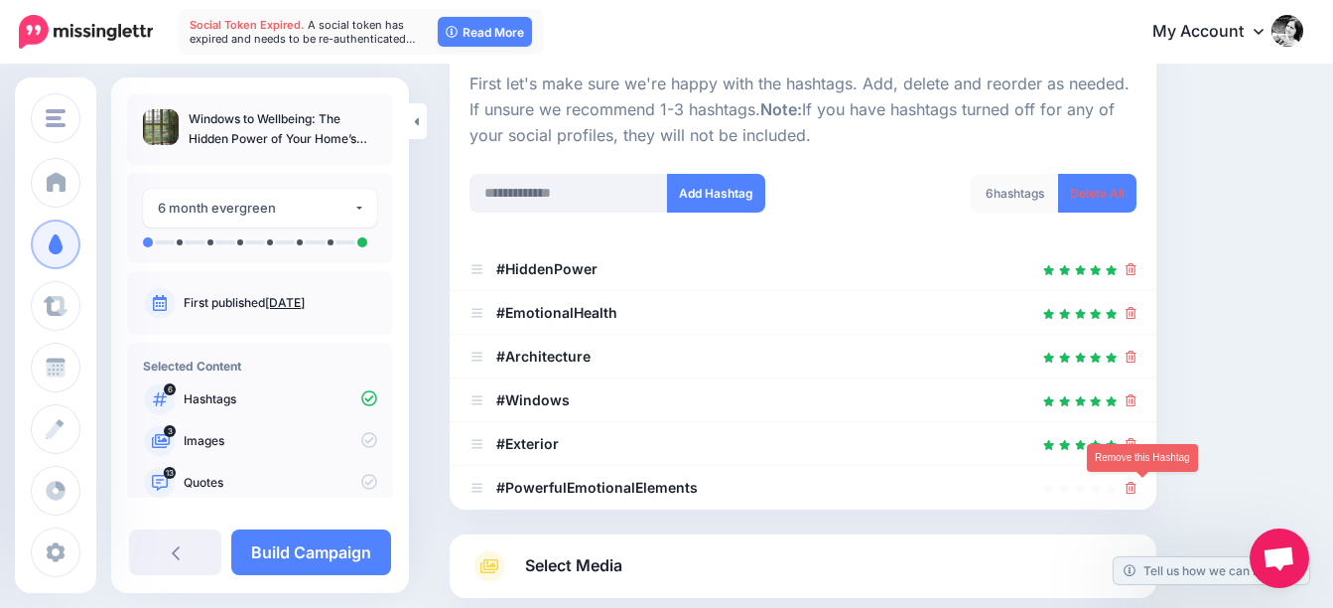
click at [1137, 485] on icon at bounding box center [1131, 487] width 11 height 12
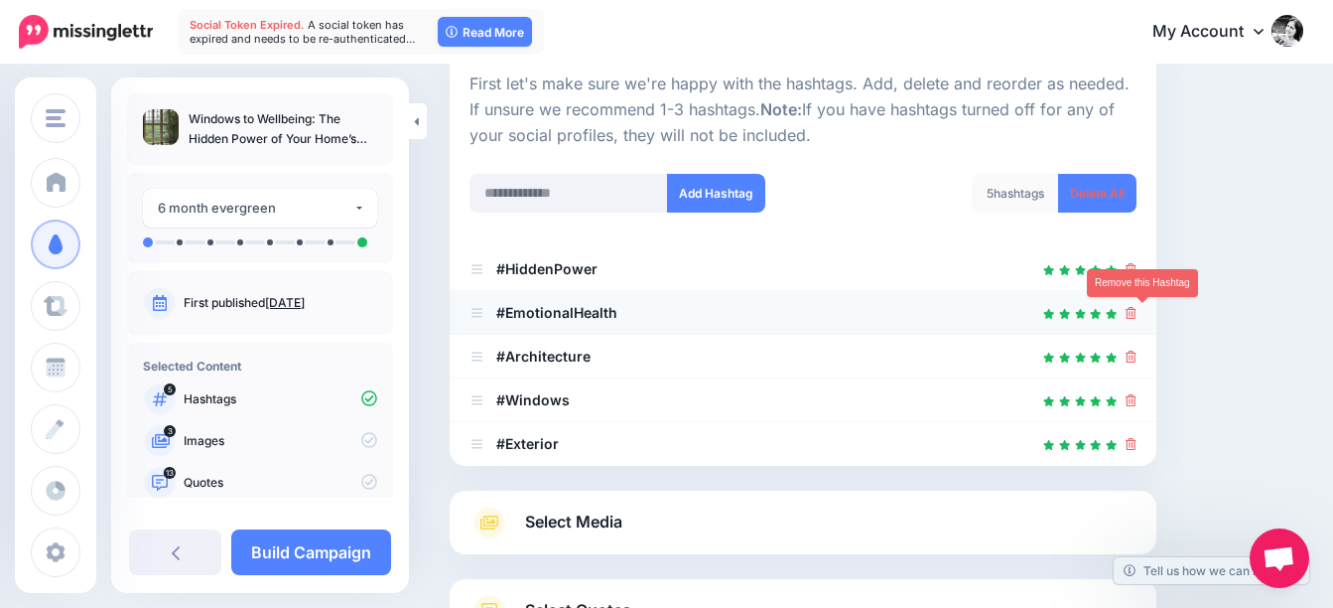
click at [1137, 314] on icon at bounding box center [1131, 313] width 11 height 12
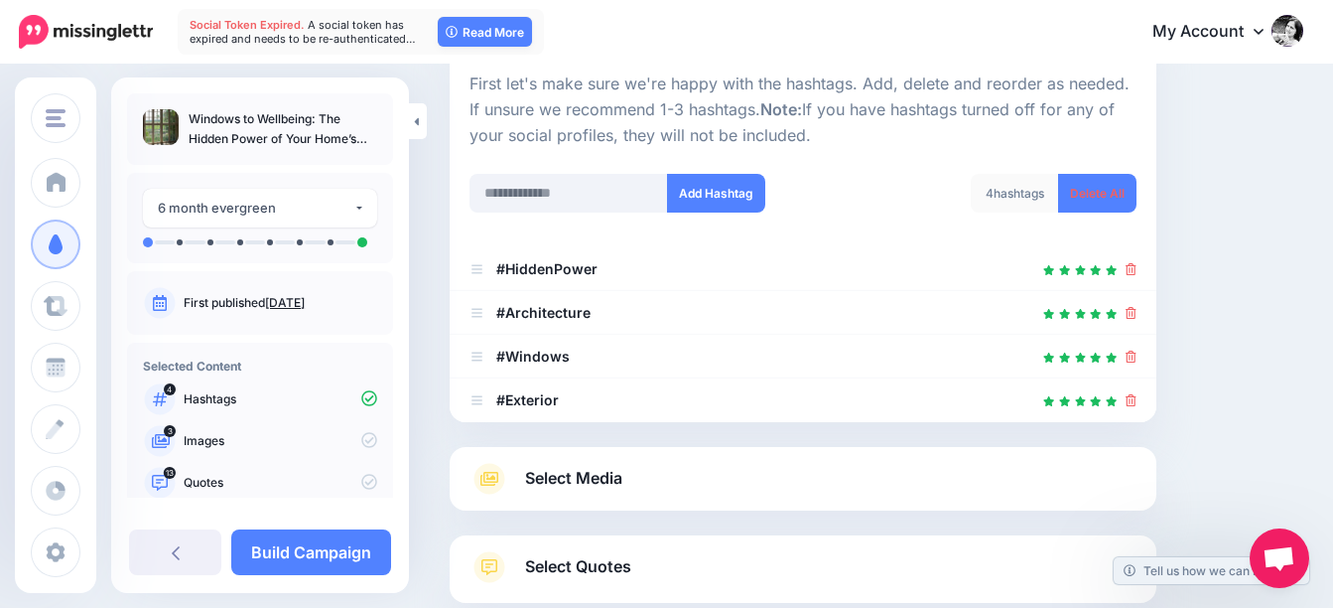
click at [572, 471] on span "Select Media" at bounding box center [573, 478] width 97 height 27
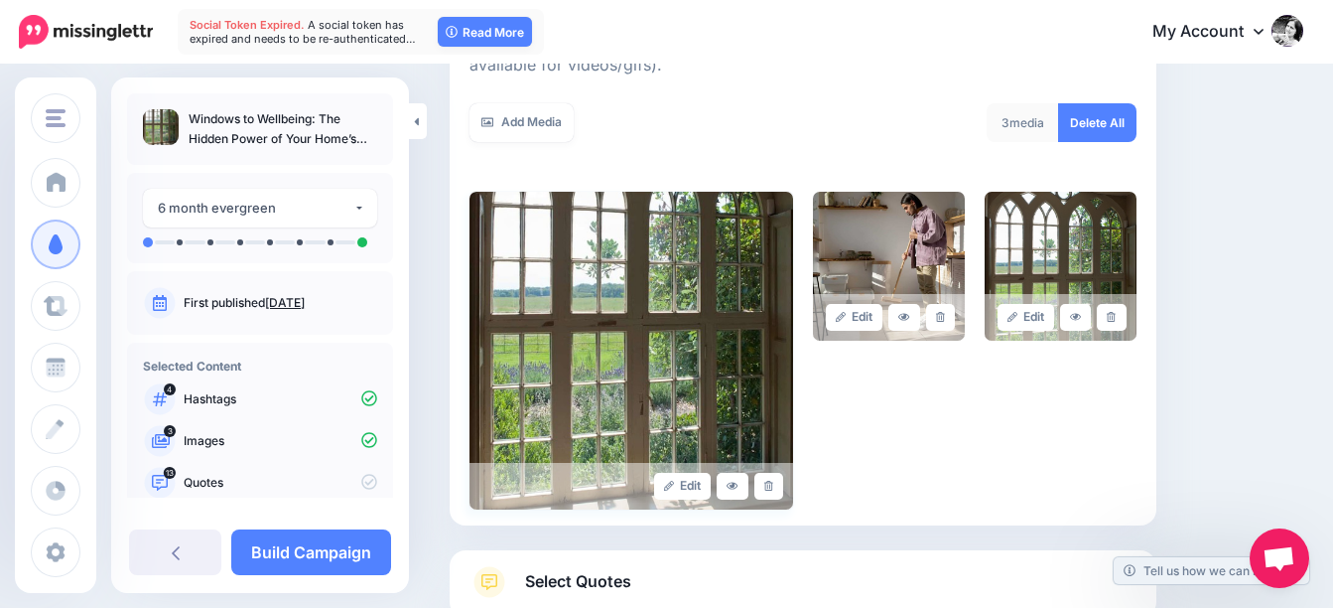
scroll to position [397, 0]
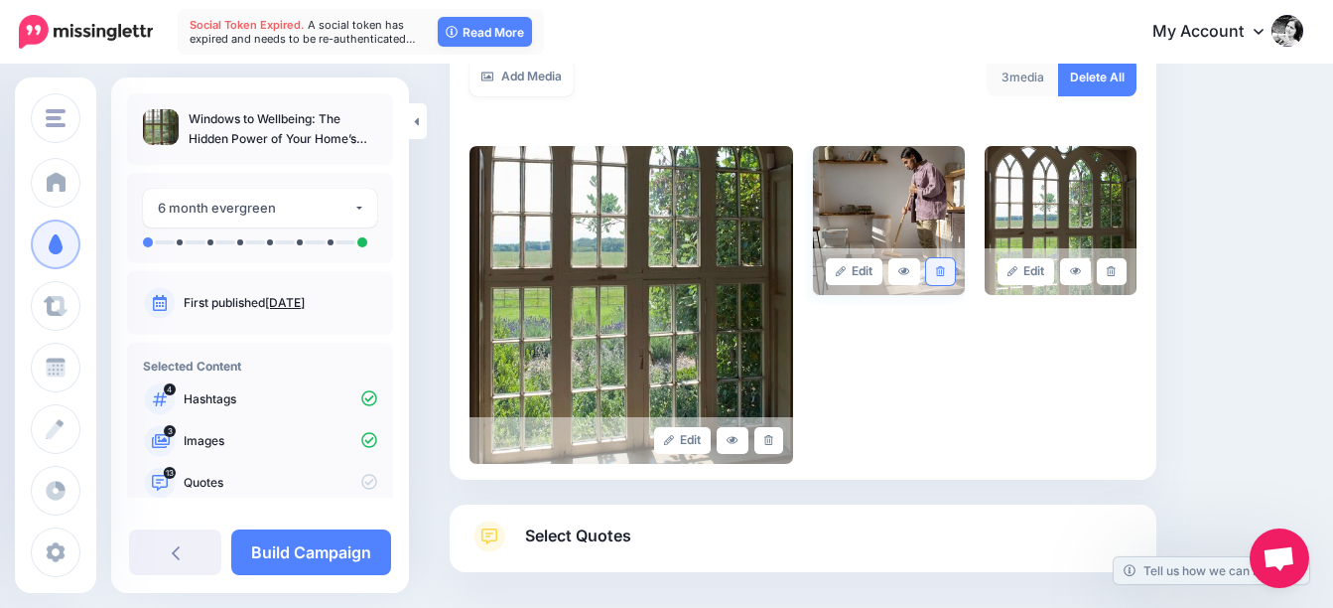
click at [945, 275] on icon at bounding box center [940, 271] width 9 height 11
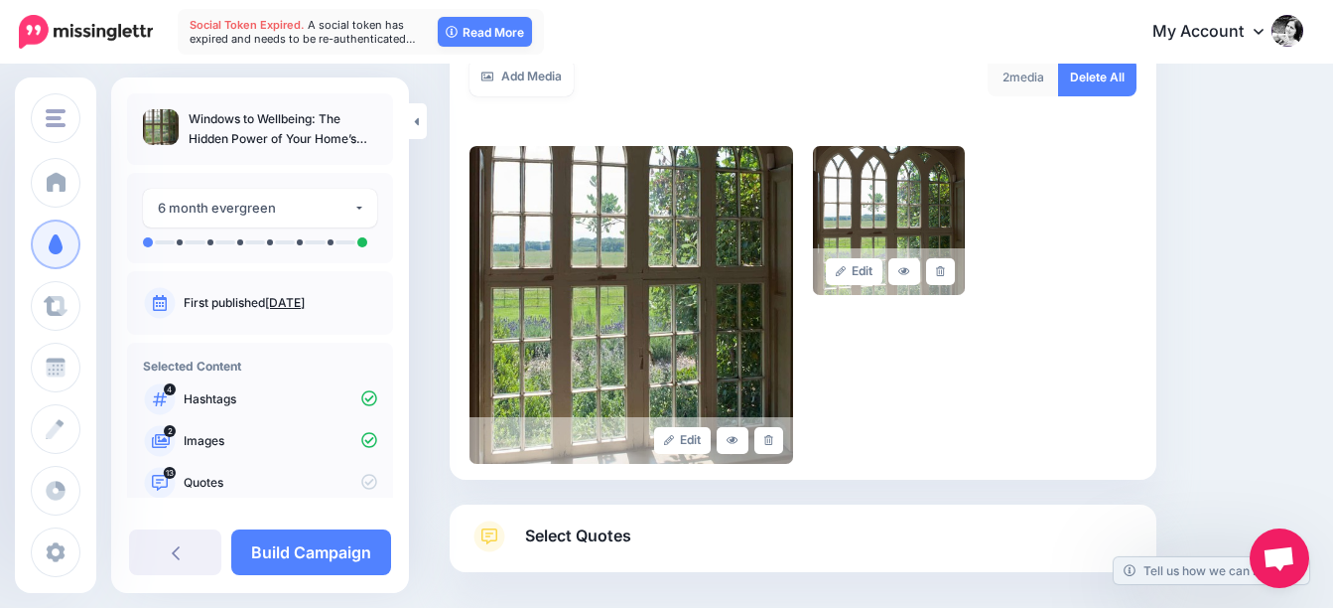
click at [597, 533] on span "Select Quotes" at bounding box center [578, 535] width 106 height 27
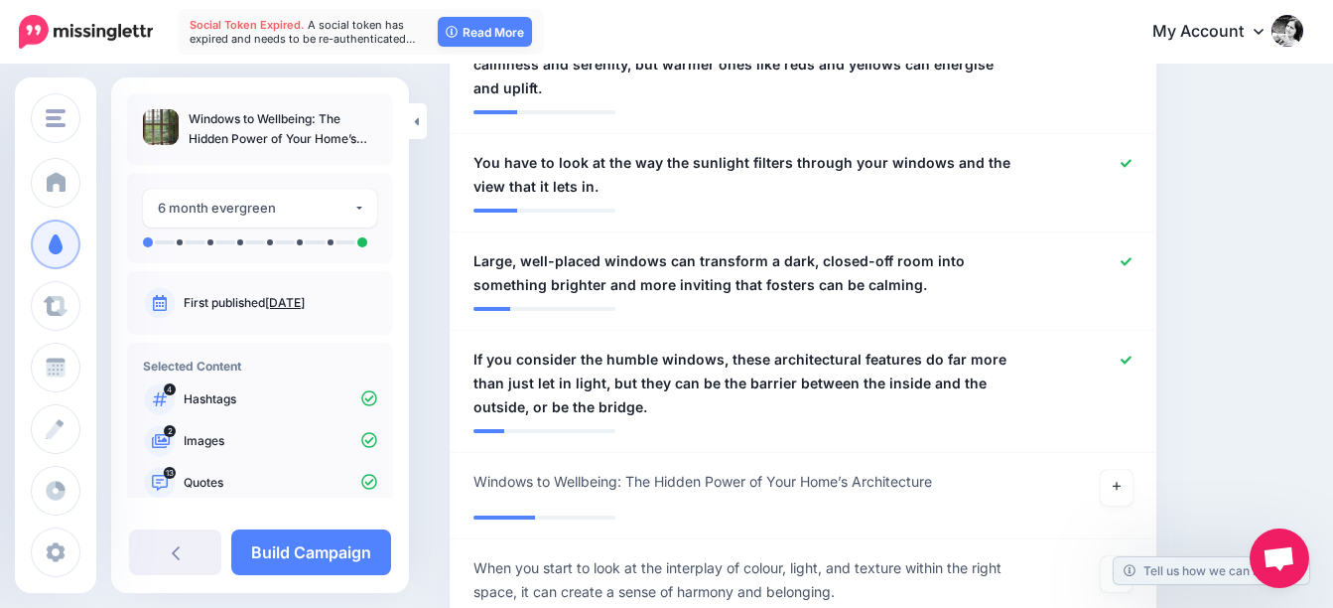
scroll to position [1687, 0]
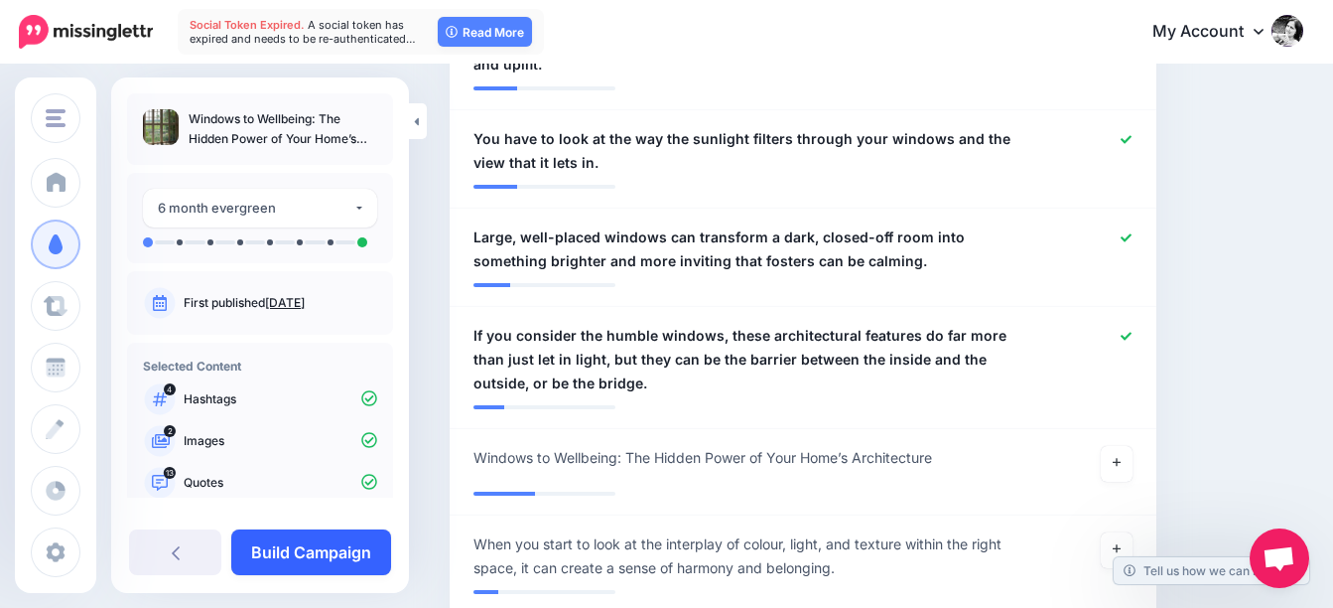
click at [331, 547] on link "Build Campaign" at bounding box center [311, 552] width 160 height 46
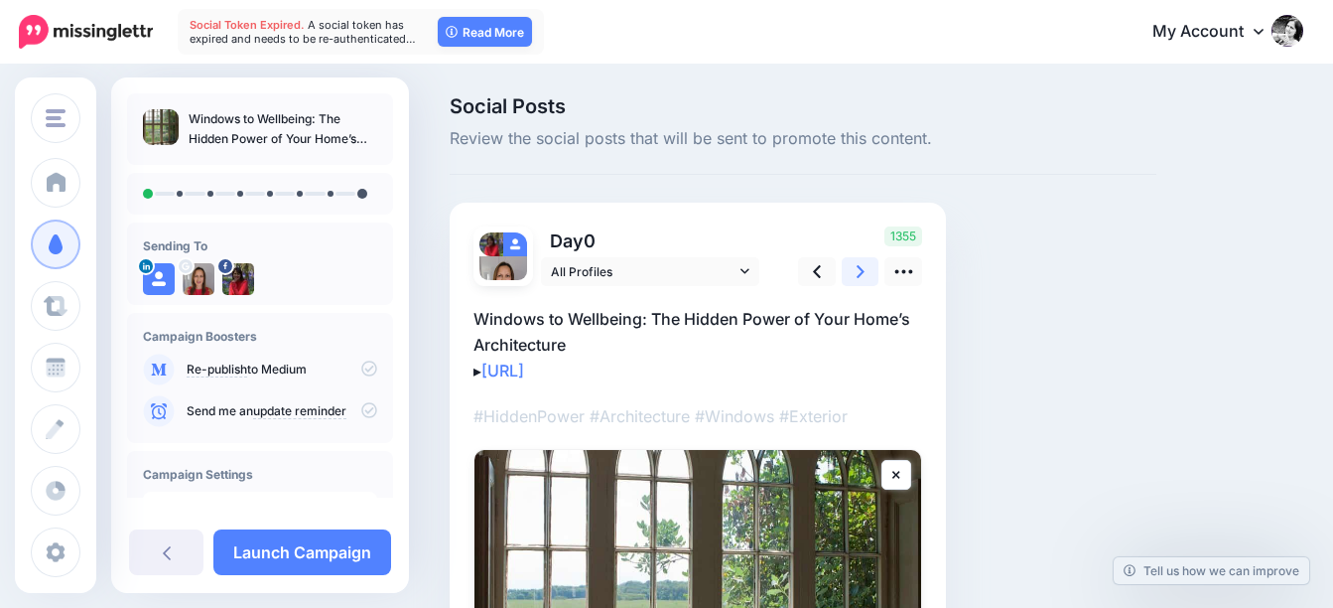
click at [859, 271] on icon at bounding box center [861, 271] width 8 height 21
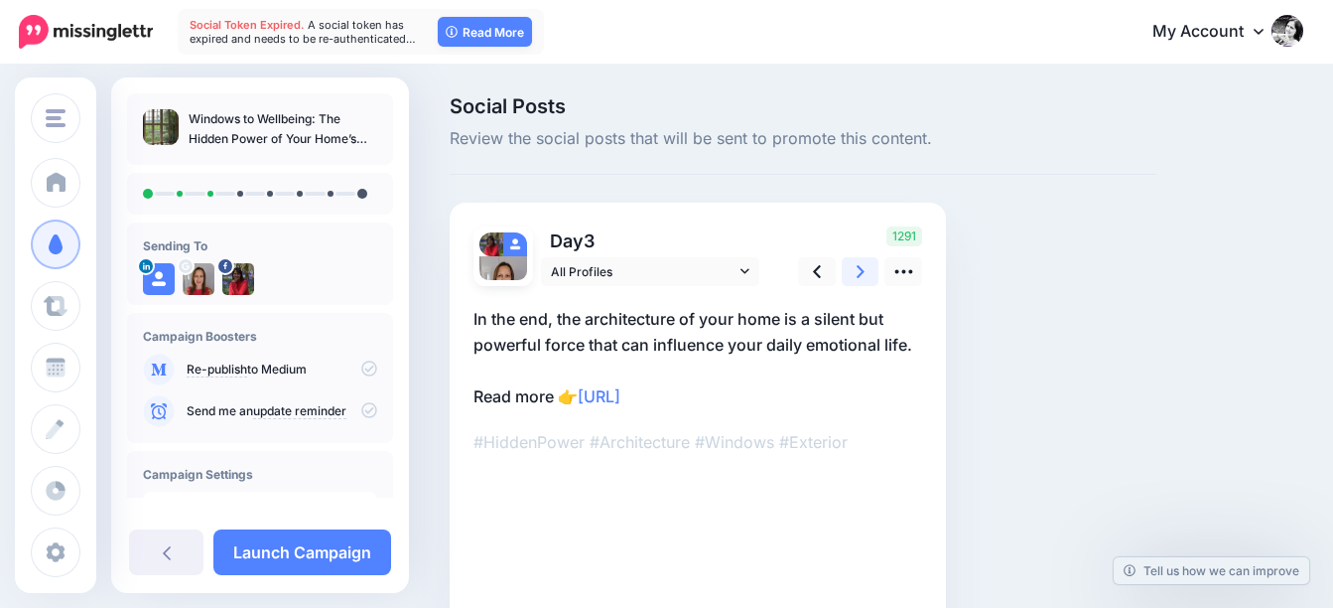
click at [859, 271] on icon at bounding box center [861, 271] width 8 height 21
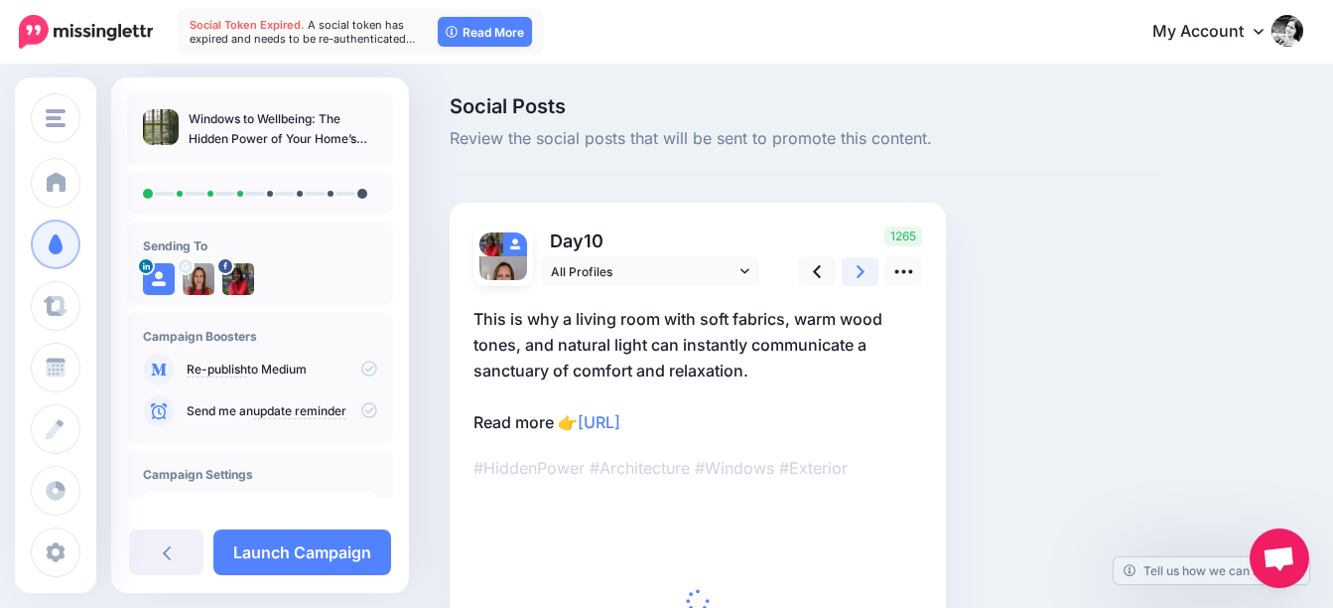
click at [859, 271] on icon at bounding box center [861, 271] width 8 height 21
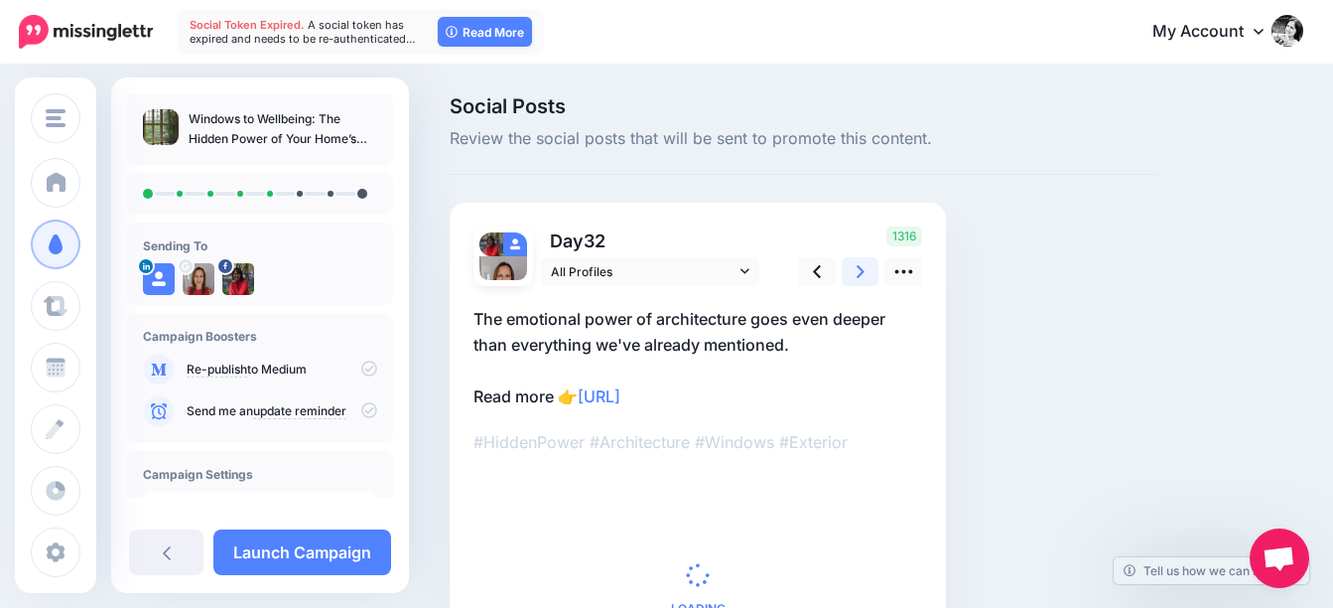
click at [859, 271] on icon at bounding box center [861, 271] width 8 height 21
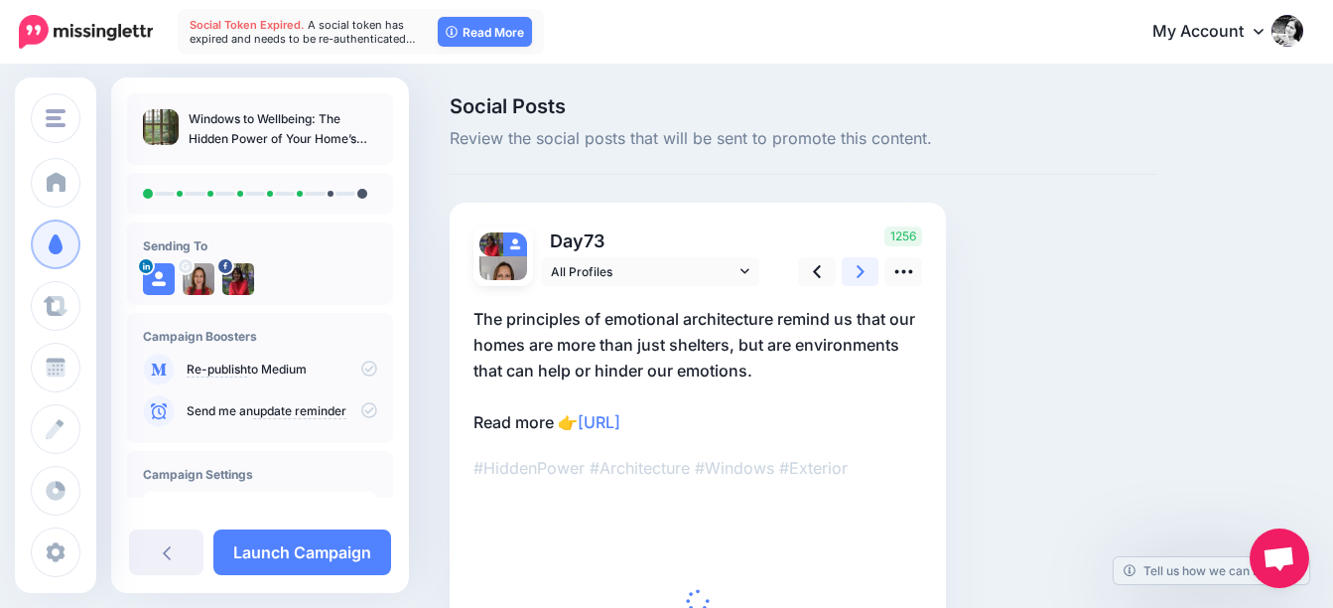
click at [859, 271] on icon at bounding box center [861, 271] width 8 height 21
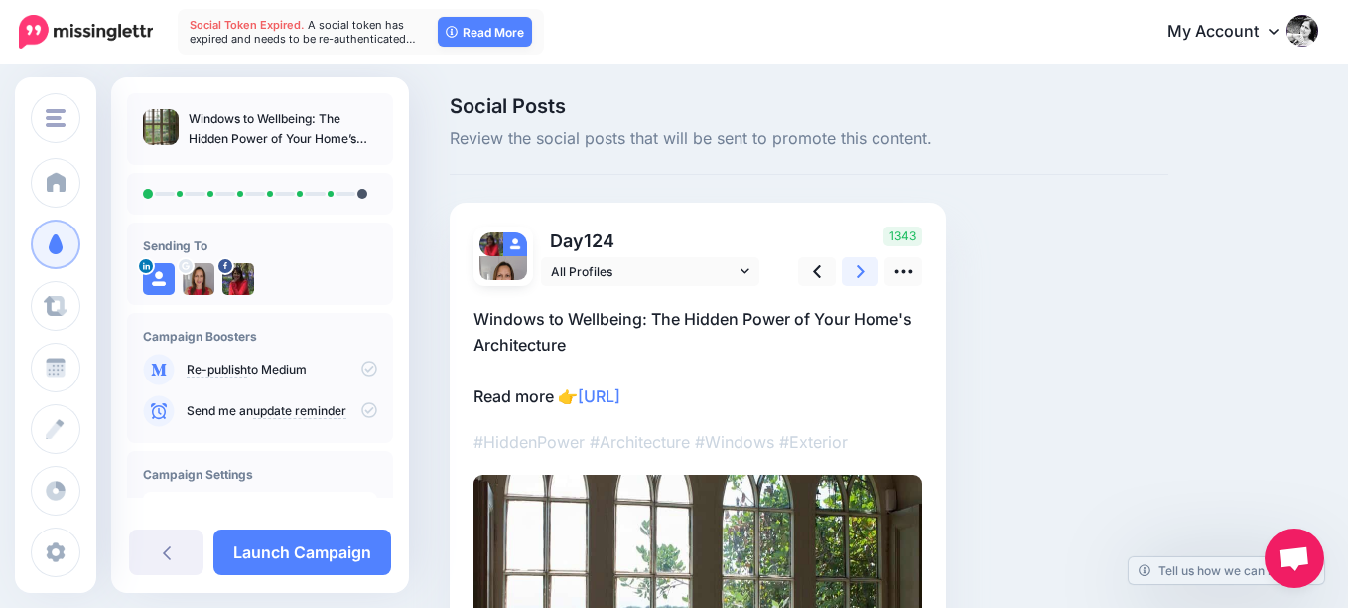
click at [859, 271] on icon at bounding box center [861, 271] width 8 height 21
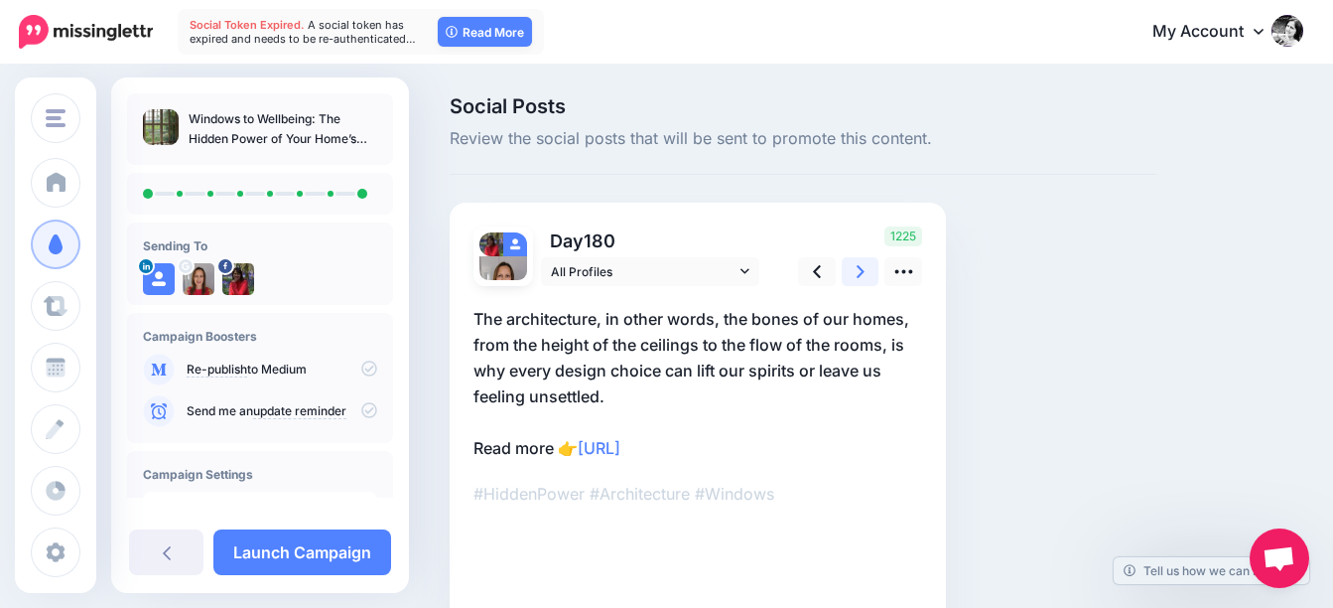
click at [859, 271] on icon at bounding box center [861, 271] width 8 height 21
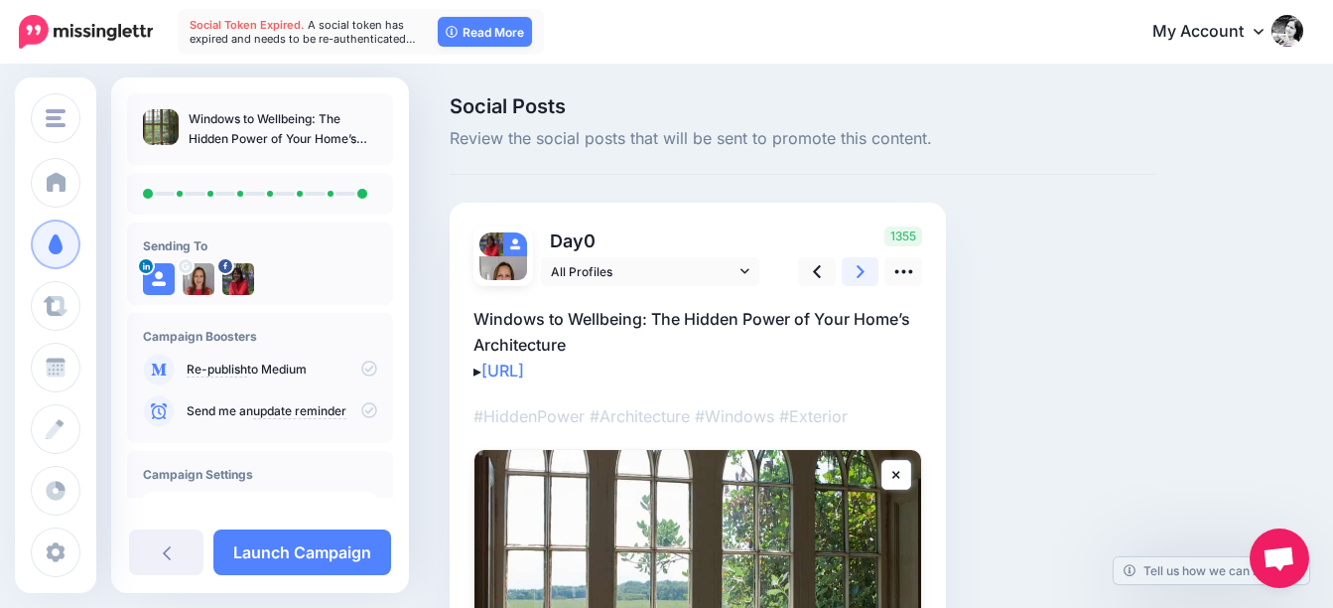
scroll to position [241, 0]
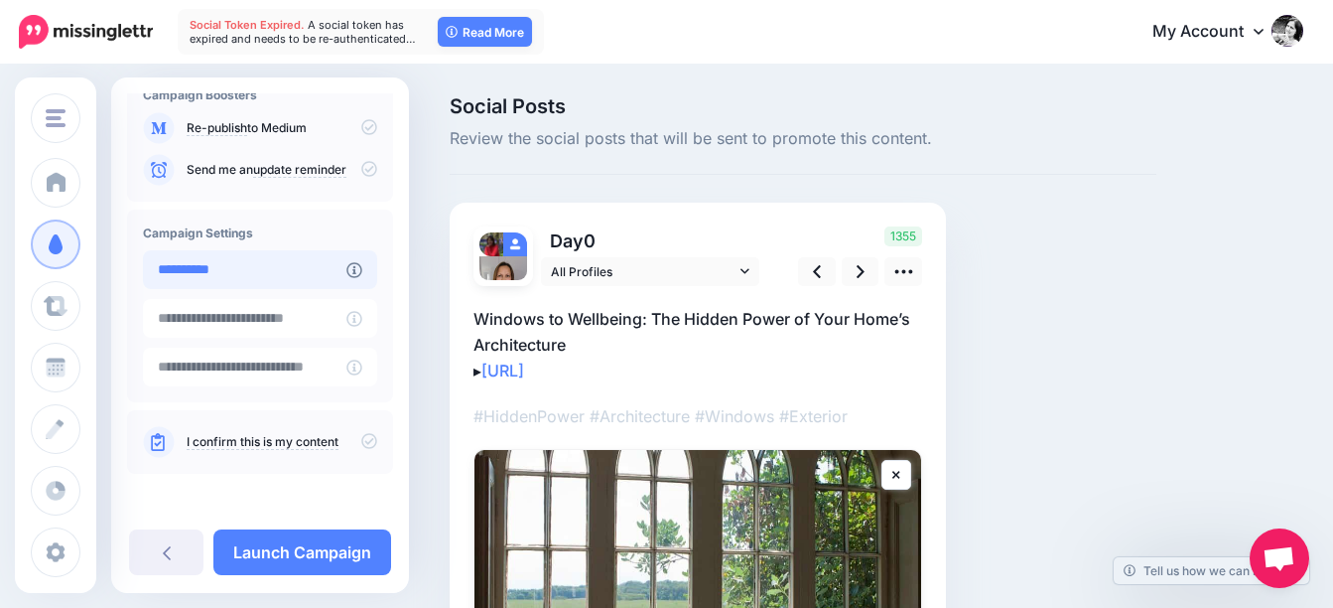
click at [283, 267] on input "**********" at bounding box center [245, 269] width 204 height 39
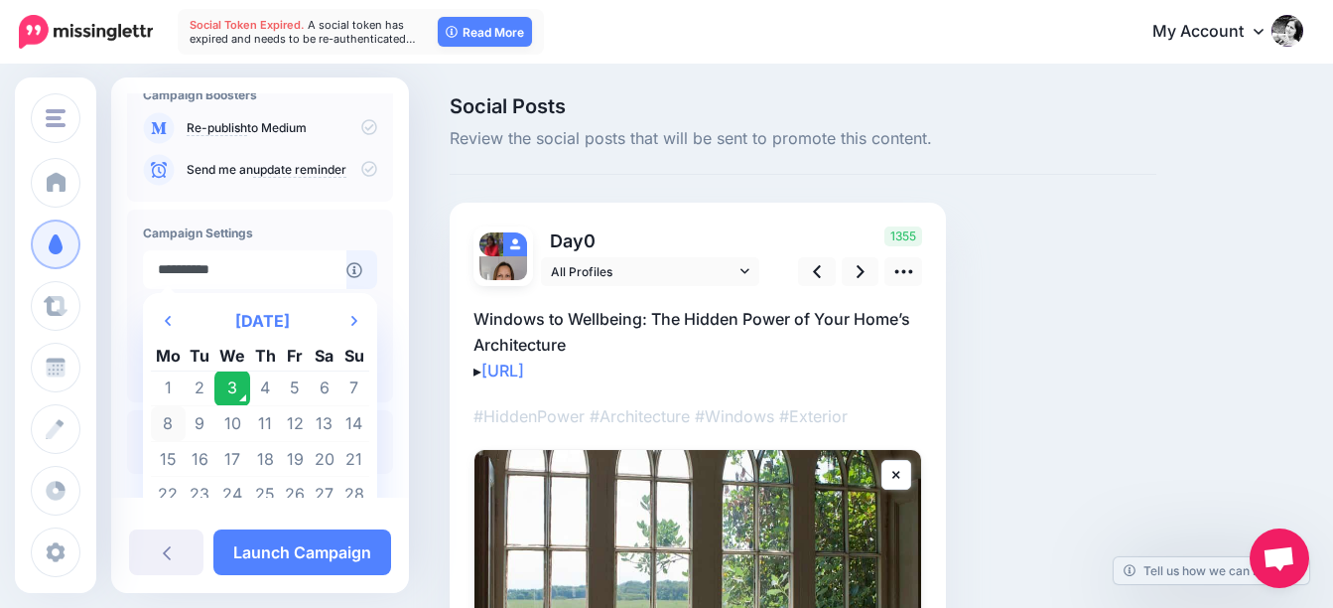
click at [166, 428] on td "8" at bounding box center [168, 424] width 35 height 36
type input "**********"
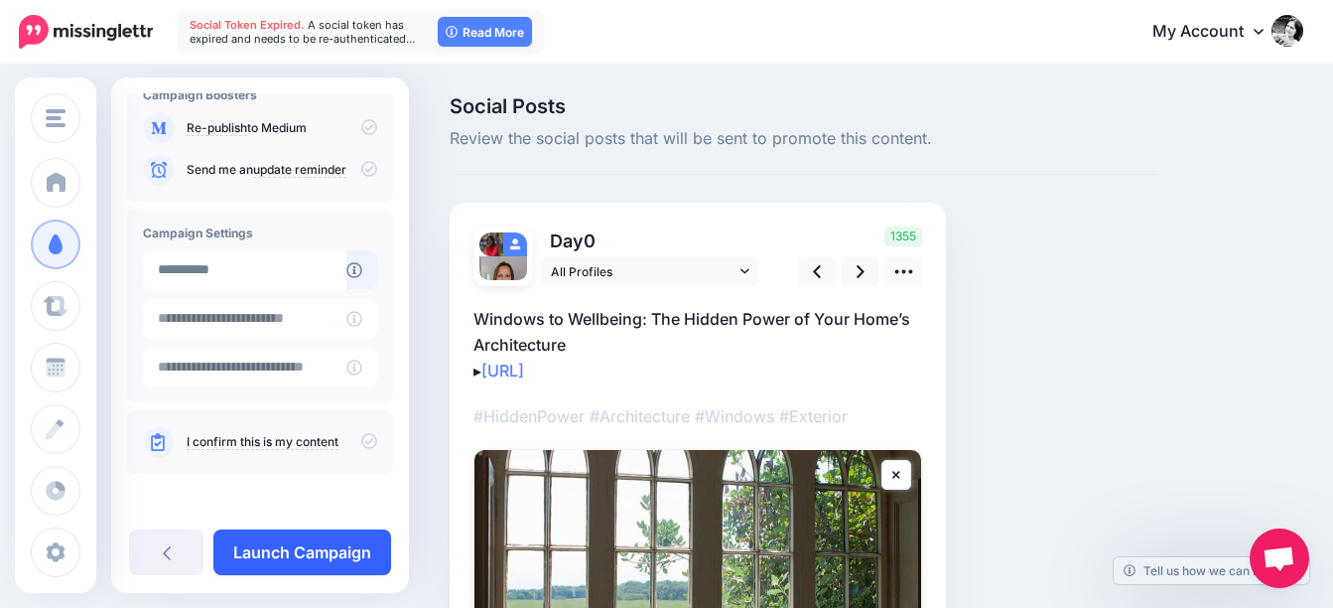
click at [328, 546] on link "Launch Campaign" at bounding box center [302, 552] width 178 height 46
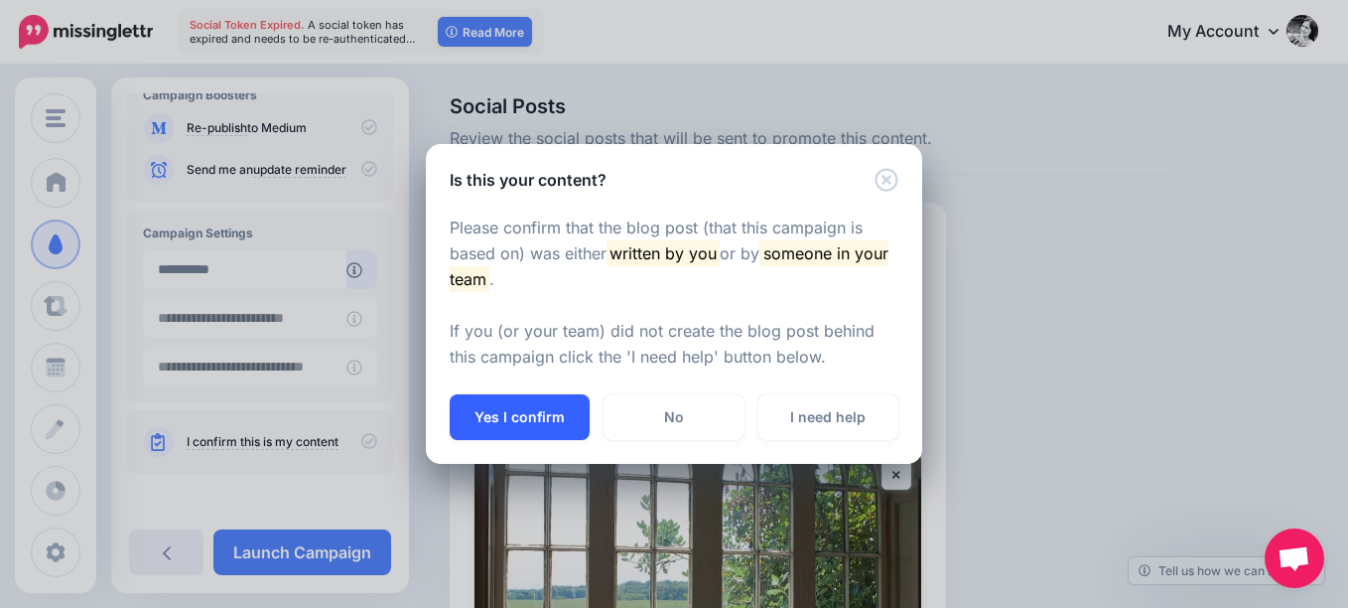
click at [539, 418] on button "Yes I confirm" at bounding box center [520, 417] width 140 height 46
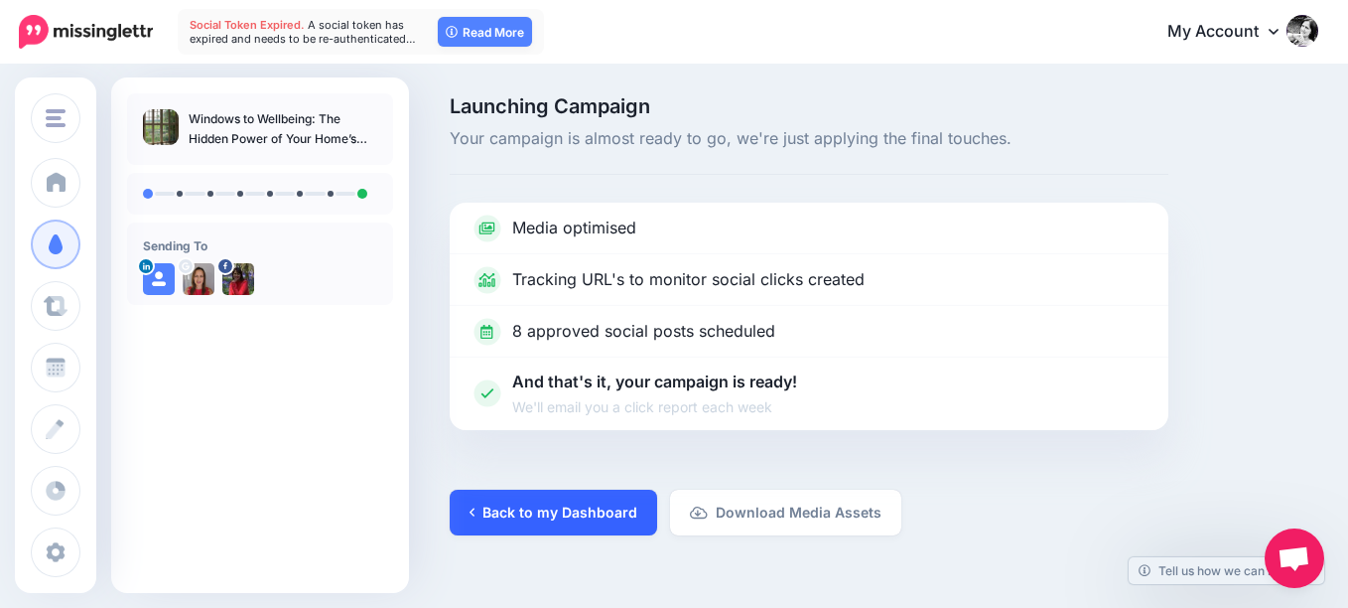
click at [582, 518] on link "Back to my Dashboard" at bounding box center [553, 512] width 207 height 46
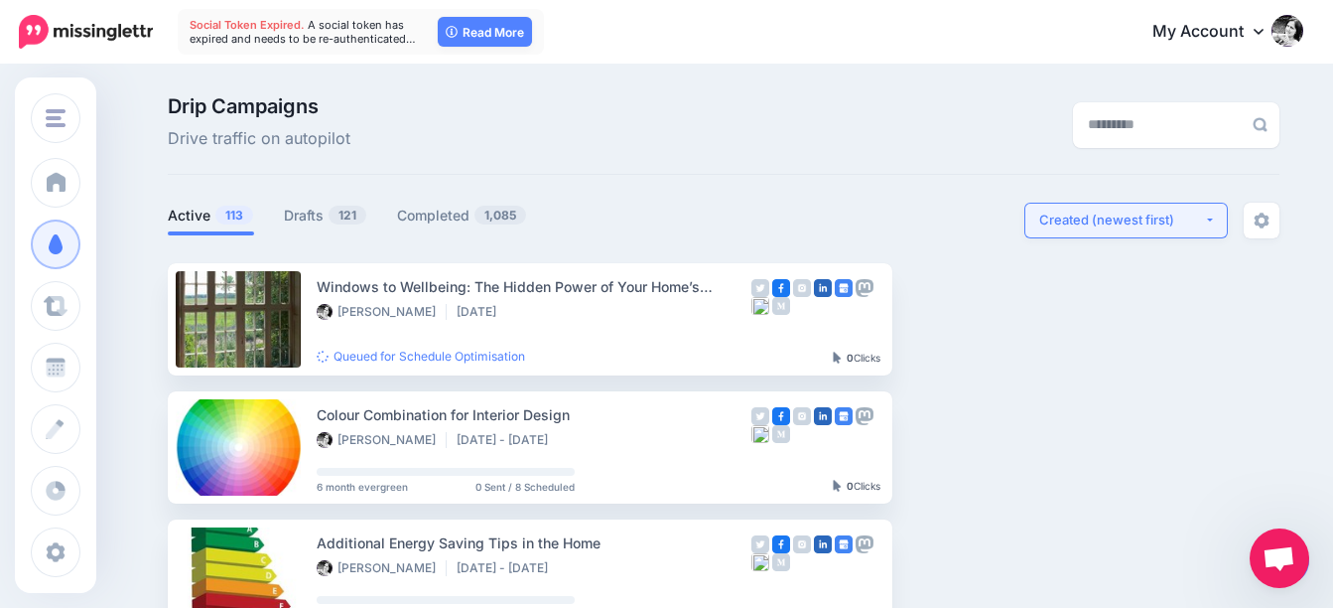
click at [1100, 231] on button "Created (newest first)" at bounding box center [1127, 221] width 204 height 36
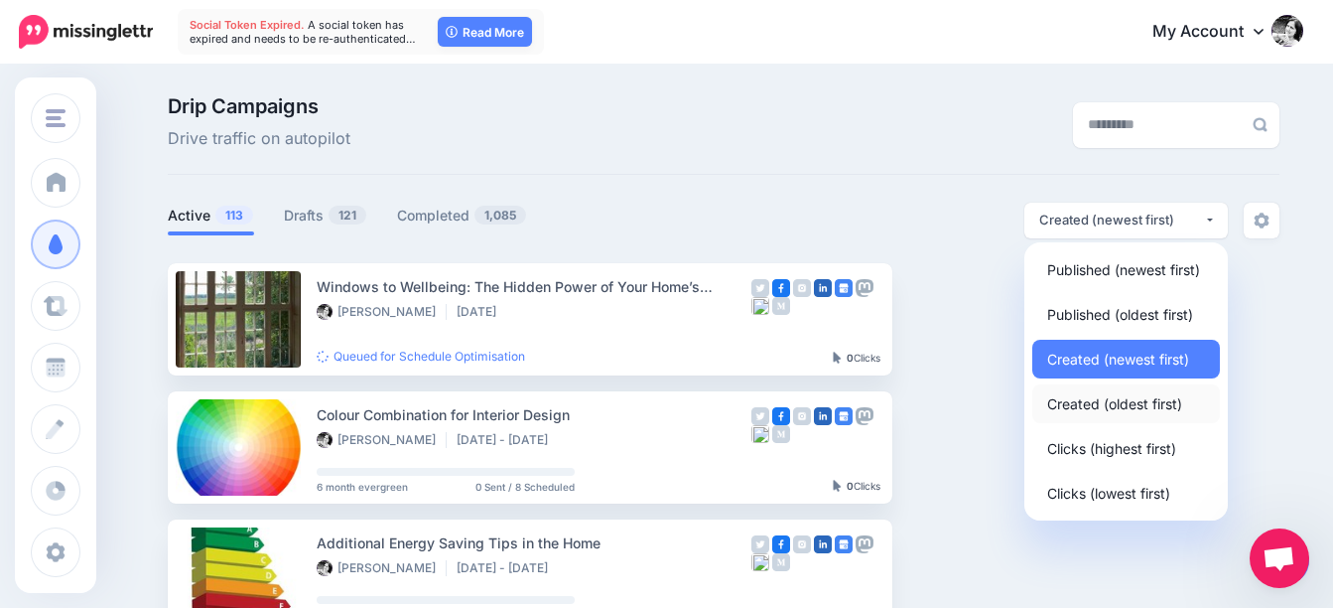
click at [1113, 400] on span "Created (oldest first)" at bounding box center [1114, 403] width 135 height 24
select select "**********"
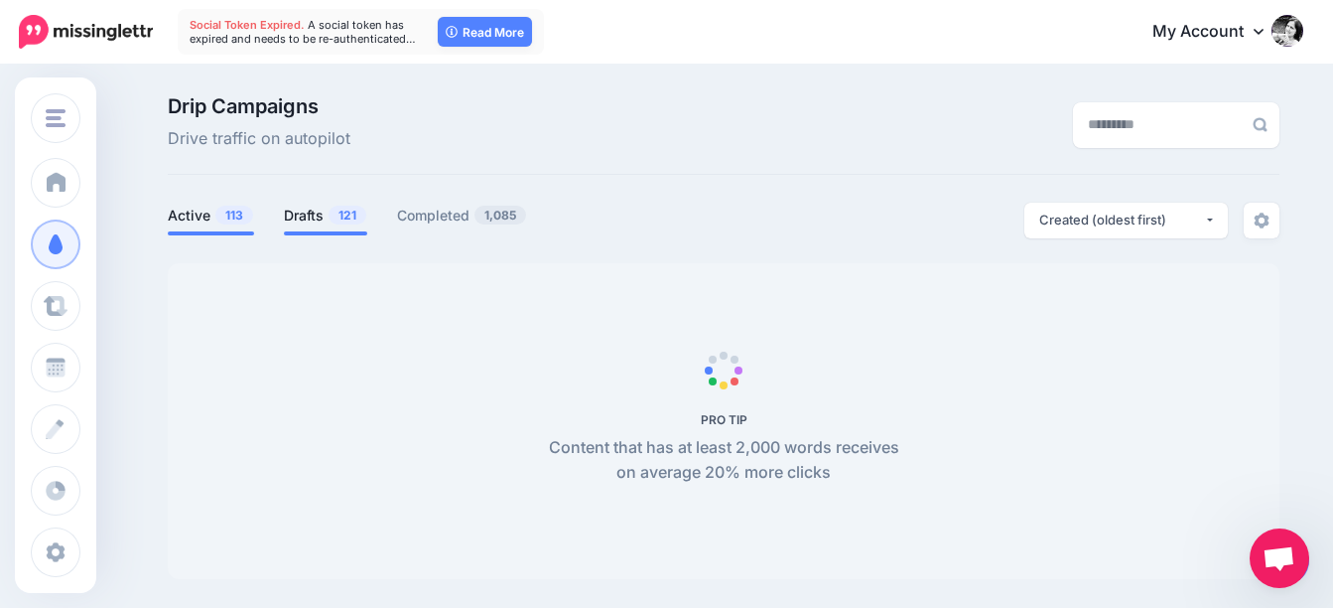
click at [321, 212] on link "Drafts 121" at bounding box center [325, 216] width 83 height 24
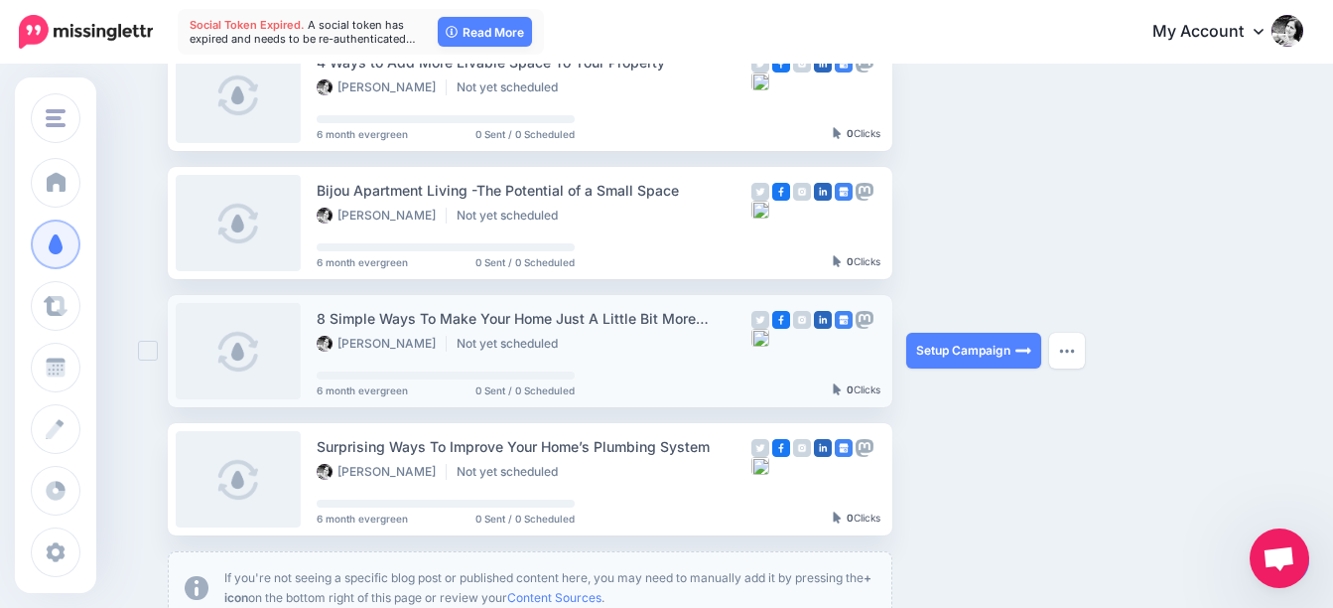
scroll to position [1304, 0]
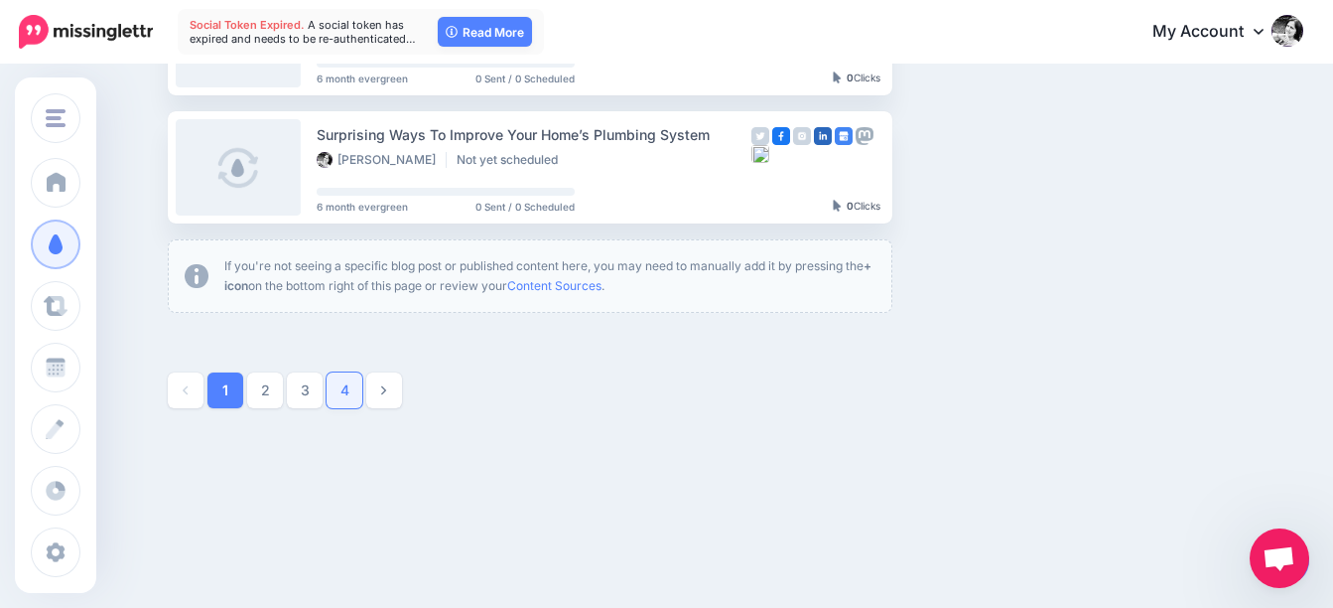
click at [362, 389] on link "4" at bounding box center [345, 390] width 36 height 36
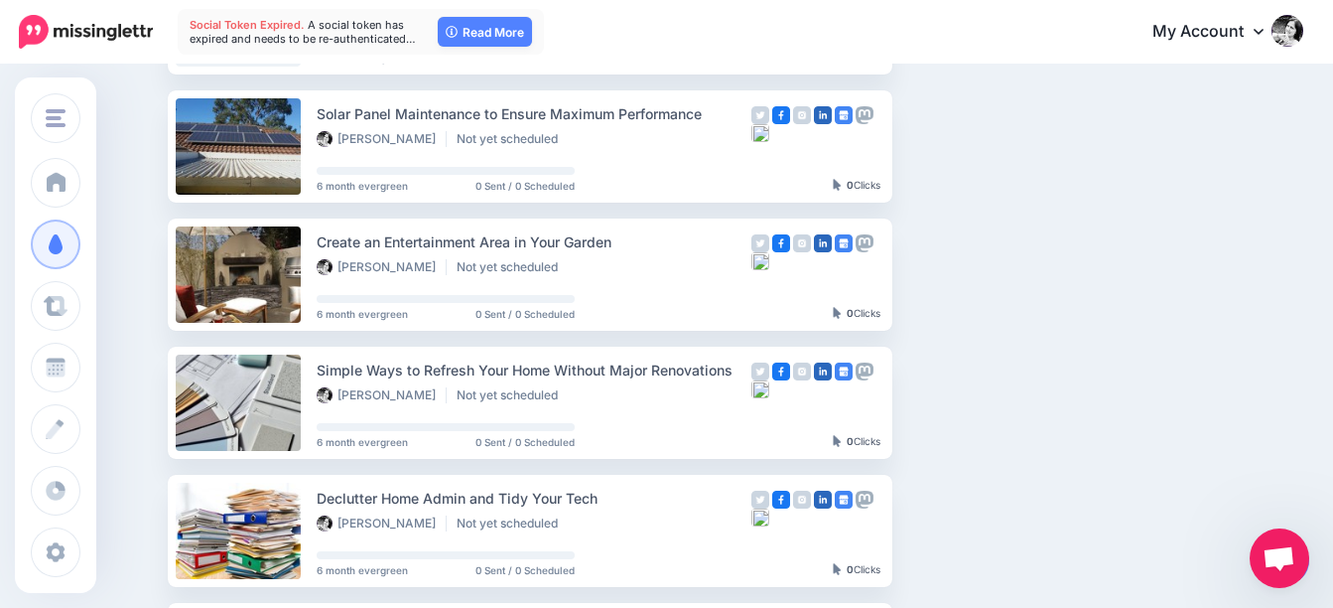
scroll to position [0, 0]
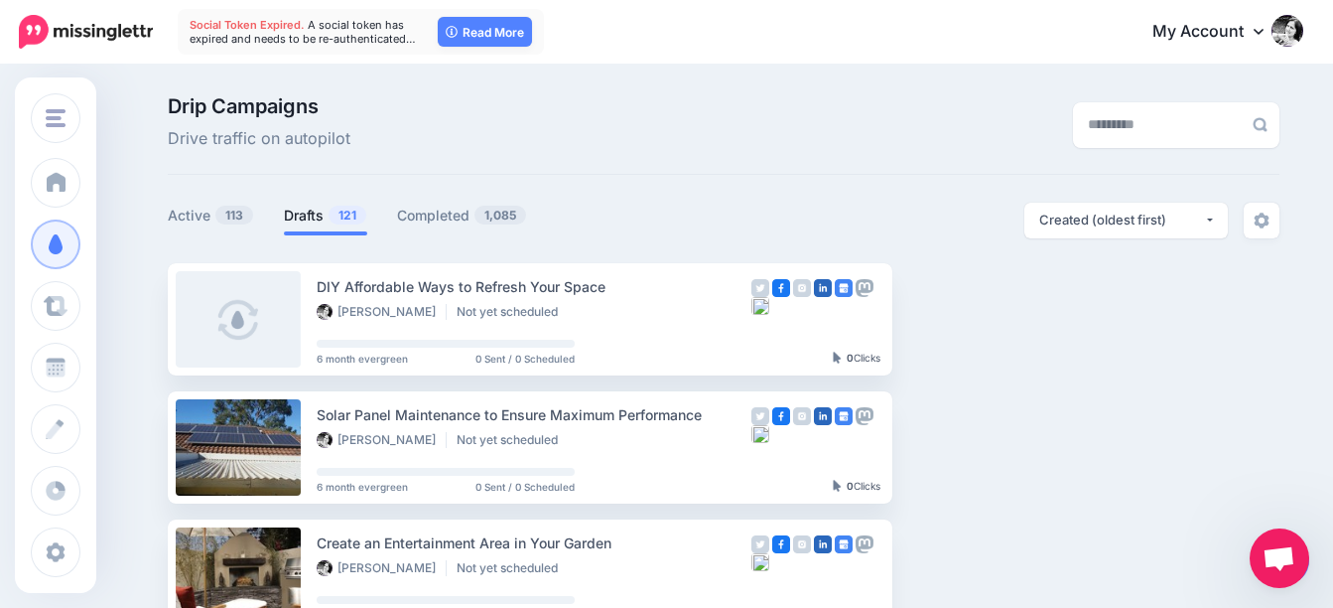
click at [326, 213] on link "Drafts 121" at bounding box center [325, 216] width 83 height 24
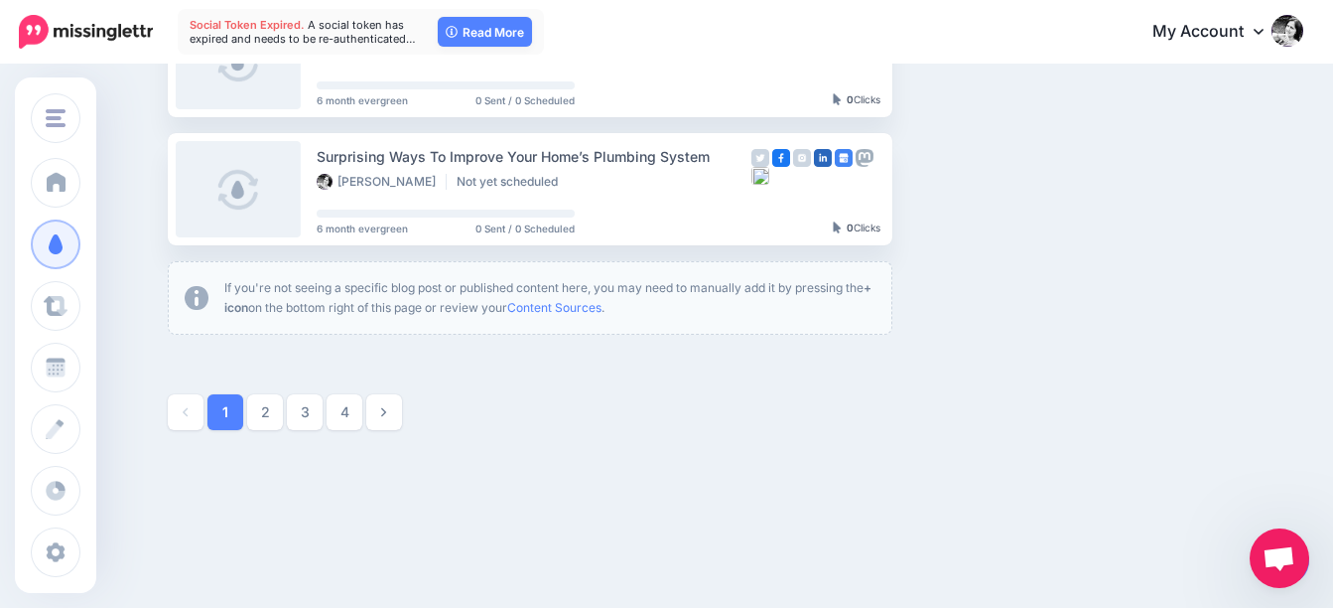
scroll to position [1304, 0]
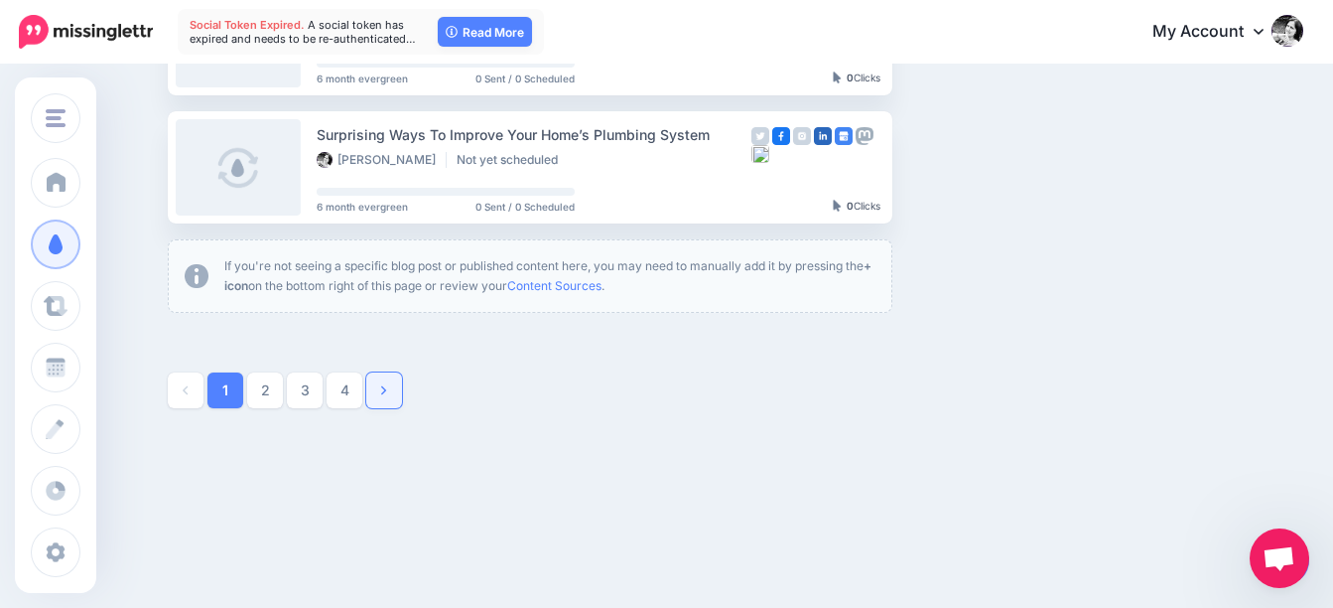
click at [397, 382] on link at bounding box center [384, 390] width 36 height 36
click at [398, 399] on link "5" at bounding box center [384, 390] width 36 height 36
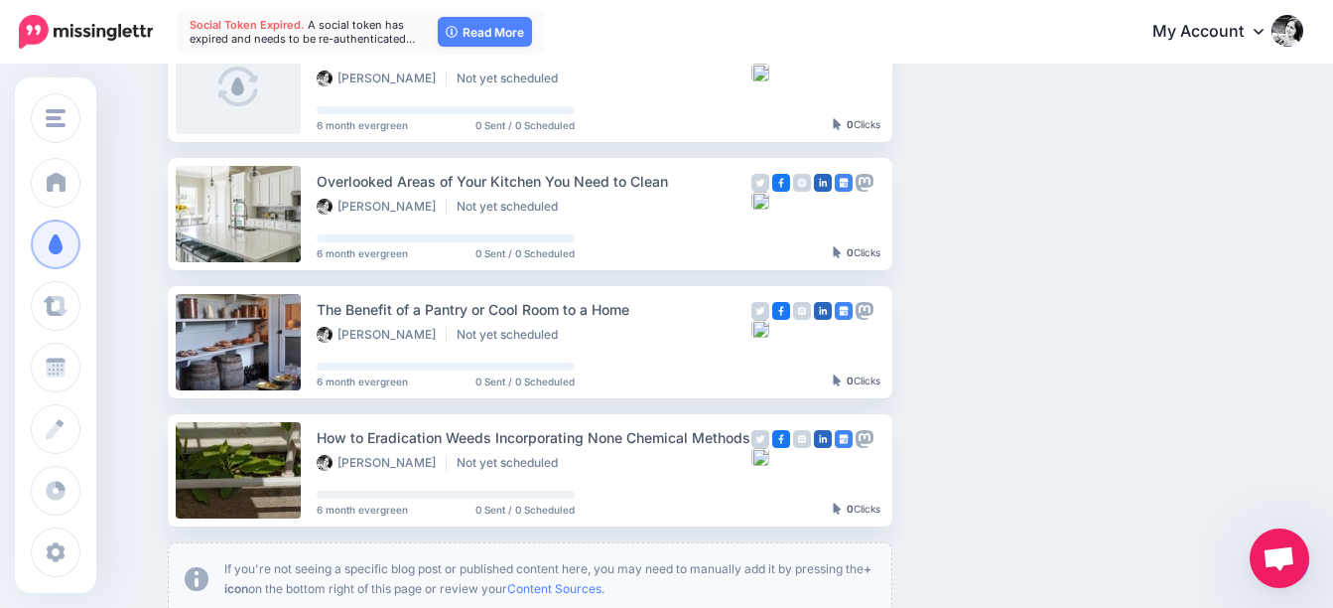
scroll to position [1064, 0]
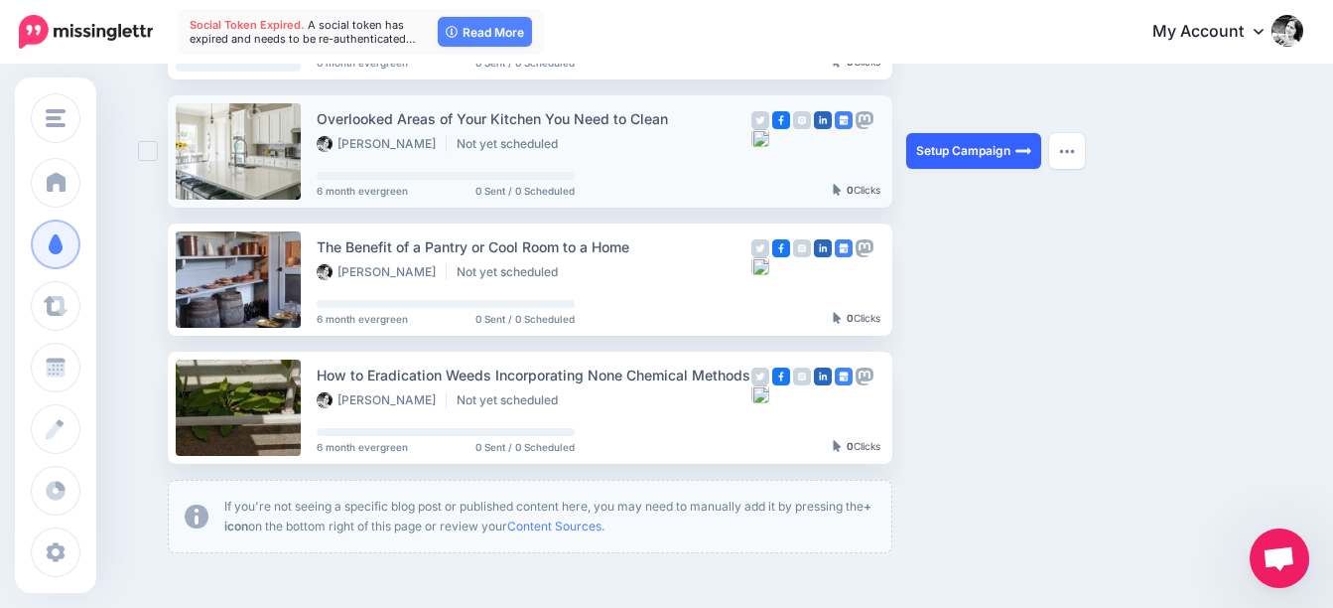
click at [1002, 150] on link "Setup Campaign" at bounding box center [973, 151] width 135 height 36
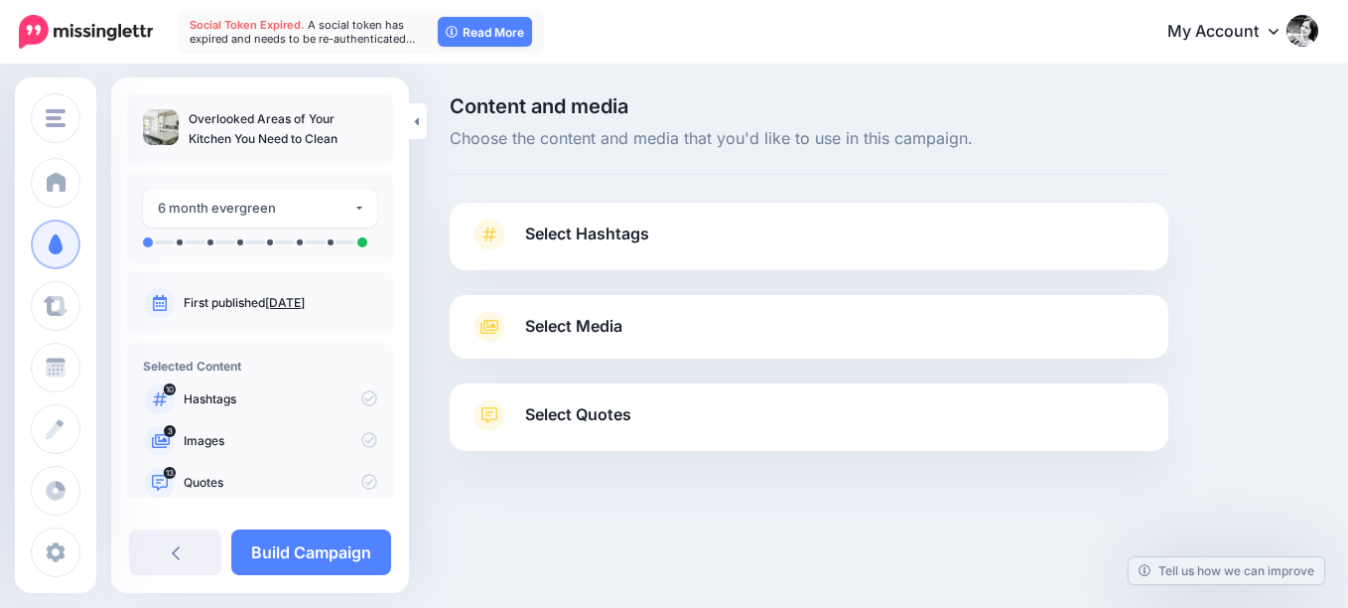
click at [572, 229] on span "Select Hashtags" at bounding box center [587, 233] width 124 height 27
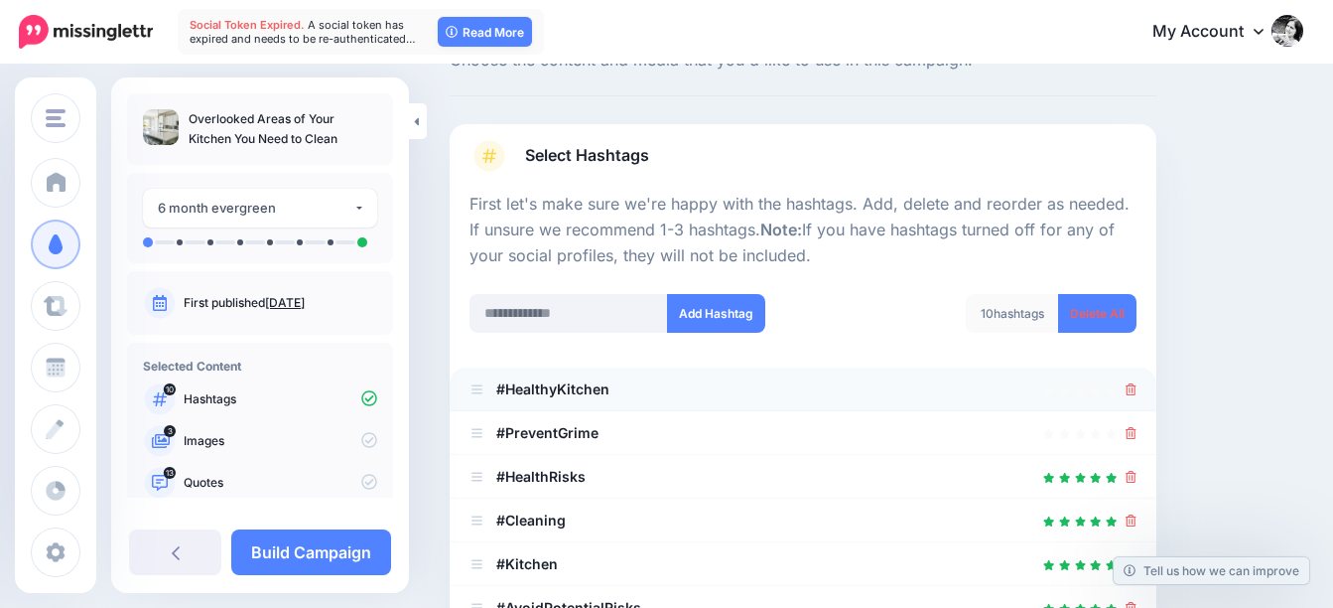
scroll to position [199, 0]
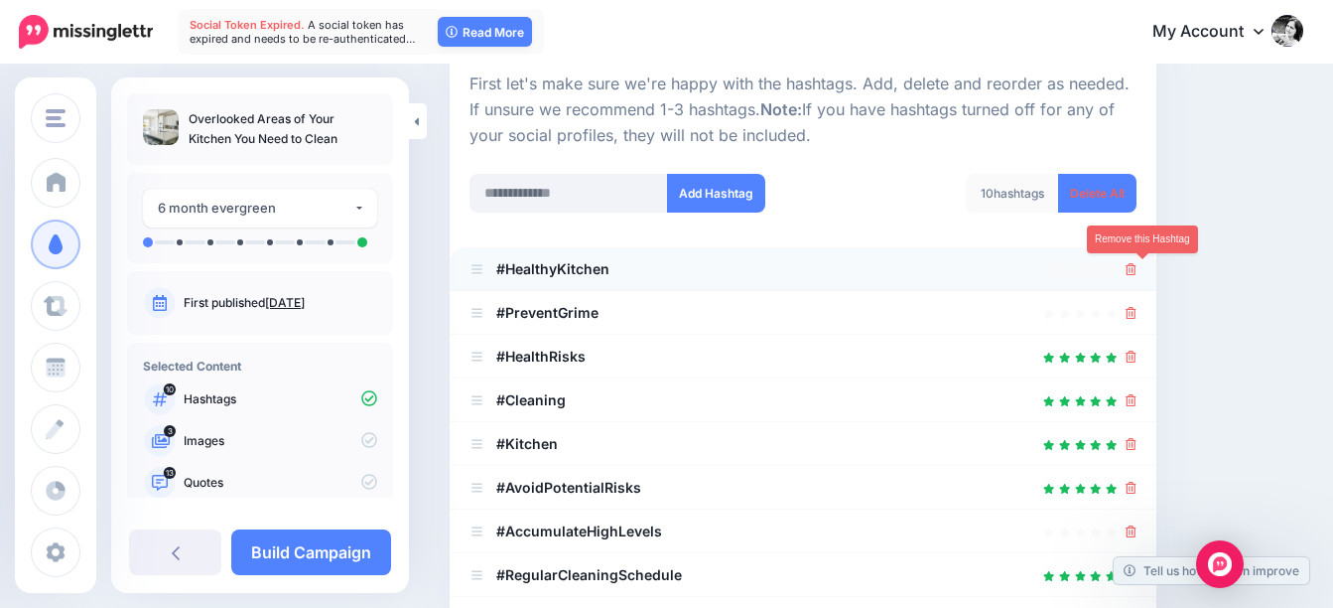
click at [1137, 270] on icon at bounding box center [1131, 269] width 11 height 12
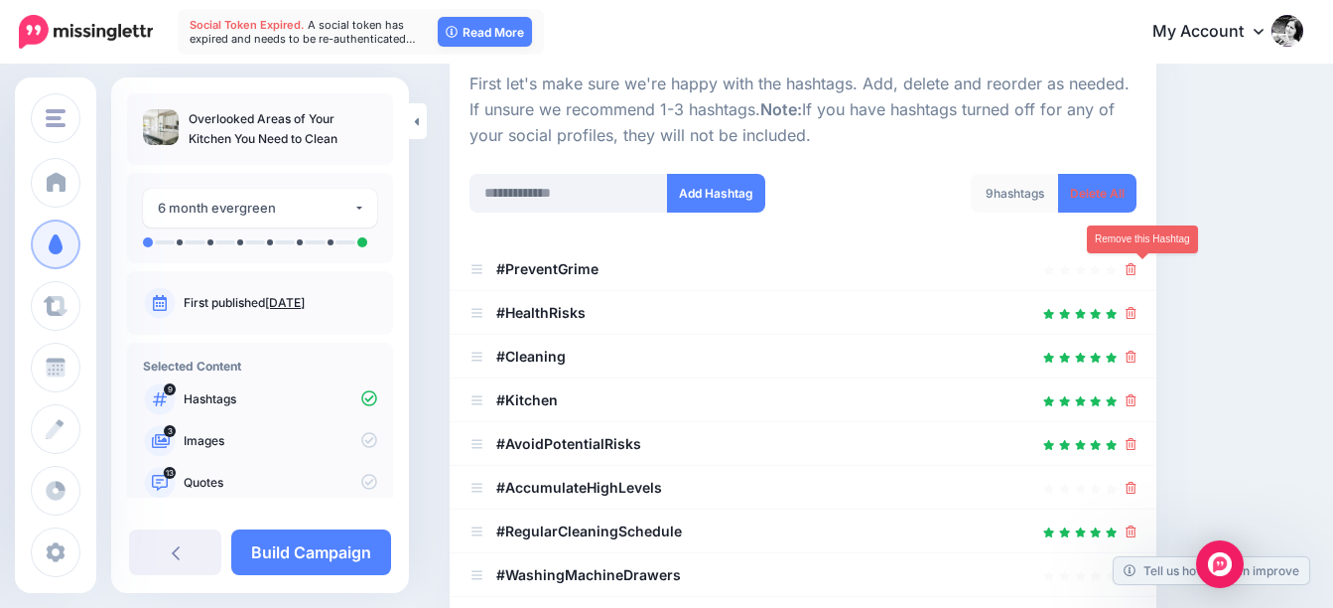
click at [1137, 270] on icon at bounding box center [1131, 269] width 11 height 12
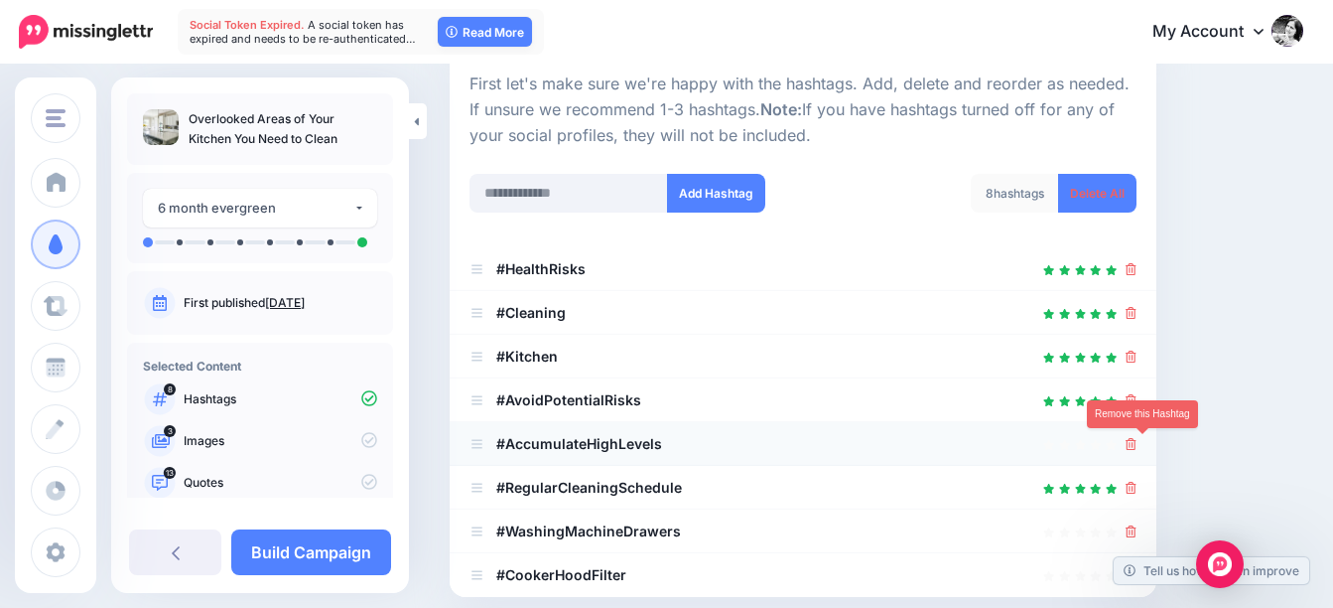
click at [1137, 439] on icon at bounding box center [1131, 444] width 11 height 12
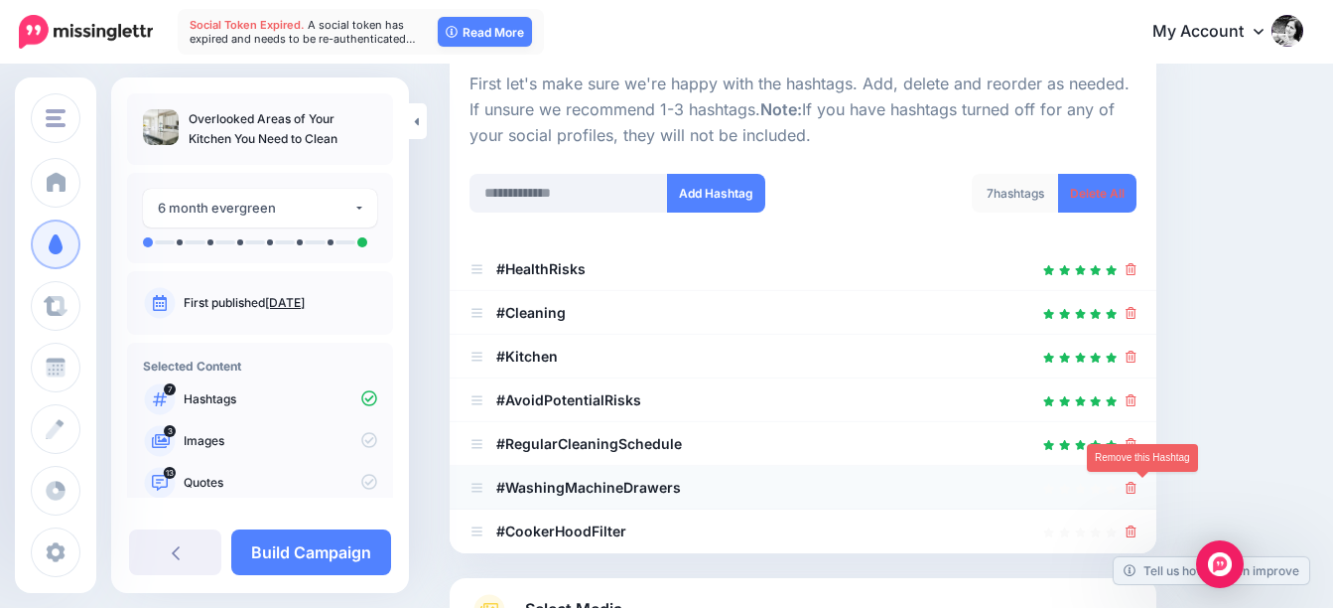
click at [1137, 486] on icon at bounding box center [1131, 487] width 11 height 12
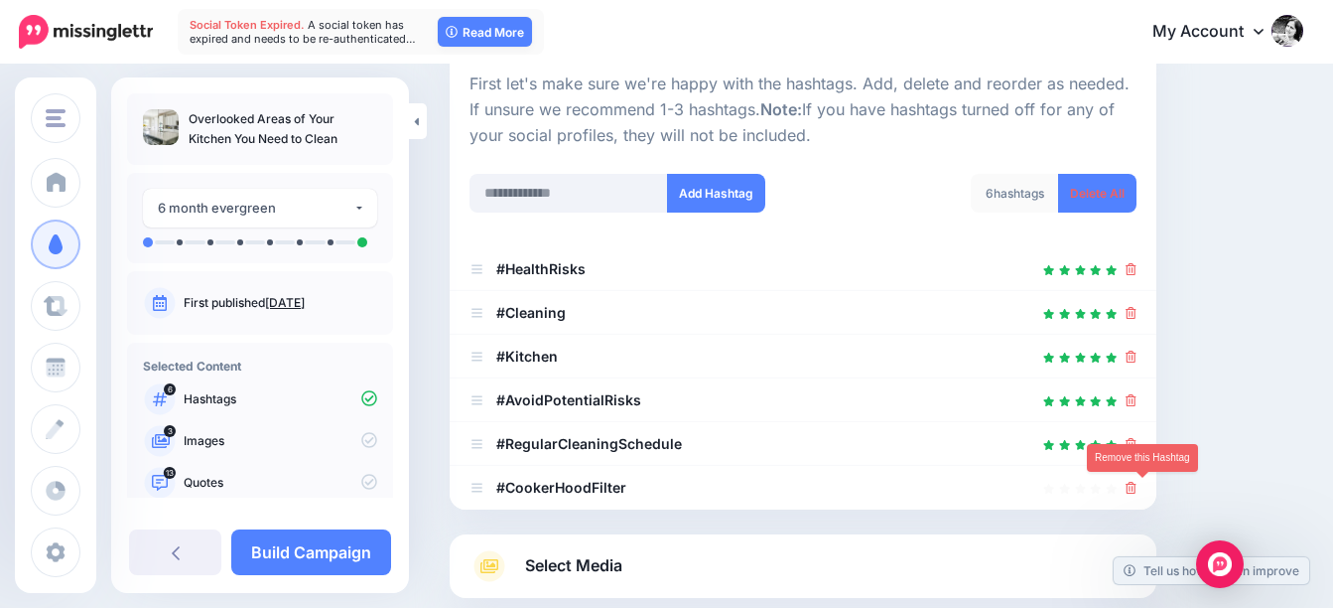
click at [1137, 486] on icon at bounding box center [1131, 487] width 11 height 12
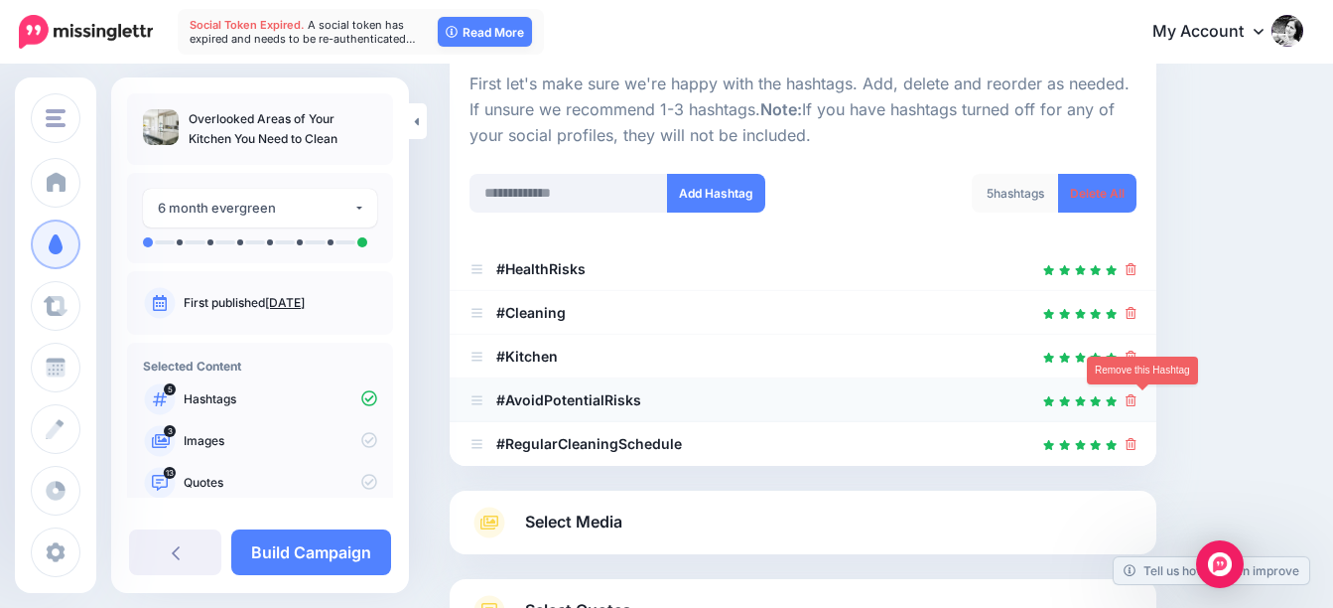
click at [1137, 404] on icon at bounding box center [1131, 400] width 11 height 12
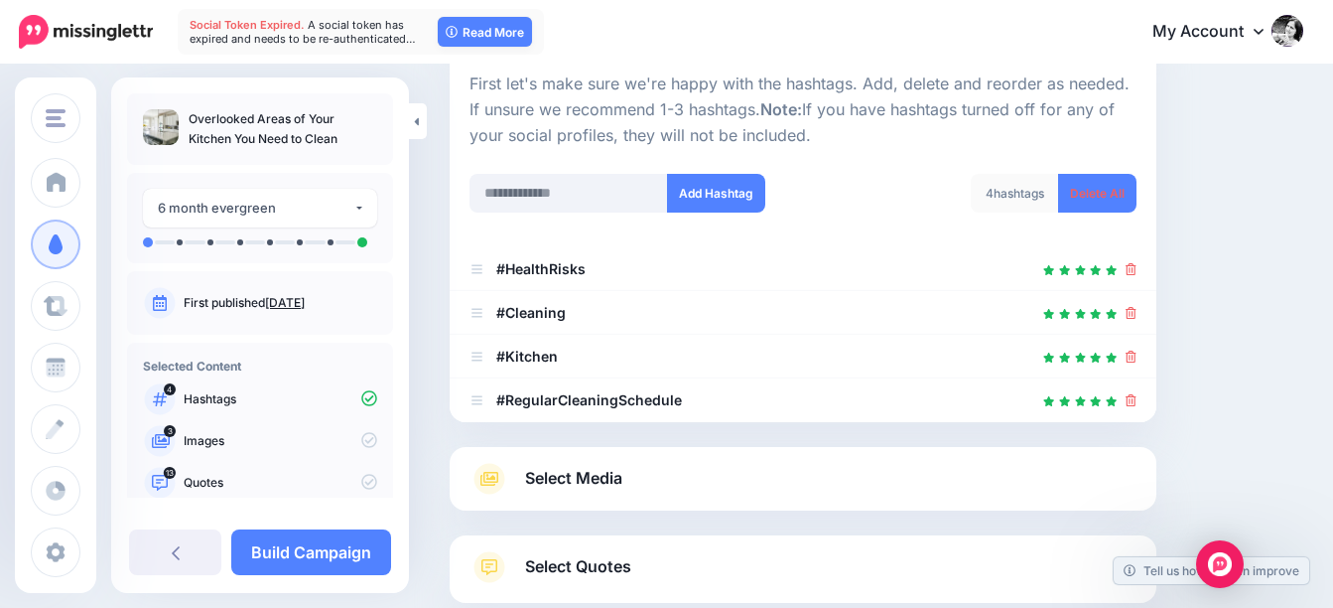
click at [598, 474] on span "Select Media" at bounding box center [573, 478] width 97 height 27
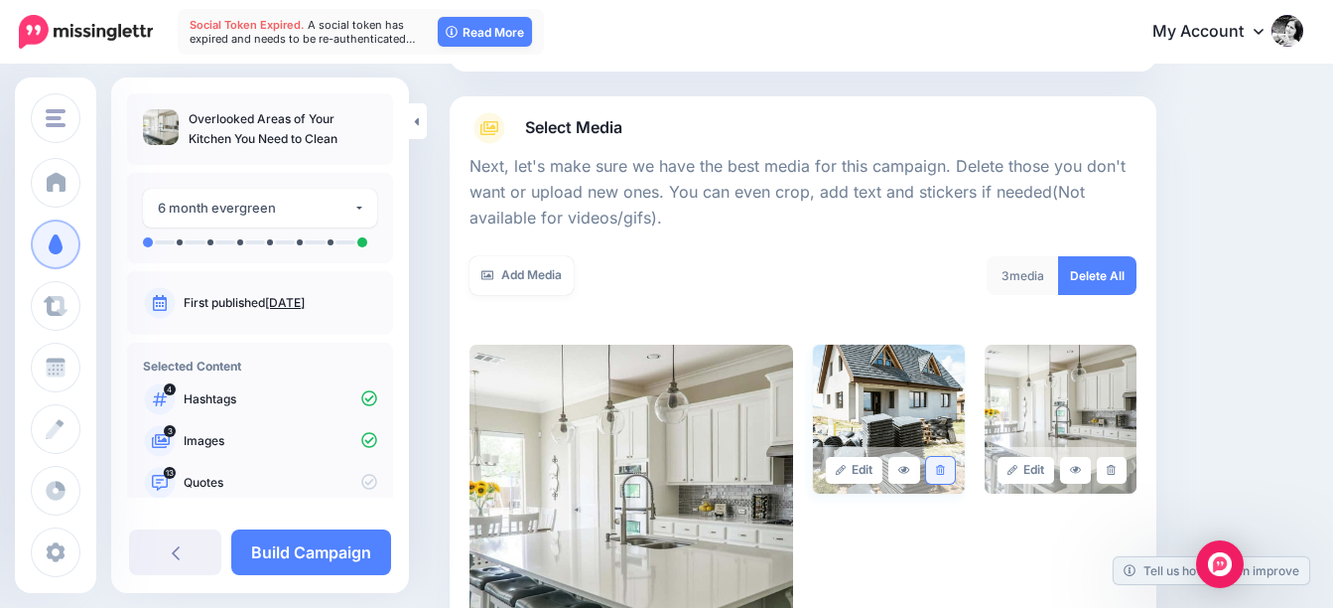
click at [945, 465] on icon at bounding box center [940, 470] width 9 height 11
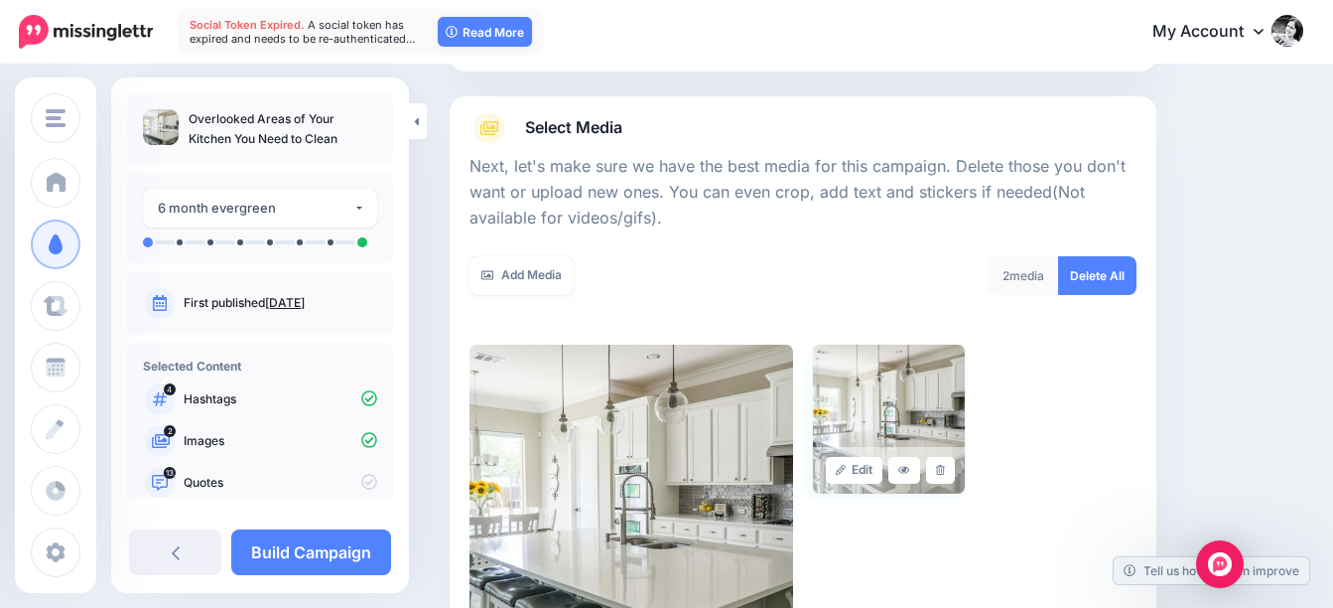
scroll to position [496, 0]
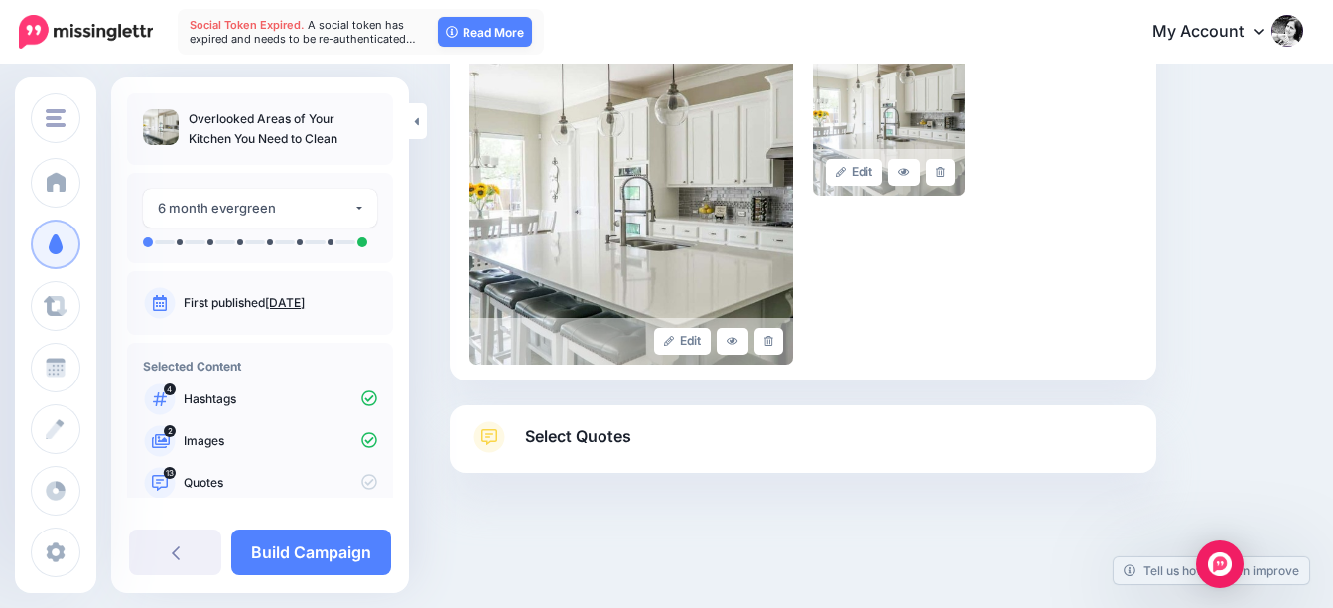
click at [564, 434] on span "Select Quotes" at bounding box center [578, 436] width 106 height 27
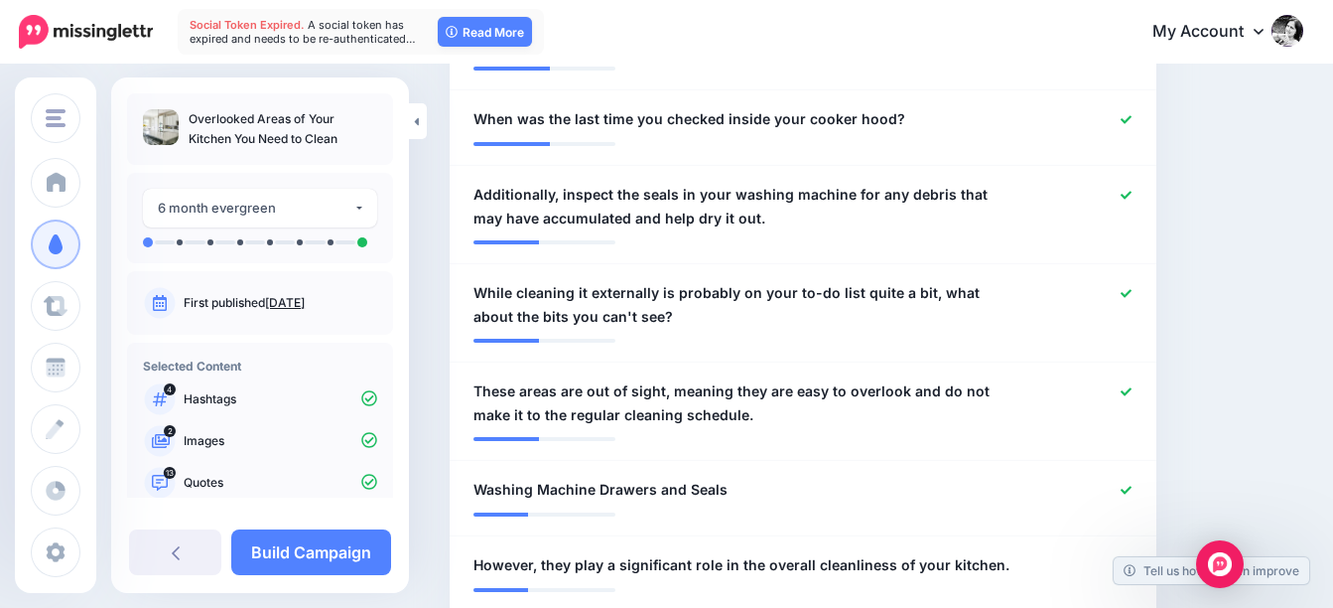
scroll to position [1390, 0]
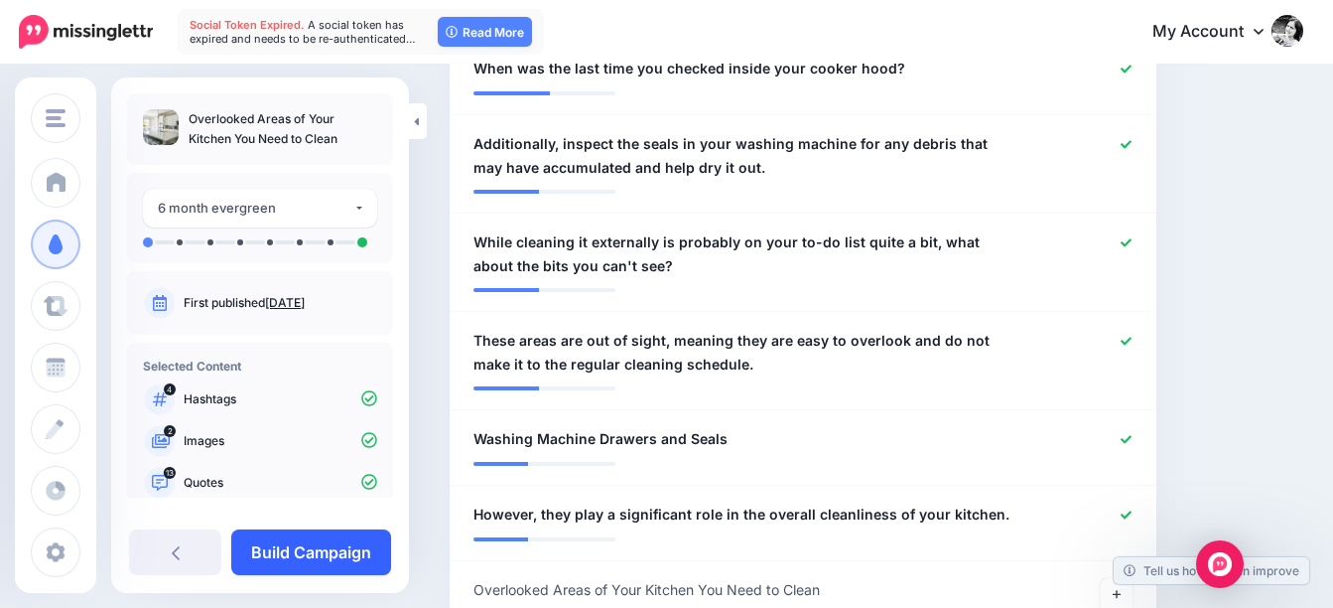
click at [332, 554] on link "Build Campaign" at bounding box center [311, 552] width 160 height 46
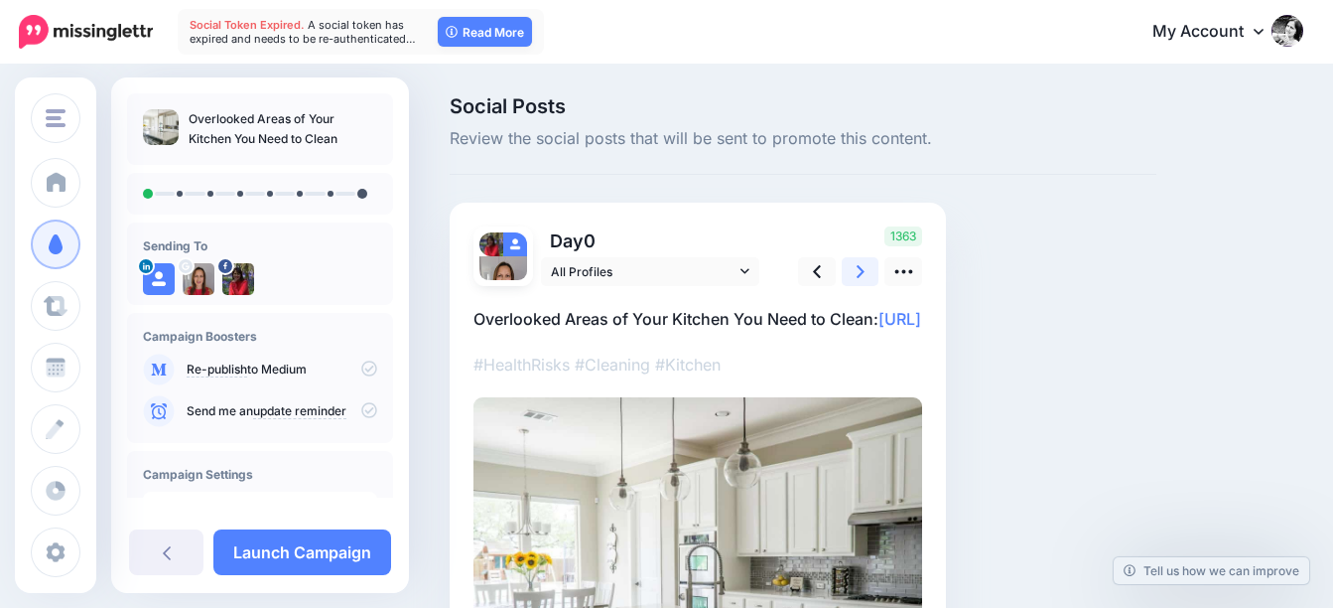
click at [859, 268] on icon at bounding box center [861, 271] width 8 height 13
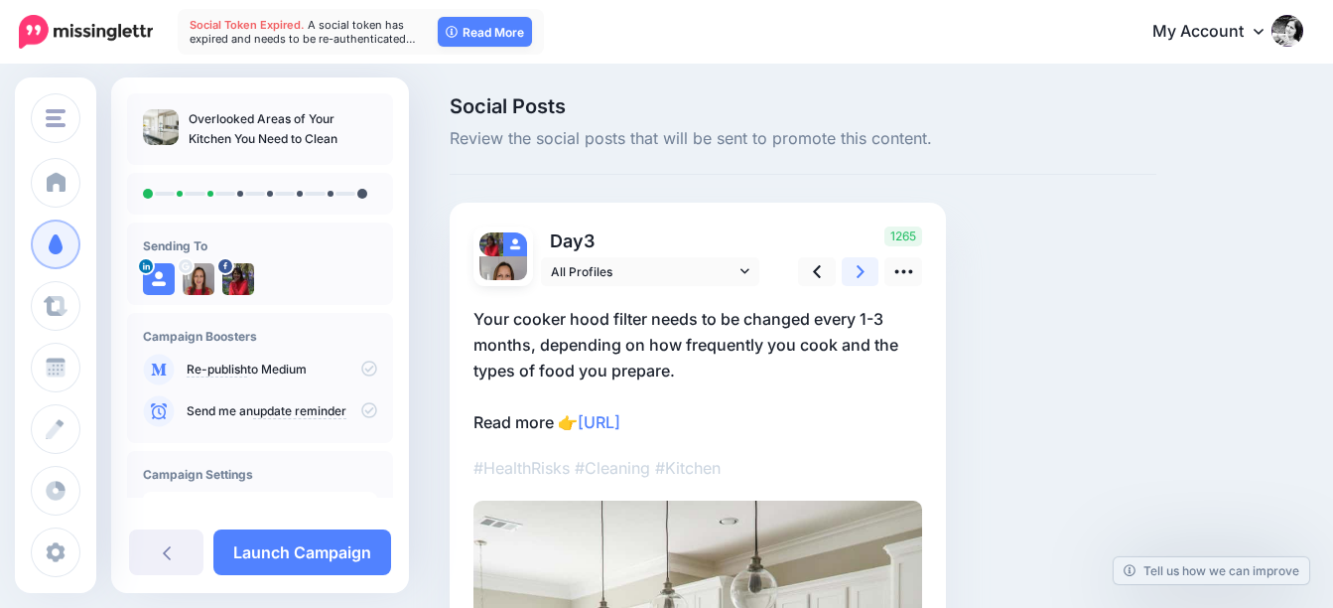
click at [859, 268] on icon at bounding box center [861, 271] width 8 height 13
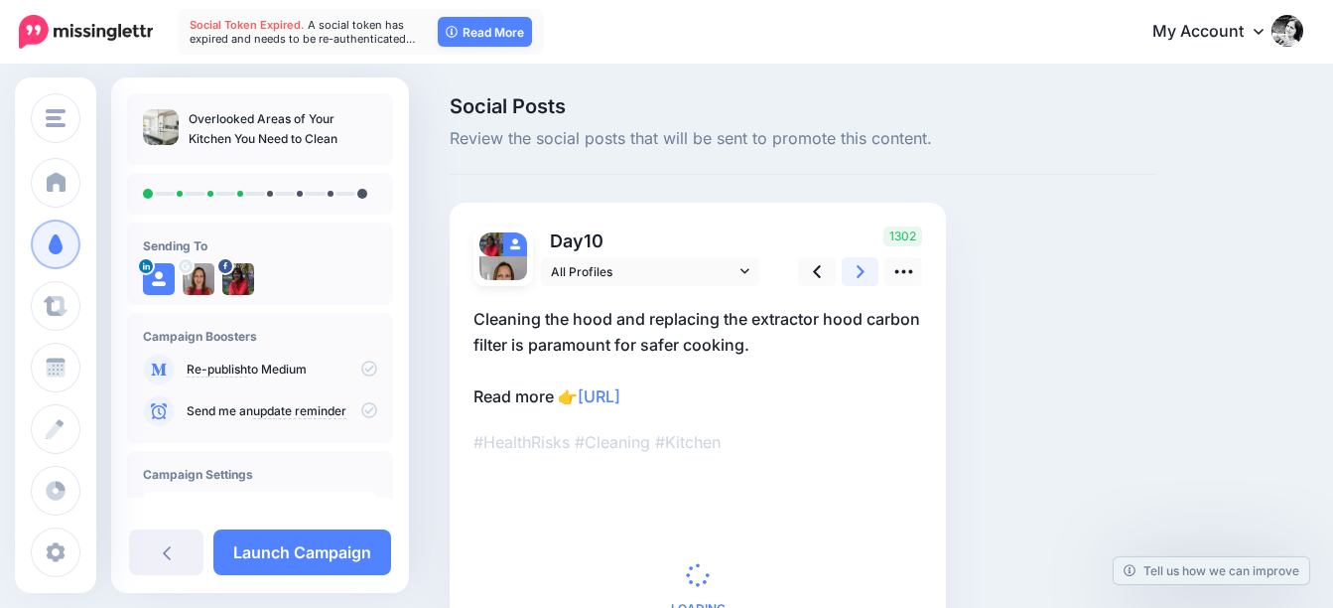
click at [859, 268] on icon at bounding box center [861, 271] width 8 height 13
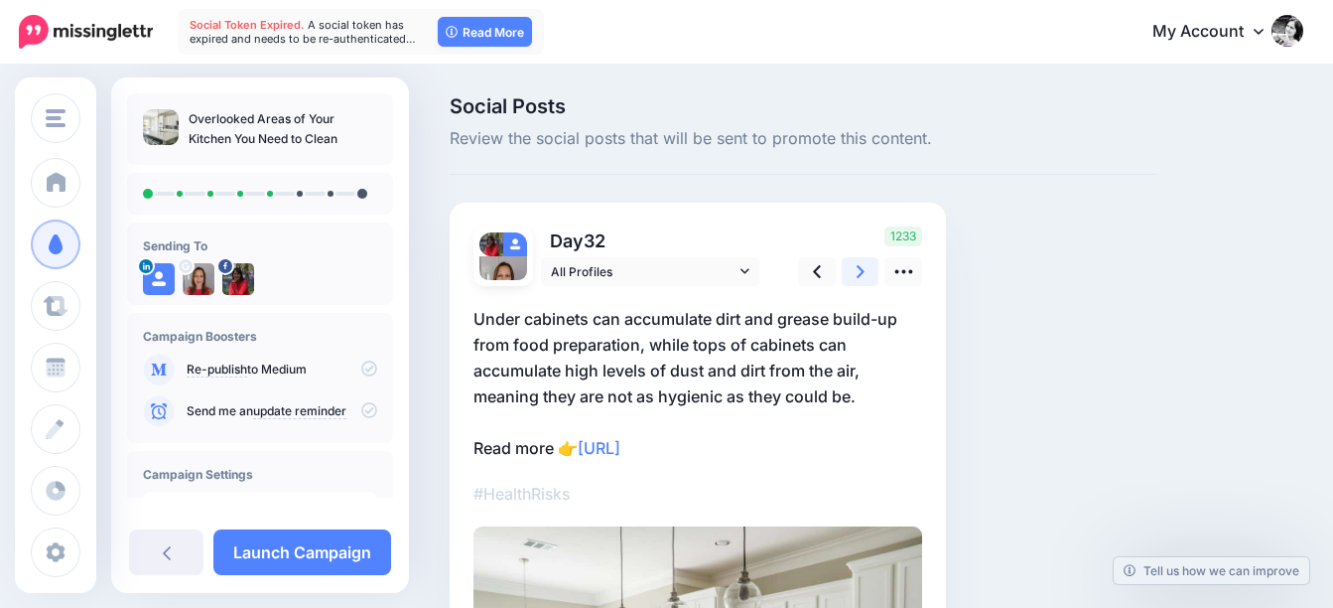
click at [859, 268] on icon at bounding box center [861, 271] width 8 height 13
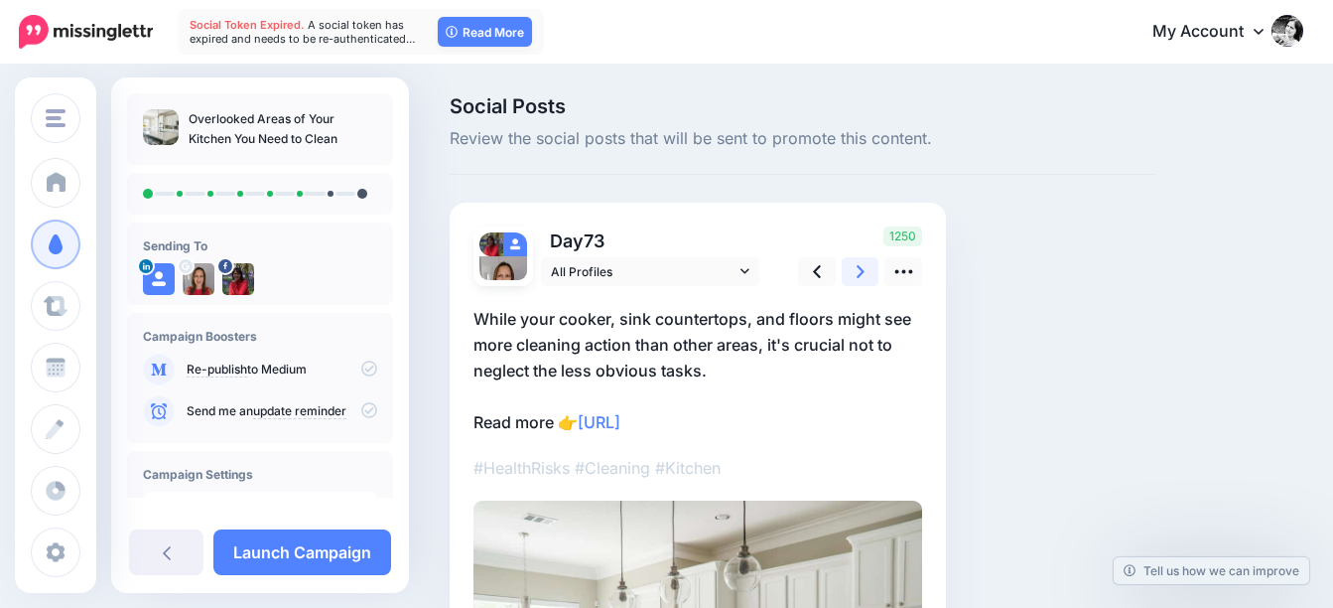
click at [859, 268] on icon at bounding box center [861, 271] width 8 height 13
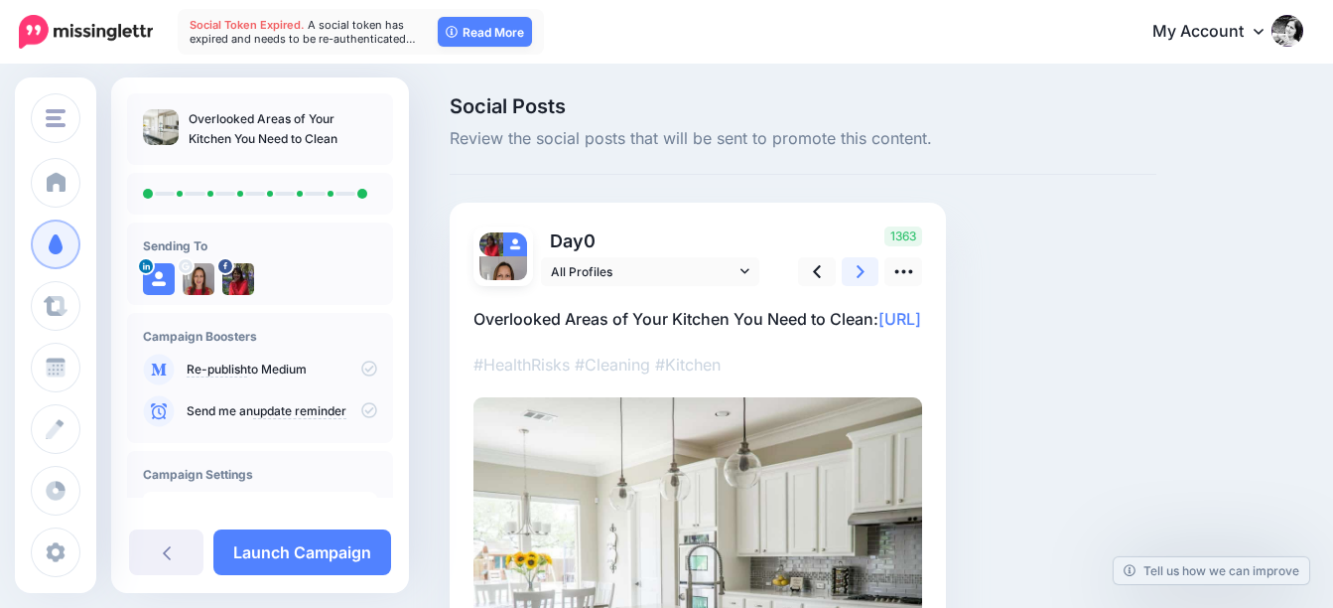
click at [859, 268] on icon at bounding box center [861, 271] width 8 height 13
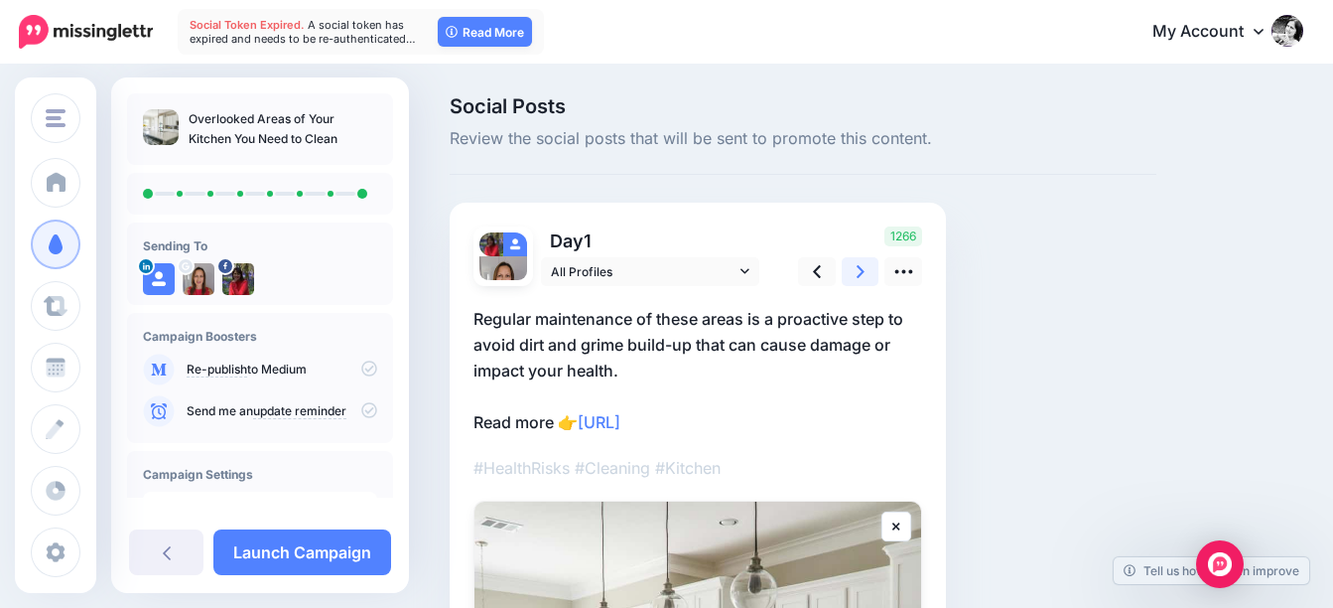
scroll to position [241, 0]
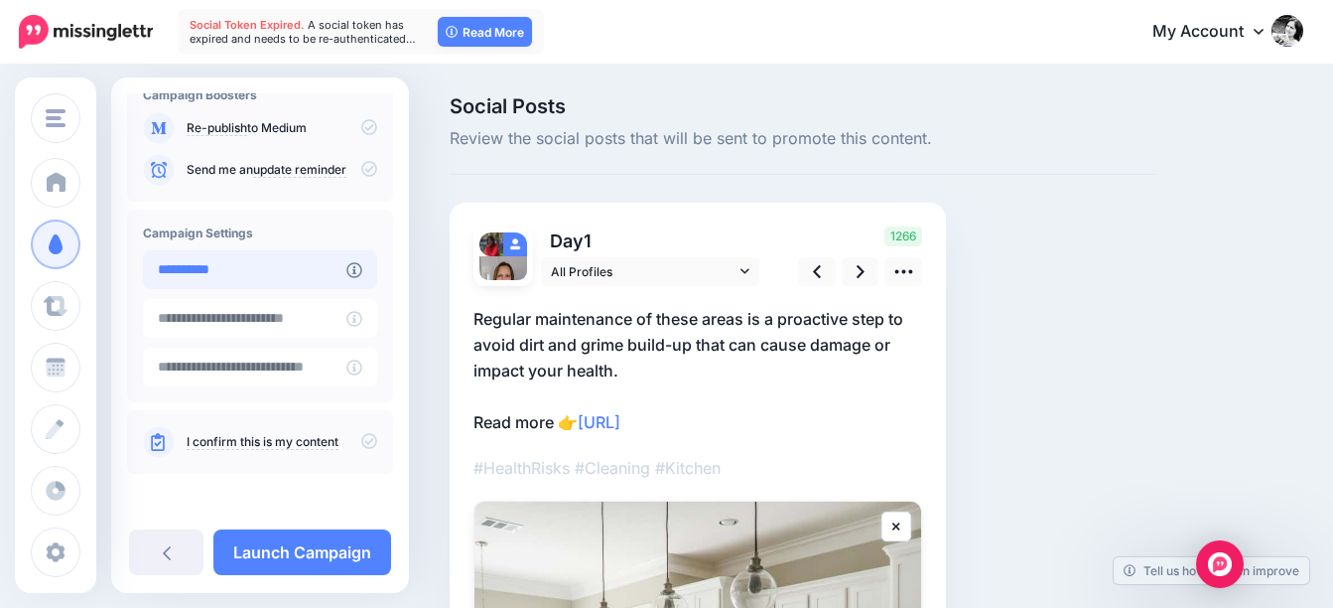
click at [255, 276] on input "**********" at bounding box center [245, 269] width 204 height 39
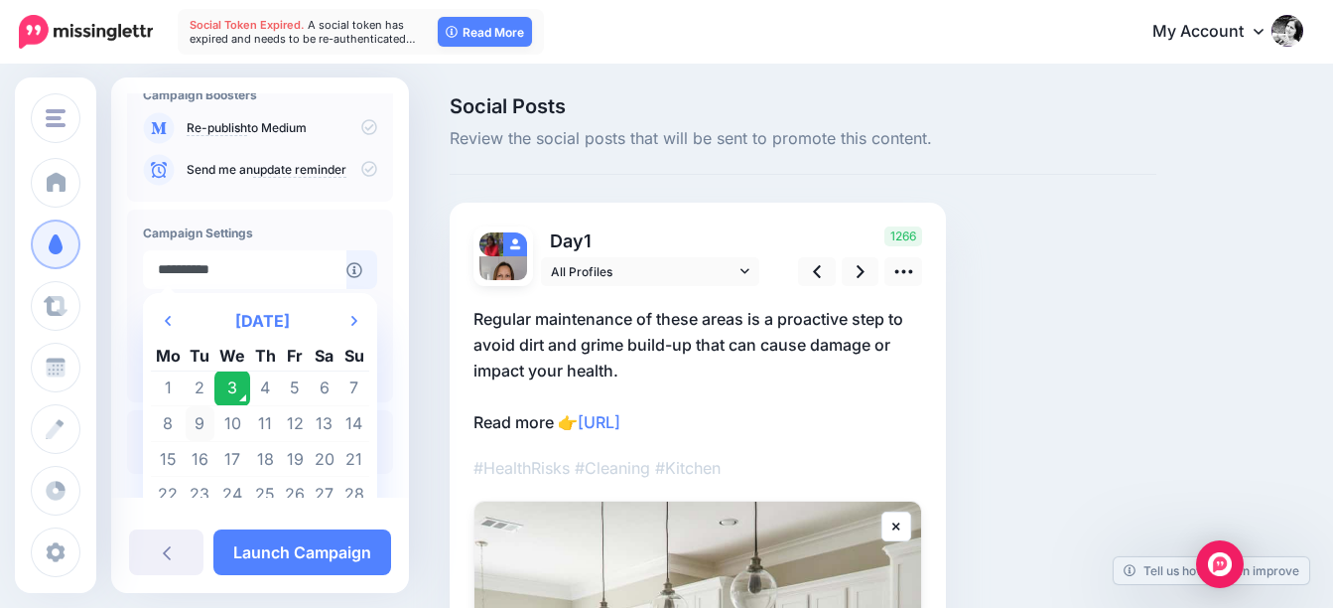
click at [205, 425] on td "9" at bounding box center [201, 424] width 30 height 36
type input "**********"
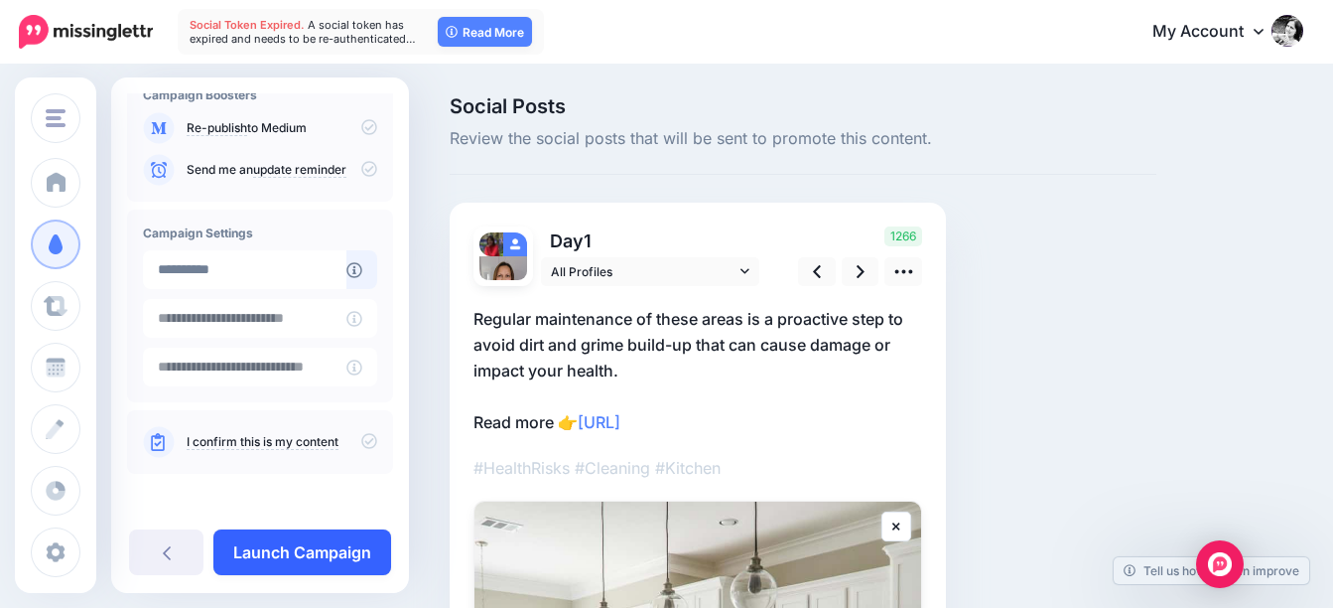
click at [303, 541] on link "Launch Campaign" at bounding box center [302, 552] width 178 height 46
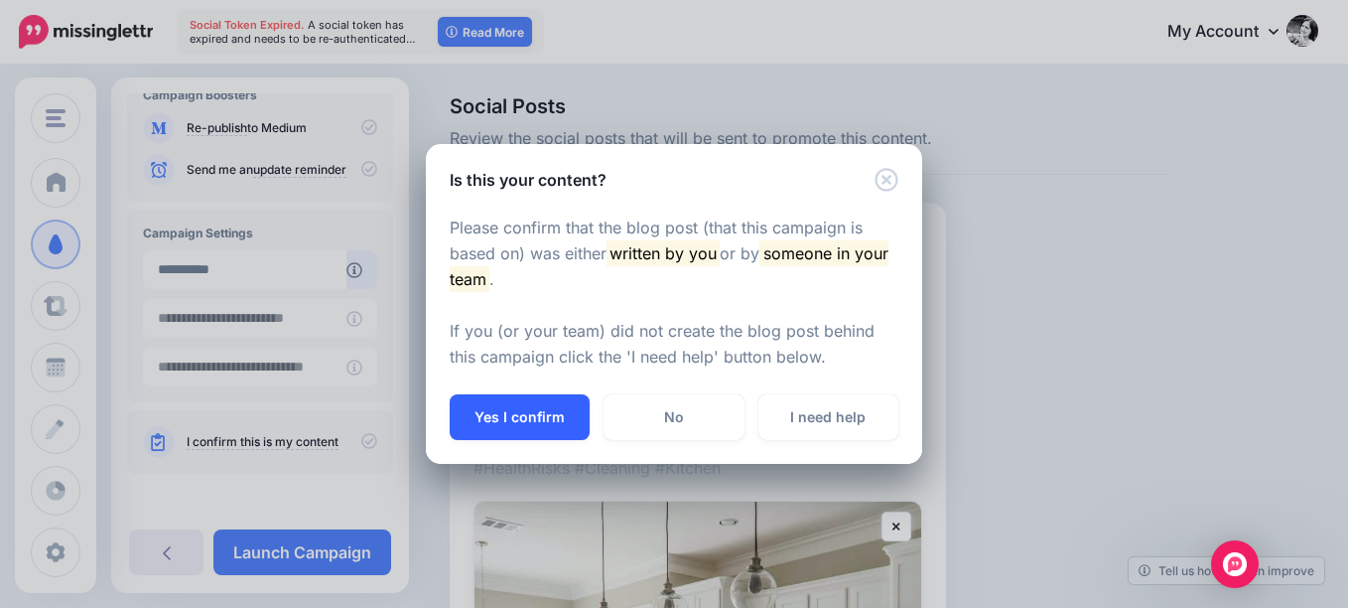
click at [555, 414] on button "Yes I confirm" at bounding box center [520, 417] width 140 height 46
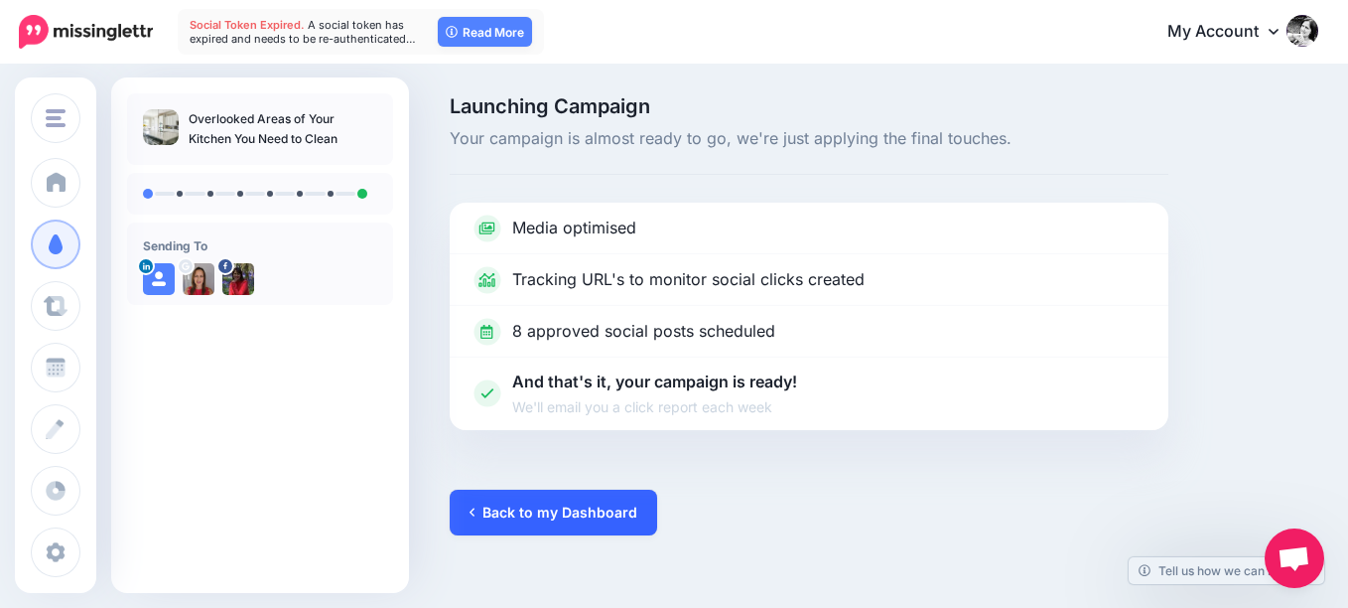
click at [570, 517] on link "Back to my Dashboard" at bounding box center [553, 512] width 207 height 46
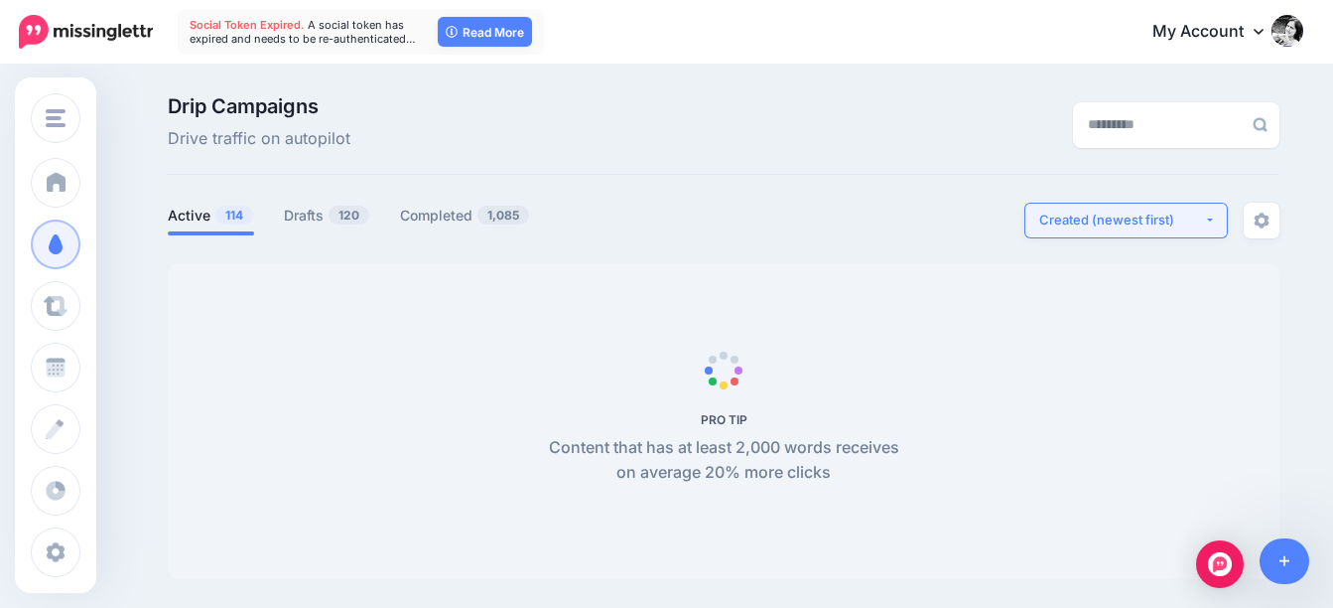
click at [1091, 216] on div "Created (newest first)" at bounding box center [1121, 219] width 165 height 19
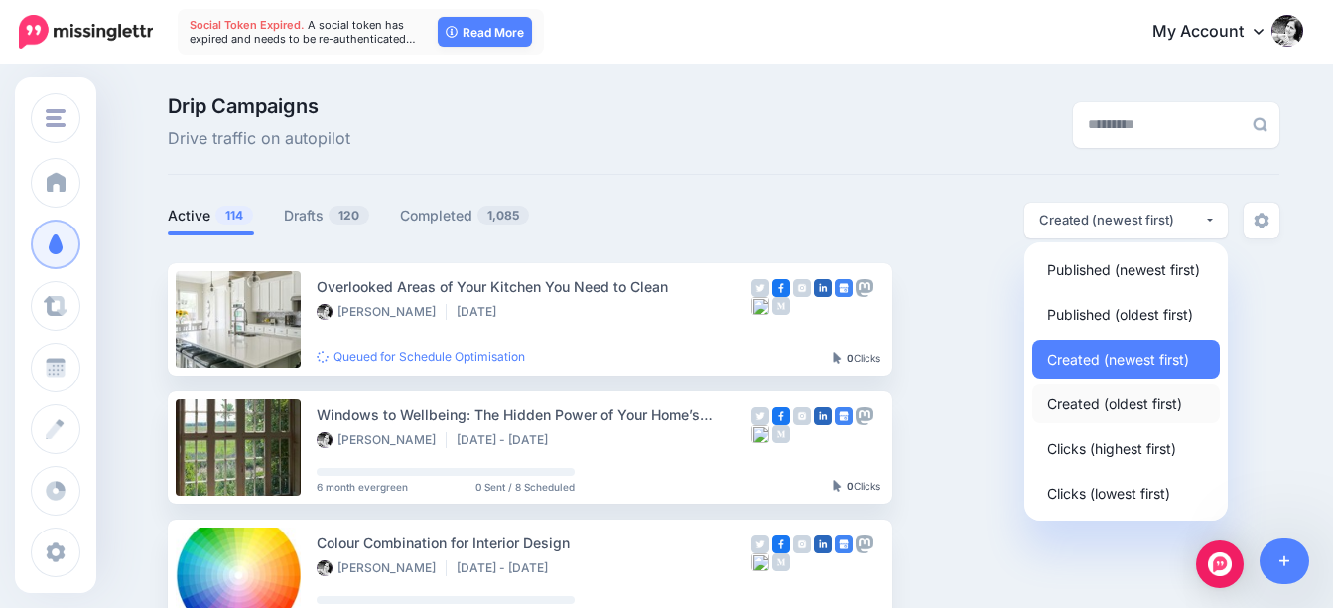
click at [1097, 403] on span "Created (oldest first)" at bounding box center [1114, 403] width 135 height 24
select select "**********"
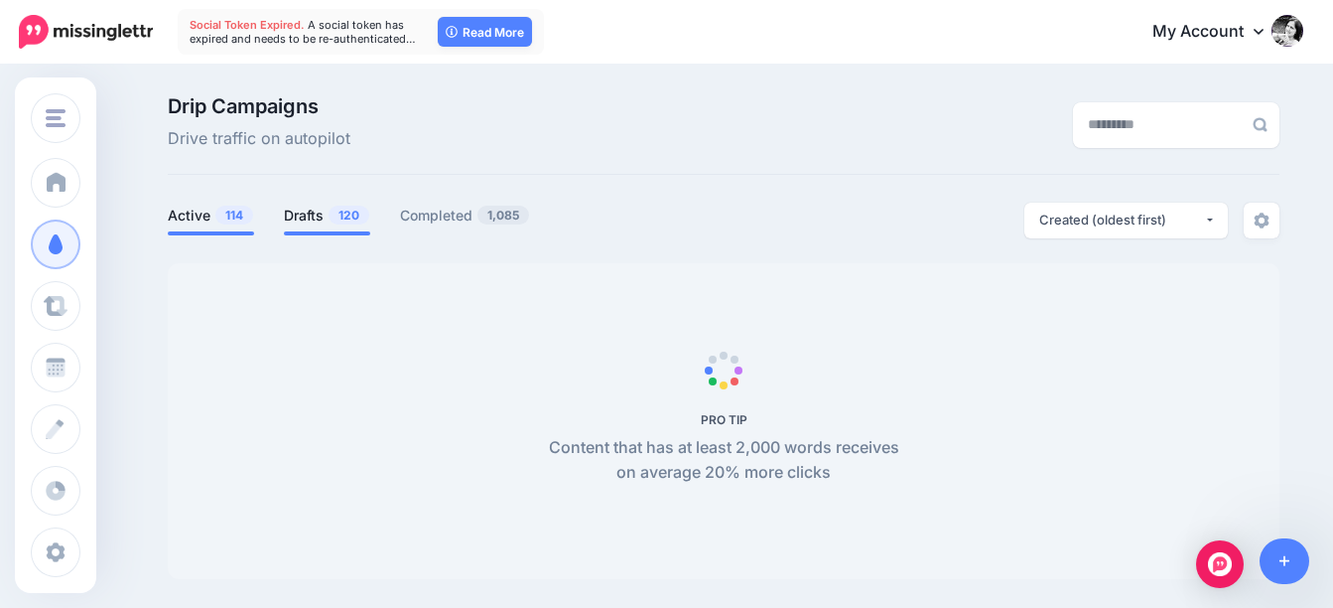
click at [345, 212] on span "120" at bounding box center [349, 214] width 41 height 19
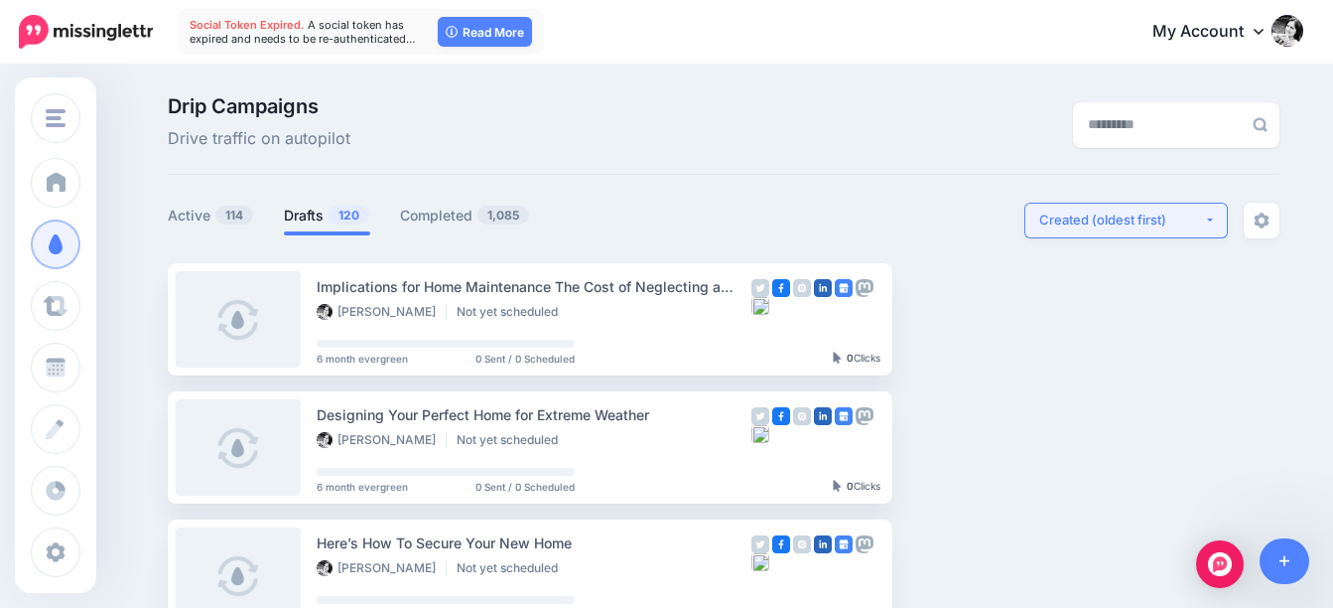
click at [1159, 220] on div "Created (oldest first)" at bounding box center [1121, 219] width 165 height 19
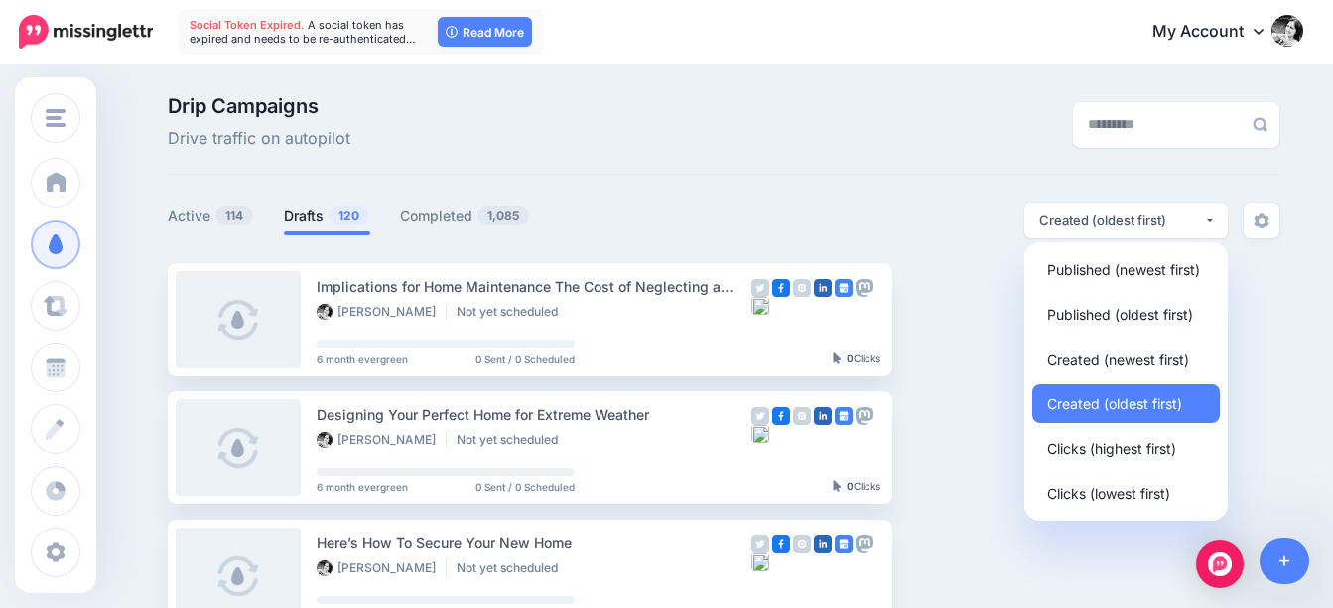
click at [343, 216] on span "120" at bounding box center [349, 214] width 41 height 19
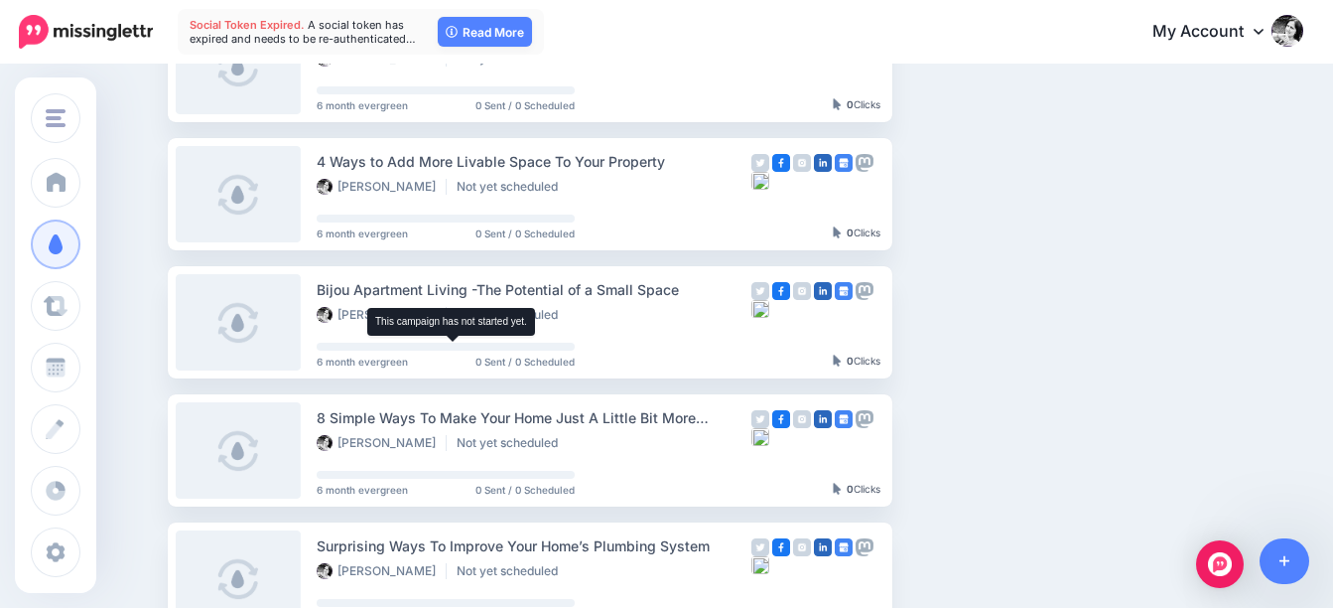
scroll to position [1304, 0]
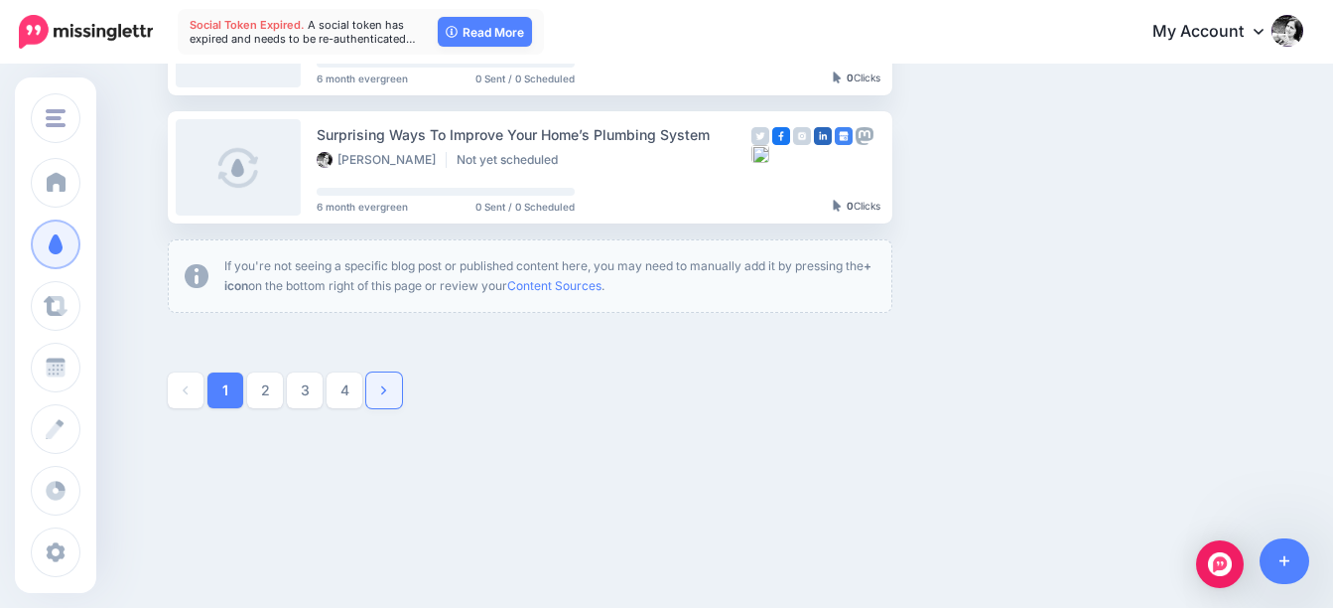
click at [398, 393] on link at bounding box center [384, 390] width 36 height 36
click at [394, 392] on link "5" at bounding box center [384, 390] width 36 height 36
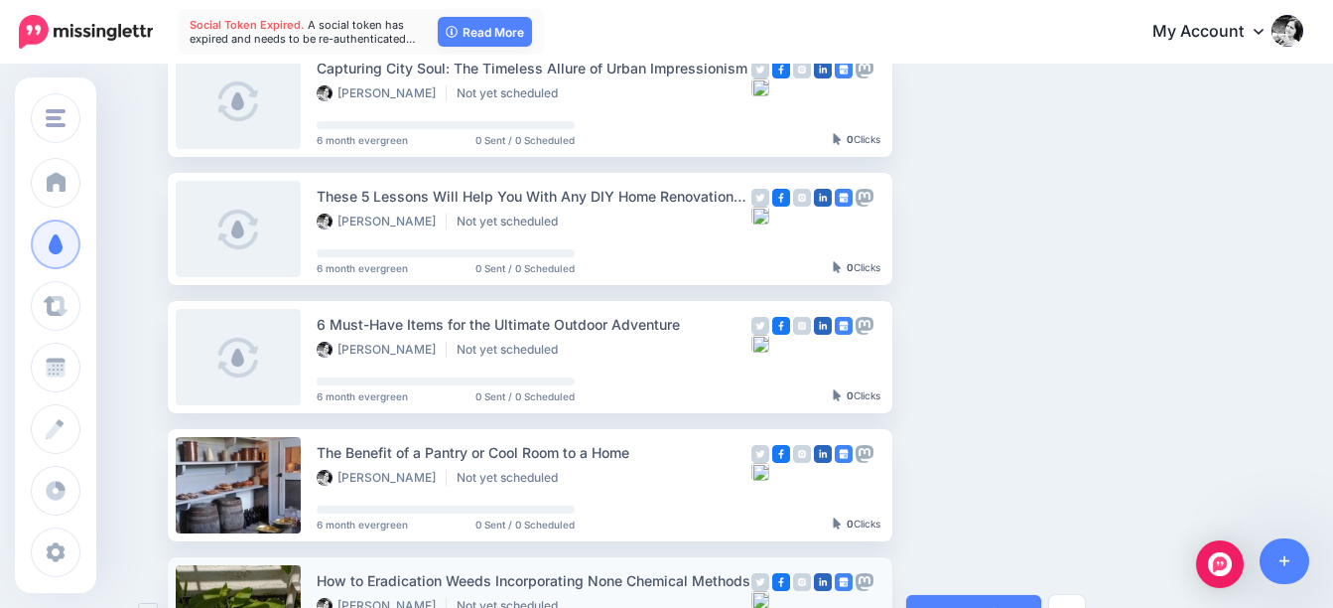
scroll to position [965, 0]
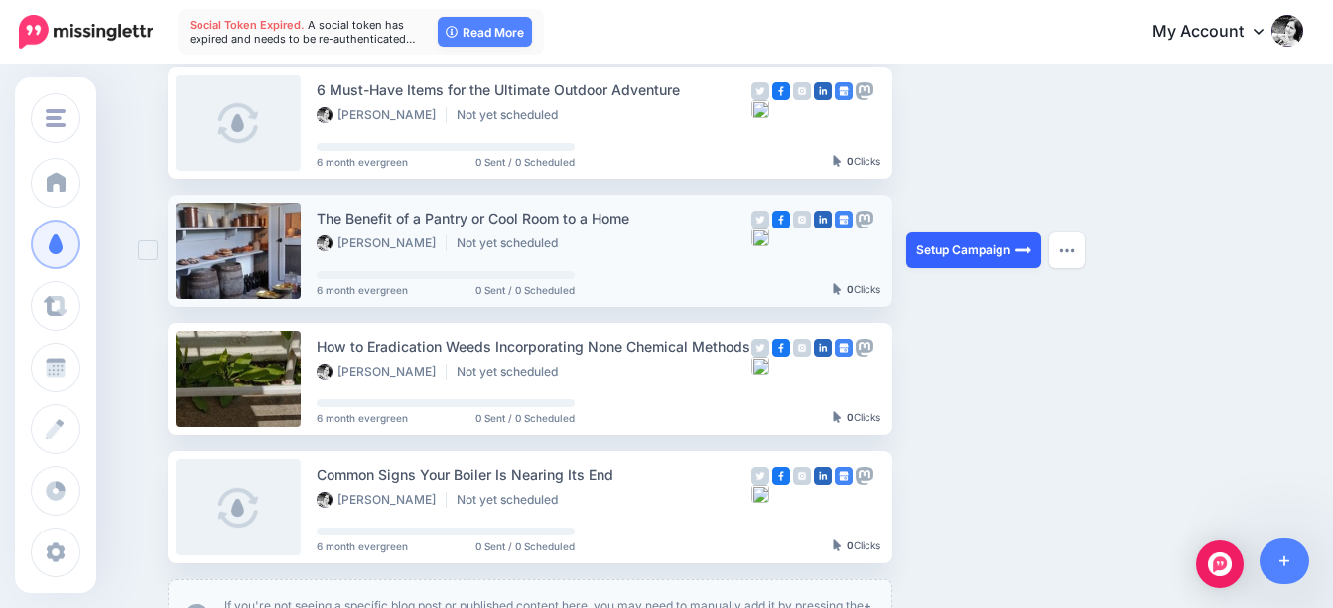
click at [998, 251] on link "Setup Campaign" at bounding box center [973, 250] width 135 height 36
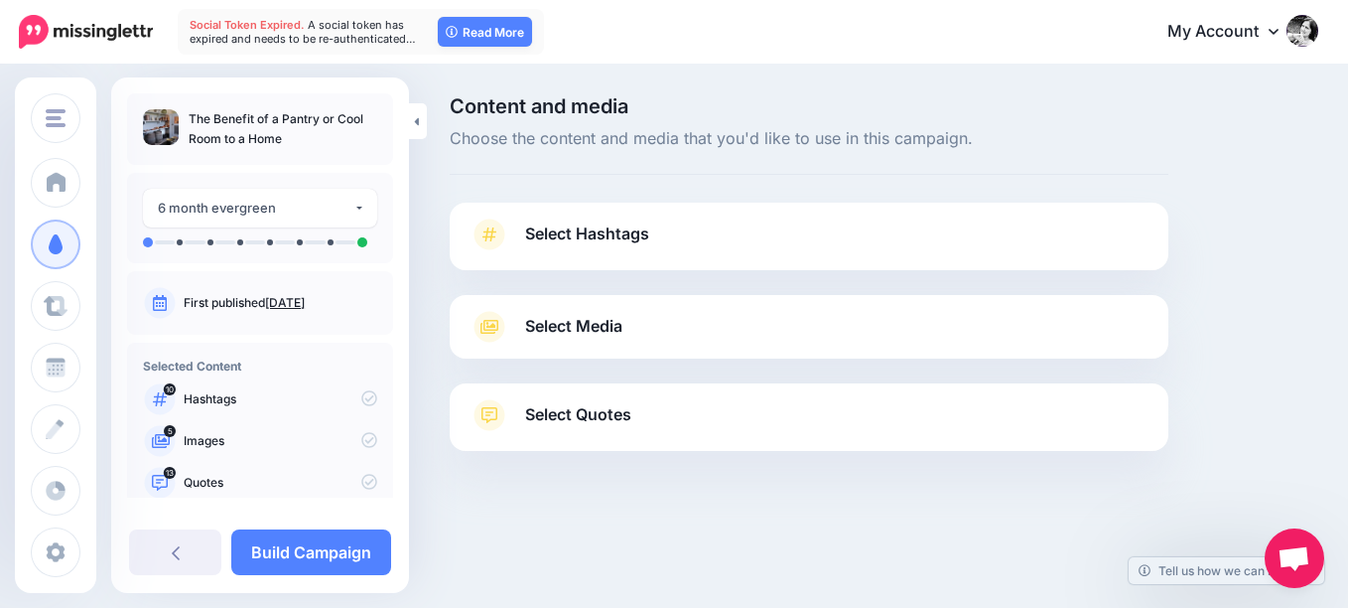
click at [600, 235] on span "Select Hashtags" at bounding box center [587, 233] width 124 height 27
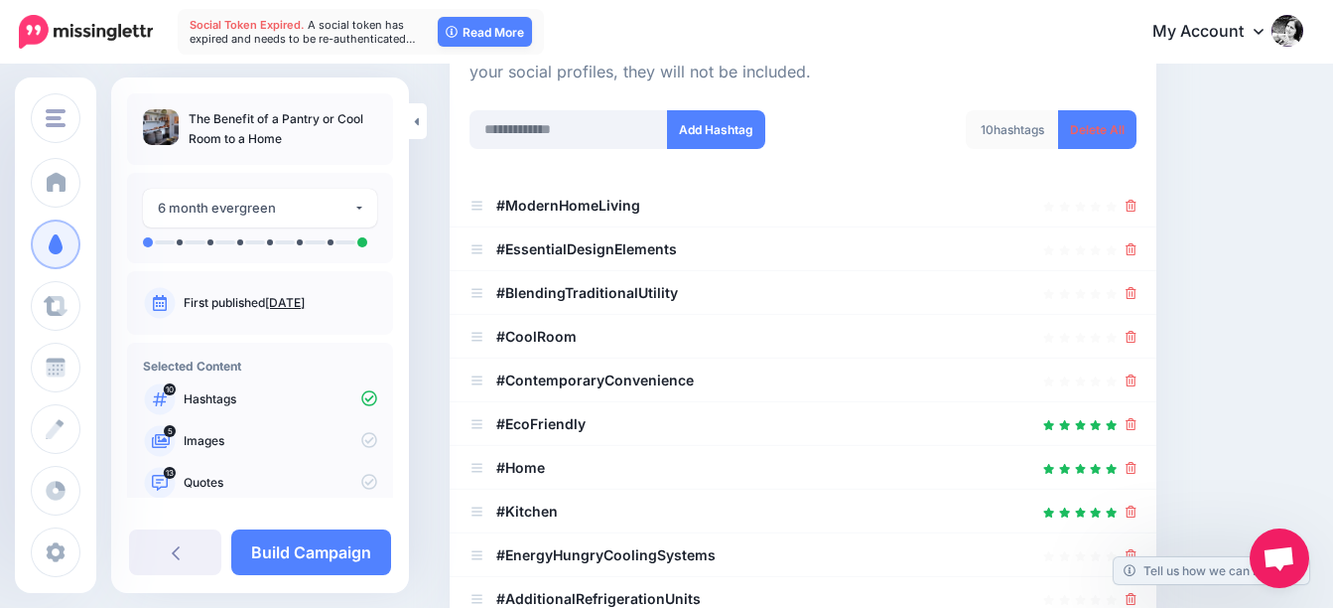
scroll to position [298, 0]
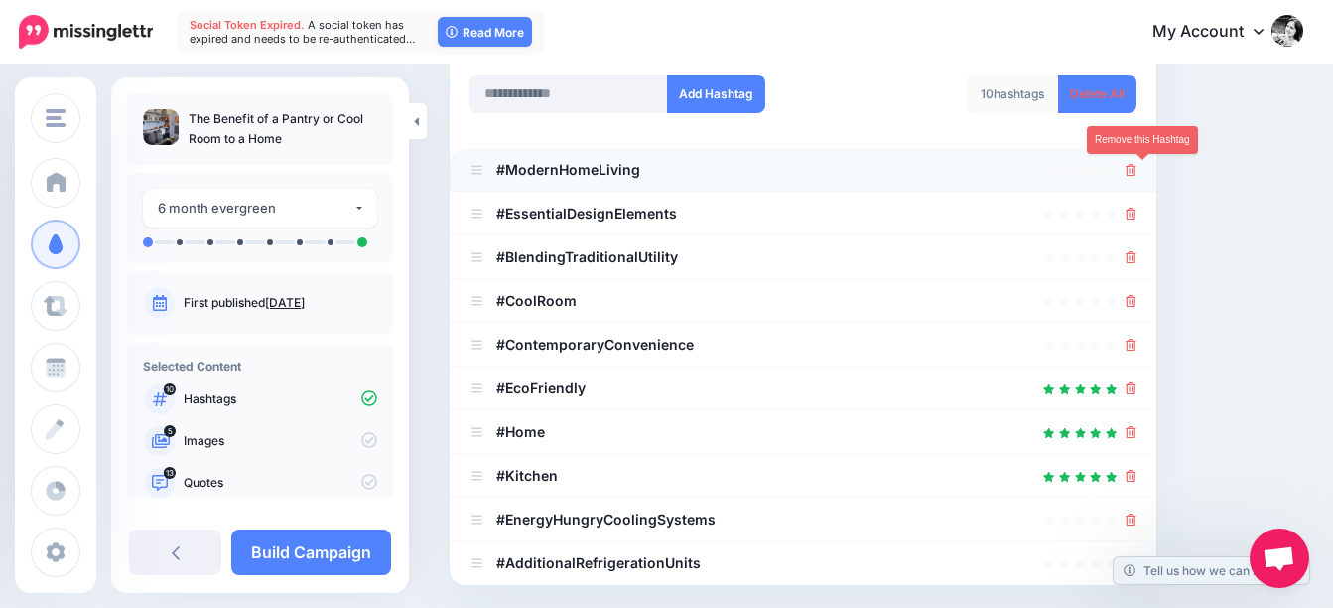
click at [1137, 172] on icon at bounding box center [1131, 170] width 11 height 12
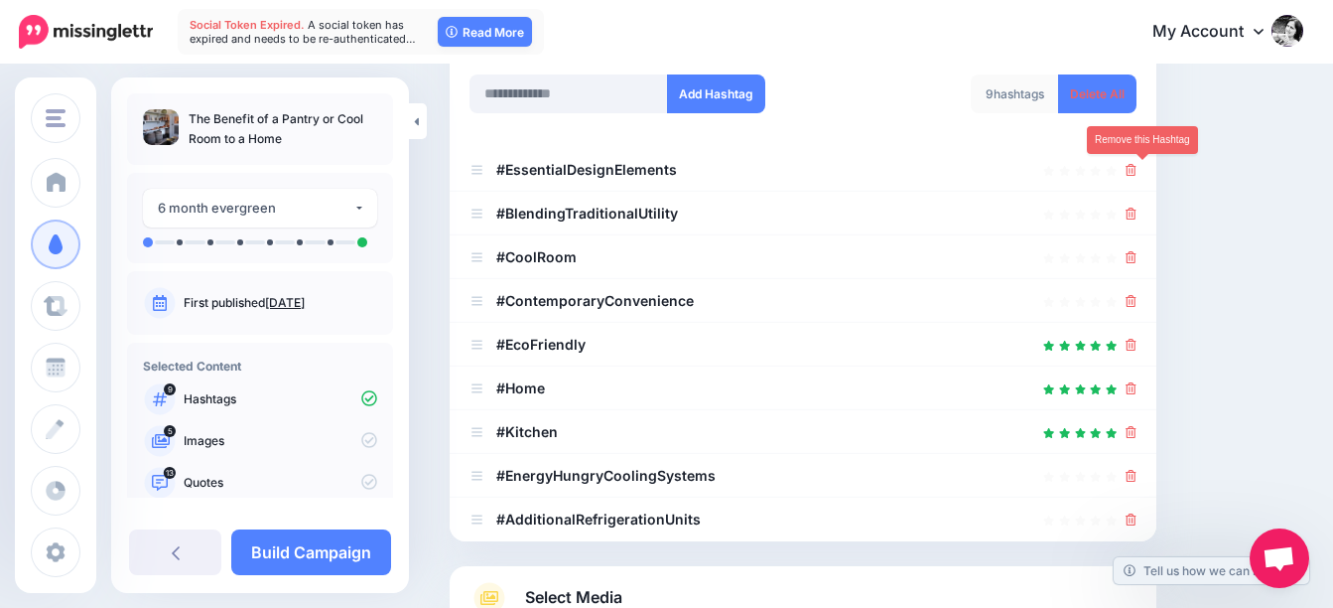
click at [1137, 172] on icon at bounding box center [1131, 170] width 11 height 12
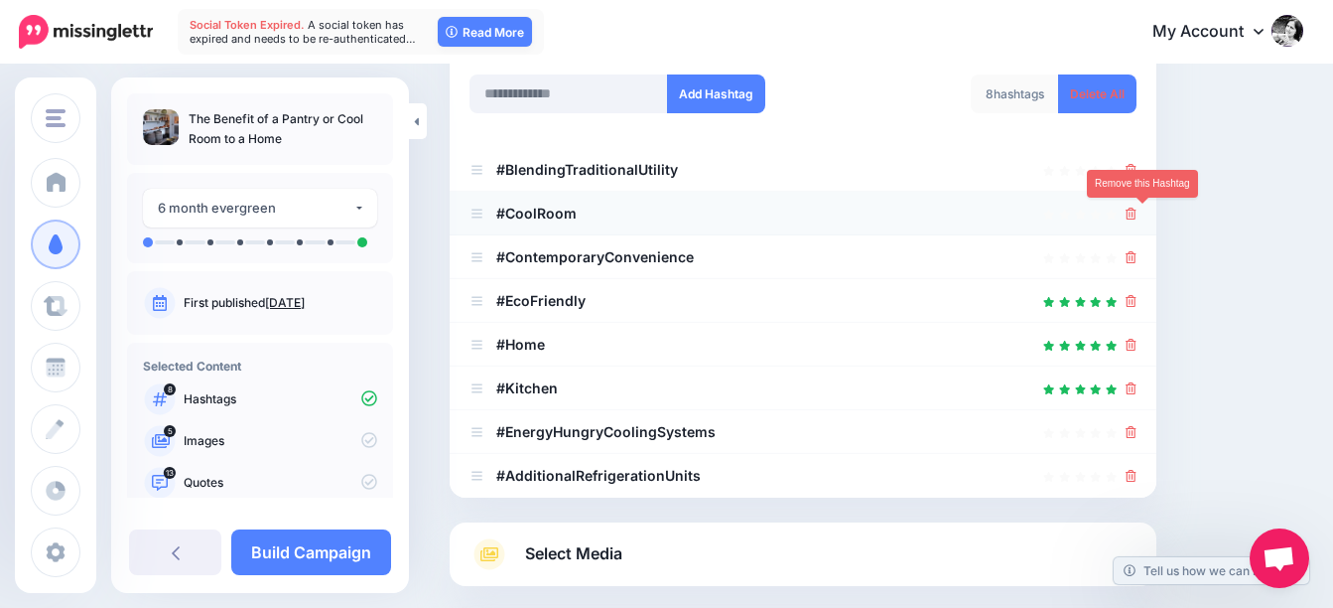
click at [1137, 213] on icon at bounding box center [1131, 213] width 11 height 12
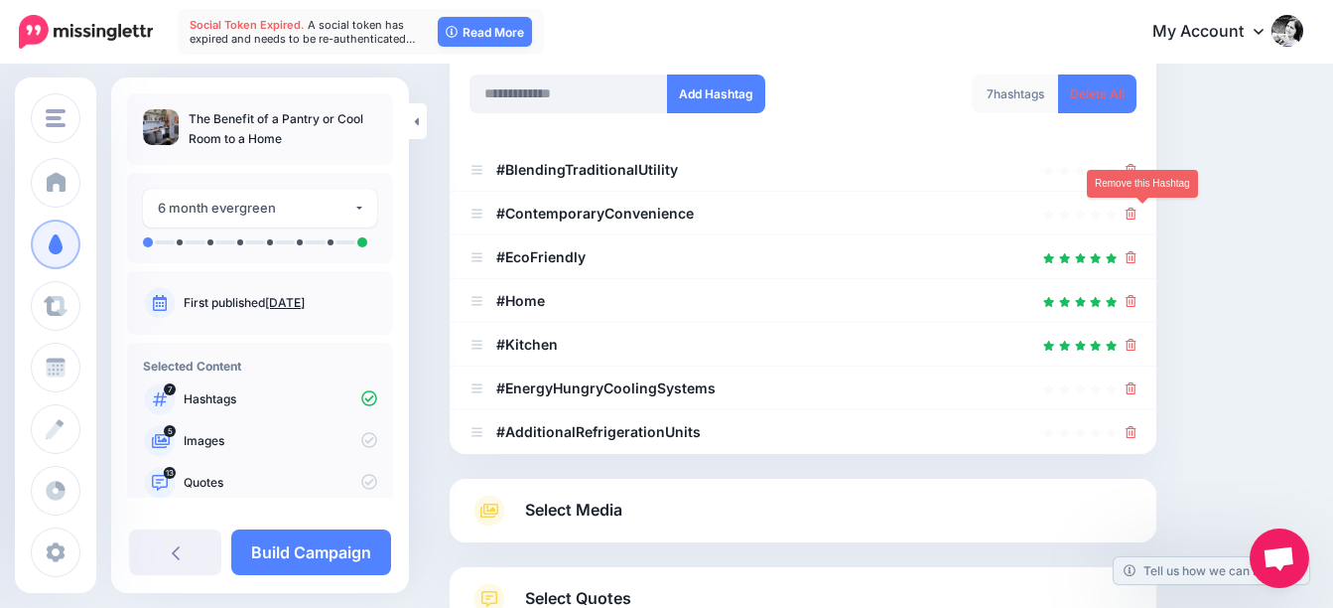
click at [1137, 213] on icon at bounding box center [1131, 213] width 11 height 12
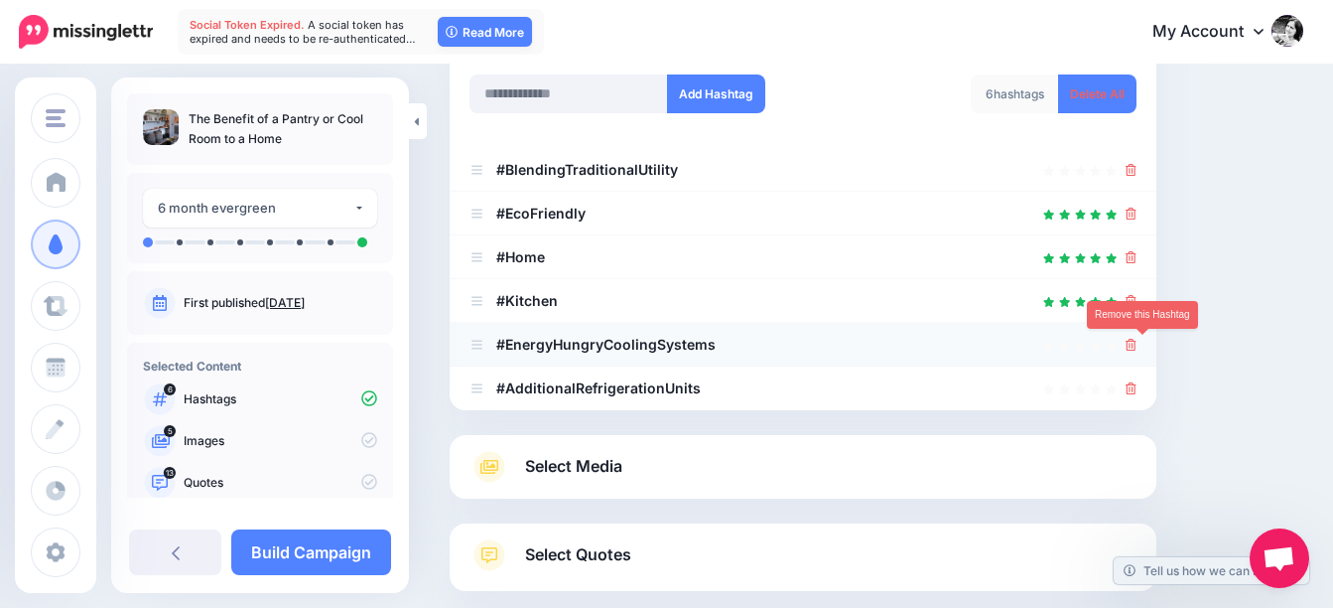
click at [1137, 340] on icon at bounding box center [1131, 345] width 11 height 12
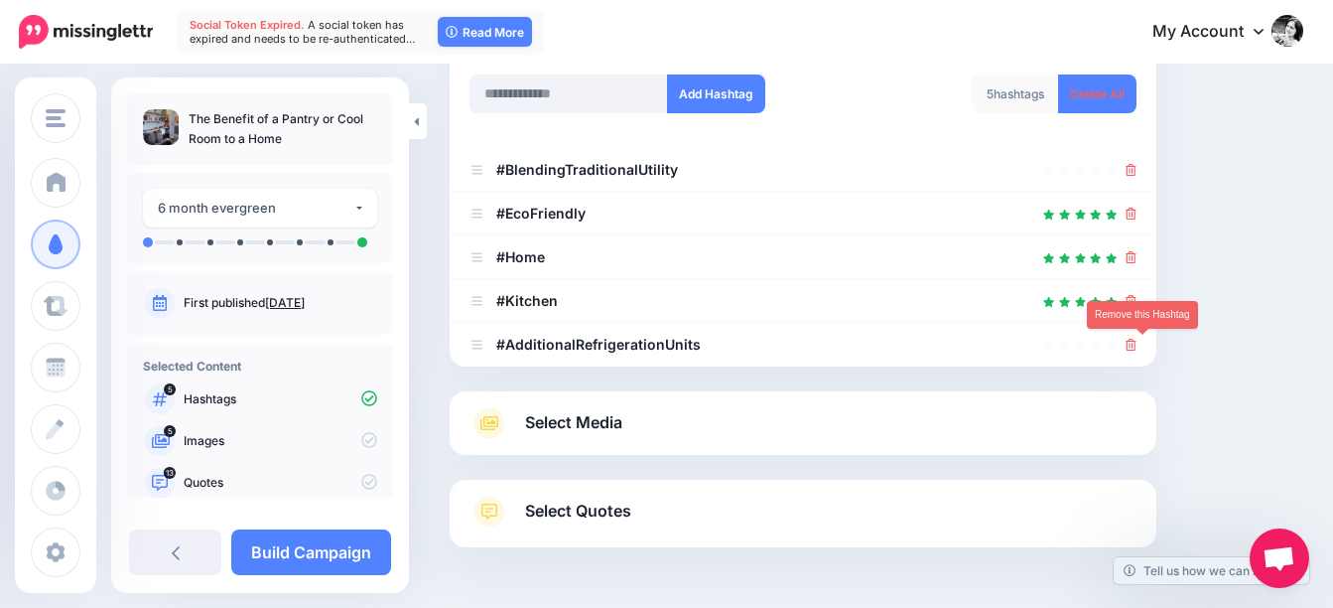
click at [1137, 340] on icon at bounding box center [1131, 345] width 11 height 12
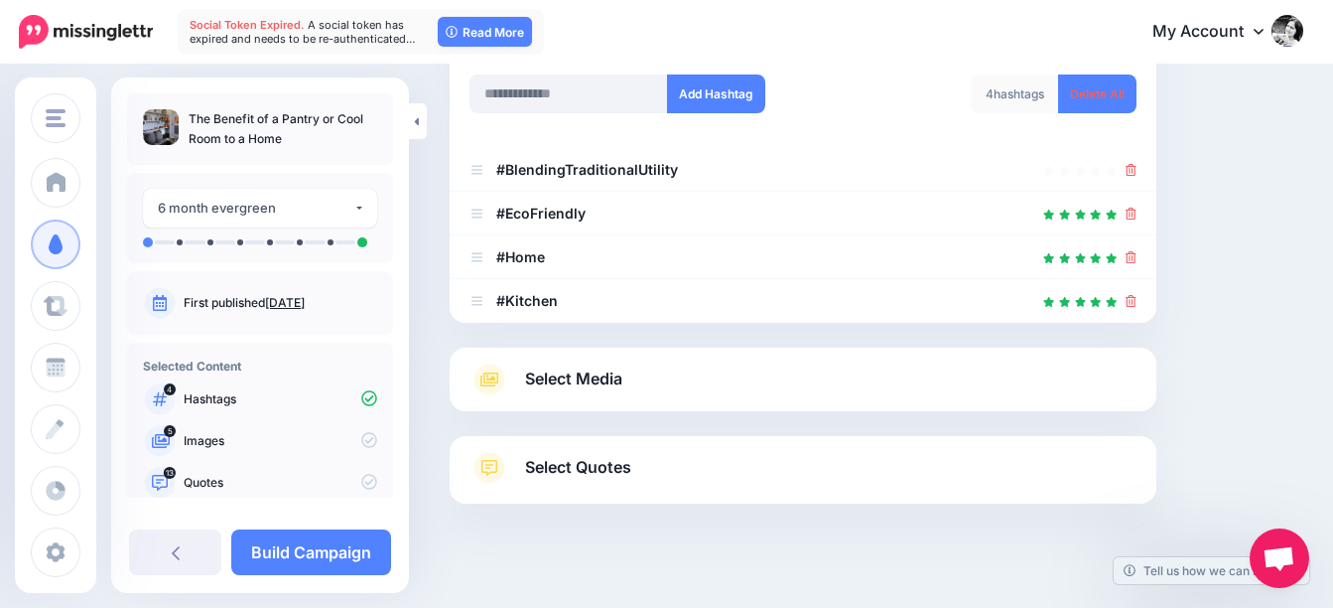
click at [600, 380] on span "Select Media" at bounding box center [573, 378] width 97 height 27
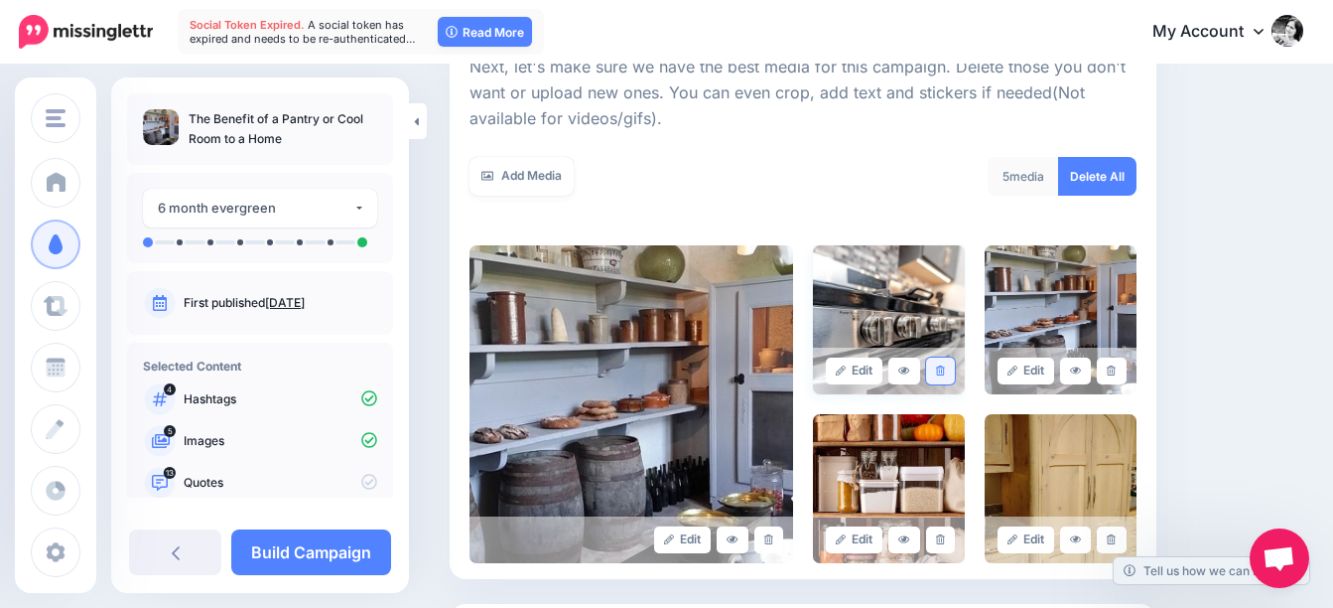
click at [955, 368] on link at bounding box center [940, 370] width 29 height 27
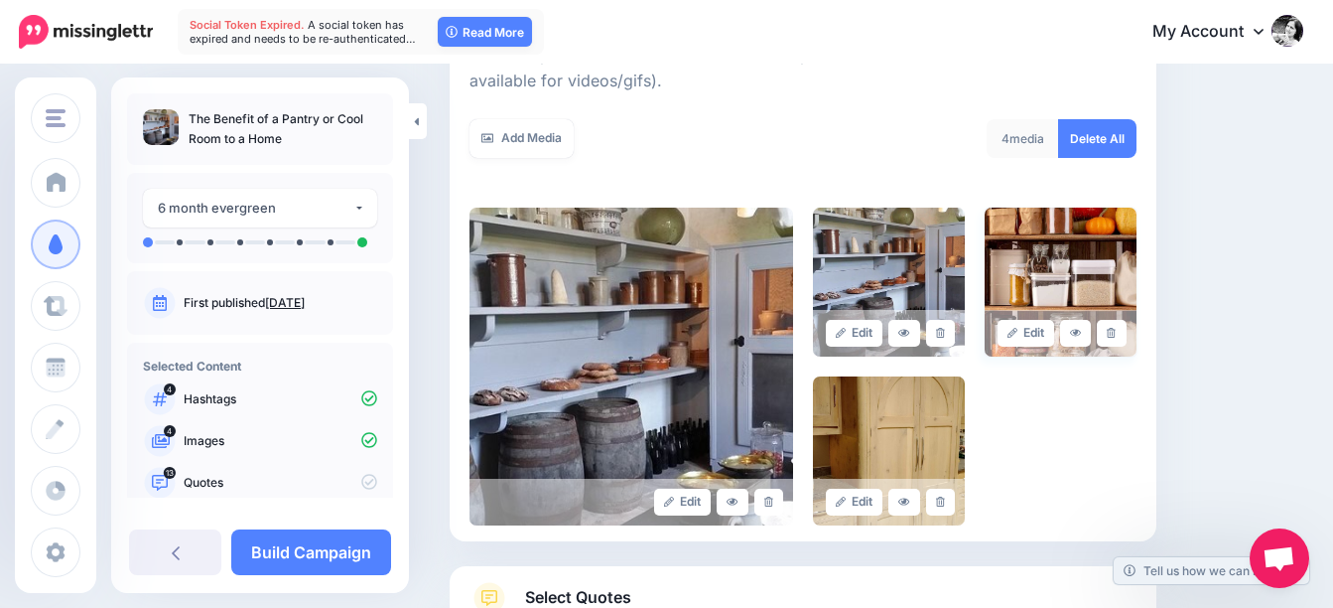
scroll to position [397, 0]
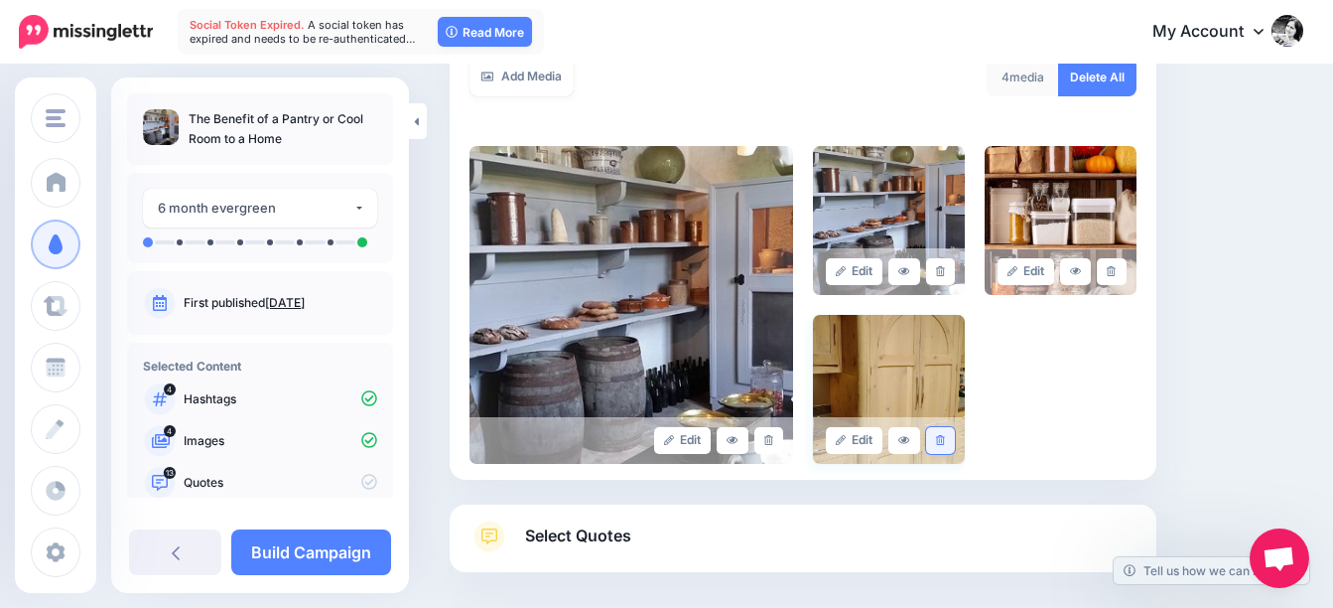
click at [955, 439] on link at bounding box center [940, 440] width 29 height 27
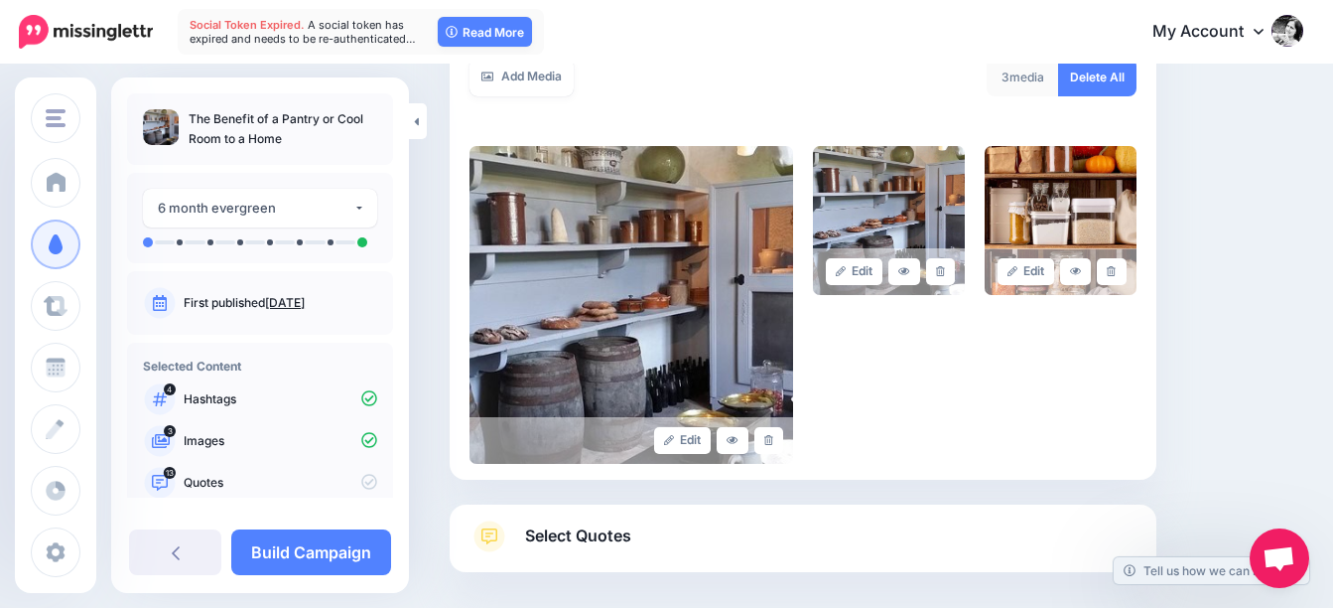
click at [592, 530] on span "Select Quotes" at bounding box center [578, 535] width 106 height 27
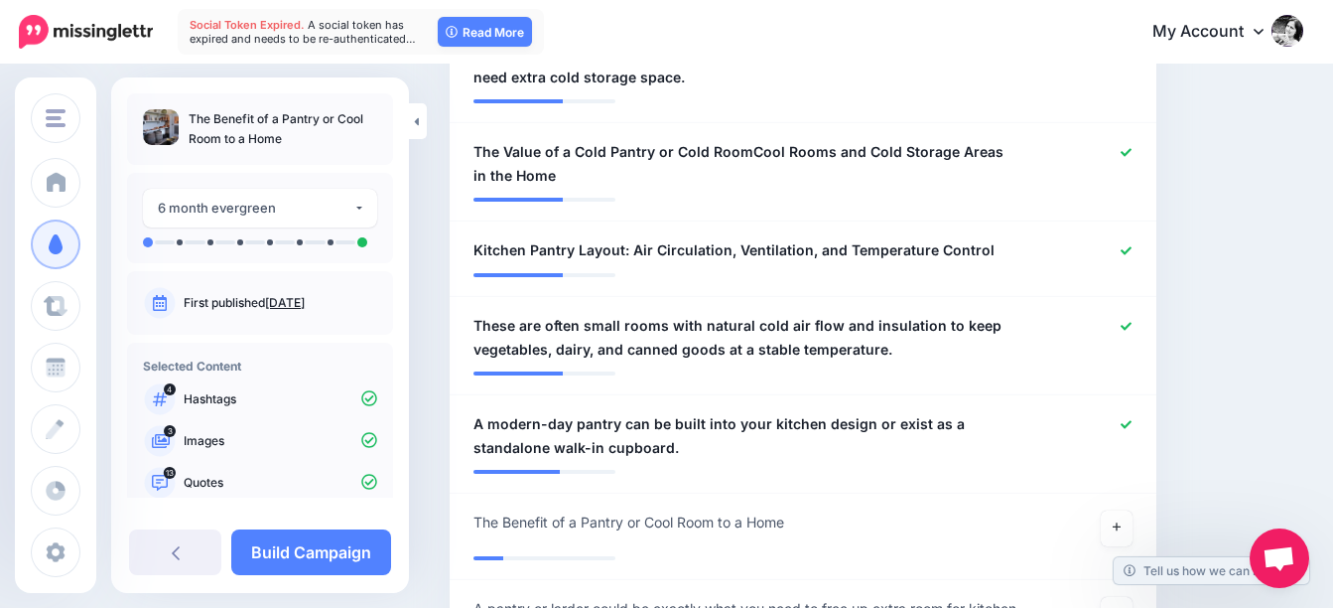
scroll to position [1586, 0]
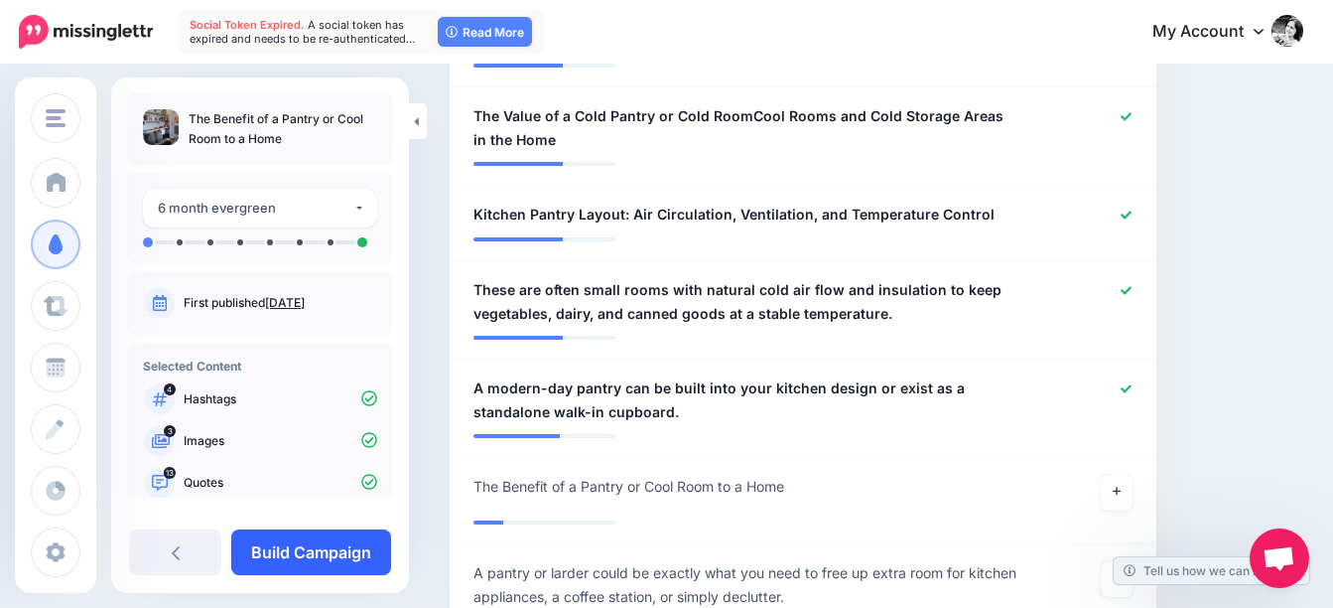
click at [303, 545] on link "Build Campaign" at bounding box center [311, 552] width 160 height 46
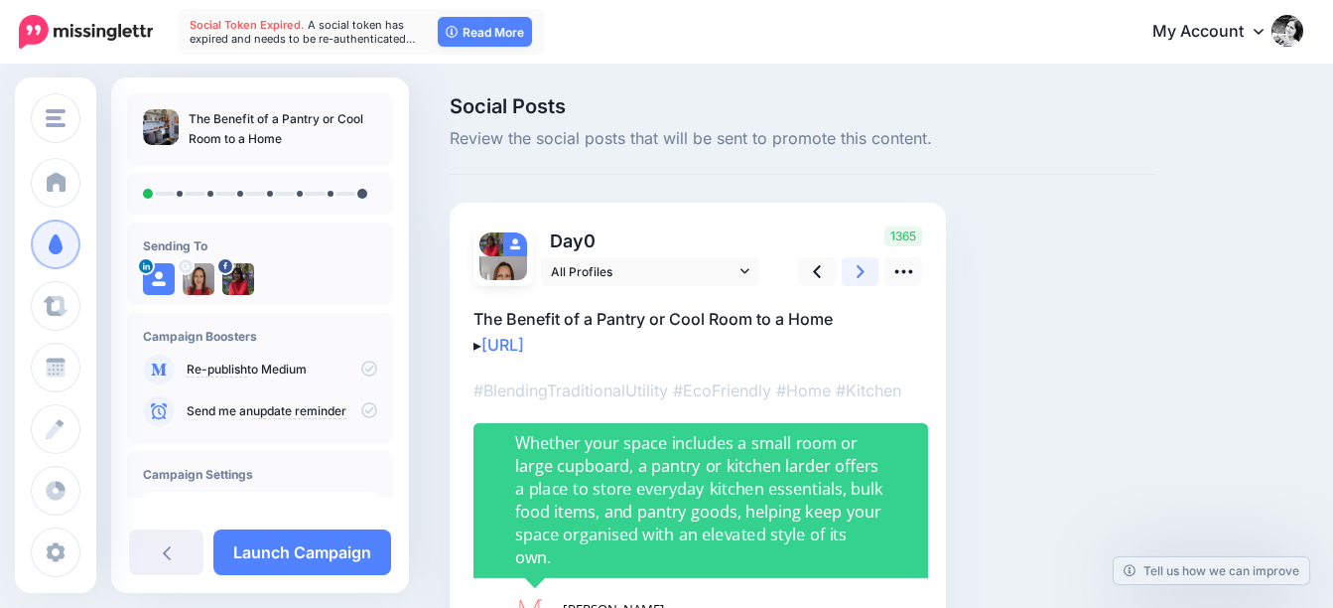
click at [863, 268] on icon at bounding box center [861, 271] width 8 height 21
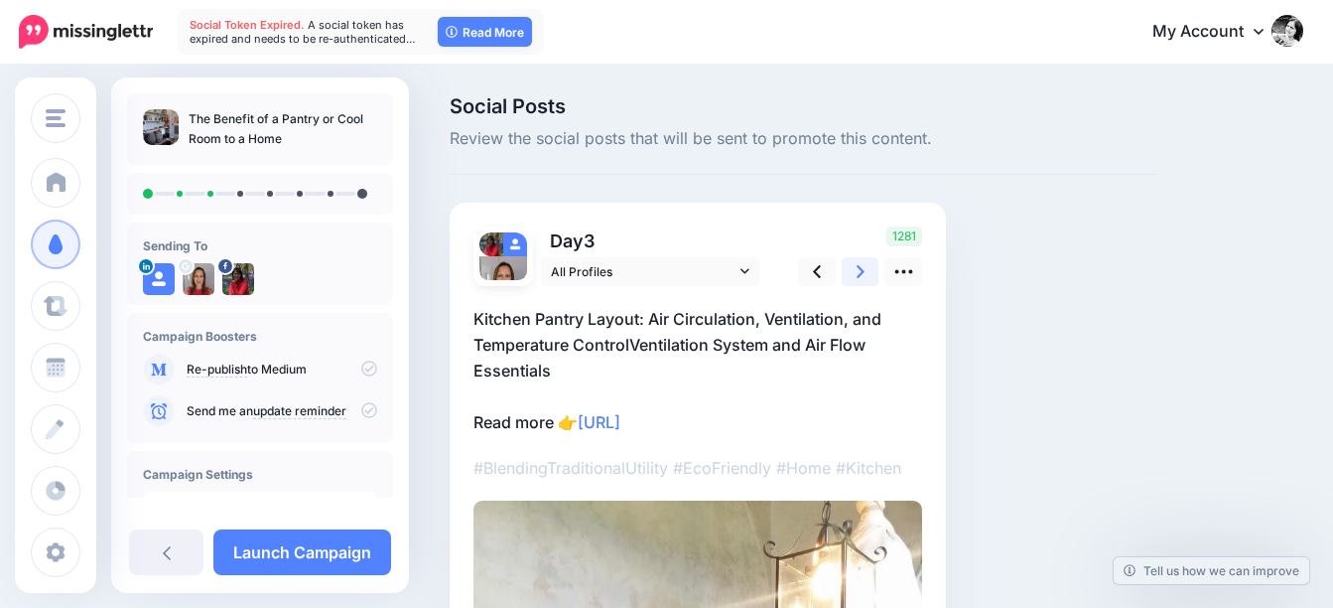
click at [863, 268] on icon at bounding box center [861, 271] width 8 height 21
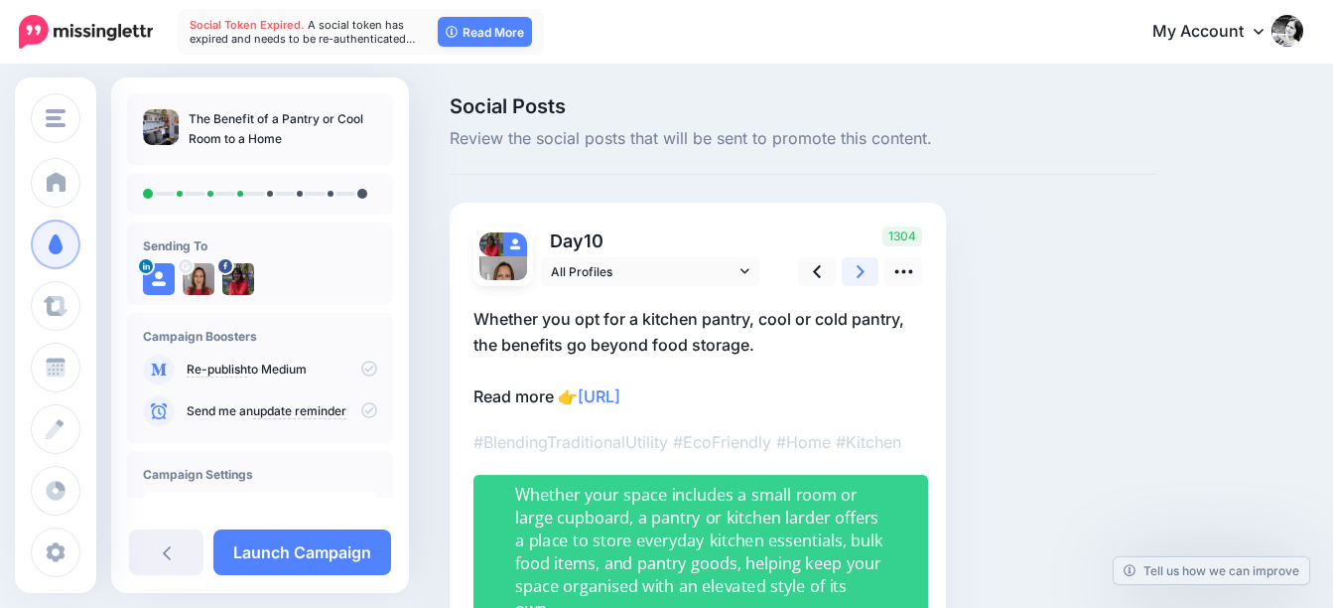
click at [863, 268] on icon at bounding box center [861, 271] width 8 height 21
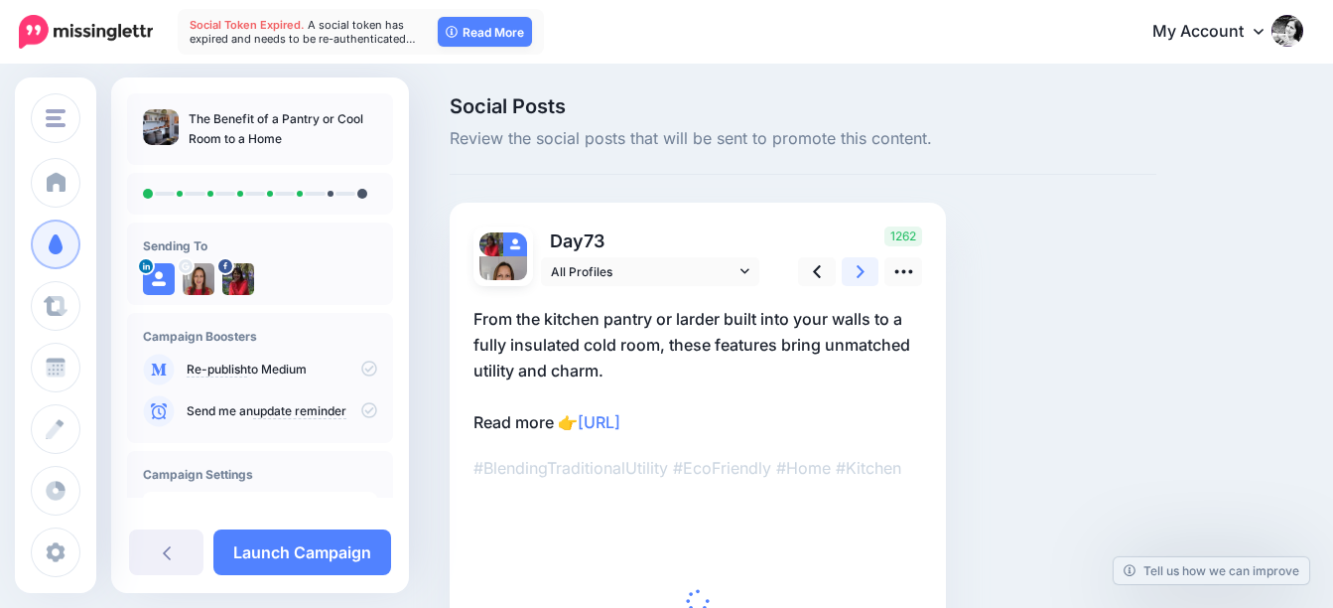
click at [863, 268] on icon at bounding box center [861, 271] width 8 height 21
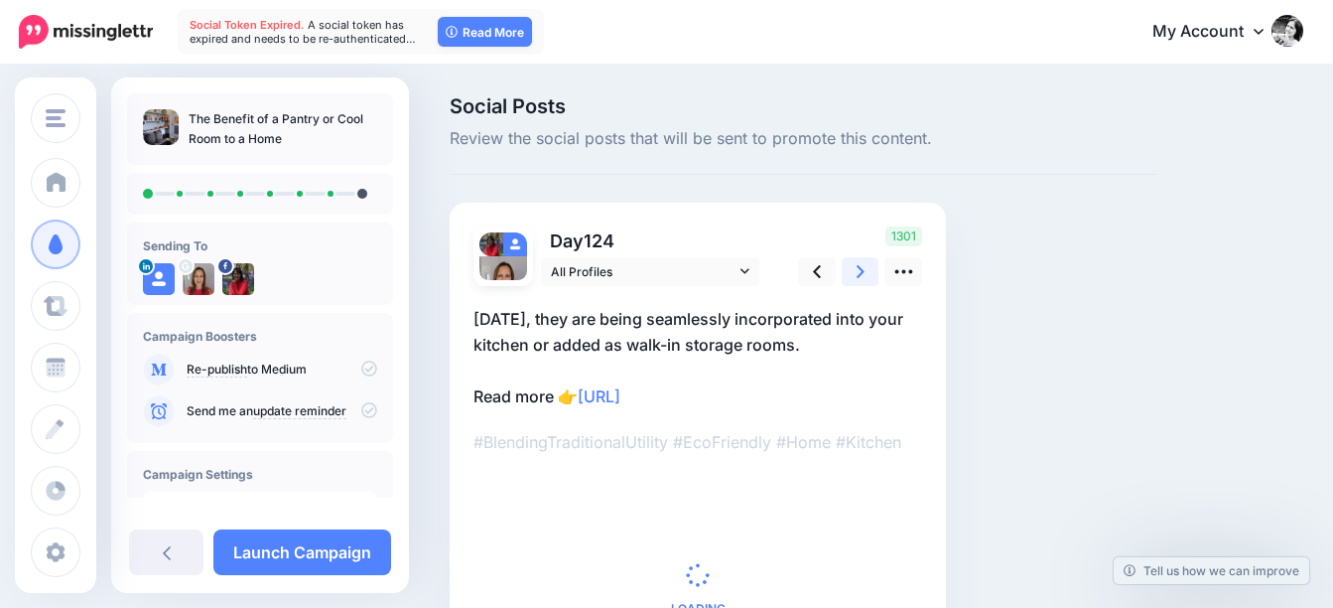
click at [863, 268] on icon at bounding box center [861, 271] width 8 height 21
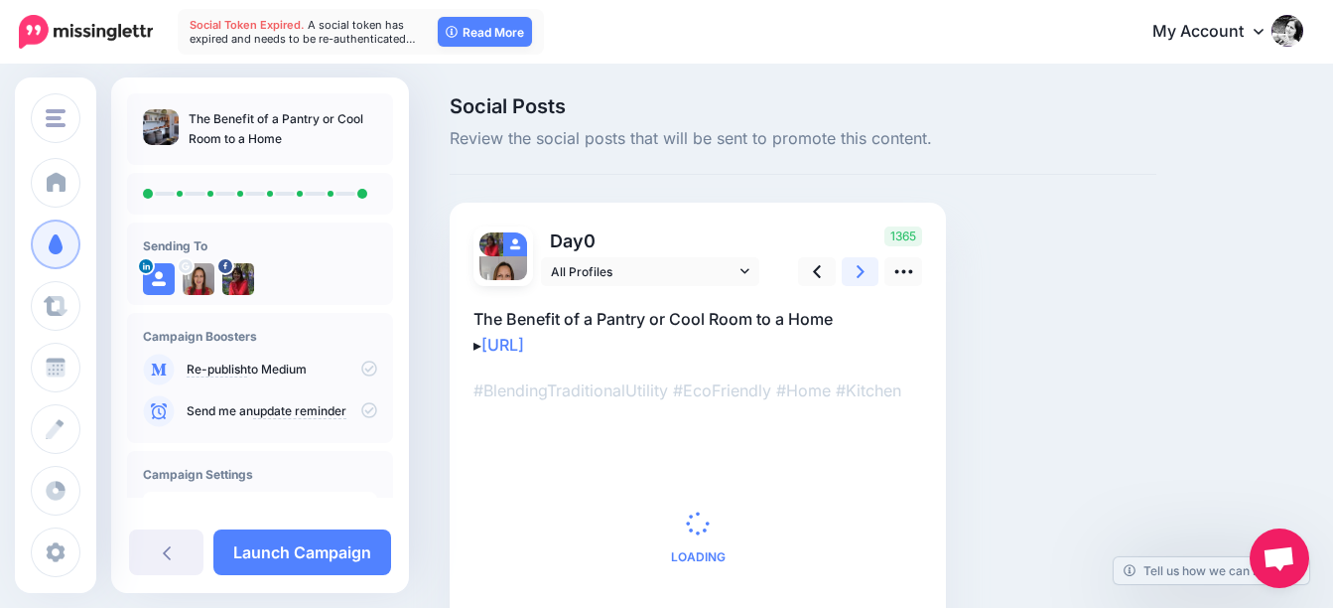
click at [863, 268] on icon at bounding box center [861, 271] width 8 height 21
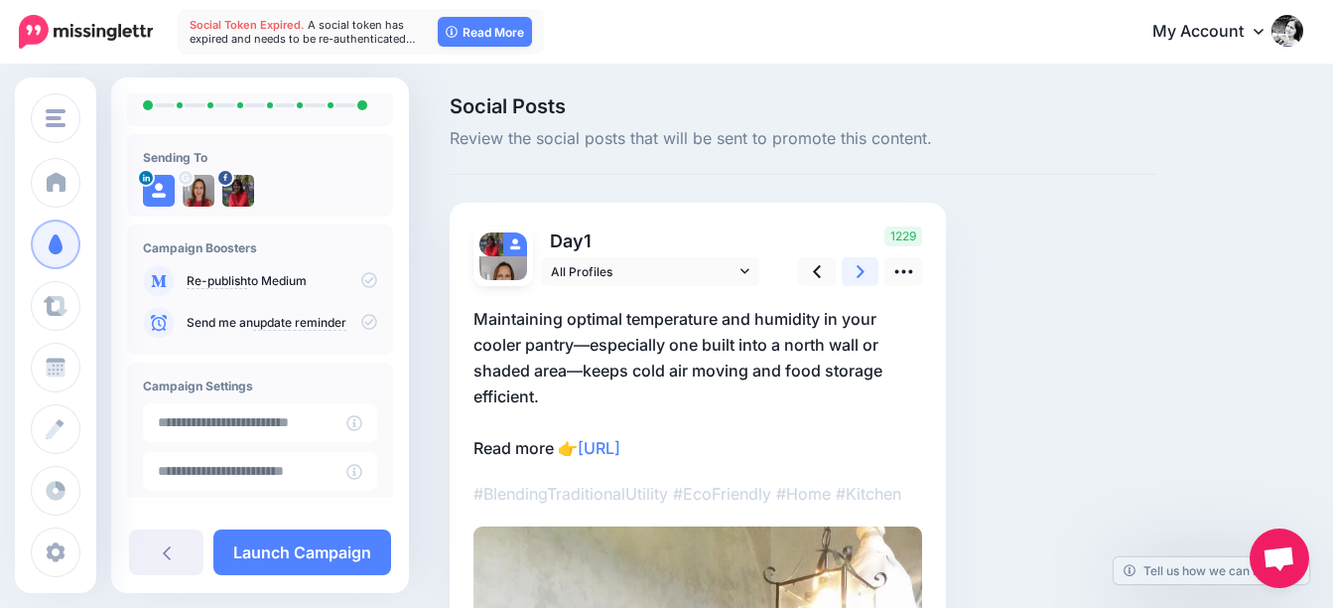
scroll to position [241, 0]
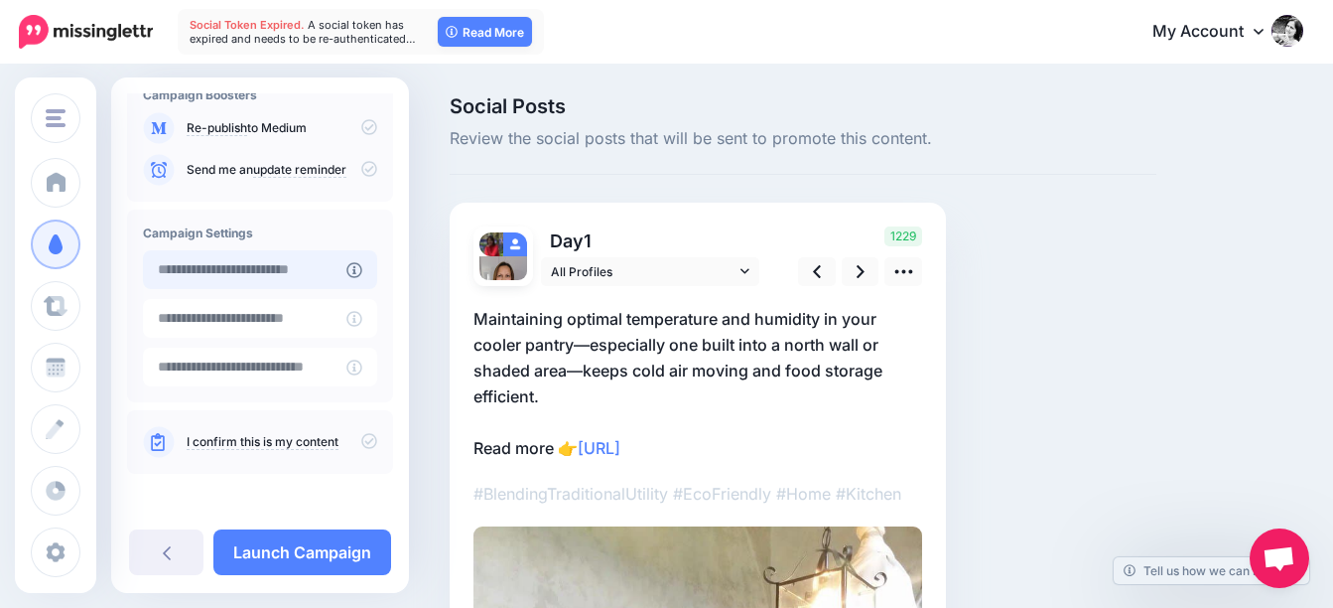
click at [260, 267] on input "text" at bounding box center [245, 269] width 204 height 39
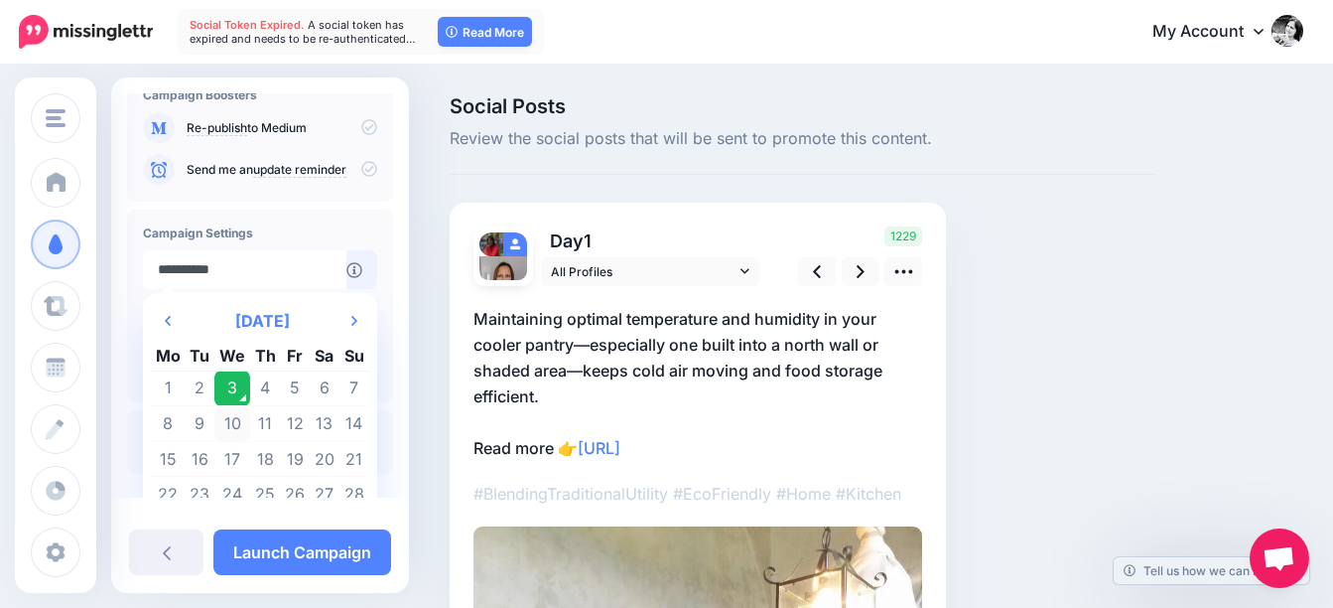
click at [234, 429] on td "10" at bounding box center [232, 424] width 36 height 36
type input "**********"
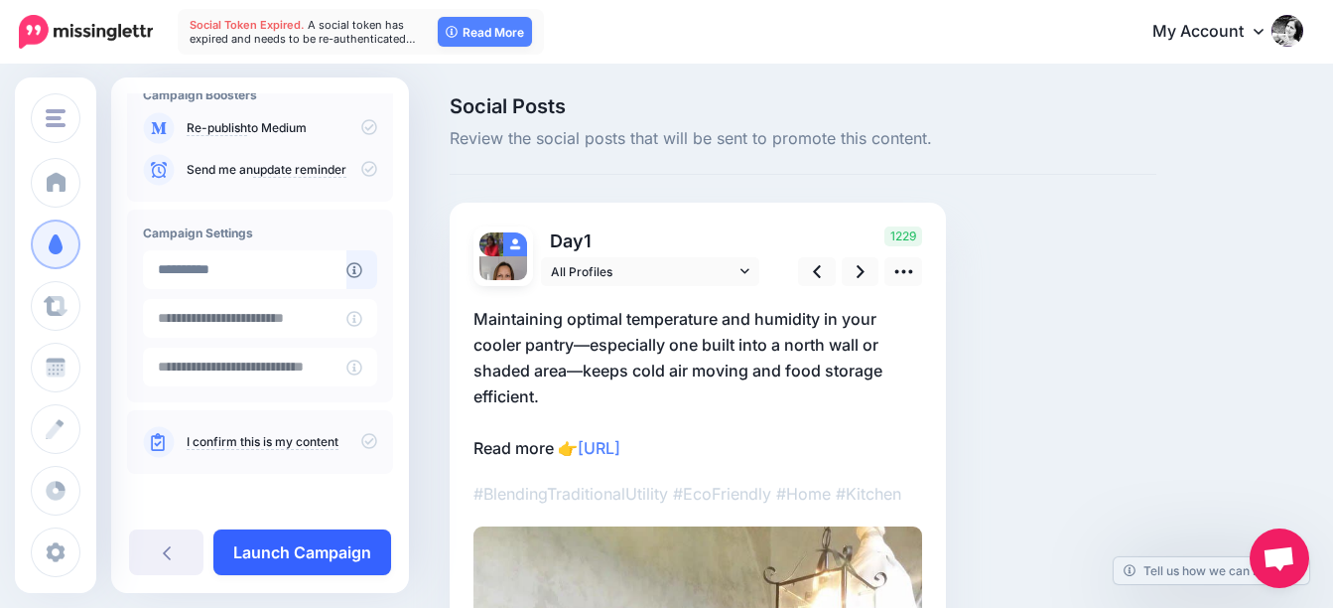
click at [348, 557] on link "Launch Campaign" at bounding box center [302, 552] width 178 height 46
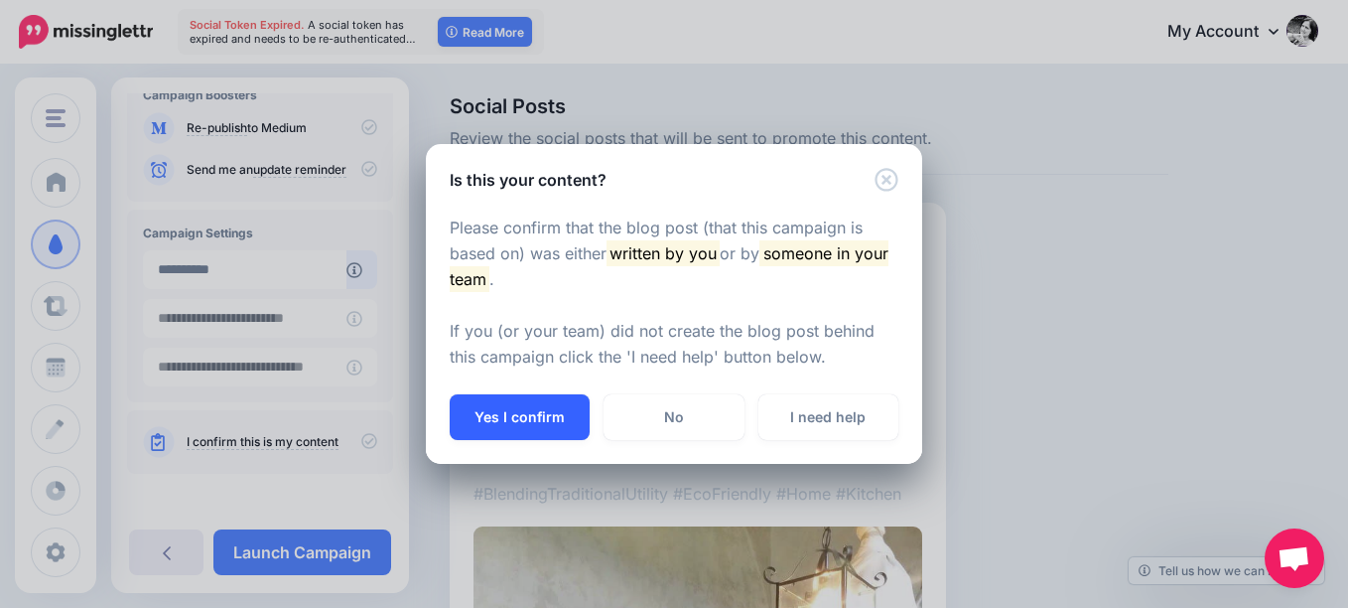
click at [546, 418] on button "Yes I confirm" at bounding box center [520, 417] width 140 height 46
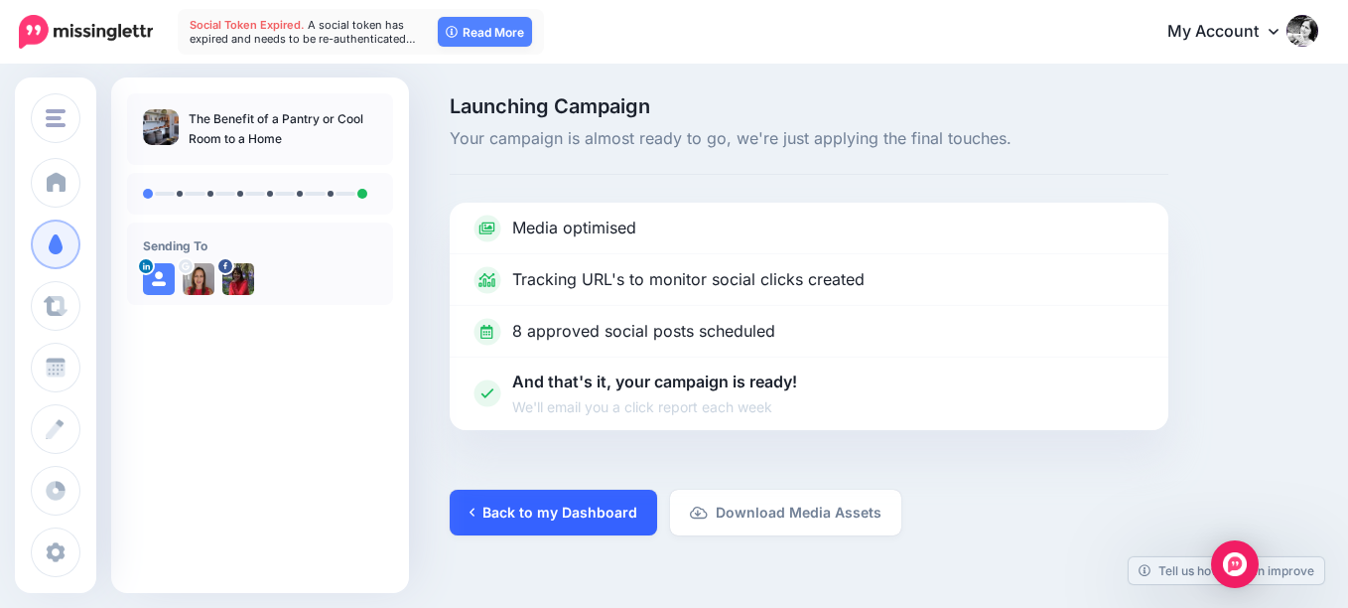
click at [554, 510] on link "Back to my Dashboard" at bounding box center [553, 512] width 207 height 46
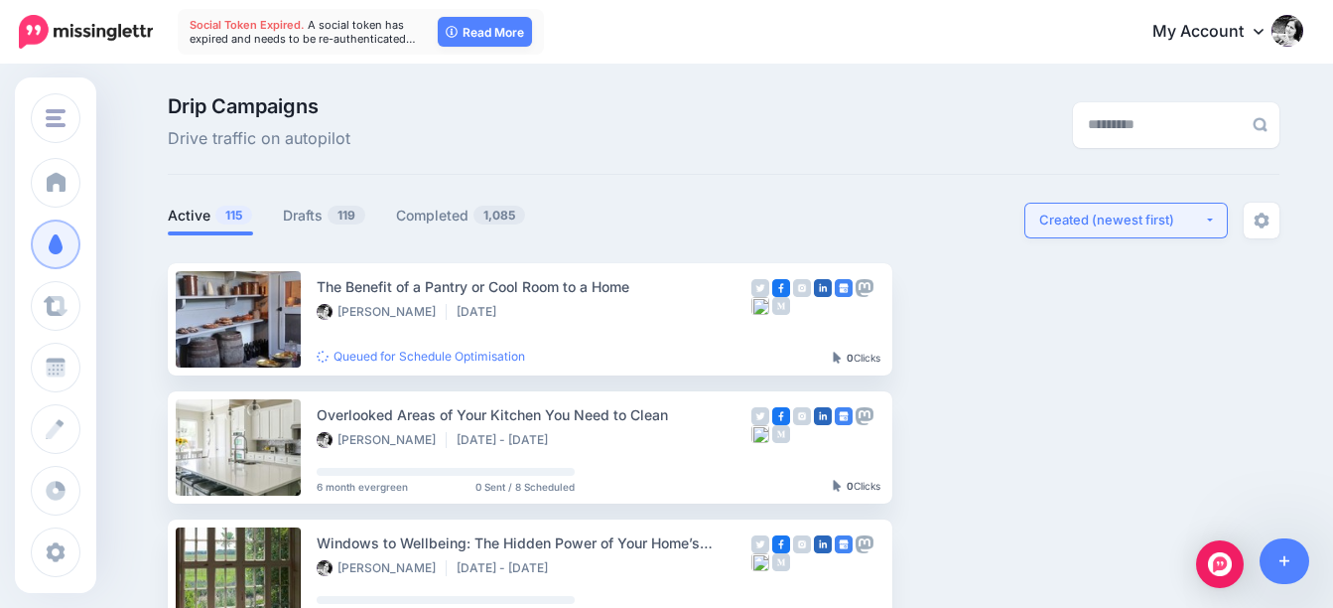
click at [1213, 219] on button "Created (newest first)" at bounding box center [1127, 221] width 204 height 36
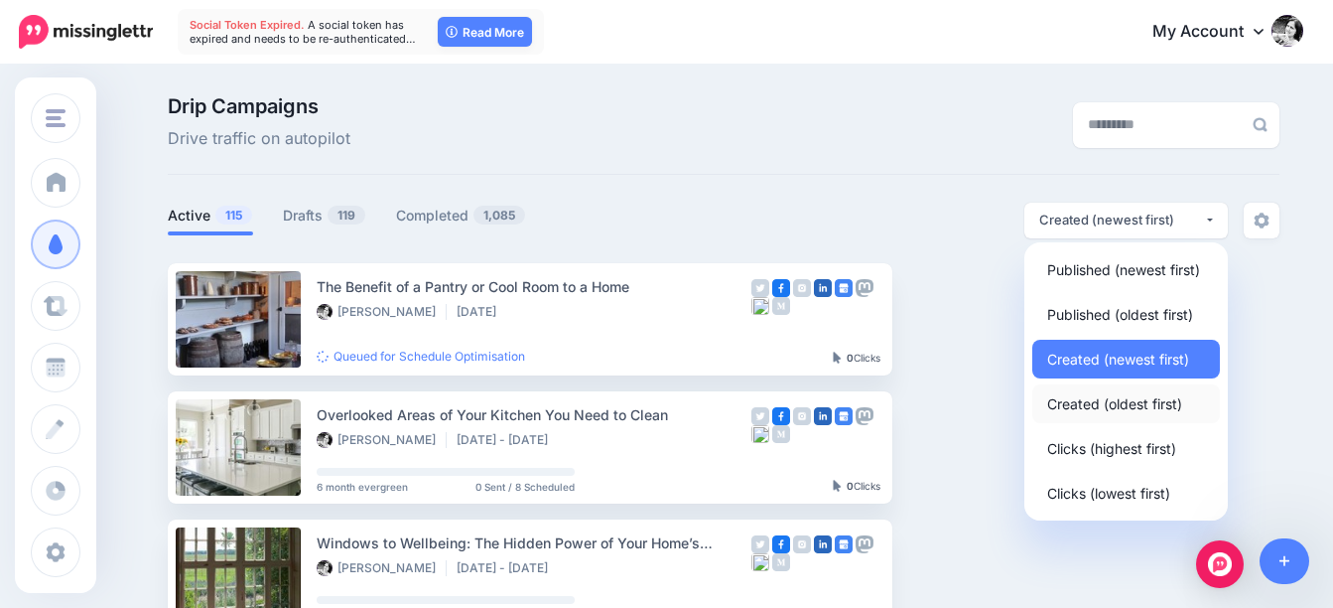
click at [1138, 413] on span "Created (oldest first)" at bounding box center [1114, 403] width 135 height 24
select select "**********"
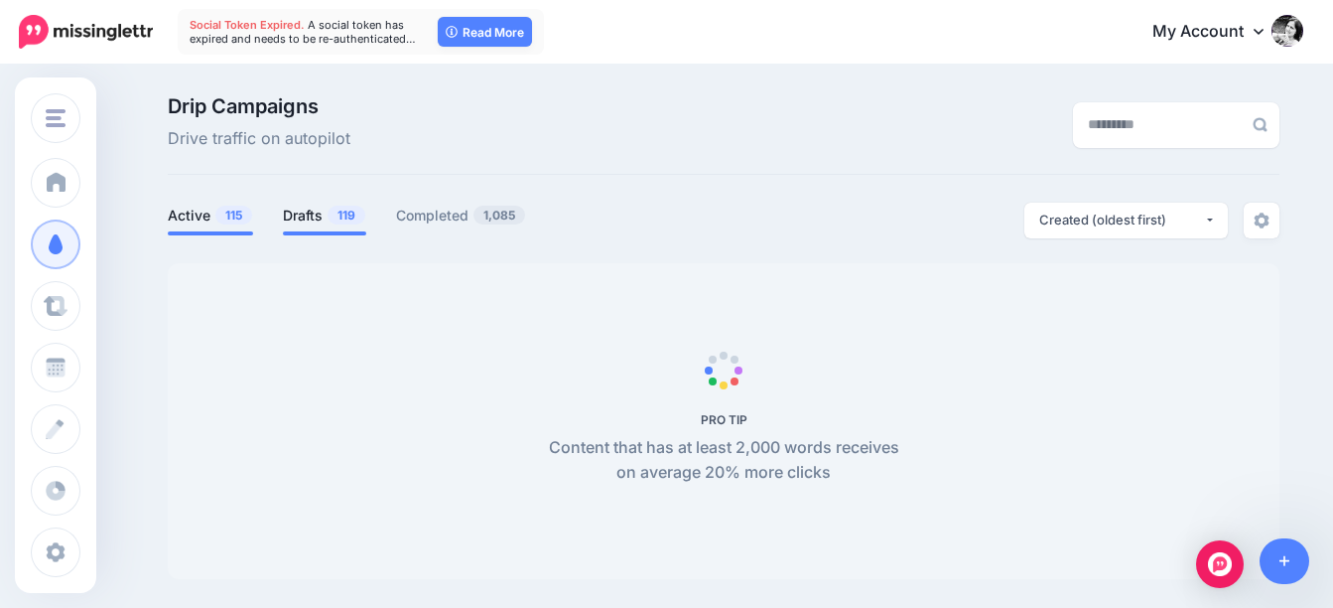
click at [339, 218] on span "119" at bounding box center [347, 214] width 38 height 19
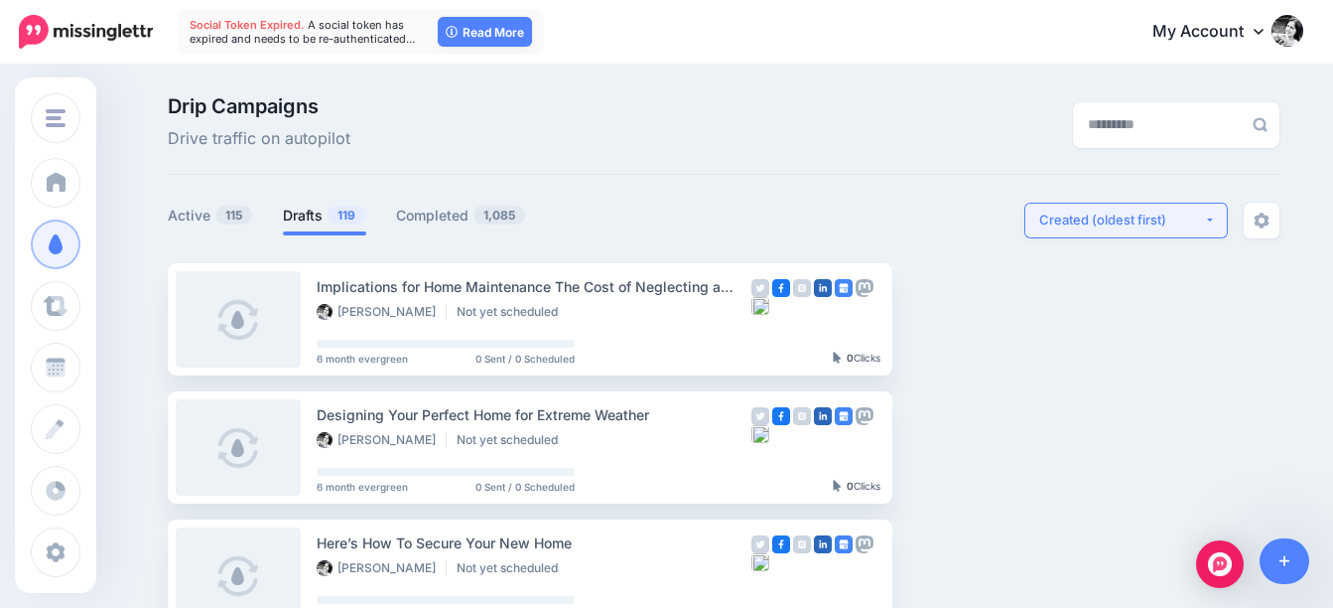
click at [1138, 217] on div "Created (oldest first)" at bounding box center [1121, 219] width 165 height 19
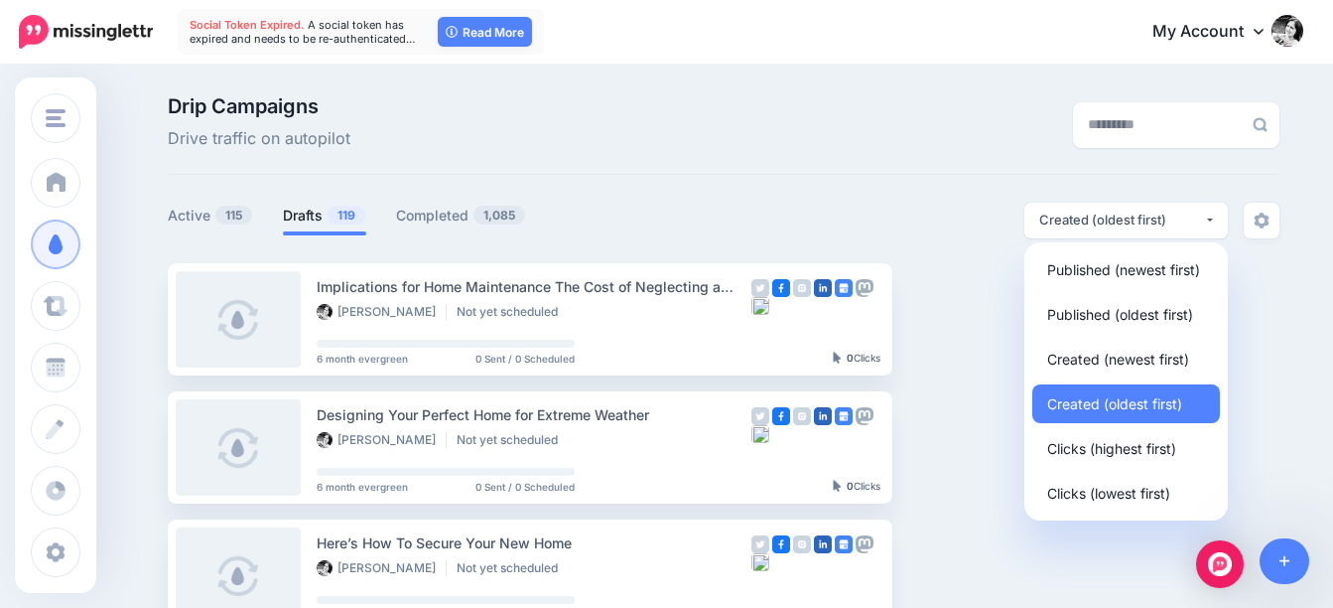
click at [329, 213] on link "Drafts 119" at bounding box center [324, 216] width 83 height 24
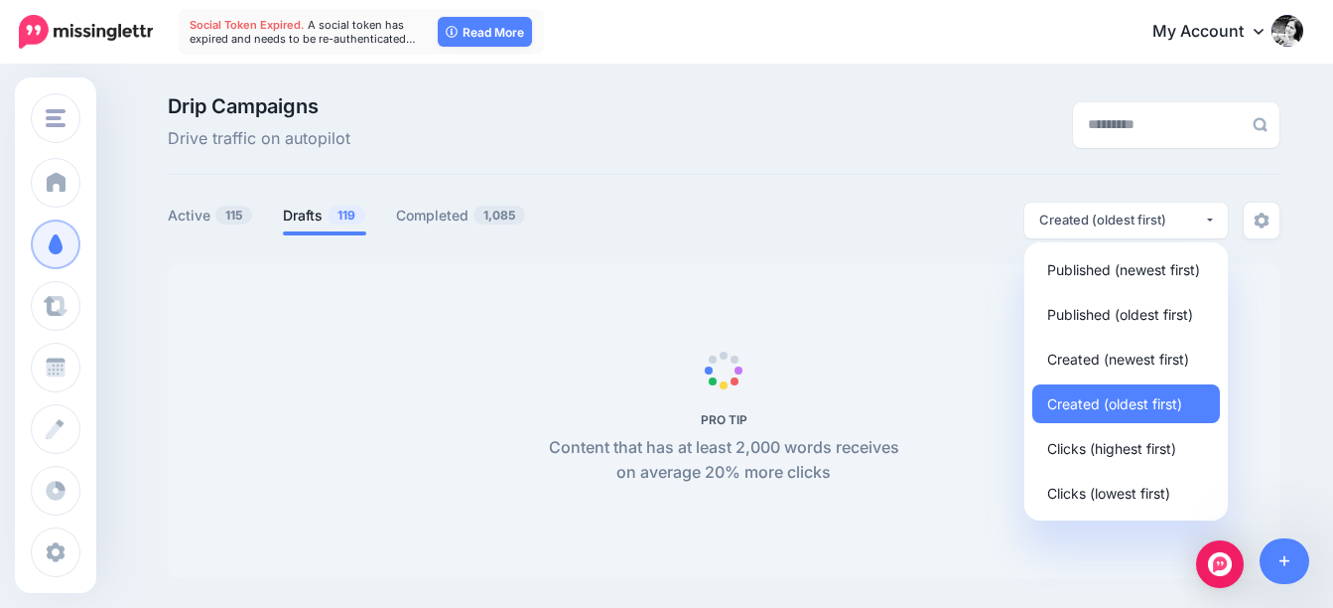
click at [327, 225] on link "Drafts 119" at bounding box center [324, 216] width 83 height 24
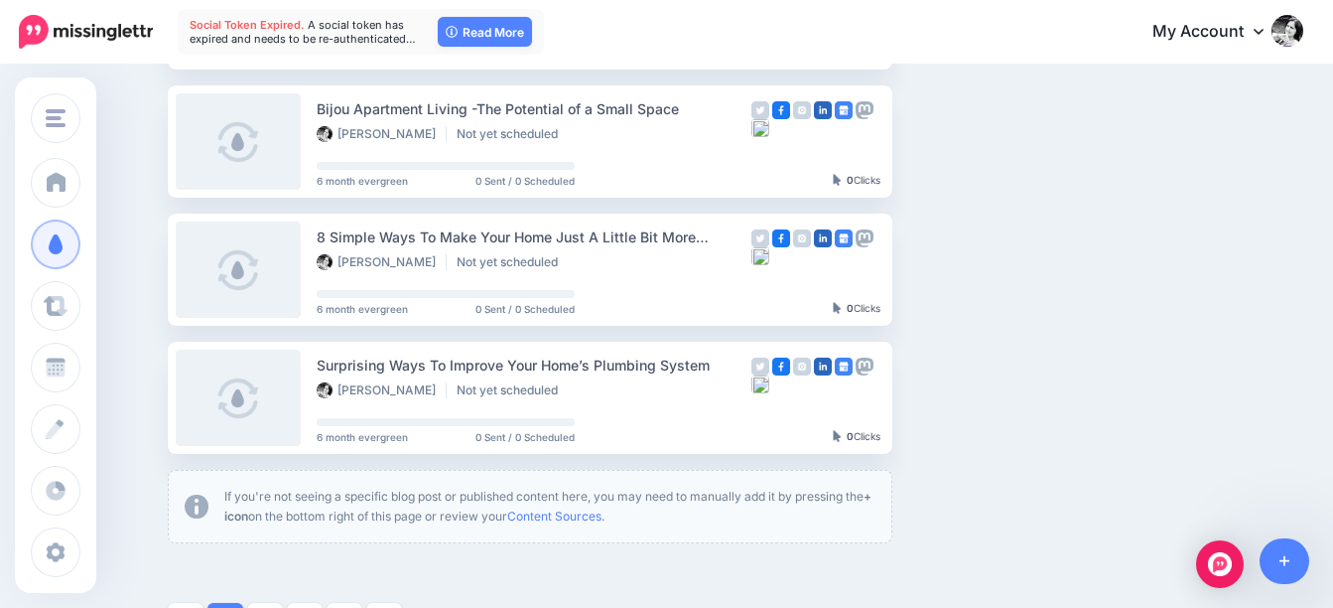
scroll to position [1304, 0]
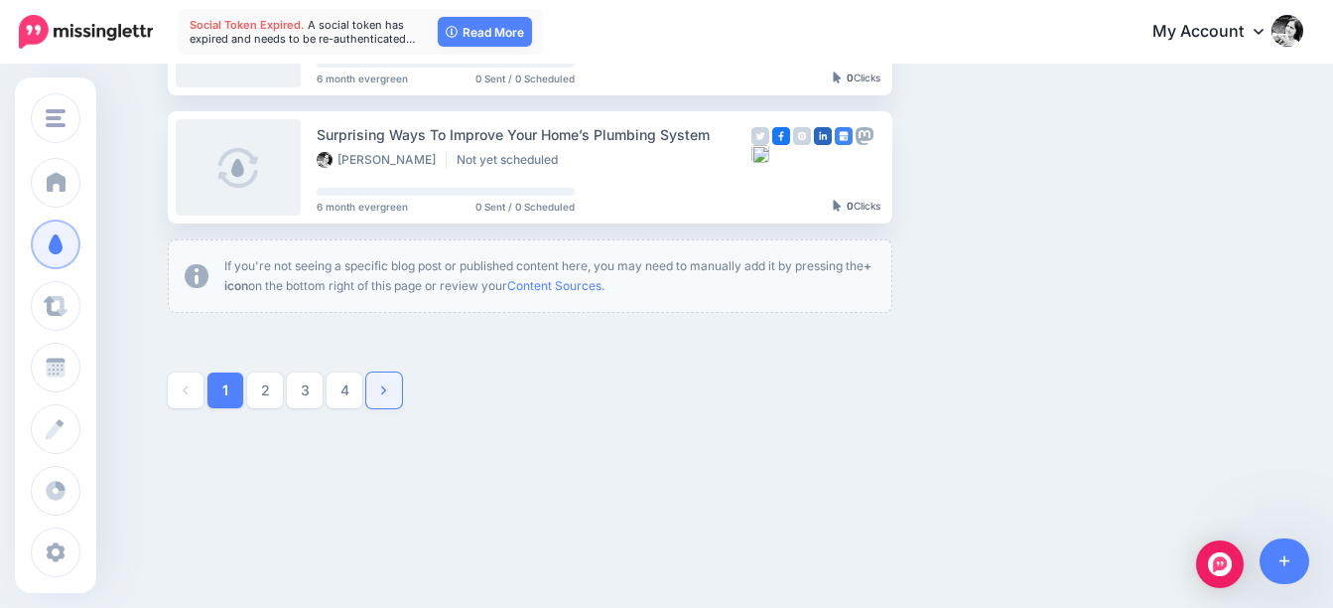
click at [386, 390] on icon at bounding box center [383, 390] width 5 height 14
click at [402, 385] on link "5" at bounding box center [384, 390] width 36 height 36
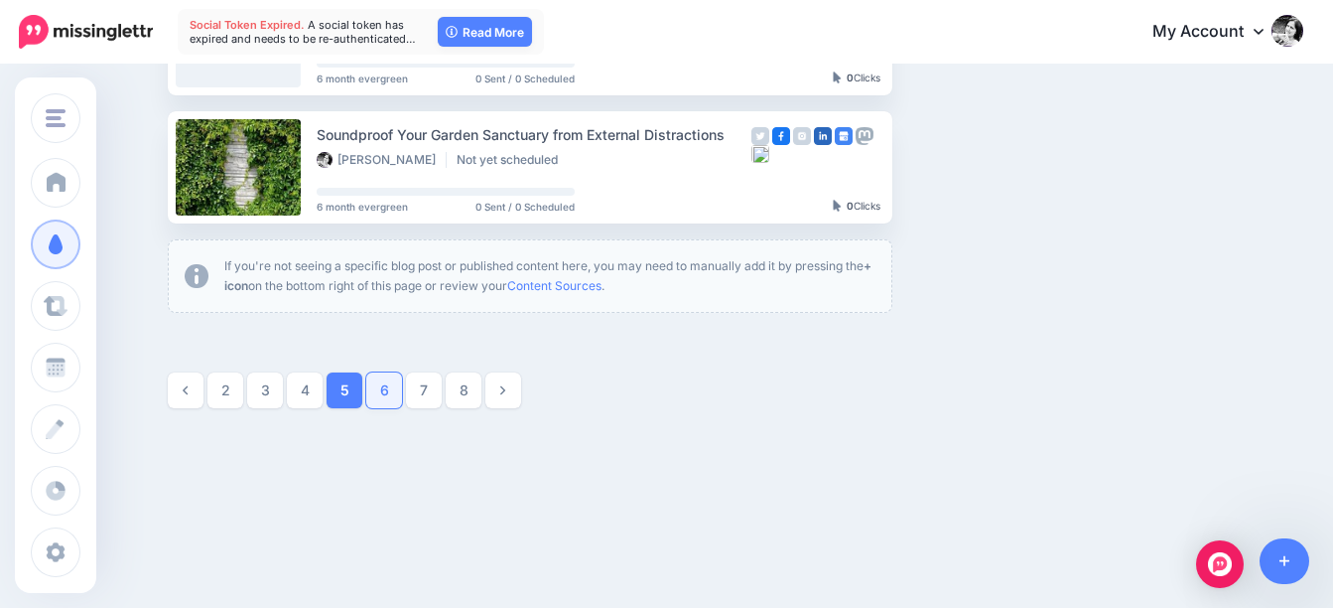
click at [395, 388] on link "6" at bounding box center [384, 390] width 36 height 36
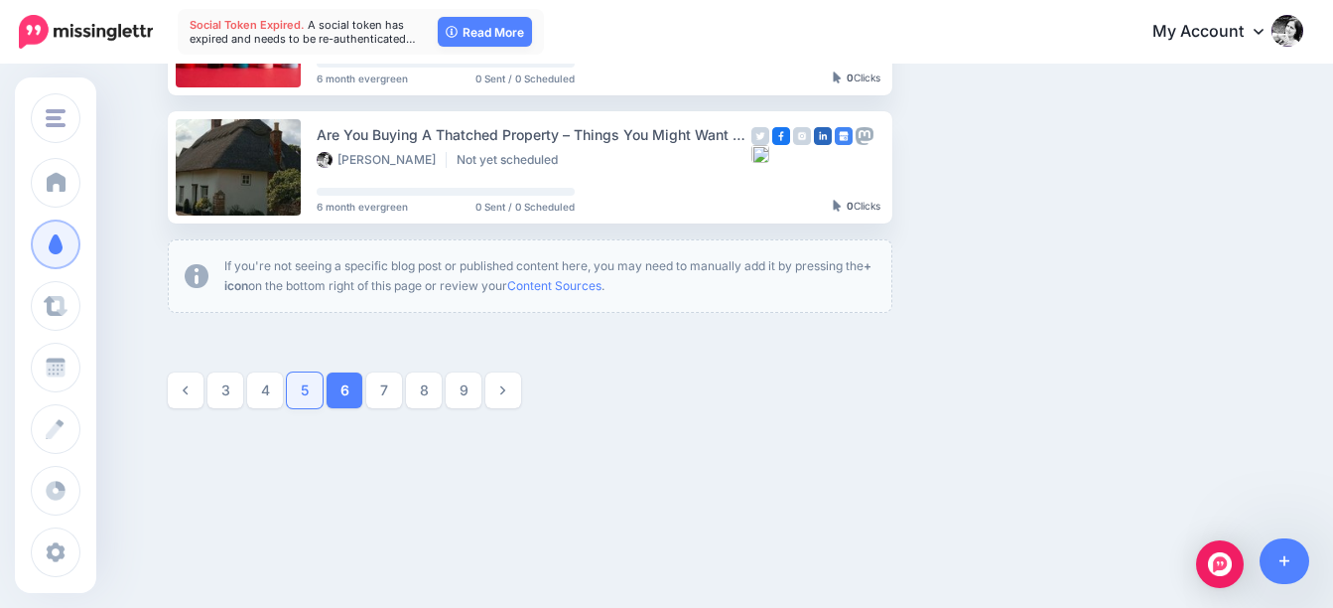
click at [310, 387] on link "5" at bounding box center [305, 390] width 36 height 36
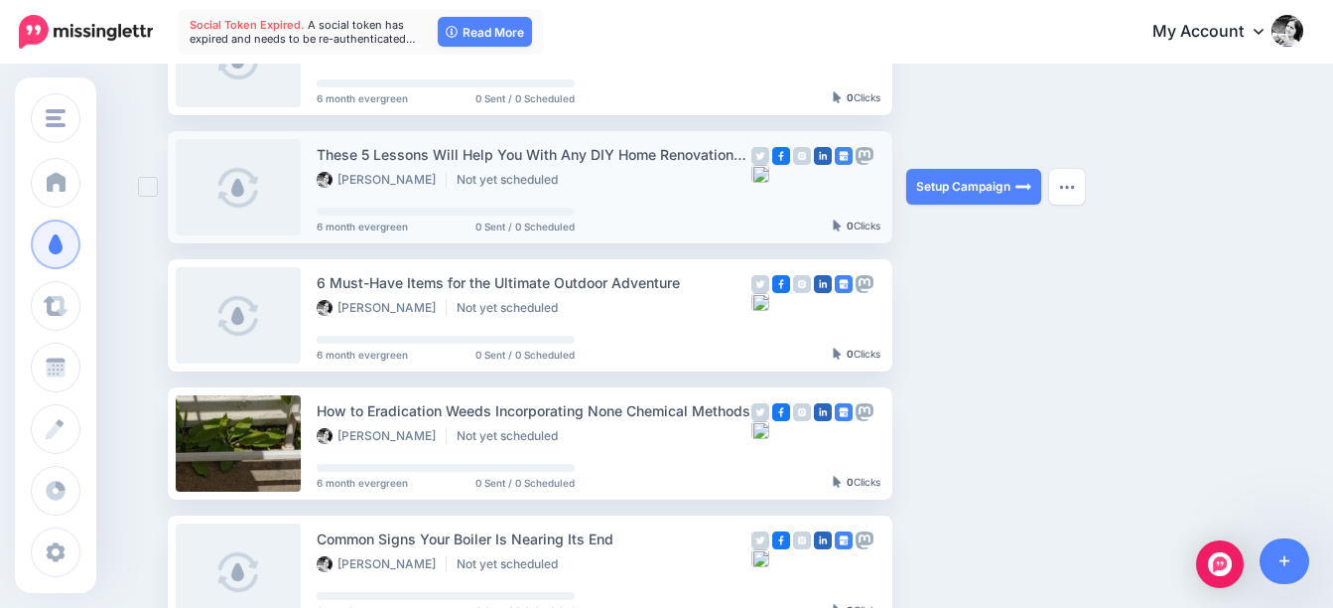
scroll to position [1064, 0]
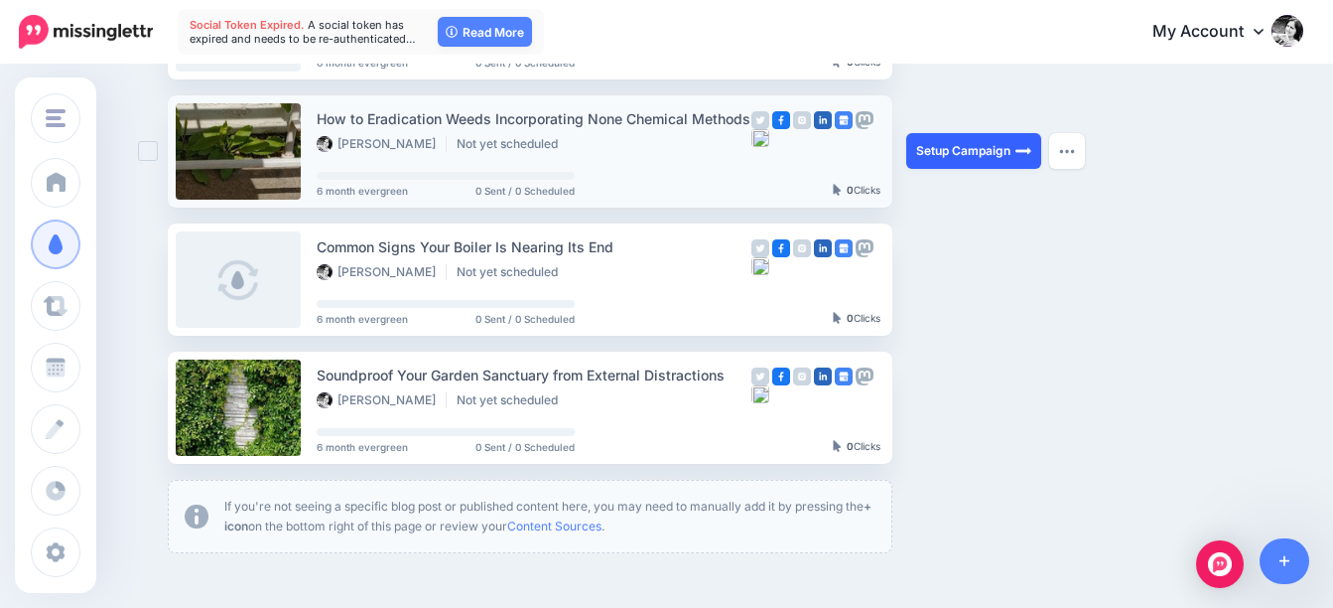
click at [959, 148] on link "Setup Campaign" at bounding box center [973, 151] width 135 height 36
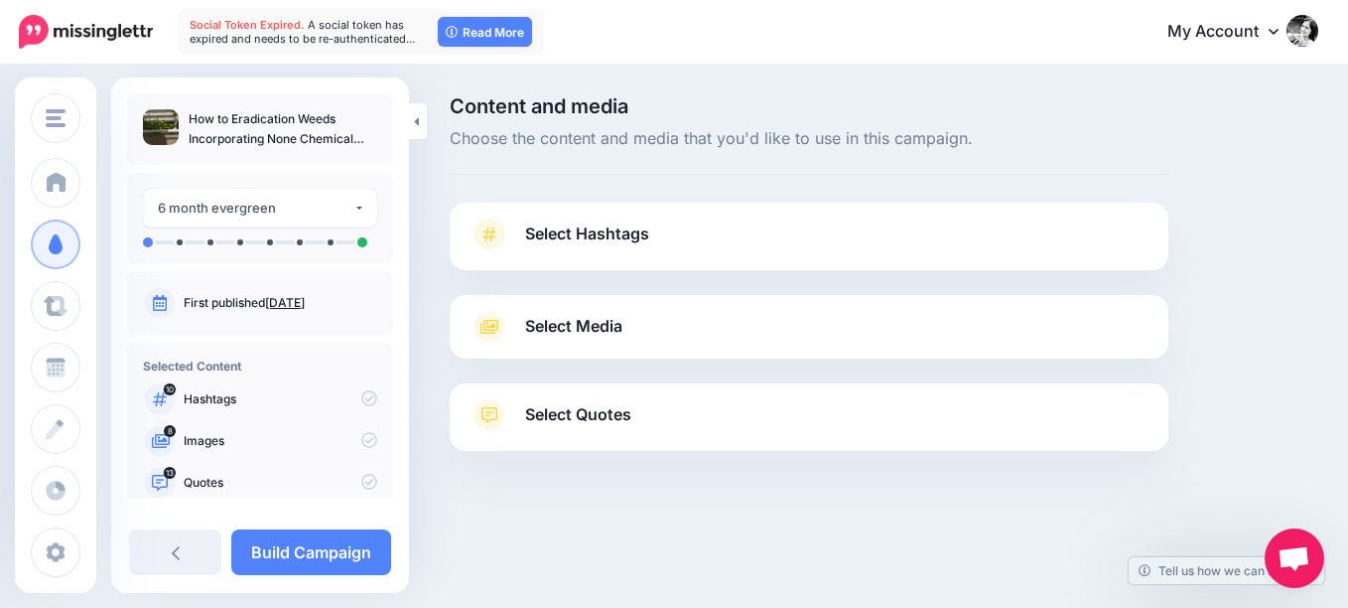
click at [634, 236] on span "Select Hashtags" at bounding box center [587, 233] width 124 height 27
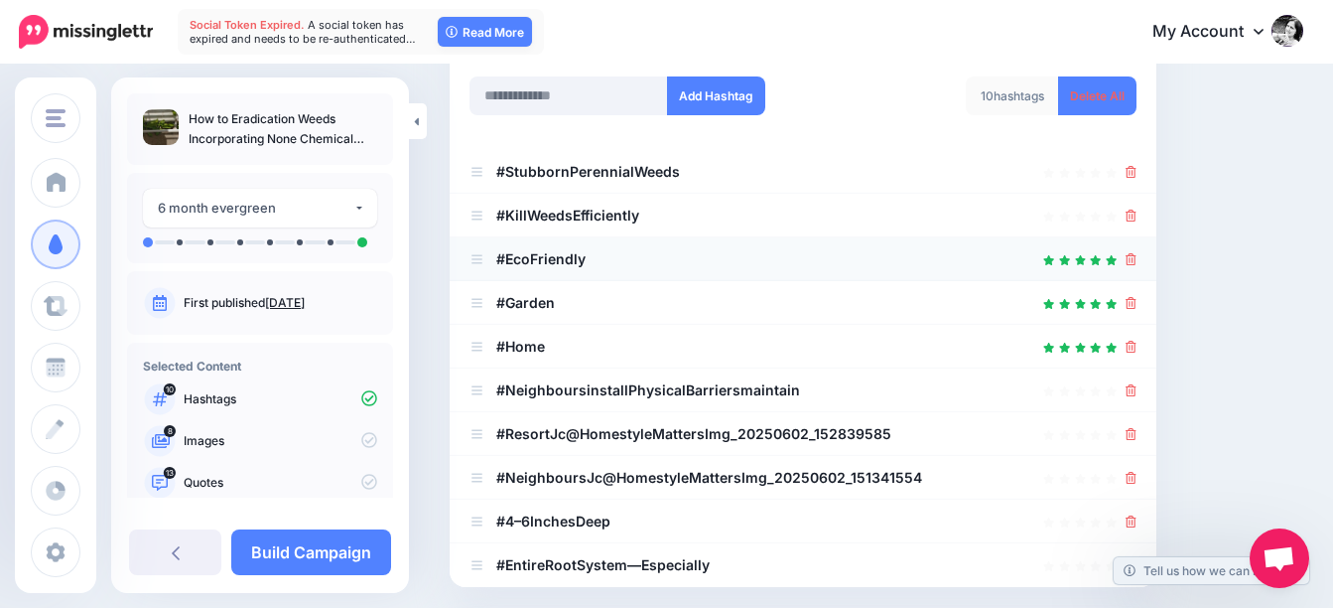
scroll to position [298, 0]
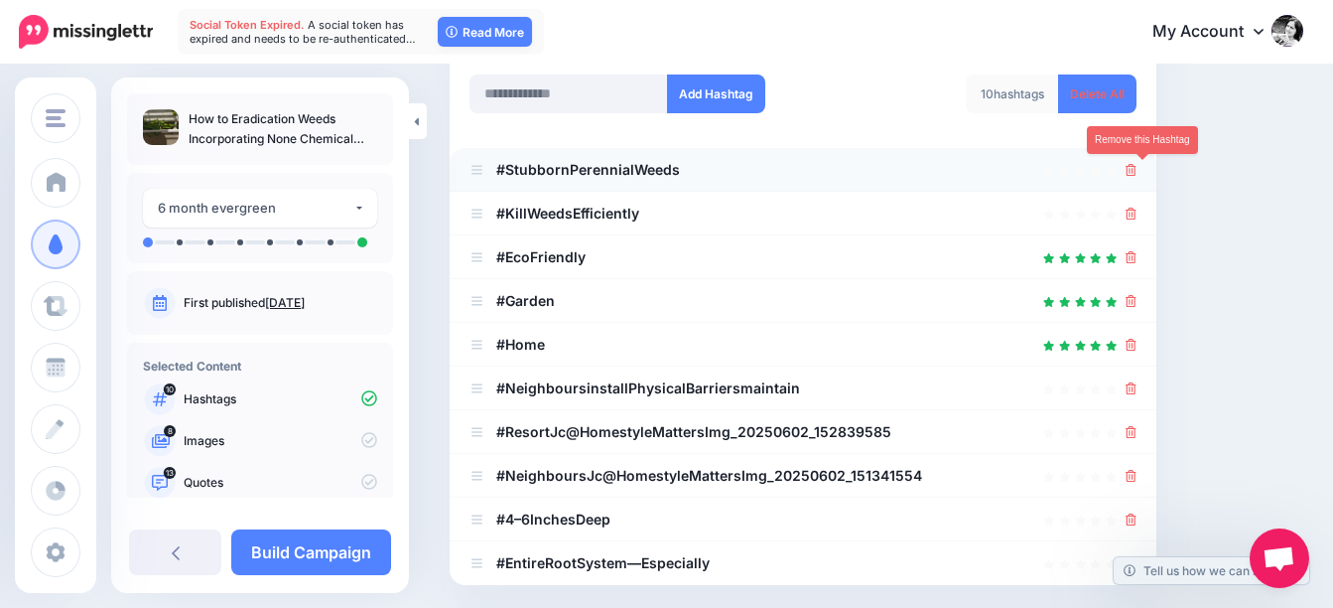
click at [1137, 174] on icon at bounding box center [1131, 170] width 11 height 12
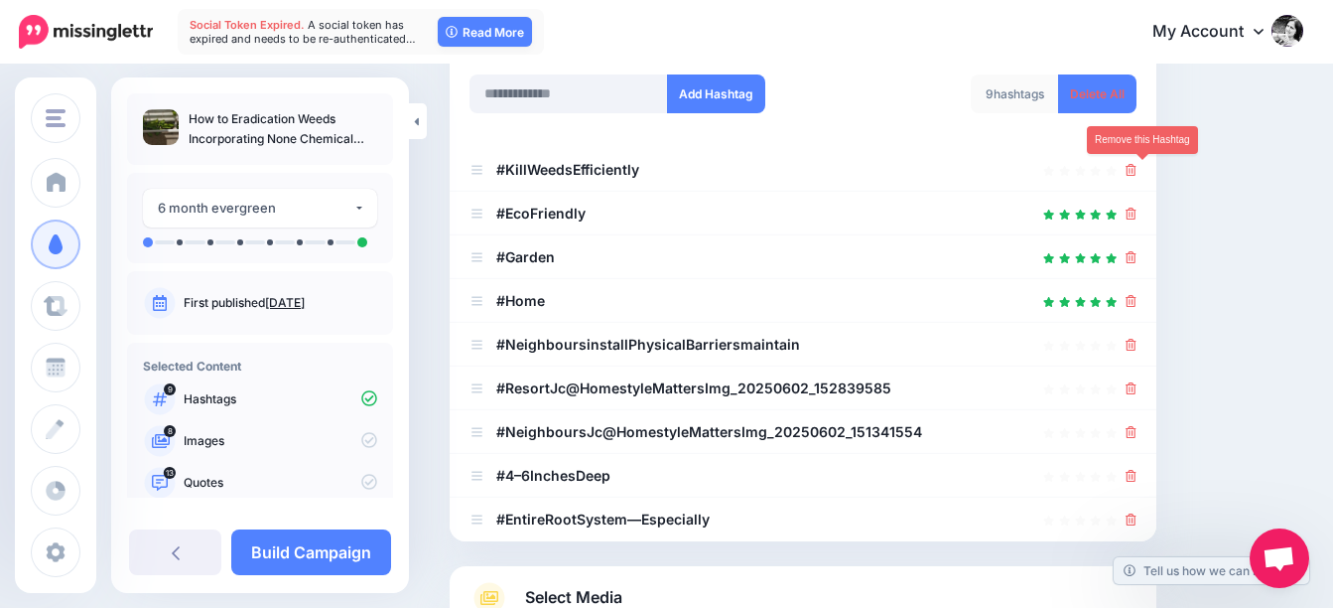
click at [1137, 174] on icon at bounding box center [1131, 170] width 11 height 12
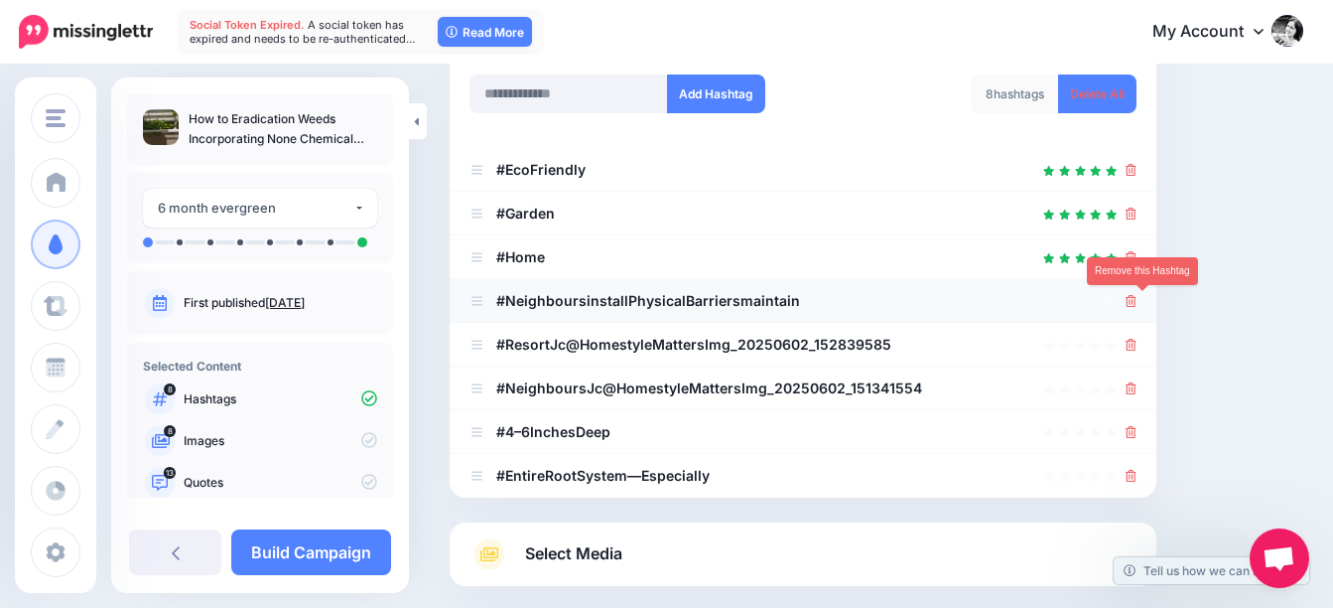
click at [1137, 299] on icon at bounding box center [1131, 301] width 11 height 12
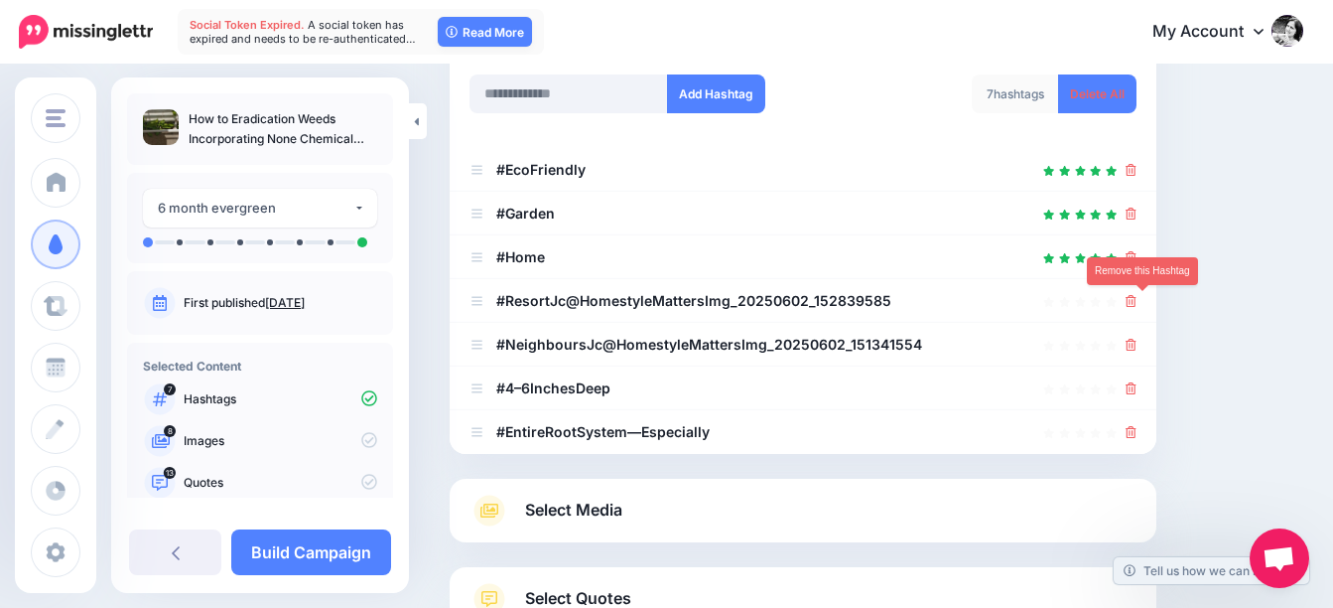
click at [1137, 299] on icon at bounding box center [1131, 301] width 11 height 12
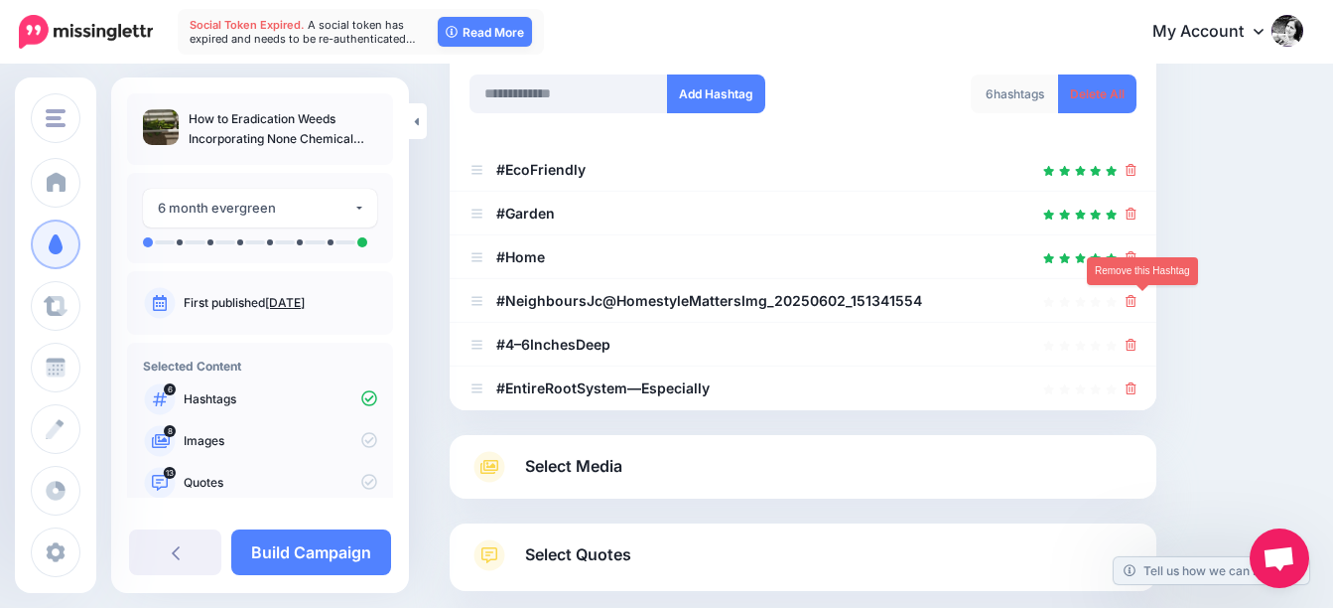
click at [1137, 299] on icon at bounding box center [1131, 301] width 11 height 12
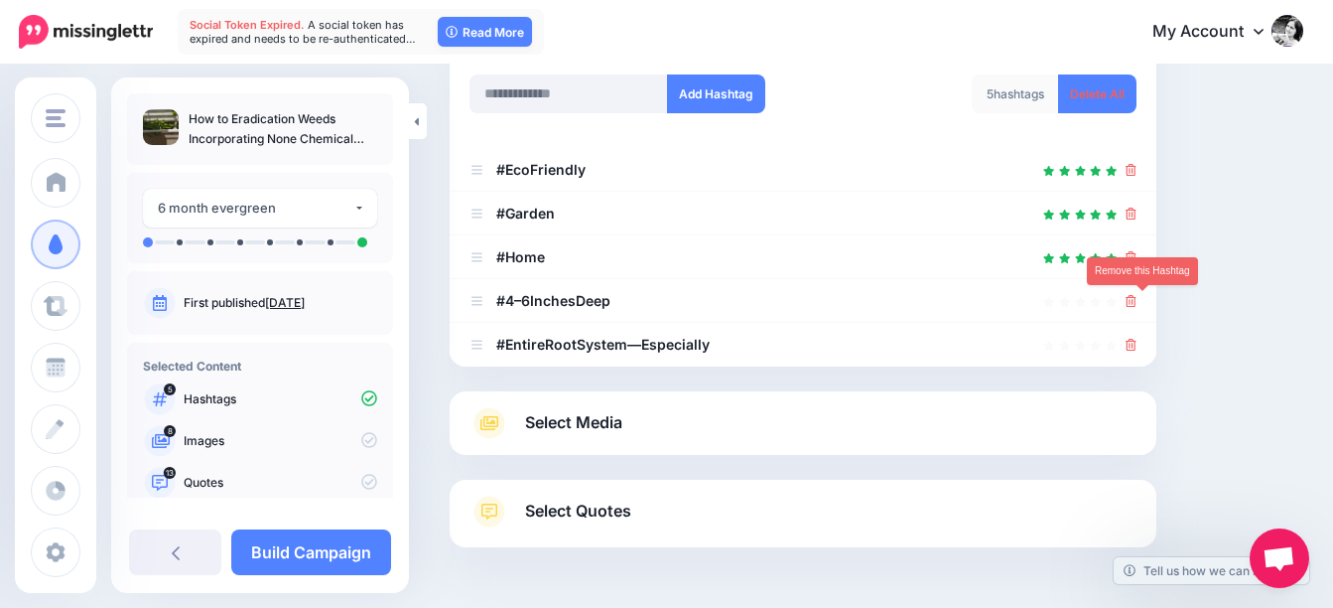
click at [1137, 299] on icon at bounding box center [1131, 301] width 11 height 12
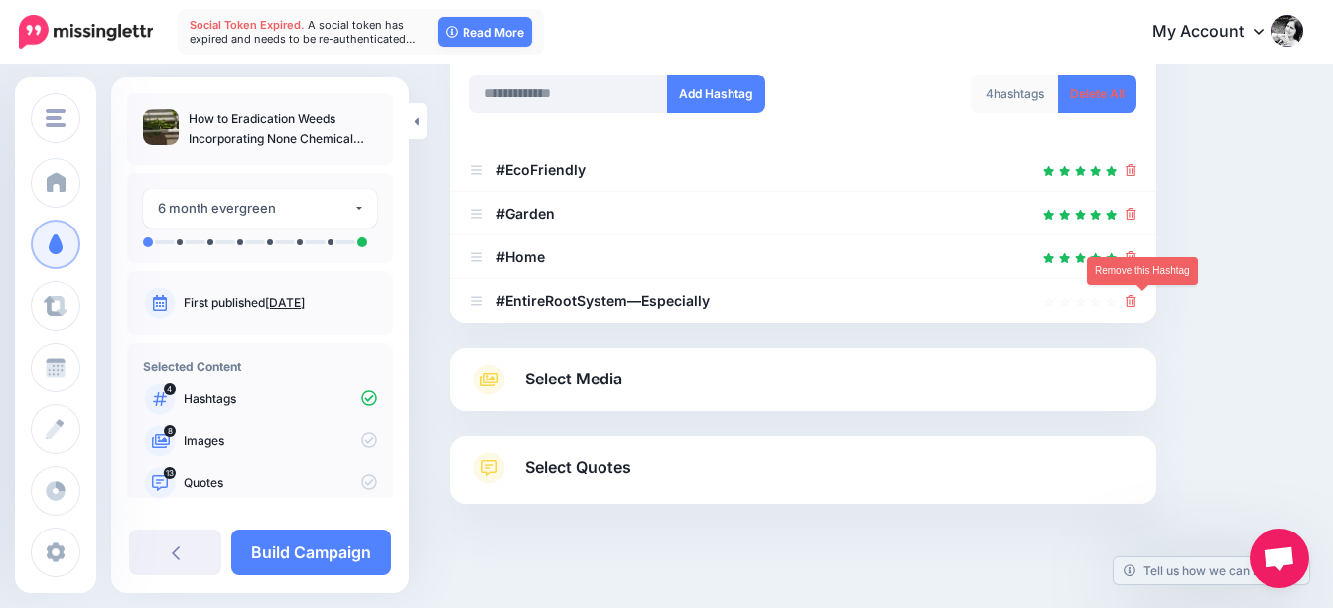
click at [1137, 299] on icon at bounding box center [1131, 301] width 11 height 12
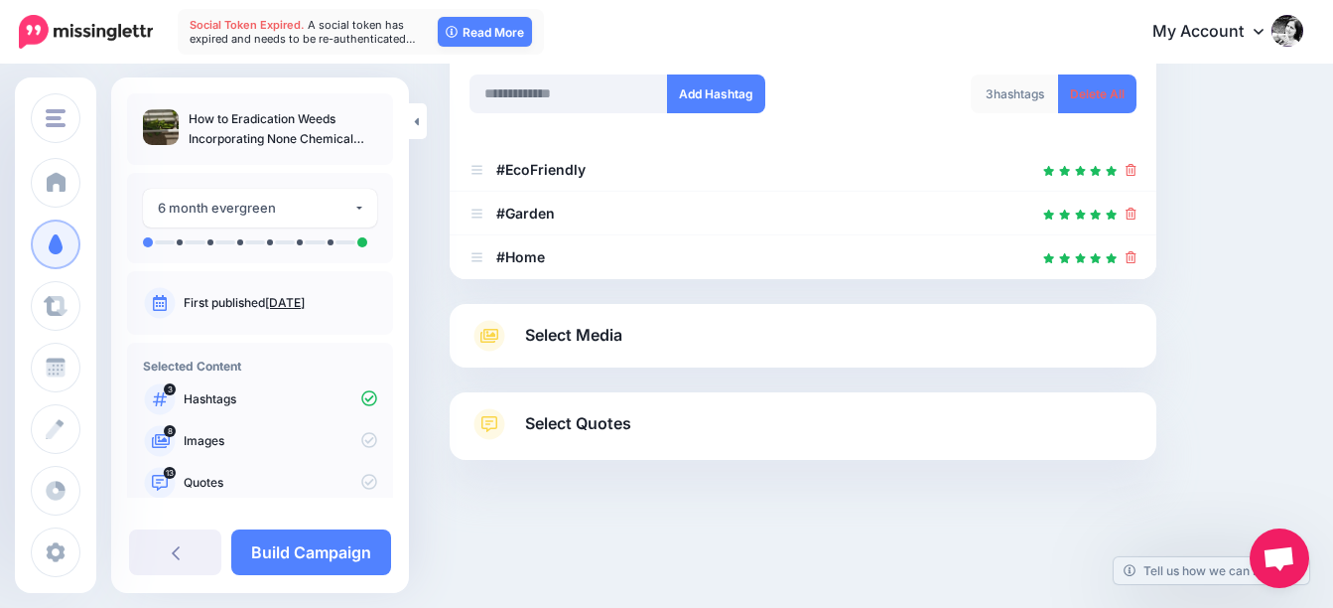
click at [592, 330] on span "Select Media" at bounding box center [573, 335] width 97 height 27
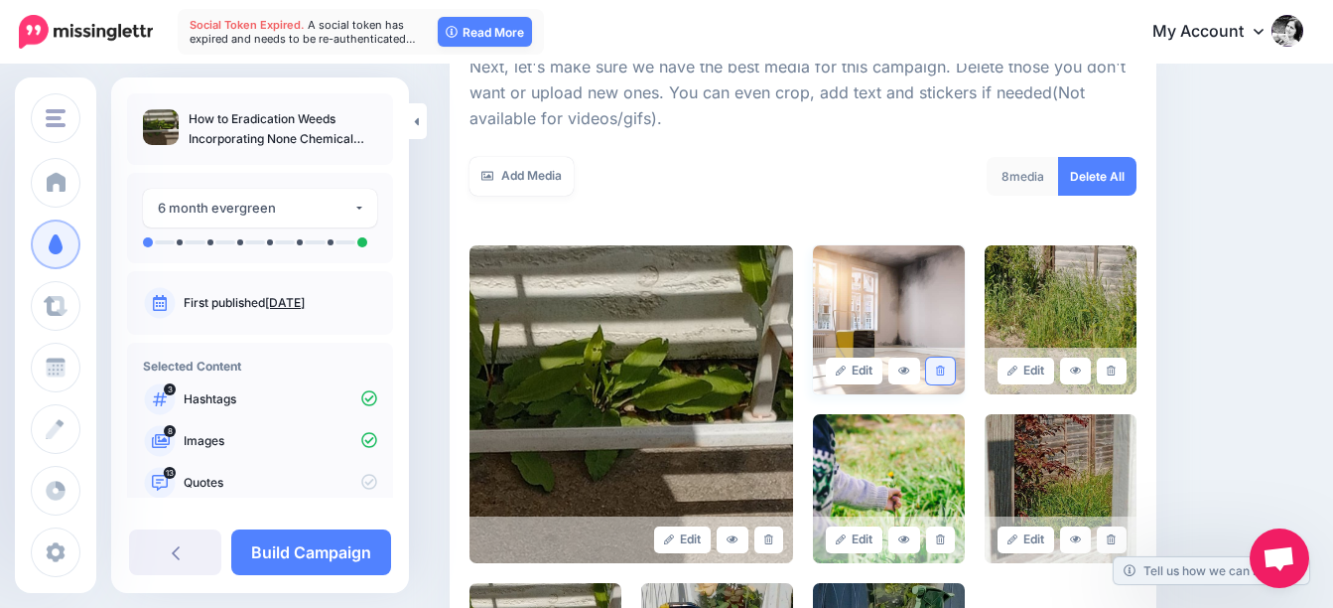
click at [945, 366] on icon at bounding box center [940, 370] width 9 height 11
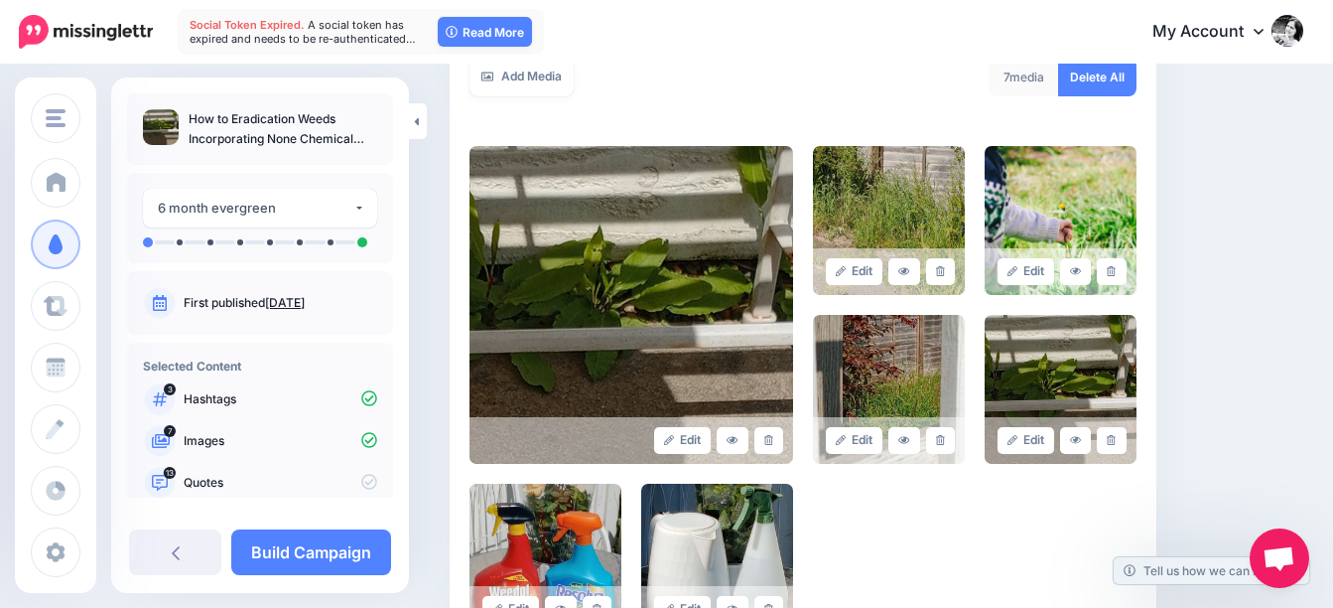
scroll to position [496, 0]
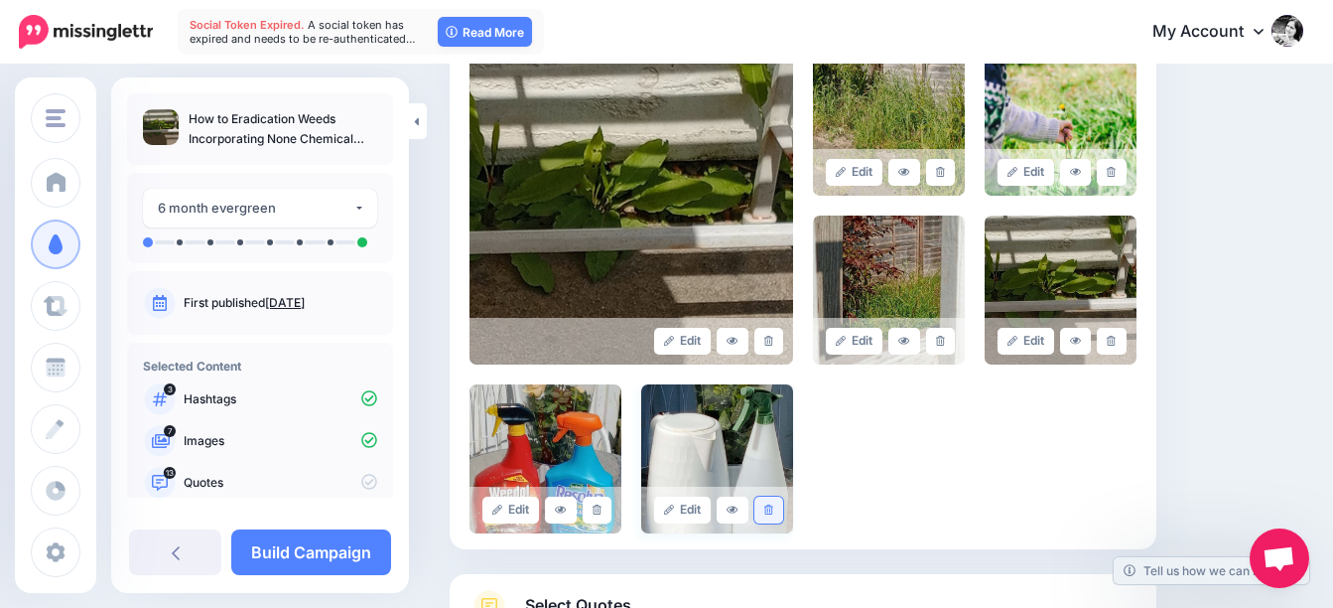
click at [774, 502] on link at bounding box center [768, 509] width 29 height 27
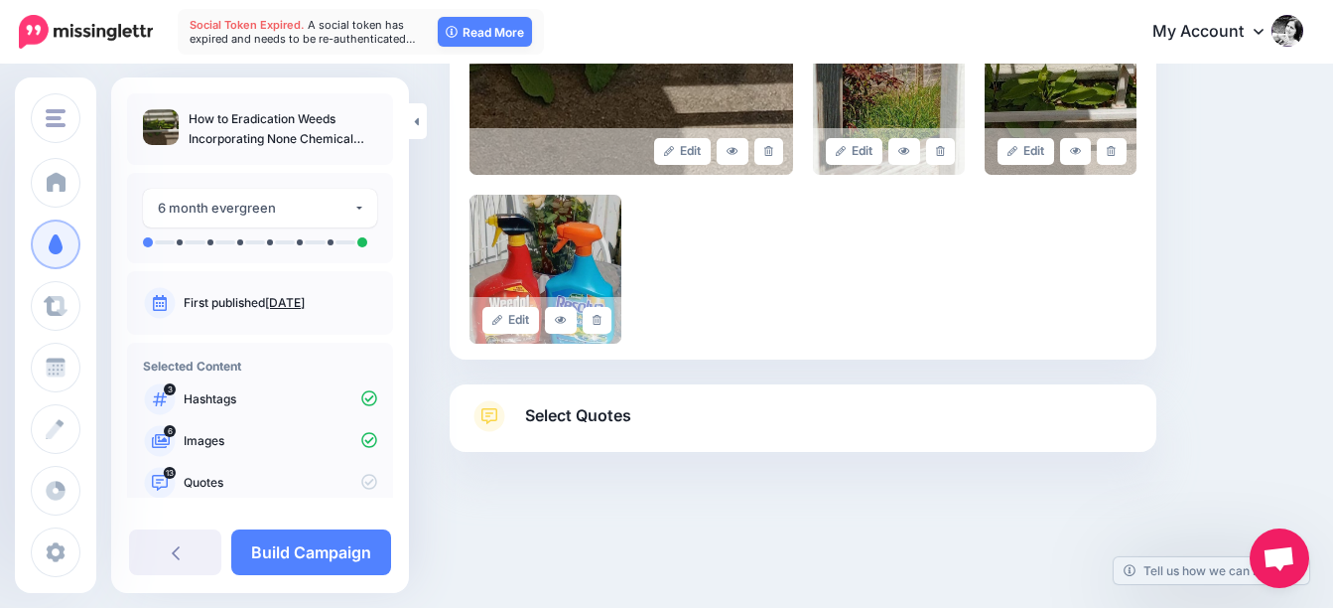
scroll to position [687, 0]
click at [561, 410] on span "Select Quotes" at bounding box center [578, 414] width 106 height 27
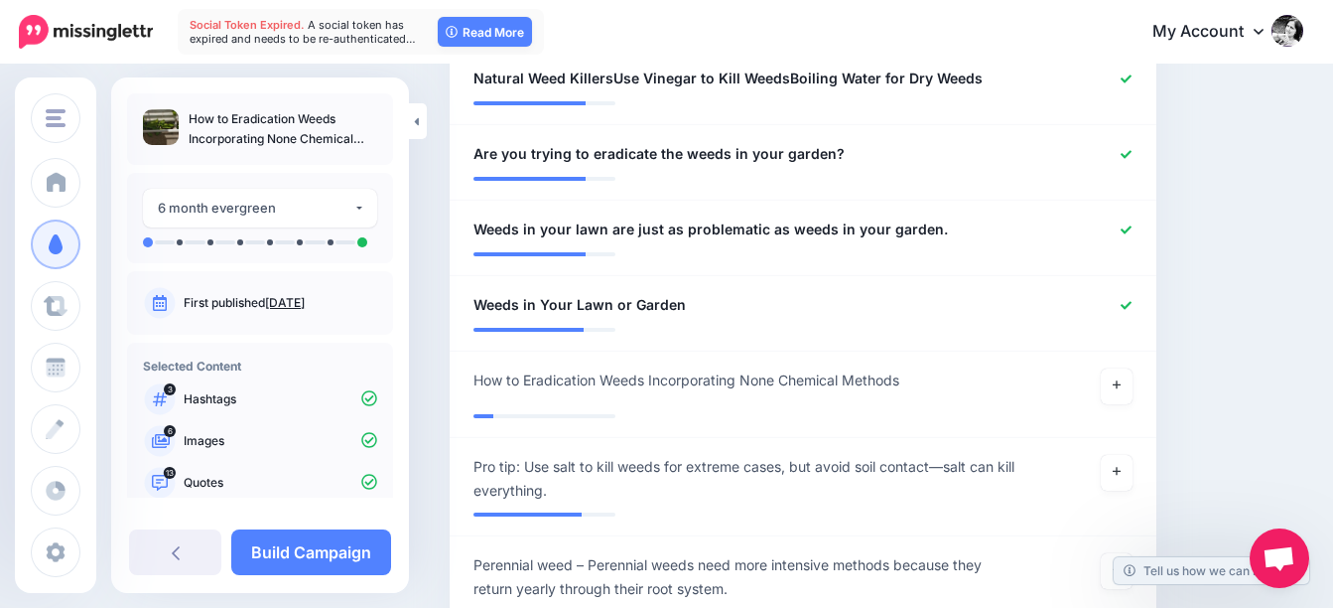
scroll to position [1481, 0]
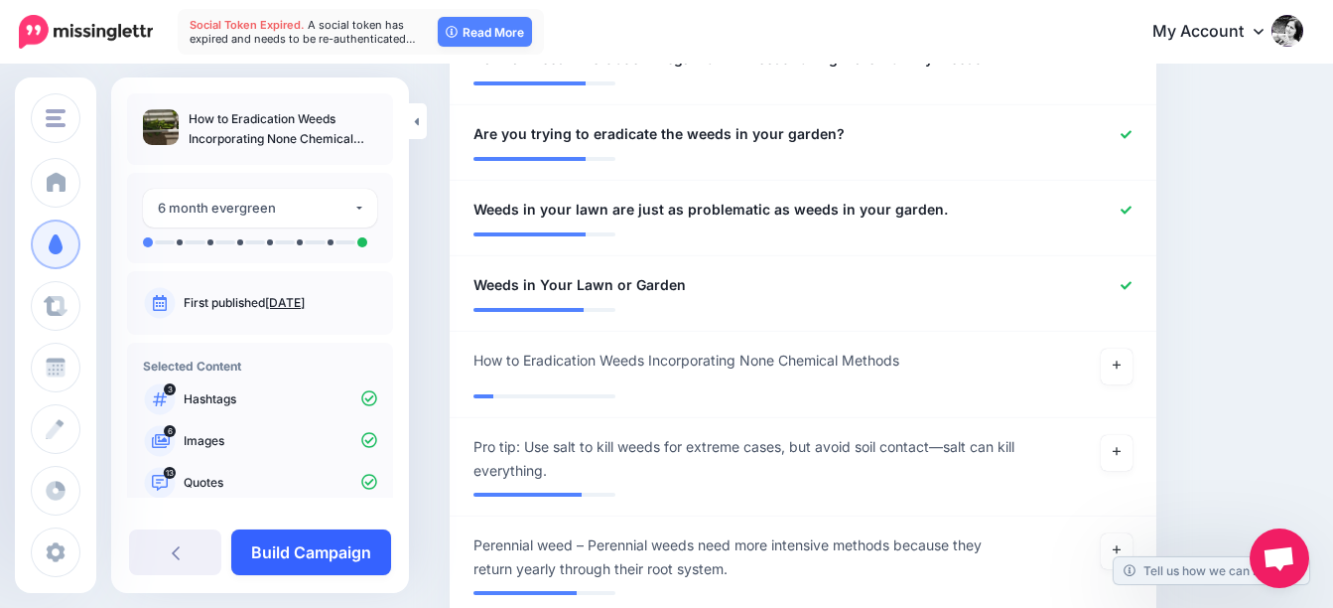
click at [326, 550] on link "Build Campaign" at bounding box center [311, 552] width 160 height 46
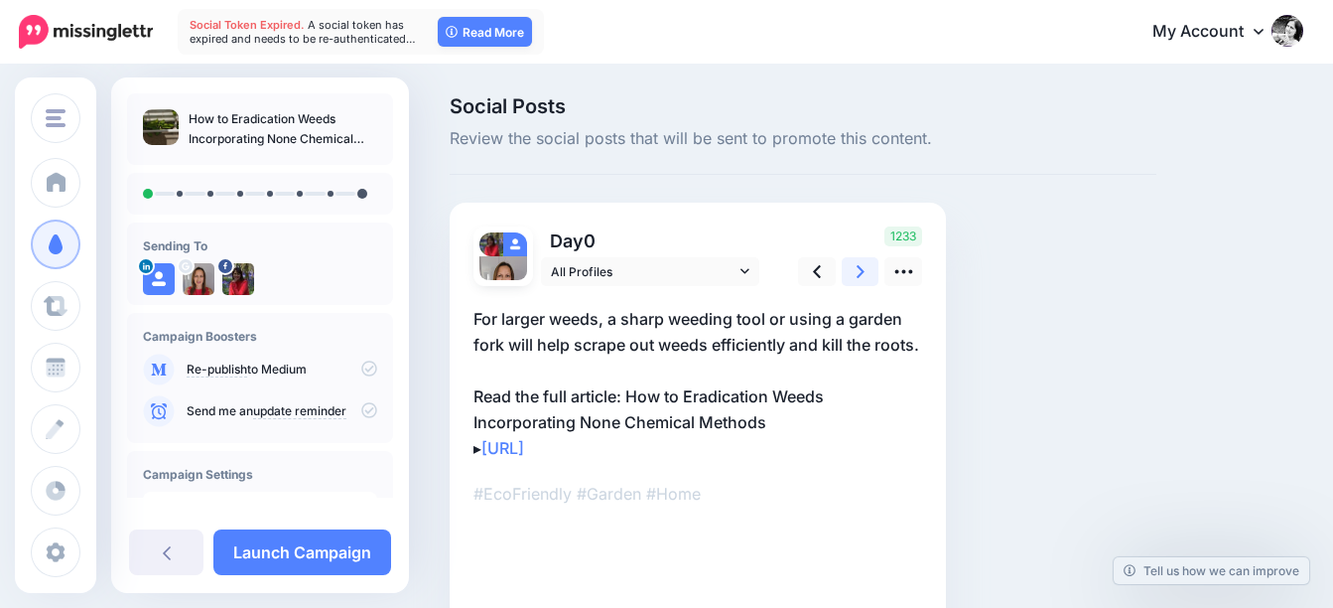
click at [860, 271] on icon at bounding box center [861, 271] width 8 height 21
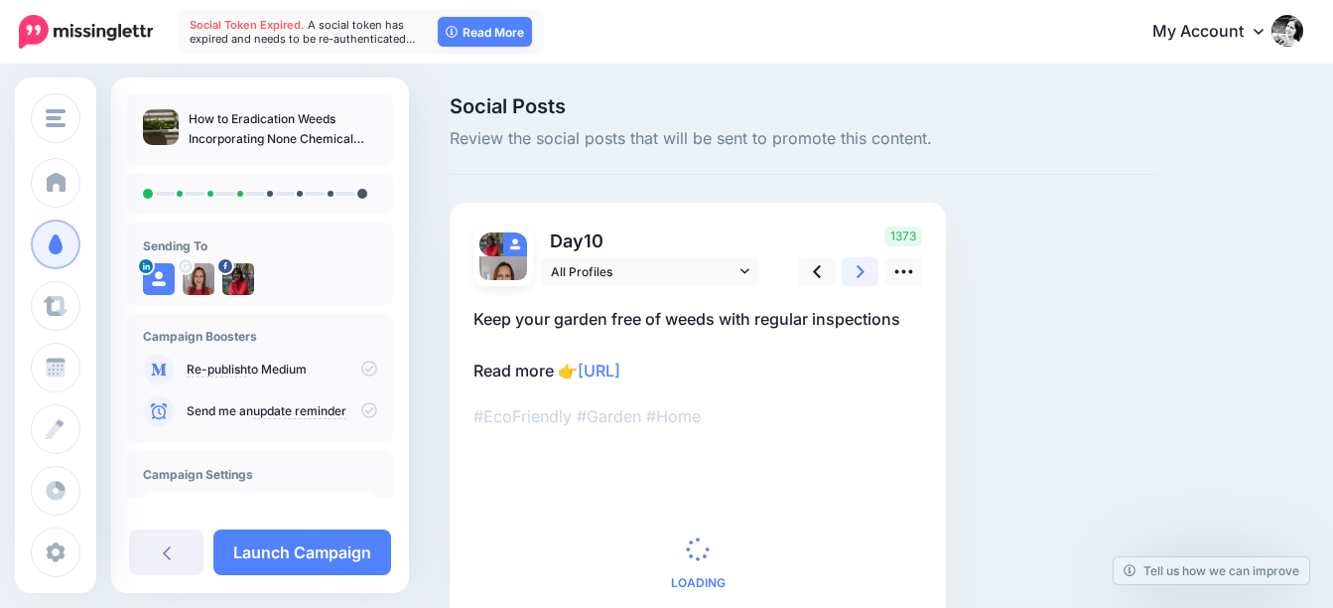
click at [860, 271] on icon at bounding box center [861, 271] width 8 height 21
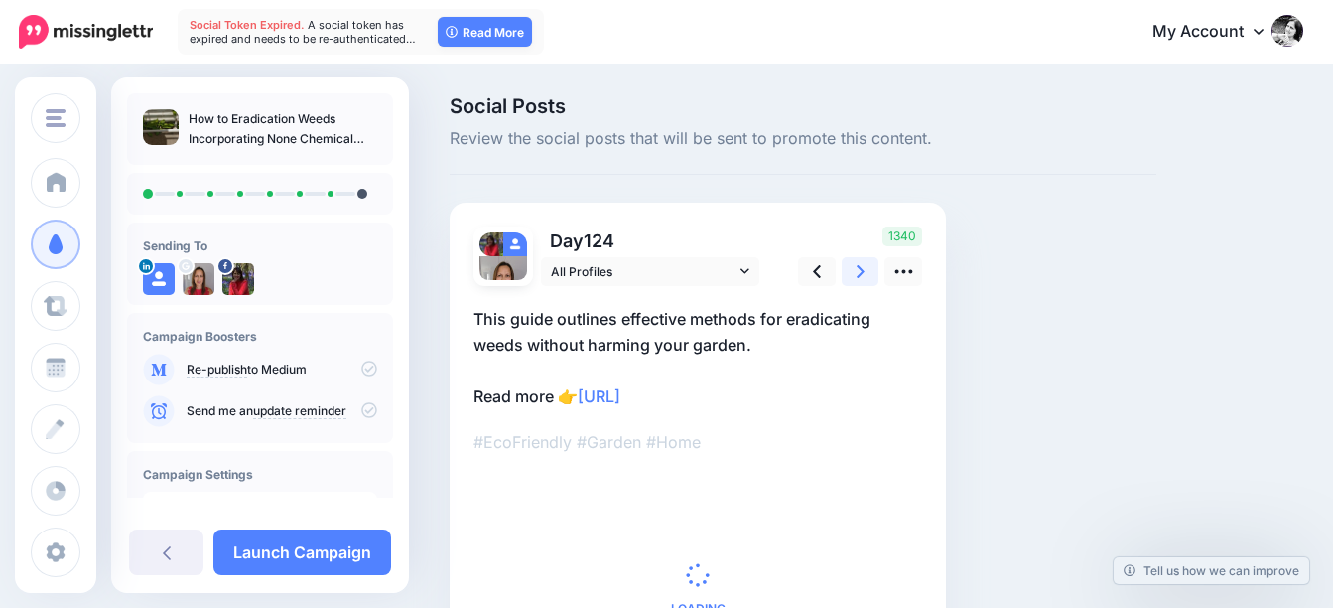
click at [860, 271] on icon at bounding box center [861, 271] width 8 height 21
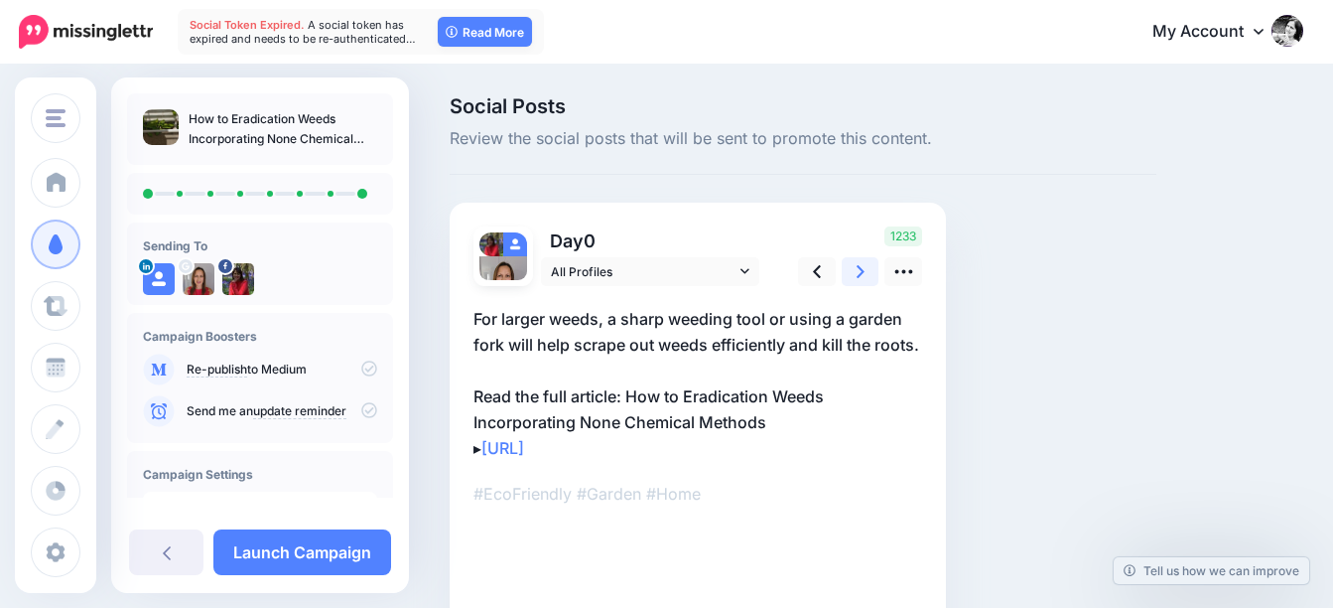
click at [860, 271] on icon at bounding box center [861, 271] width 8 height 21
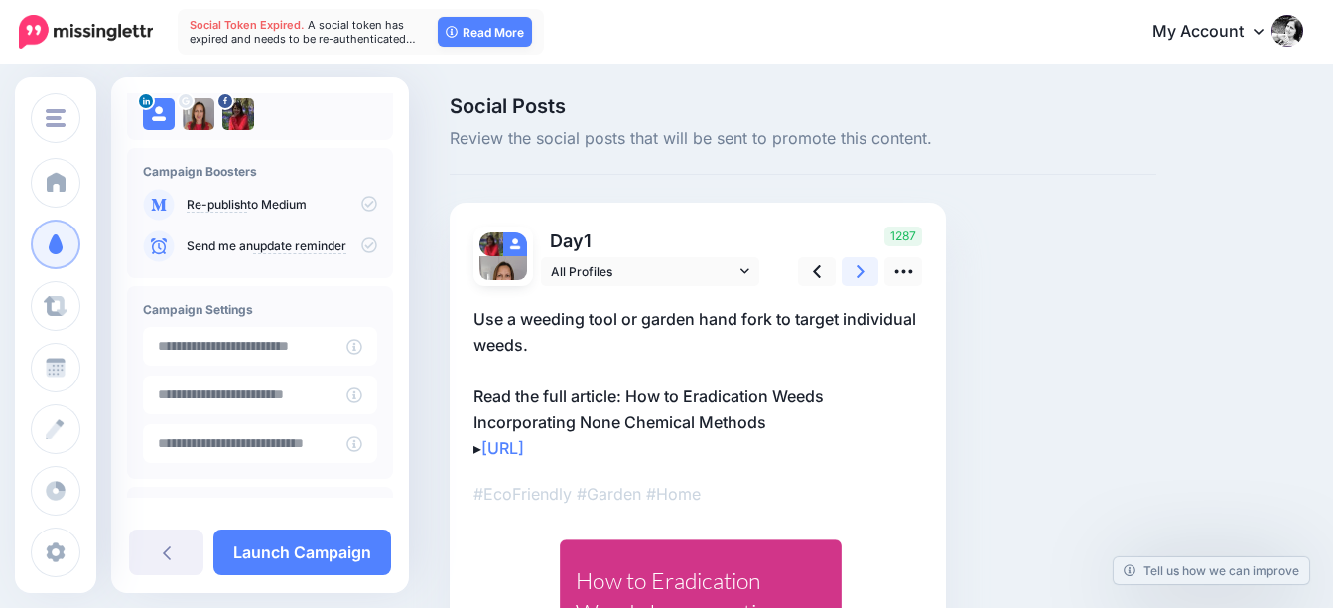
scroll to position [241, 0]
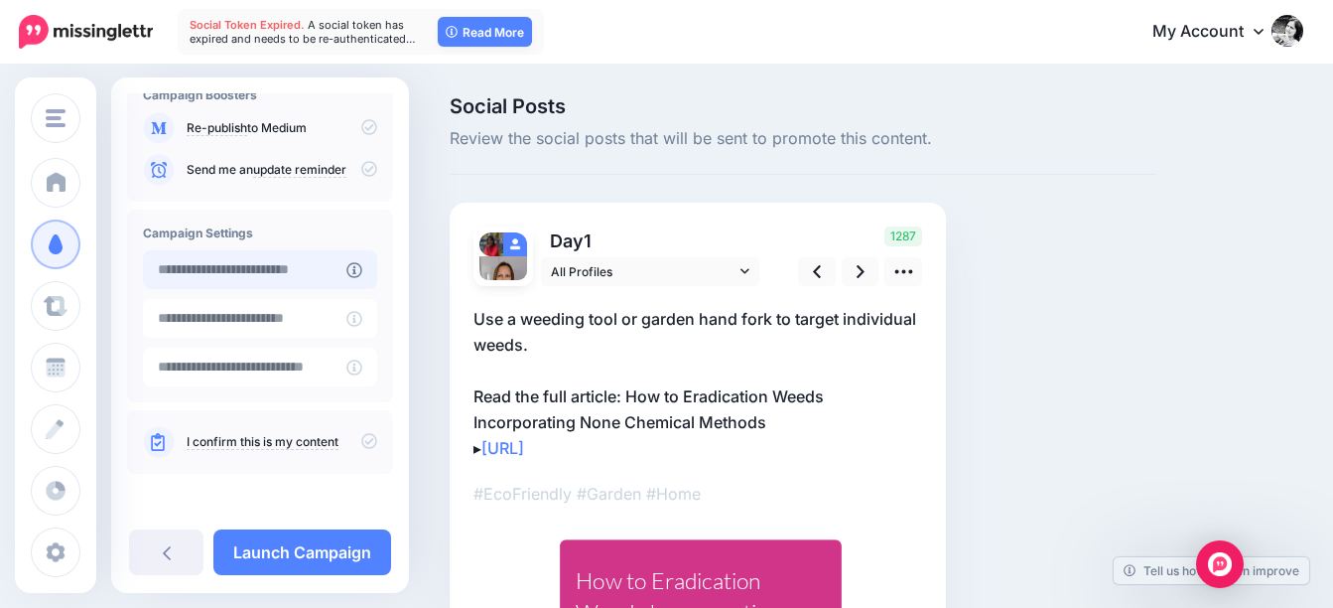
click at [287, 271] on input "text" at bounding box center [245, 269] width 204 height 39
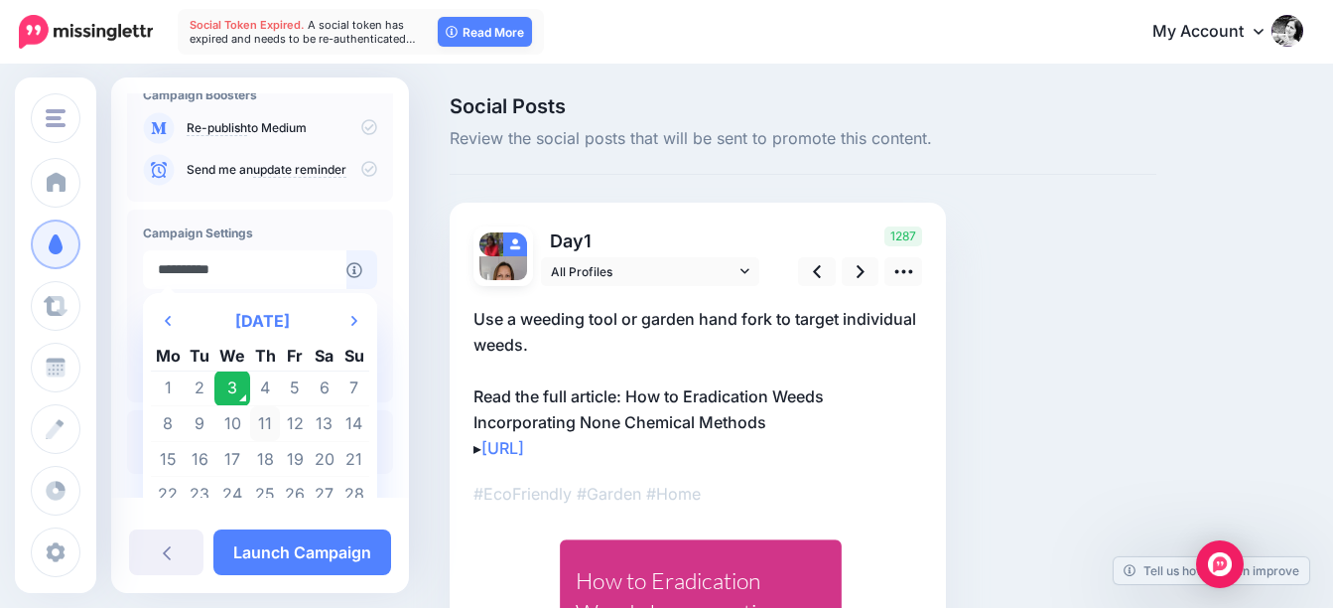
click at [272, 426] on td "11" at bounding box center [265, 424] width 31 height 36
type input "**********"
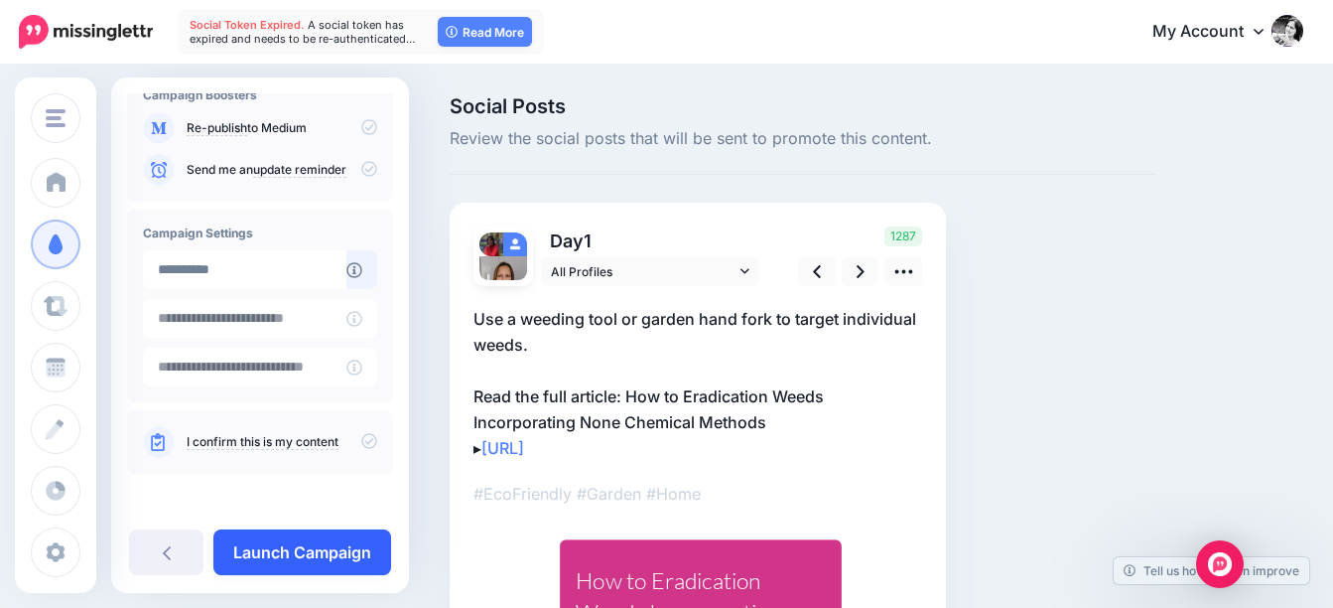
click at [330, 562] on link "Launch Campaign" at bounding box center [302, 552] width 178 height 46
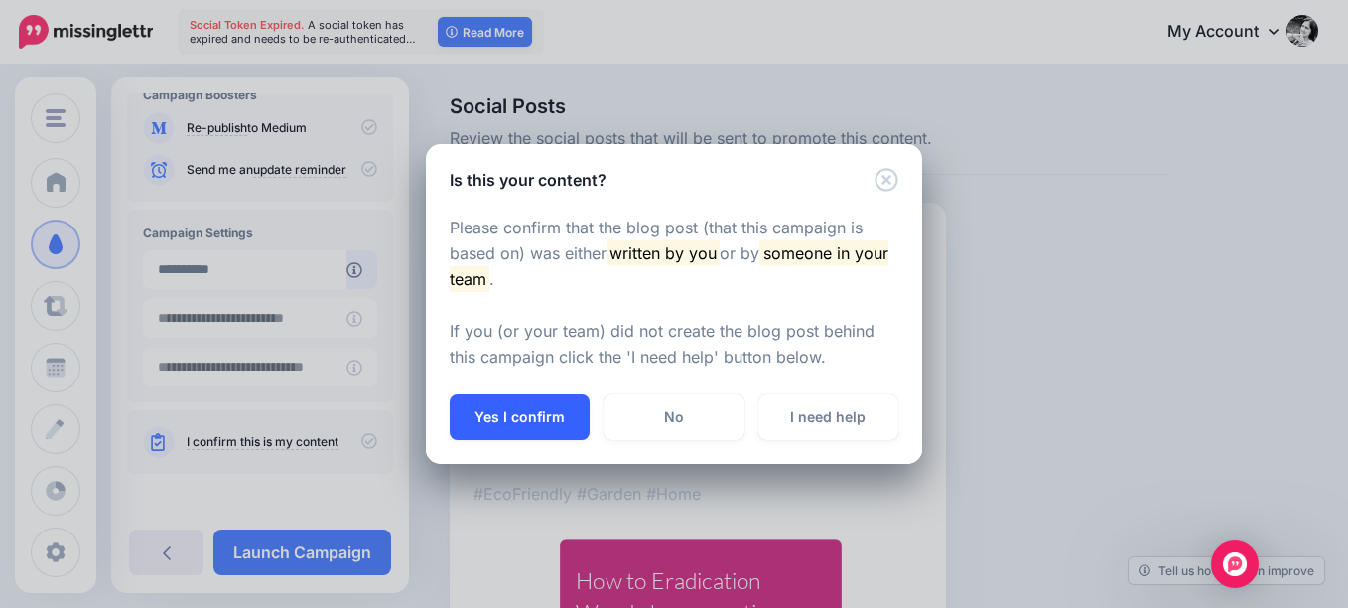
click at [547, 406] on button "Yes I confirm" at bounding box center [520, 417] width 140 height 46
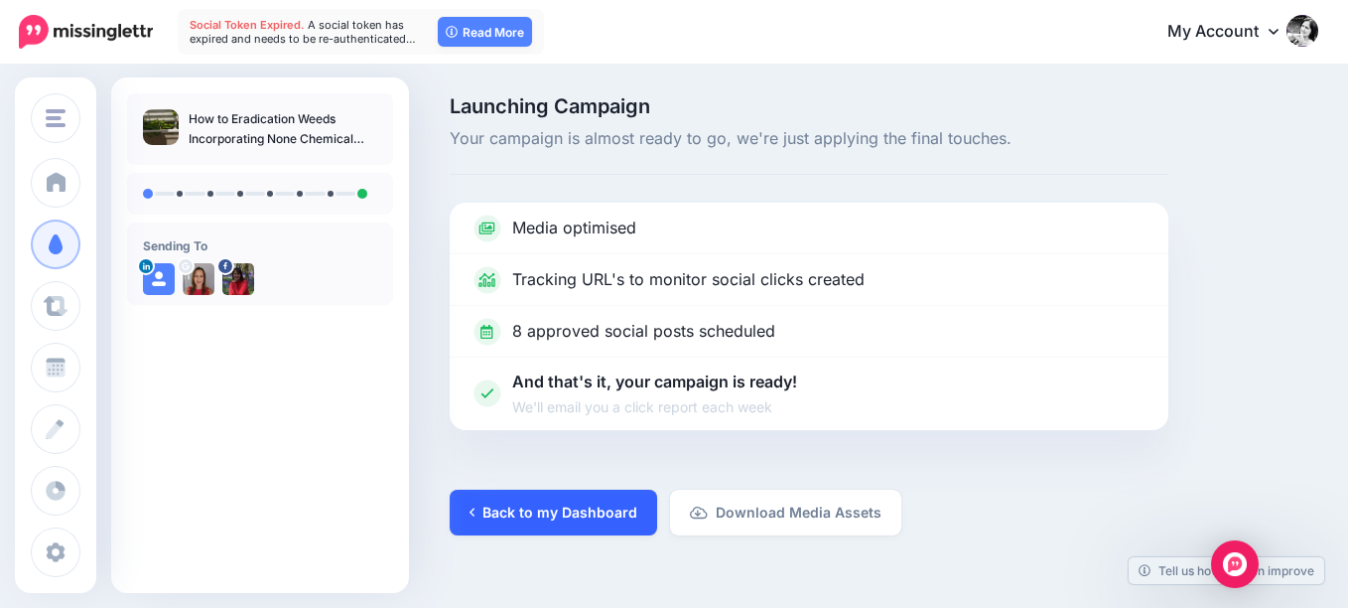
click at [575, 517] on link "Back to my Dashboard" at bounding box center [553, 512] width 207 height 46
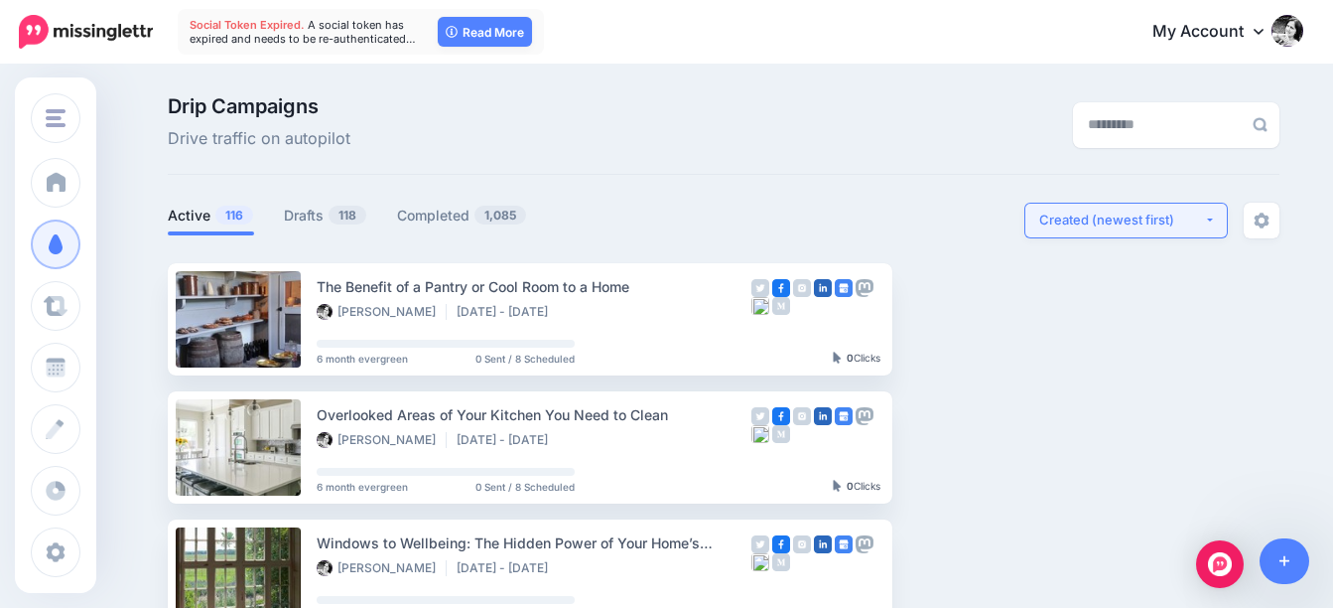
click at [1114, 224] on div "Created (newest first)" at bounding box center [1121, 219] width 165 height 19
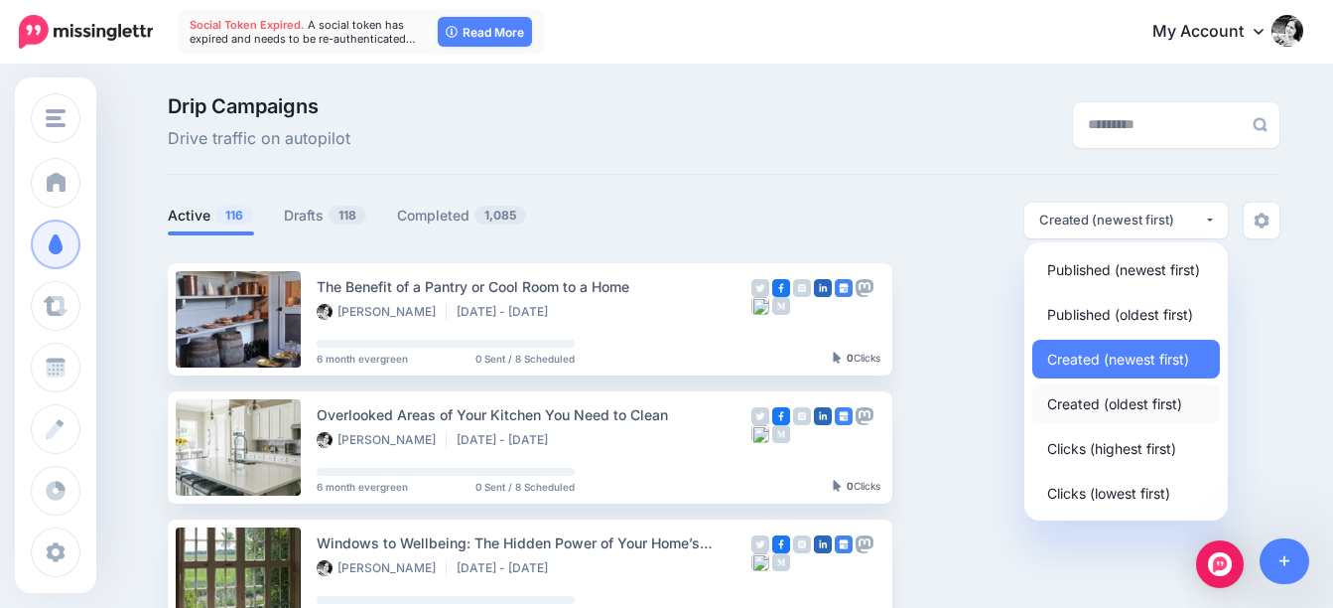
click at [1105, 399] on span "Created (oldest first)" at bounding box center [1114, 403] width 135 height 24
select select "**********"
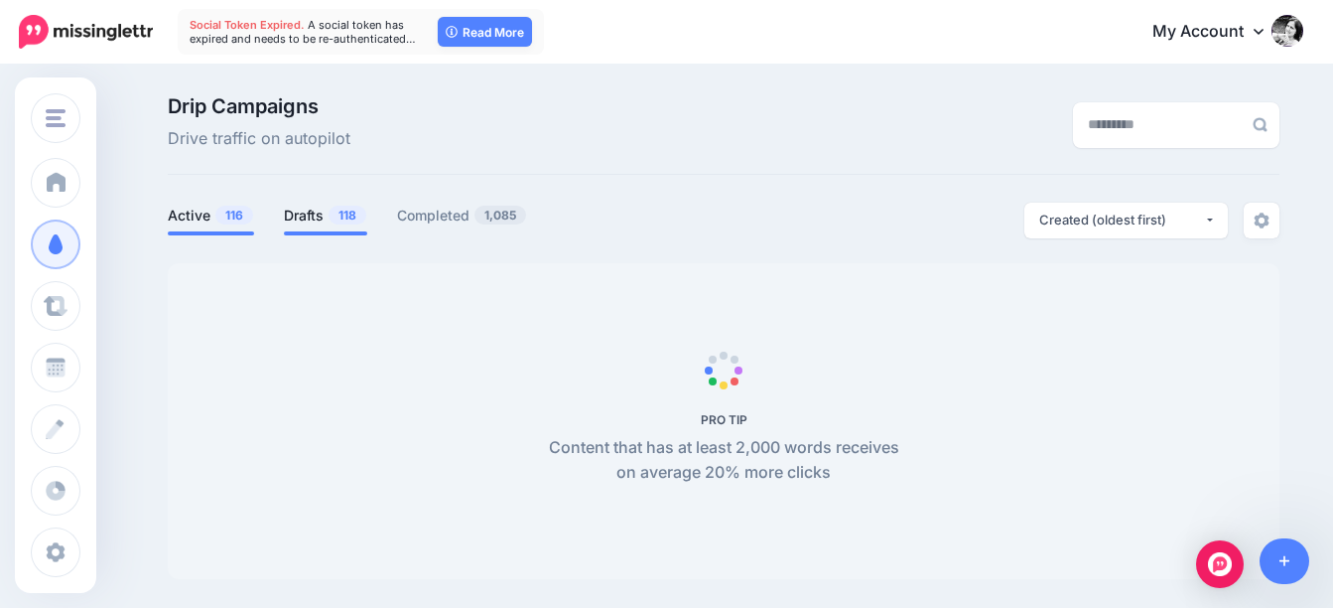
click at [321, 213] on link "Drafts 118" at bounding box center [325, 216] width 83 height 24
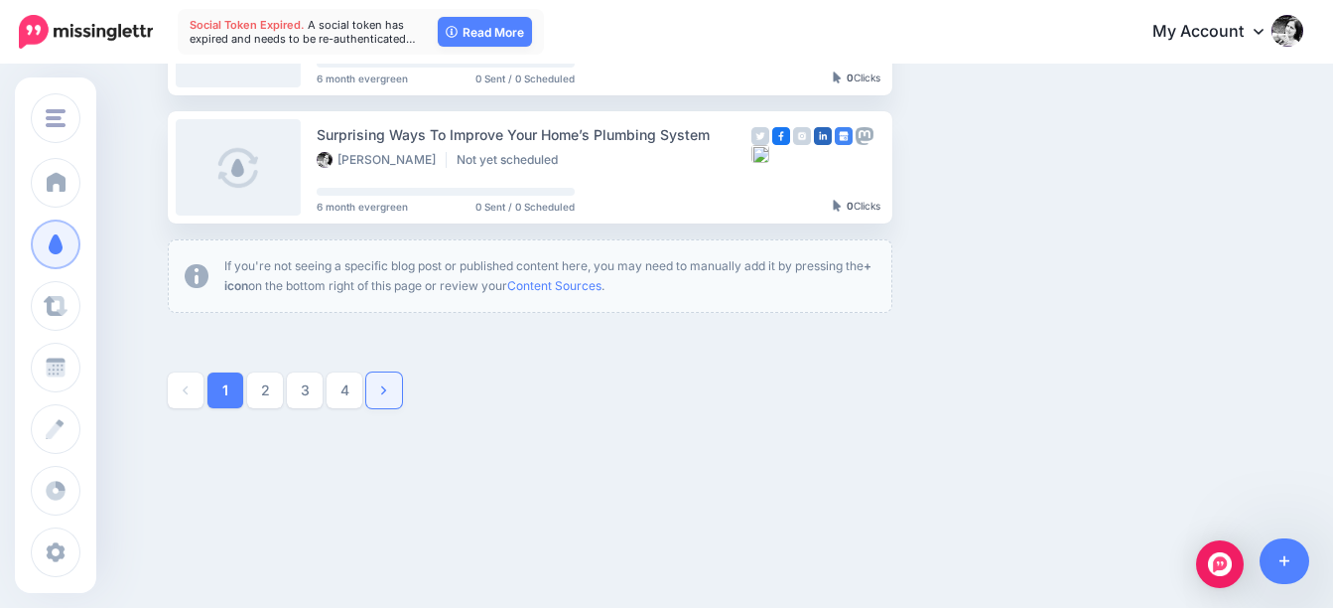
click at [386, 387] on icon at bounding box center [383, 390] width 5 height 14
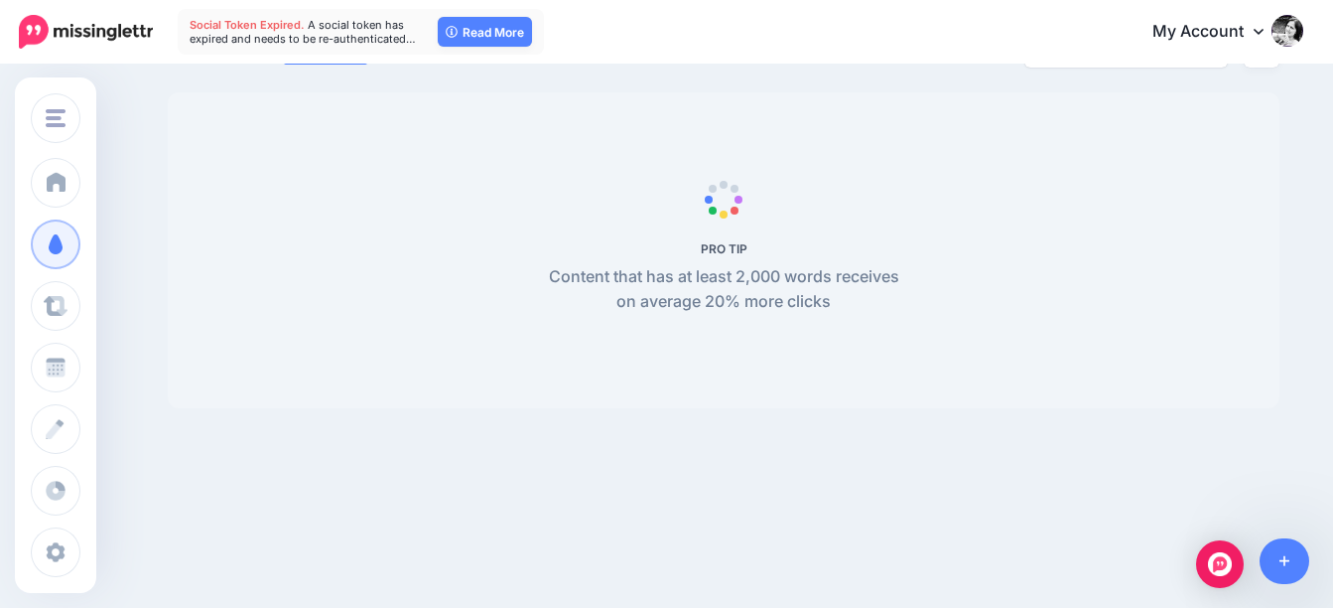
scroll to position [171, 0]
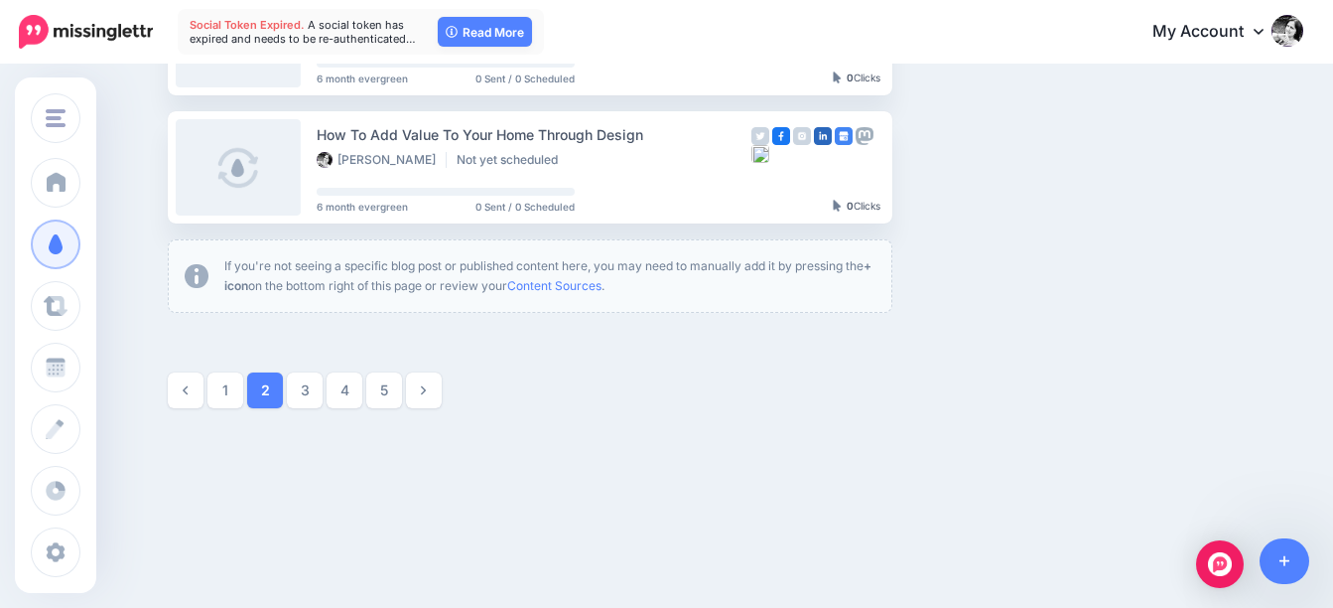
click at [388, 387] on link "5" at bounding box center [384, 390] width 36 height 36
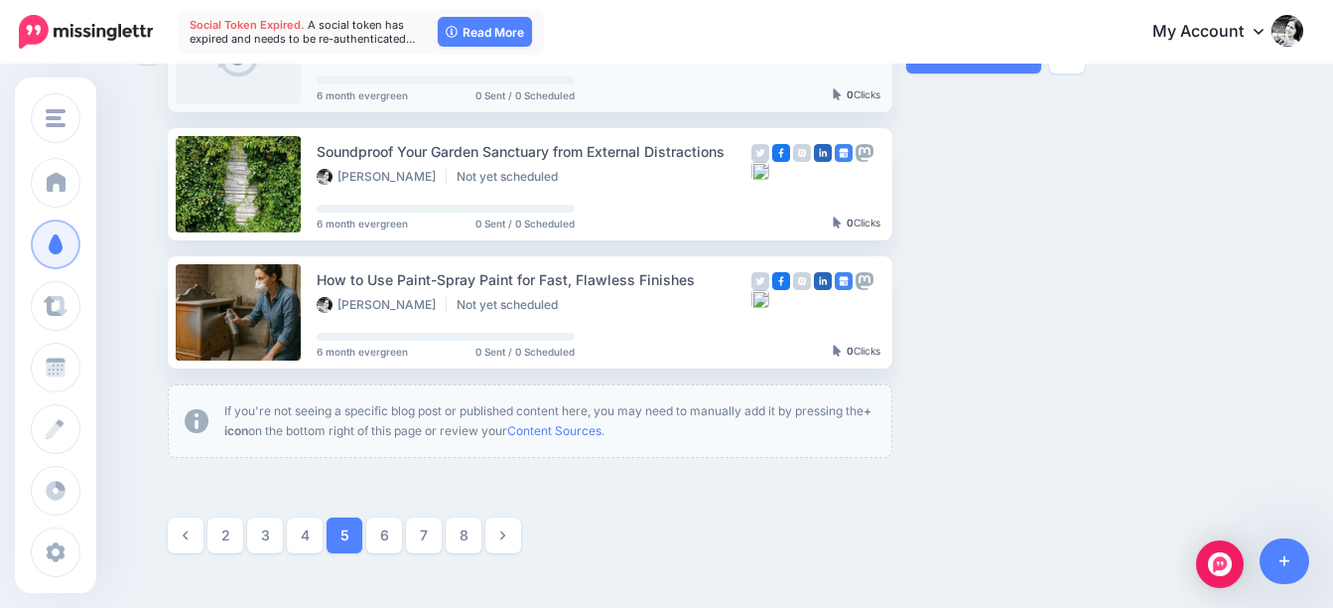
scroll to position [1163, 0]
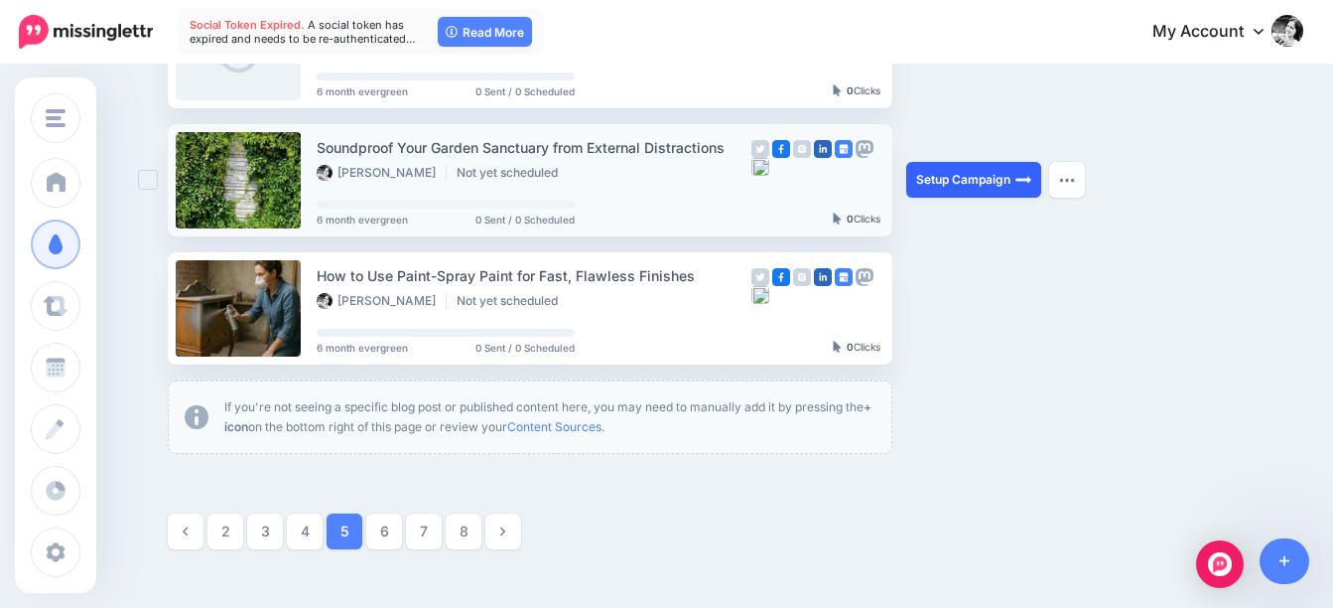
click at [999, 181] on link "Setup Campaign" at bounding box center [973, 180] width 135 height 36
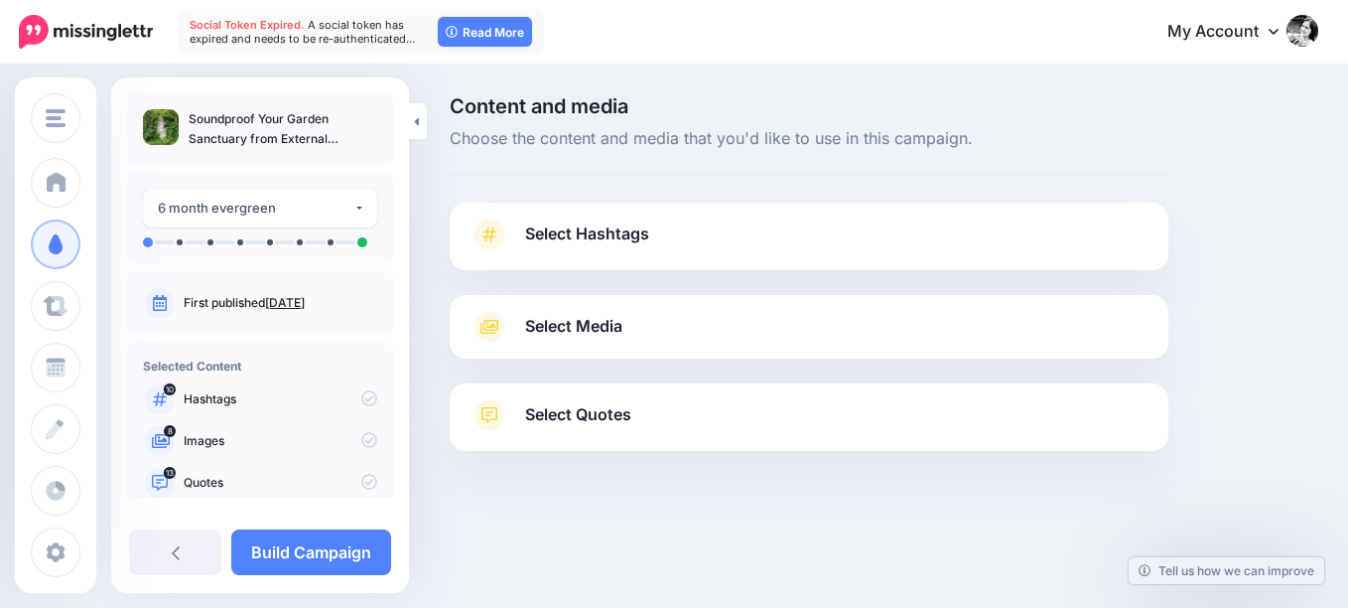
click at [565, 238] on span "Select Hashtags" at bounding box center [587, 233] width 124 height 27
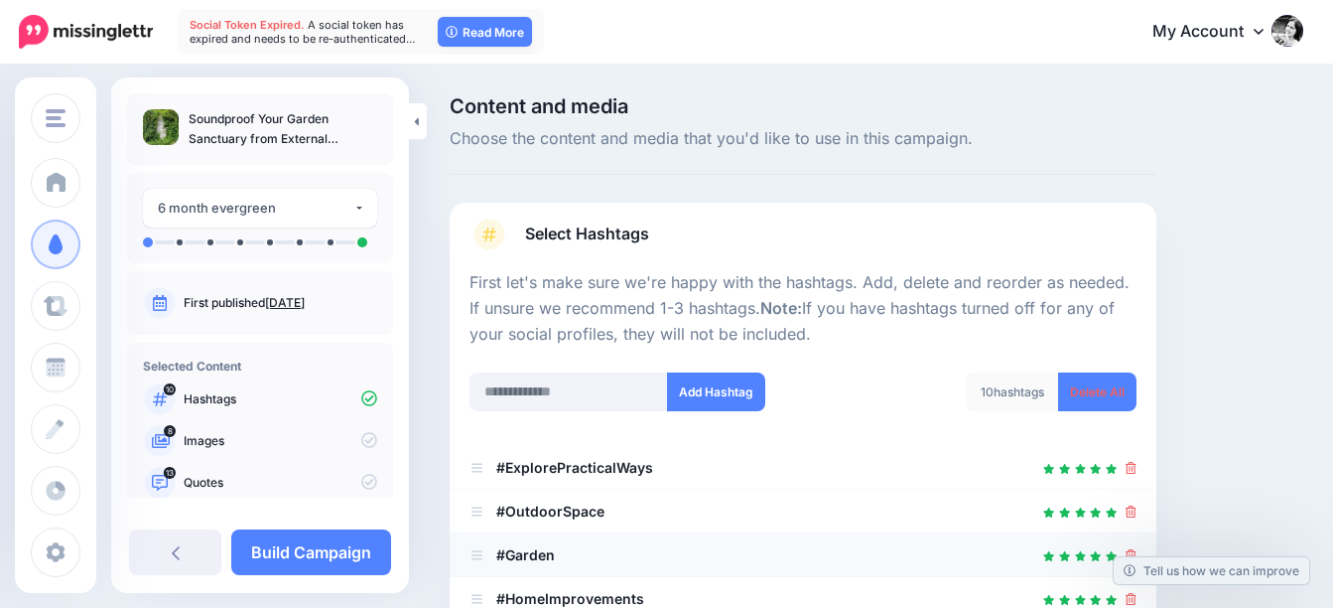
scroll to position [298, 0]
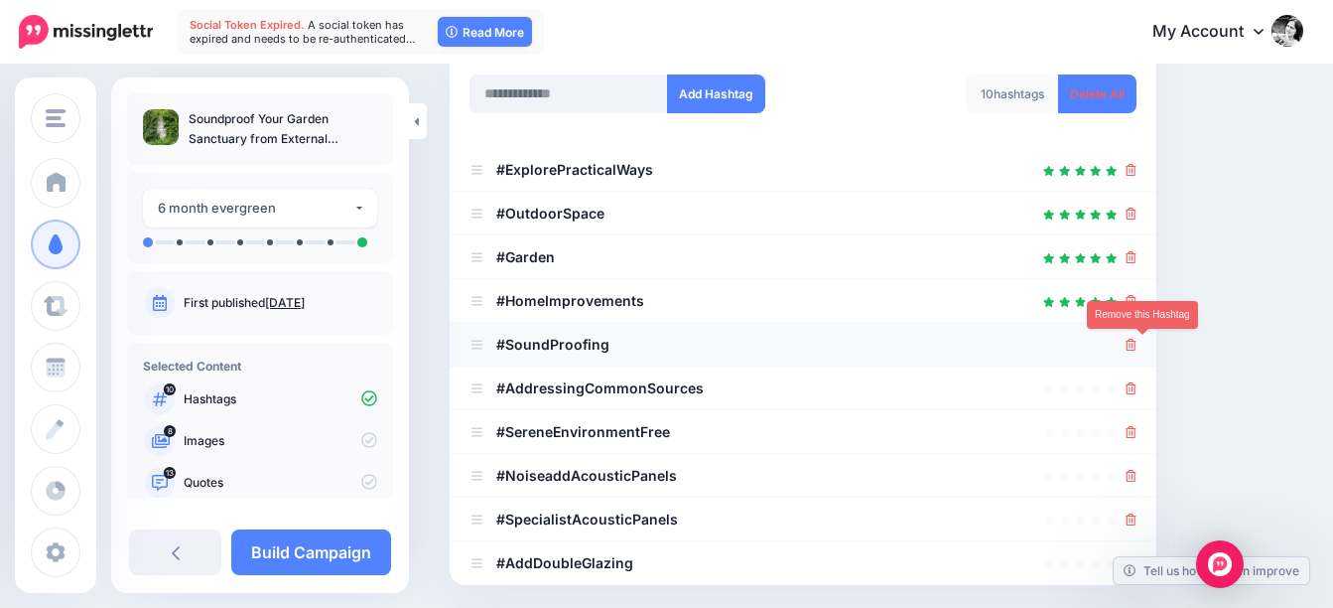
click at [1137, 344] on icon at bounding box center [1131, 345] width 11 height 12
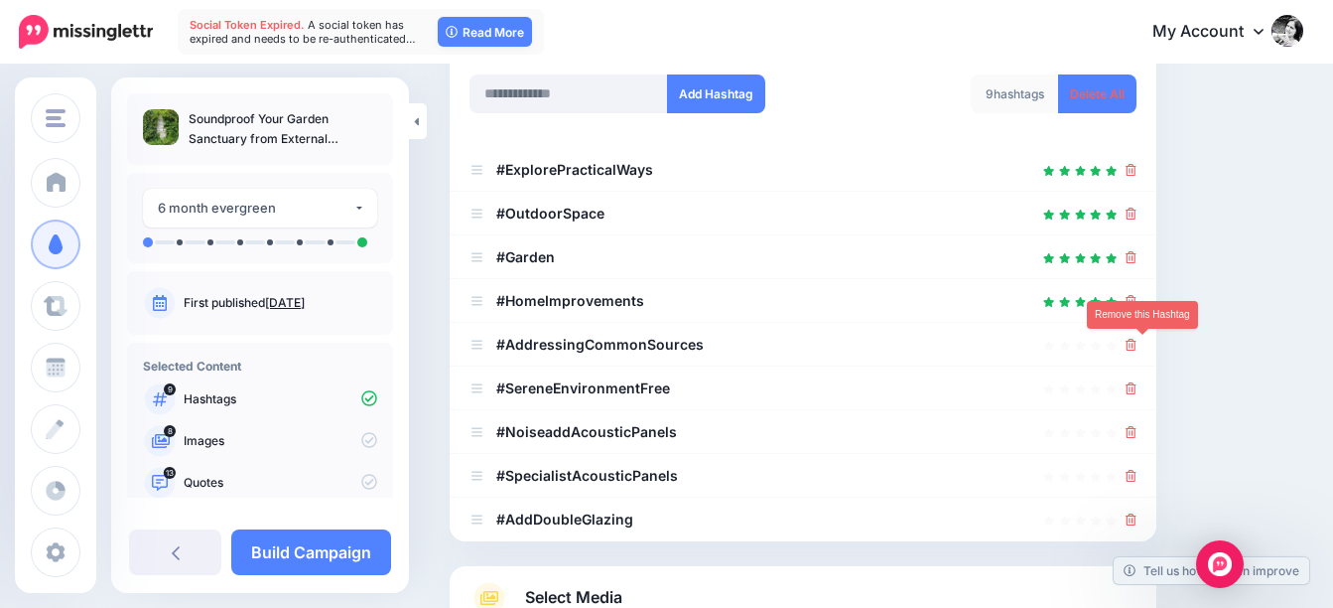
click at [1137, 344] on icon at bounding box center [1131, 345] width 11 height 12
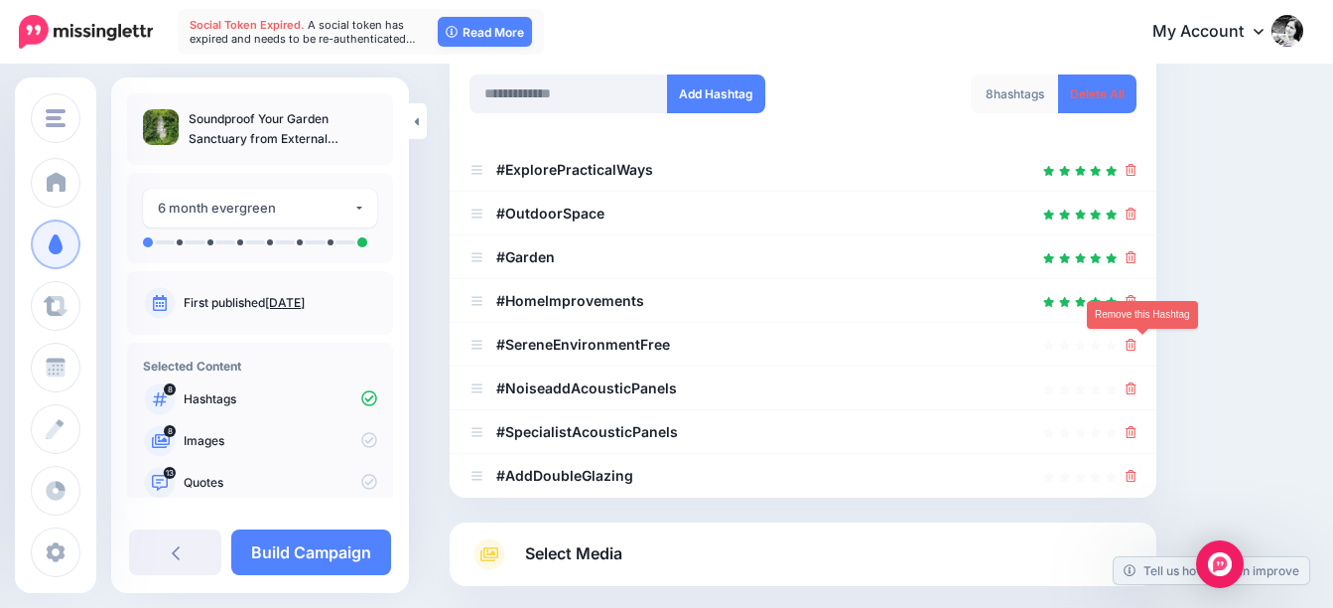
click at [1137, 344] on icon at bounding box center [1131, 345] width 11 height 12
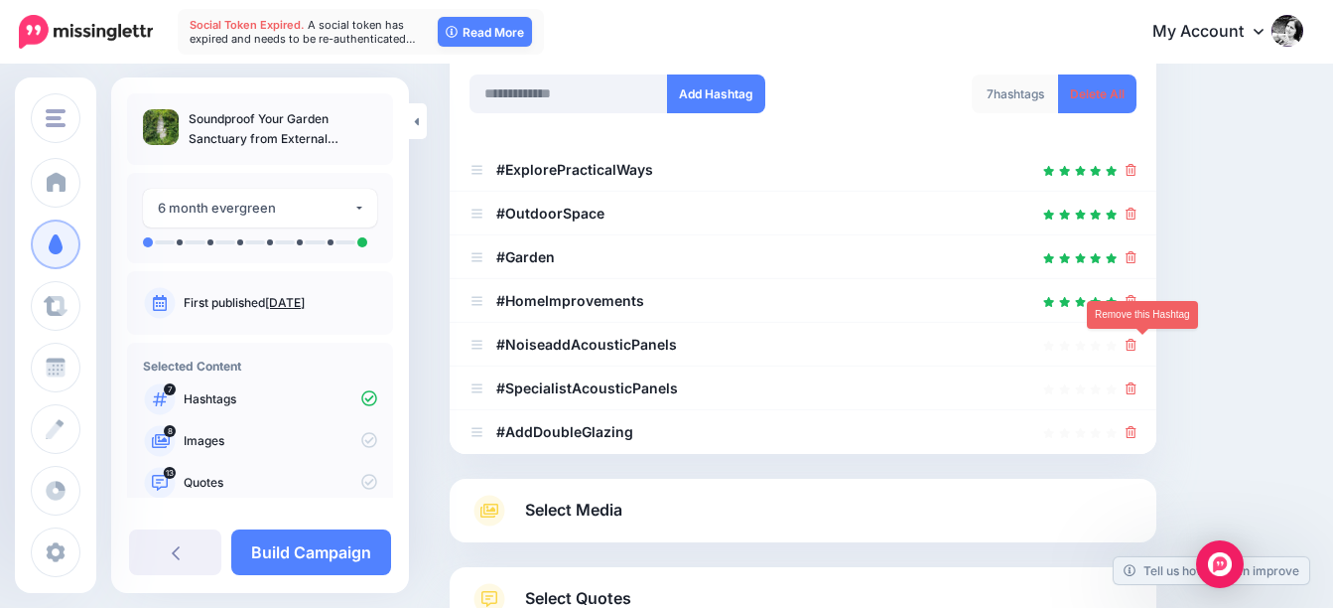
click at [1137, 344] on icon at bounding box center [1131, 345] width 11 height 12
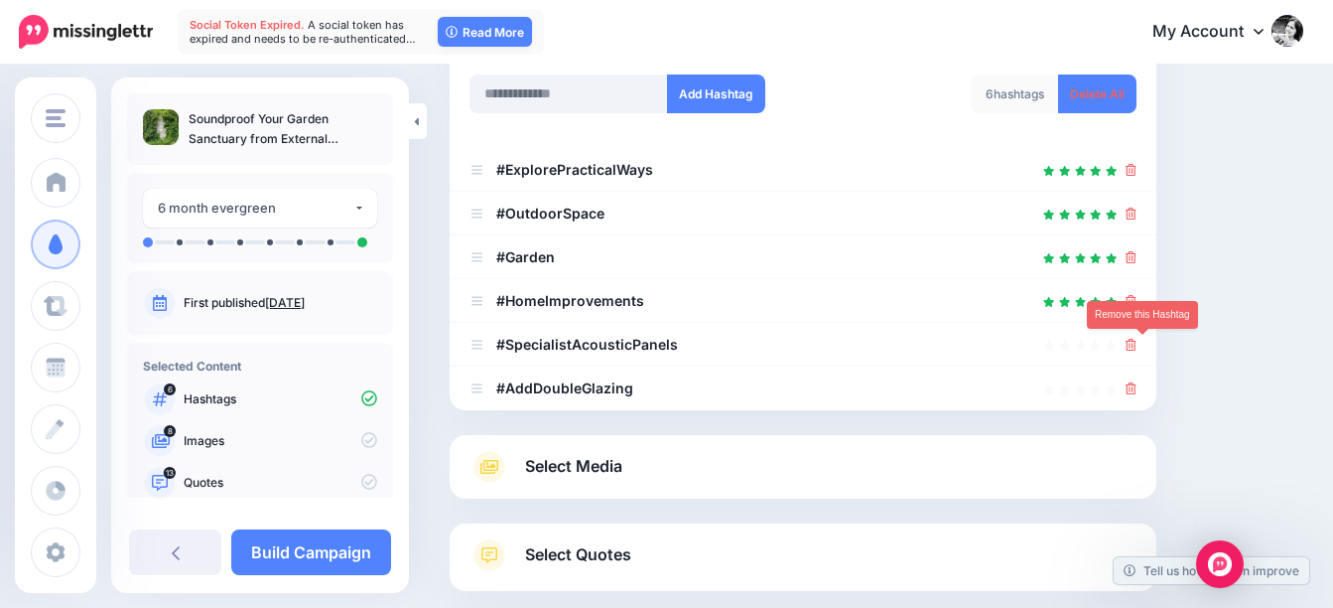
click at [1137, 344] on icon at bounding box center [1131, 345] width 11 height 12
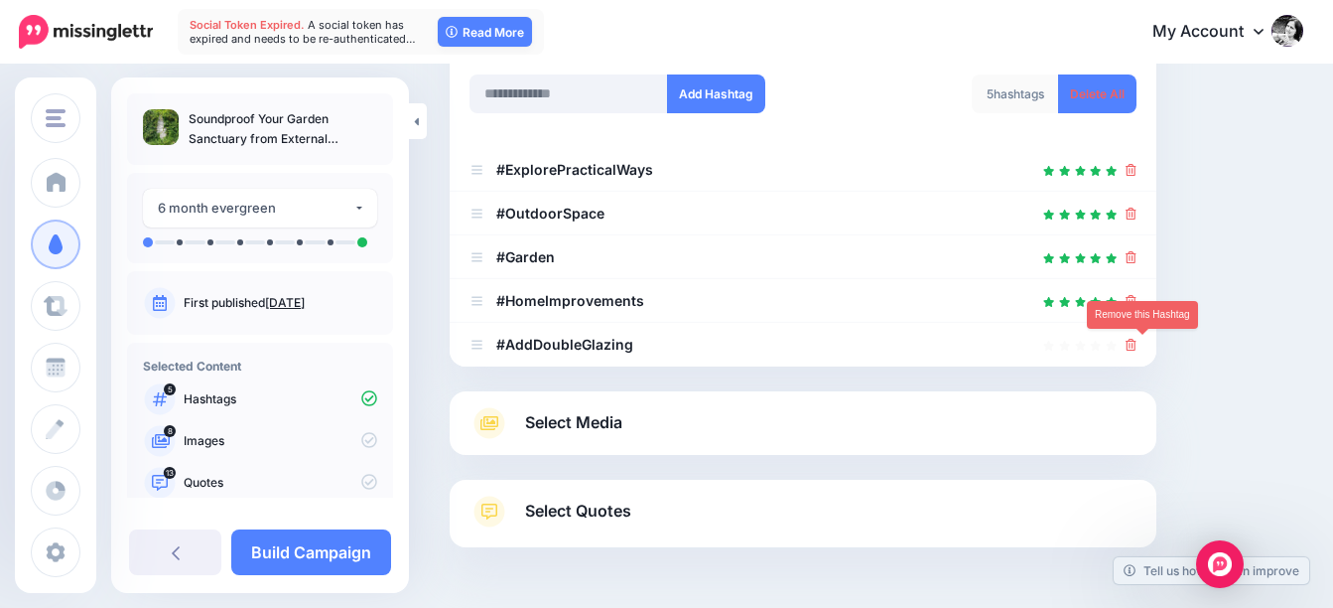
click at [1137, 344] on icon at bounding box center [1131, 345] width 11 height 12
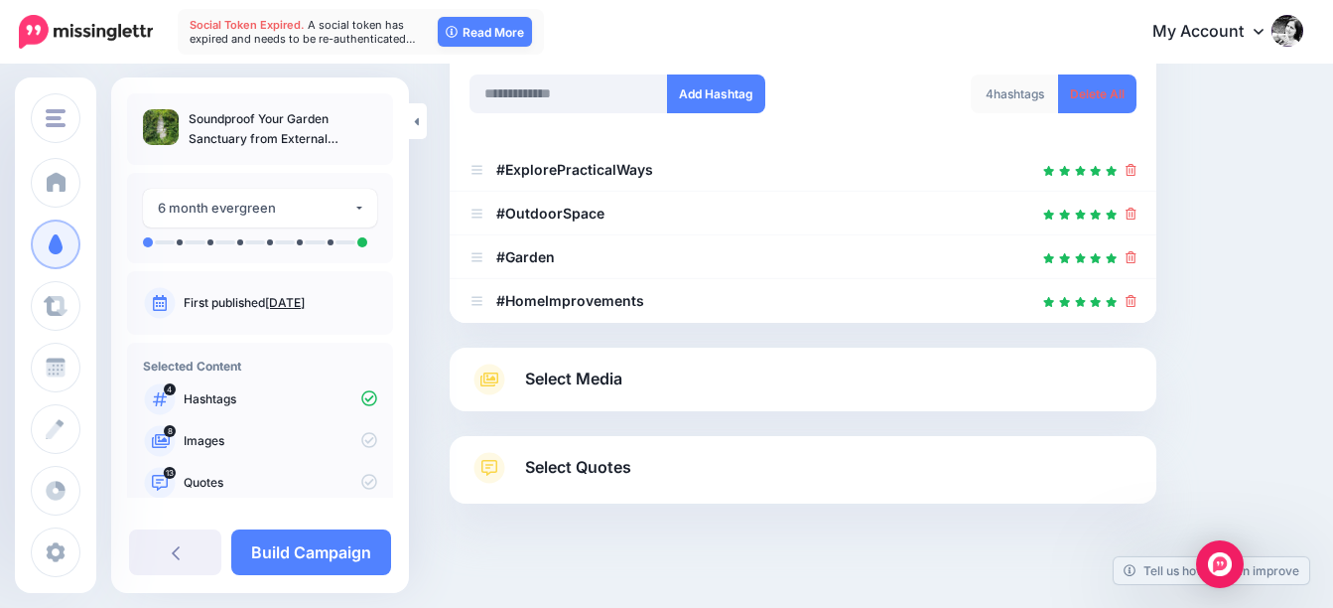
click at [657, 381] on link "Select Media" at bounding box center [803, 379] width 667 height 32
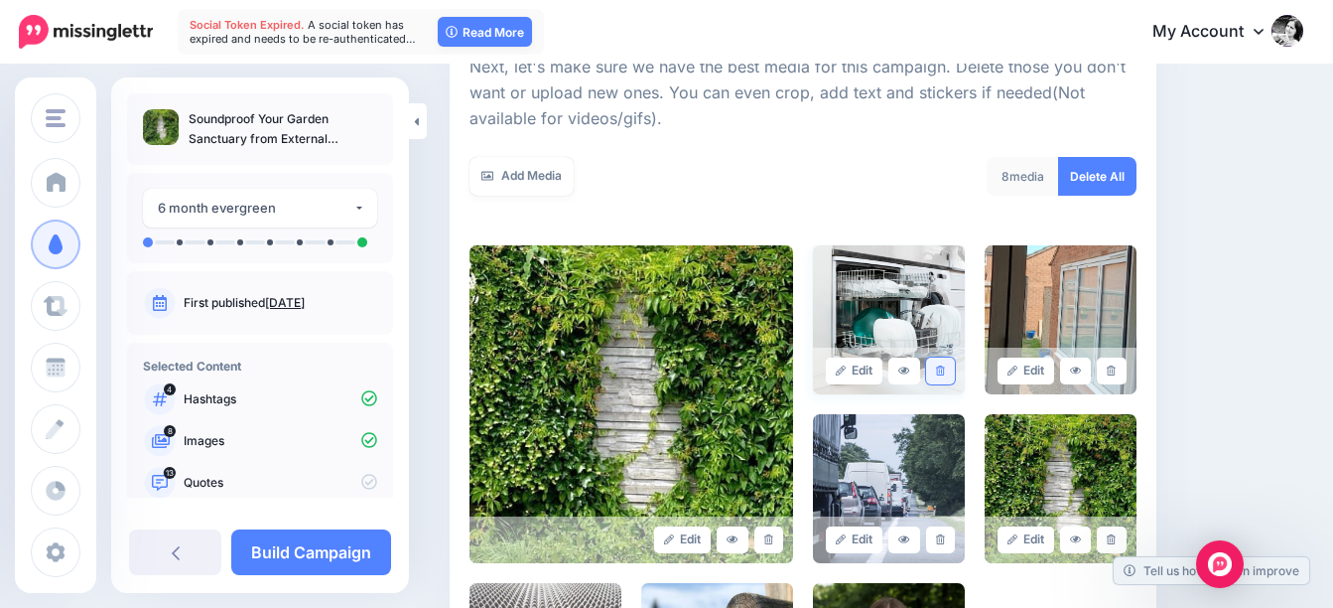
click at [945, 365] on icon at bounding box center [940, 370] width 9 height 11
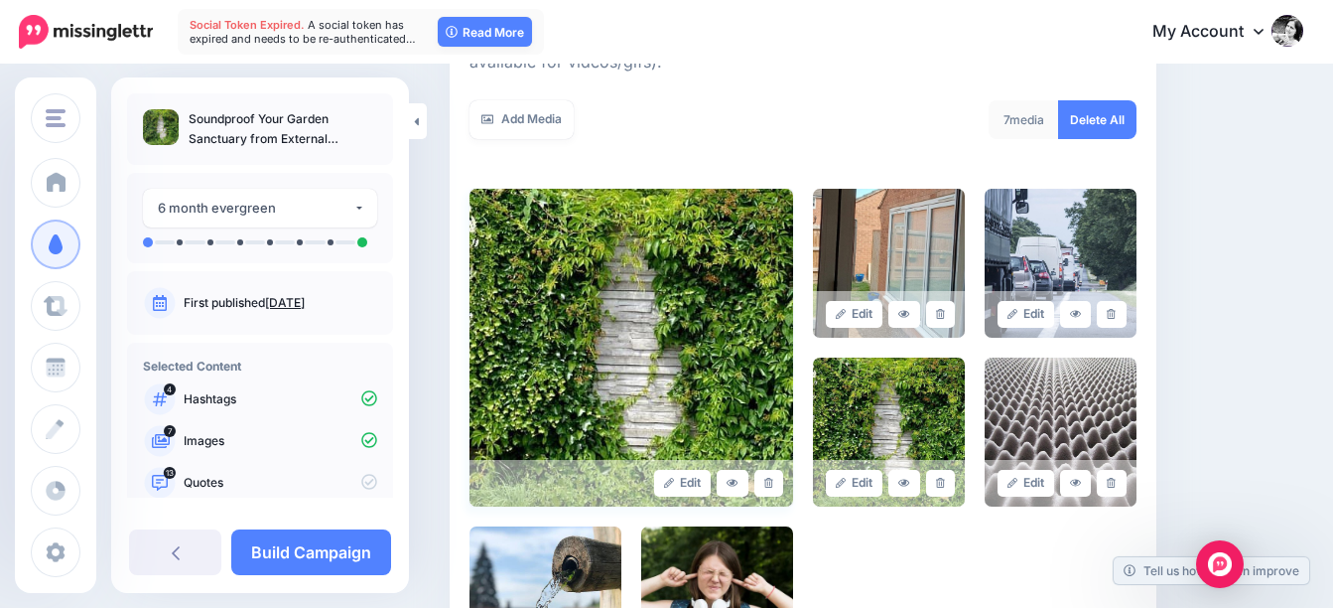
scroll to position [397, 0]
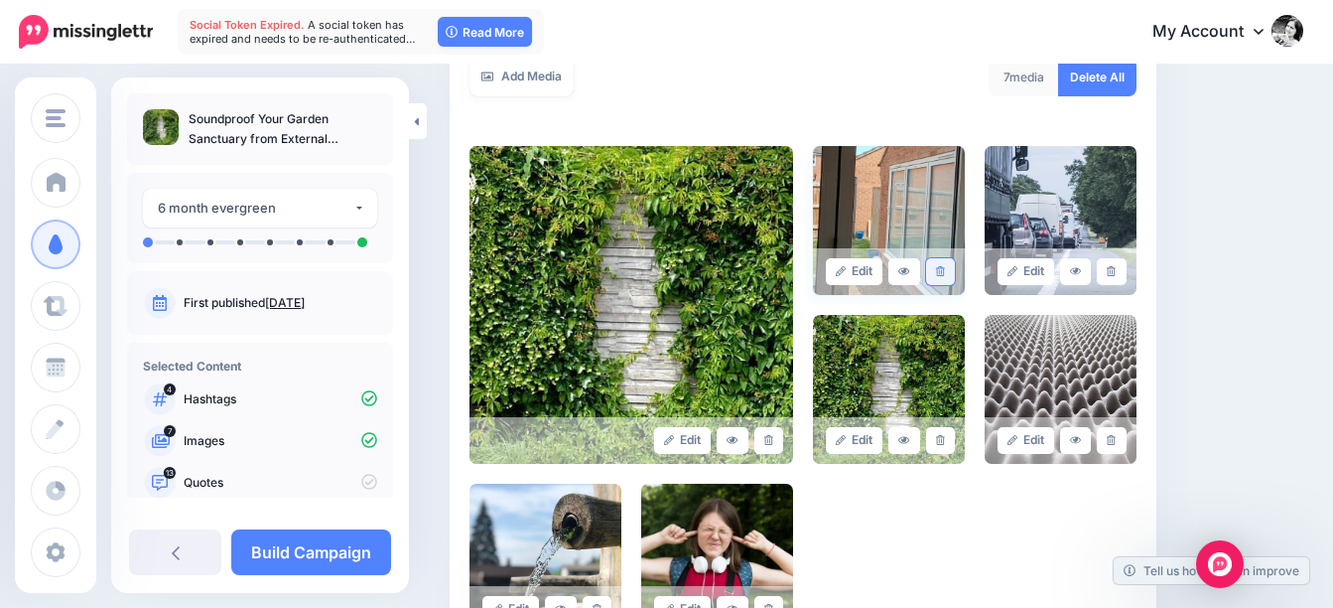
click at [945, 273] on icon at bounding box center [940, 271] width 9 height 11
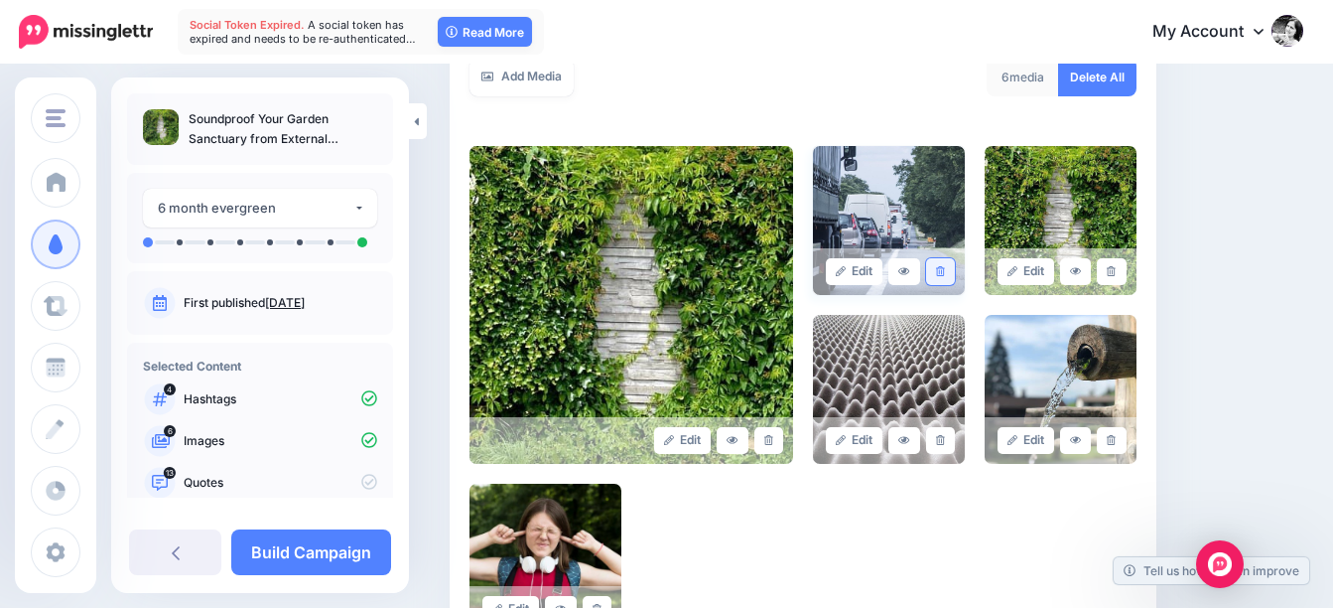
scroll to position [496, 0]
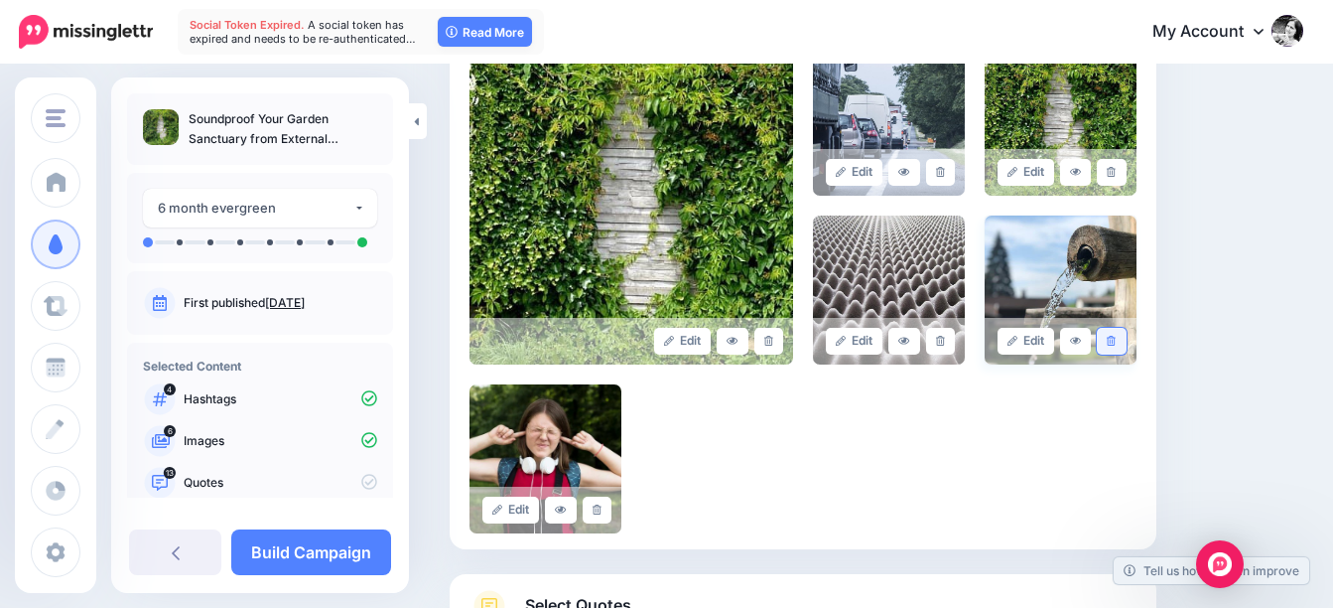
click at [1116, 336] on icon at bounding box center [1111, 341] width 9 height 11
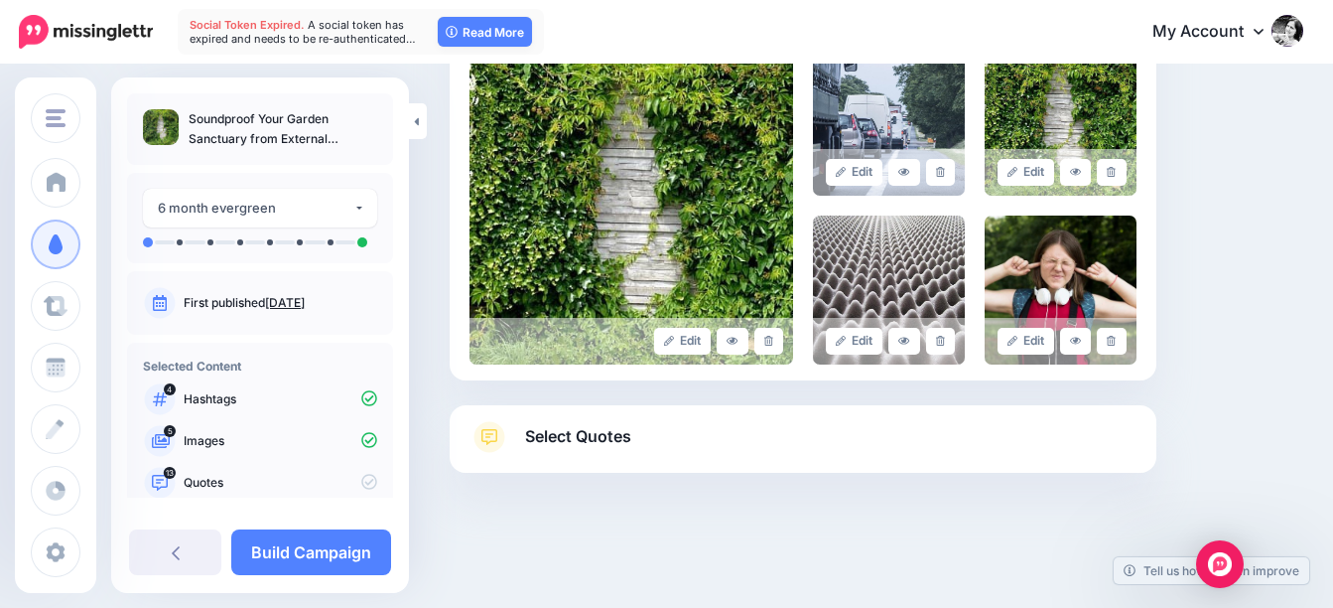
click at [605, 442] on span "Select Quotes" at bounding box center [578, 436] width 106 height 27
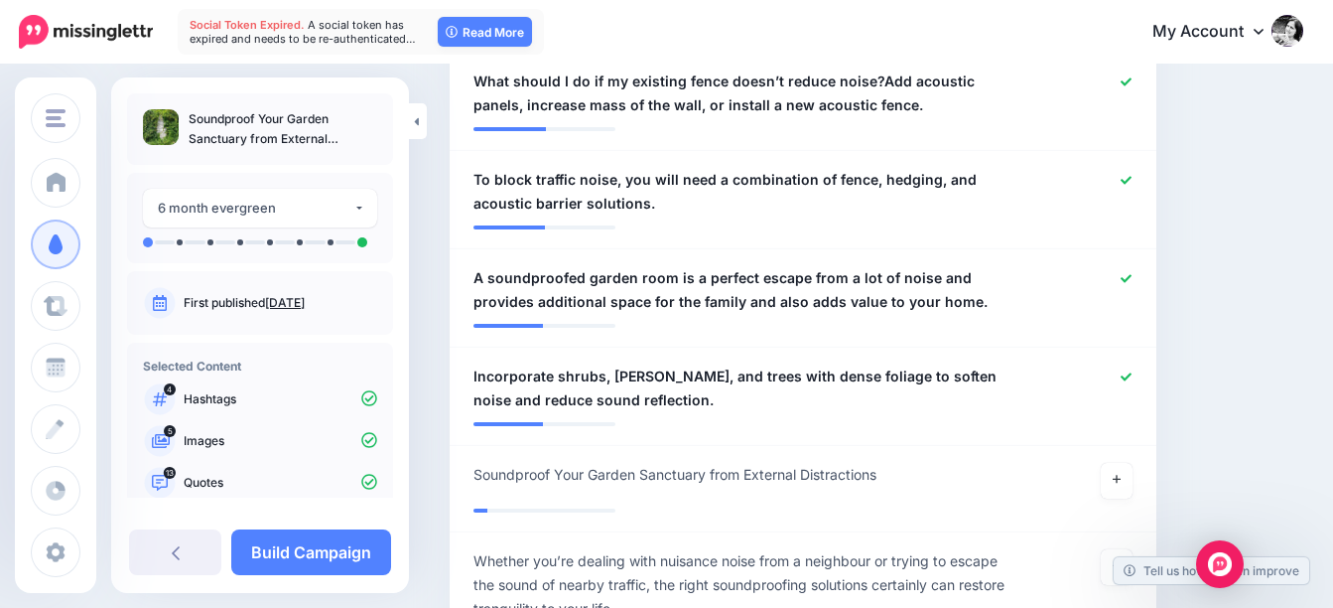
scroll to position [1688, 0]
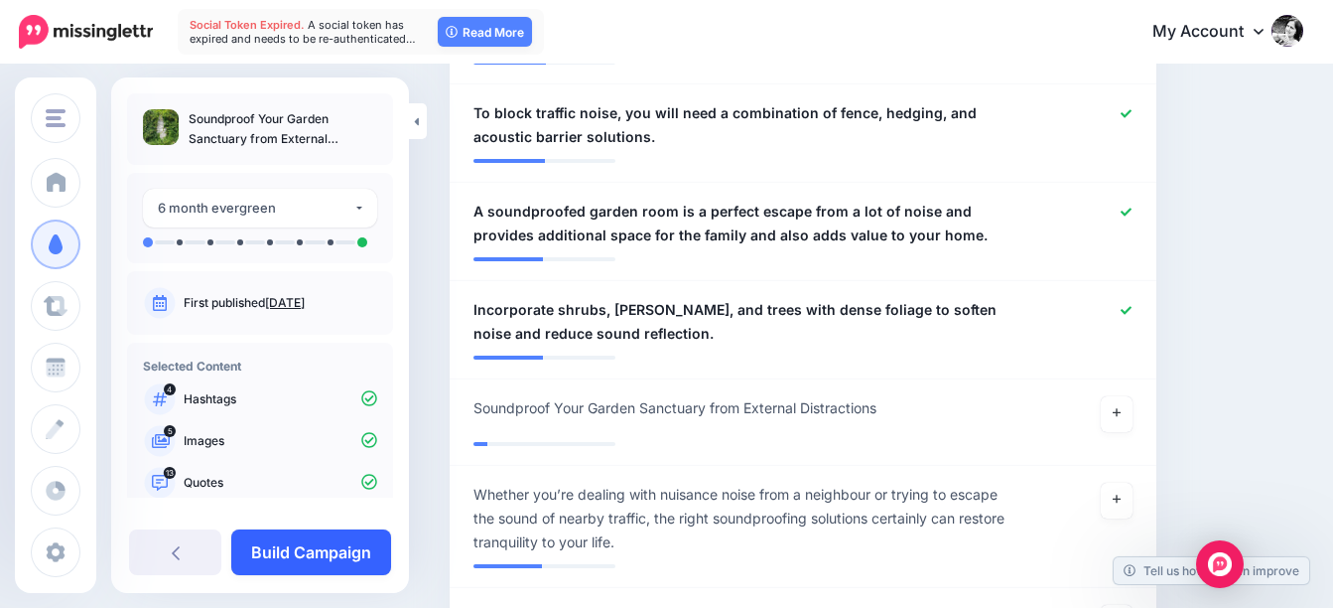
click at [311, 553] on link "Build Campaign" at bounding box center [311, 552] width 160 height 46
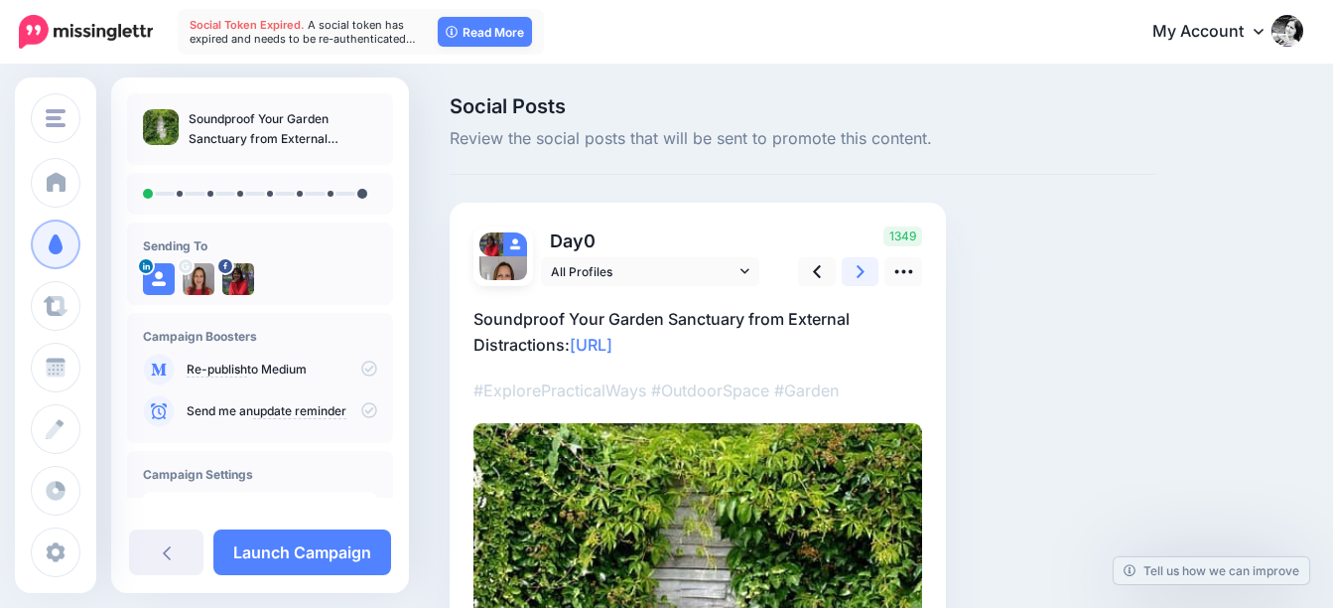
click at [861, 266] on icon at bounding box center [861, 271] width 8 height 21
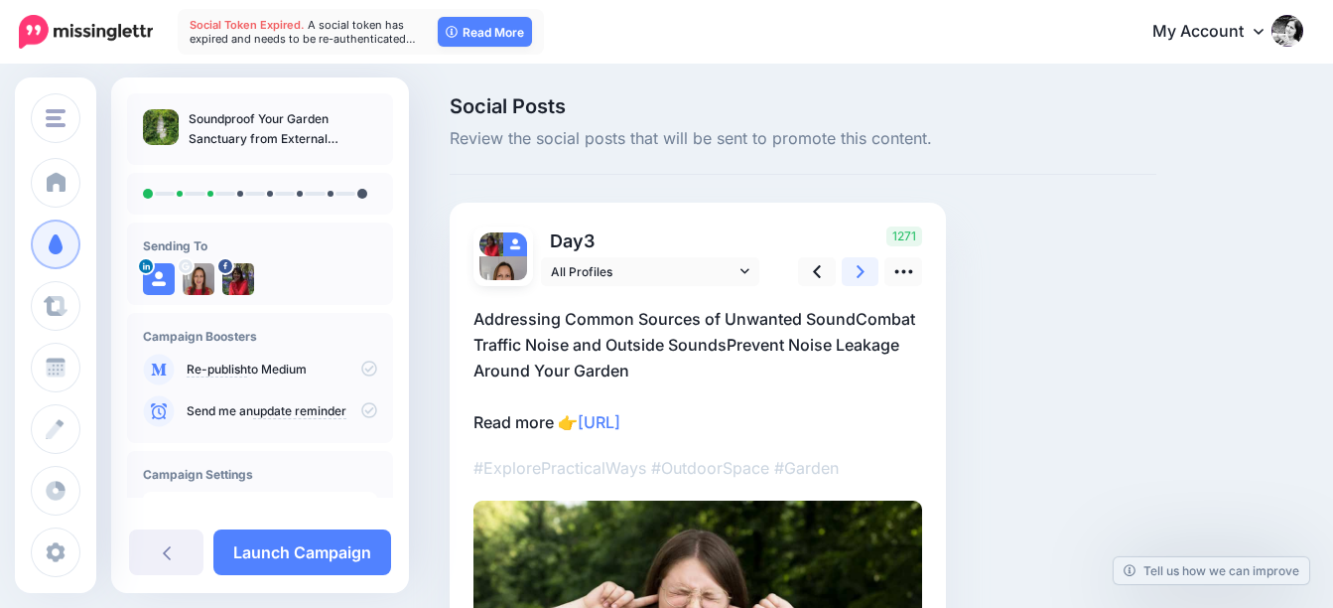
click at [861, 266] on icon at bounding box center [861, 271] width 8 height 21
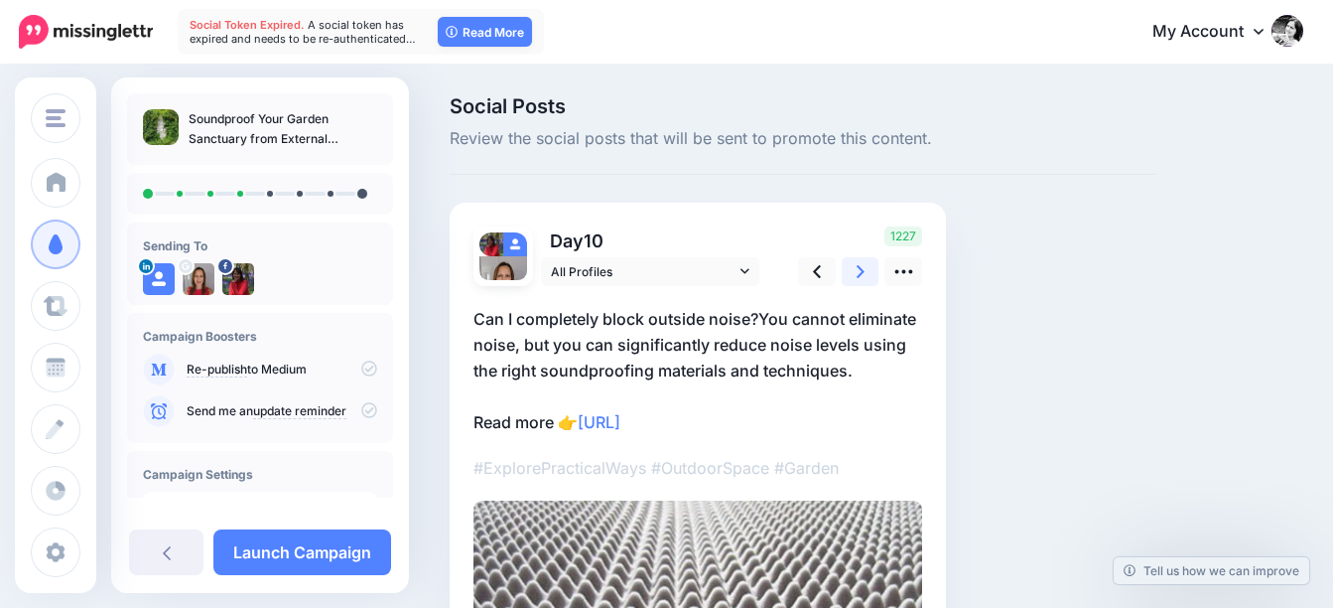
click at [861, 266] on icon at bounding box center [861, 271] width 8 height 21
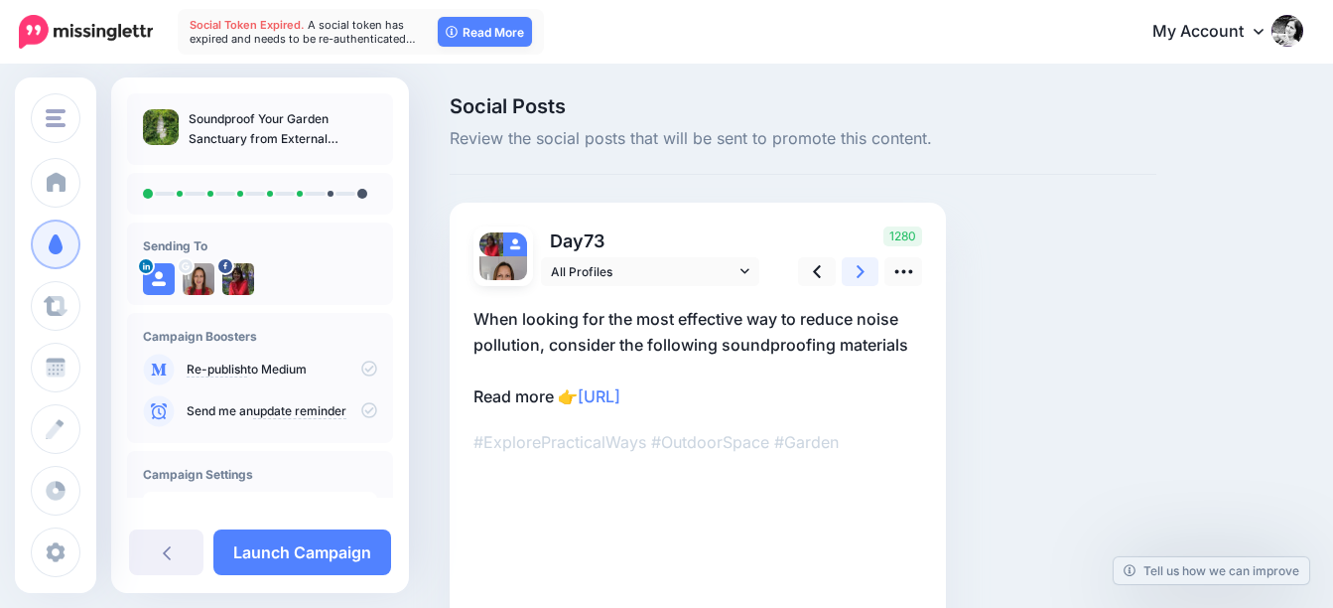
click at [861, 266] on icon at bounding box center [861, 271] width 8 height 21
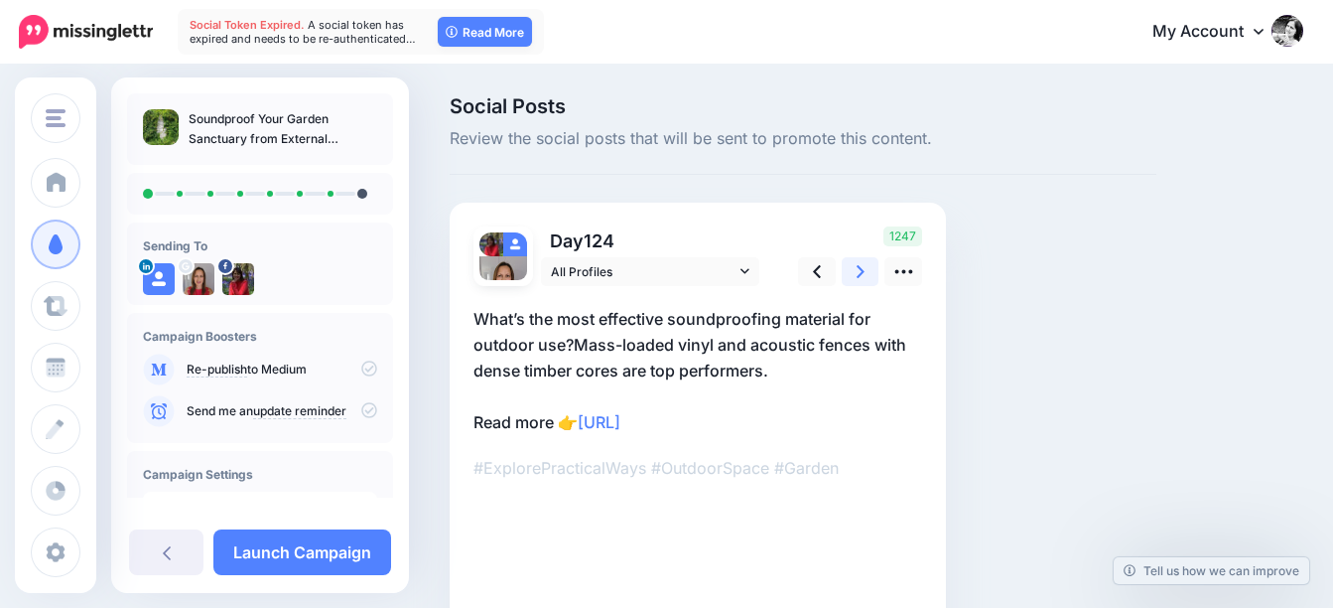
click at [861, 266] on icon at bounding box center [861, 271] width 8 height 21
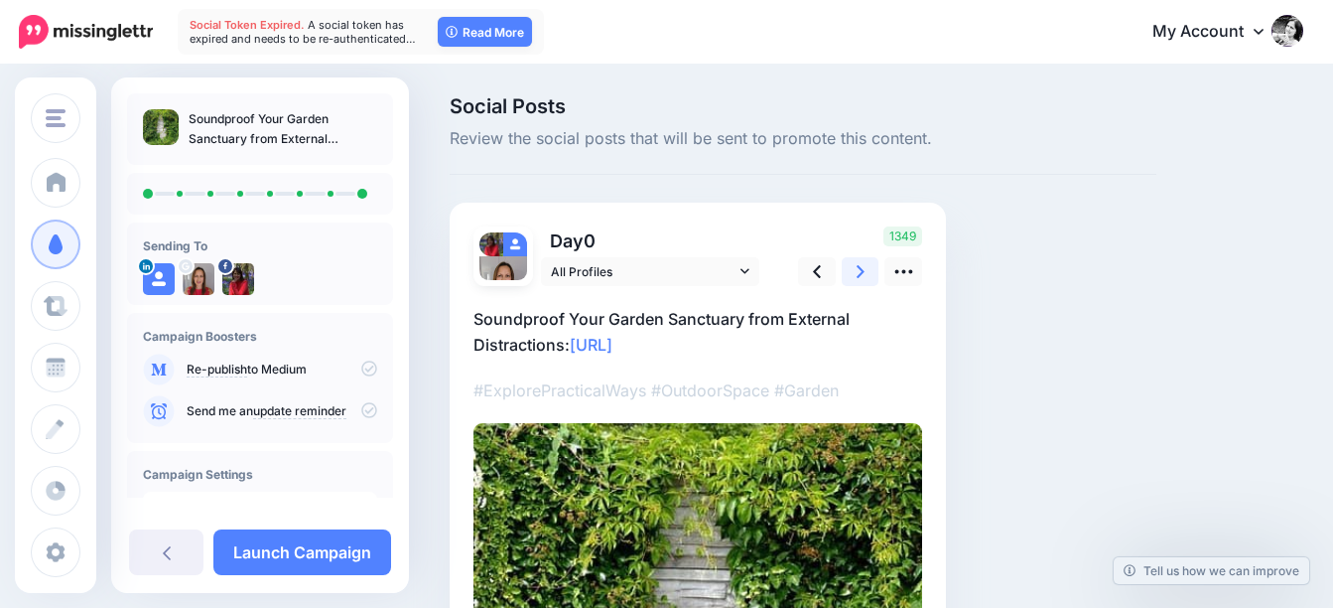
click at [861, 266] on icon at bounding box center [861, 271] width 8 height 21
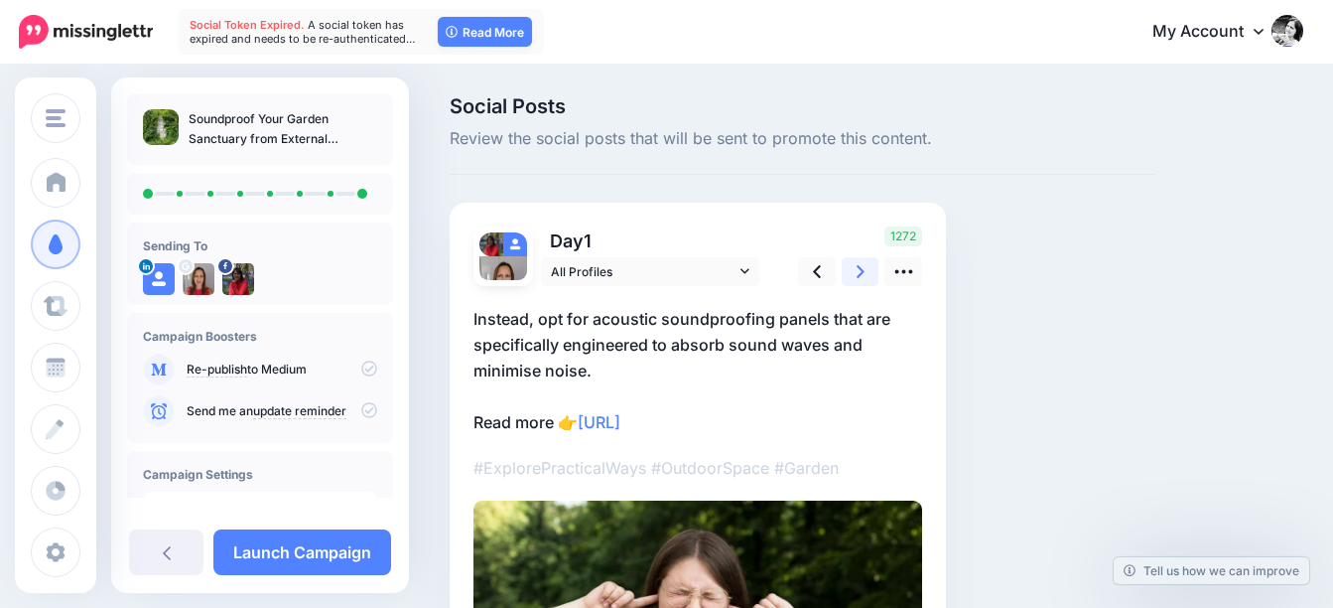
click at [861, 266] on icon at bounding box center [861, 271] width 8 height 21
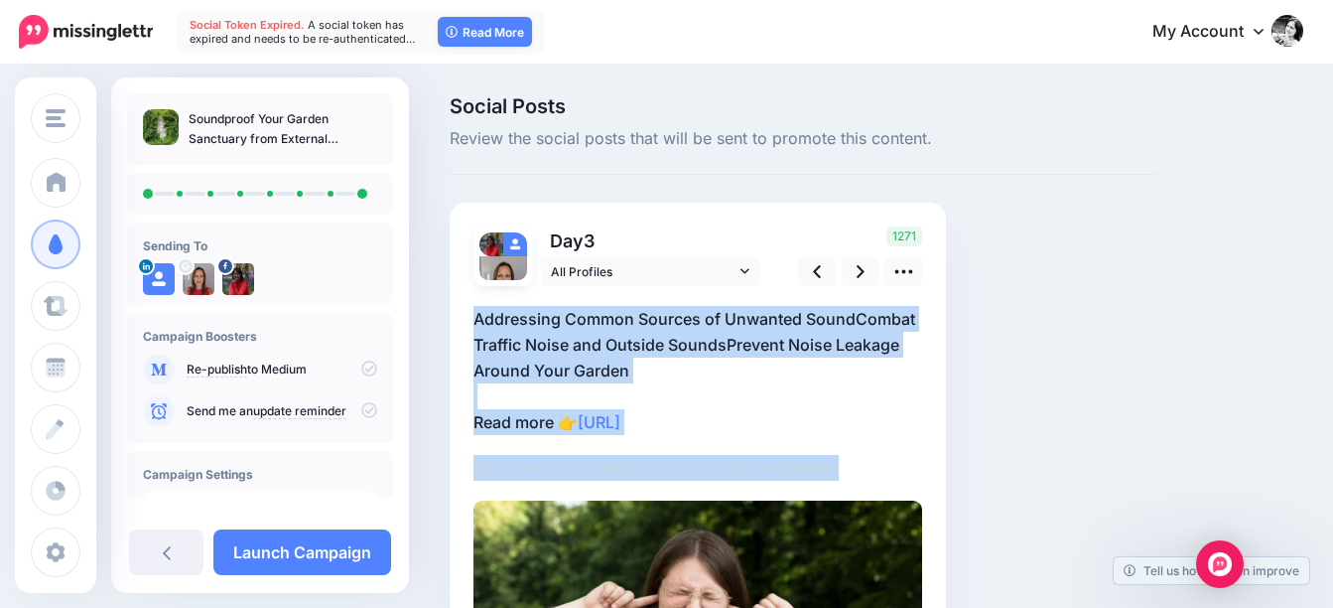
scroll to position [241, 0]
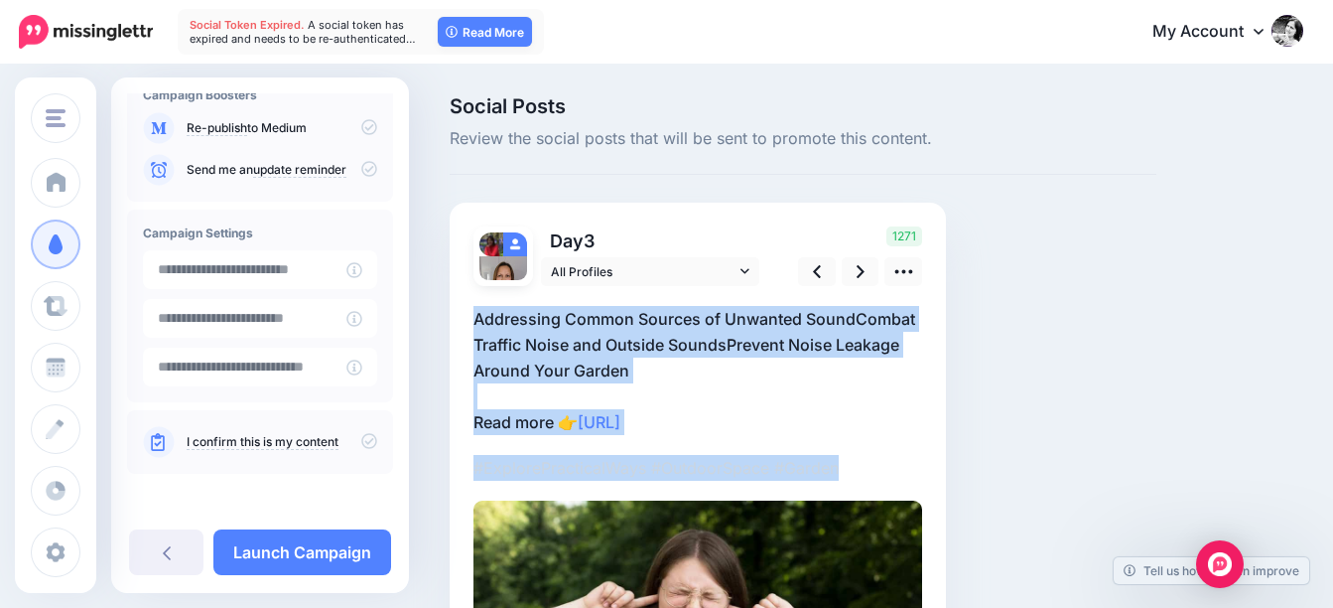
drag, startPoint x: 409, startPoint y: 320, endPoint x: 408, endPoint y: 567, distance: 247.2
click at [411, 607] on div "Social Posts Review the social posts that will be sent to promote this content.…" at bounding box center [666, 490] width 1333 height 847
click at [287, 260] on input "**********" at bounding box center [245, 269] width 204 height 39
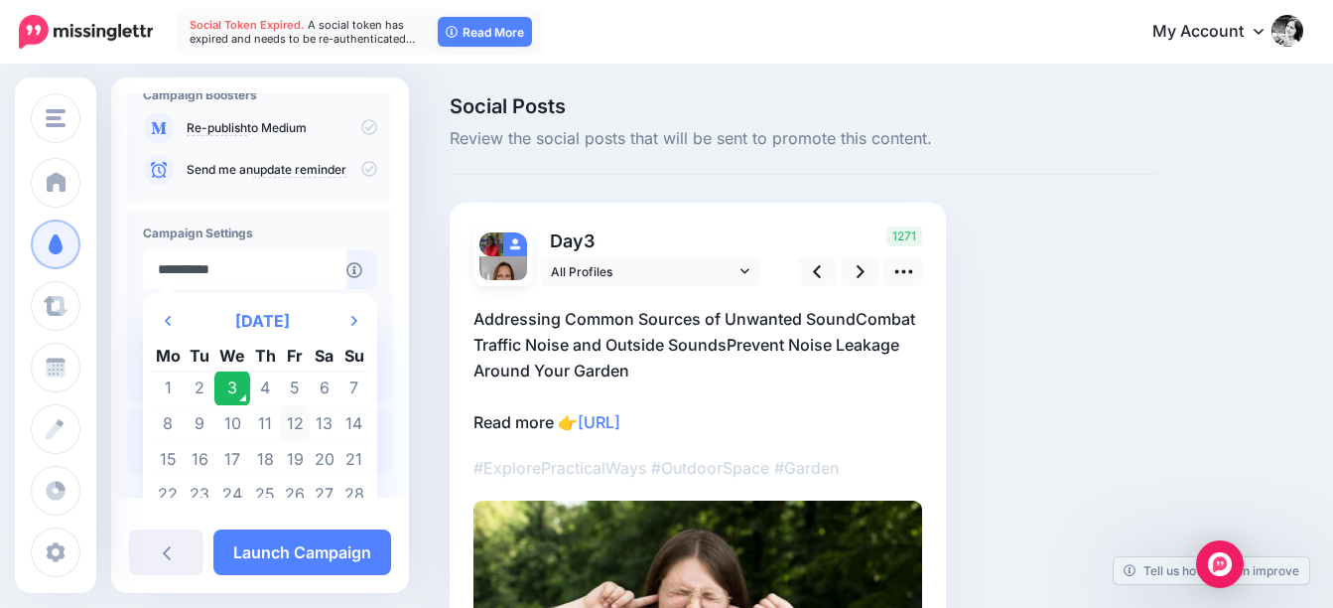
click at [293, 426] on td "12" at bounding box center [295, 424] width 30 height 36
type input "**********"
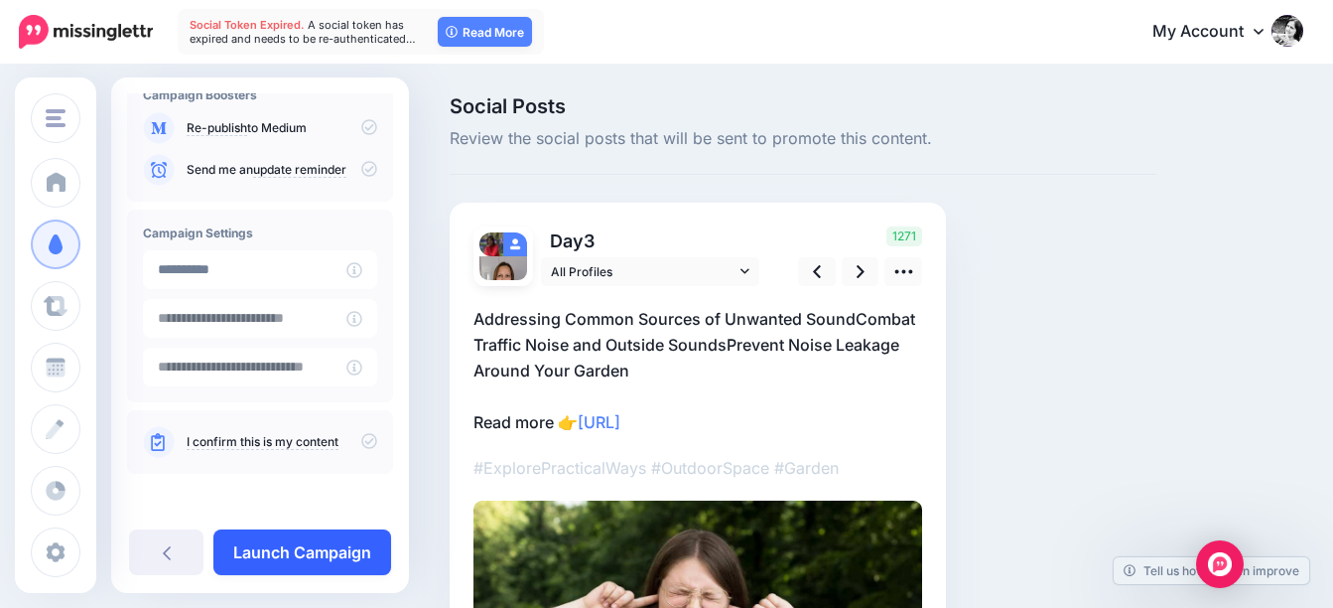
click at [329, 554] on link "Launch Campaign" at bounding box center [302, 552] width 178 height 46
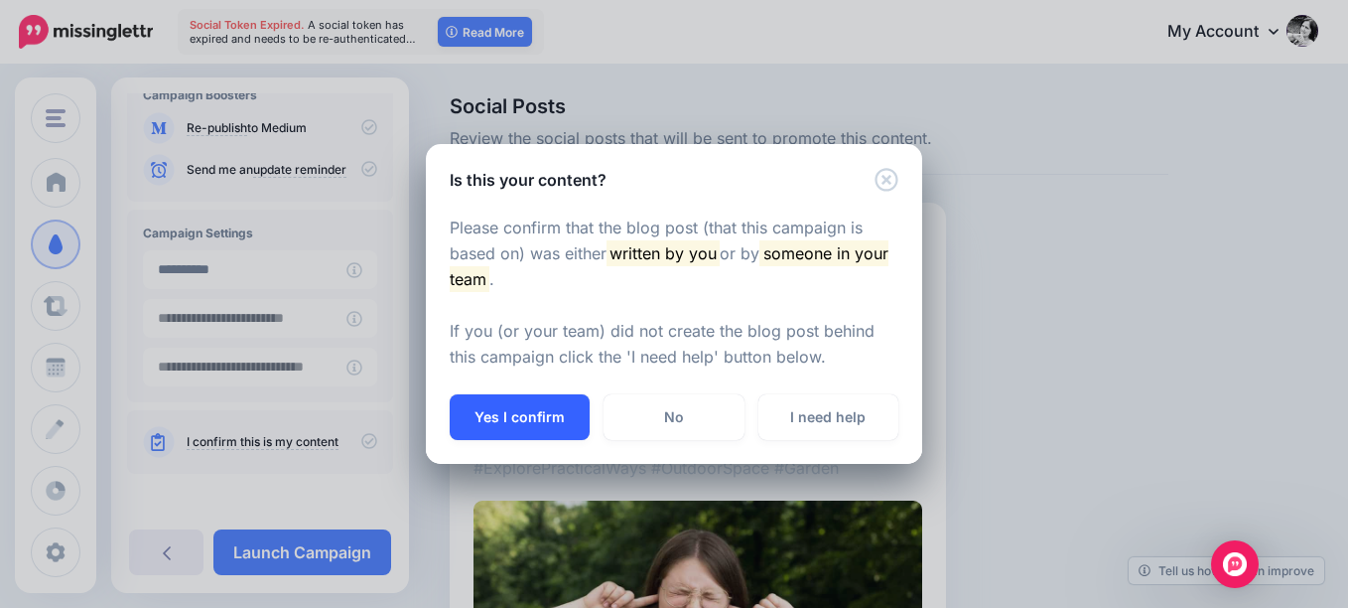
click at [546, 409] on button "Yes I confirm" at bounding box center [520, 417] width 140 height 46
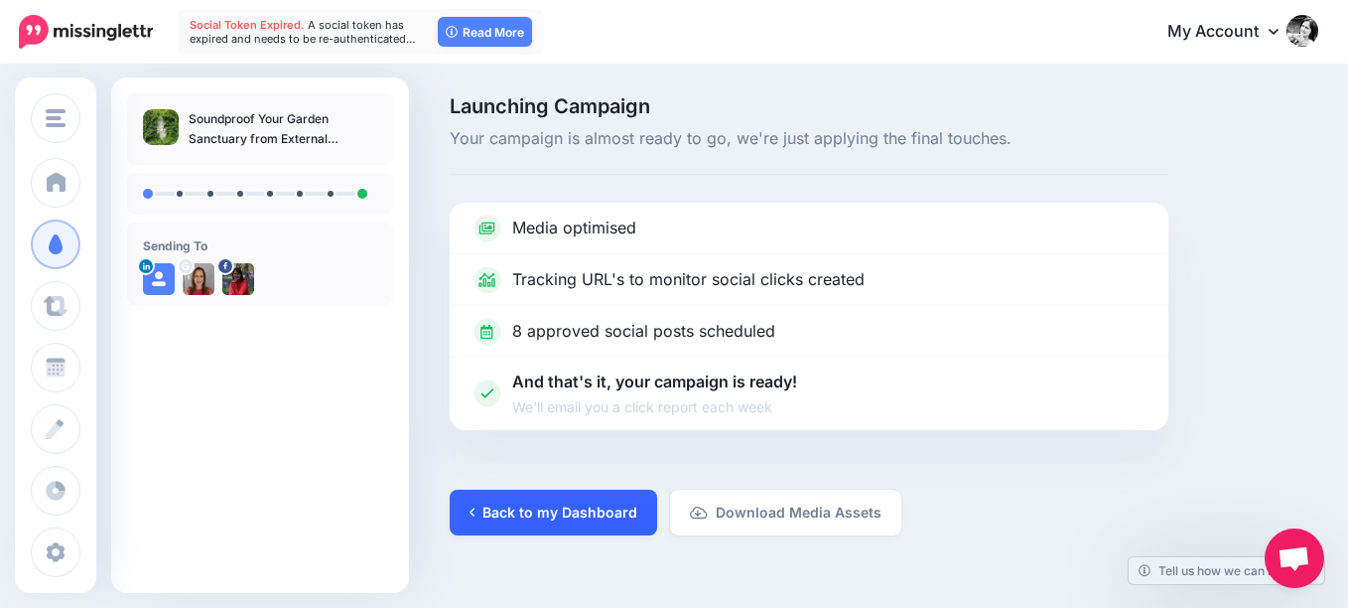
click at [564, 518] on link "Back to my Dashboard" at bounding box center [553, 512] width 207 height 46
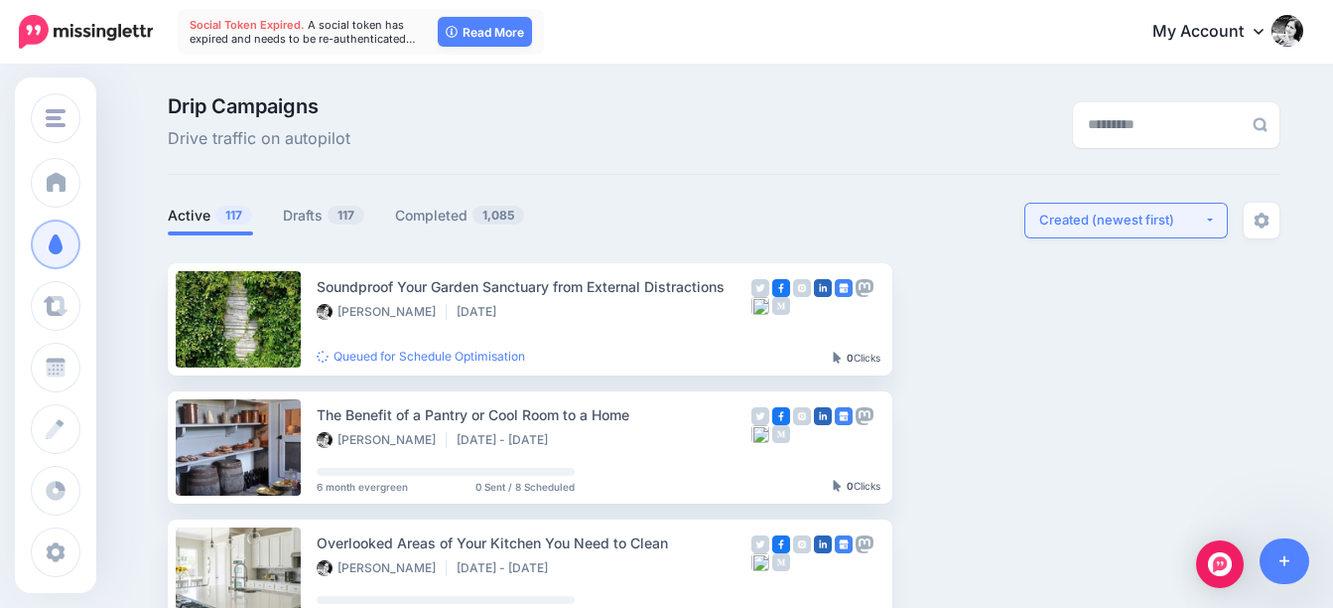
click at [1110, 219] on div "Created (newest first)" at bounding box center [1121, 219] width 165 height 19
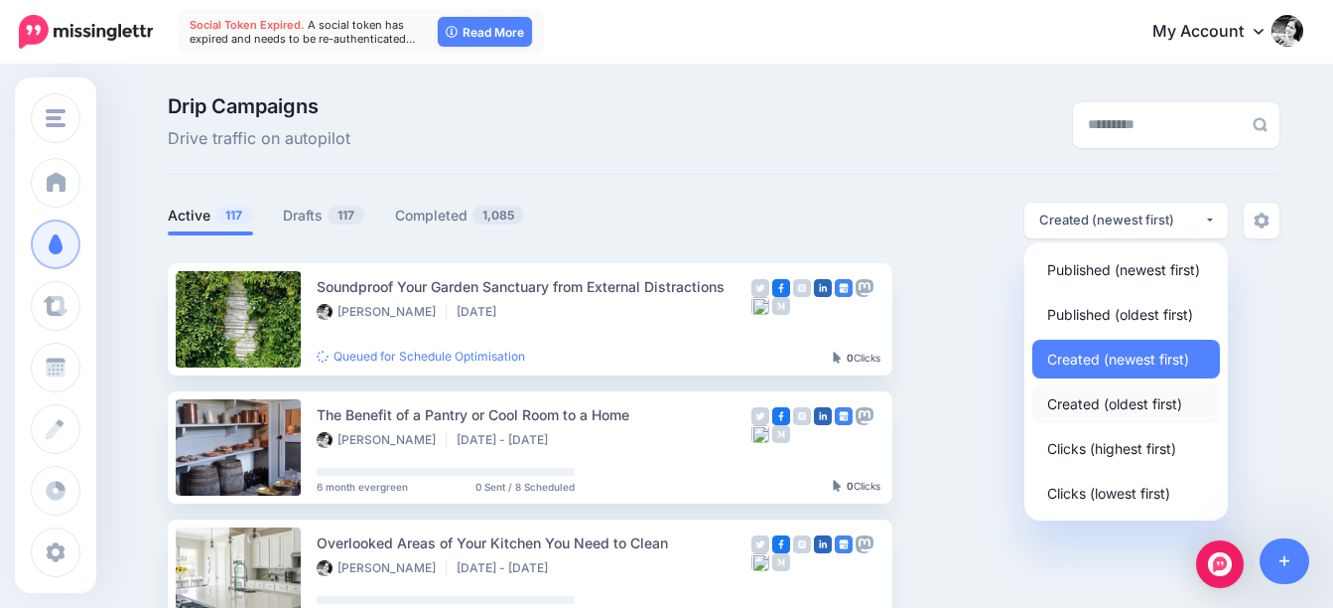
click at [1126, 402] on span "Created (oldest first)" at bounding box center [1114, 403] width 135 height 24
select select "**********"
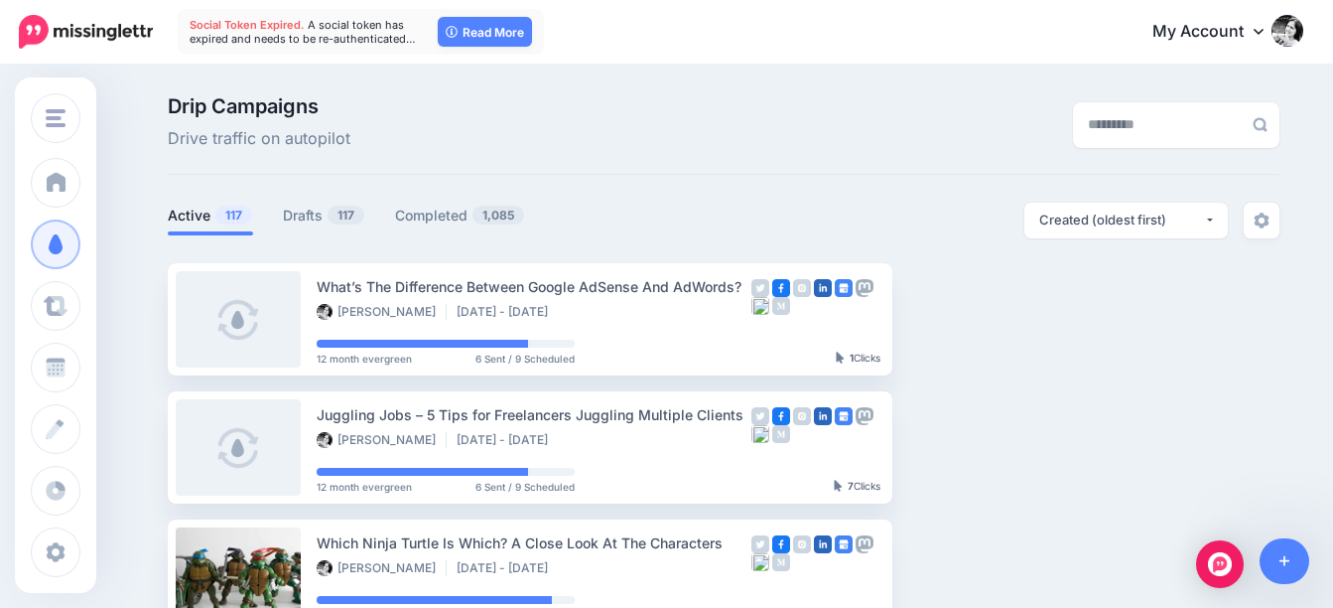
click at [1232, 30] on link "My Account" at bounding box center [1218, 32] width 171 height 49
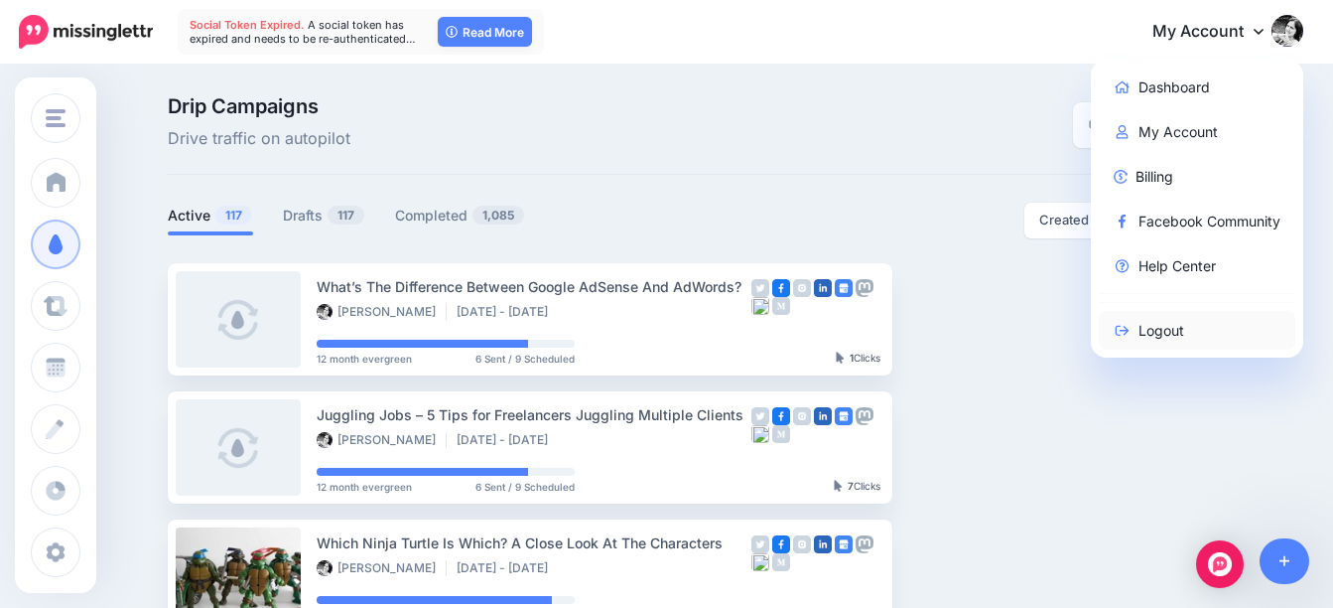
click at [1183, 331] on link "Logout" at bounding box center [1198, 330] width 198 height 39
